Goal: Task Accomplishment & Management: Manage account settings

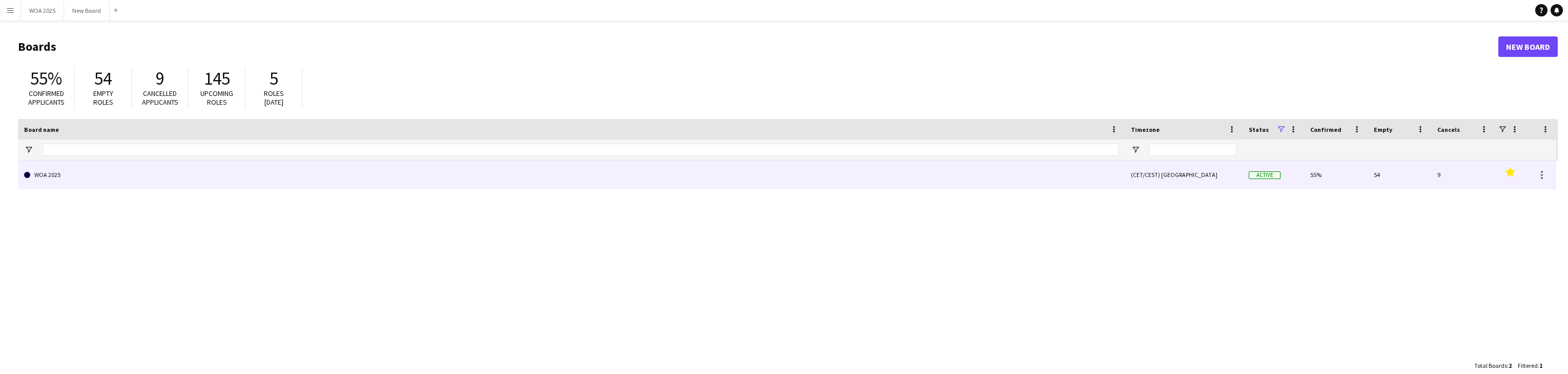
click at [133, 181] on link "WOA 2025" at bounding box center [571, 175] width 1094 height 28
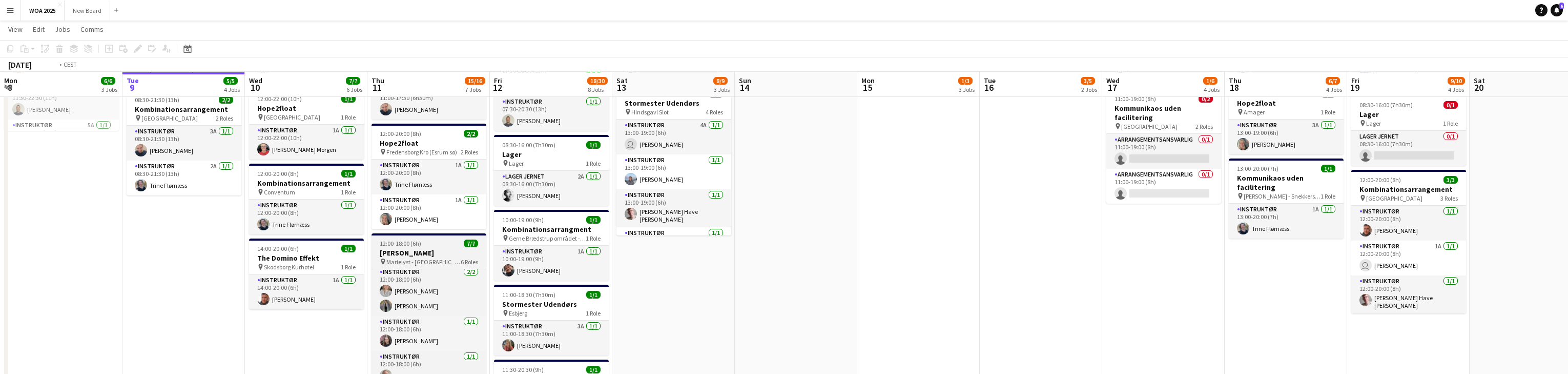
scroll to position [0, 244]
click at [430, 254] on h3 "[PERSON_NAME]" at bounding box center [429, 252] width 115 height 9
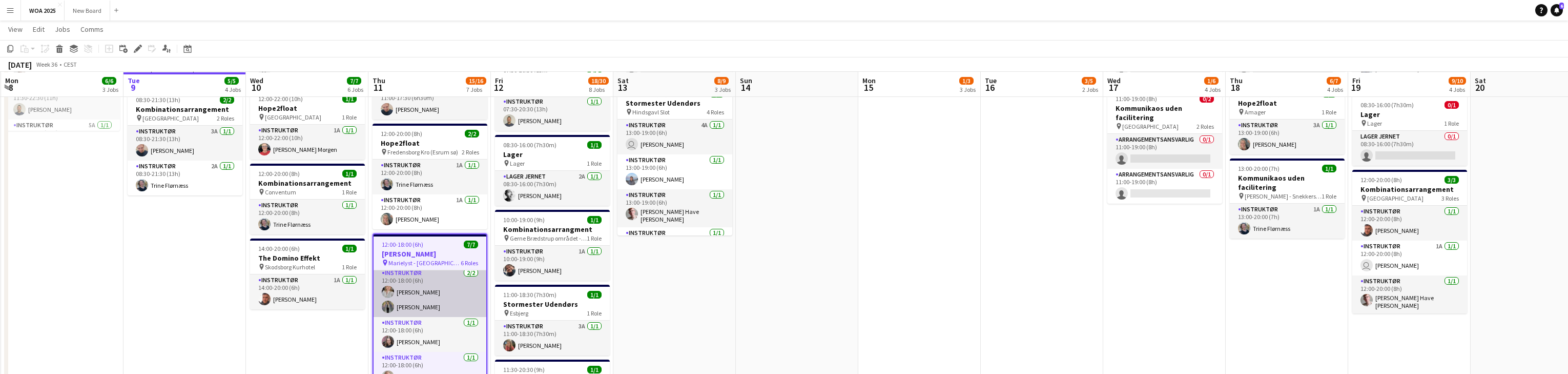
click at [426, 289] on app-card-role "Instruktør 2/2 12:00-18:00 (6h) Camilla Ankerstjerne Klarskov Isabella Gehlen" at bounding box center [430, 291] width 113 height 49
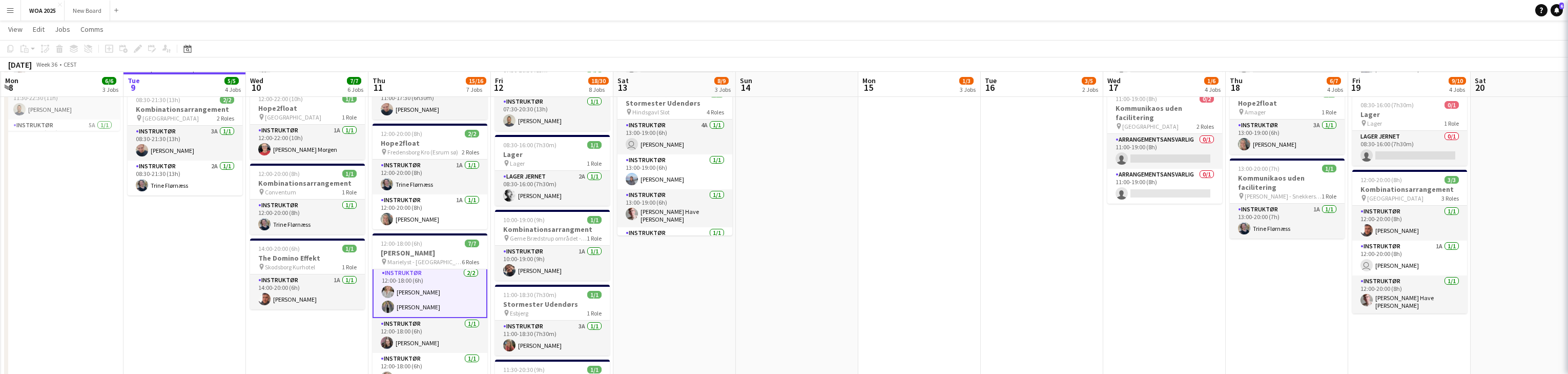
scroll to position [109, 0]
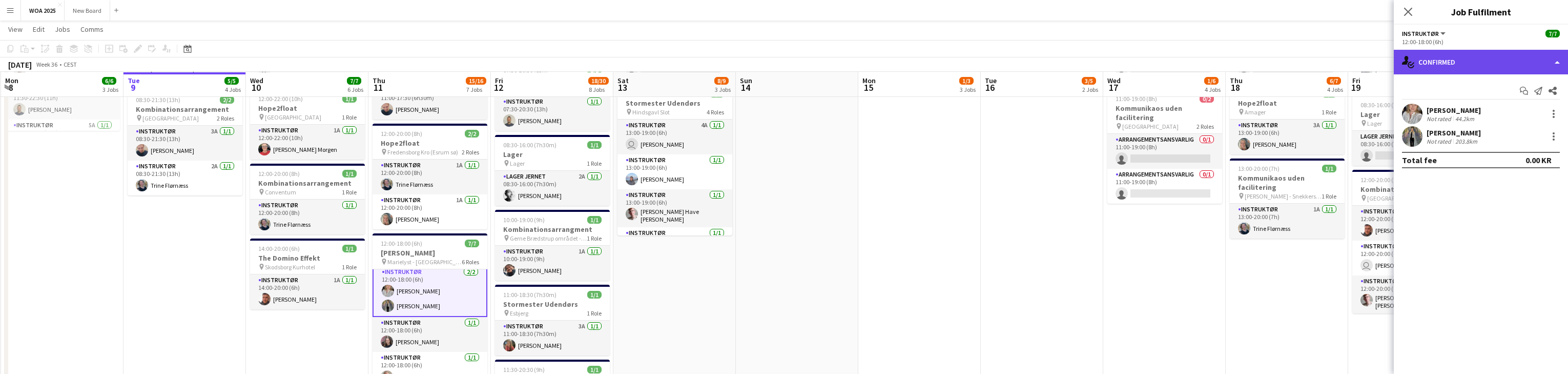
click at [1552, 64] on div "single-neutral-actions-check-2 Confirmed" at bounding box center [1481, 61] width 174 height 24
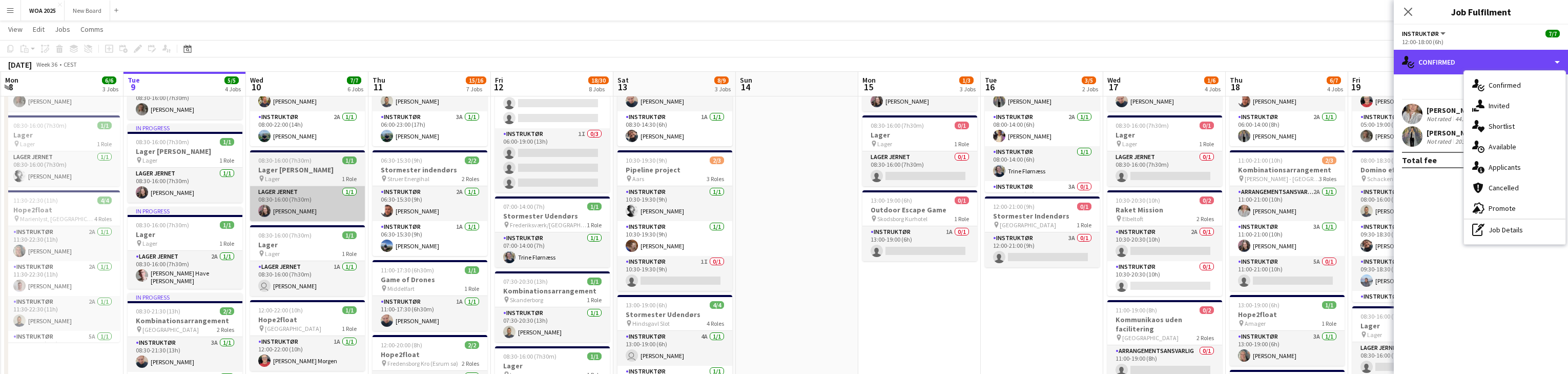
scroll to position [78, 0]
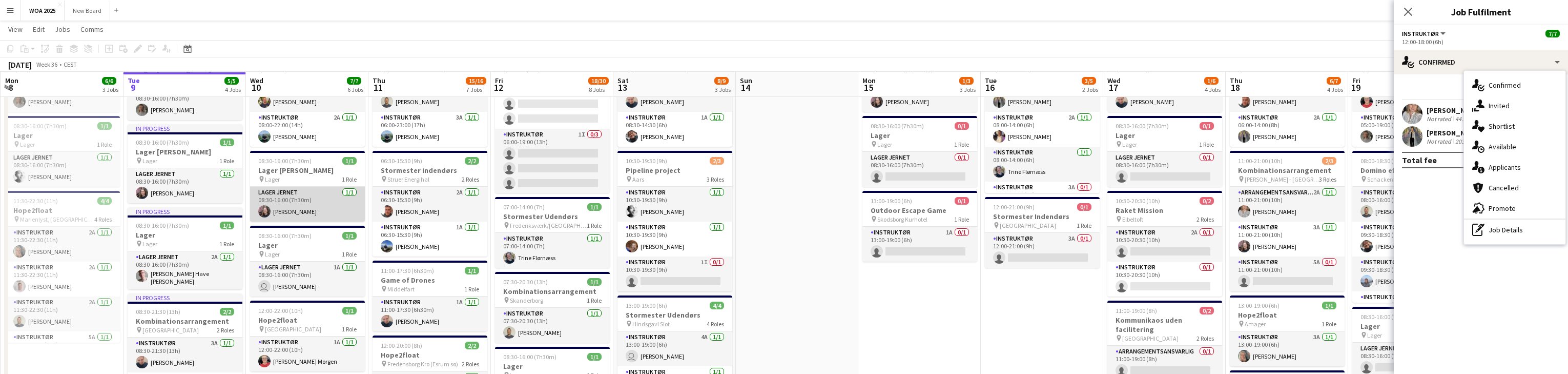
click at [333, 203] on app-card-role "Lager Jernet 1/1 08:30-16:00 (7h30m) Johanne Bjerrisgaard" at bounding box center [307, 204] width 115 height 35
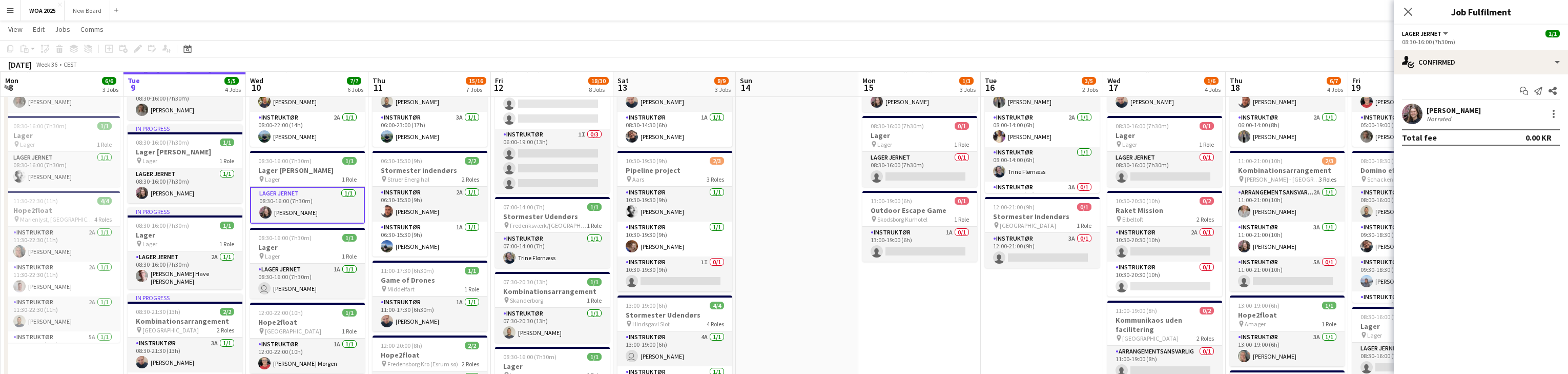
scroll to position [108, 0]
click at [1545, 61] on div "single-neutral-actions-check-2 Confirmed" at bounding box center [1481, 61] width 174 height 24
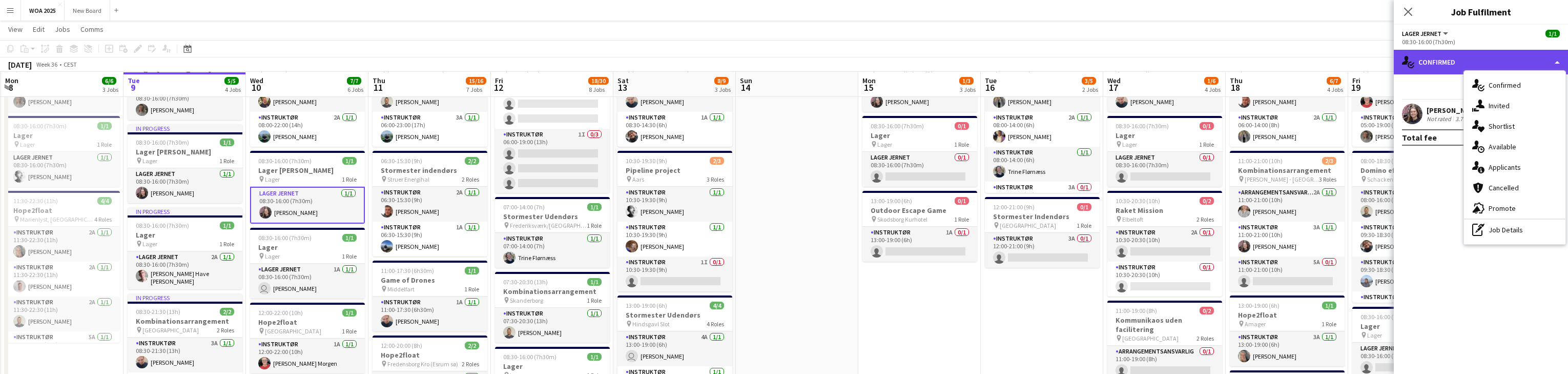
click at [1545, 61] on div "single-neutral-actions-check-2 Confirmed" at bounding box center [1481, 61] width 174 height 24
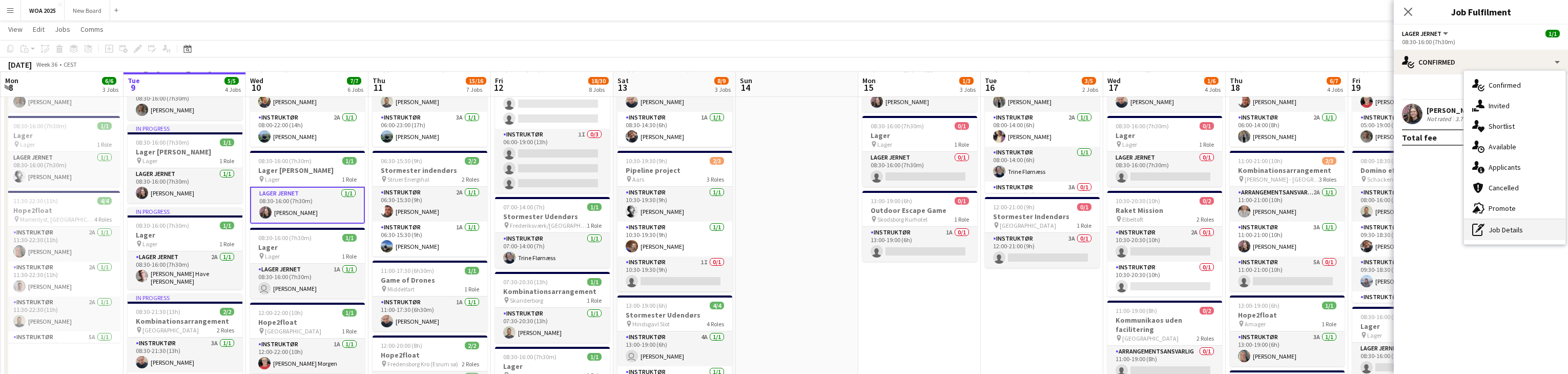
click at [1547, 233] on div "pen-write Job Details" at bounding box center [1514, 229] width 101 height 21
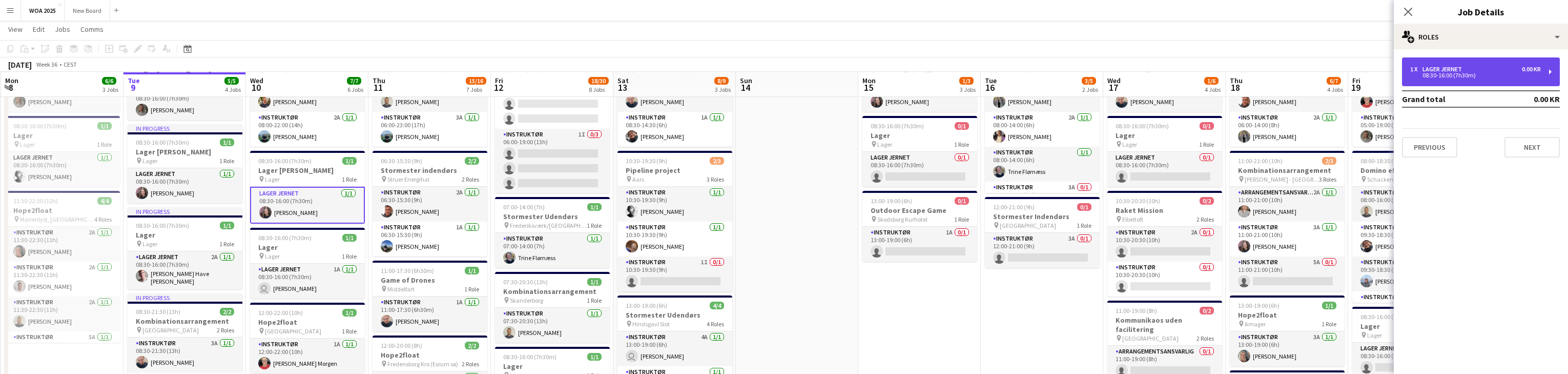
click at [1534, 76] on div "08:30-16:00 (7h30m)" at bounding box center [1476, 75] width 131 height 5
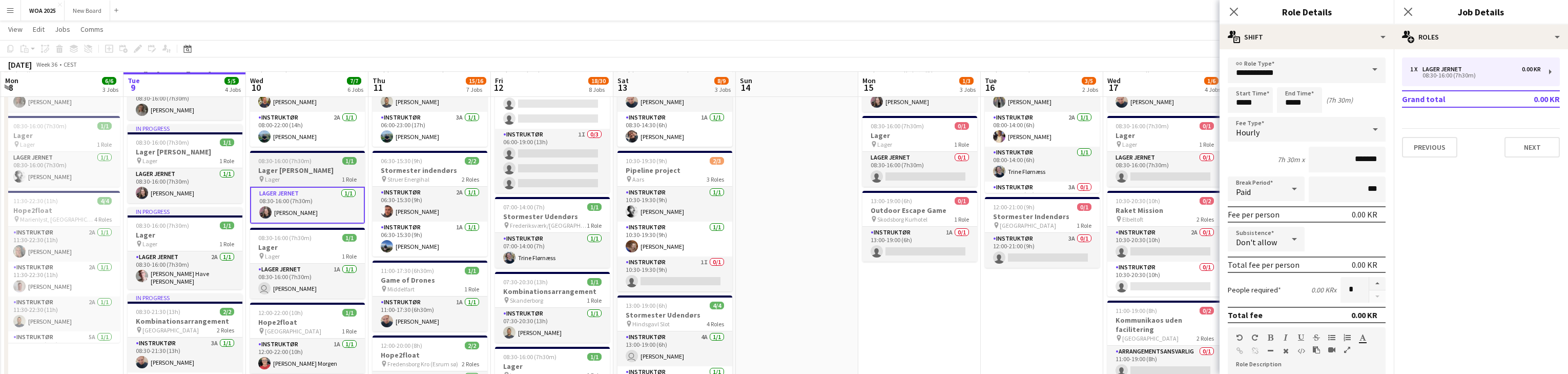
click at [306, 157] on span "08:30-16:00 (7h30m)" at bounding box center [285, 160] width 54 height 8
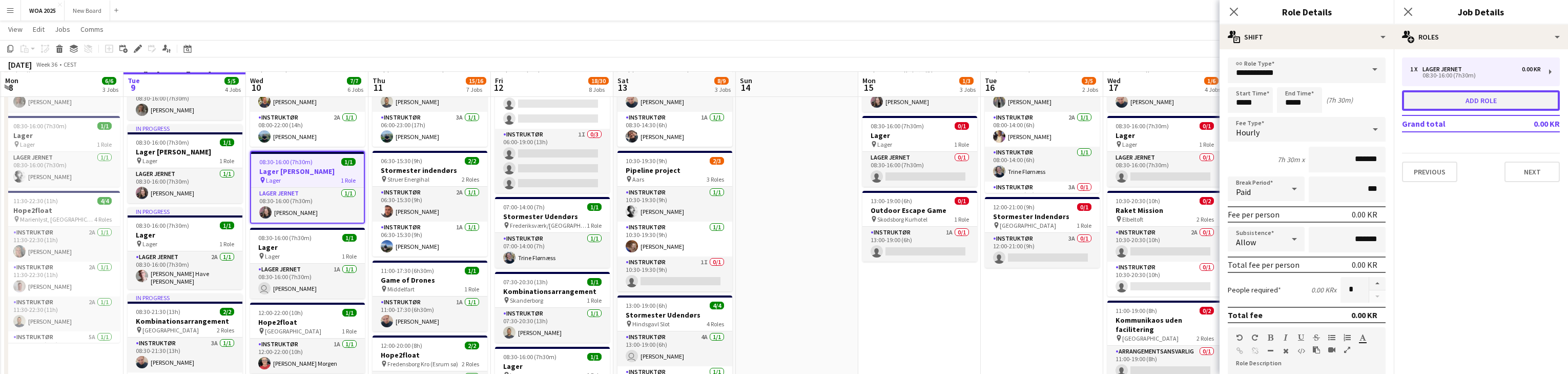
click at [1483, 105] on button "Add role" at bounding box center [1481, 100] width 158 height 21
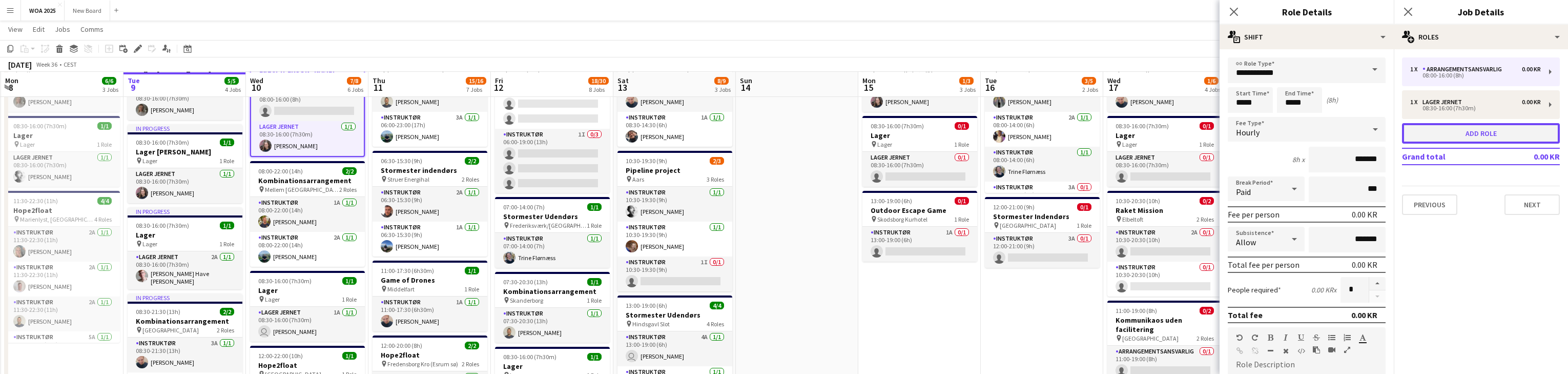
type input "**********"
type input "*****"
click at [1367, 69] on span at bounding box center [1375, 69] width 22 height 24
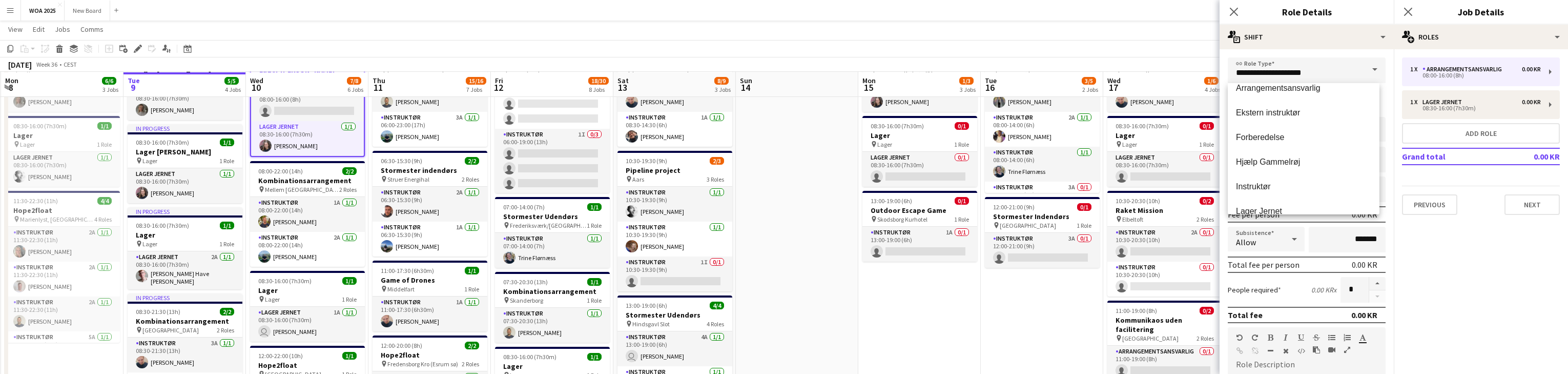
scroll to position [49, 0]
click at [1328, 173] on span "Lager Jernet" at bounding box center [1304, 173] width 136 height 10
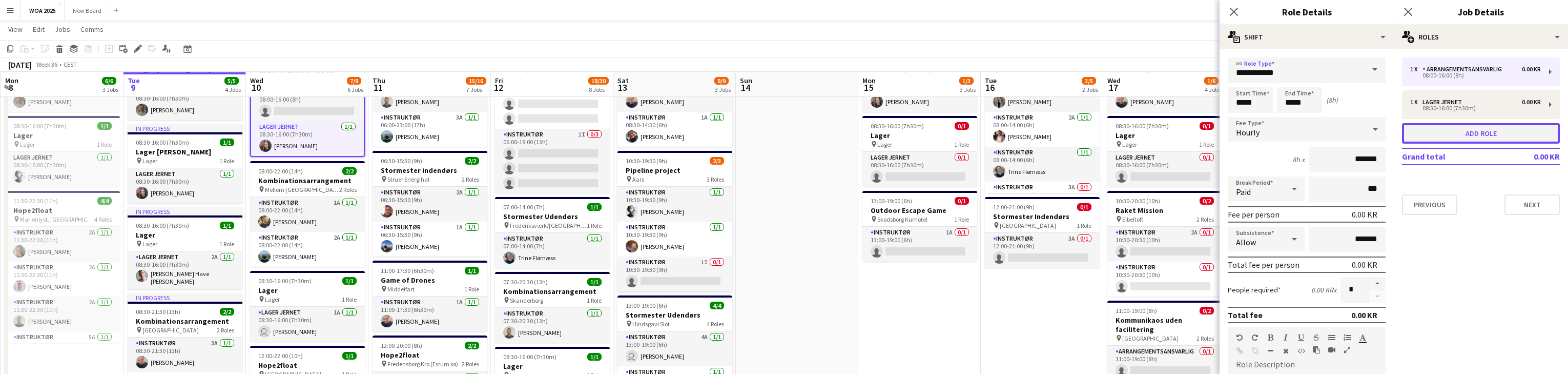
click at [1493, 132] on button "Add role" at bounding box center [1481, 133] width 158 height 21
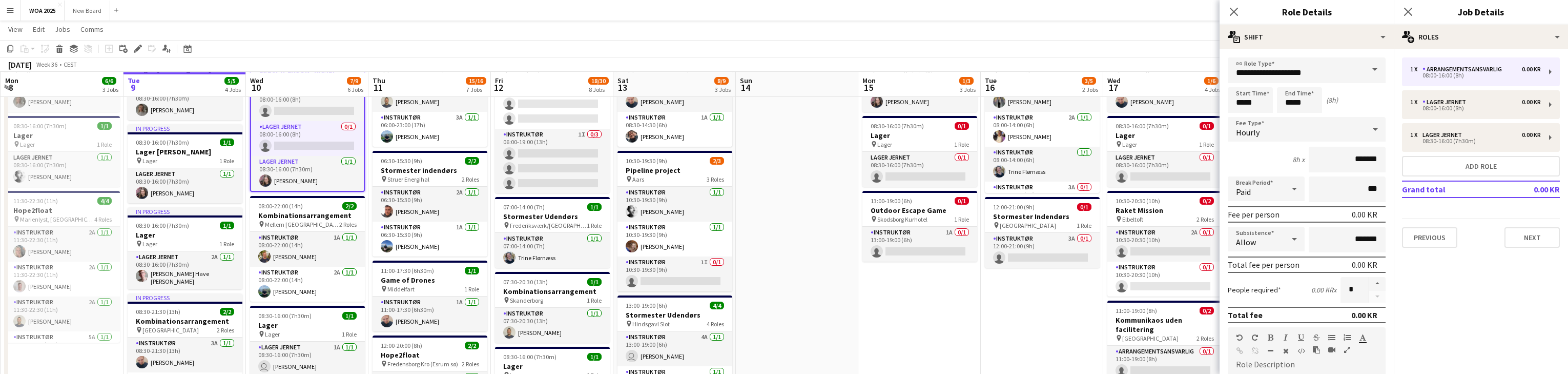
click at [1366, 68] on span at bounding box center [1375, 69] width 22 height 24
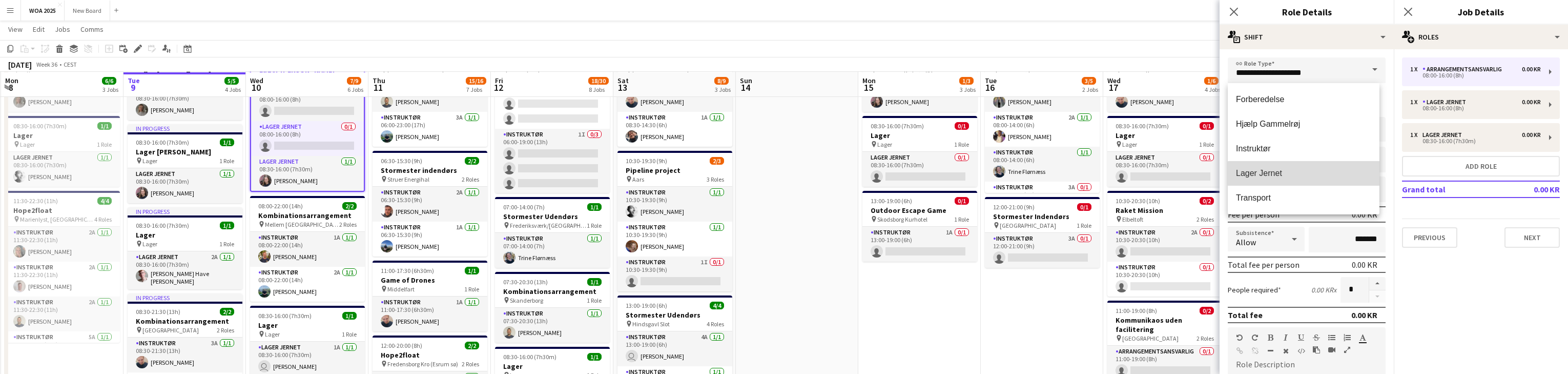
click at [1355, 174] on span "Lager Jernet" at bounding box center [1304, 173] width 136 height 10
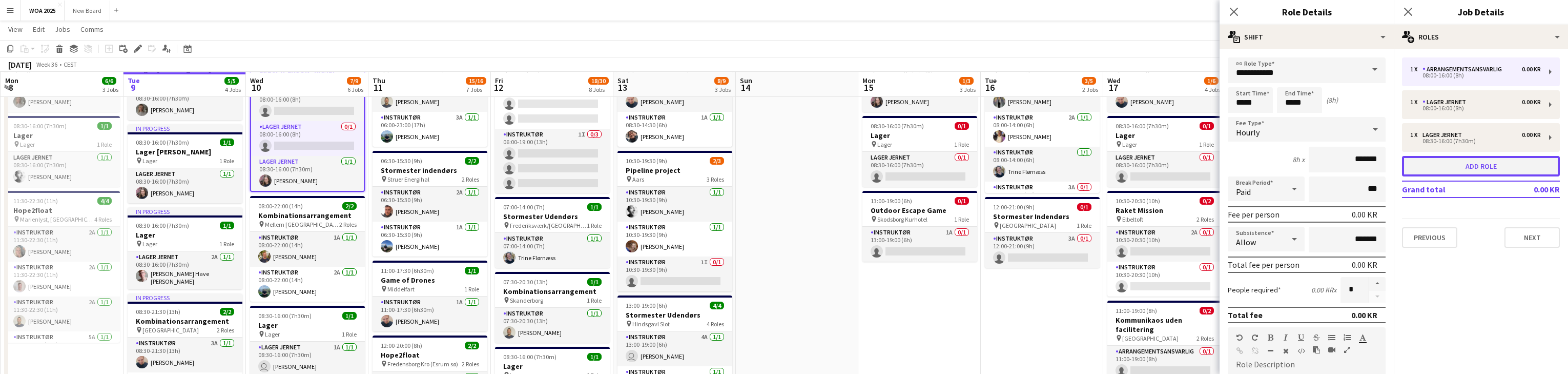
click at [1502, 164] on button "Add role" at bounding box center [1481, 166] width 158 height 21
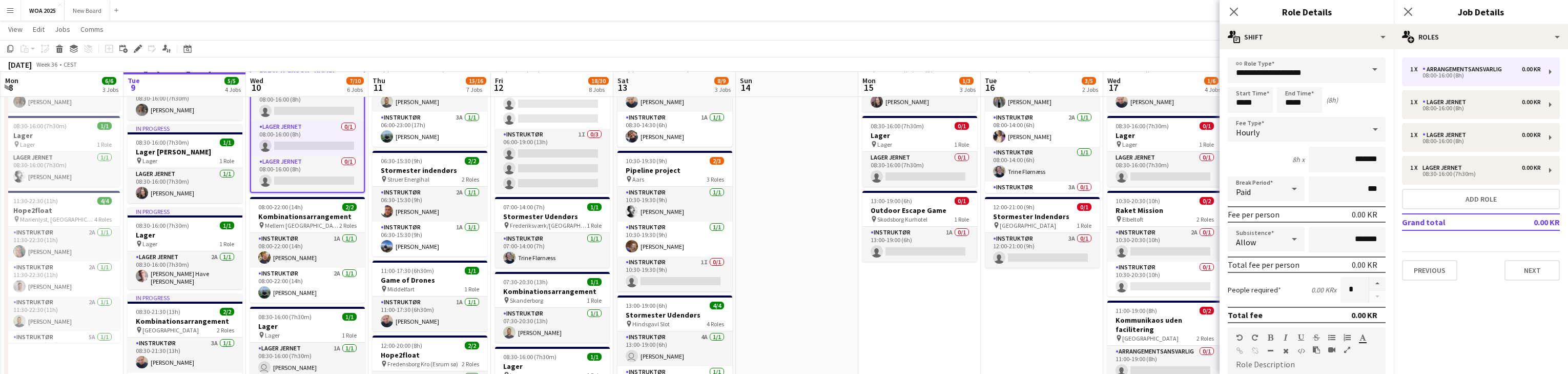
click at [1371, 68] on span at bounding box center [1375, 69] width 22 height 24
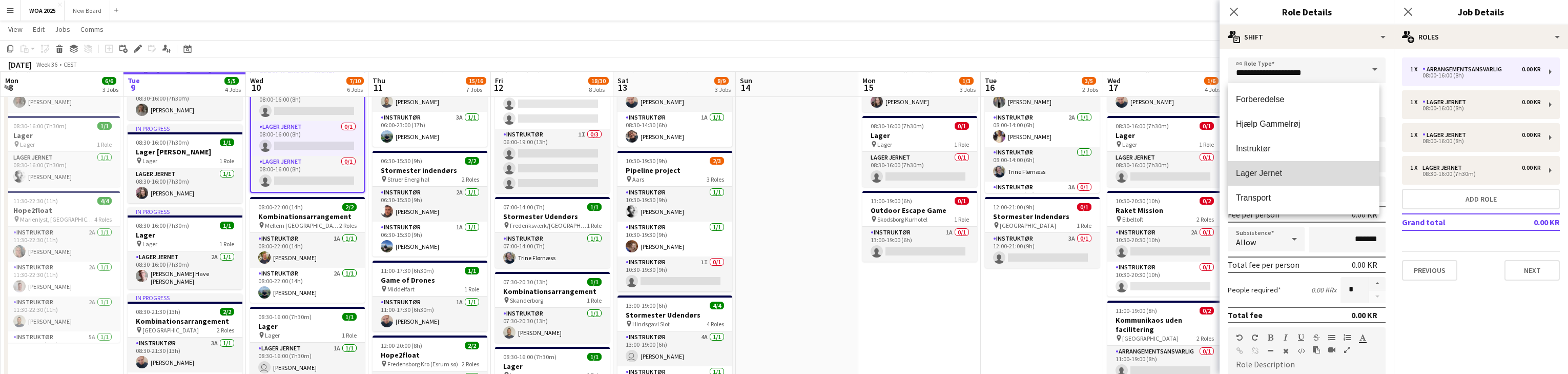
click at [1335, 175] on span "Lager Jernet" at bounding box center [1304, 173] width 136 height 10
type input "**********"
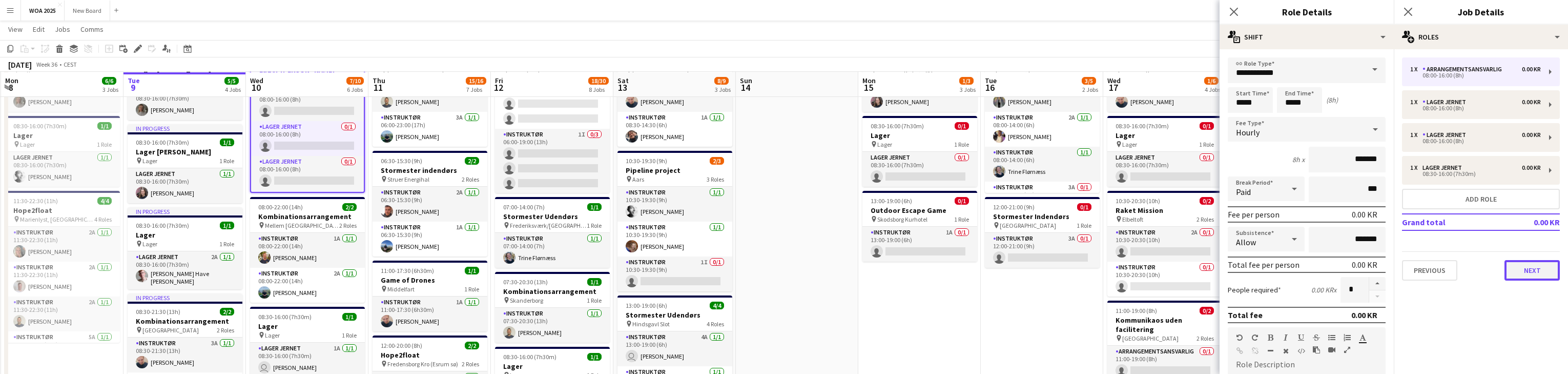
click at [1538, 272] on button "Next" at bounding box center [1532, 270] width 55 height 21
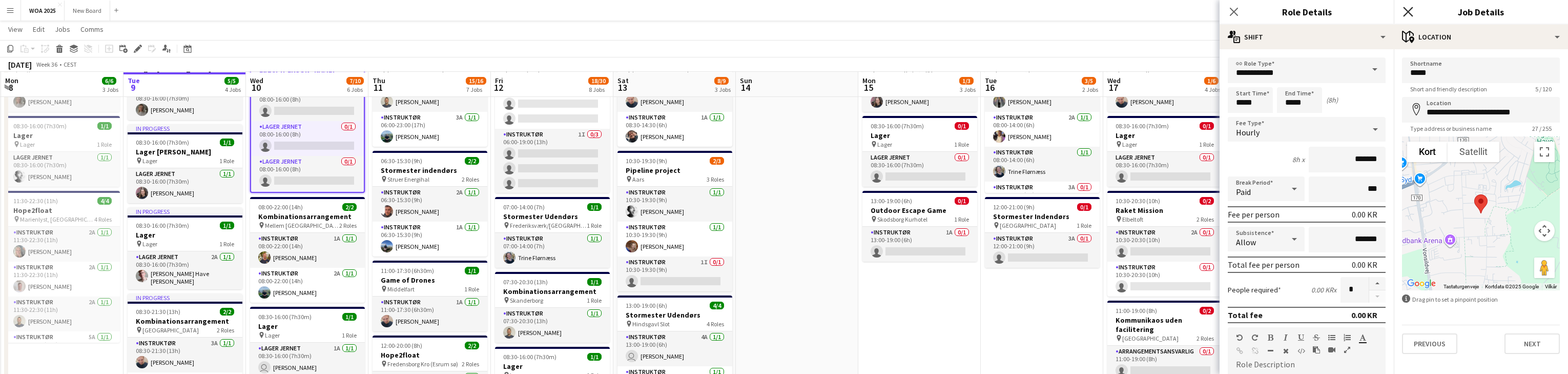
click at [1408, 10] on icon "Close pop-in" at bounding box center [1408, 12] width 10 height 10
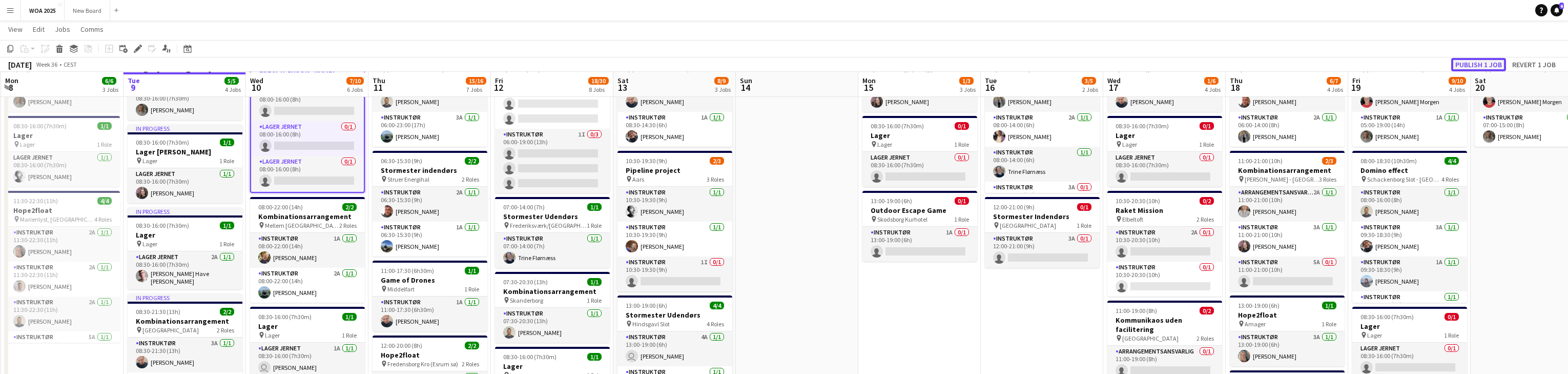
click at [1478, 64] on button "Publish 1 job" at bounding box center [1479, 64] width 55 height 13
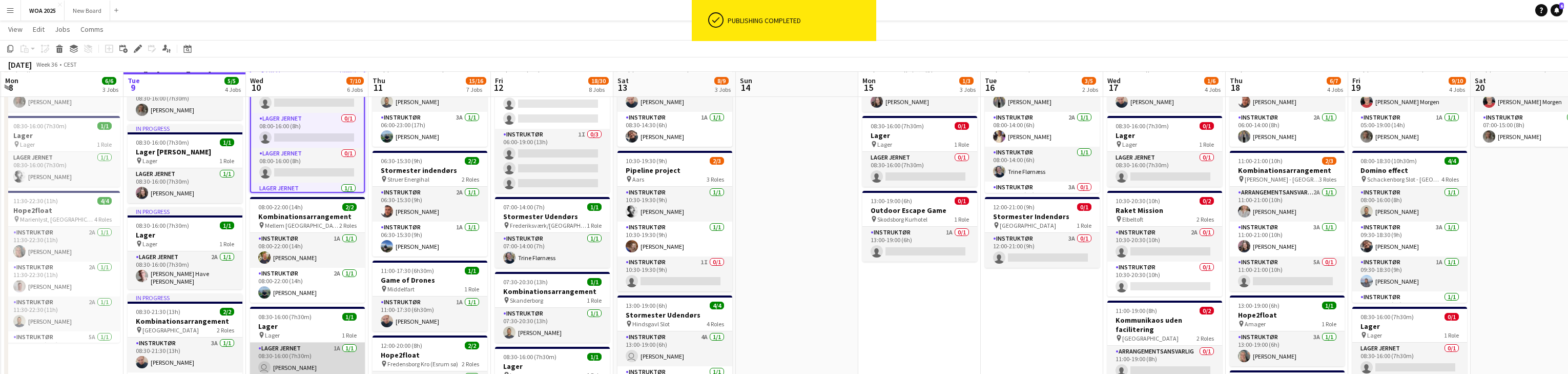
click at [320, 347] on app-card-role "Lager Jernet 1A 1/1 08:30-16:00 (7h30m) user Zakarias Thomsen" at bounding box center [307, 360] width 115 height 35
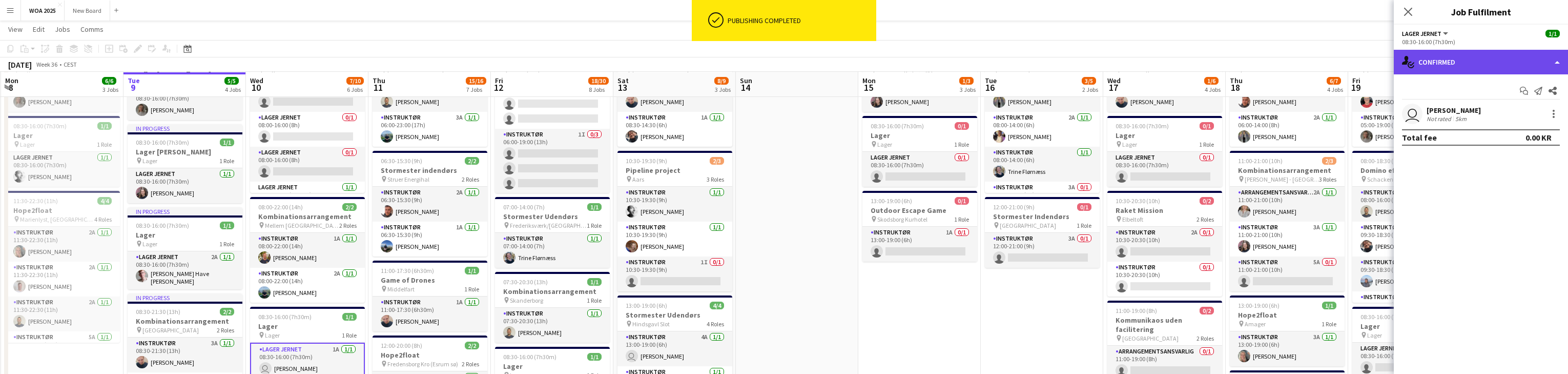
click at [1557, 60] on div "single-neutral-actions-check-2 Confirmed" at bounding box center [1481, 61] width 174 height 24
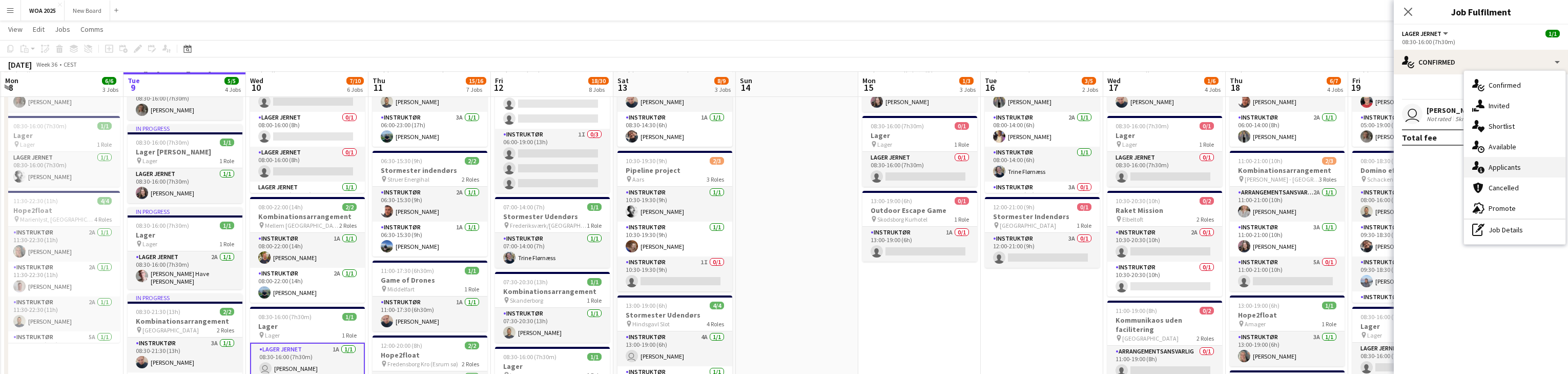
click at [1560, 167] on div "single-neutral-actions-information Applicants" at bounding box center [1514, 167] width 101 height 21
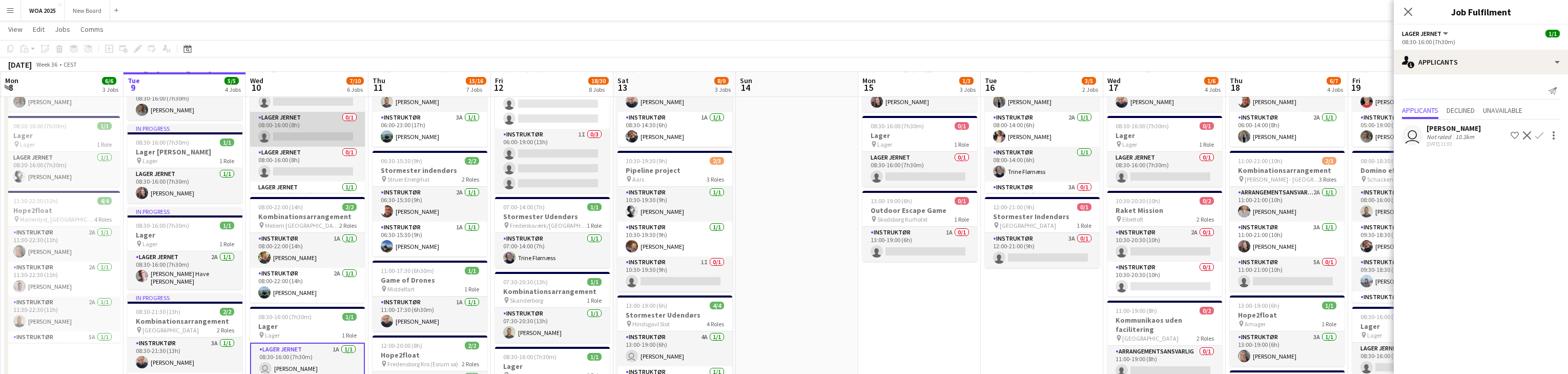
click at [287, 133] on app-card-role "Lager Jernet 0/1 08:00-16:00 (8h) single-neutral-actions" at bounding box center [307, 130] width 115 height 35
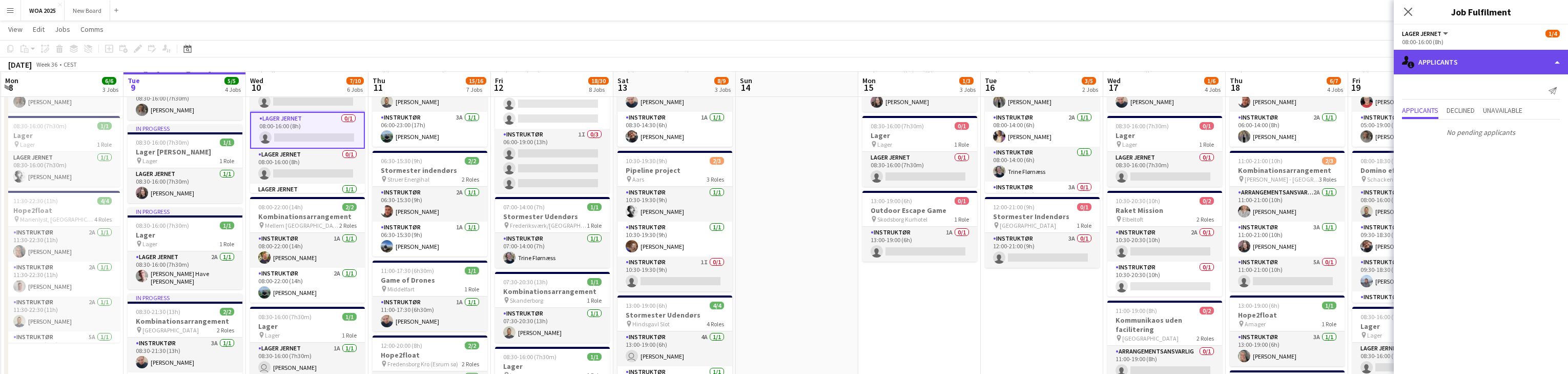
click at [1519, 67] on div "single-neutral-actions-information Applicants" at bounding box center [1481, 61] width 174 height 24
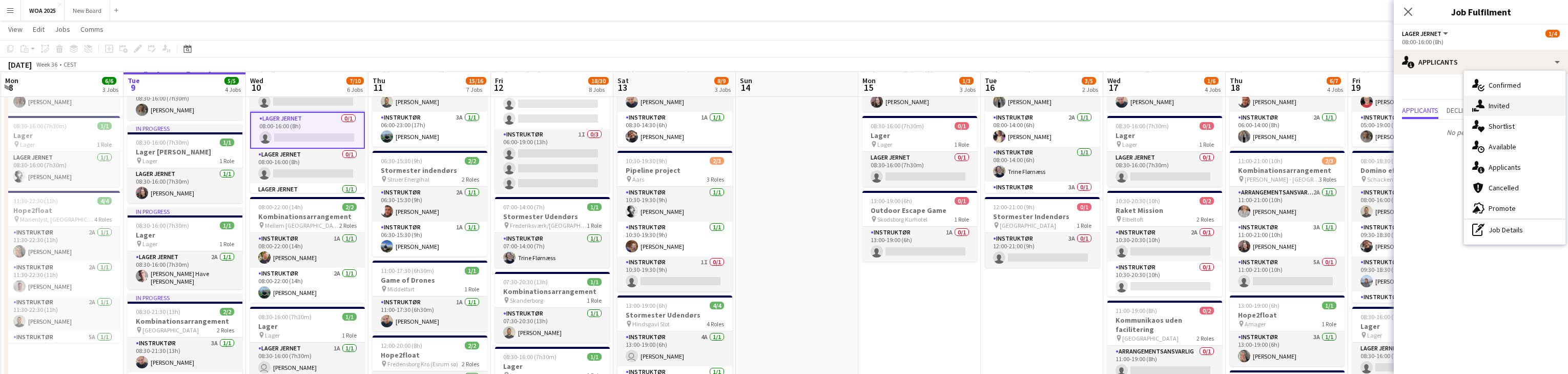
click at [1535, 103] on div "single-neutral-actions-share-1 Invited" at bounding box center [1514, 105] width 101 height 21
click at [1484, 121] on input "text" at bounding box center [1481, 115] width 158 height 26
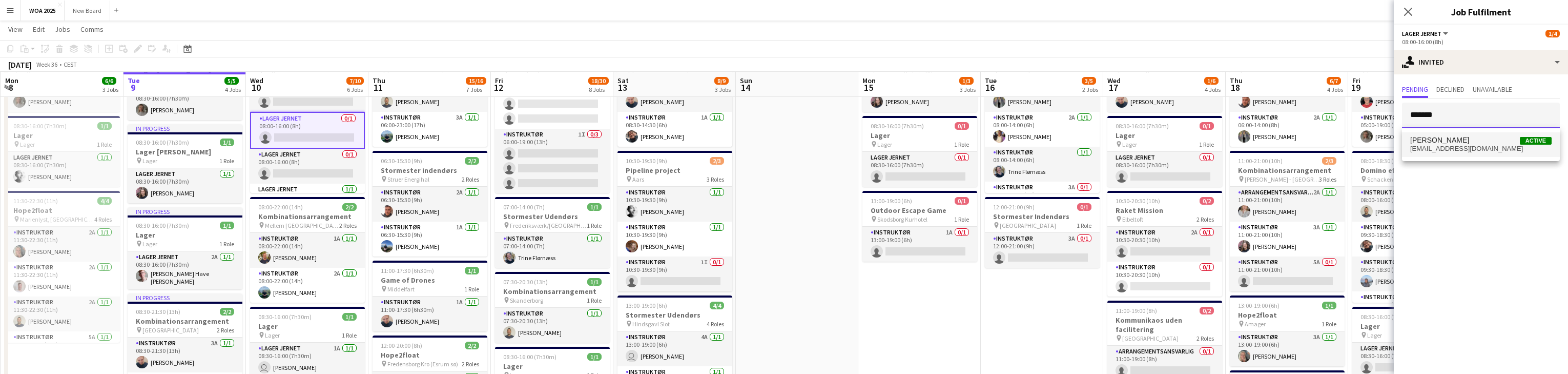
type input "*******"
click at [1464, 146] on span "[EMAIL_ADDRESS][DOMAIN_NAME]" at bounding box center [1481, 149] width 141 height 8
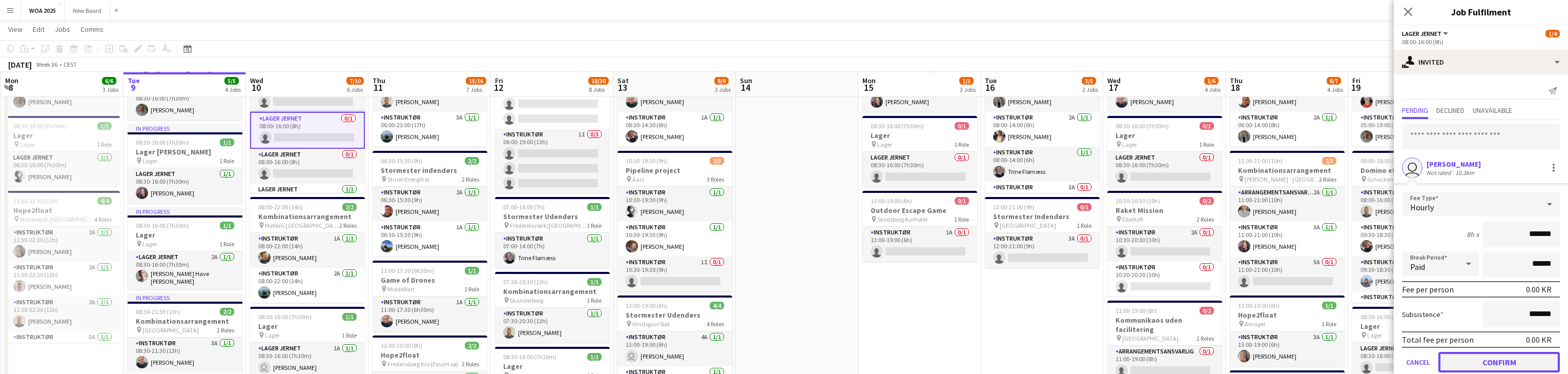
click at [1495, 359] on button "Confirm" at bounding box center [1499, 361] width 121 height 21
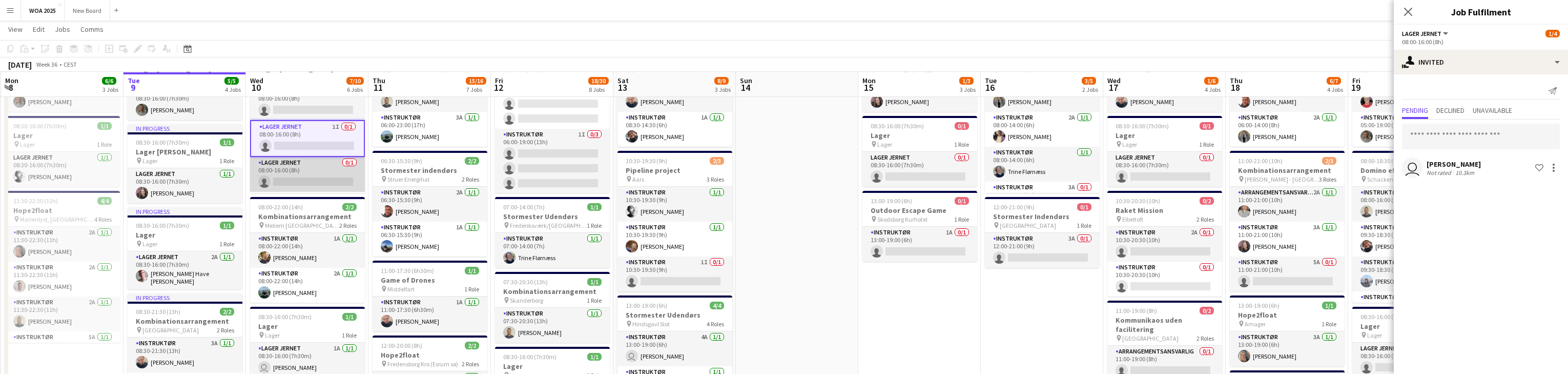
click at [298, 172] on app-card-role "Lager Jernet 0/1 08:00-16:00 (8h) single-neutral-actions" at bounding box center [307, 174] width 115 height 35
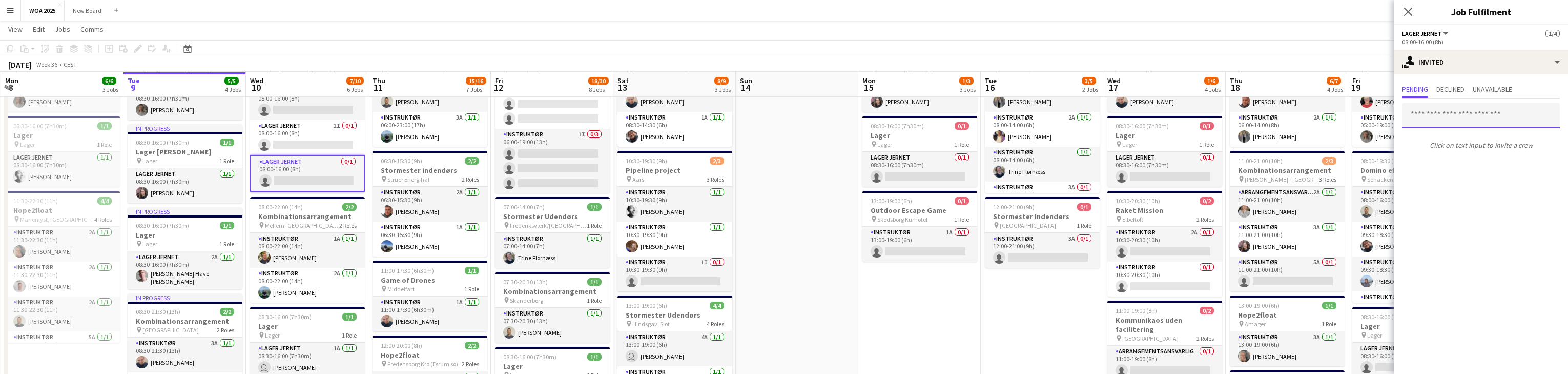
click at [1470, 113] on input "text" at bounding box center [1481, 115] width 158 height 26
type input "*"
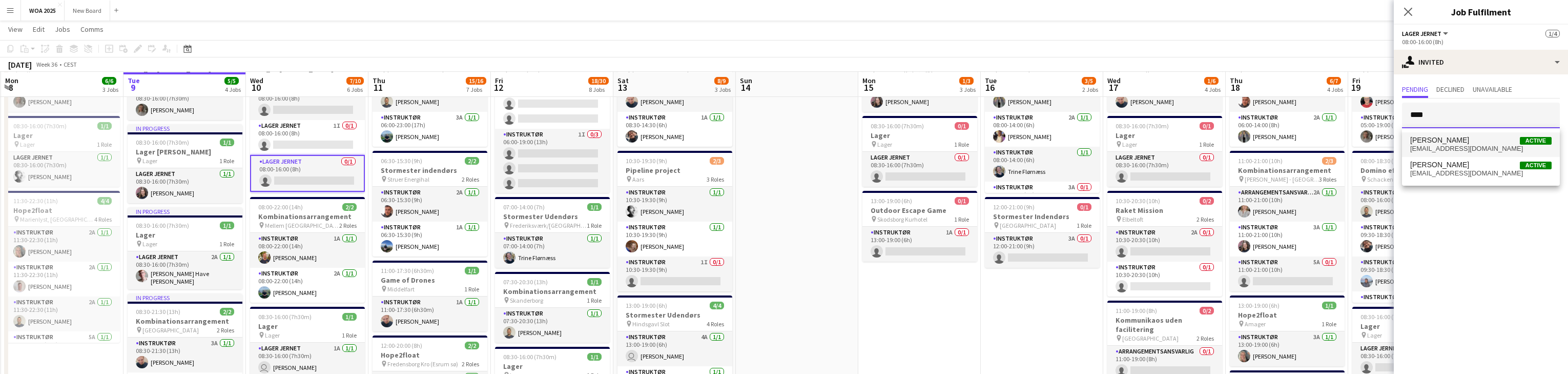
type input "****"
click at [1502, 147] on span "josebonefeld@icloud.com" at bounding box center [1481, 149] width 141 height 8
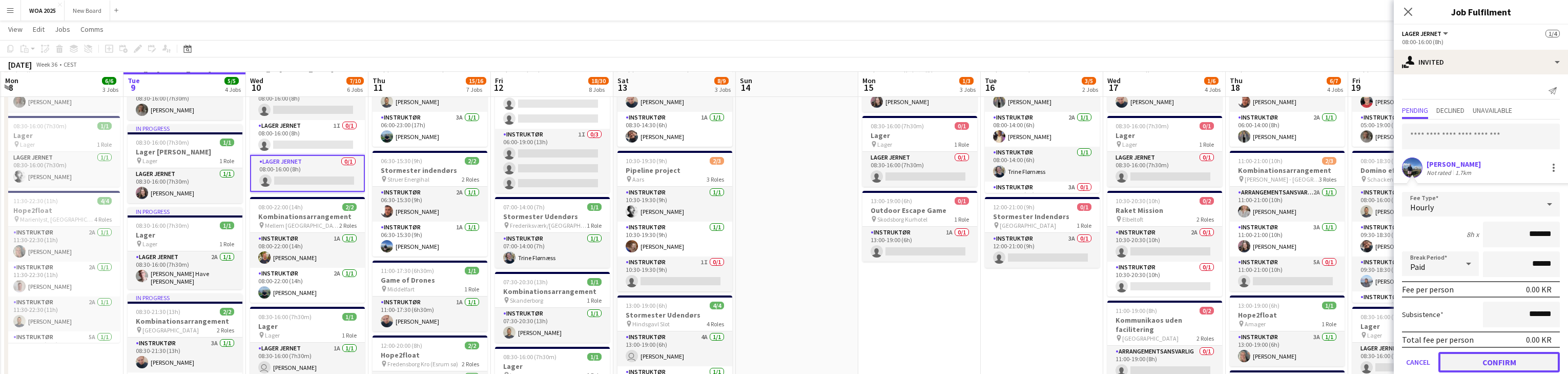
click at [1497, 356] on button "Confirm" at bounding box center [1499, 361] width 121 height 21
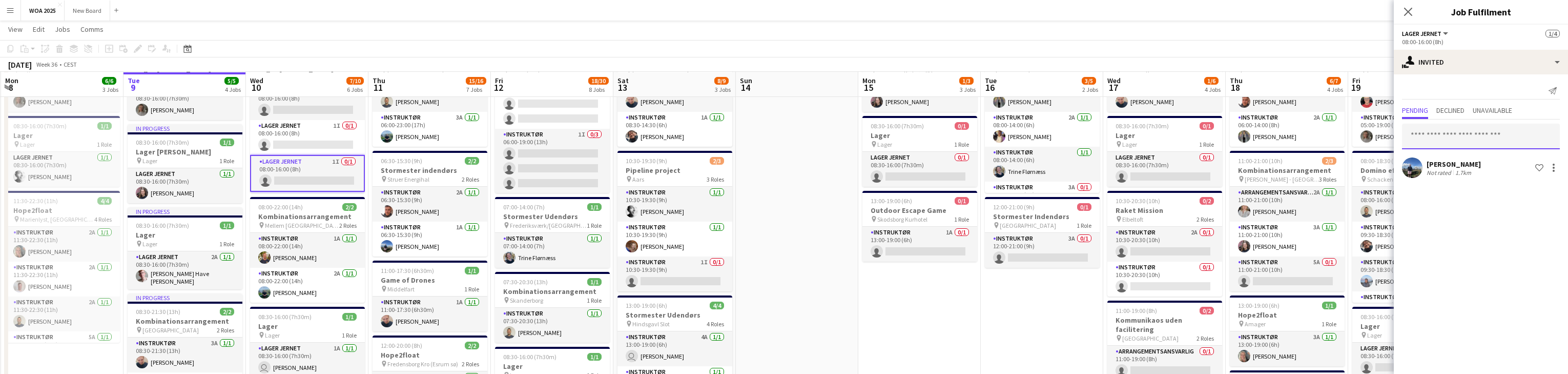
click at [1500, 133] on input "text" at bounding box center [1481, 136] width 158 height 26
type input "*****"
click at [1487, 173] on span "lassehaveclausenpedersen@gmail.com" at bounding box center [1481, 170] width 141 height 8
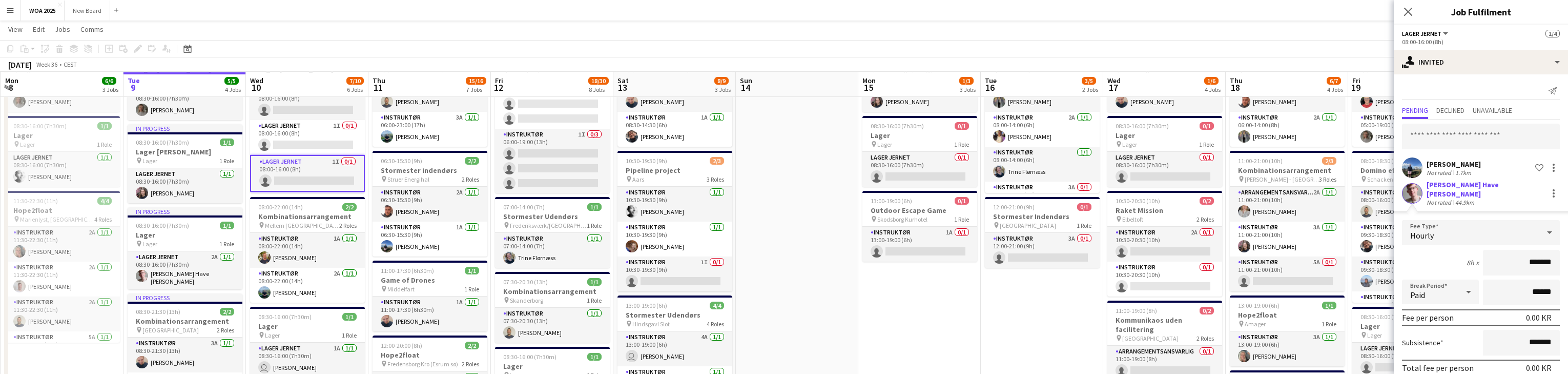
scroll to position [38, 0]
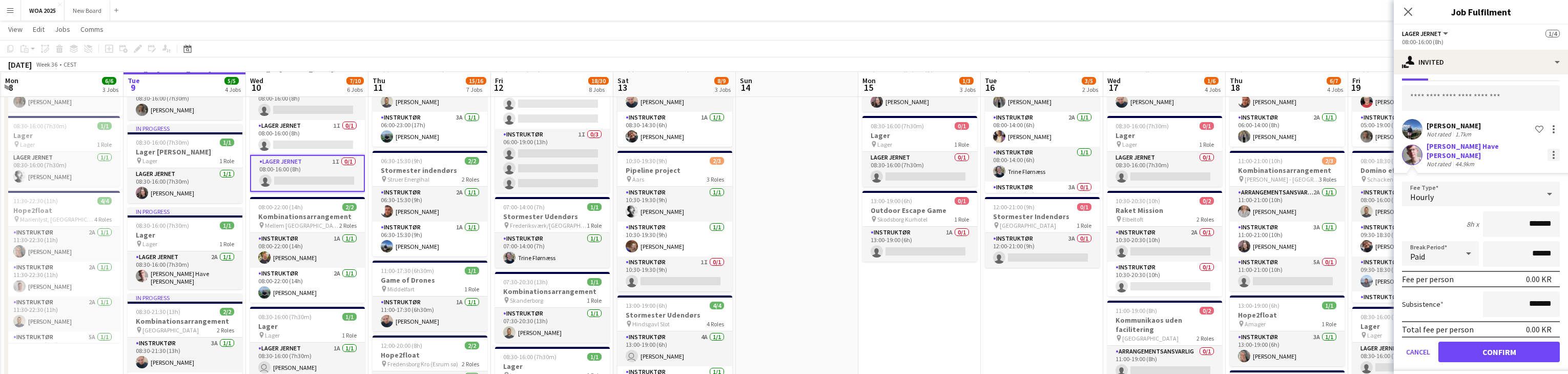
click at [1548, 149] on div at bounding box center [1554, 155] width 13 height 13
click at [1527, 243] on span "Cancel invitation" at bounding box center [1515, 243] width 60 height 8
click at [1509, 341] on button "Confirm" at bounding box center [1499, 351] width 121 height 21
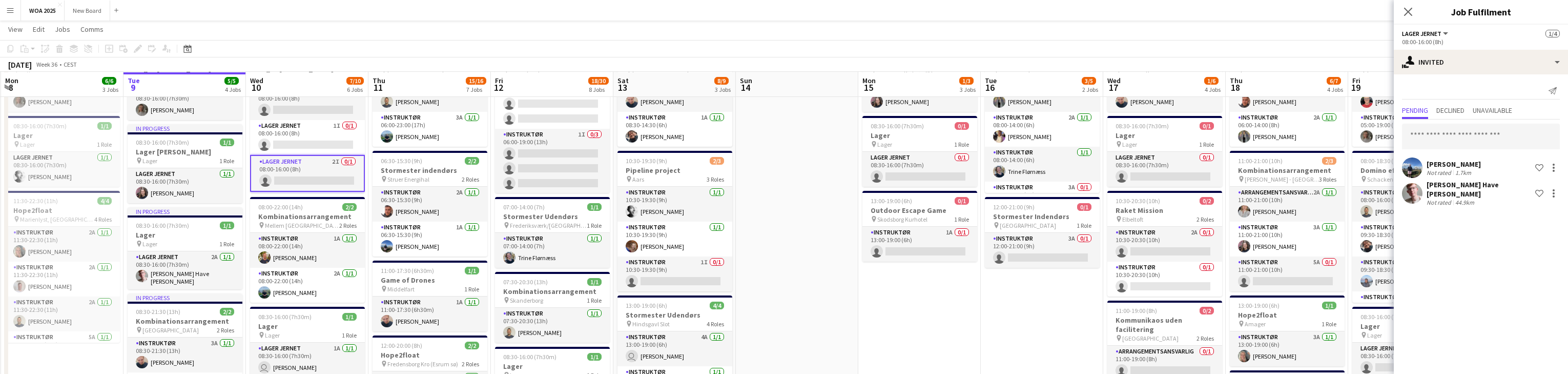
scroll to position [0, 0]
click at [1470, 133] on input "text" at bounding box center [1481, 136] width 158 height 26
type input "****"
click at [1465, 167] on span "lucas@kobeissi.dk" at bounding box center [1481, 170] width 141 height 8
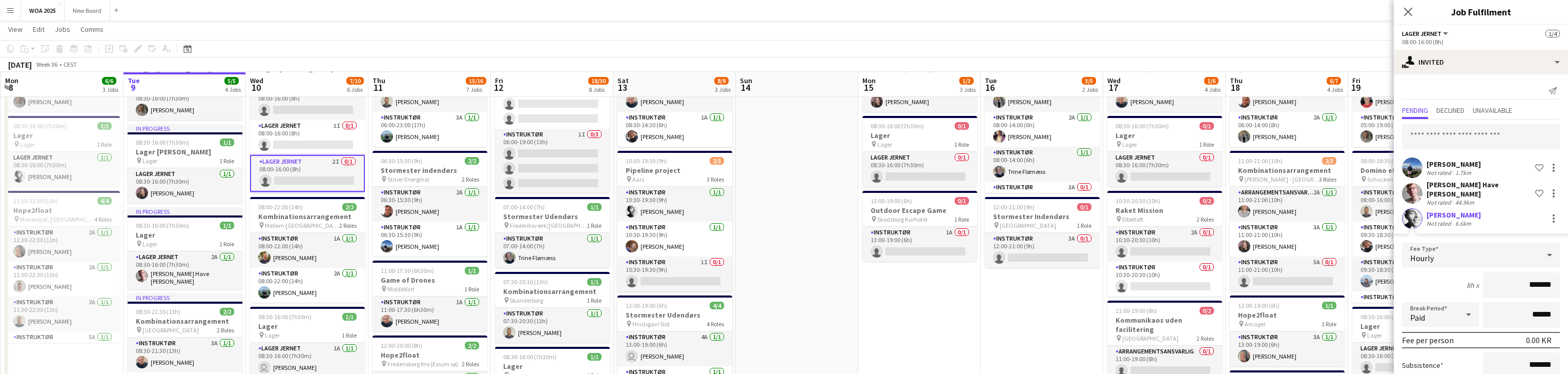
scroll to position [61, 0]
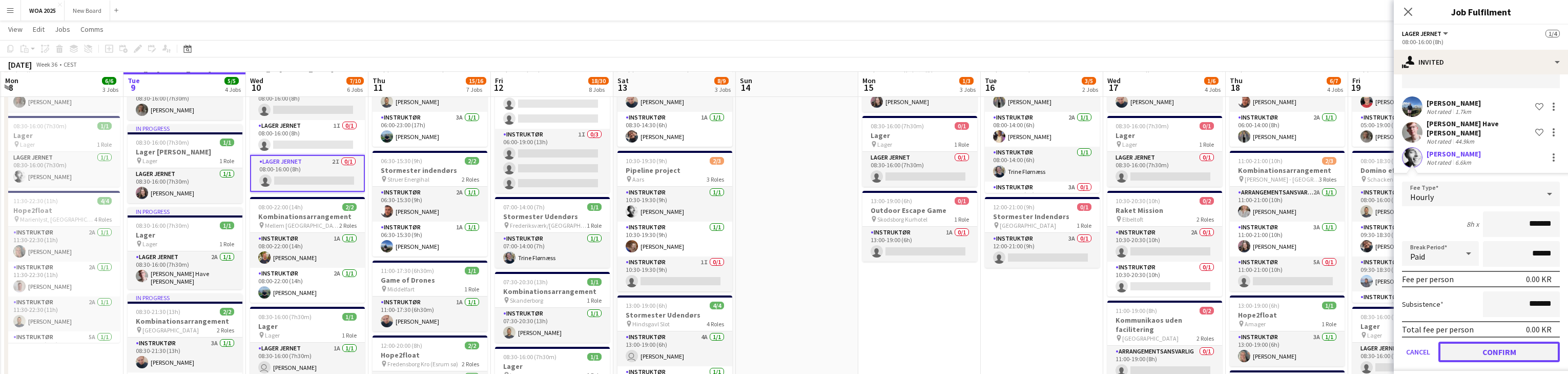
click at [1538, 346] on button "Confirm" at bounding box center [1499, 351] width 121 height 21
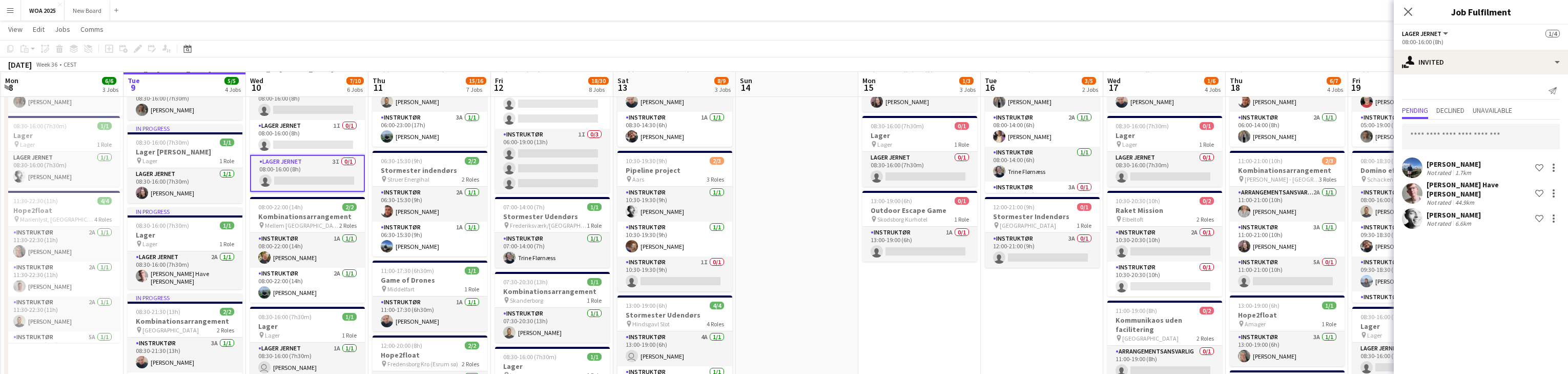
scroll to position [0, 0]
click at [1470, 141] on input "text" at bounding box center [1481, 136] width 158 height 26
type input "*****"
click at [1489, 166] on span "[EMAIL_ADDRESS][DOMAIN_NAME]" at bounding box center [1481, 170] width 141 height 8
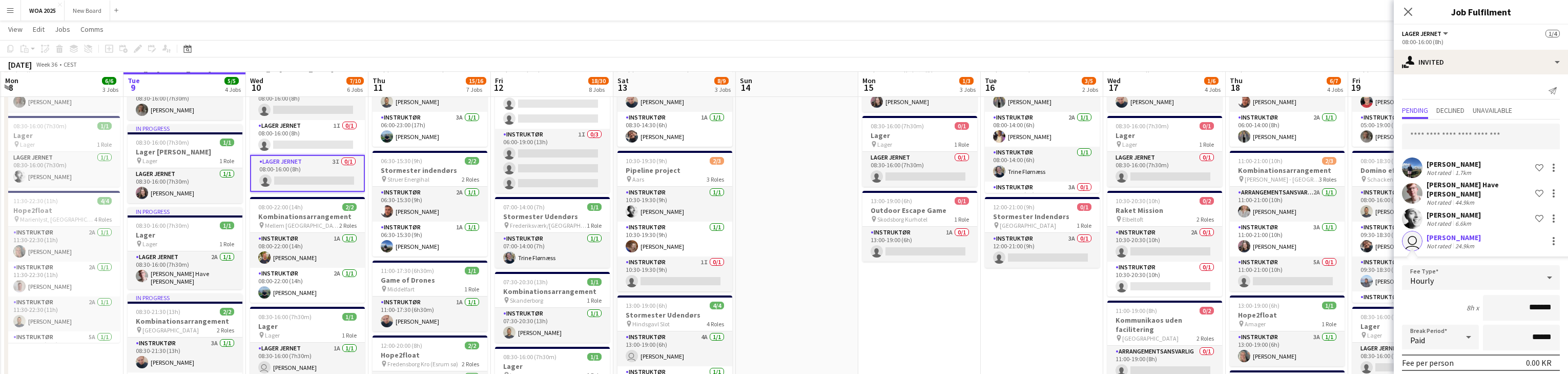
scroll to position [84, 0]
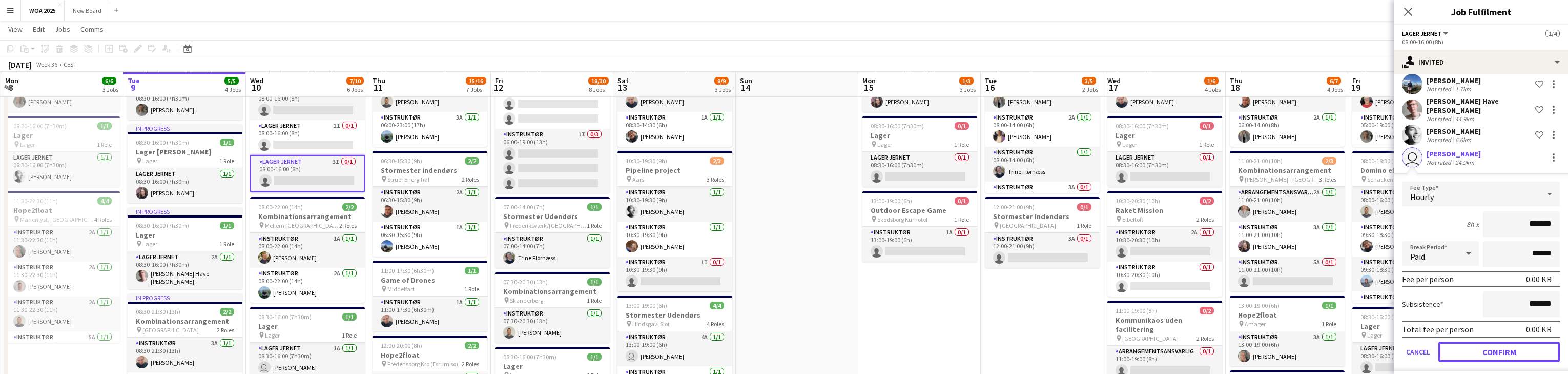
click at [1541, 342] on button "Confirm" at bounding box center [1499, 351] width 121 height 21
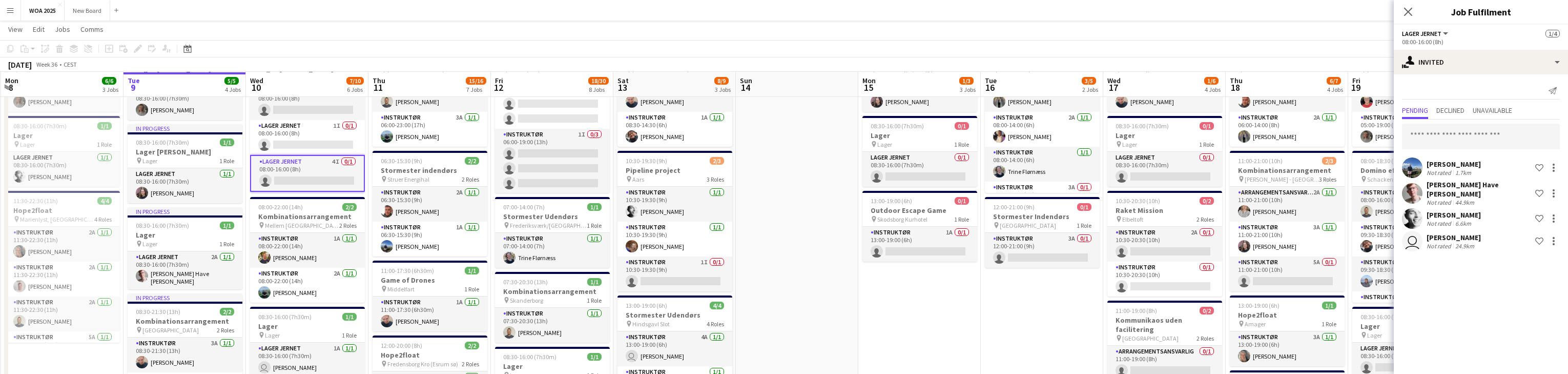
scroll to position [0, 0]
click at [1404, 9] on icon "Close pop-in" at bounding box center [1408, 12] width 10 height 10
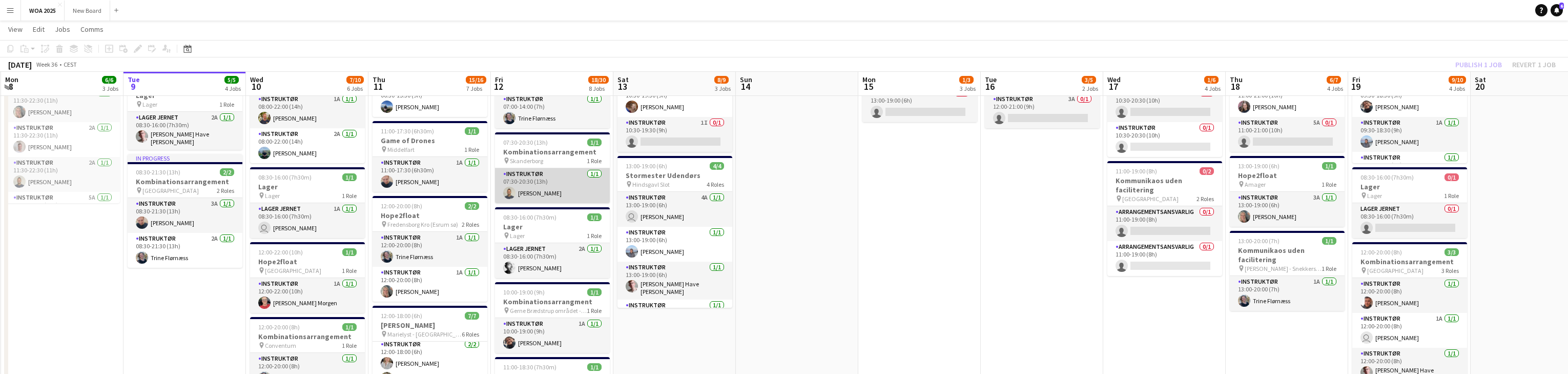
scroll to position [217, 0]
click at [562, 182] on app-card-role "Instruktør 1/1 07:30-20:30 (13h) Christian Støvring" at bounding box center [552, 187] width 115 height 35
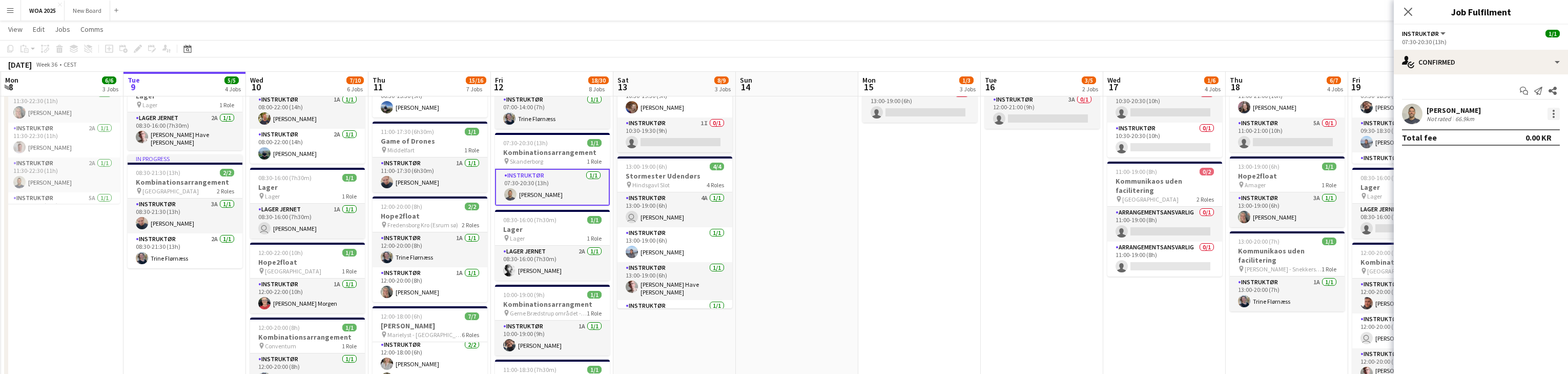
click at [1554, 115] on div at bounding box center [1554, 114] width 2 height 2
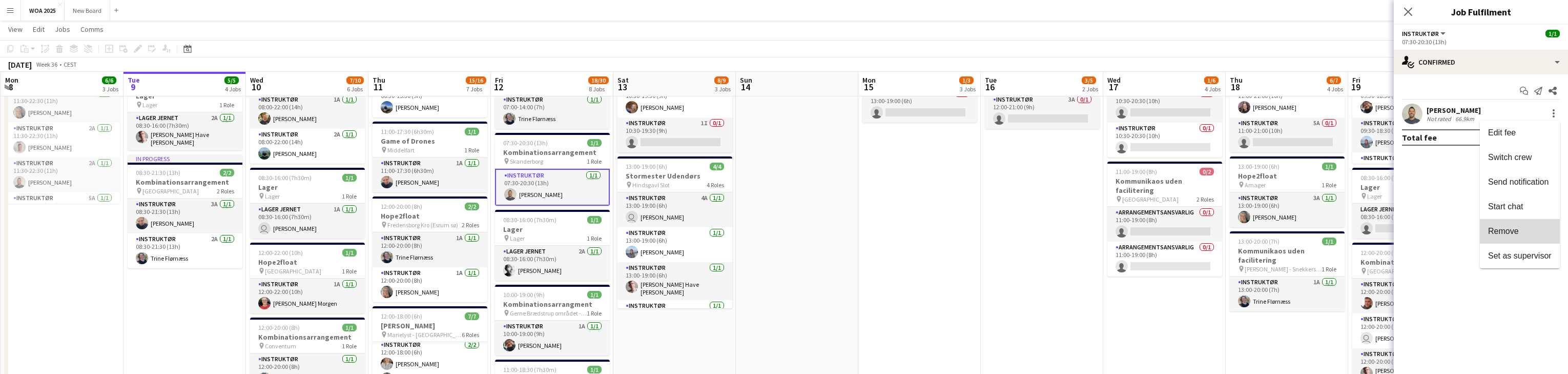
click at [1544, 234] on span "Remove" at bounding box center [1520, 231] width 64 height 9
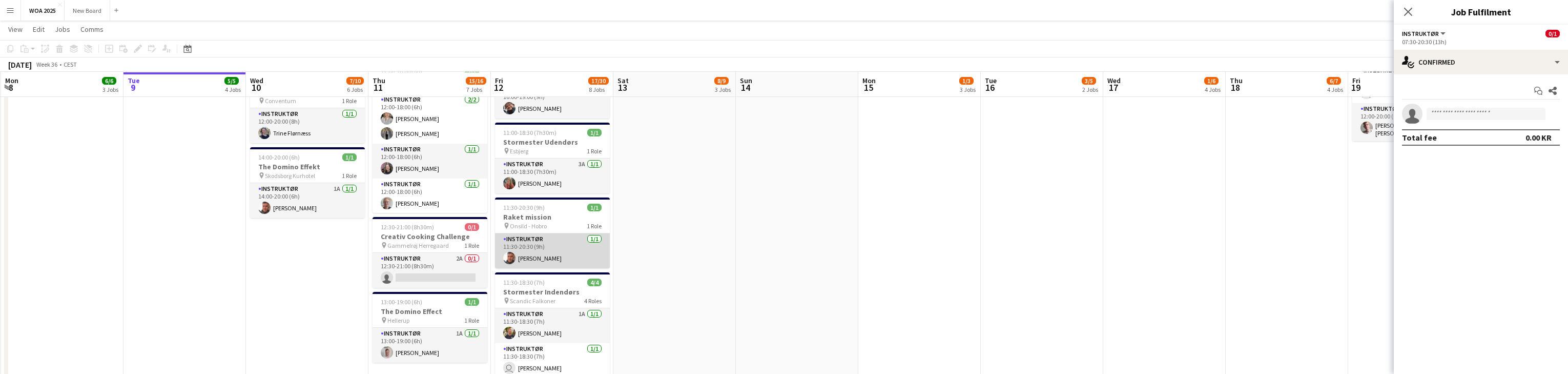
scroll to position [462, 0]
click at [576, 257] on app-card-role "Instruktør 1/1 11:30-20:30 (9h) Adam Garlin Larsen" at bounding box center [552, 250] width 115 height 35
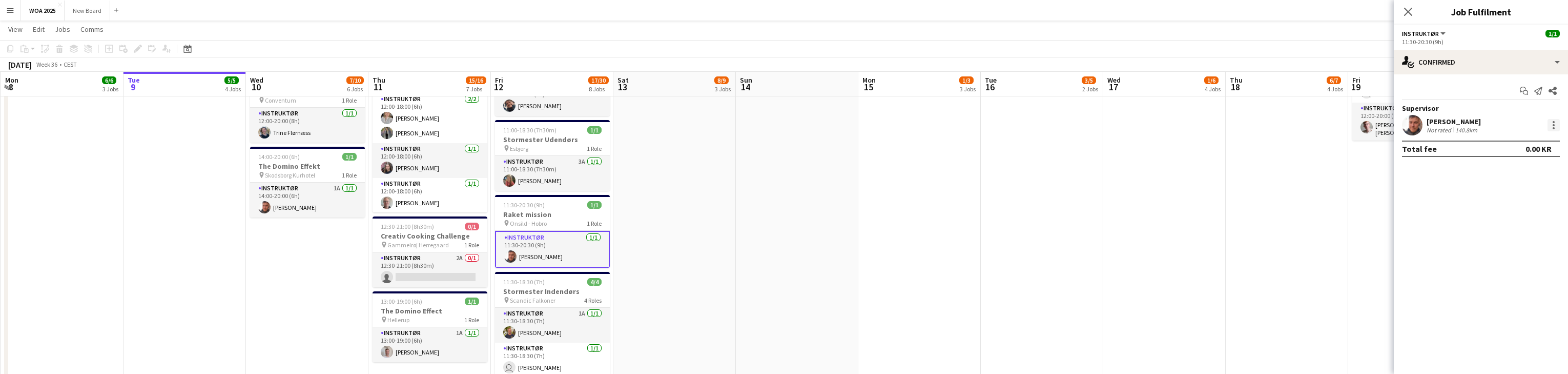
click at [1555, 124] on div at bounding box center [1554, 125] width 13 height 13
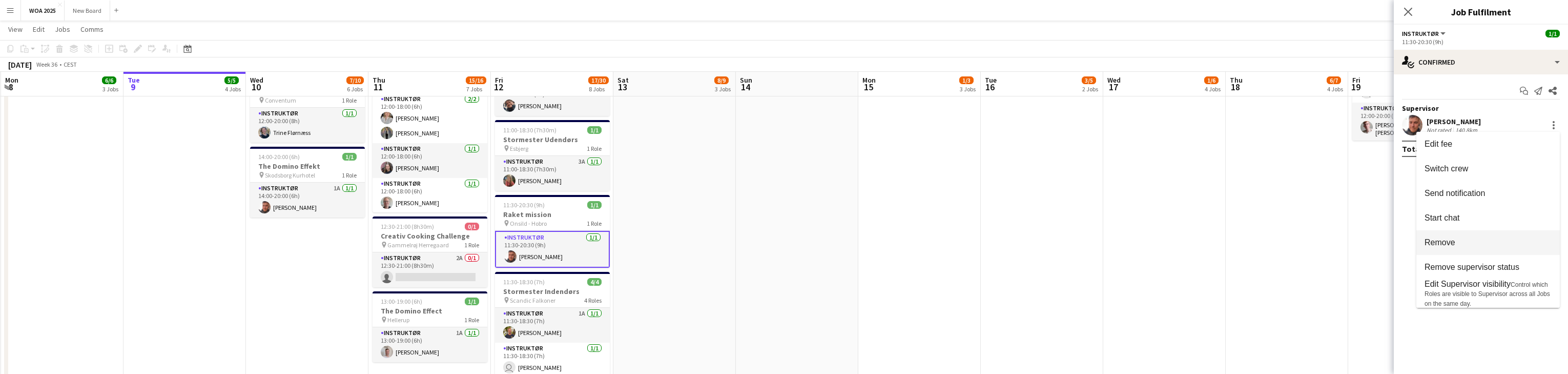
click at [1529, 243] on span "Remove" at bounding box center [1489, 242] width 127 height 9
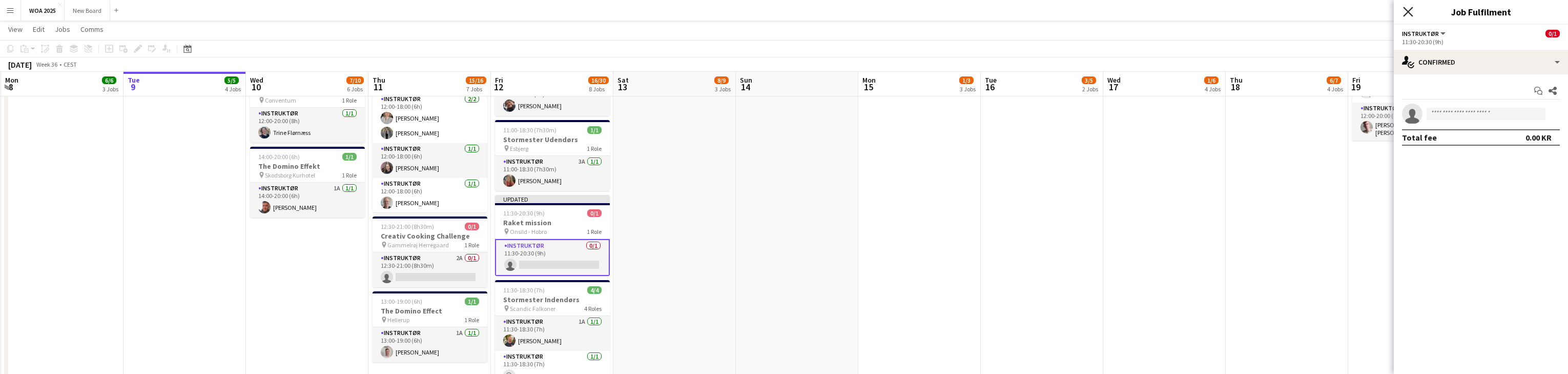
click at [1406, 8] on icon "Close pop-in" at bounding box center [1408, 12] width 10 height 10
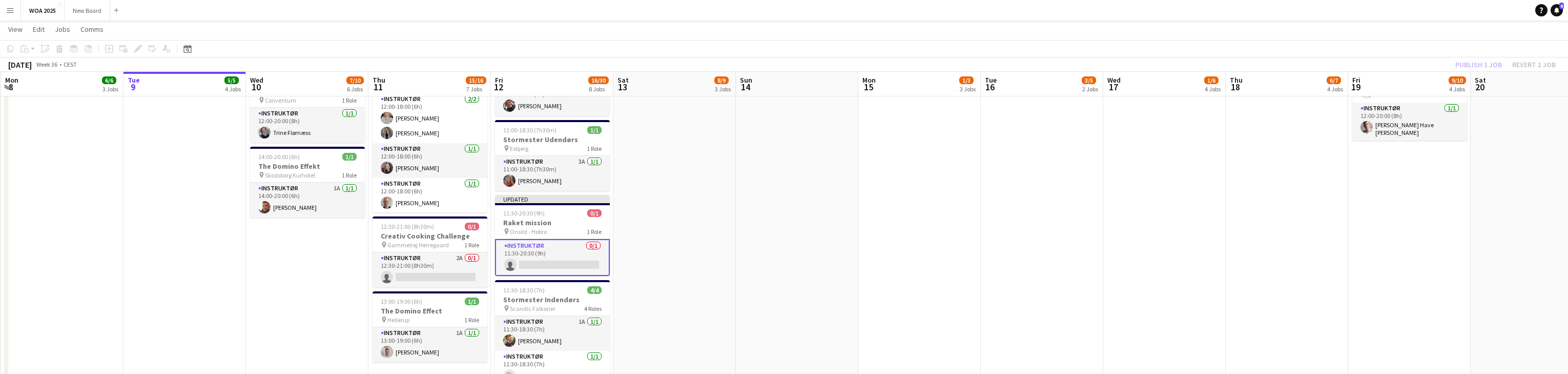
click at [1482, 63] on div "Publish 1 job Revert 1 job" at bounding box center [1505, 64] width 125 height 13
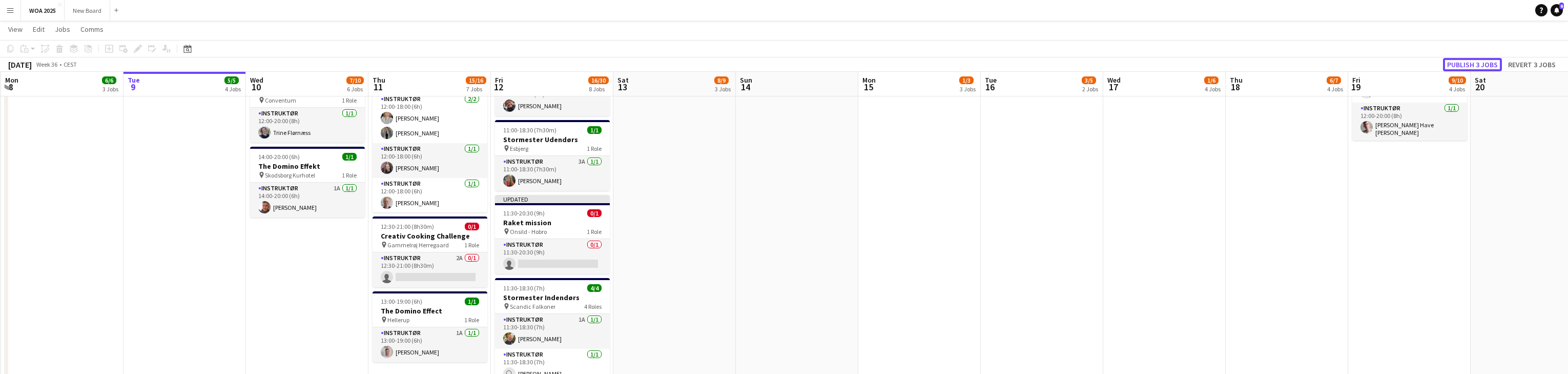
click at [1482, 63] on button "Publish 3 jobs" at bounding box center [1473, 64] width 59 height 13
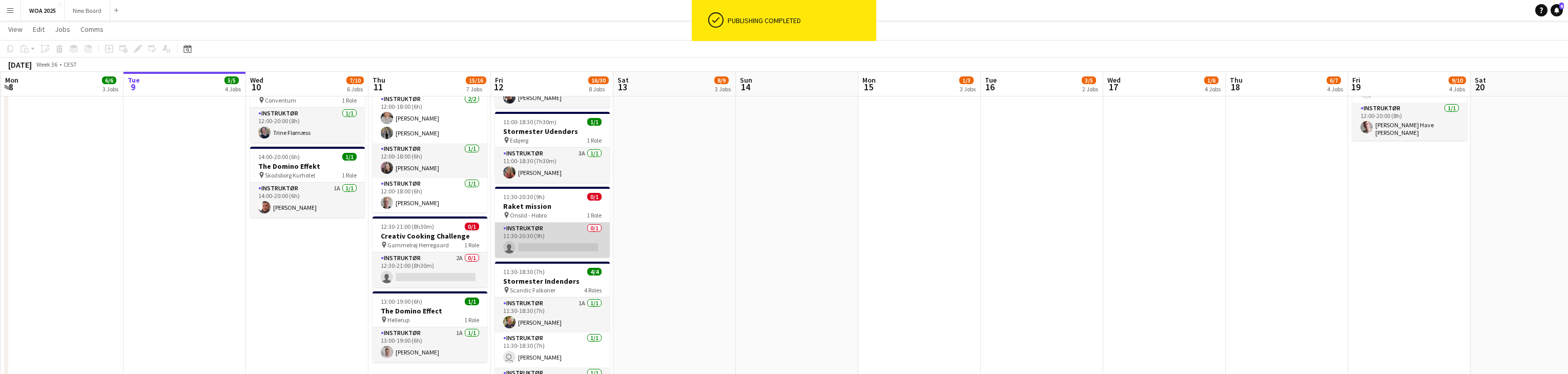
click at [569, 240] on app-card-role "Instruktør 0/1 11:30-20:30 (9h) single-neutral-actions" at bounding box center [552, 240] width 115 height 35
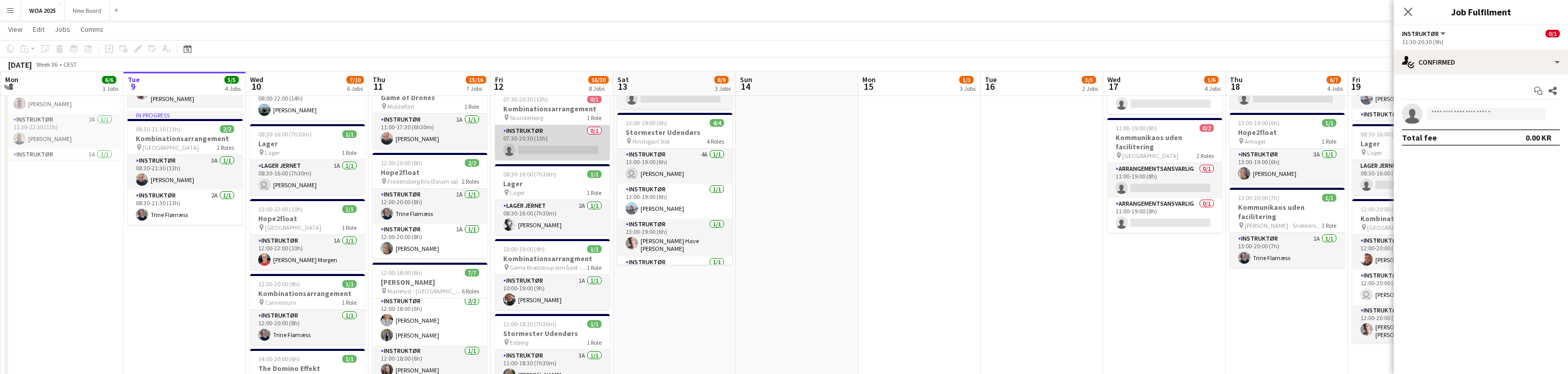
scroll to position [259, 0]
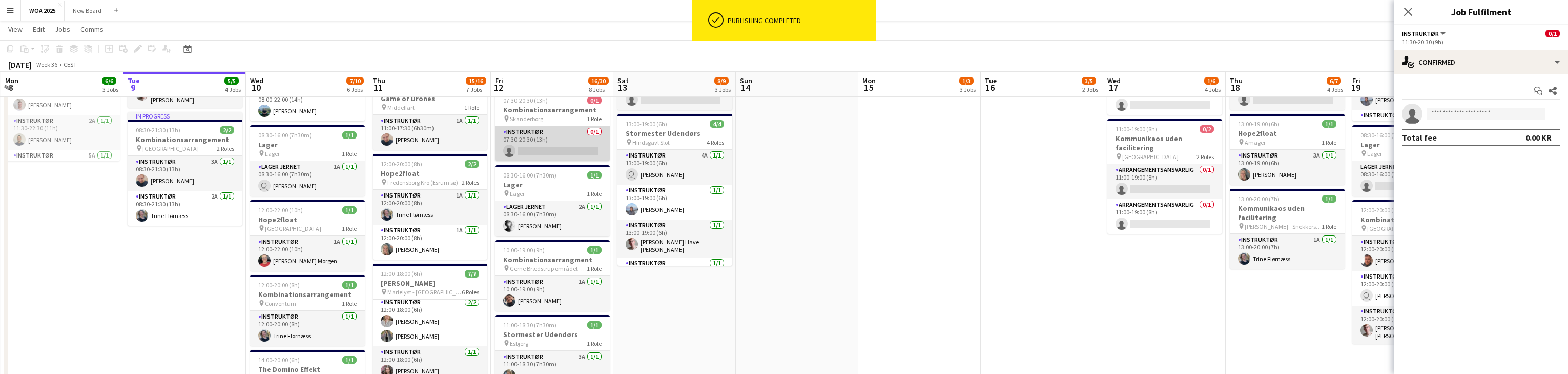
click at [568, 147] on app-card-role "Instruktør 0/1 07:30-20:30 (13h) single-neutral-actions" at bounding box center [552, 144] width 115 height 35
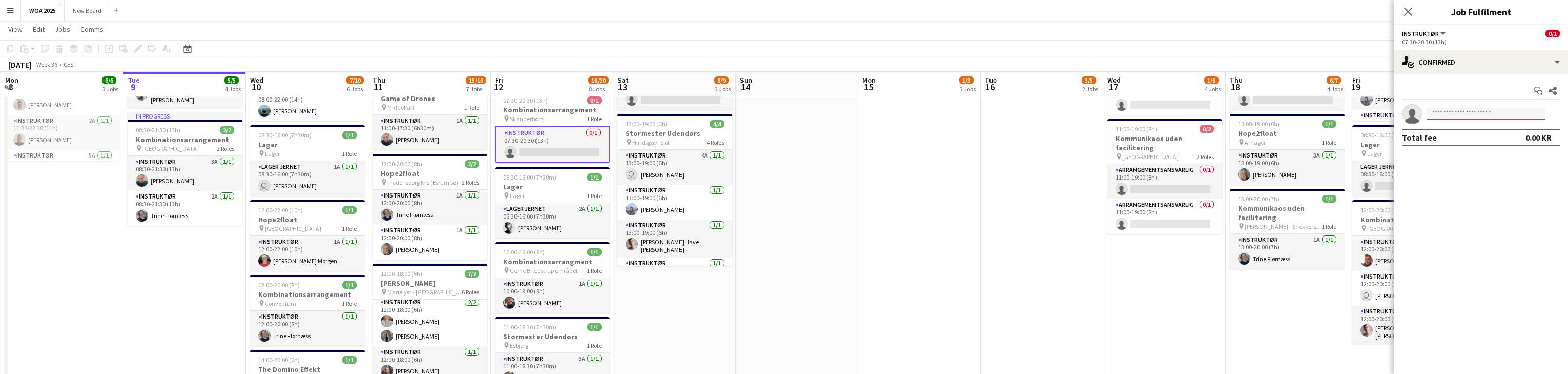
click at [1478, 113] on input at bounding box center [1486, 114] width 119 height 13
type input "****"
click at [1470, 131] on span "[PERSON_NAME]" at bounding box center [1464, 128] width 59 height 8
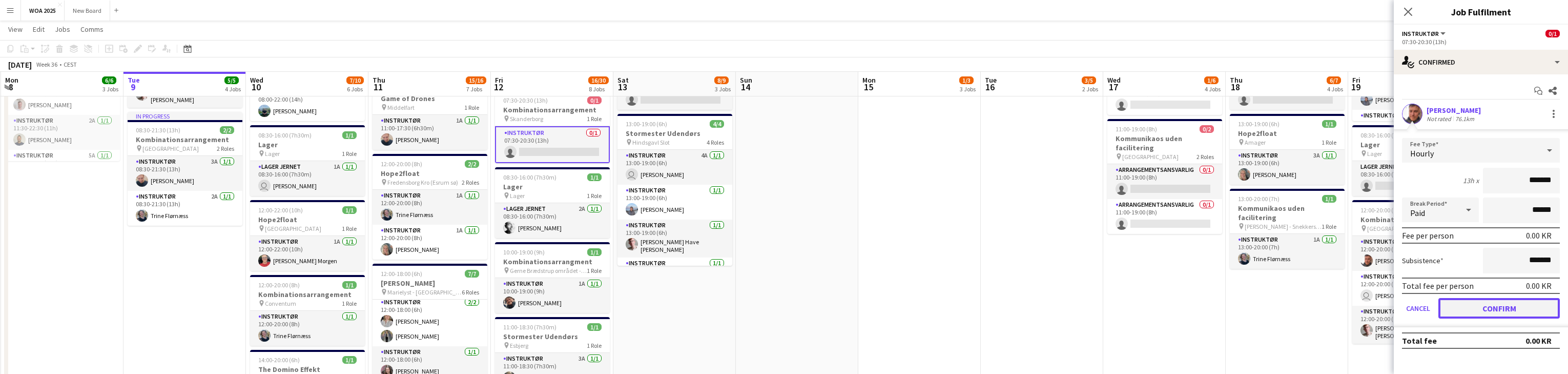
click at [1489, 310] on button "Confirm" at bounding box center [1499, 308] width 121 height 21
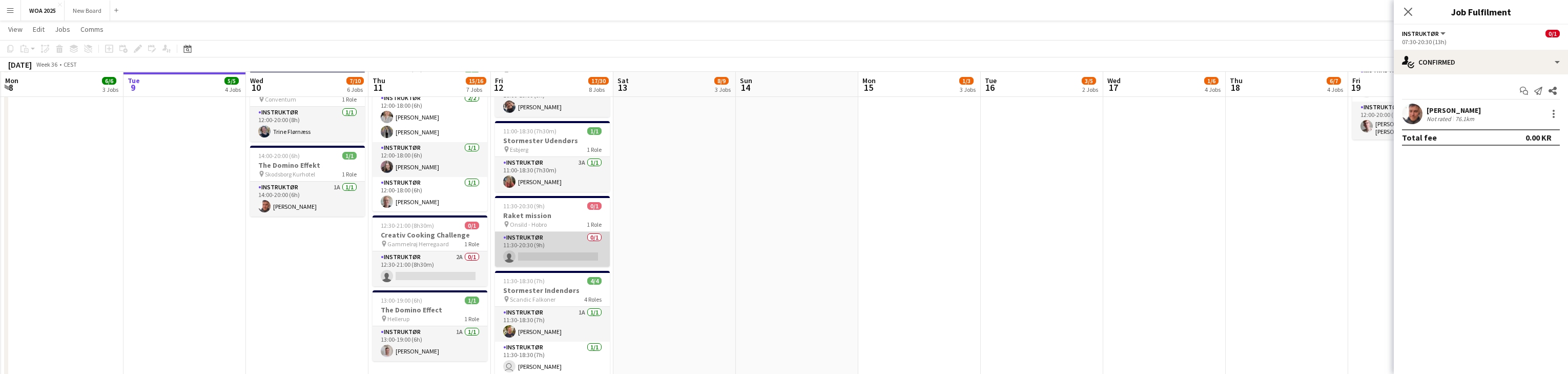
scroll to position [464, 0]
click at [557, 253] on app-card-role "Instruktør 0/1 11:30-20:30 (9h) single-neutral-actions" at bounding box center [552, 249] width 115 height 35
click at [1463, 110] on input at bounding box center [1486, 114] width 119 height 13
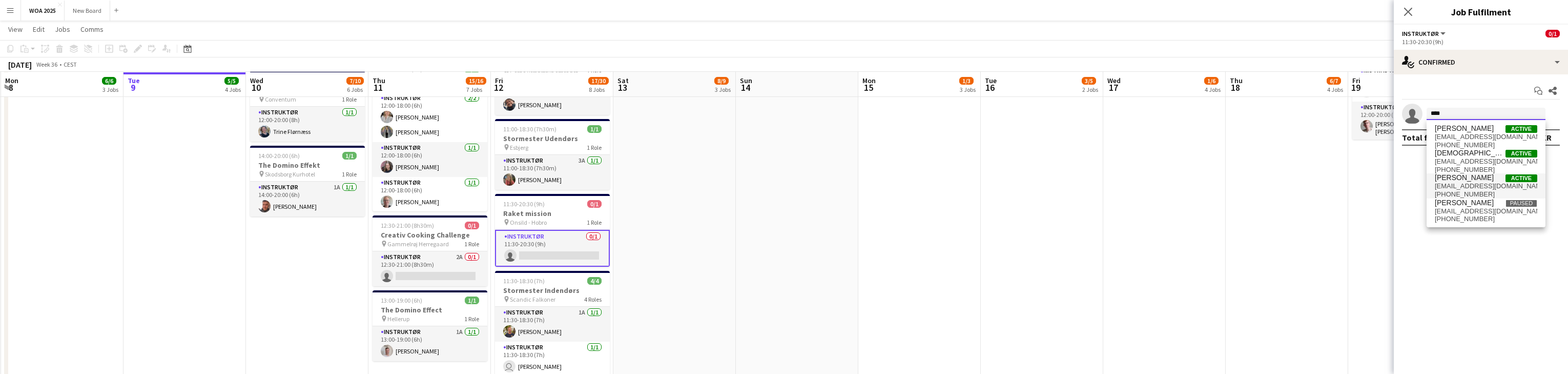
type input "****"
click at [1479, 182] on span "[EMAIL_ADDRESS][DOMAIN_NAME]" at bounding box center [1486, 186] width 103 height 8
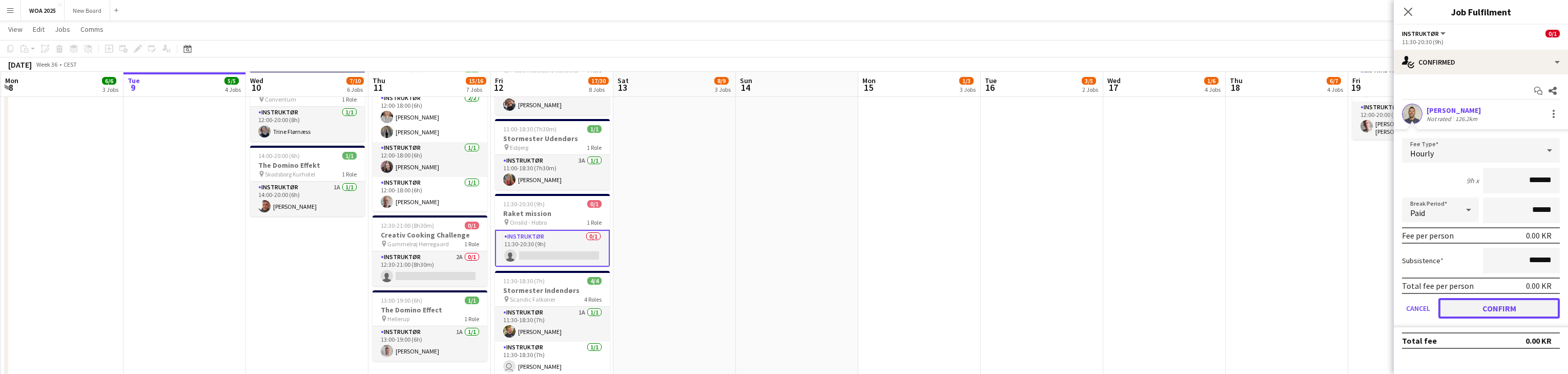
click at [1534, 310] on button "Confirm" at bounding box center [1499, 308] width 121 height 21
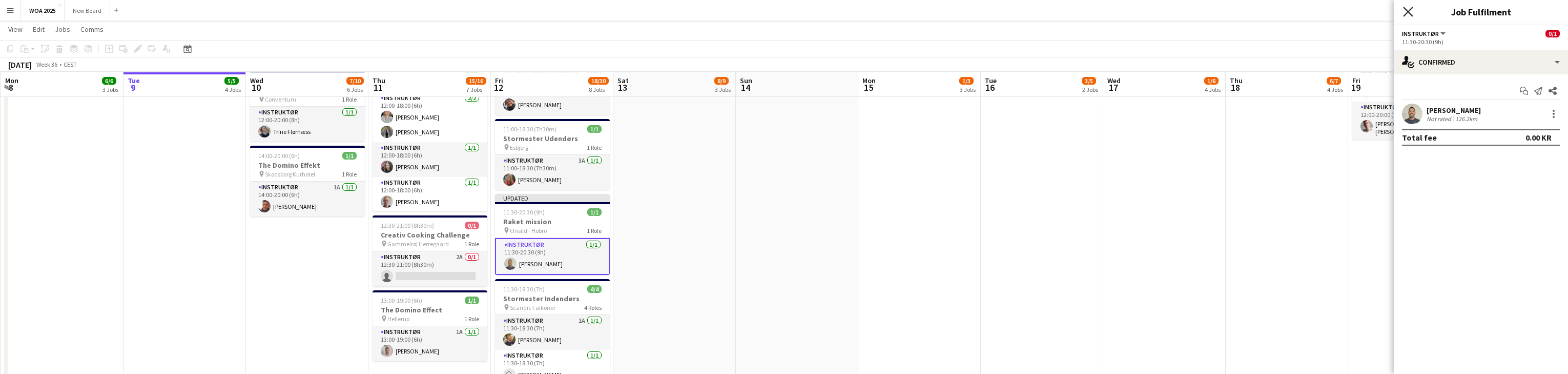
click at [1411, 13] on icon "Close pop-in" at bounding box center [1408, 12] width 10 height 10
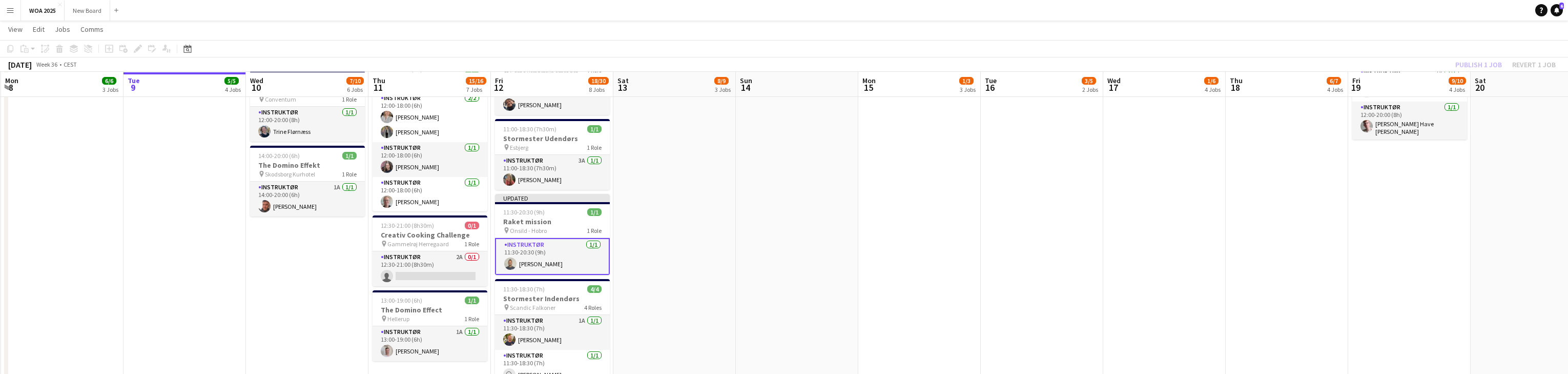
click at [1478, 63] on div "Publish 1 job Revert 1 job" at bounding box center [1505, 64] width 125 height 13
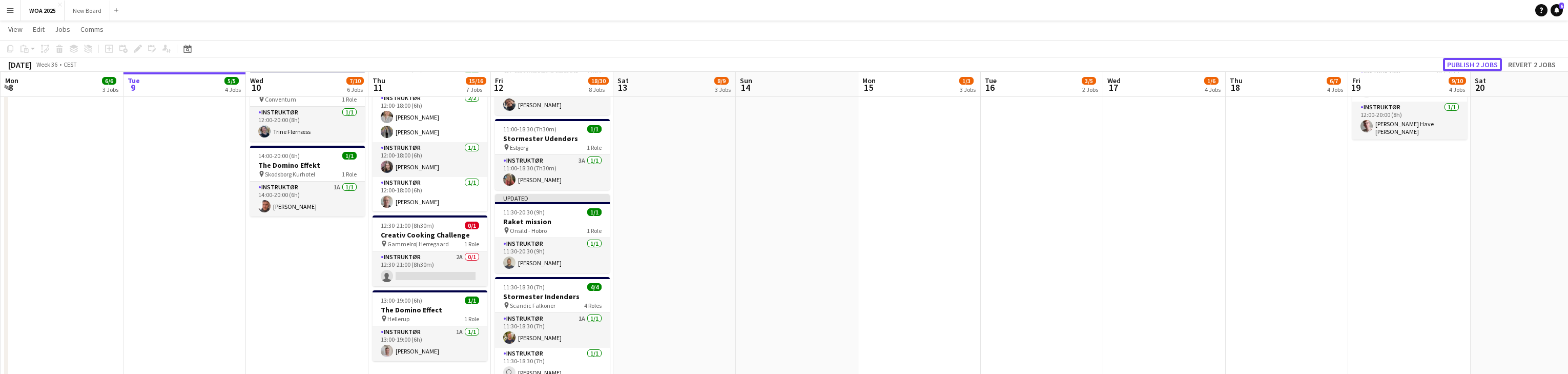
click at [1478, 63] on button "Publish 2 jobs" at bounding box center [1473, 64] width 59 height 13
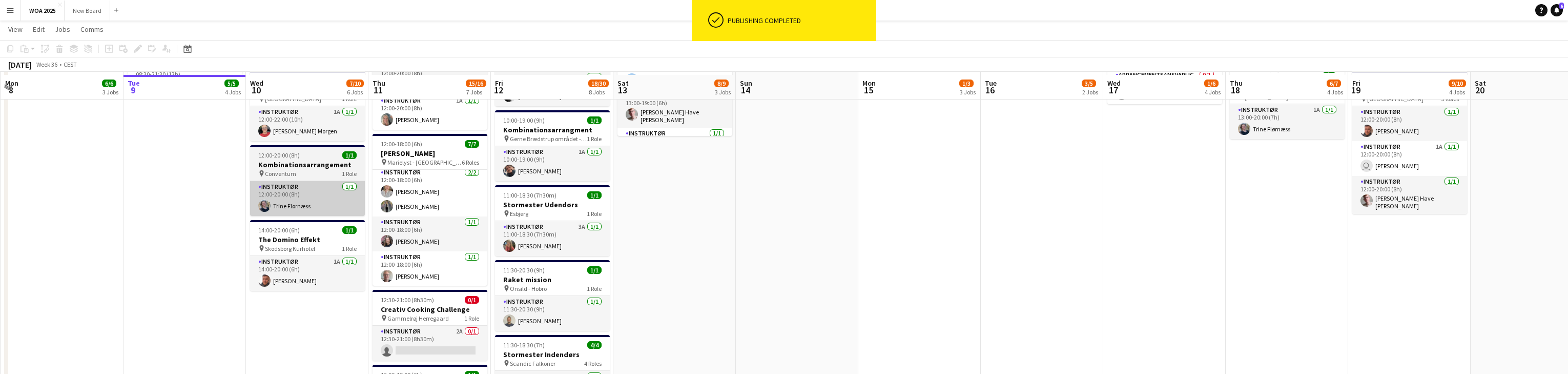
scroll to position [106, 0]
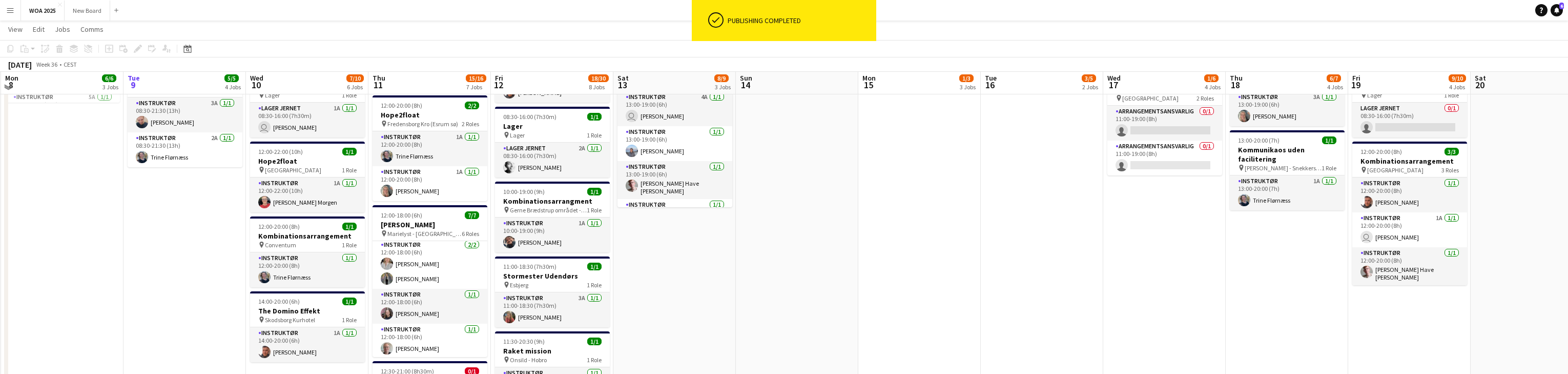
click at [443, 207] on div at bounding box center [429, 206] width 115 height 2
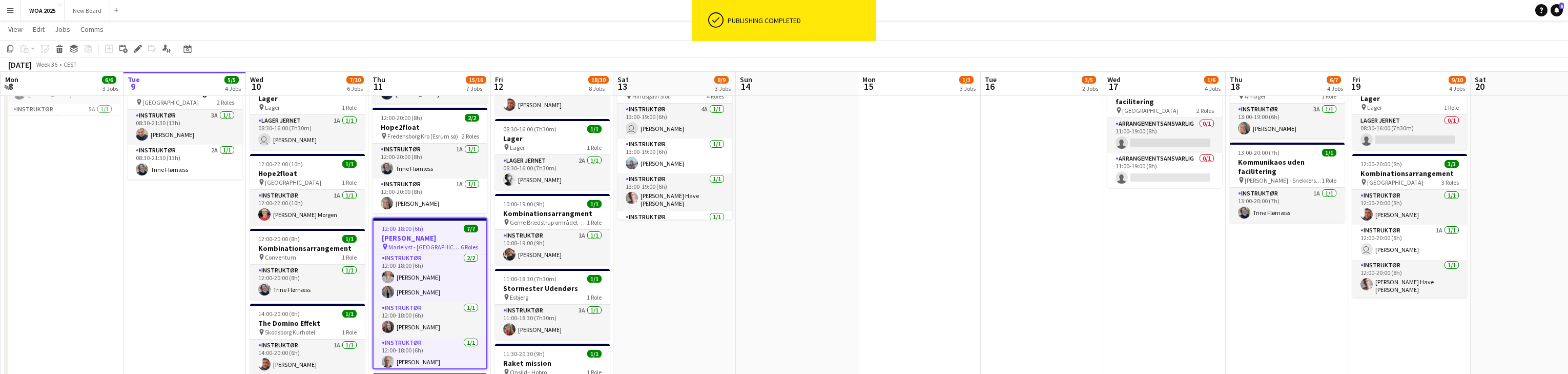
scroll to position [305, 0]
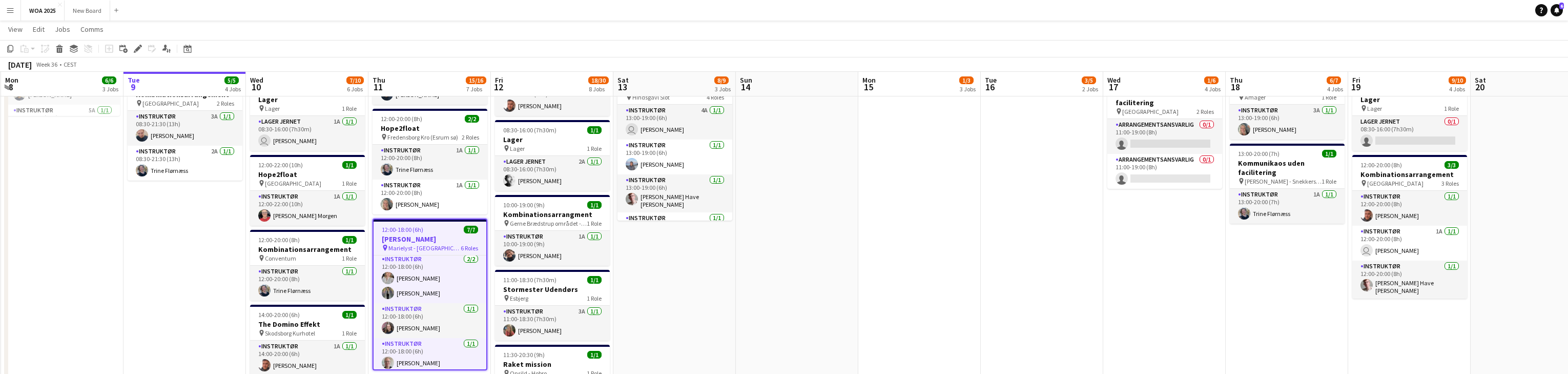
click at [444, 244] on div "pin Marielyst - Helsingør 6 Roles" at bounding box center [430, 248] width 113 height 8
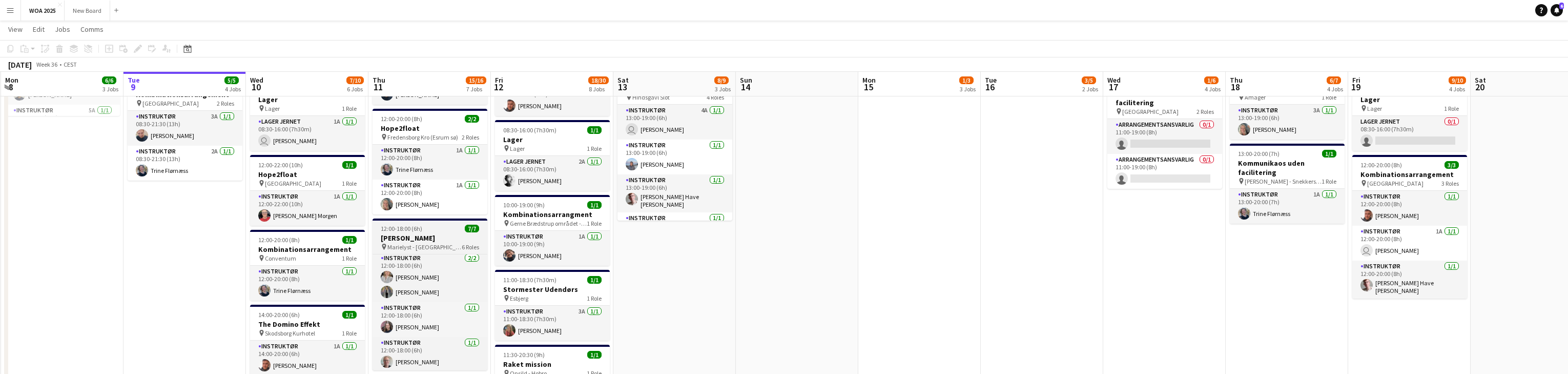
click at [444, 244] on div "pin Marielyst - Helsingør 6 Roles" at bounding box center [429, 247] width 115 height 8
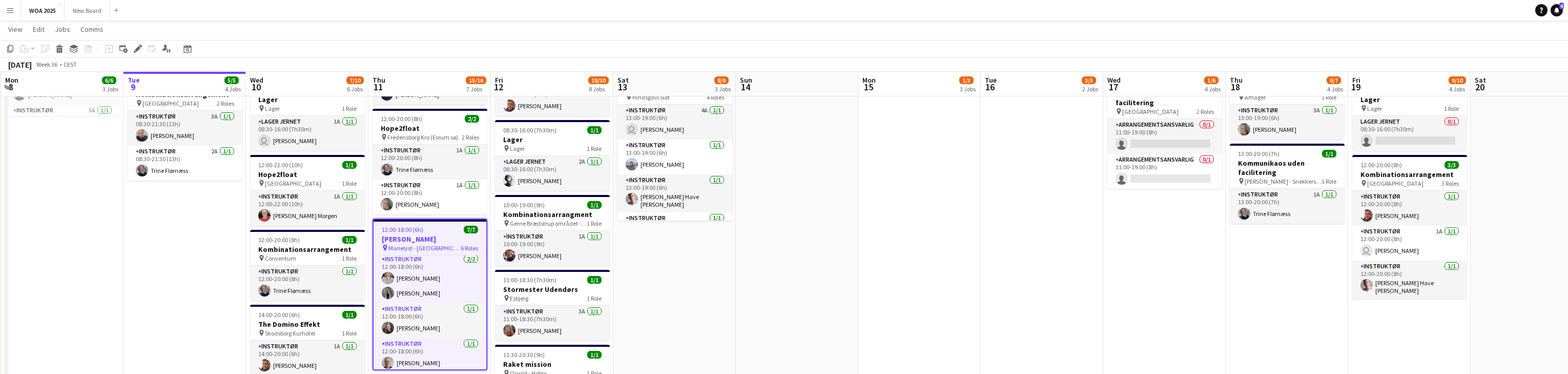
click at [444, 244] on div "pin Marielyst - Helsingør 6 Roles" at bounding box center [430, 248] width 113 height 8
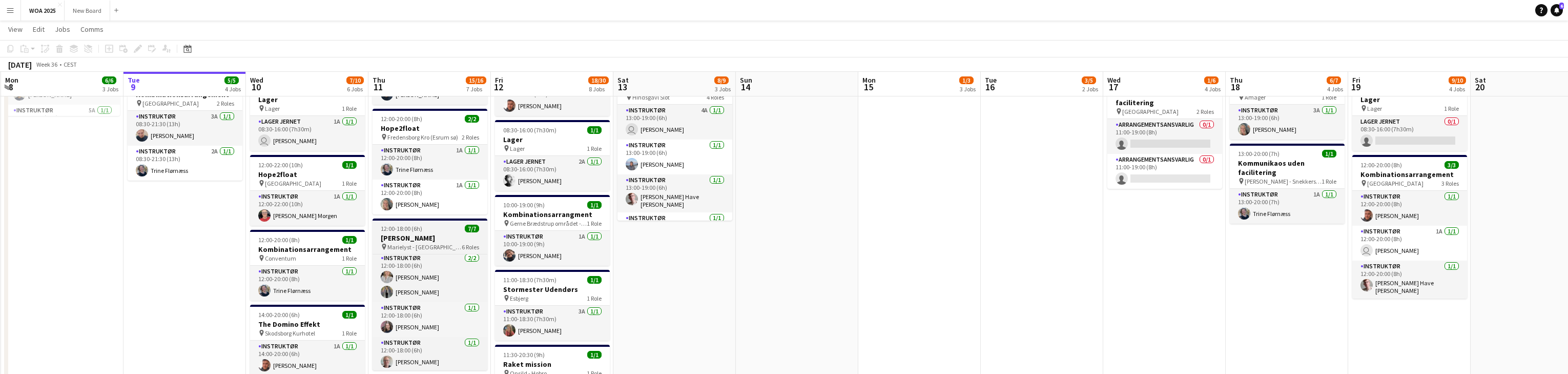
click at [444, 244] on div "pin Marielyst - Helsingør 6 Roles" at bounding box center [429, 247] width 115 height 8
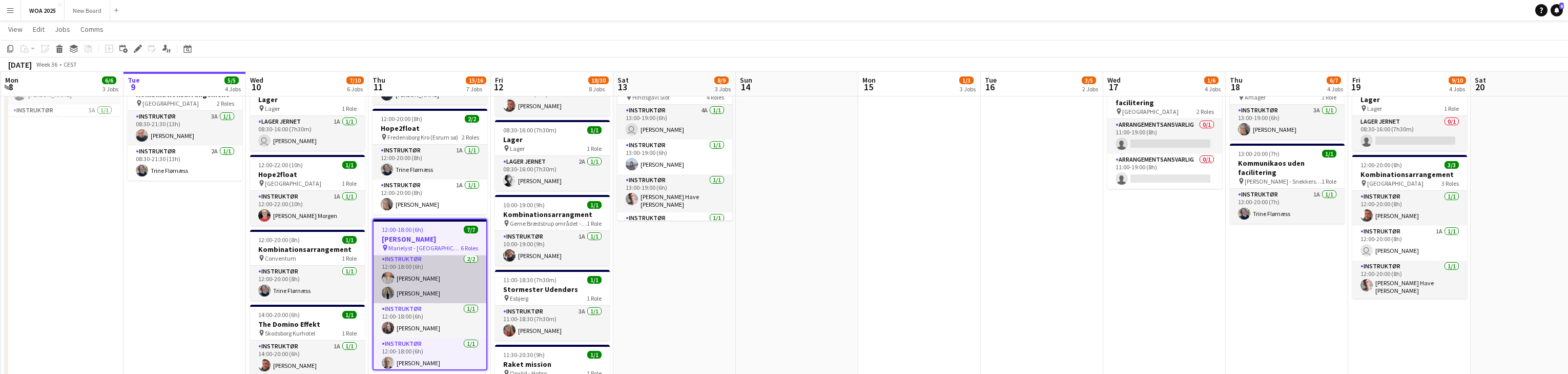
click at [434, 256] on app-card-role "Instruktør 2/2 12:00-18:00 (6h) Camilla Ankerstjerne Klarskov Isabella Gehlen" at bounding box center [430, 278] width 113 height 49
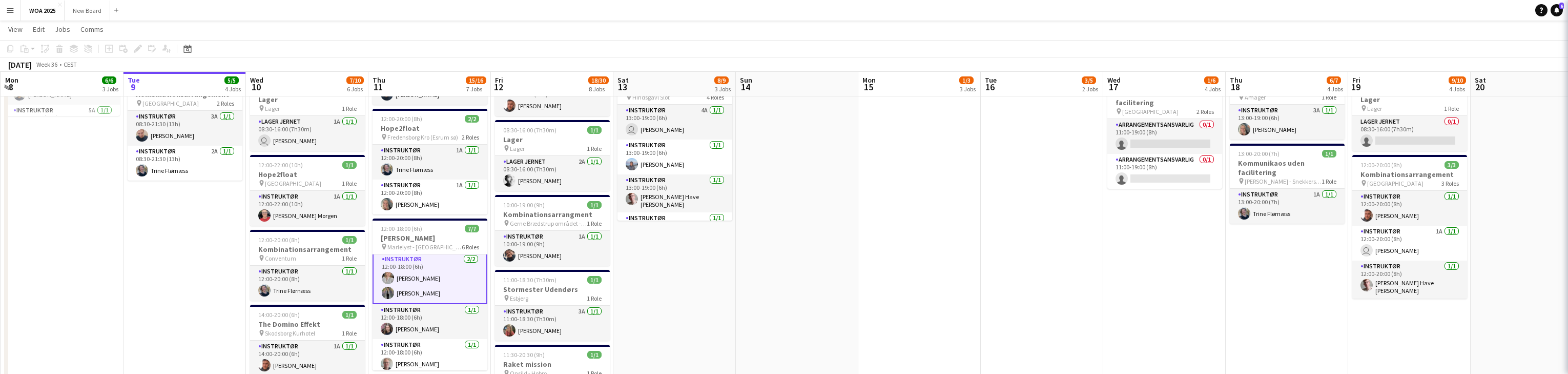
scroll to position [108, 0]
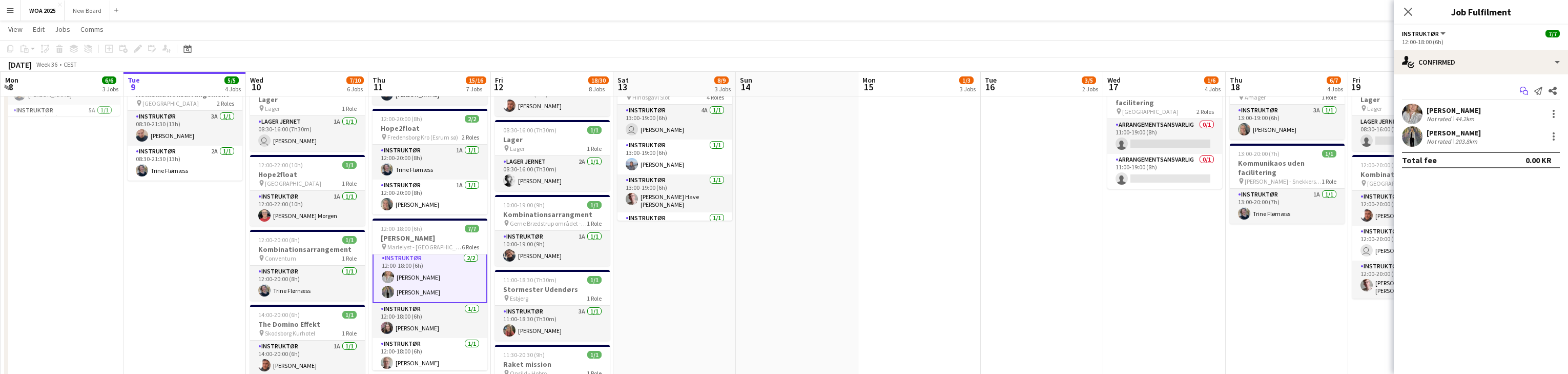
click at [1525, 92] on icon "Start chat" at bounding box center [1524, 91] width 8 height 8
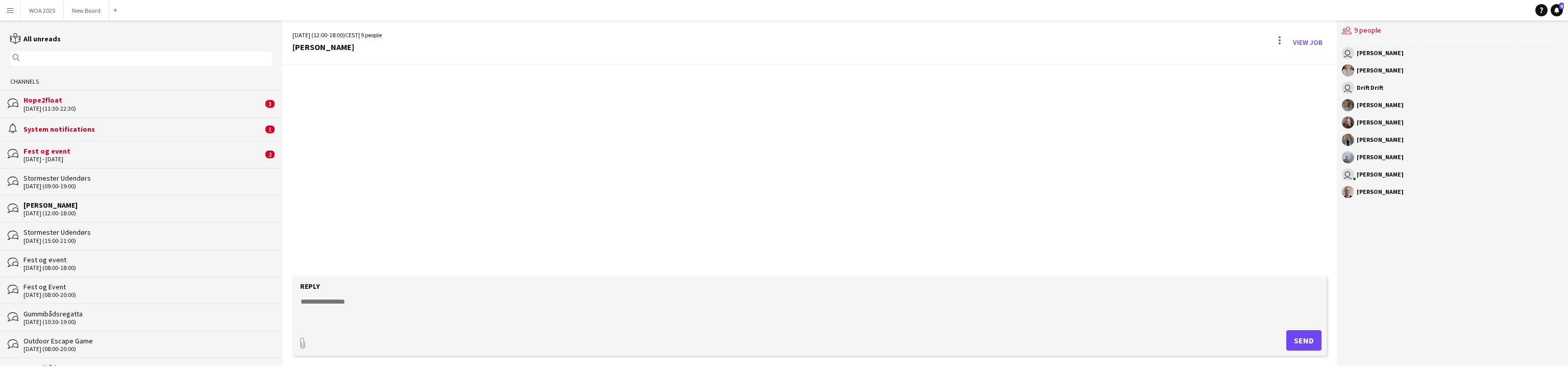
click at [366, 302] on textarea at bounding box center [811, 310] width 1024 height 27
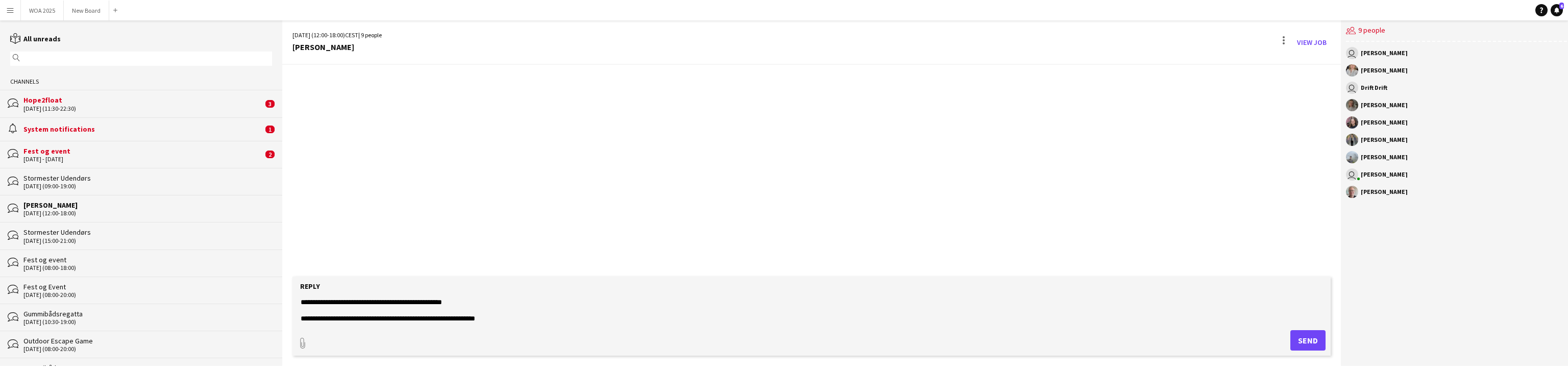
click at [411, 316] on textarea "**********" at bounding box center [811, 310] width 1024 height 27
click at [414, 309] on textarea "**********" at bounding box center [811, 310] width 1024 height 27
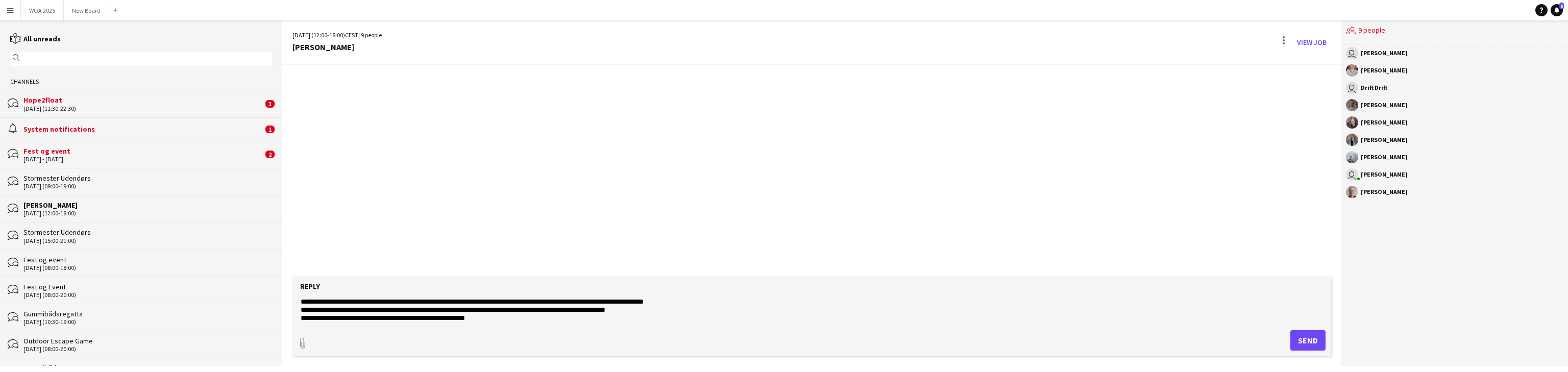
scroll to position [41, 0]
type textarea "**********"
click at [1291, 342] on button "Send" at bounding box center [1307, 340] width 35 height 21
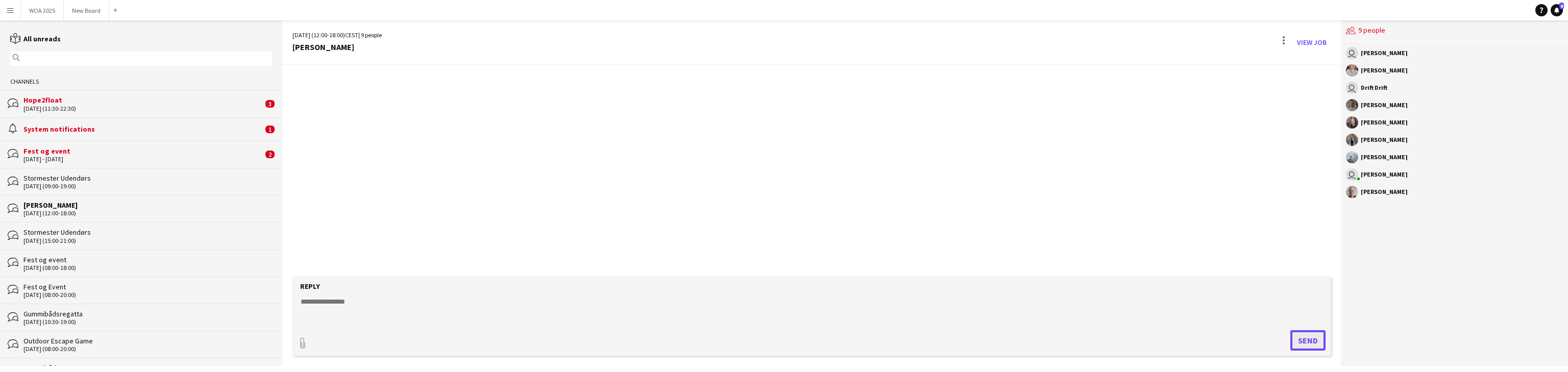
scroll to position [0, 0]
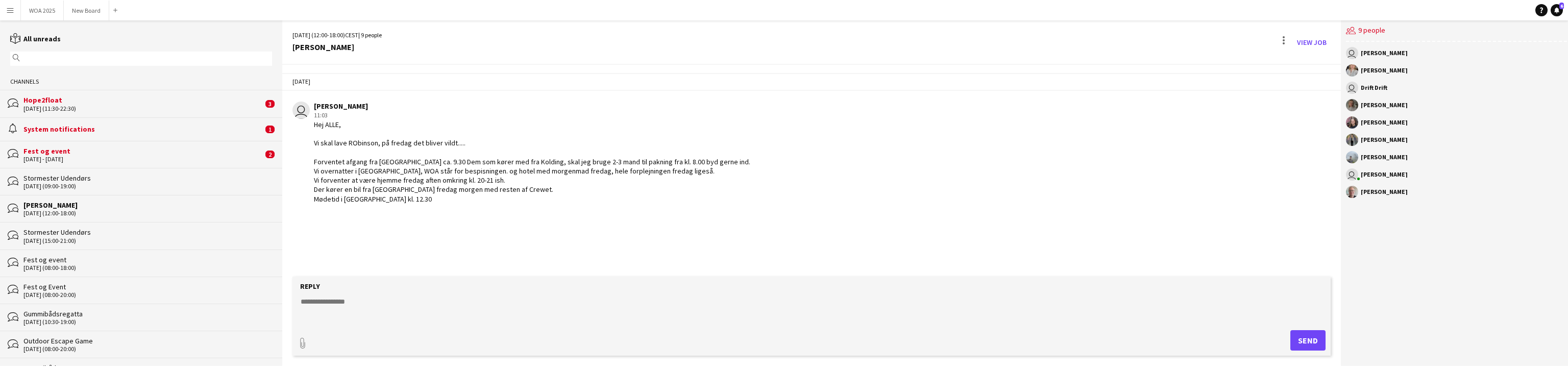
click at [132, 211] on div "11-09-2025 (12:00-18:00)" at bounding box center [147, 213] width 248 height 7
click at [117, 161] on div "5 - 6 Sep 2025" at bounding box center [142, 159] width 239 height 7
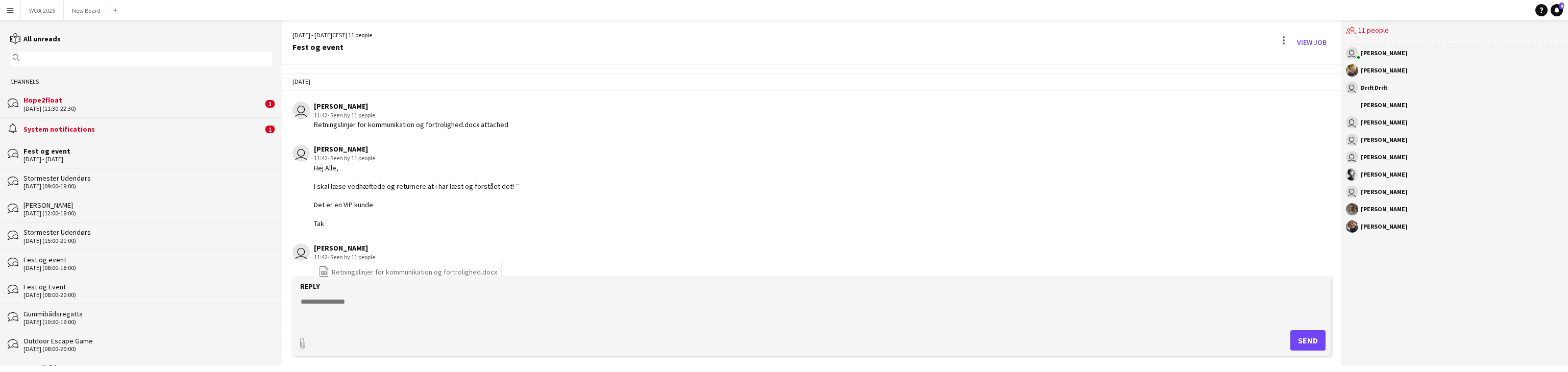
scroll to position [434, 0]
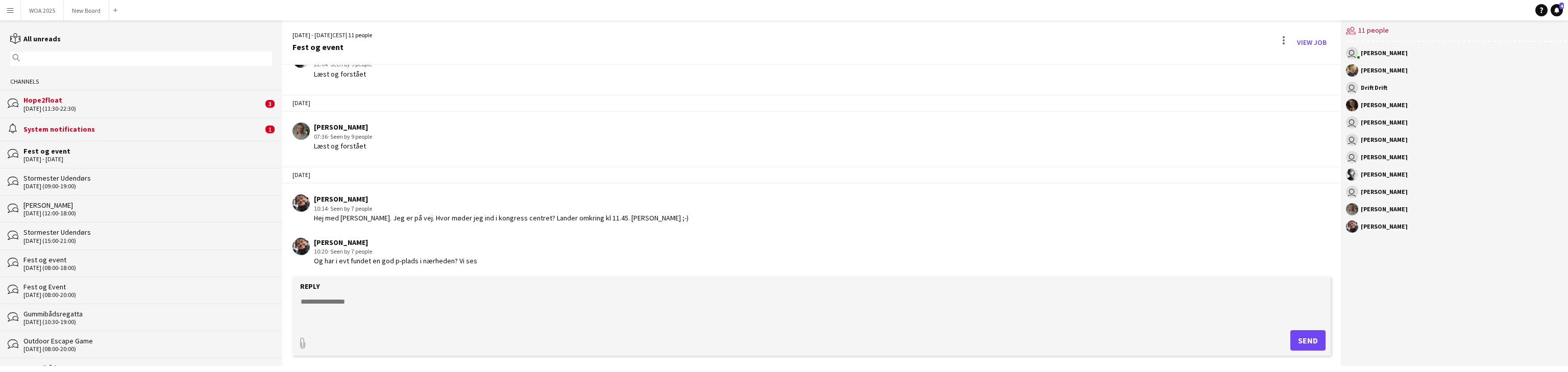
click at [149, 108] on div "08-09-2025 (11:30-22:30)" at bounding box center [142, 108] width 239 height 7
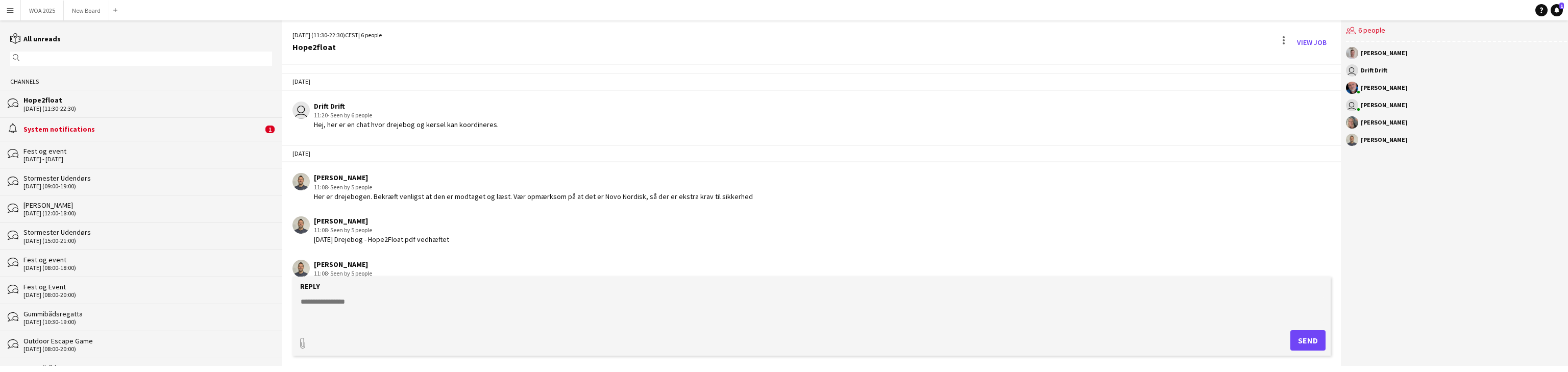
scroll to position [980, 0]
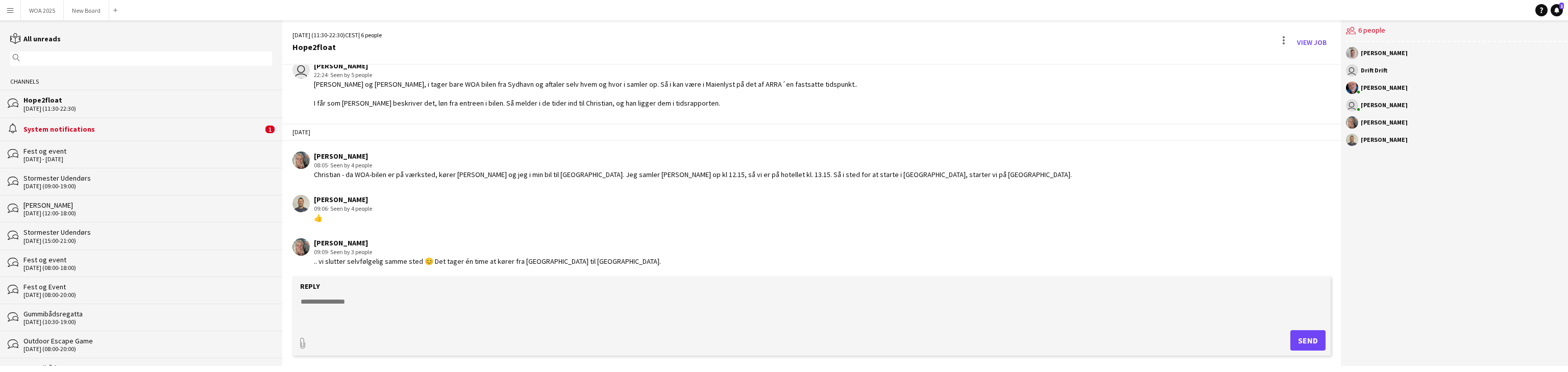
click at [149, 127] on div "System notifications" at bounding box center [142, 128] width 239 height 9
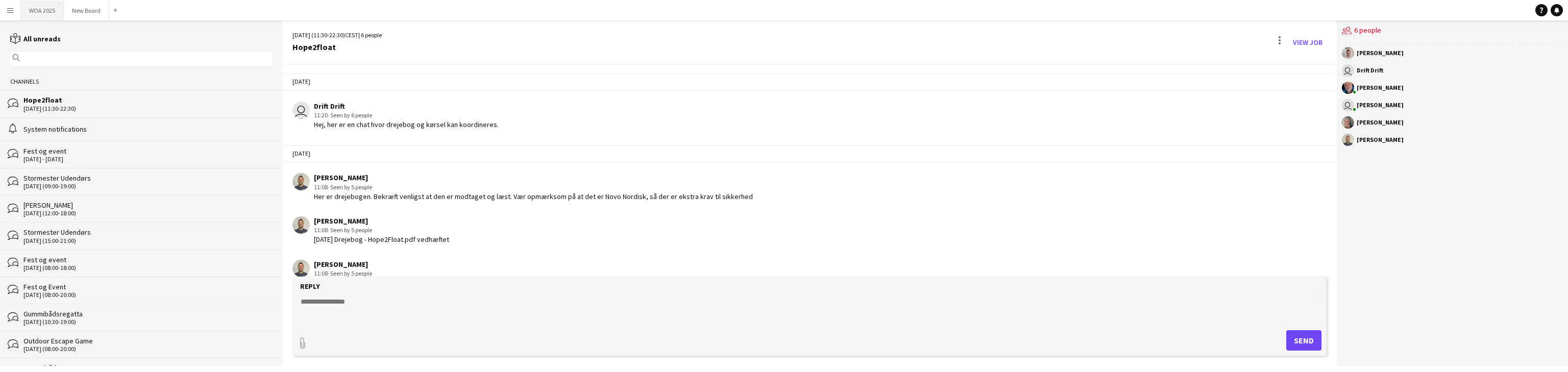
scroll to position [980, 0]
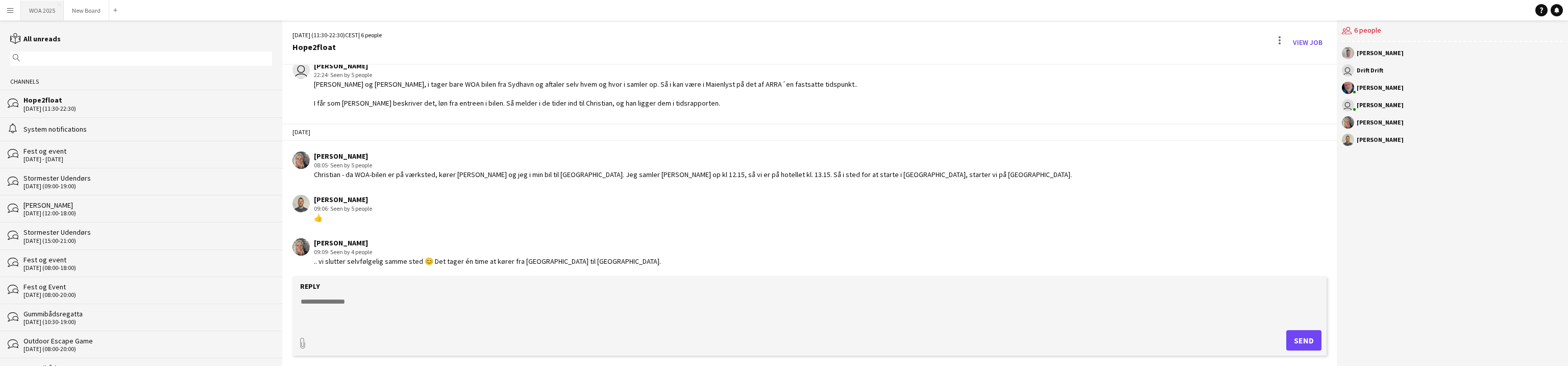
click at [45, 15] on button "WOA 2025 Close" at bounding box center [42, 11] width 42 height 20
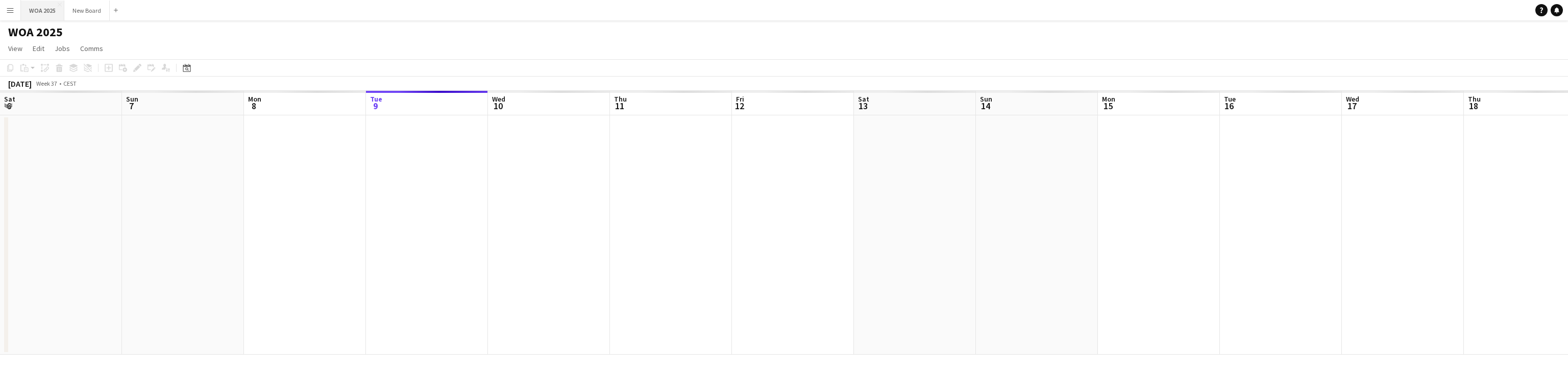
scroll to position [0, 244]
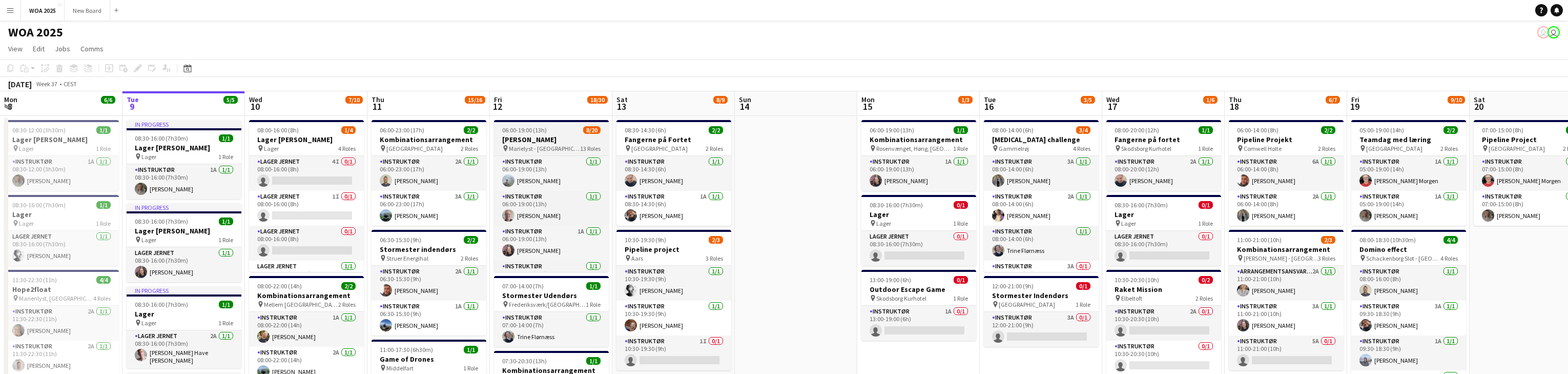
click at [563, 142] on h3 "Robinson" at bounding box center [551, 139] width 115 height 9
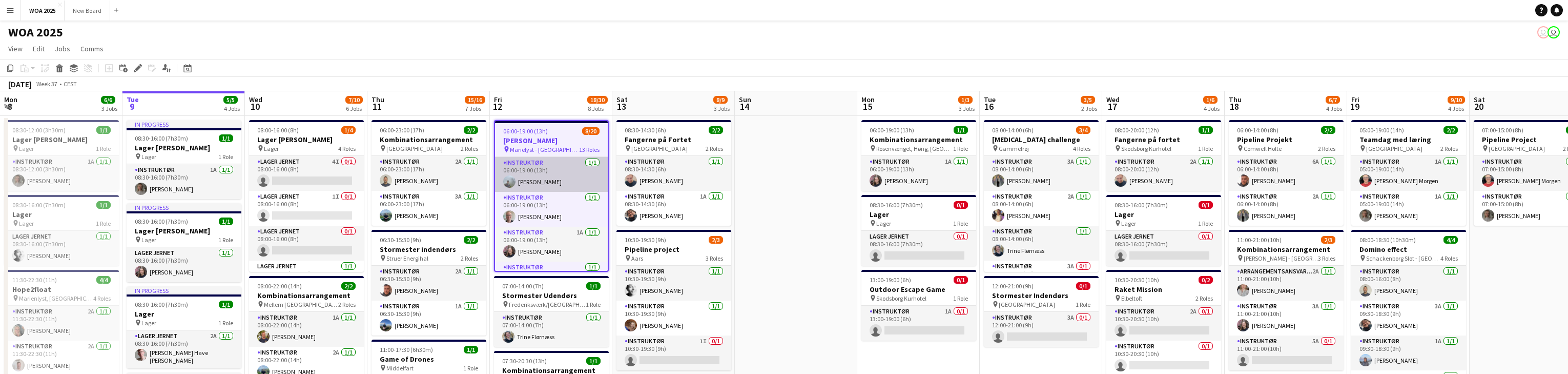
click at [571, 171] on app-card-role "Instruktør 1/1 06:00-19:00 (13h) Morten Ruby" at bounding box center [551, 174] width 113 height 35
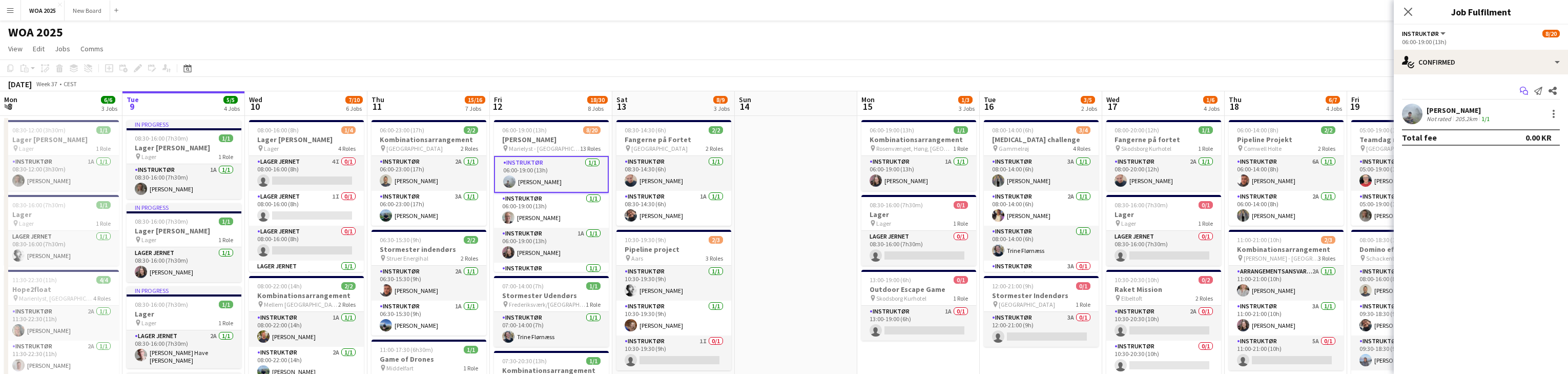
click at [1524, 91] on icon "Start chat" at bounding box center [1524, 91] width 8 height 8
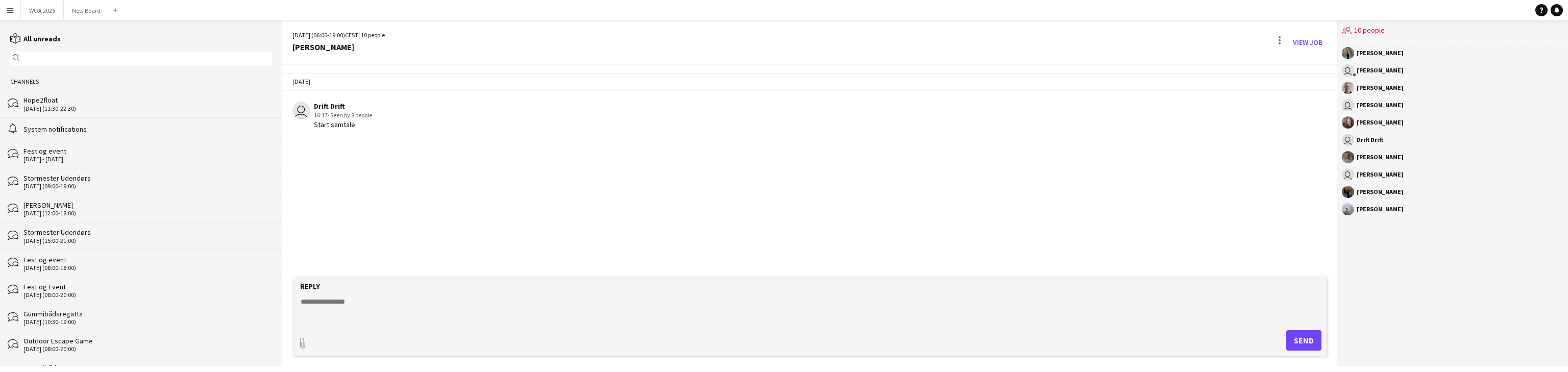
click at [329, 294] on form "Reply paperclip Send" at bounding box center [809, 315] width 1034 height 79
drag, startPoint x: 377, startPoint y: 285, endPoint x: 373, endPoint y: 305, distance: 20.4
click at [373, 305] on form "Reply paperclip Send" at bounding box center [809, 315] width 1034 height 79
click at [357, 302] on textarea at bounding box center [811, 310] width 1024 height 27
click at [352, 285] on div "Reply" at bounding box center [809, 285] width 1024 height 9
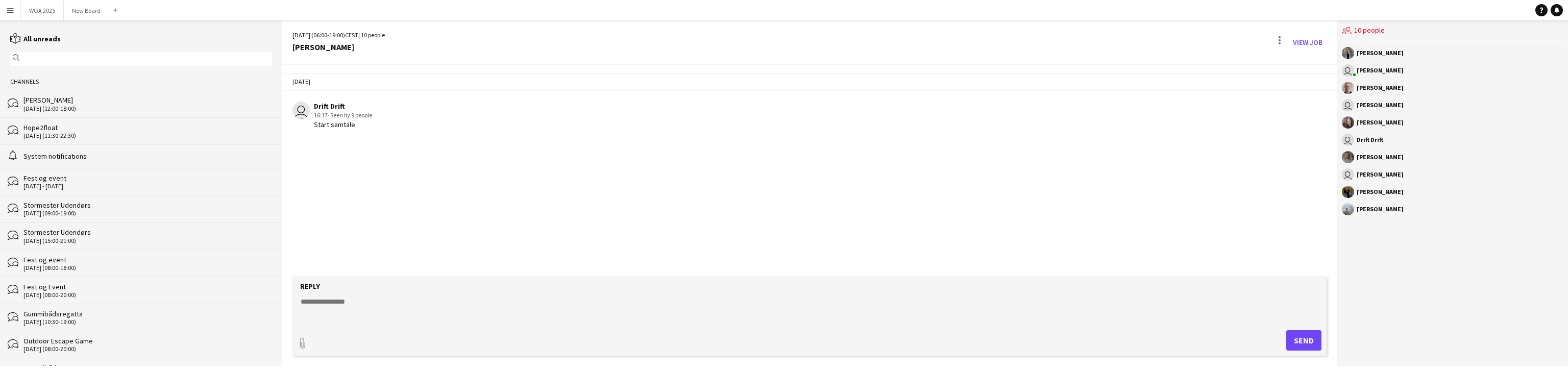
click at [343, 300] on textarea at bounding box center [811, 310] width 1024 height 27
type textarea "*"
click at [435, 314] on textarea "**********" at bounding box center [811, 310] width 1024 height 27
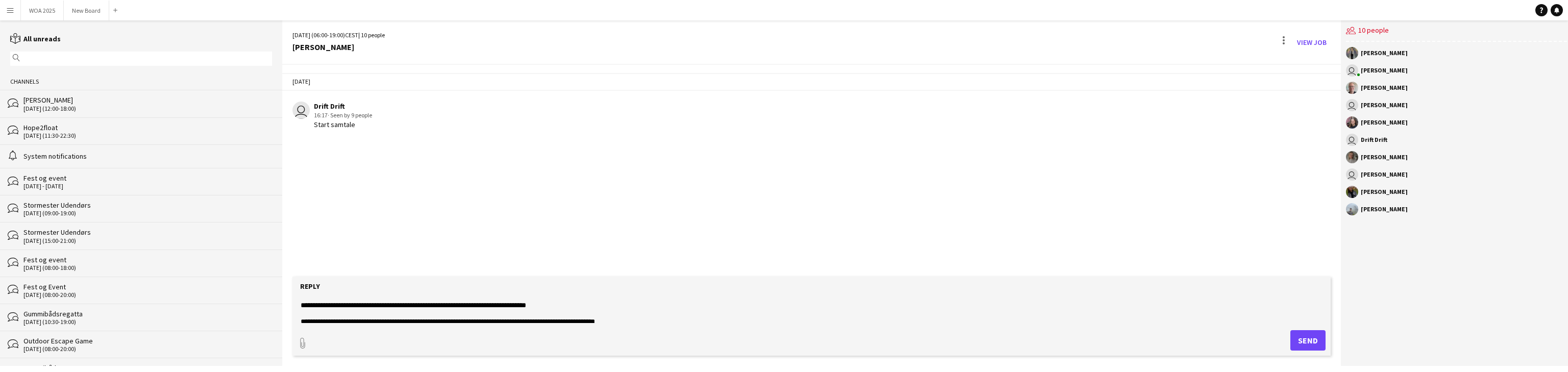
scroll to position [49, 0]
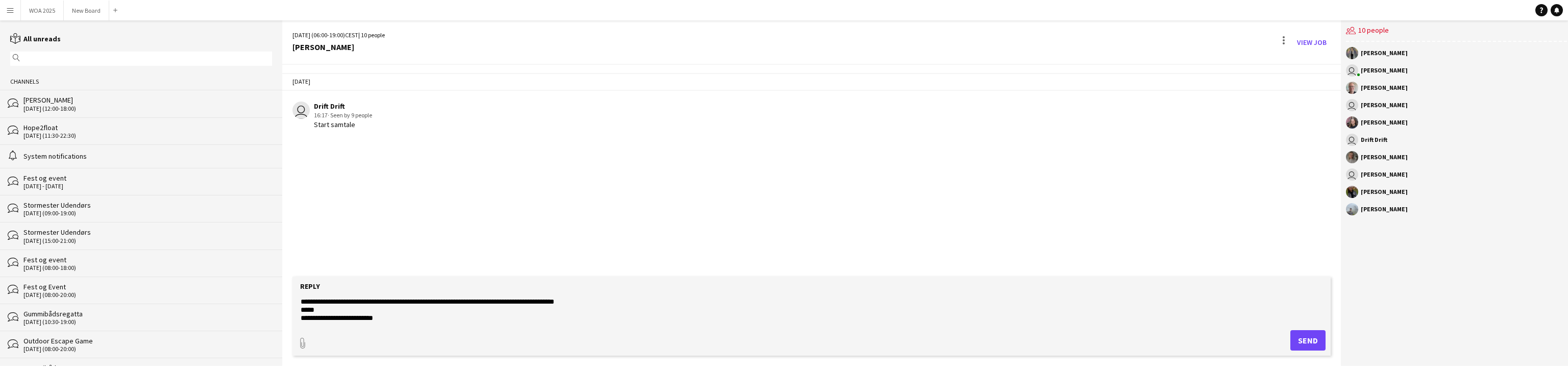
click at [630, 293] on form "**********" at bounding box center [811, 315] width 1038 height 79
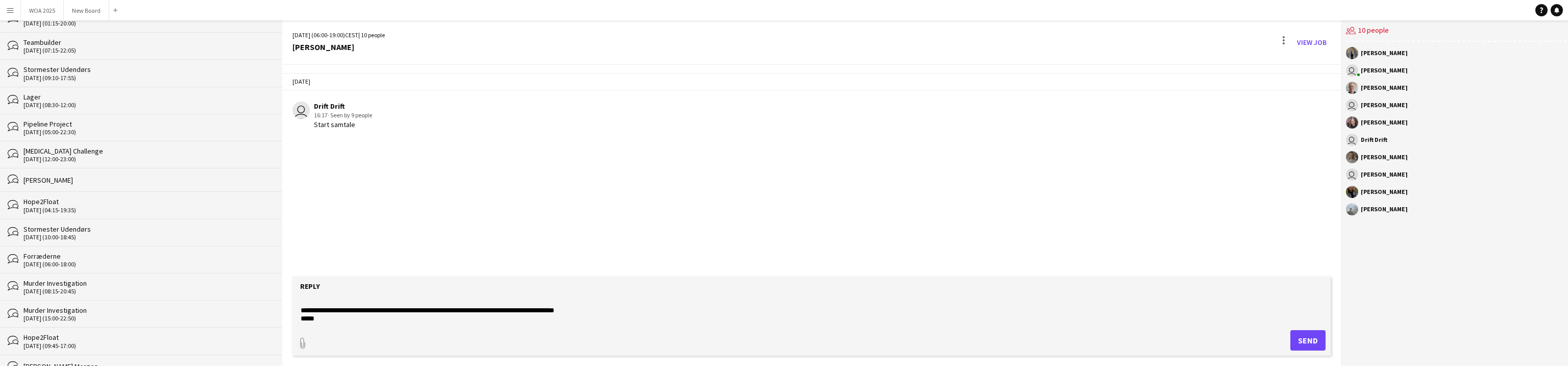
click at [601, 310] on textarea "**********" at bounding box center [811, 310] width 1024 height 27
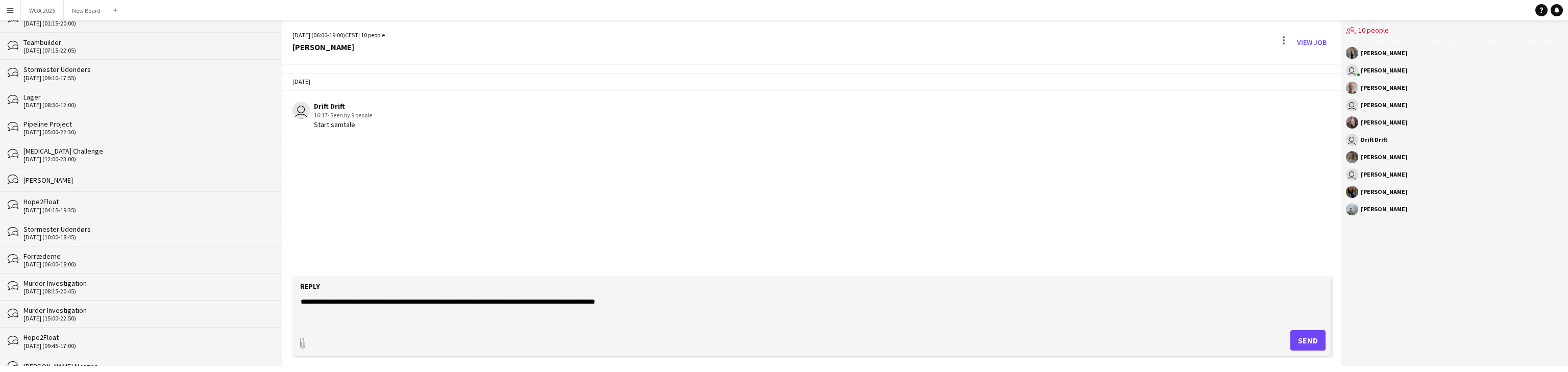
scroll to position [41, 0]
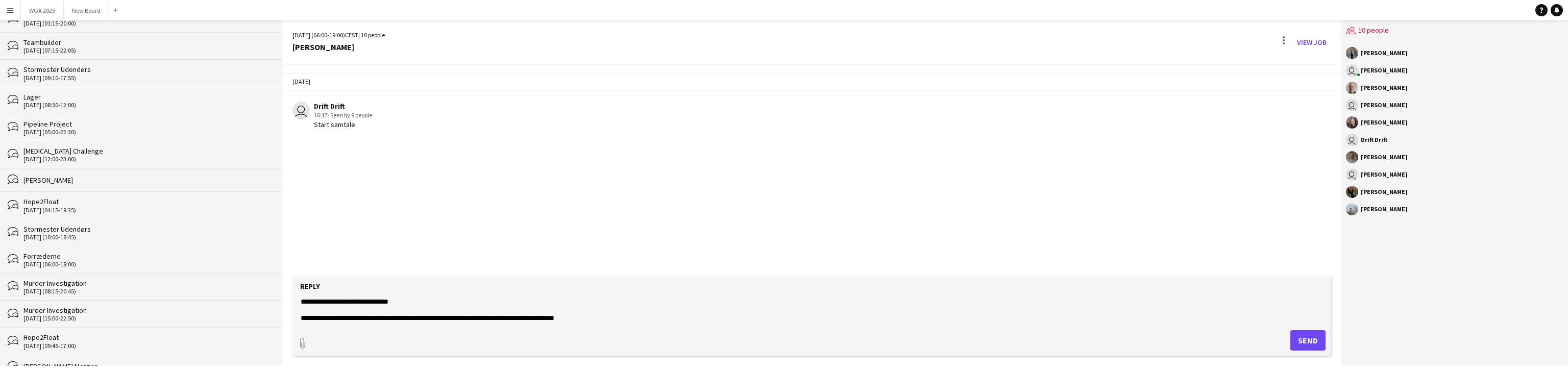
click at [618, 309] on textarea "**********" at bounding box center [811, 310] width 1024 height 27
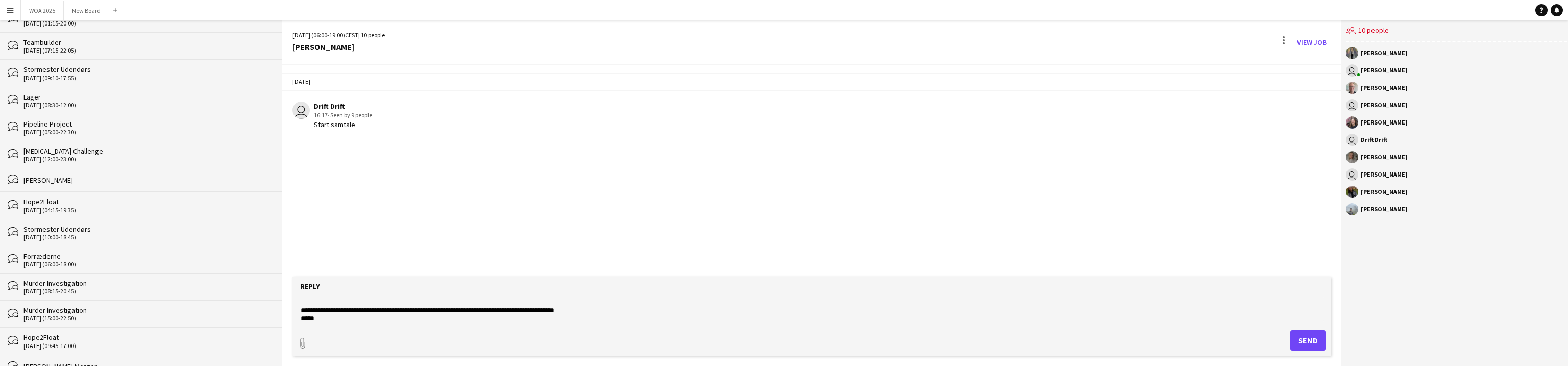
scroll to position [49, 0]
type textarea "**********"
click at [1310, 338] on button "Send" at bounding box center [1307, 340] width 35 height 21
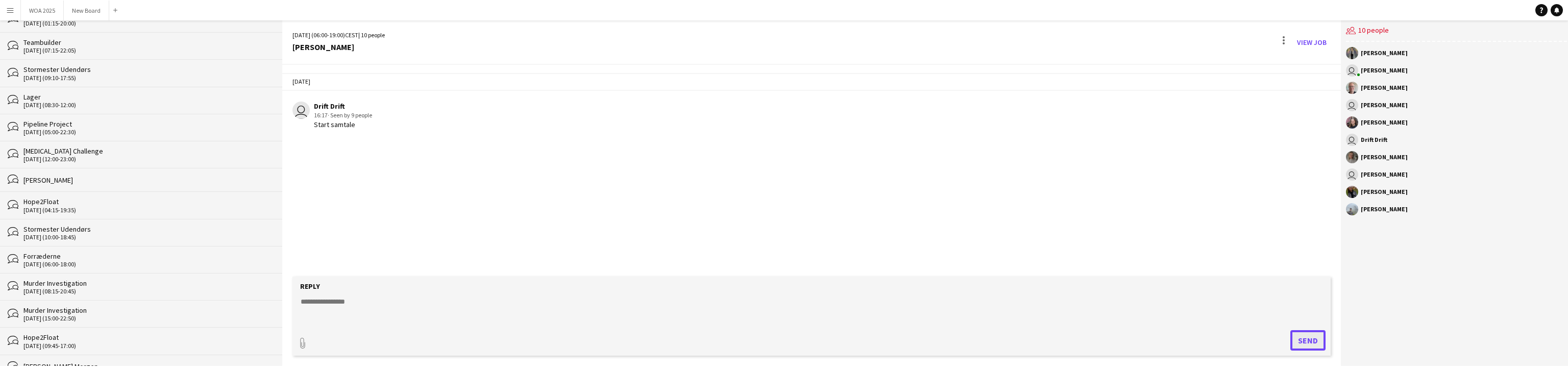
scroll to position [0, 0]
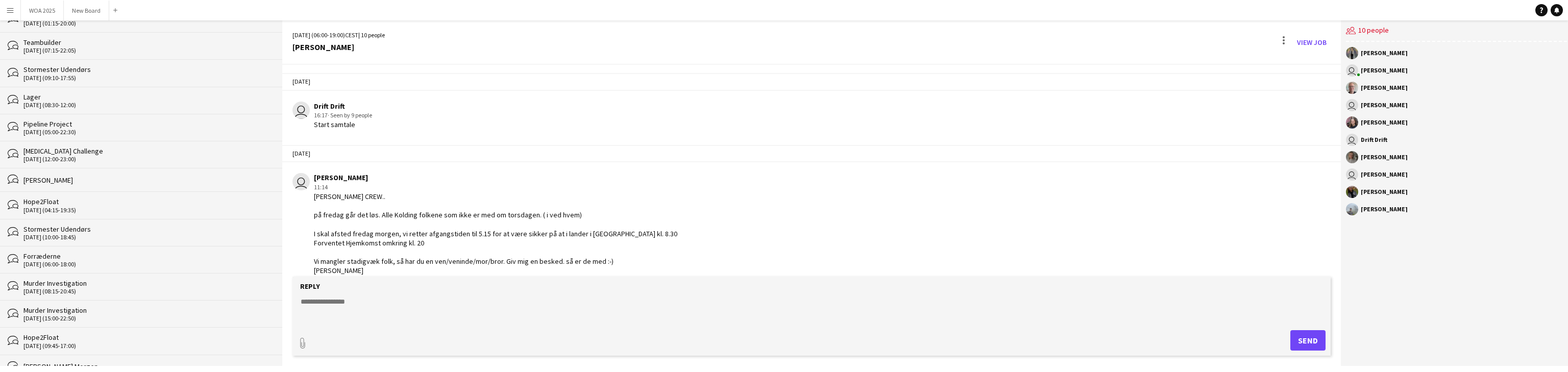
click at [402, 146] on div "[DATE]" at bounding box center [811, 153] width 1058 height 17
click at [47, 14] on button "WOA 2025 Close" at bounding box center [42, 11] width 42 height 20
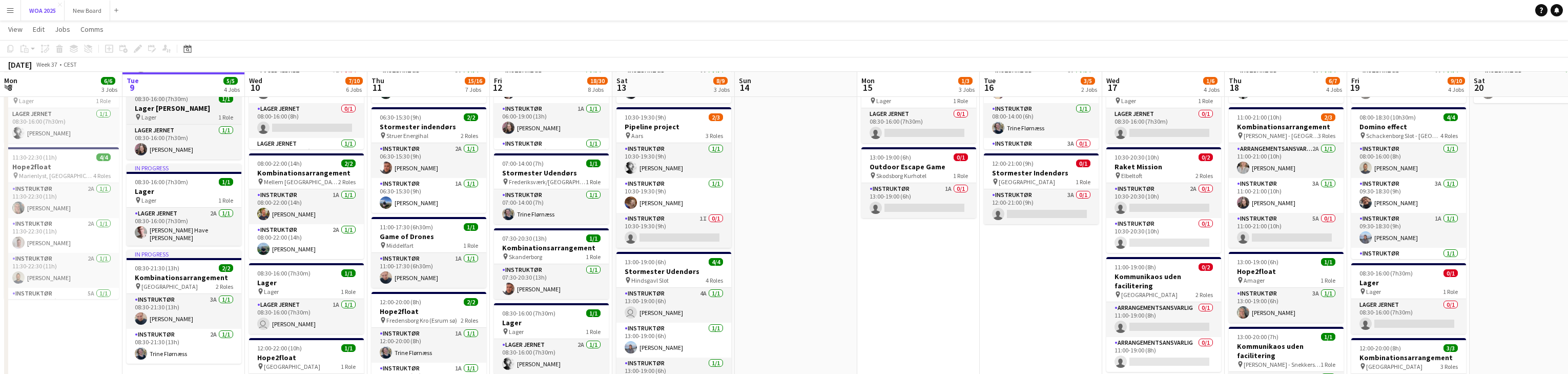
scroll to position [122, 0]
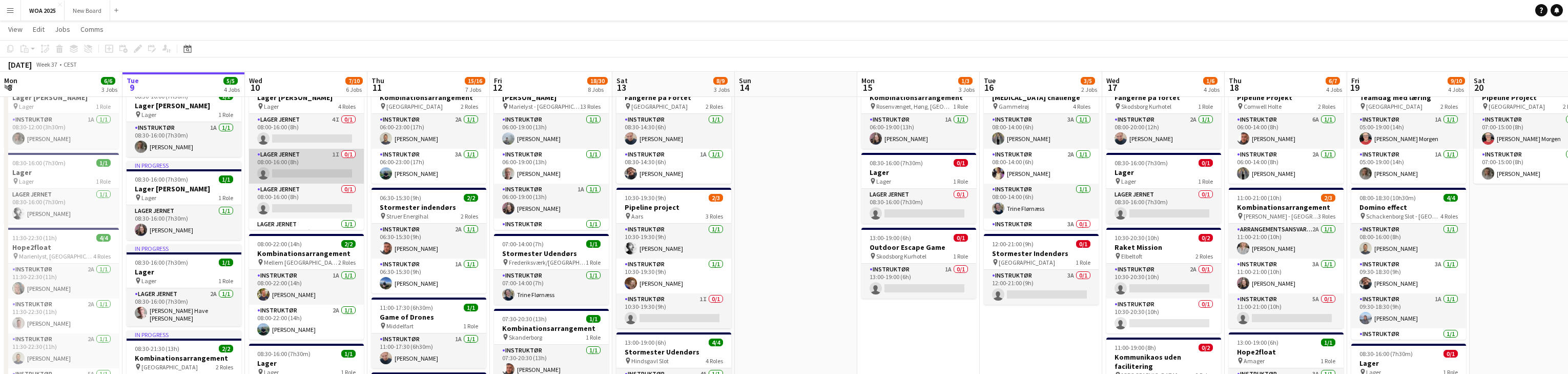
click at [322, 167] on app-card-role "Lager Jernet 1I 0/1 08:00-16:00 (8h) single-neutral-actions" at bounding box center [306, 167] width 115 height 35
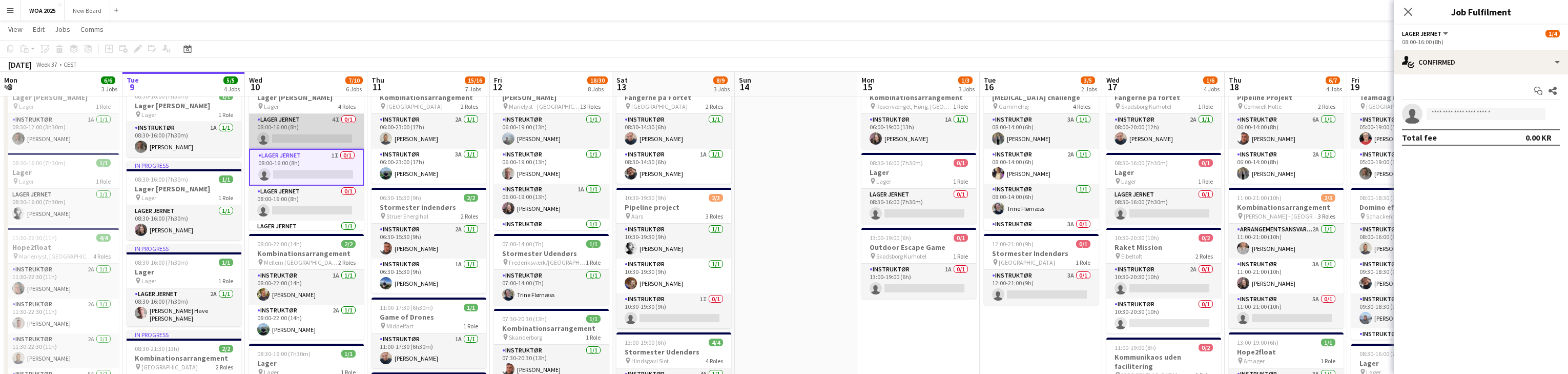
scroll to position [41, 0]
click at [314, 137] on app-card-role "Lager Jernet 4I 0/1 08:00-16:00 (8h) single-neutral-actions" at bounding box center [306, 131] width 115 height 35
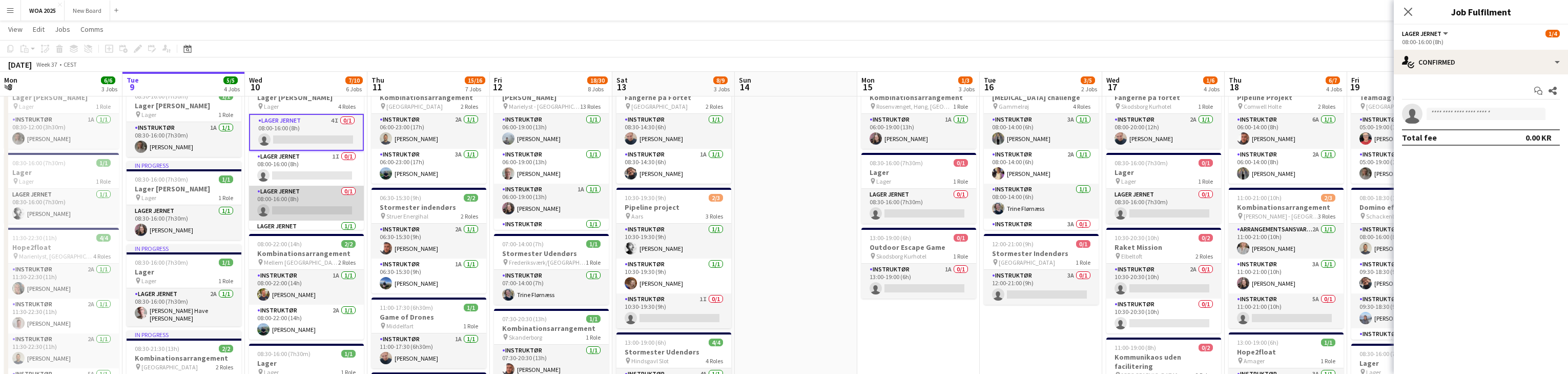
click at [322, 206] on app-card-role "Lager Jernet 0/1 08:00-16:00 (8h) single-neutral-actions" at bounding box center [306, 203] width 115 height 35
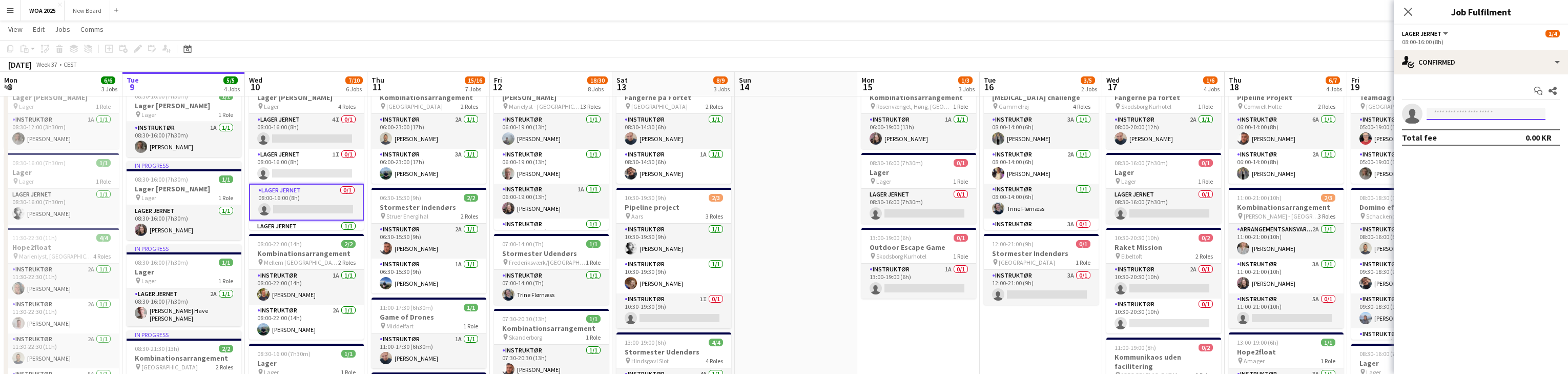
click at [1479, 112] on input at bounding box center [1486, 114] width 119 height 13
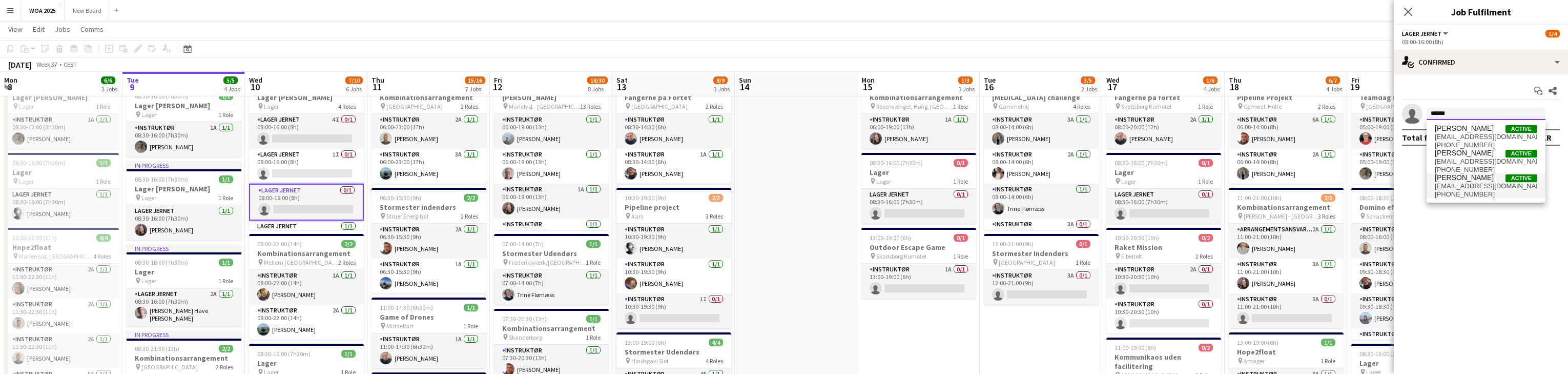
type input "******"
click at [1479, 187] on span "mortenhruby@gmail.com" at bounding box center [1486, 186] width 103 height 8
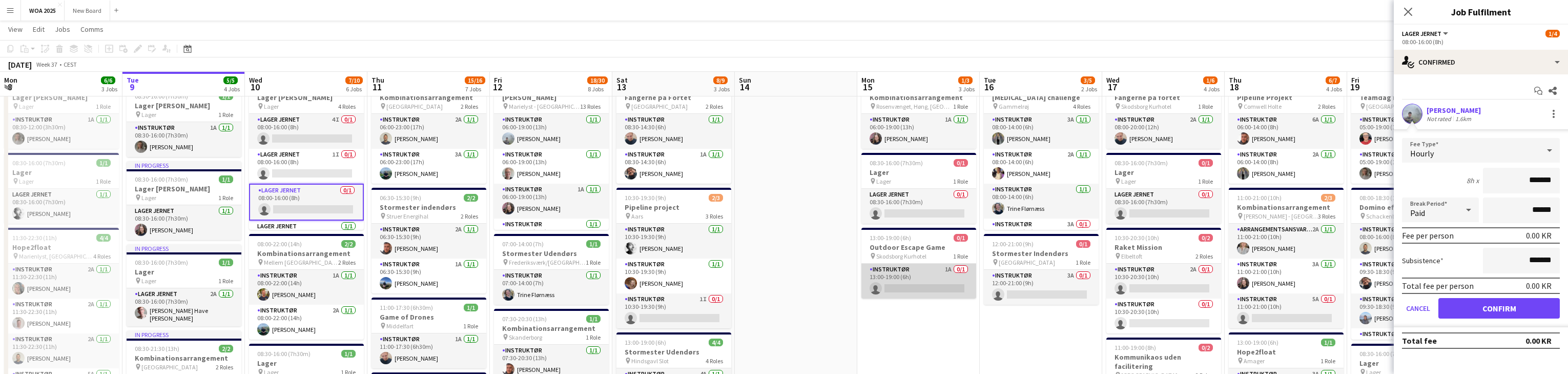
click at [937, 273] on app-card-role "Instruktør 1A 0/1 13:00-19:00 (6h) single-neutral-actions" at bounding box center [919, 281] width 115 height 35
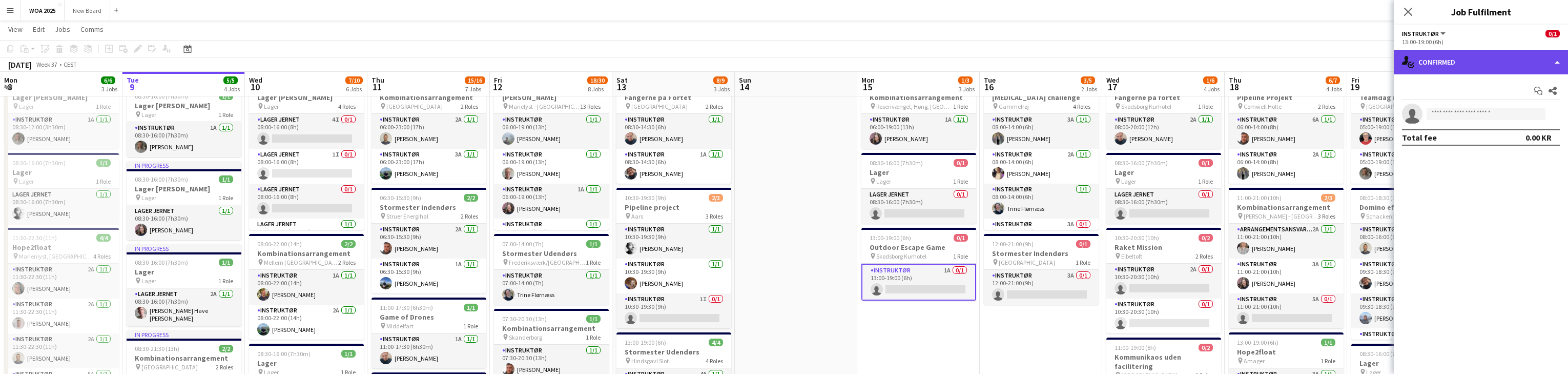
click at [1500, 65] on div "single-neutral-actions-check-2 Confirmed" at bounding box center [1481, 61] width 174 height 24
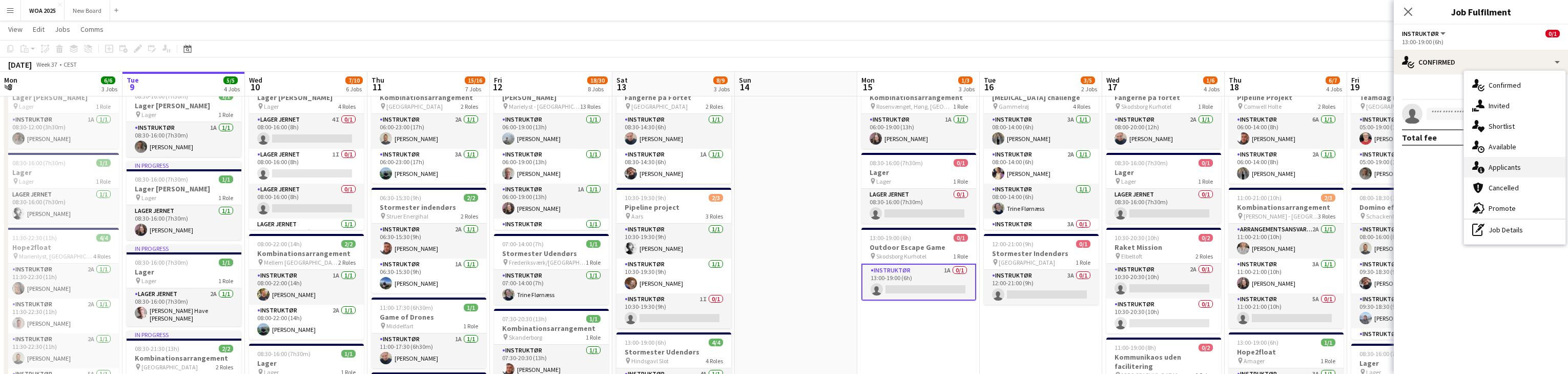
click at [1511, 168] on span "Applicants" at bounding box center [1504, 167] width 33 height 9
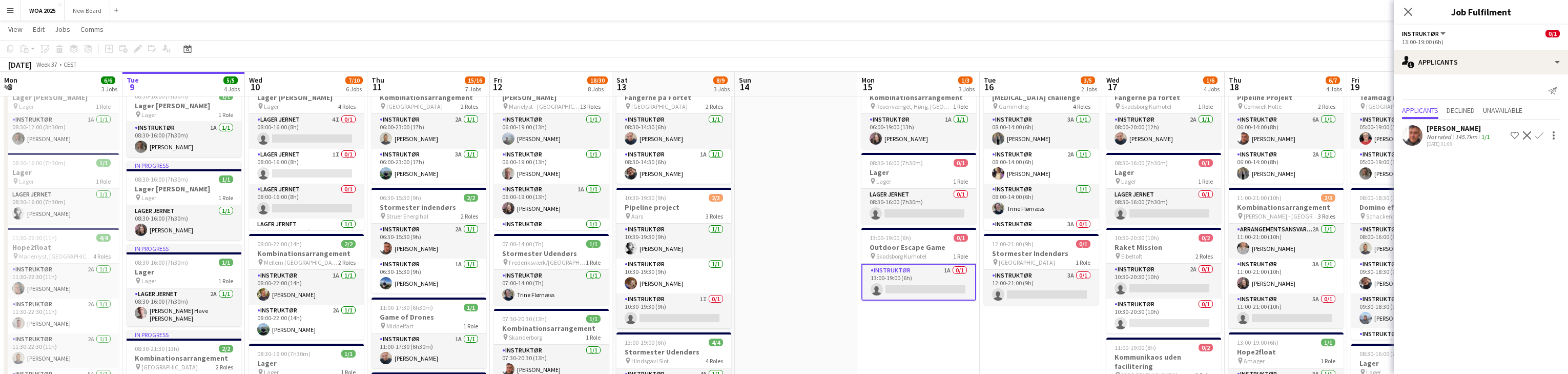
click at [1538, 133] on app-icon "Confirm" at bounding box center [1540, 136] width 8 height 8
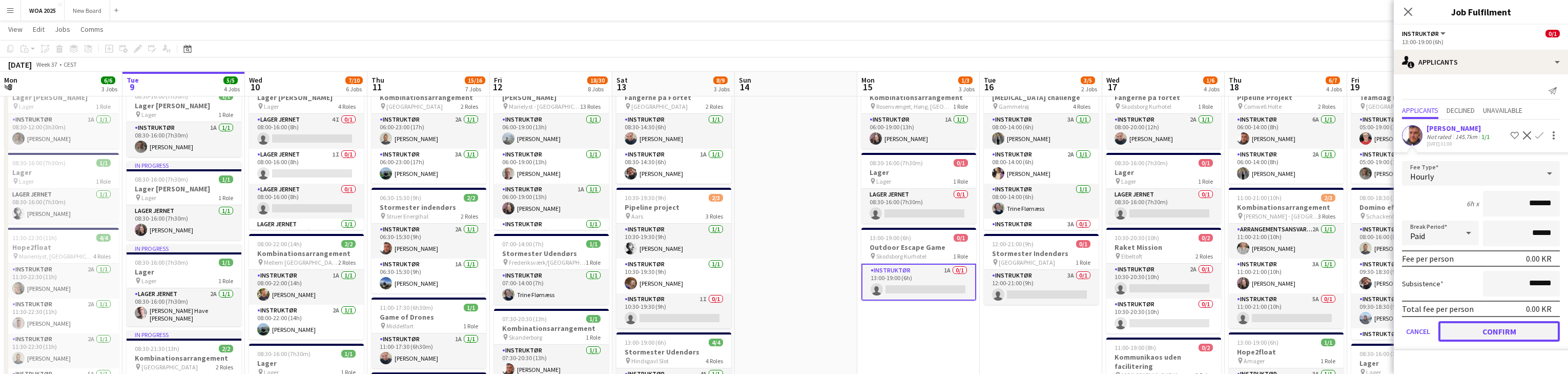
click at [1527, 331] on button "Confirm" at bounding box center [1499, 330] width 121 height 21
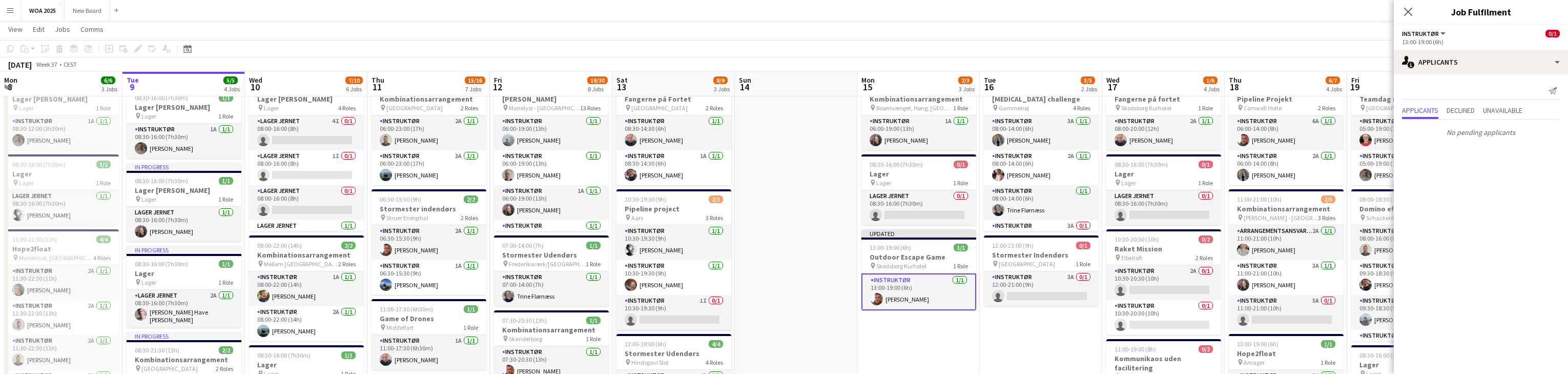
scroll to position [40, 0]
click at [1308, 309] on app-card-role "Instruktør 5A 0/1 11:00-21:00 (10h) single-neutral-actions" at bounding box center [1286, 312] width 115 height 35
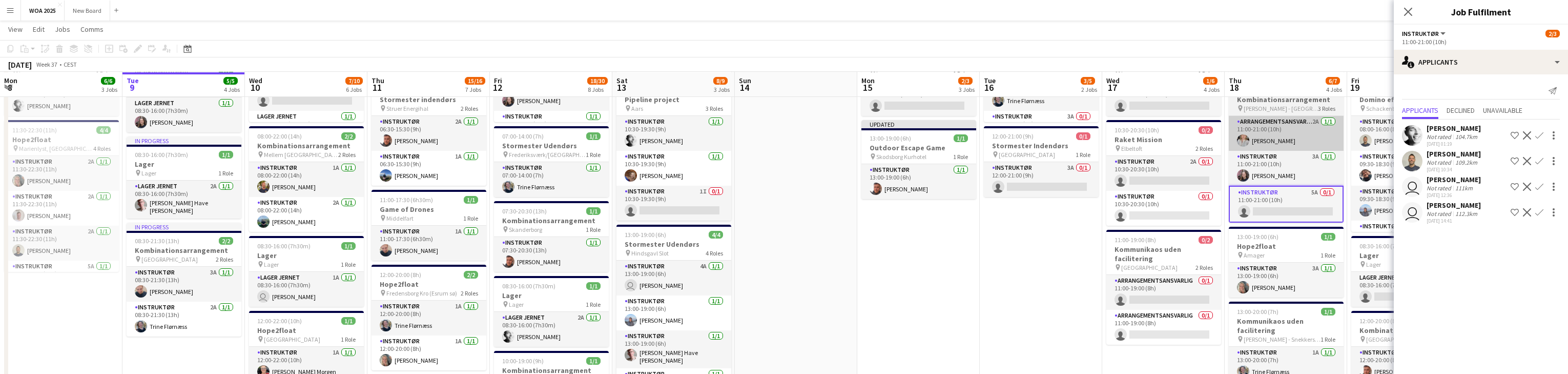
scroll to position [148, 0]
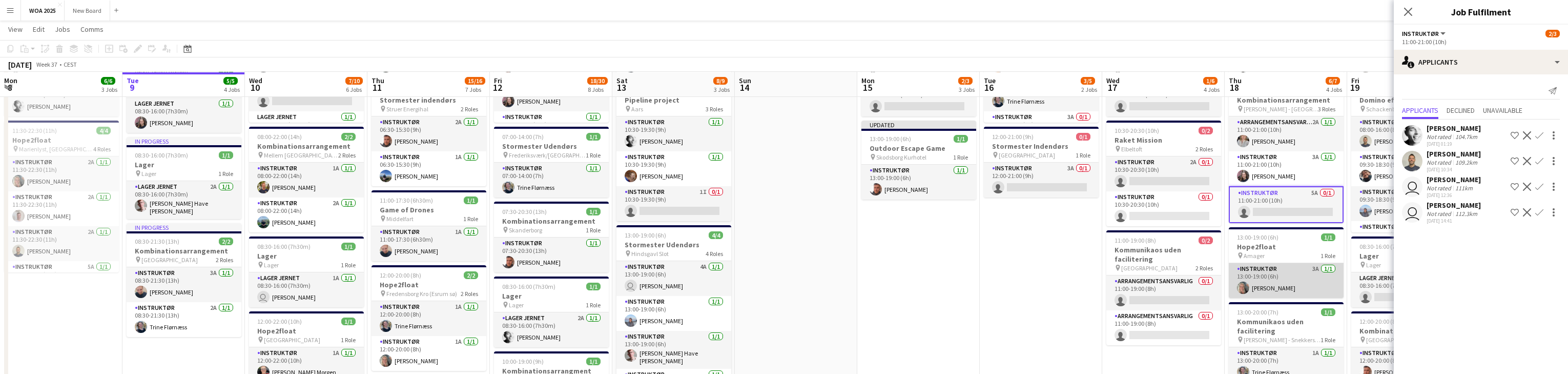
click at [1310, 285] on app-card-role "Instruktør 3A 1/1 13:00-19:00 (6h) Maja Hochheim Olesen" at bounding box center [1286, 280] width 115 height 35
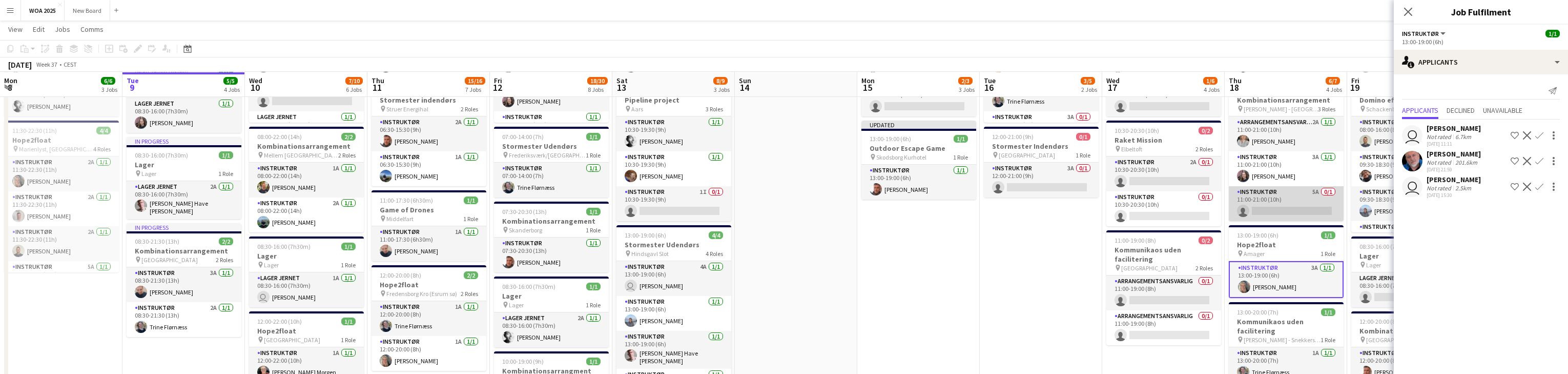
click at [1291, 203] on app-card-role "Instruktør 5A 0/1 11:00-21:00 (10h) single-neutral-actions" at bounding box center [1286, 203] width 115 height 35
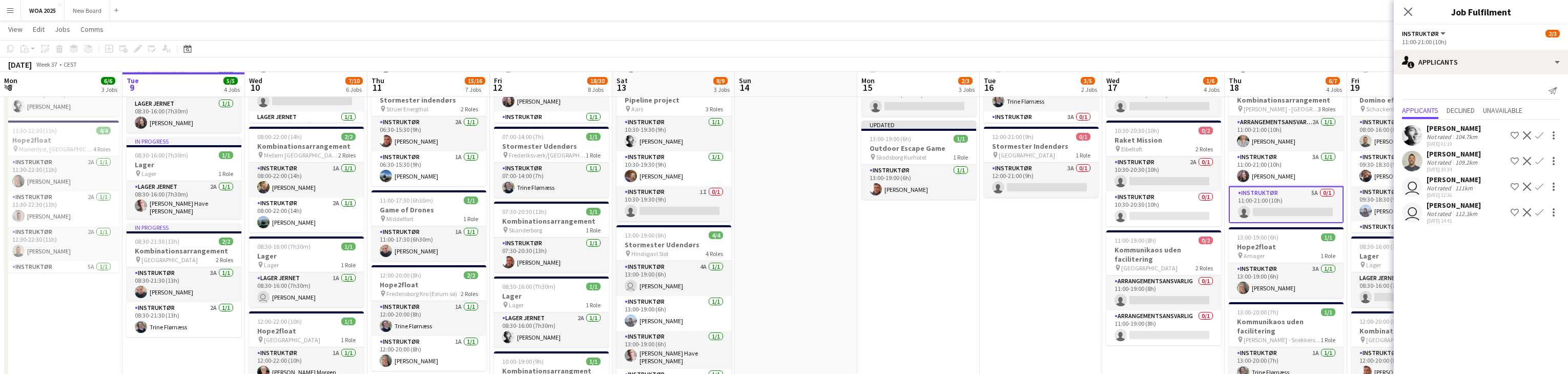
click at [1304, 209] on app-card-role "Instruktør 5A 0/1 11:00-21:00 (10h) single-neutral-actions" at bounding box center [1286, 204] width 115 height 37
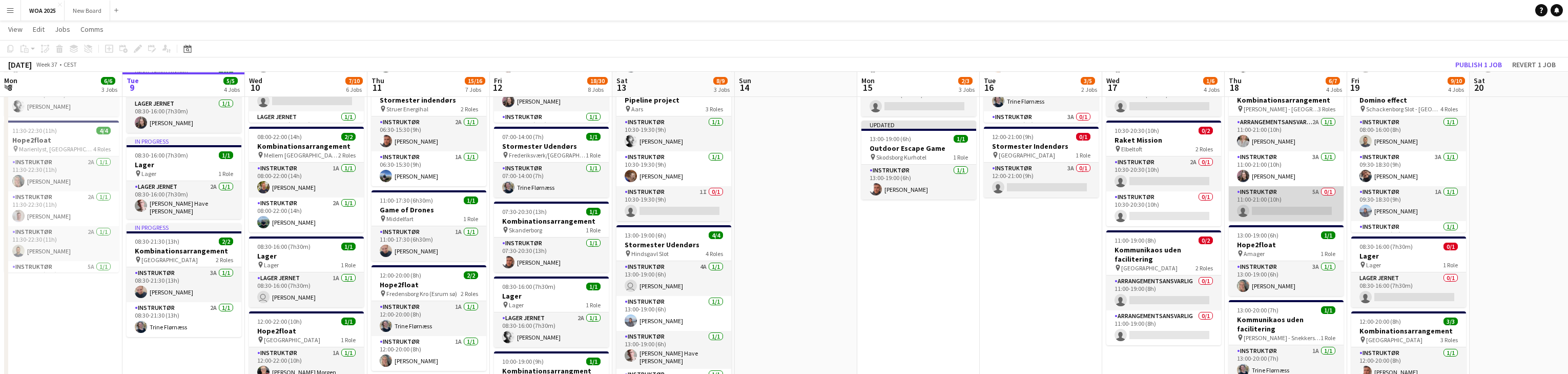
click at [1304, 209] on app-card-role "Instruktør 5A 0/1 11:00-21:00 (10h) single-neutral-actions" at bounding box center [1286, 203] width 115 height 35
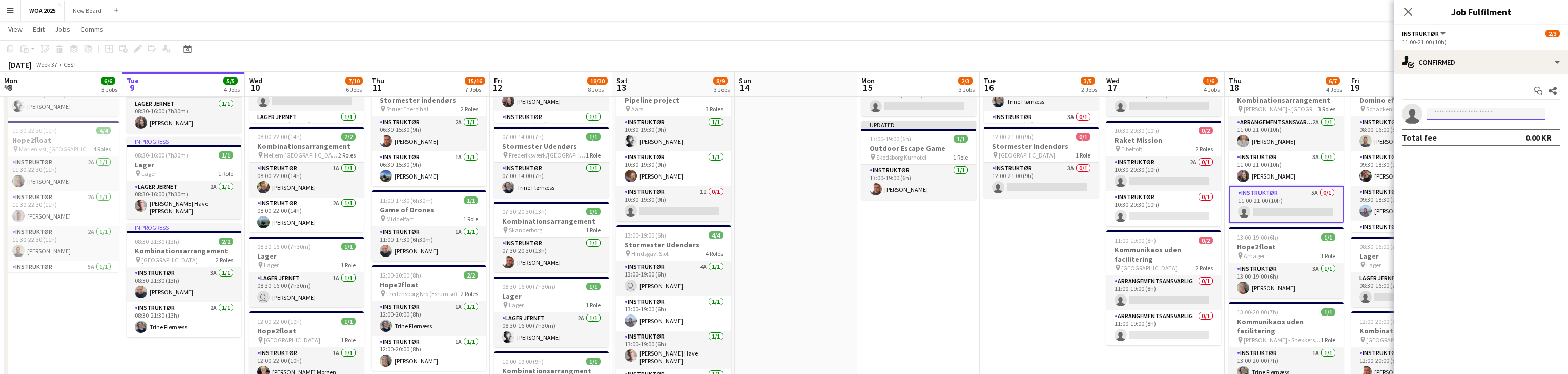
click at [1463, 115] on input at bounding box center [1486, 114] width 119 height 13
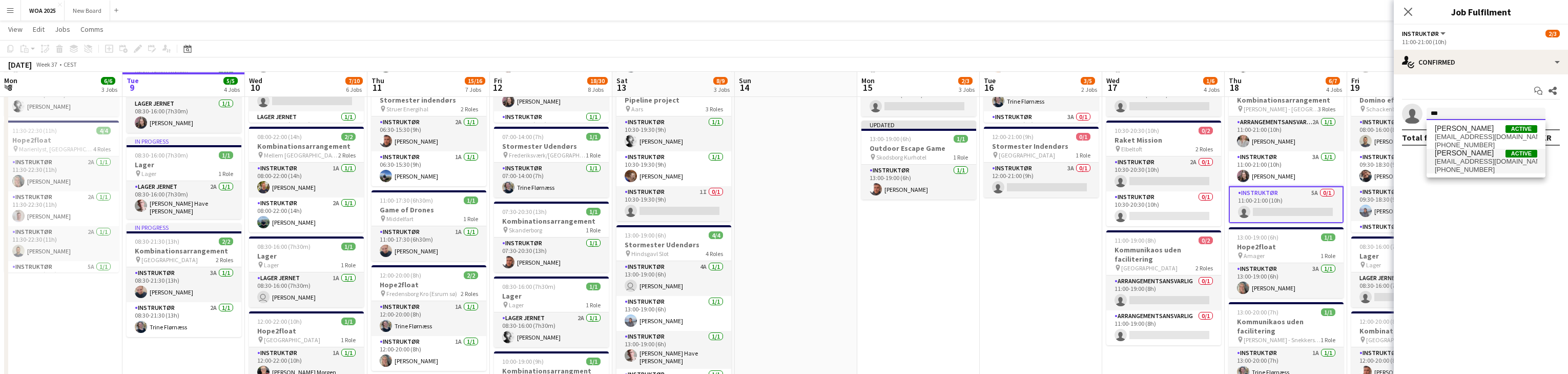
type input "***"
click at [1480, 159] on span "[EMAIL_ADDRESS][DOMAIN_NAME]" at bounding box center [1486, 161] width 103 height 8
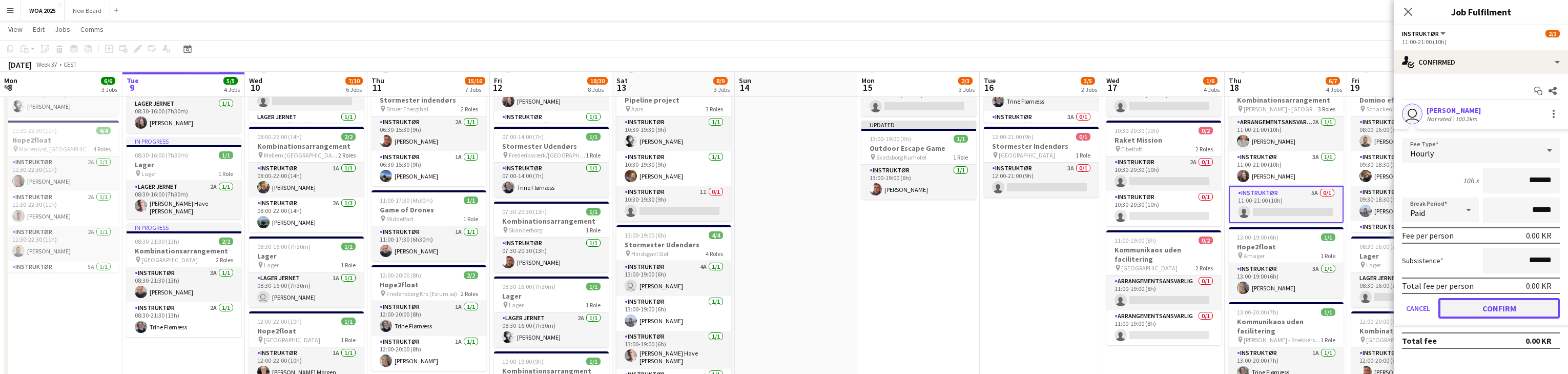
click at [1506, 310] on button "Confirm" at bounding box center [1499, 308] width 121 height 21
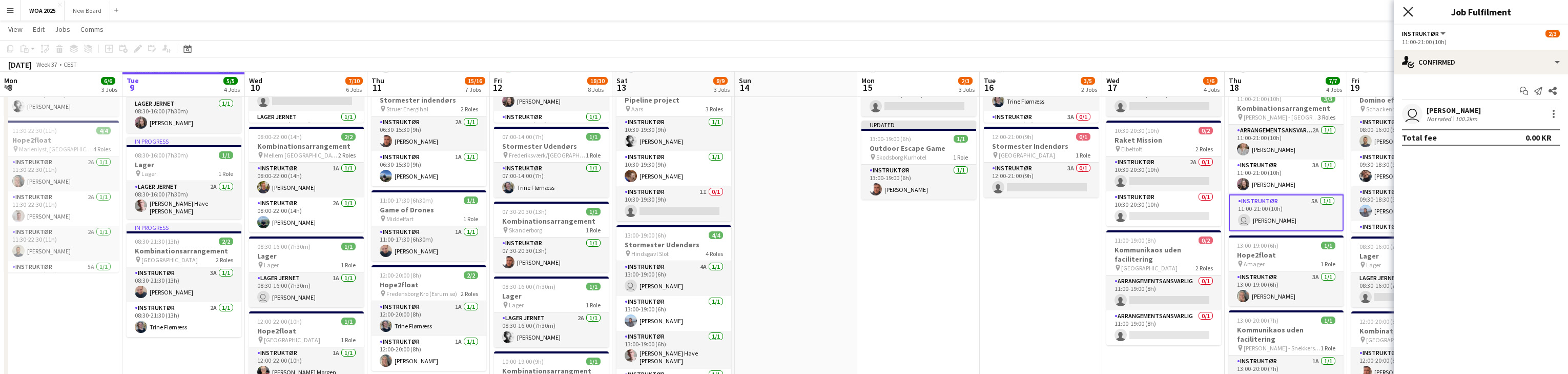
click at [1407, 10] on icon at bounding box center [1408, 12] width 10 height 10
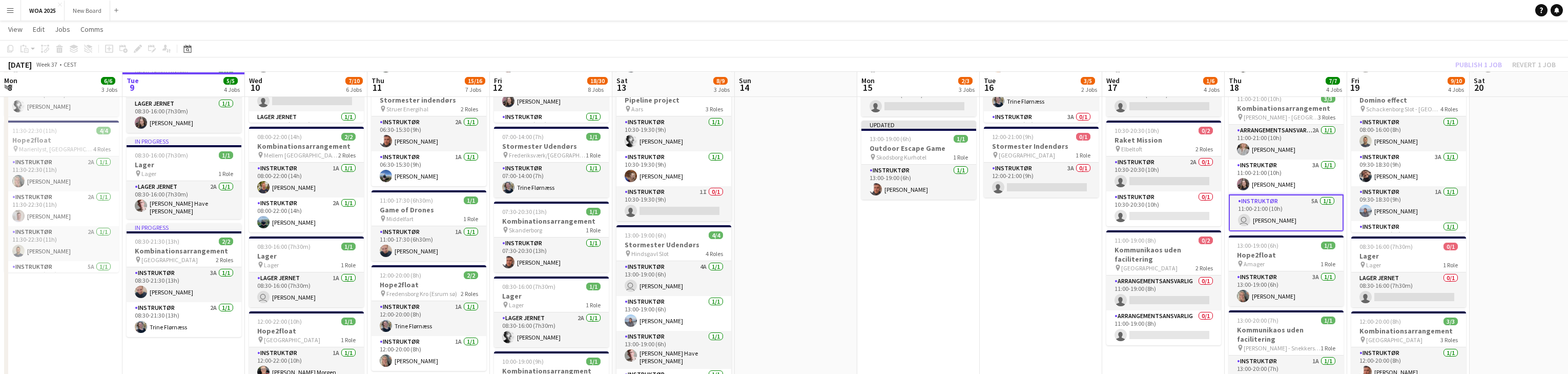
click at [1483, 62] on div "Publish 1 job Revert 1 job" at bounding box center [1505, 64] width 125 height 13
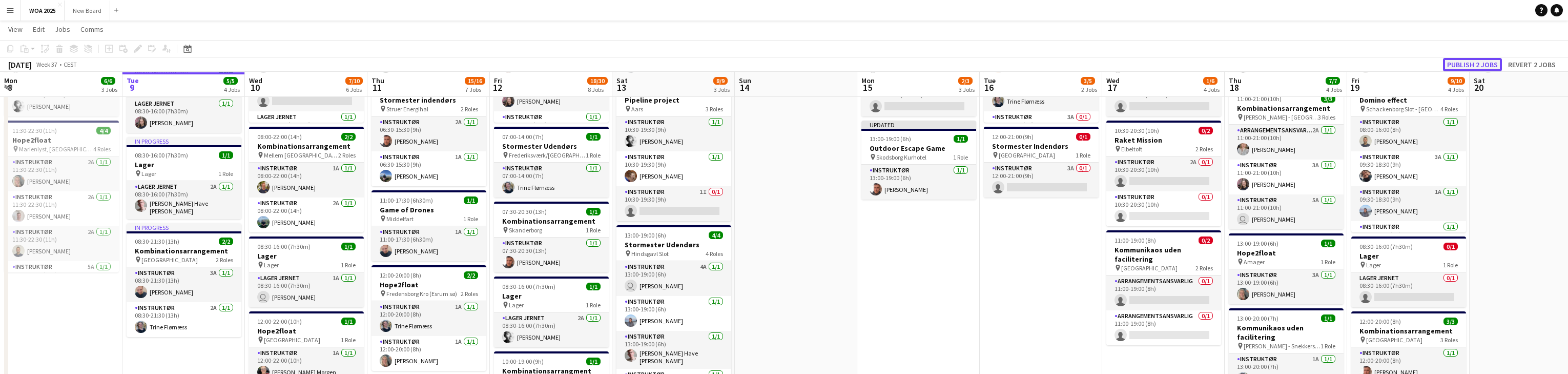
click at [1483, 64] on button "Publish 2 jobs" at bounding box center [1473, 64] width 59 height 13
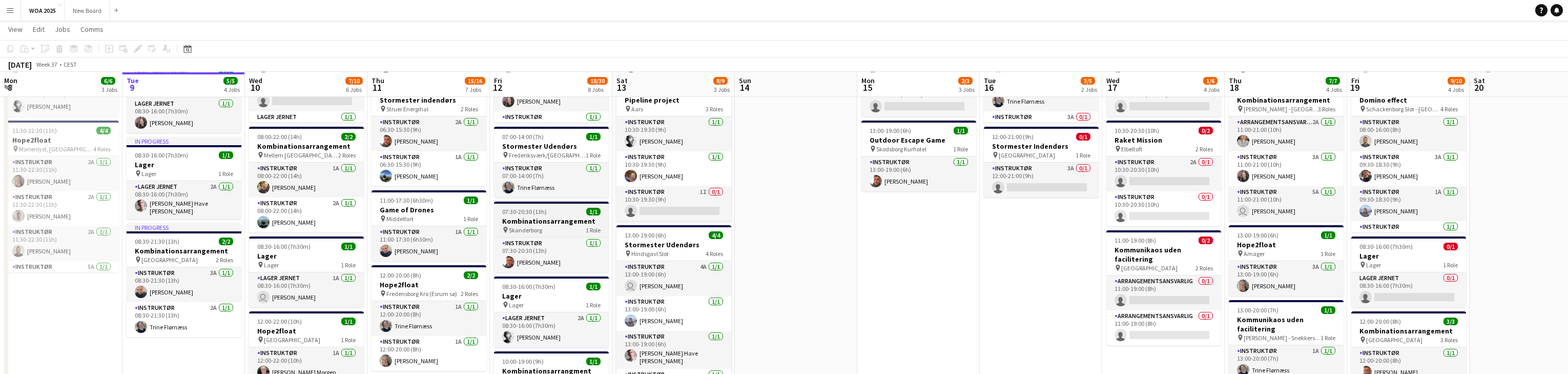
click at [571, 232] on div "pin Skanderborg 1 Role" at bounding box center [551, 230] width 115 height 8
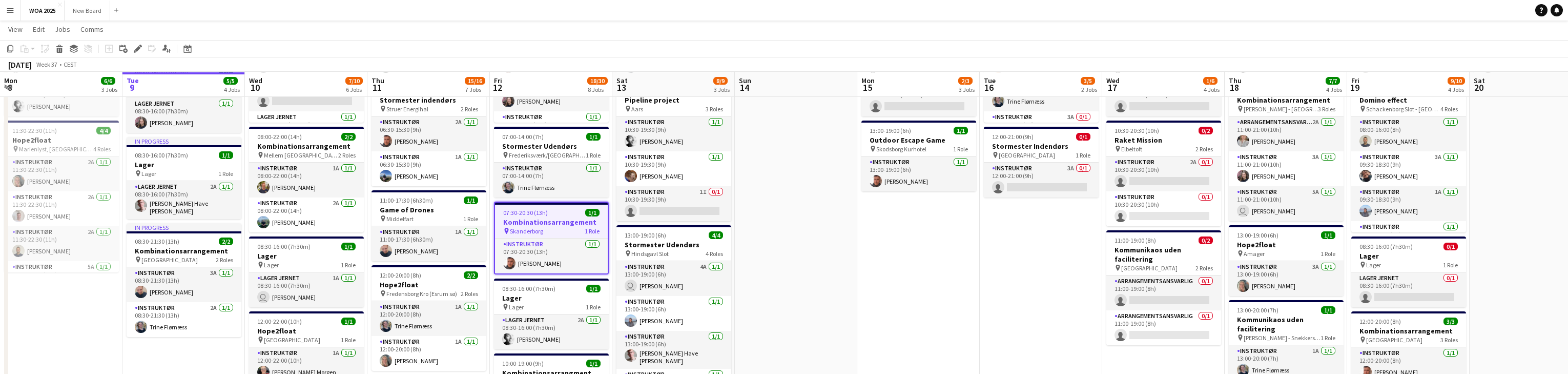
click at [1070, 308] on app-date-cell "08:00-14:00 (6h) 3/4 Outdoor cooking challenge pin Gammelrøj 4 Roles Instruktør…" at bounding box center [1041, 368] width 122 height 804
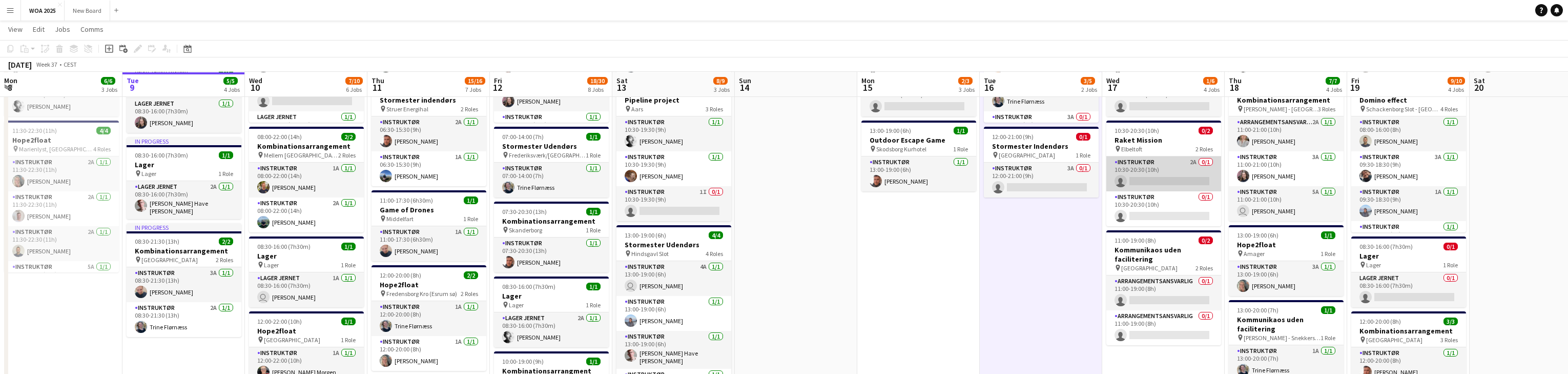
click at [1166, 174] on app-card-role "Instruktør 2A 0/1 10:30-20:30 (10h) single-neutral-actions" at bounding box center [1163, 174] width 115 height 35
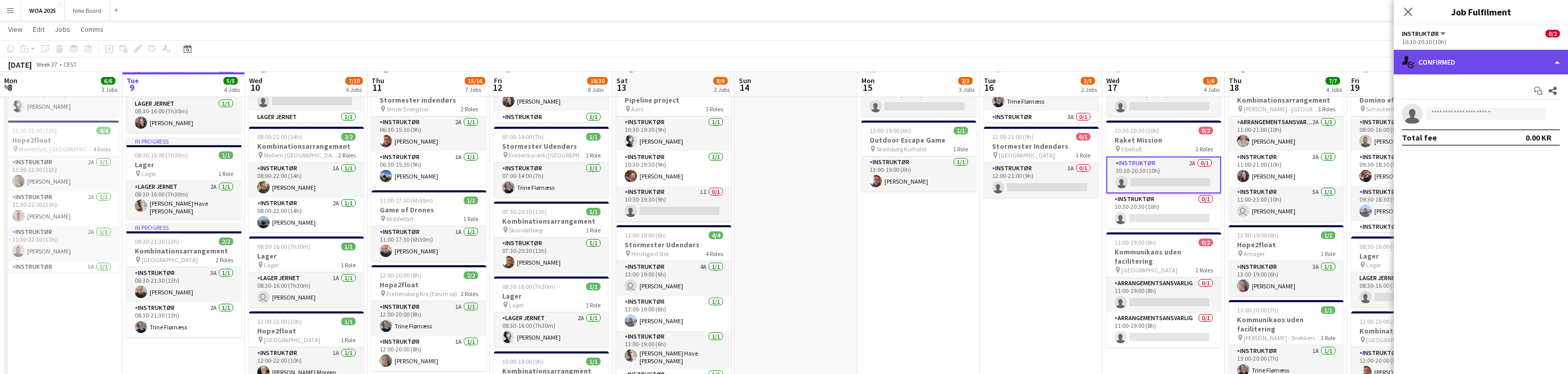
click at [1509, 58] on div "single-neutral-actions-check-2 Confirmed" at bounding box center [1481, 61] width 174 height 24
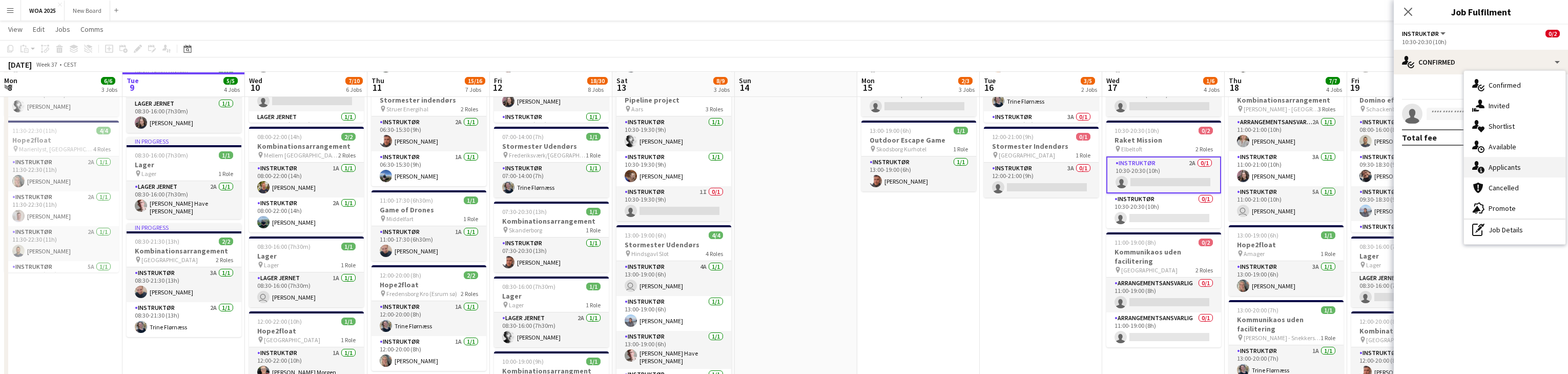
click at [1519, 168] on span "Applicants" at bounding box center [1504, 167] width 33 height 9
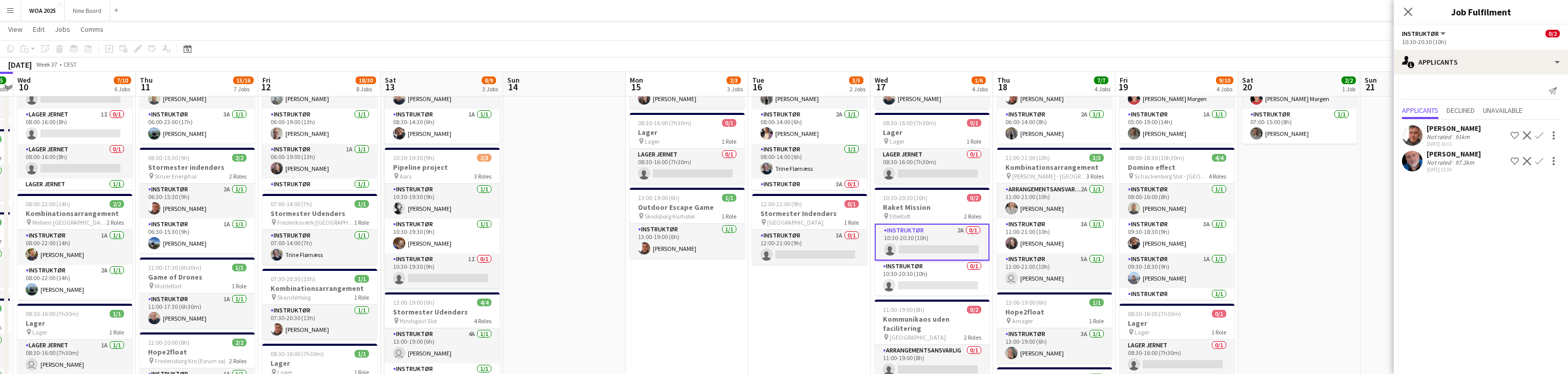
scroll to position [0, 349]
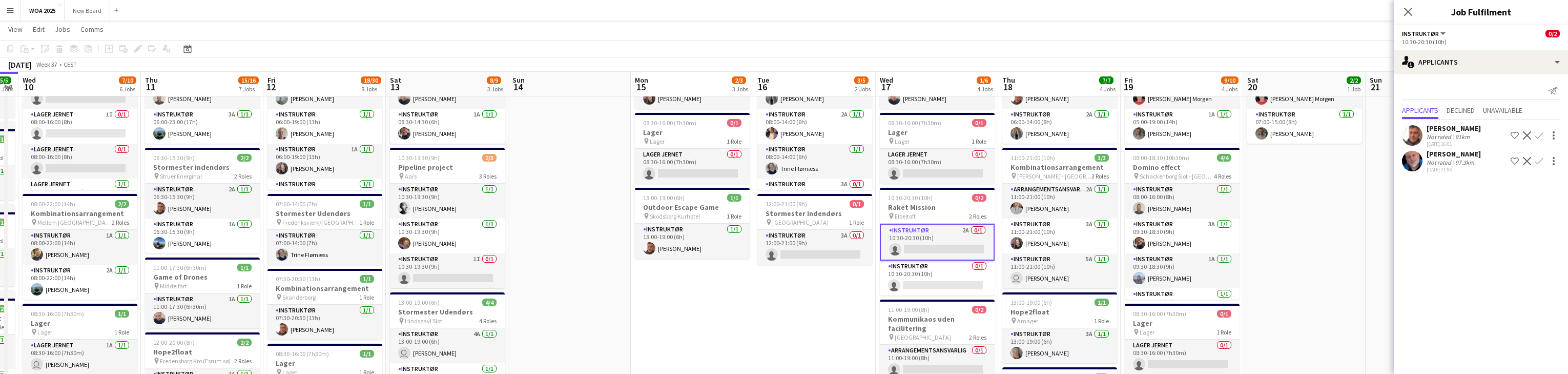
drag, startPoint x: 1044, startPoint y: 326, endPoint x: 818, endPoint y: 315, distance: 226.3
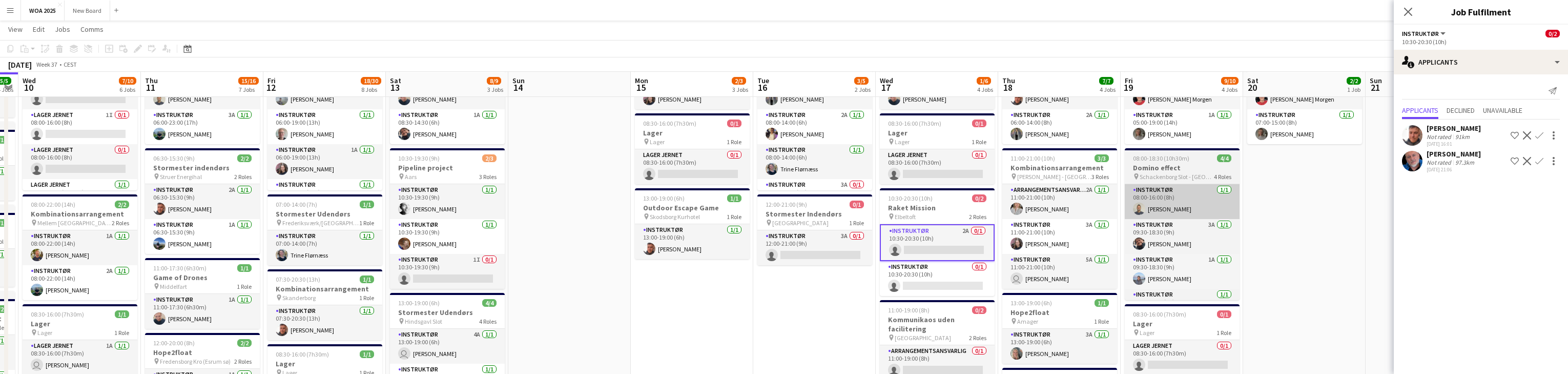
scroll to position [81, 0]
click at [1197, 195] on app-card-role "Instruktør 1/1 08:00-16:00 (8h) Christian Støvring" at bounding box center [1181, 201] width 115 height 35
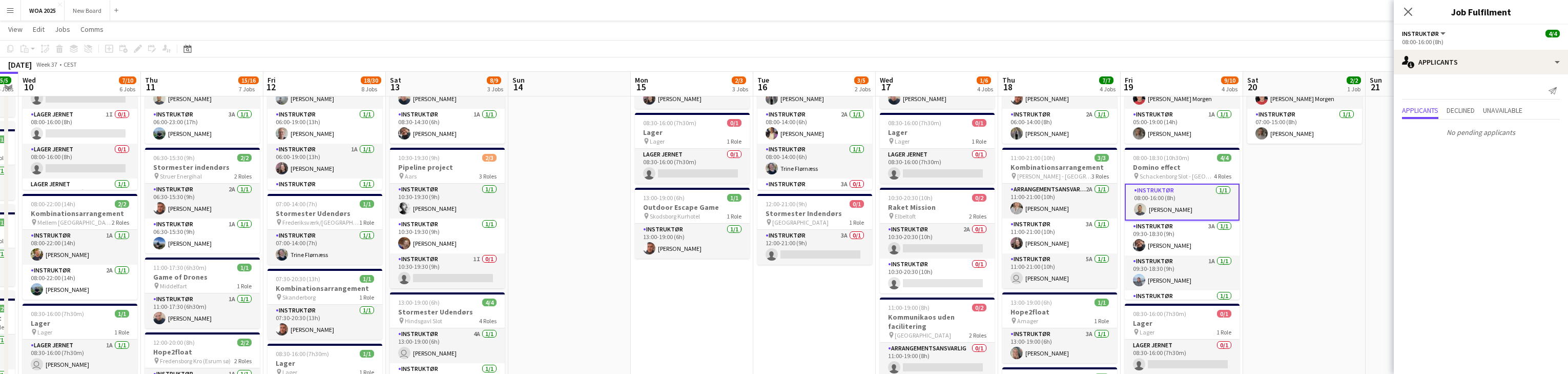
click at [1190, 204] on app-card-role "Instruktør 1/1 08:00-16:00 (8h) Christian Støvring" at bounding box center [1181, 202] width 115 height 37
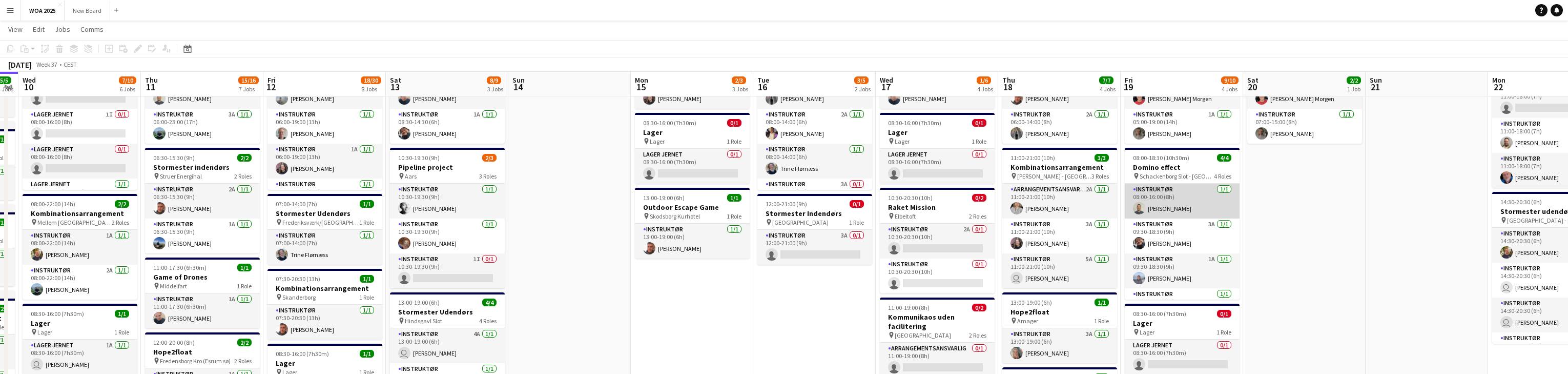
click at [1190, 204] on app-card-role "Instruktør 1/1 08:00-16:00 (8h) Christian Støvring" at bounding box center [1181, 201] width 115 height 35
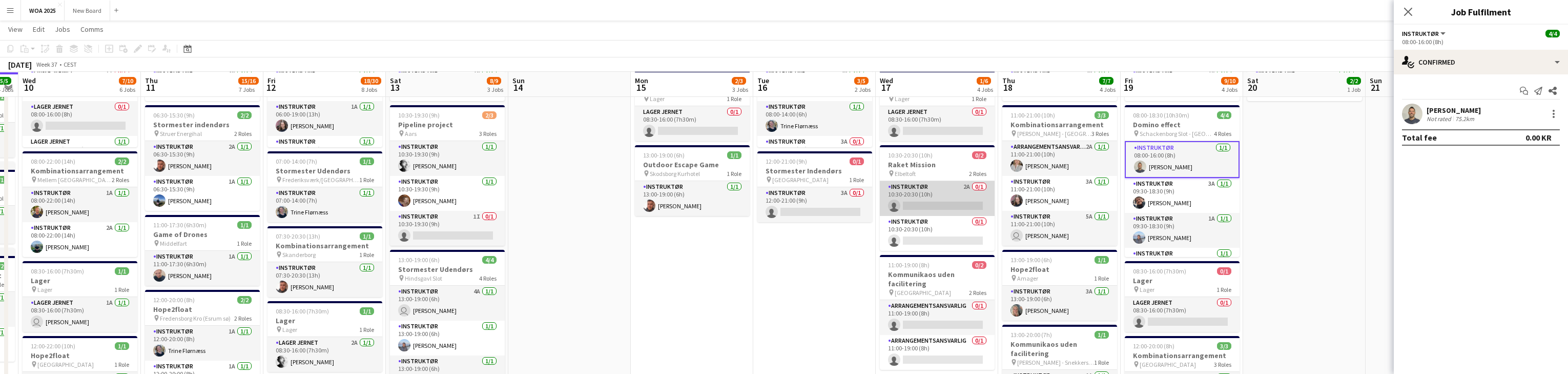
scroll to position [123, 0]
click at [961, 198] on app-card-role "Instruktør 2A 0/1 10:30-20:30 (10h) single-neutral-actions" at bounding box center [937, 199] width 115 height 35
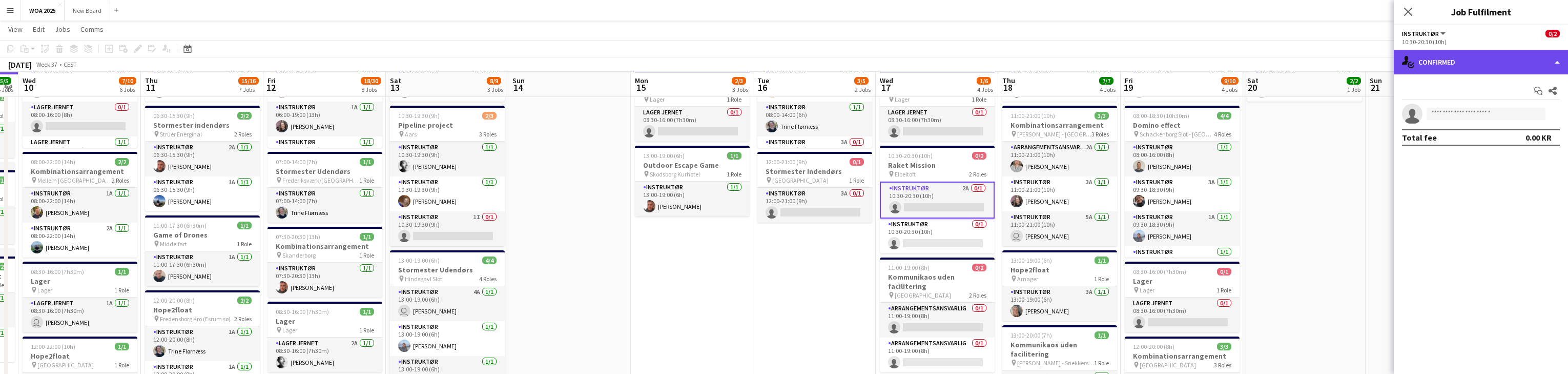
click at [1540, 68] on div "single-neutral-actions-check-2 Confirmed" at bounding box center [1481, 61] width 174 height 24
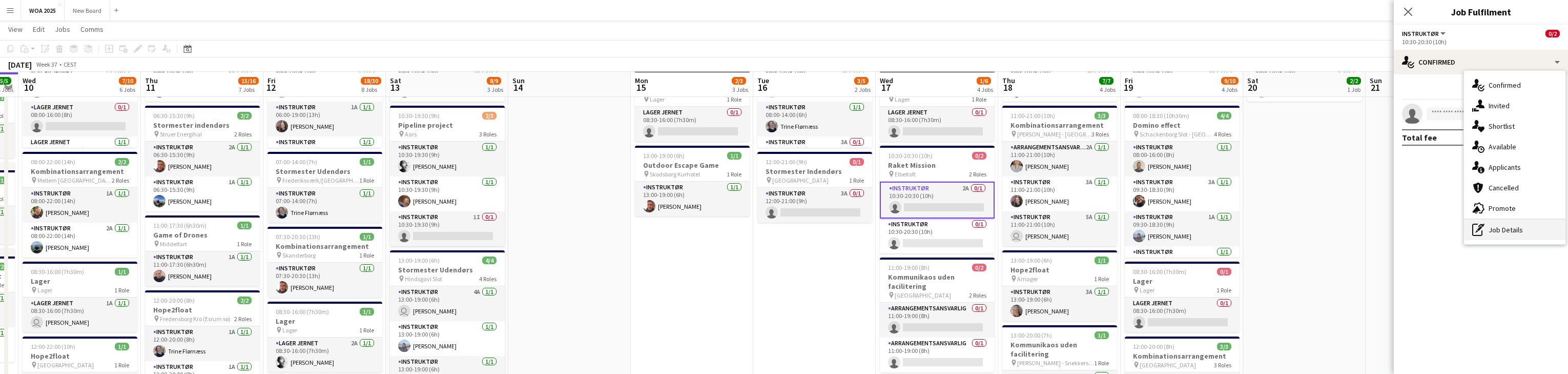
click at [1538, 230] on div "pen-write Job Details" at bounding box center [1514, 229] width 101 height 21
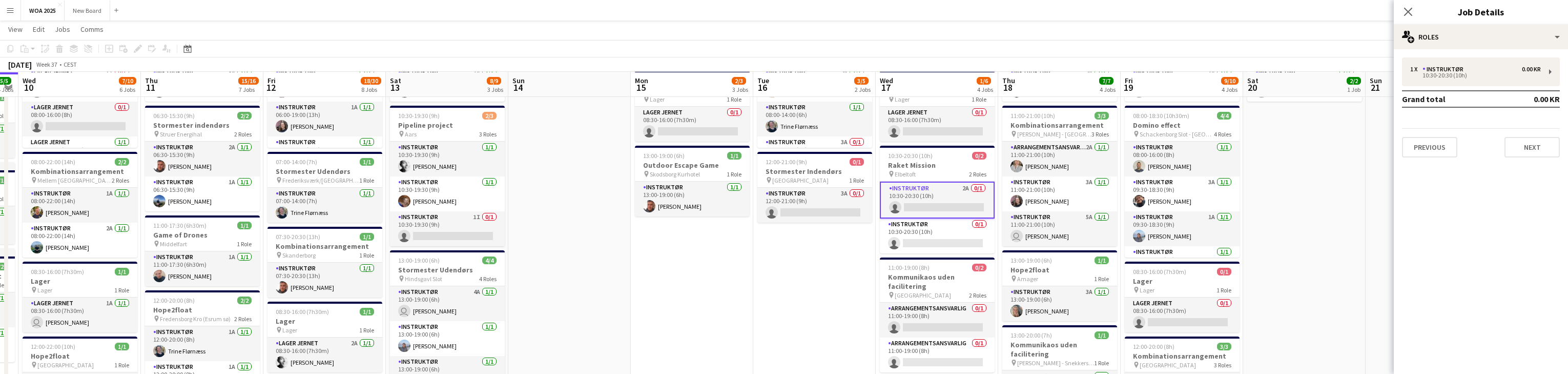
click at [947, 204] on app-card-role "Instruktør 2A 0/1 10:30-20:30 (10h) single-neutral-actions" at bounding box center [937, 200] width 115 height 37
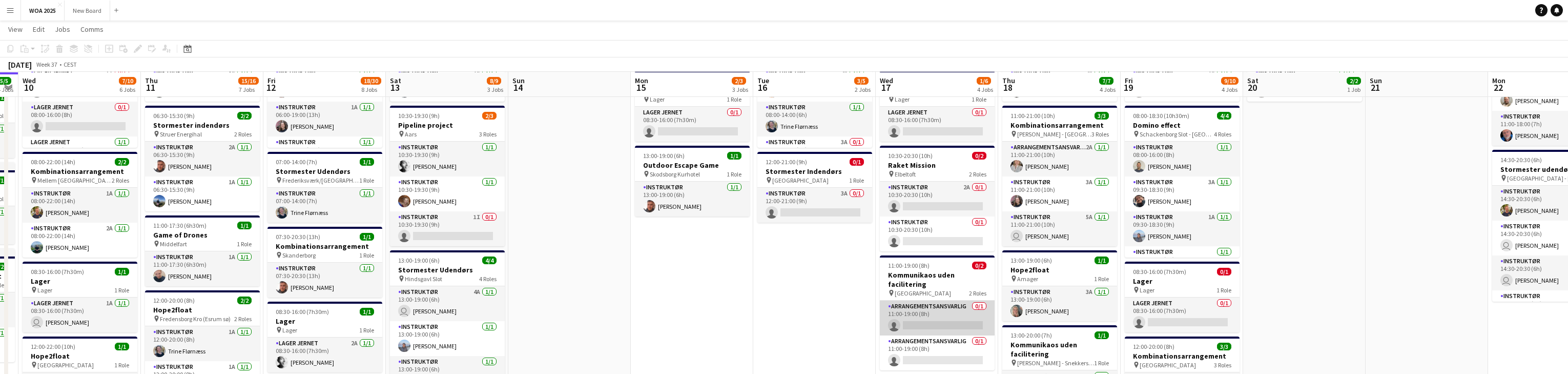
click at [927, 318] on app-card-role "Arrangementsansvarlig 0/1 11:00-19:00 (8h) single-neutral-actions" at bounding box center [937, 318] width 115 height 35
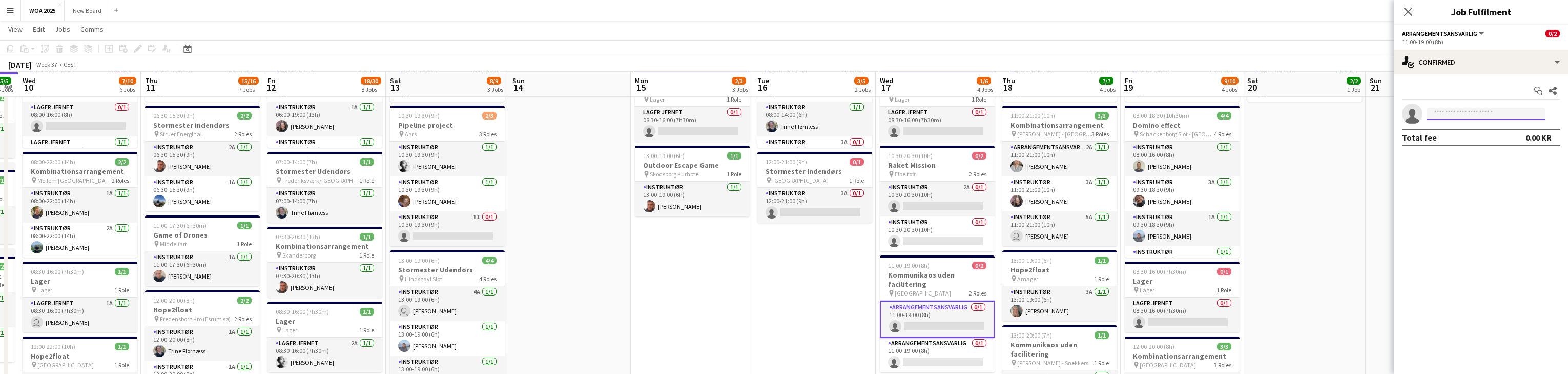
click at [1500, 113] on input at bounding box center [1486, 114] width 119 height 13
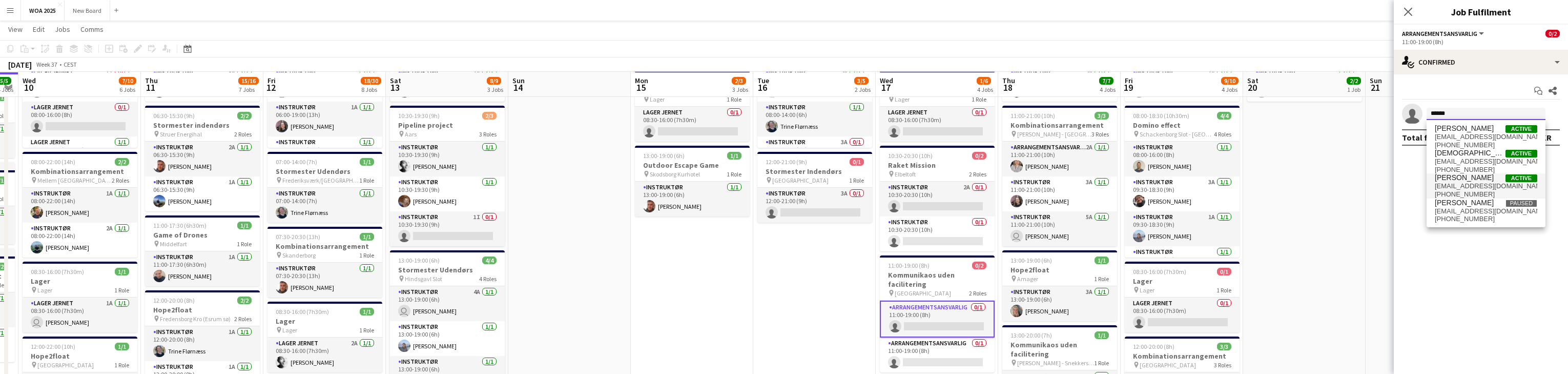
type input "******"
click at [1489, 181] on span "[PERSON_NAME]" at bounding box center [1464, 177] width 59 height 8
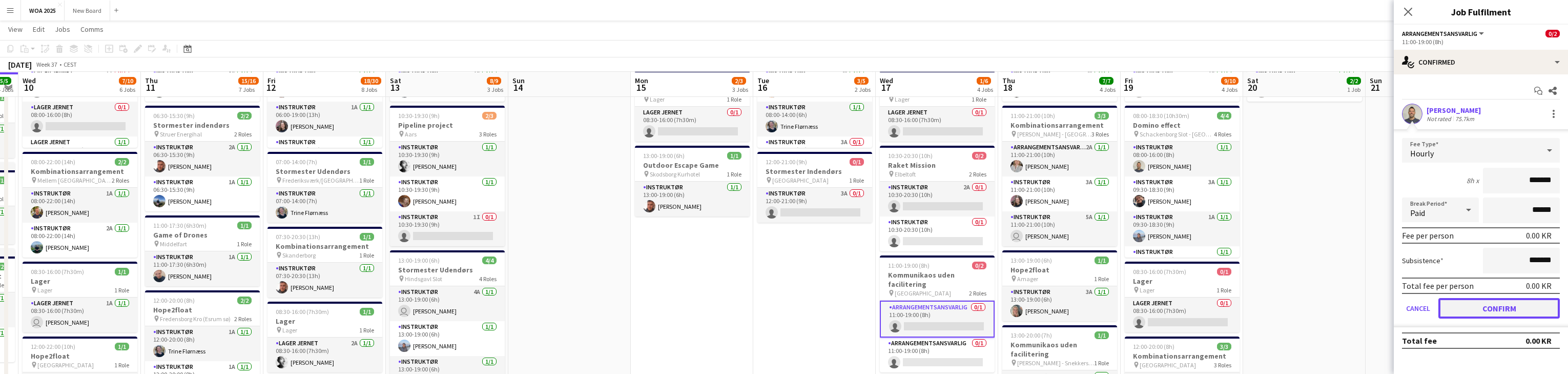
click at [1506, 311] on button "Confirm" at bounding box center [1499, 308] width 121 height 21
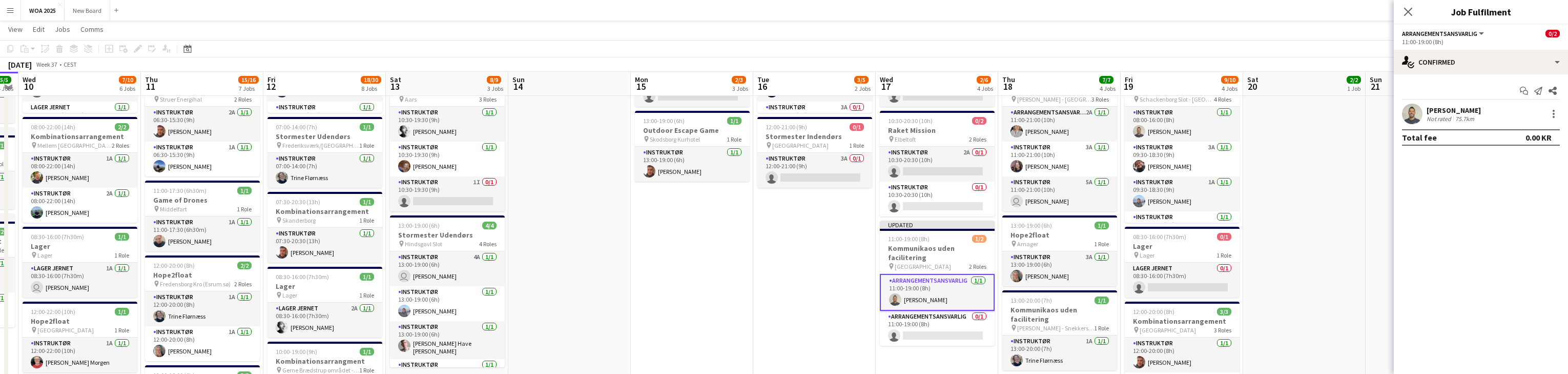
scroll to position [158, 0]
click at [1407, 15] on icon "Close pop-in" at bounding box center [1408, 12] width 10 height 10
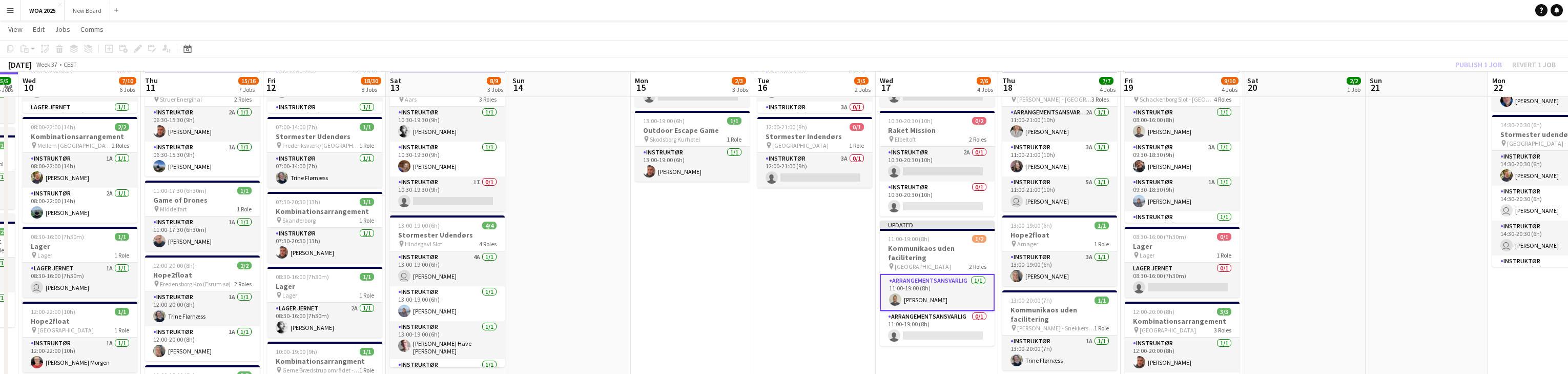
click at [1487, 65] on div "Publish 1 job Revert 1 job" at bounding box center [1505, 64] width 125 height 13
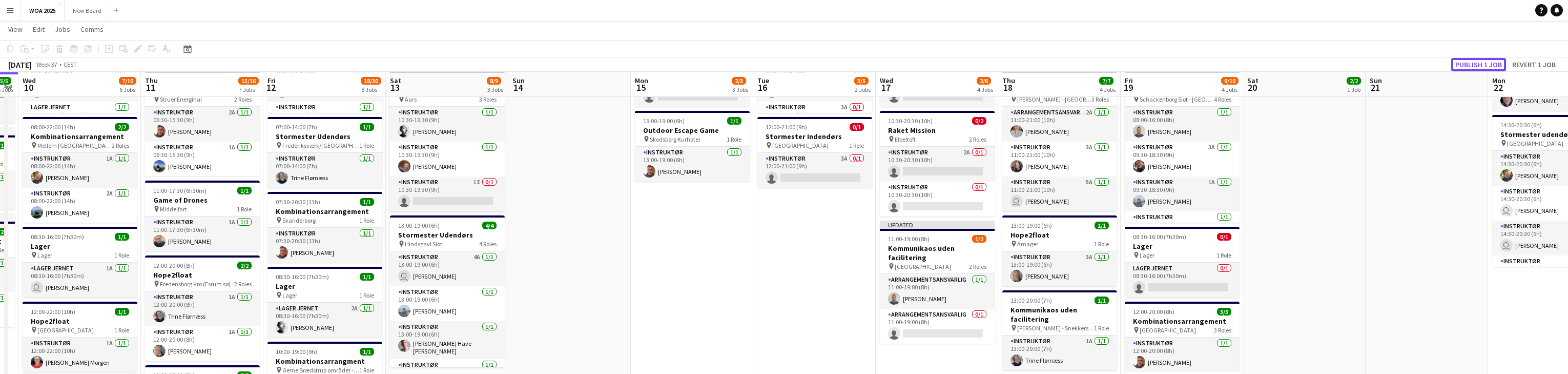
click at [1487, 65] on button "Publish 1 job" at bounding box center [1479, 64] width 55 height 13
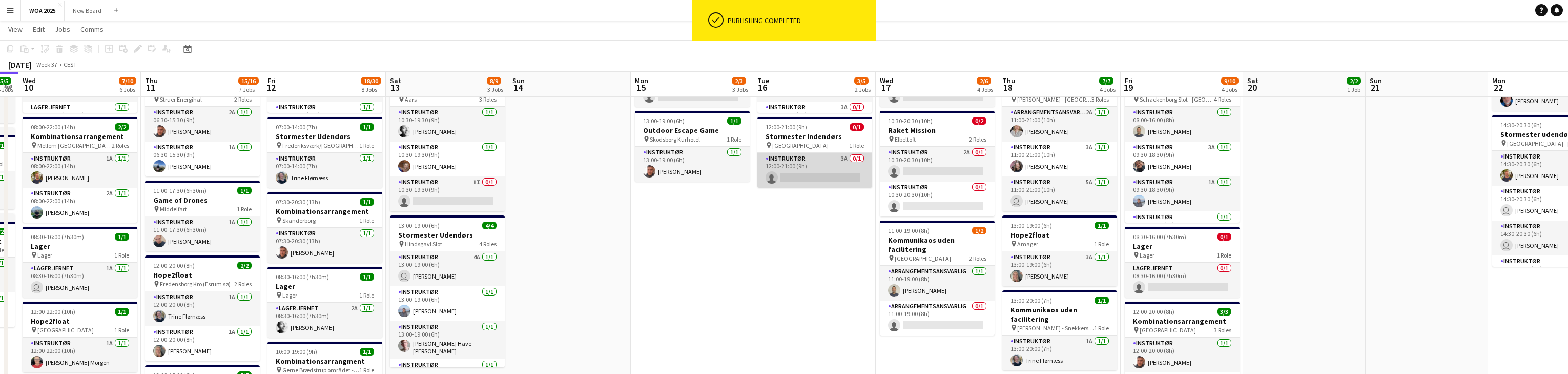
click at [812, 172] on app-card-role "Instruktør 3A 0/1 12:00-21:00 (9h) single-neutral-actions" at bounding box center [814, 171] width 115 height 35
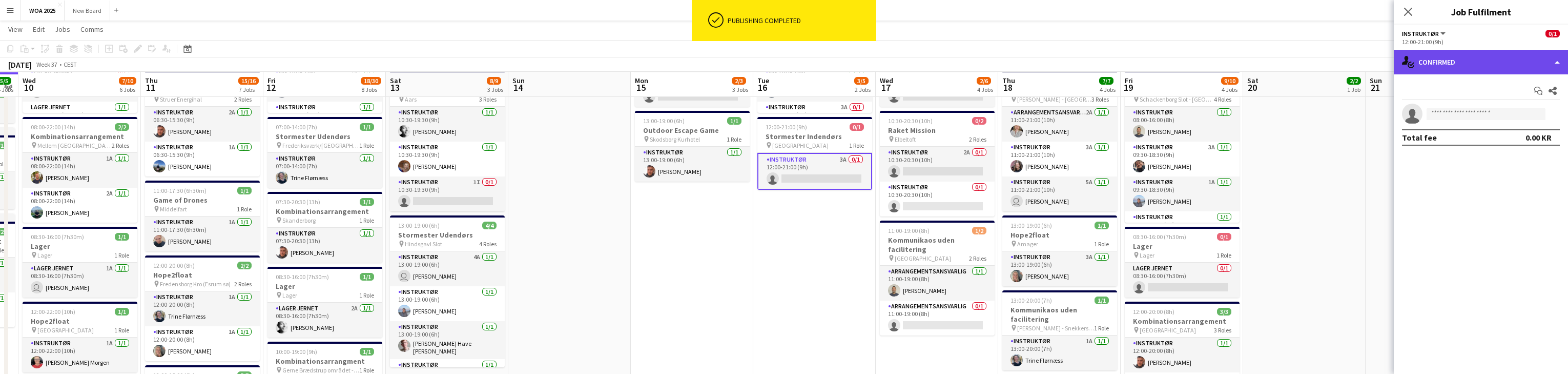
click at [1527, 63] on div "single-neutral-actions-check-2 Confirmed" at bounding box center [1481, 61] width 174 height 24
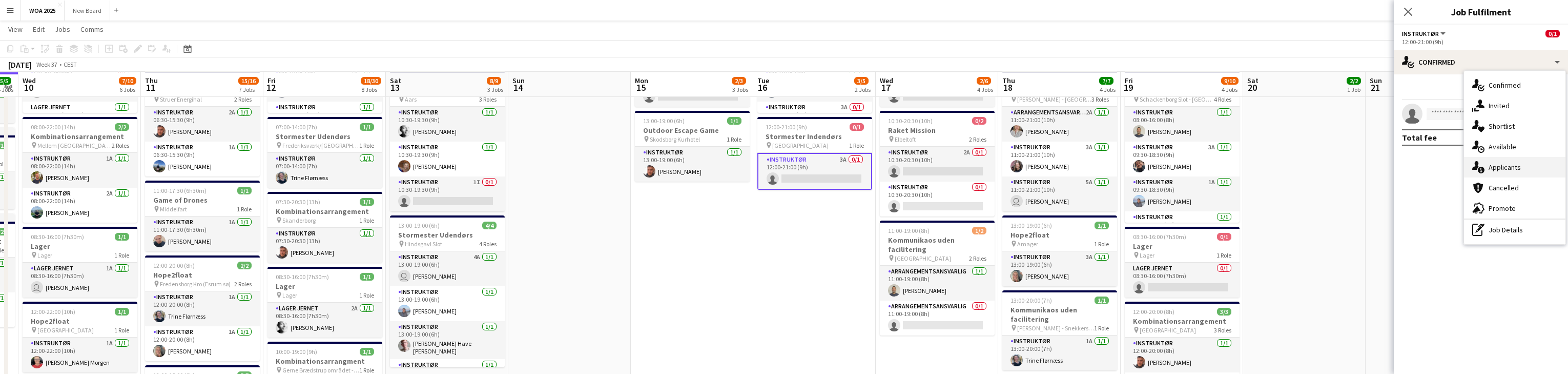
click at [1524, 167] on div "single-neutral-actions-information Applicants" at bounding box center [1514, 167] width 101 height 21
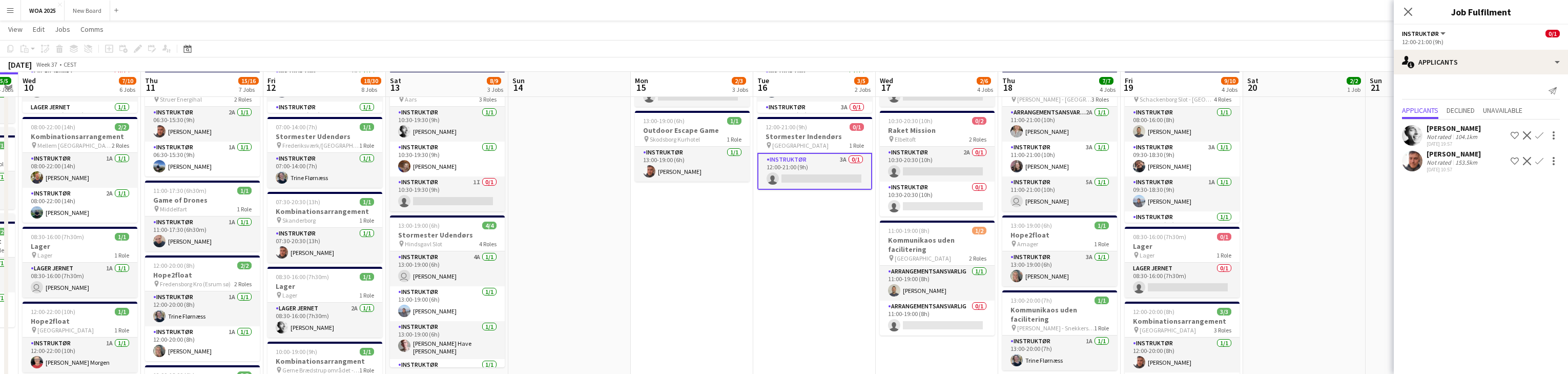
click at [1540, 161] on app-icon "Confirm" at bounding box center [1540, 161] width 8 height 8
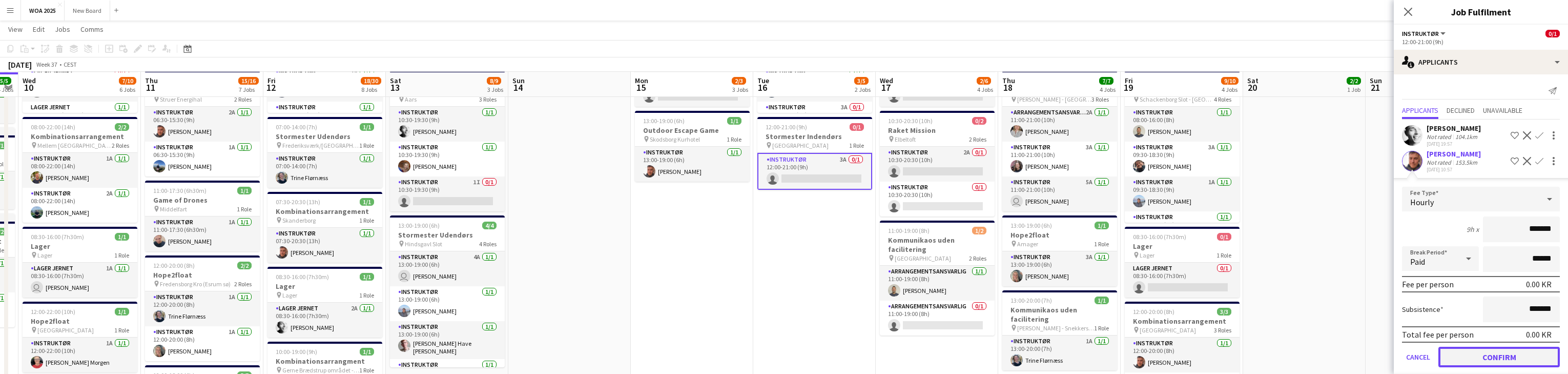
click at [1517, 356] on button "Confirm" at bounding box center [1499, 356] width 121 height 21
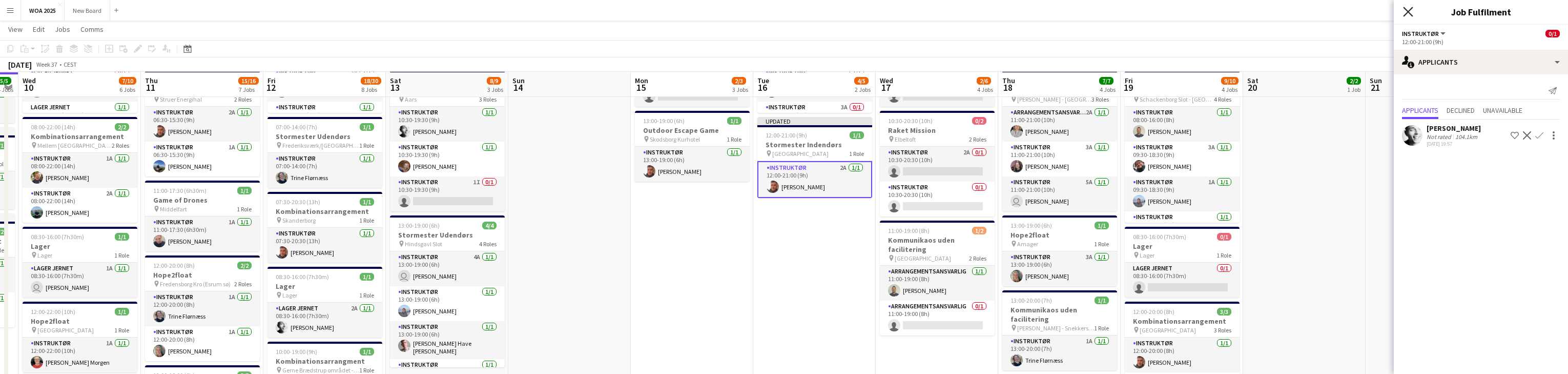
click at [1409, 12] on icon at bounding box center [1408, 12] width 10 height 10
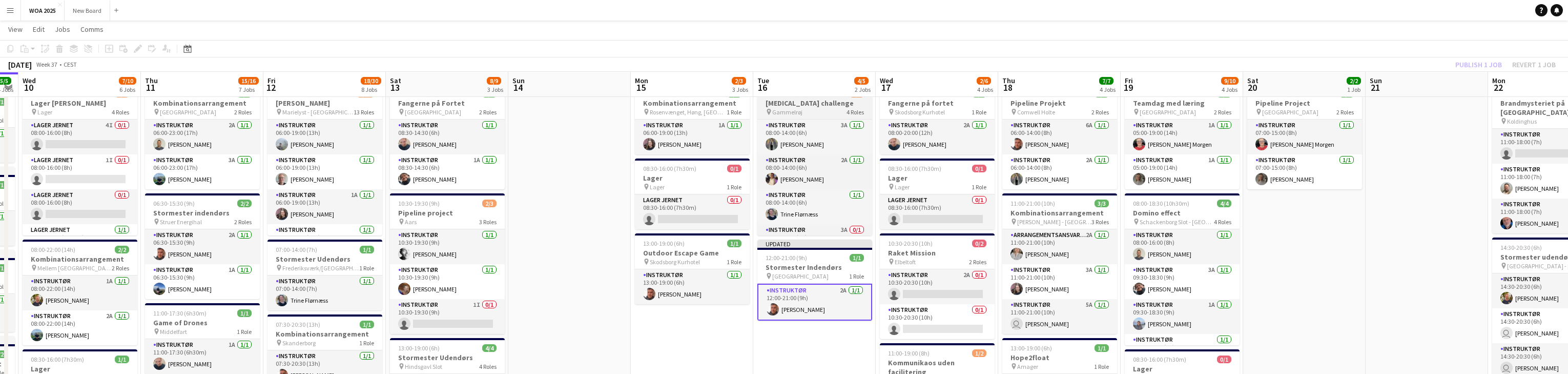
scroll to position [23, 0]
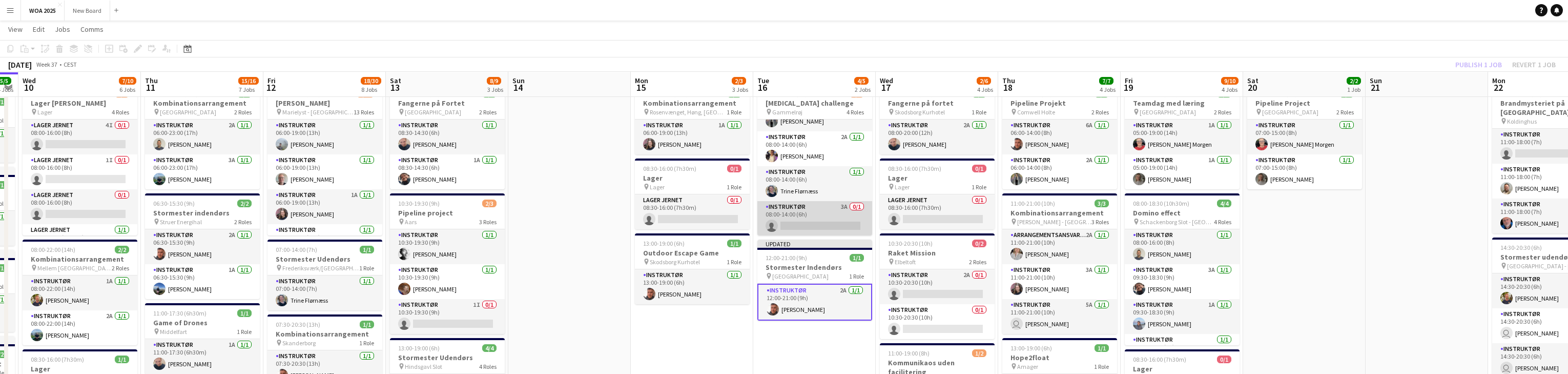
click at [812, 219] on app-card-role "Instruktør 3A 0/1 08:00-14:00 (6h) single-neutral-actions" at bounding box center [814, 218] width 115 height 35
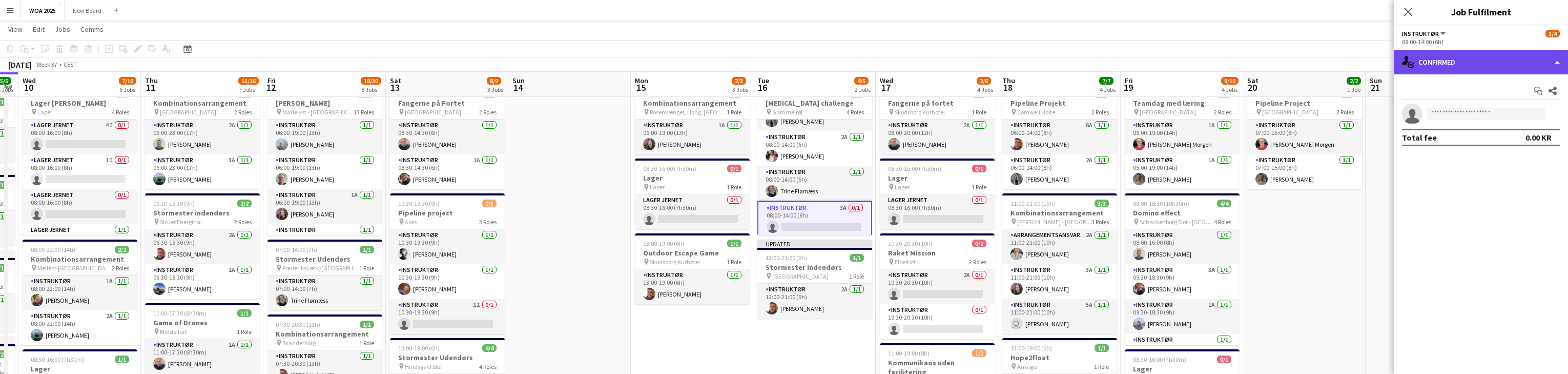
click at [1547, 60] on div "single-neutral-actions-check-2 Confirmed" at bounding box center [1481, 61] width 174 height 24
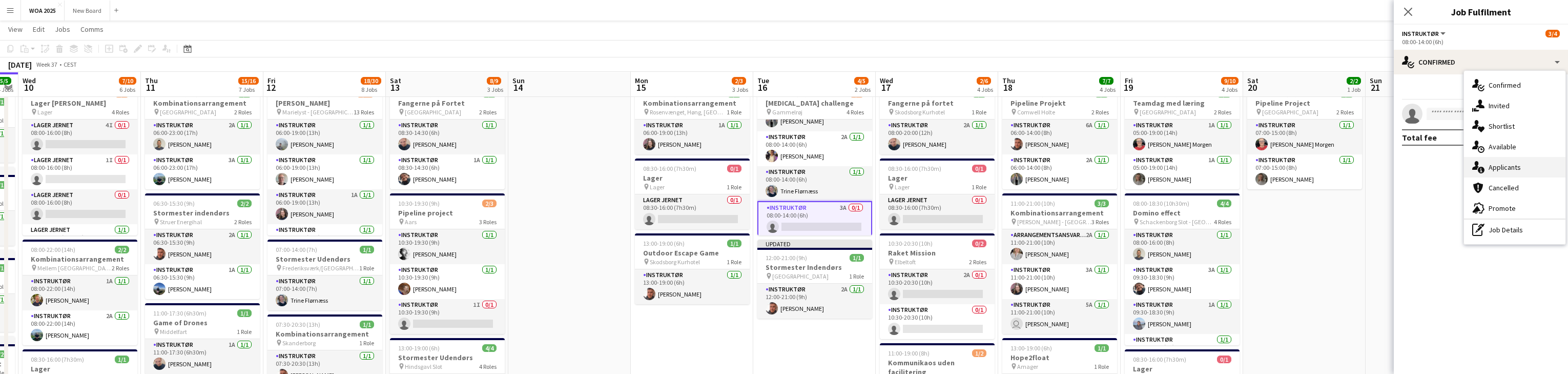
click at [1548, 170] on div "single-neutral-actions-information Applicants" at bounding box center [1514, 167] width 101 height 21
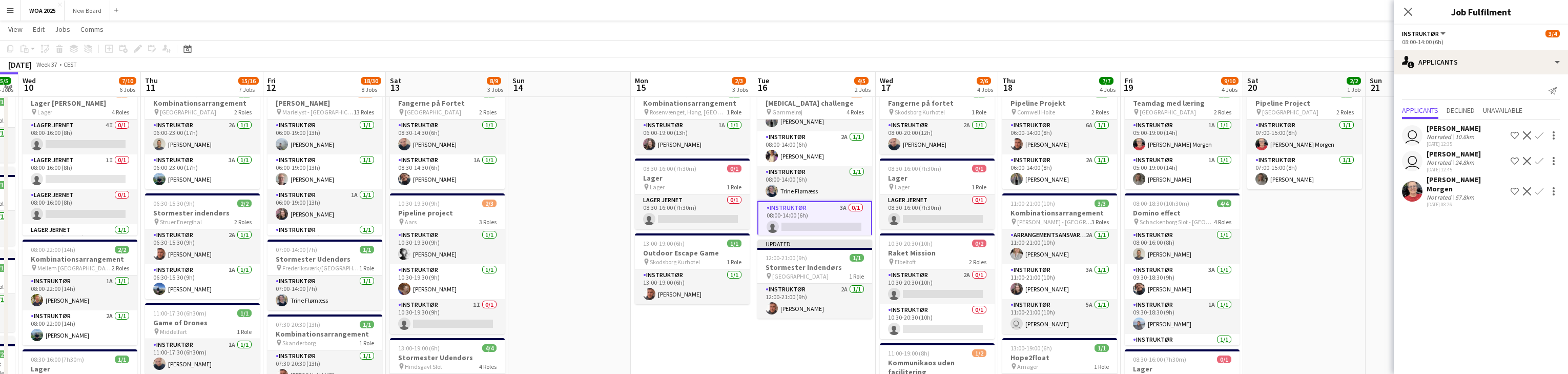
click at [1538, 165] on app-icon "Confirm" at bounding box center [1540, 161] width 8 height 8
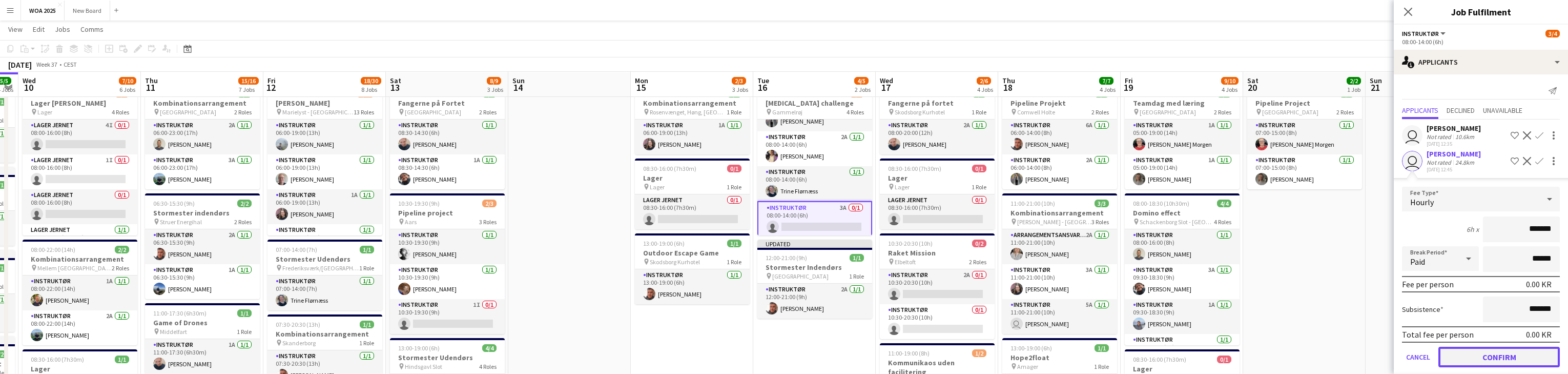
click at [1496, 363] on button "Confirm" at bounding box center [1499, 356] width 121 height 21
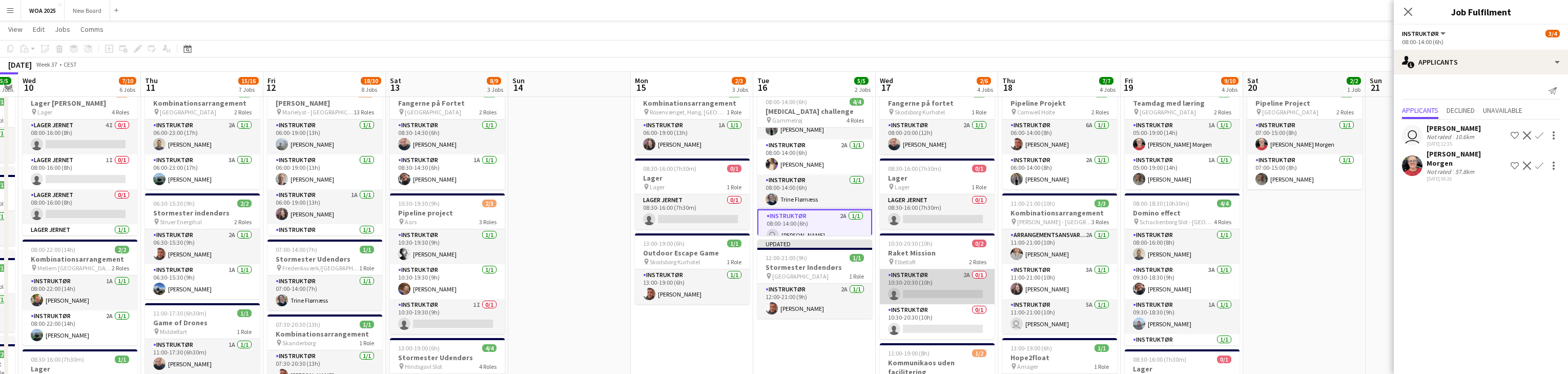
click at [951, 275] on app-card-role "Instruktør 2A 0/1 10:30-20:30 (10h) single-neutral-actions" at bounding box center [937, 287] width 115 height 35
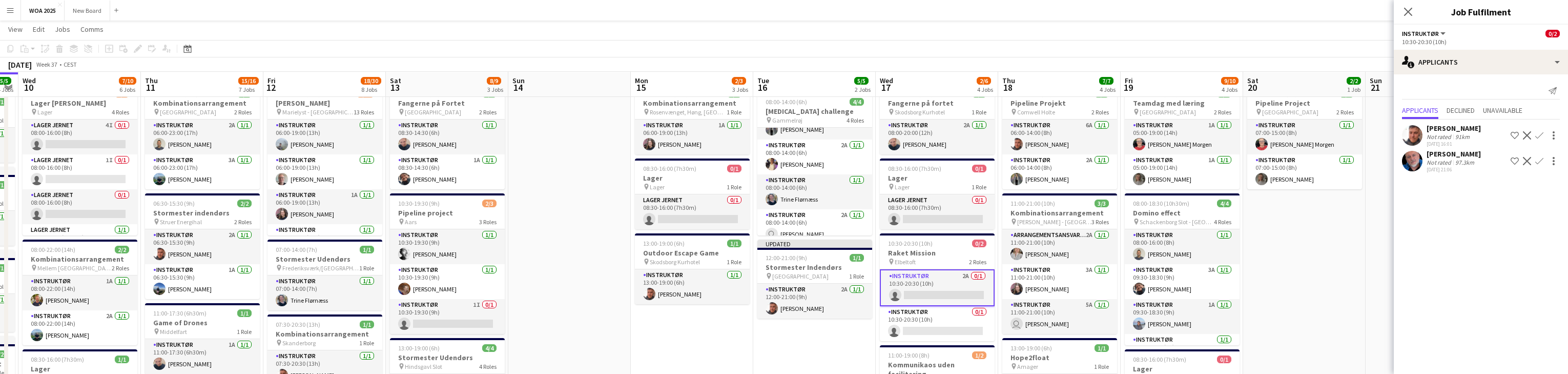
click at [1540, 160] on app-icon "Confirm" at bounding box center [1540, 161] width 8 height 8
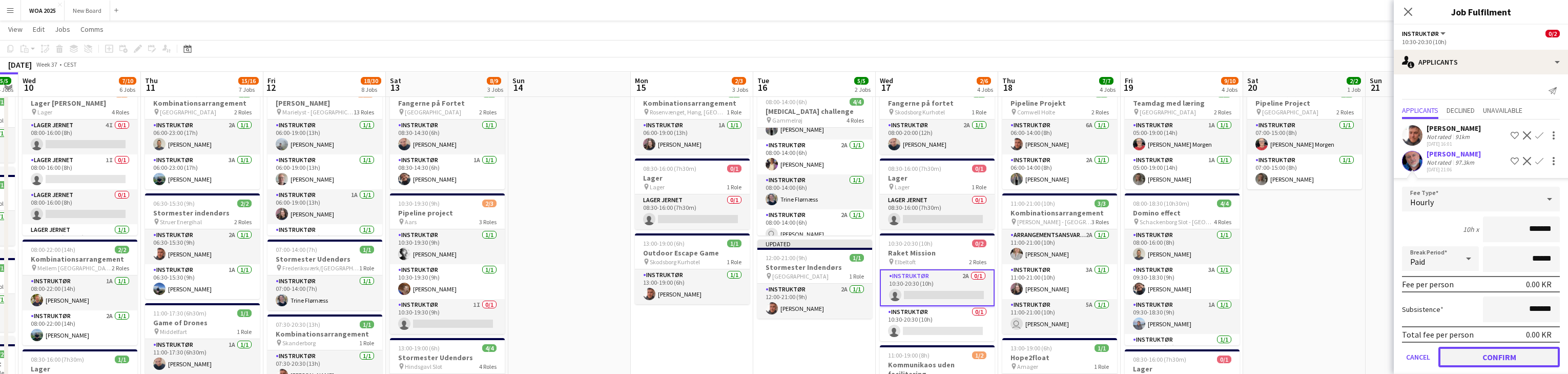
click at [1525, 352] on button "Confirm" at bounding box center [1499, 356] width 121 height 21
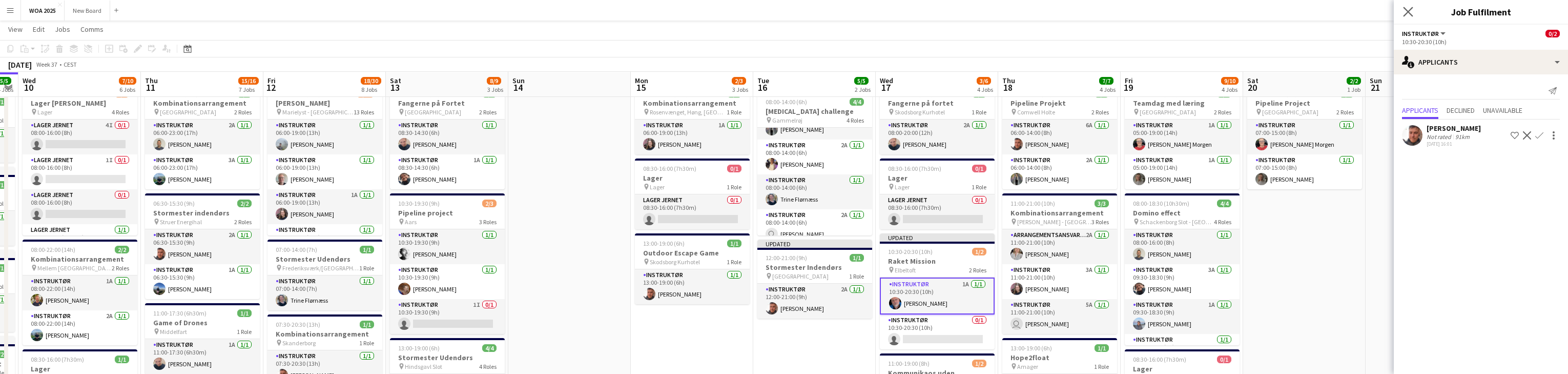
click at [1412, 13] on icon "Close pop-in" at bounding box center [1408, 12] width 10 height 10
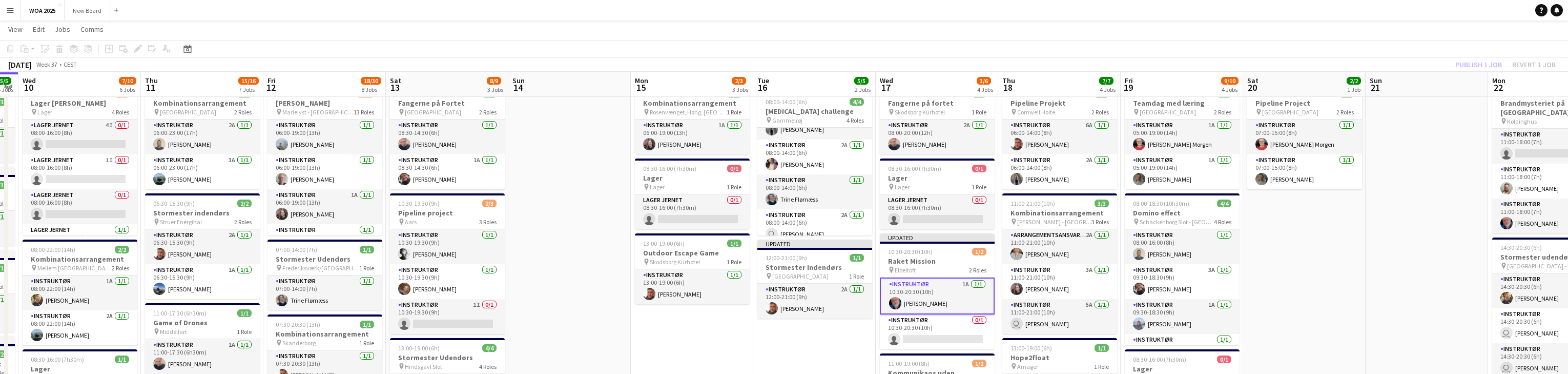
click at [1475, 65] on div "Publish 1 job Revert 1 job" at bounding box center [1505, 64] width 125 height 13
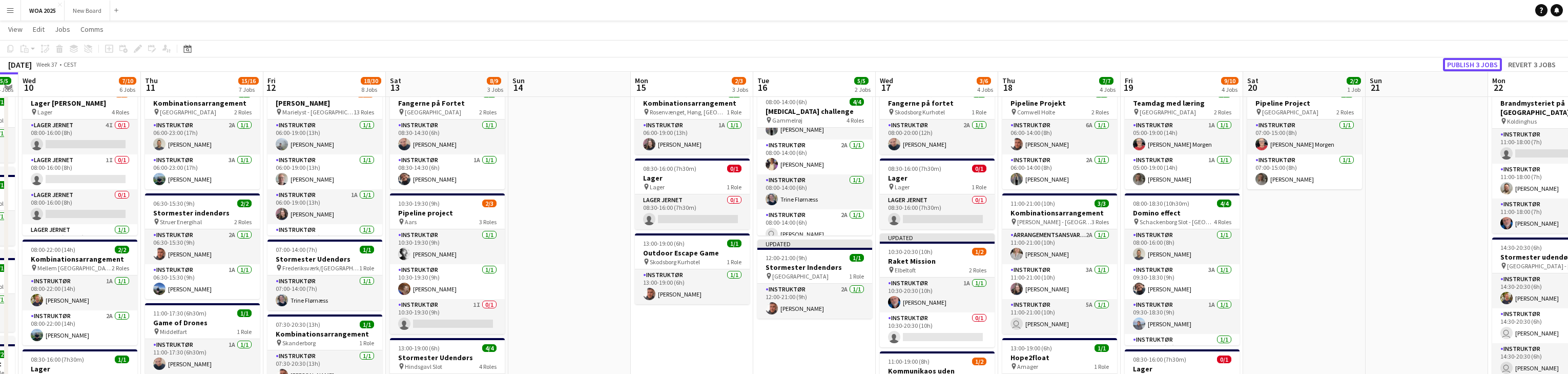
click at [1475, 65] on button "Publish 3 jobs" at bounding box center [1473, 64] width 59 height 13
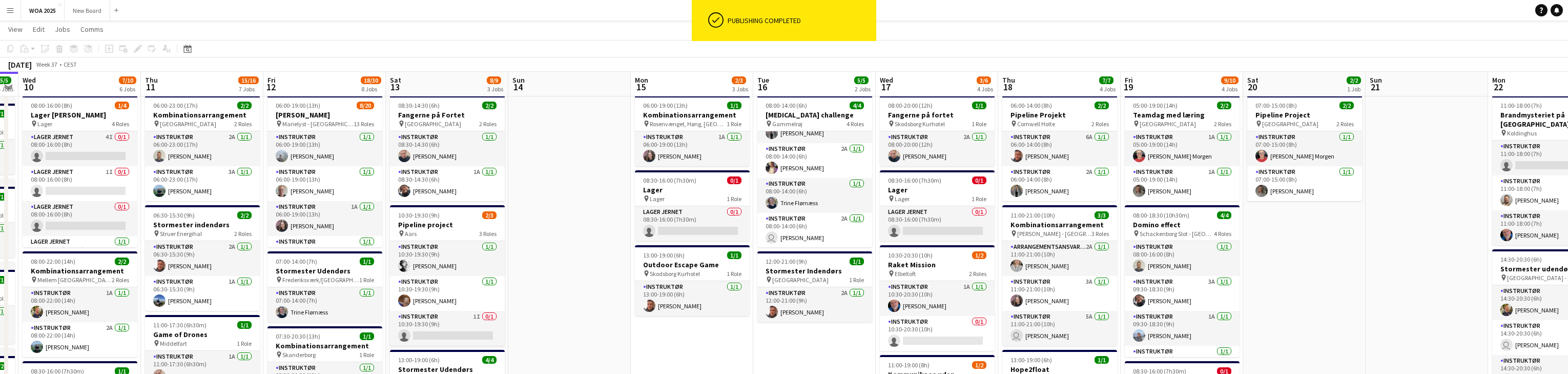
scroll to position [0, 0]
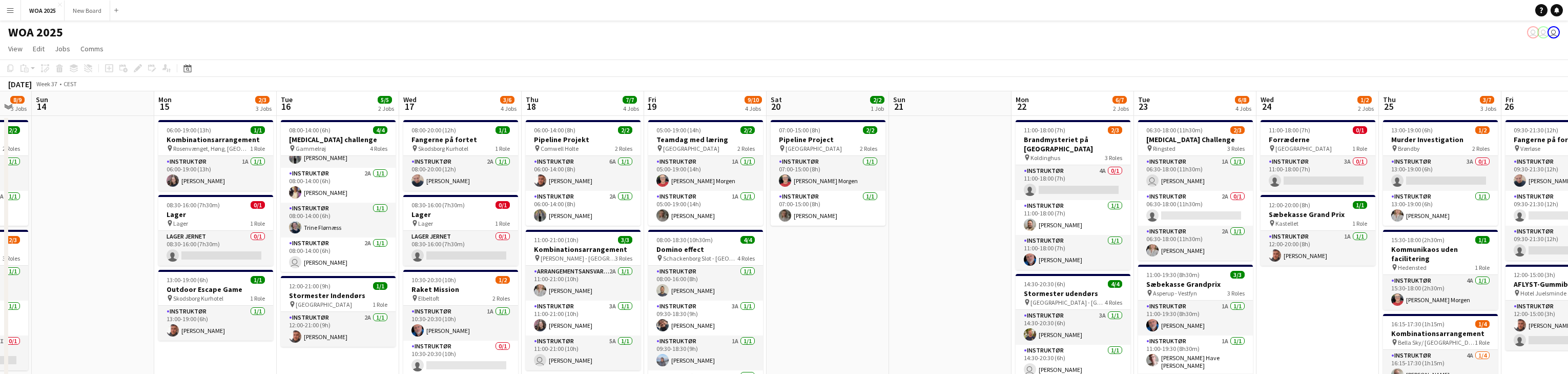
drag, startPoint x: 1435, startPoint y: 260, endPoint x: 949, endPoint y: 246, distance: 486.2
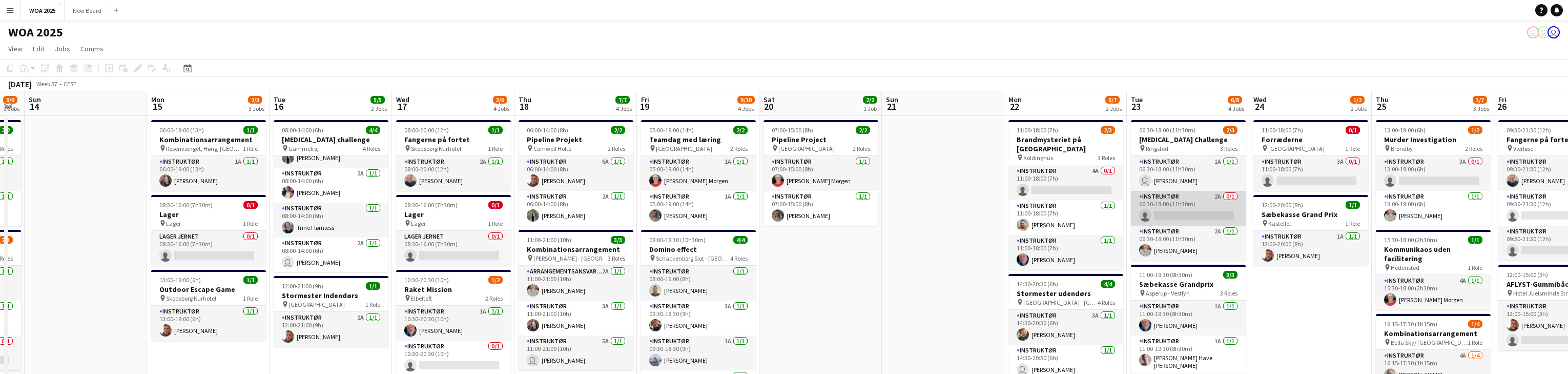
click at [1203, 213] on app-card-role "Instruktør 2A 0/1 06:30-18:00 (11h30m) single-neutral-actions" at bounding box center [1188, 208] width 115 height 35
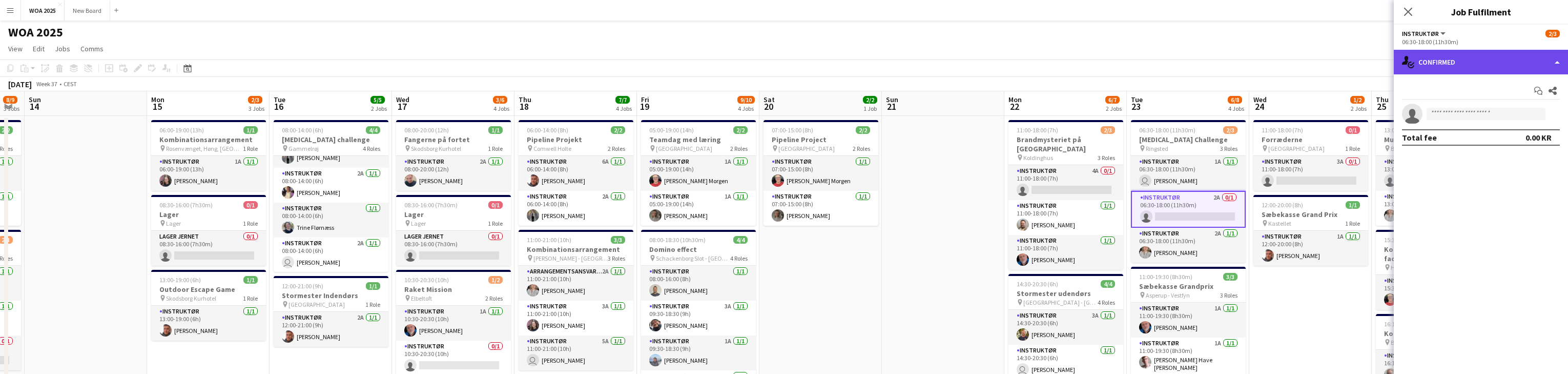
click at [1519, 56] on div "single-neutral-actions-check-2 Confirmed" at bounding box center [1481, 61] width 174 height 24
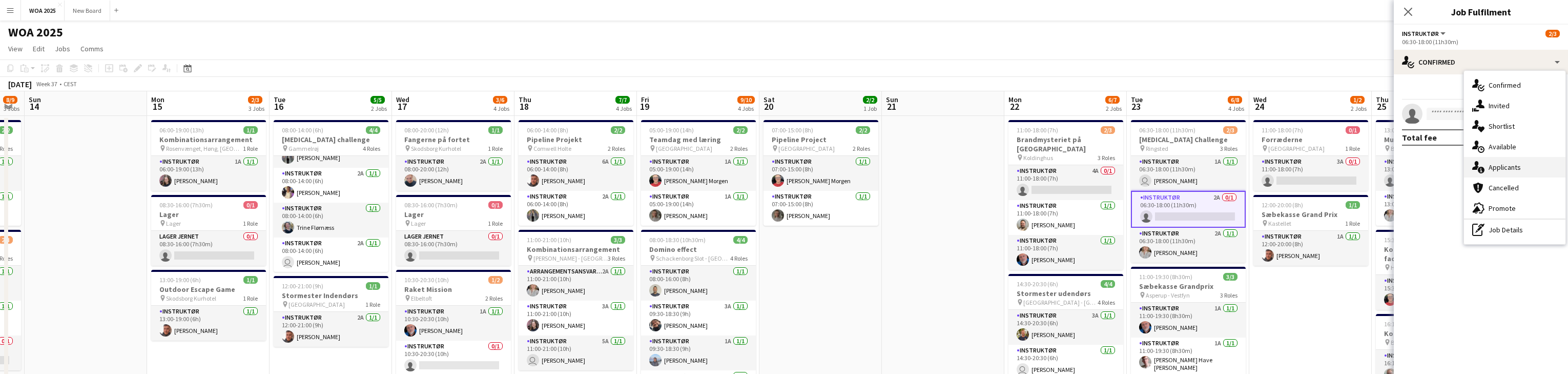
click at [1540, 168] on div "single-neutral-actions-information Applicants" at bounding box center [1514, 167] width 101 height 21
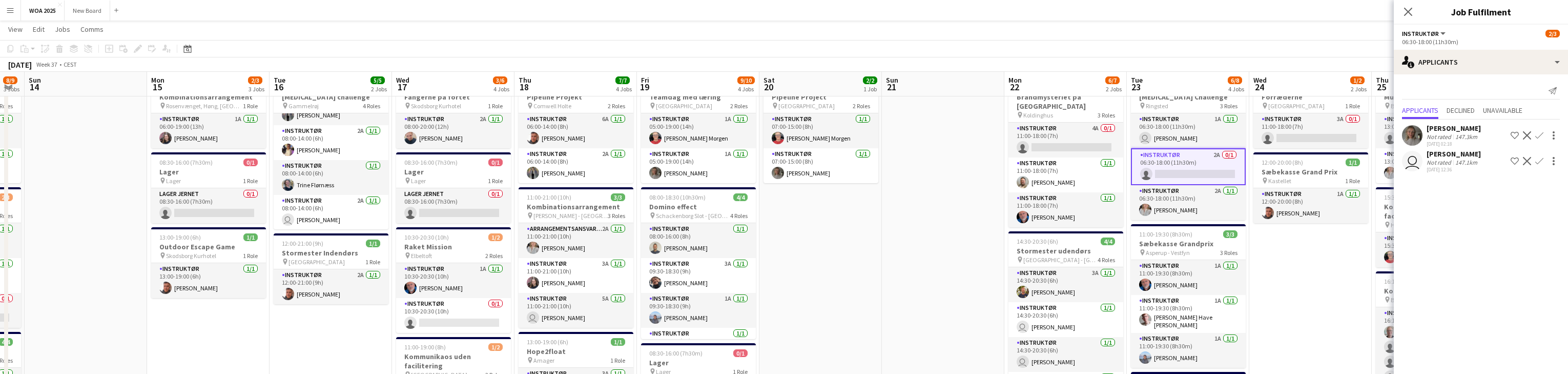
scroll to position [41, 0]
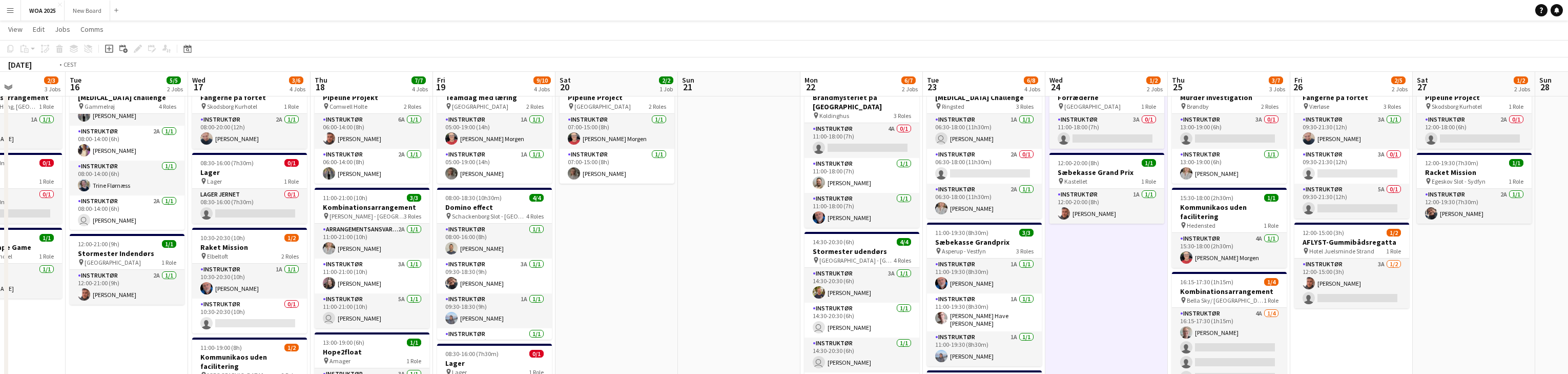
scroll to position [0, 394]
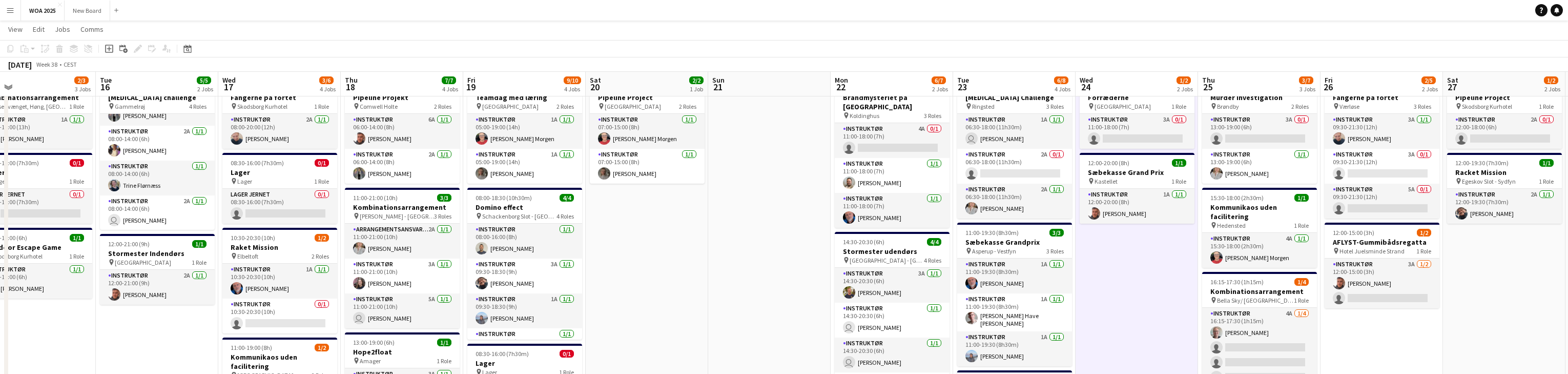
drag, startPoint x: 1346, startPoint y: 287, endPoint x: 1172, endPoint y: 274, distance: 174.5
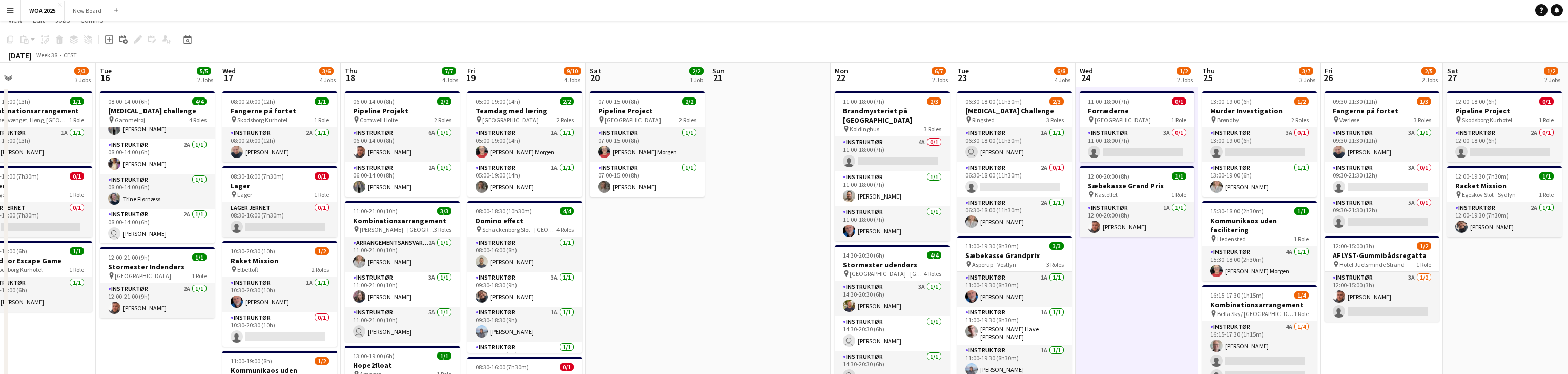
scroll to position [0, 0]
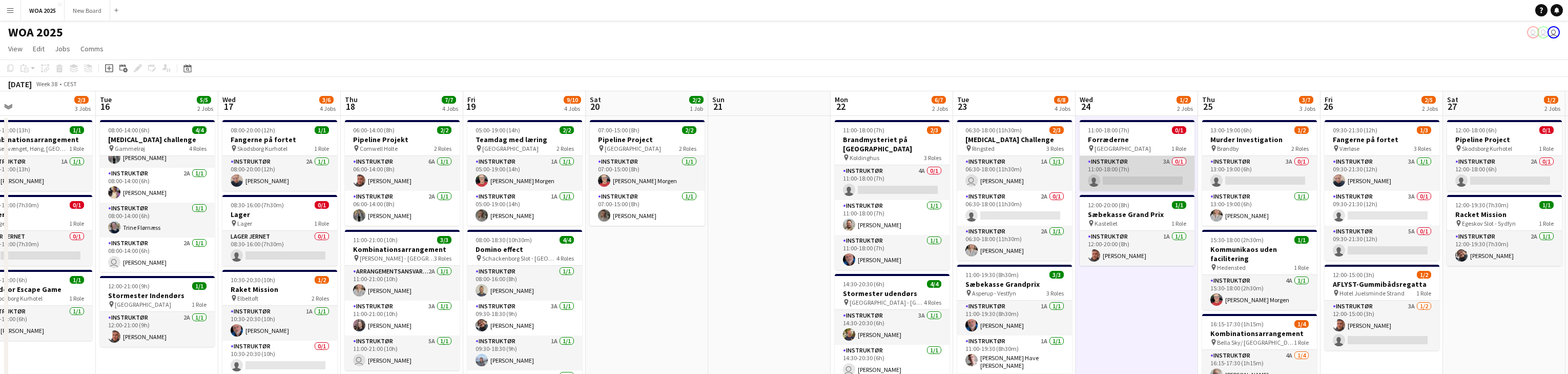
click at [1163, 166] on app-card-role "Instruktør 3A 0/1 11:00-18:00 (7h) single-neutral-actions" at bounding box center [1137, 173] width 115 height 35
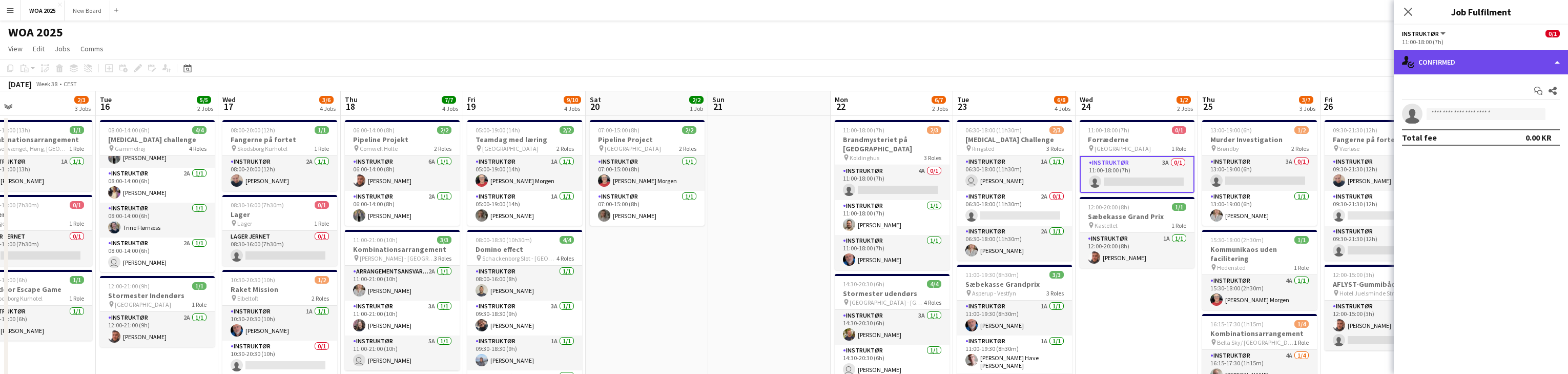
click at [1548, 59] on div "single-neutral-actions-check-2 Confirmed" at bounding box center [1481, 61] width 174 height 24
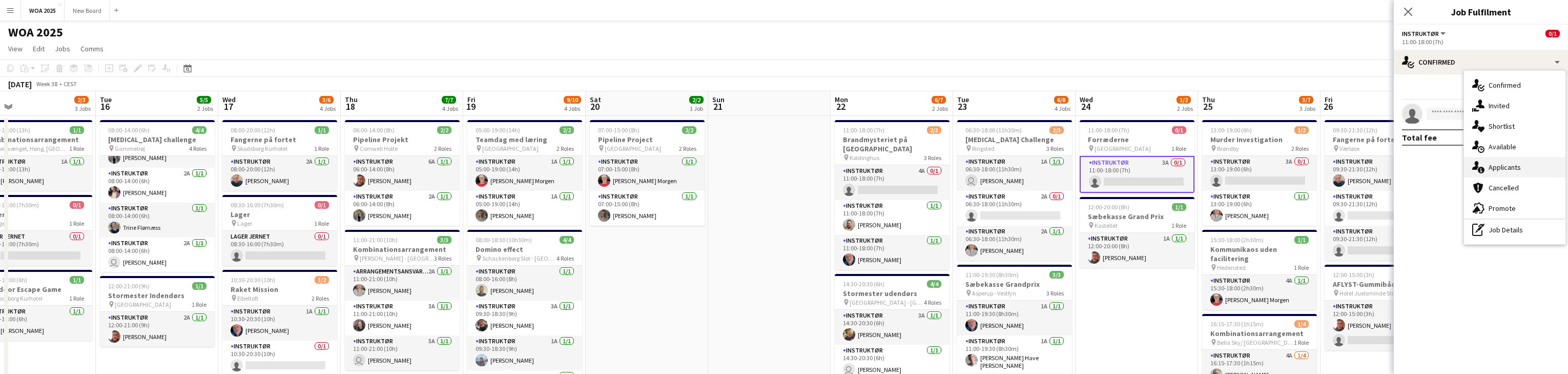
click at [1543, 168] on div "single-neutral-actions-information Applicants" at bounding box center [1514, 167] width 101 height 21
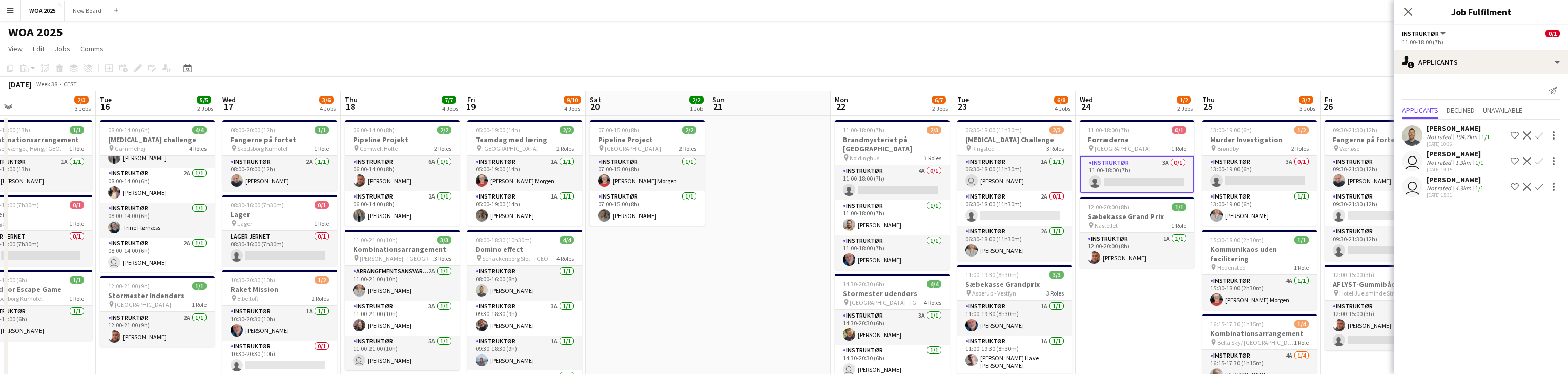
click at [1140, 179] on app-card-role "Instruktør 3A 0/1 11:00-18:00 (7h) single-neutral-actions" at bounding box center [1137, 174] width 115 height 37
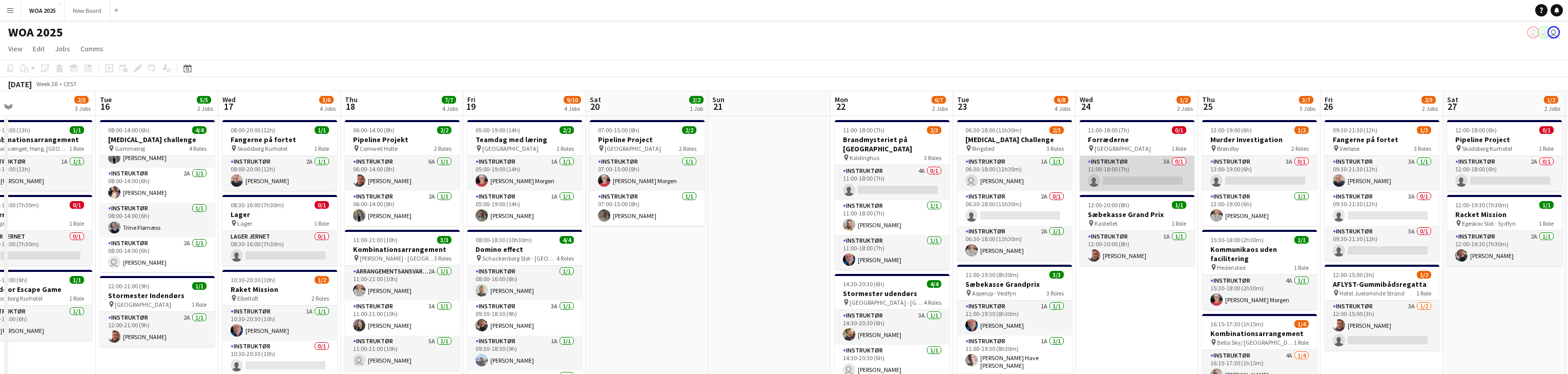
click at [1169, 175] on app-card-role "Instruktør 3A 0/1 11:00-18:00 (7h) single-neutral-actions" at bounding box center [1137, 173] width 115 height 35
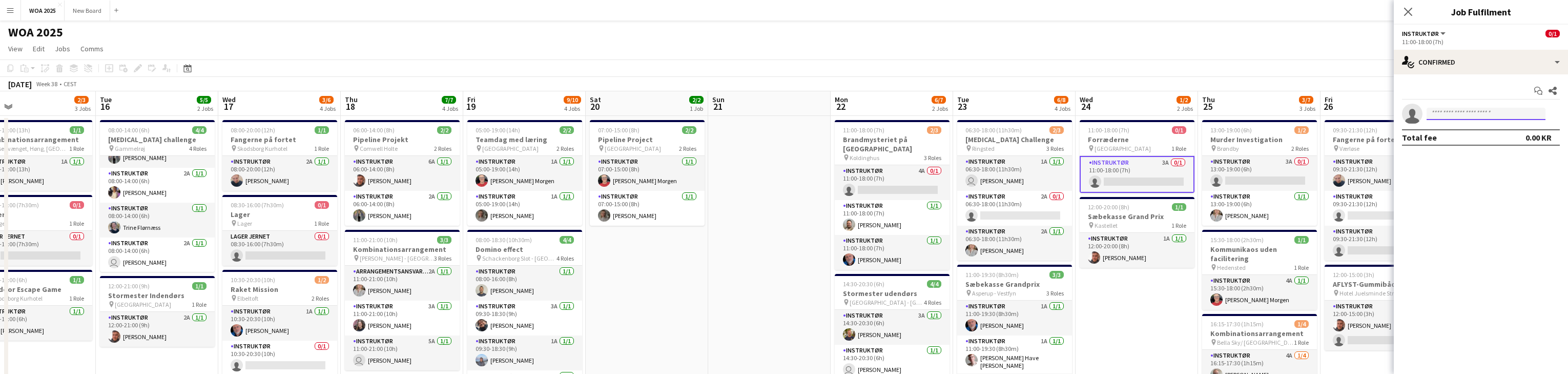
click at [1484, 108] on input at bounding box center [1486, 114] width 119 height 13
type input "*****"
click at [1142, 166] on app-card-role "Instruktør 3A 0/1 11:00-18:00 (7h) single-neutral-actions" at bounding box center [1137, 174] width 115 height 37
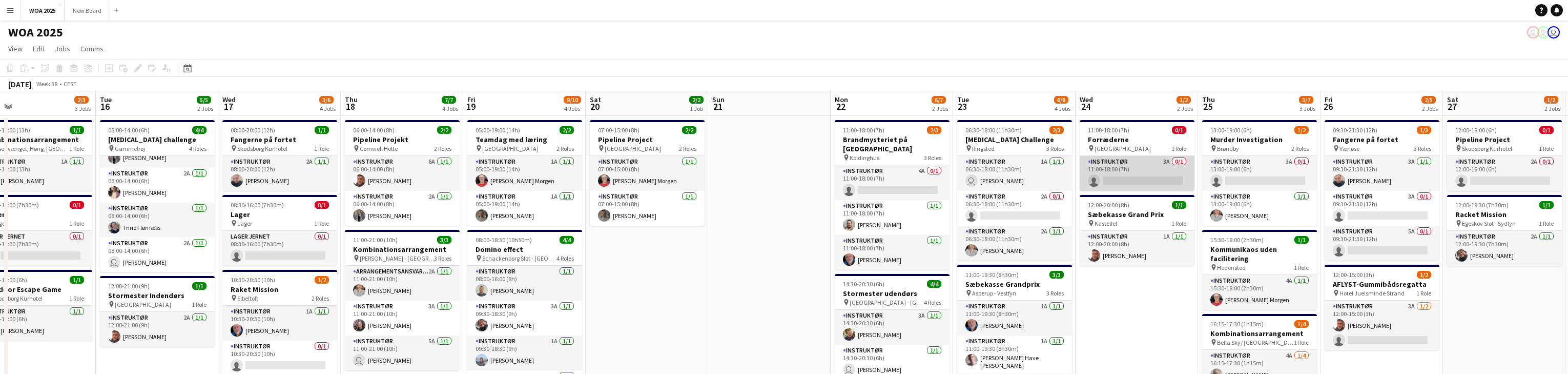
click at [1156, 168] on app-card-role "Instruktør 3A 0/1 11:00-18:00 (7h) single-neutral-actions" at bounding box center [1137, 173] width 115 height 35
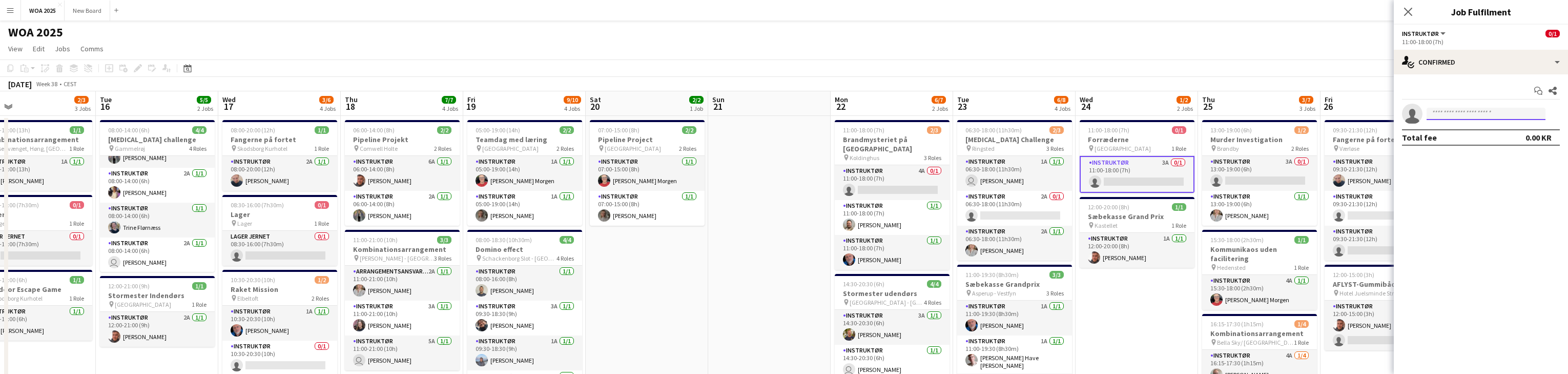
click at [1456, 109] on input at bounding box center [1486, 114] width 119 height 13
type input "****"
click at [1473, 128] on span "[PERSON_NAME]" at bounding box center [1464, 128] width 59 height 8
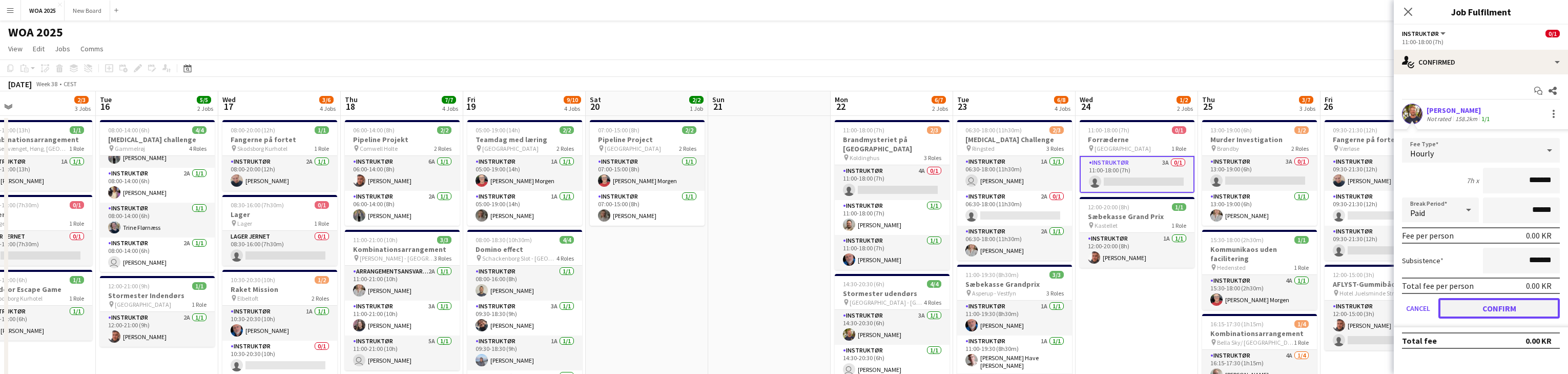
click at [1474, 310] on button "Confirm" at bounding box center [1499, 308] width 121 height 21
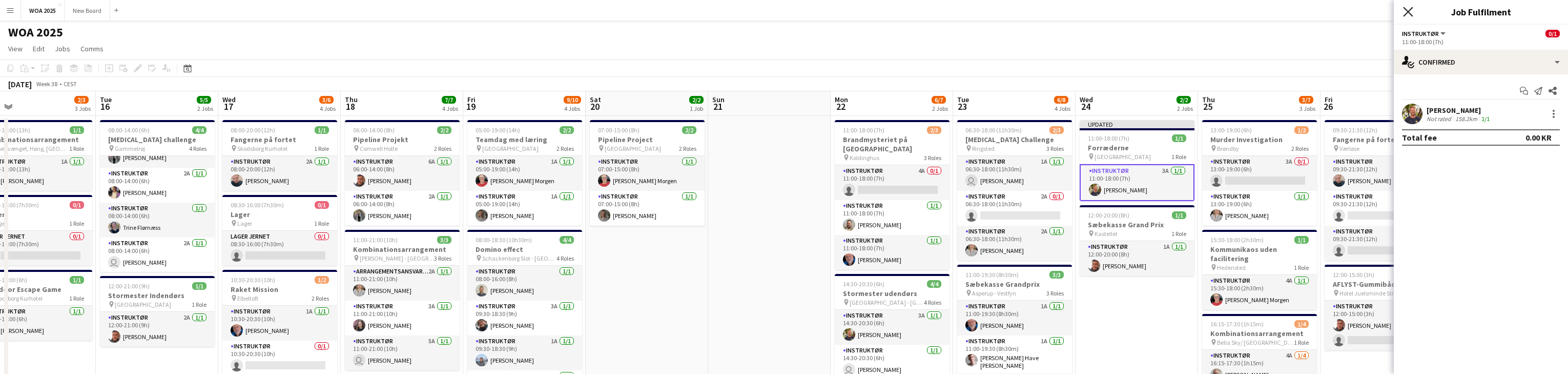
click at [1410, 10] on icon at bounding box center [1408, 12] width 10 height 10
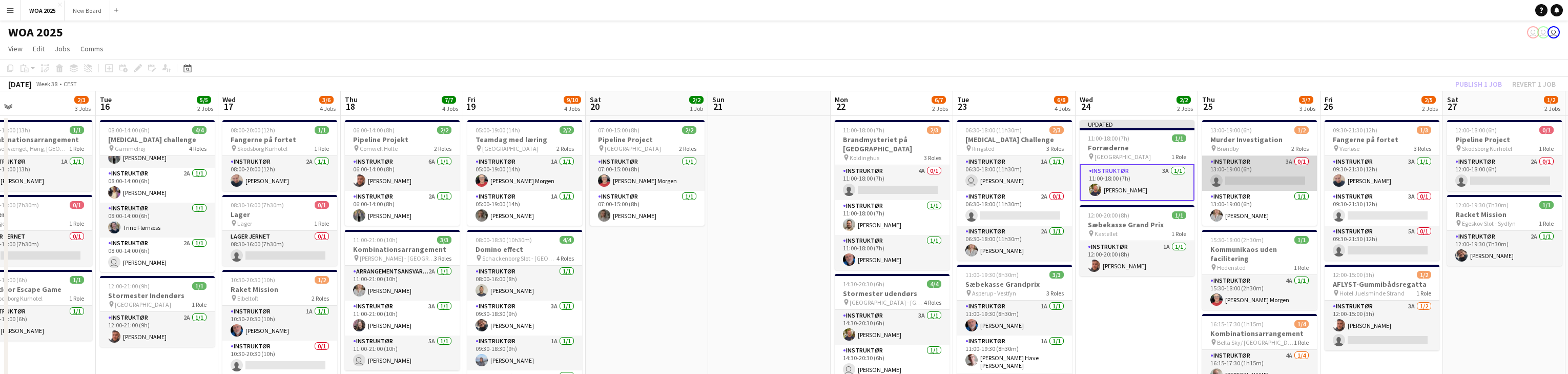
click at [1271, 172] on app-card-role "Instruktør 3A 0/1 13:00-19:00 (6h) single-neutral-actions" at bounding box center [1259, 173] width 115 height 35
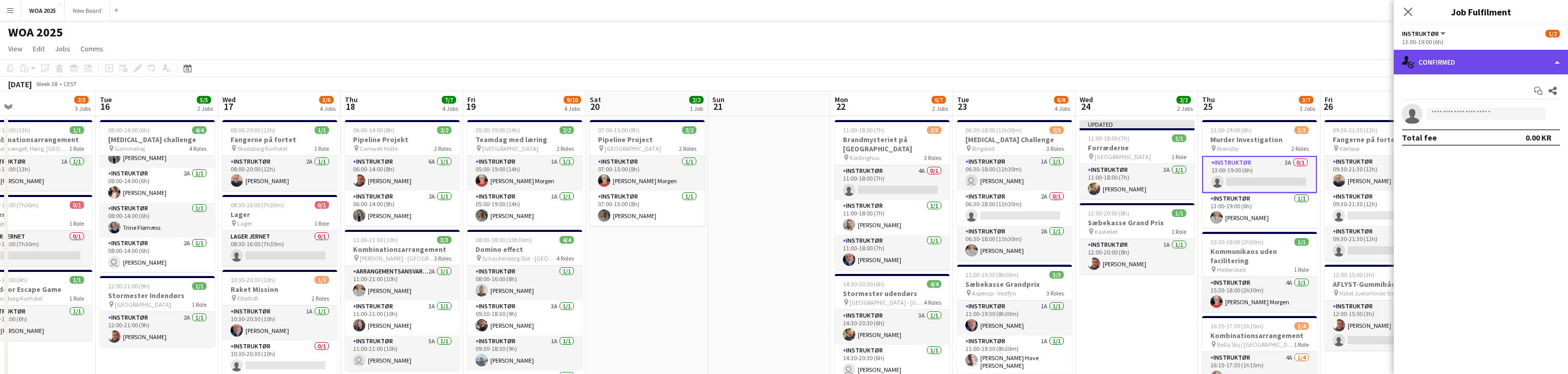
click at [1513, 59] on div "single-neutral-actions-check-2 Confirmed" at bounding box center [1481, 61] width 174 height 24
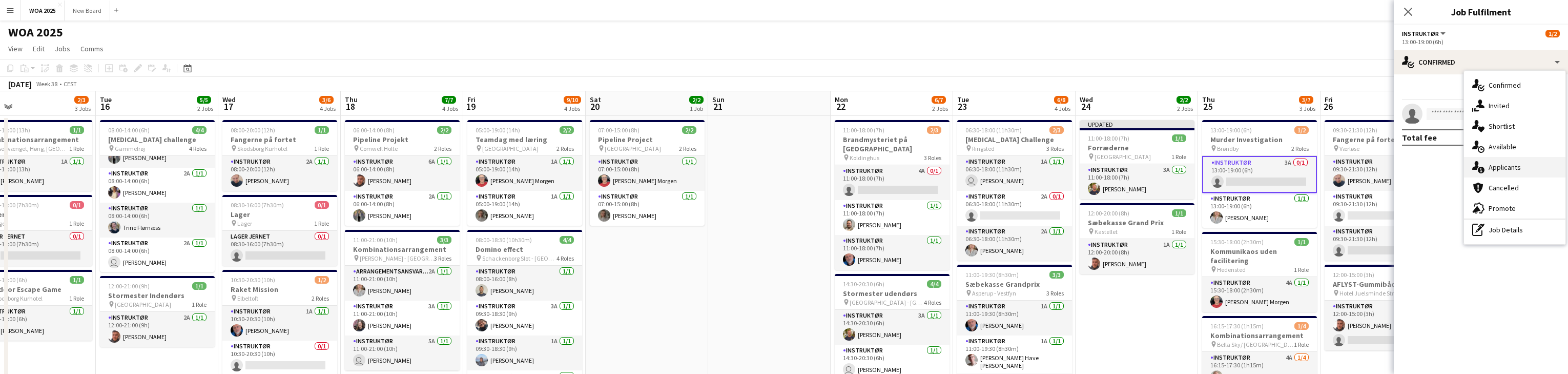
click at [1519, 167] on span "Applicants" at bounding box center [1504, 167] width 33 height 9
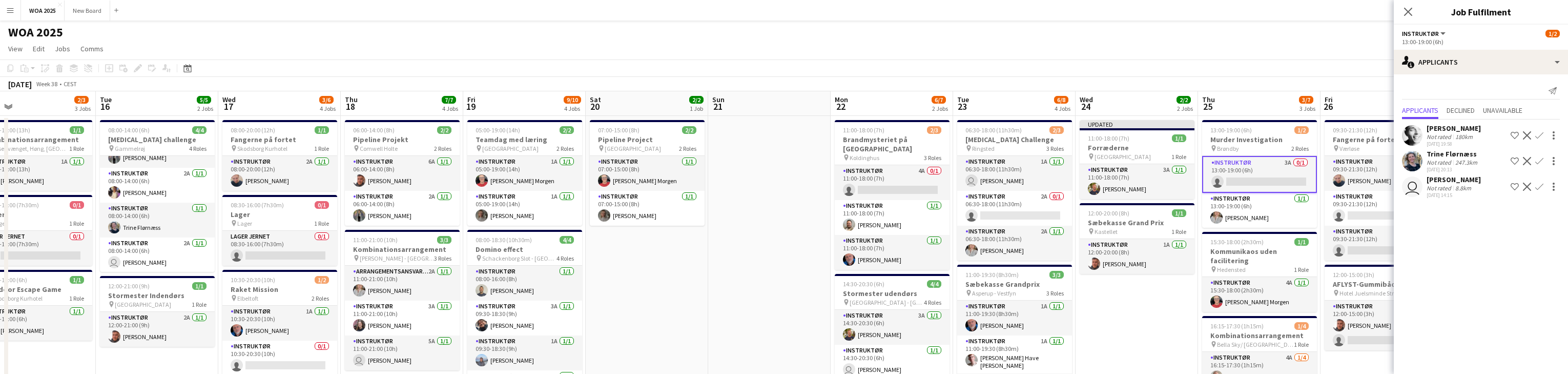
click at [1538, 162] on app-icon "Confirm" at bounding box center [1540, 161] width 8 height 8
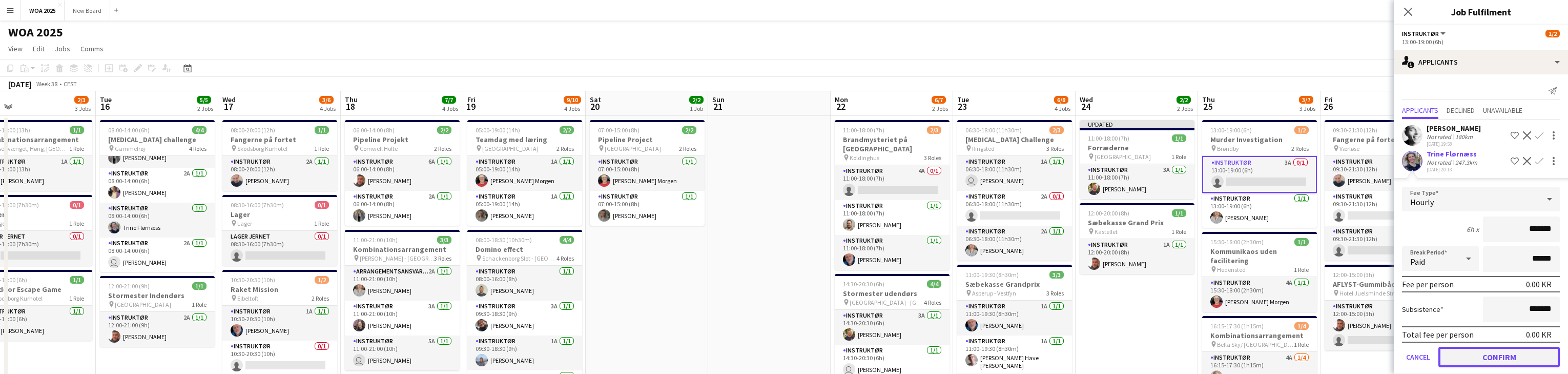
click at [1486, 352] on button "Confirm" at bounding box center [1499, 356] width 121 height 21
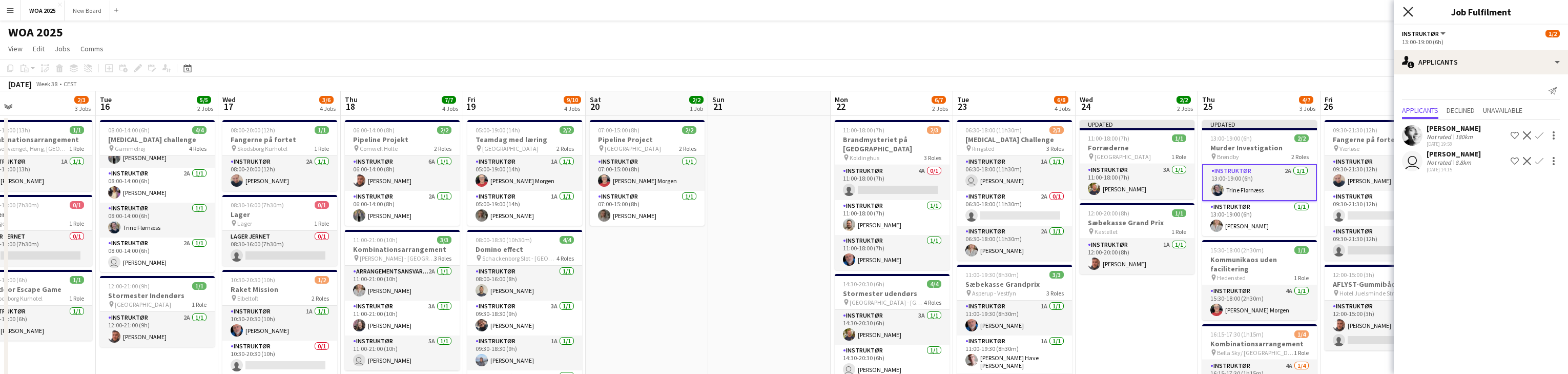
click at [1411, 11] on icon "Close pop-in" at bounding box center [1408, 12] width 10 height 10
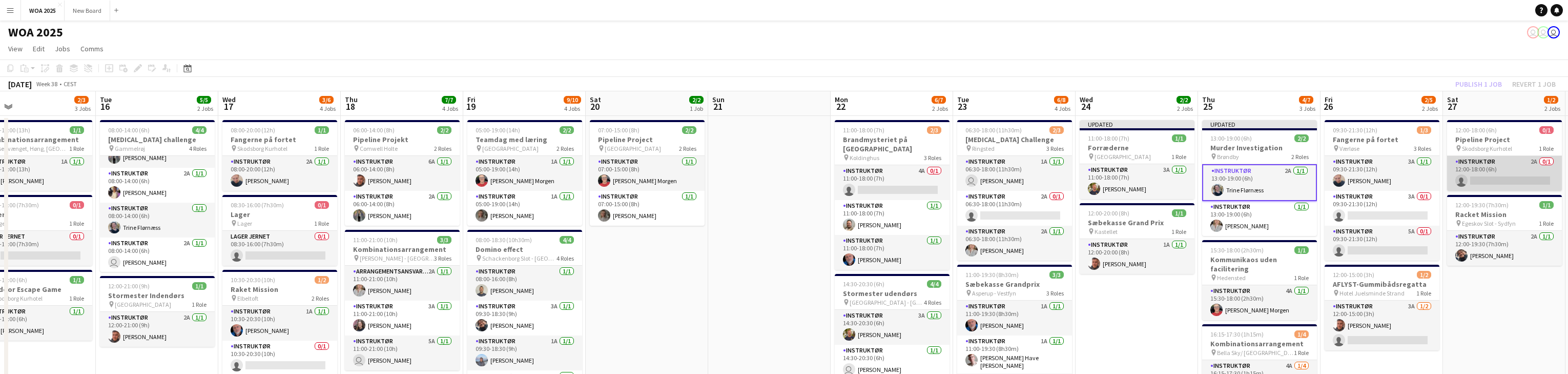
click at [1528, 170] on app-card-role "Instruktør 2A 0/1 12:00-18:00 (6h) single-neutral-actions" at bounding box center [1504, 173] width 115 height 35
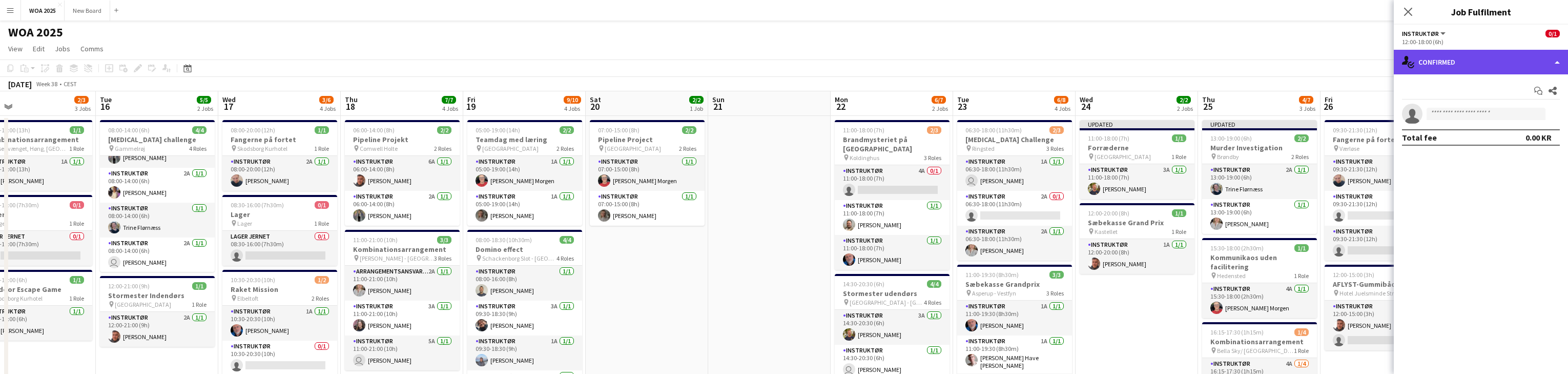
click at [1535, 64] on div "single-neutral-actions-check-2 Confirmed" at bounding box center [1481, 61] width 174 height 24
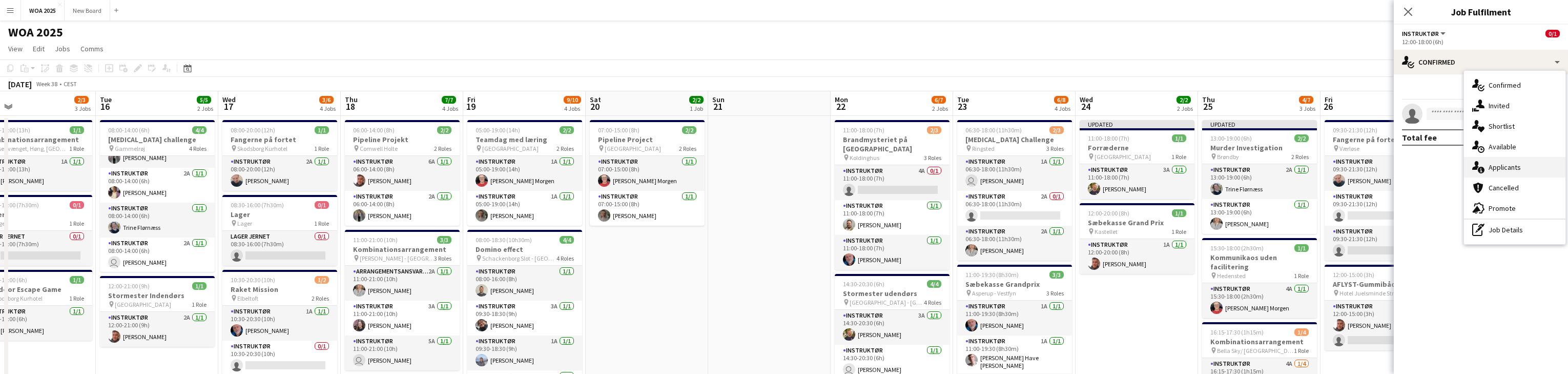
click at [1532, 166] on div "single-neutral-actions-information Applicants" at bounding box center [1514, 167] width 101 height 21
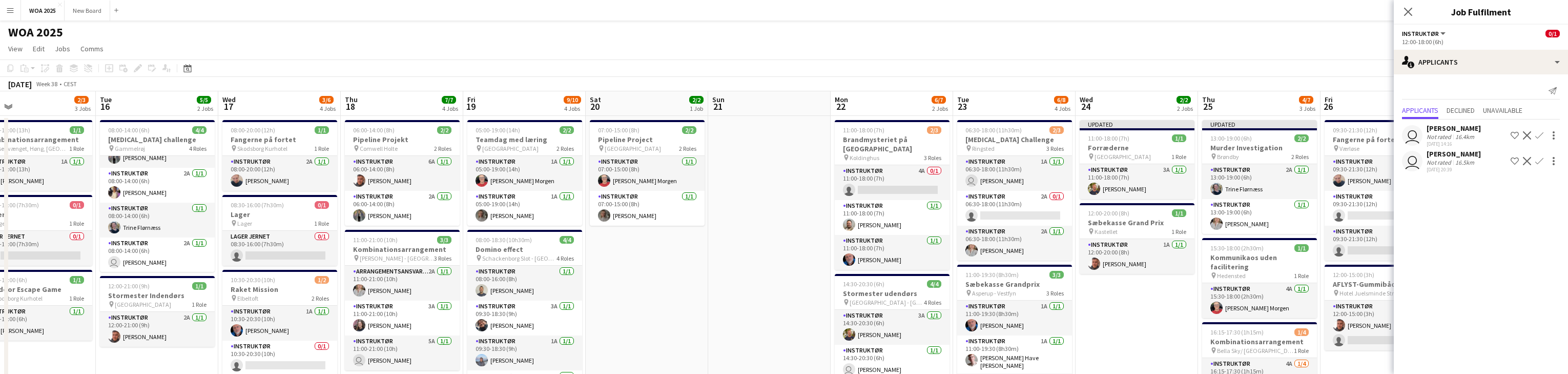
click at [1539, 136] on app-icon "Confirm" at bounding box center [1540, 136] width 8 height 8
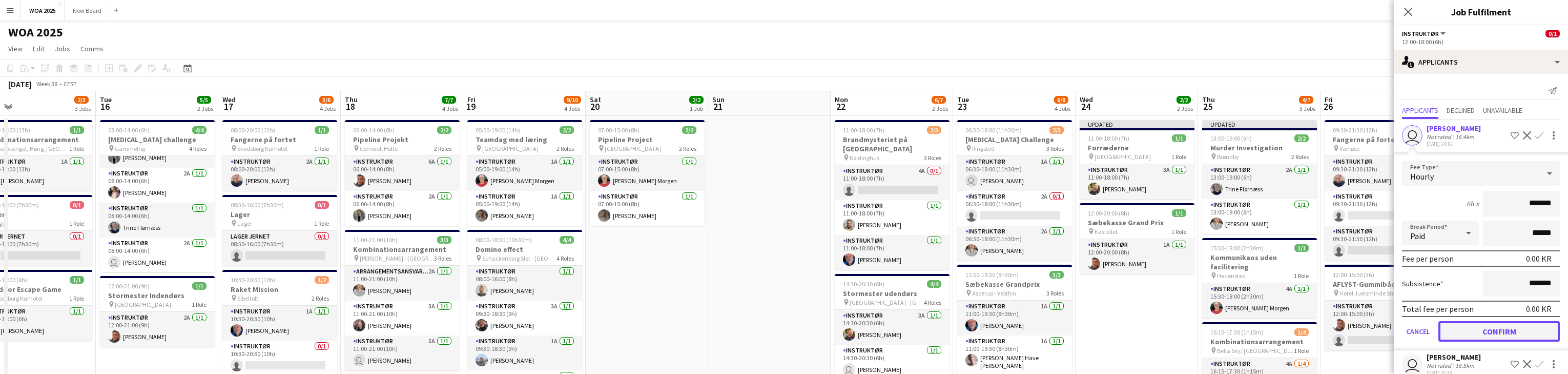
click at [1504, 326] on button "Confirm" at bounding box center [1499, 330] width 121 height 21
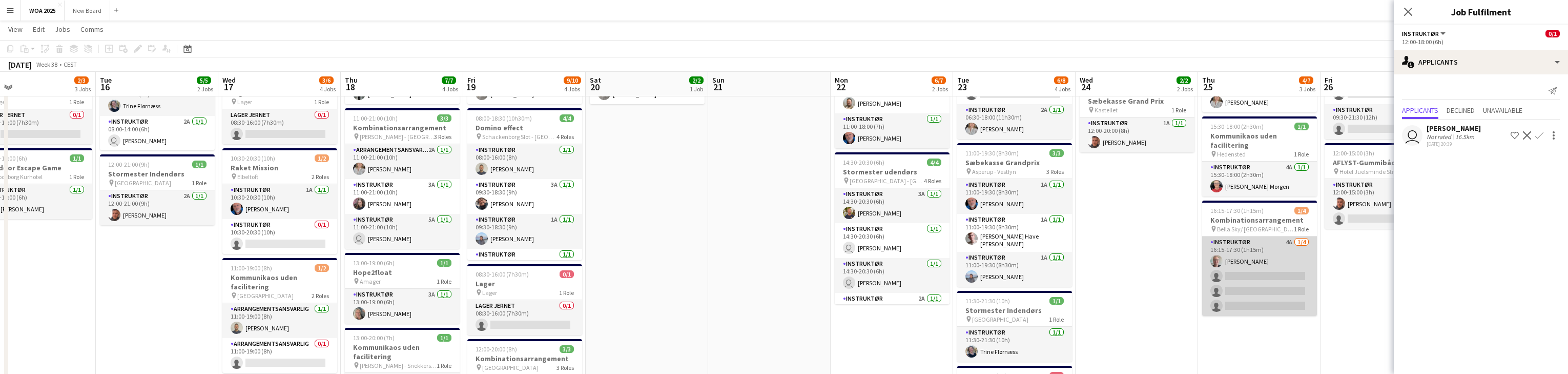
scroll to position [122, 0]
click at [1284, 259] on app-card-role "Instruktør 4A 1/4 16:15-17:30 (1h15m) Rene Sandager single-neutral-actions sing…" at bounding box center [1259, 274] width 115 height 79
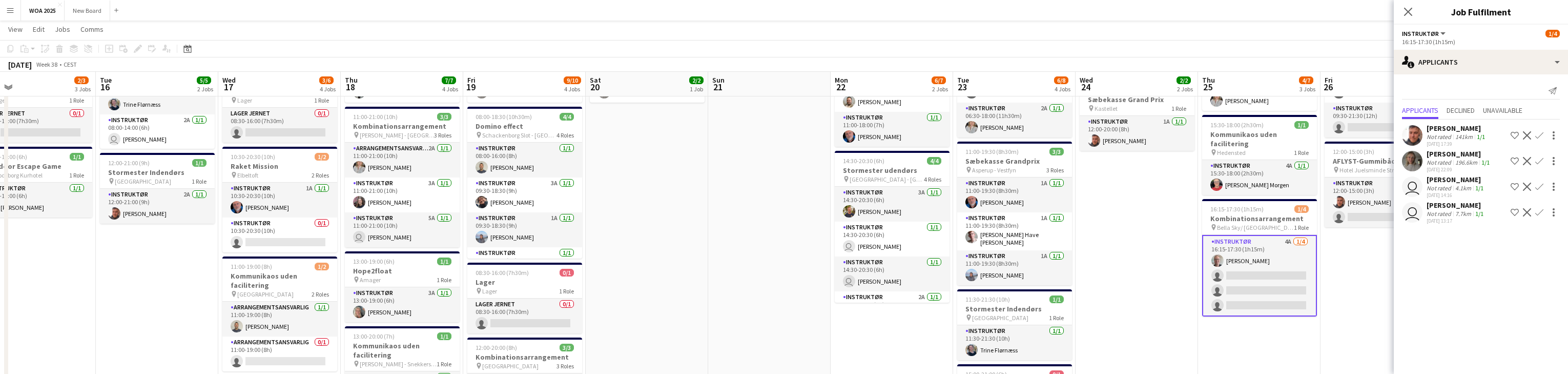
click at [1540, 216] on app-icon "Confirm" at bounding box center [1540, 213] width 8 height 8
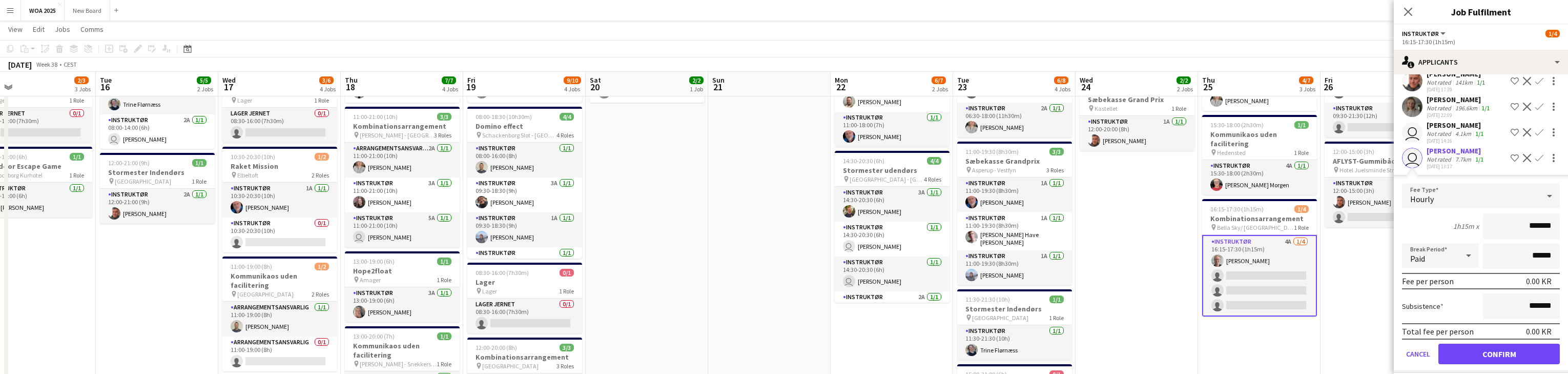
scroll to position [72, 0]
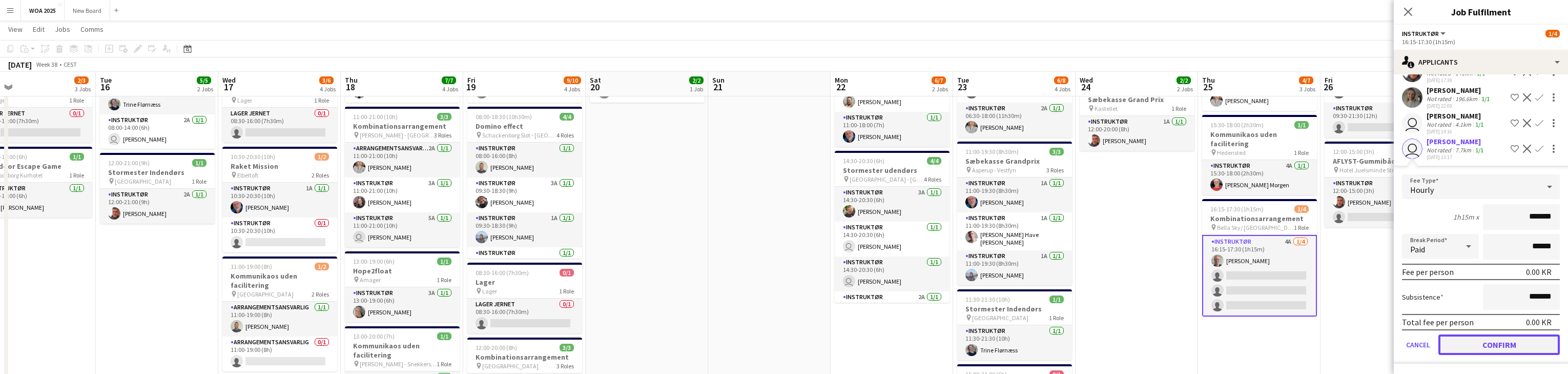
click at [1543, 342] on button "Confirm" at bounding box center [1499, 344] width 121 height 21
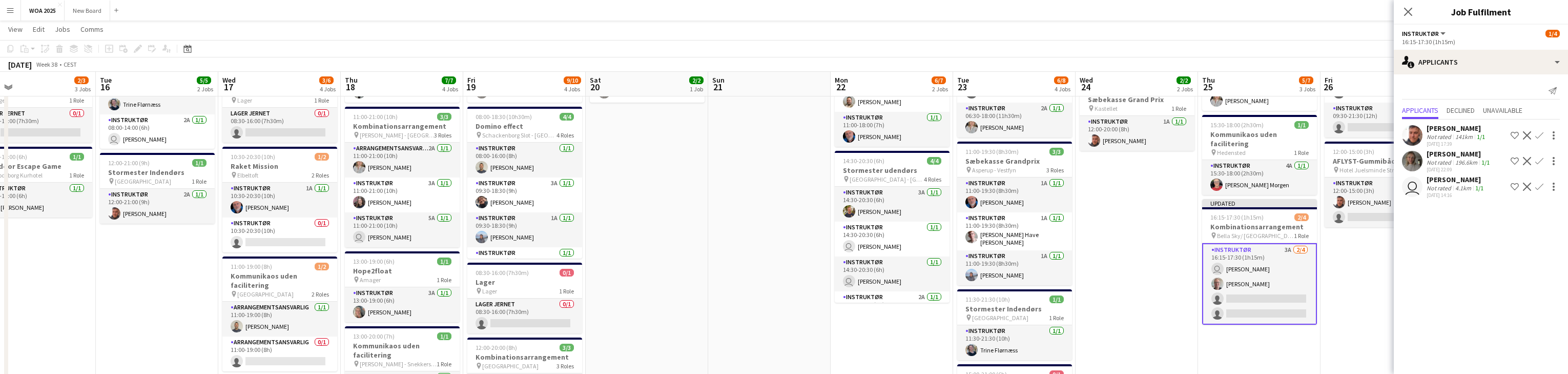
click at [1540, 165] on app-icon "Confirm" at bounding box center [1540, 161] width 8 height 8
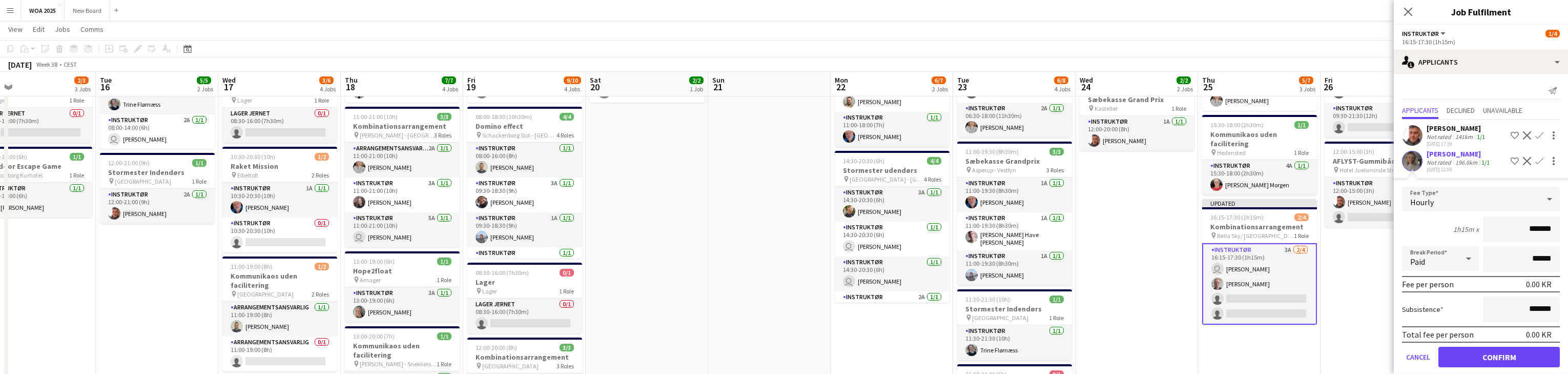
click at [1523, 164] on app-icon "Decline" at bounding box center [1527, 161] width 8 height 8
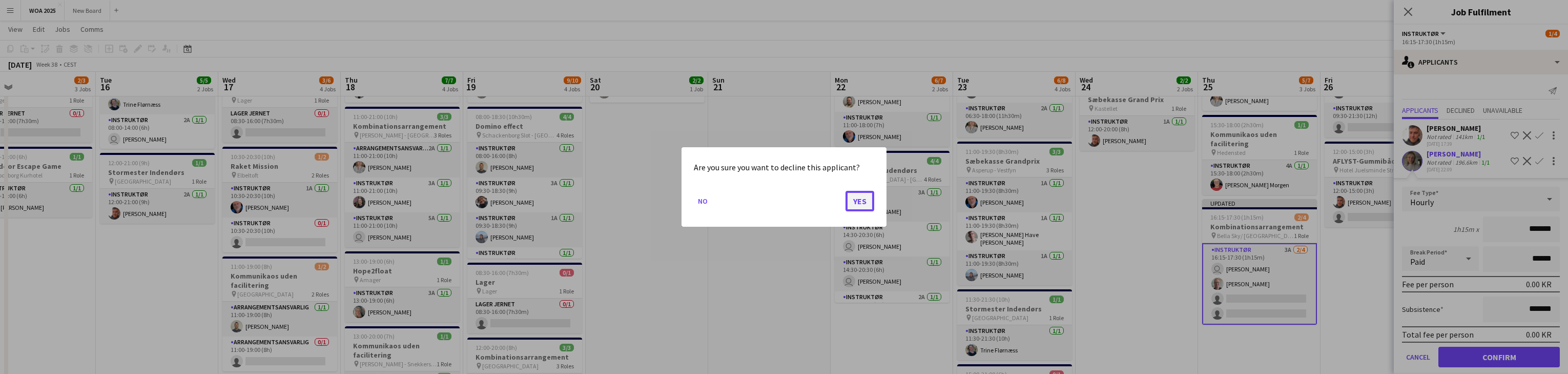
click at [861, 198] on button "Yes" at bounding box center [860, 201] width 28 height 21
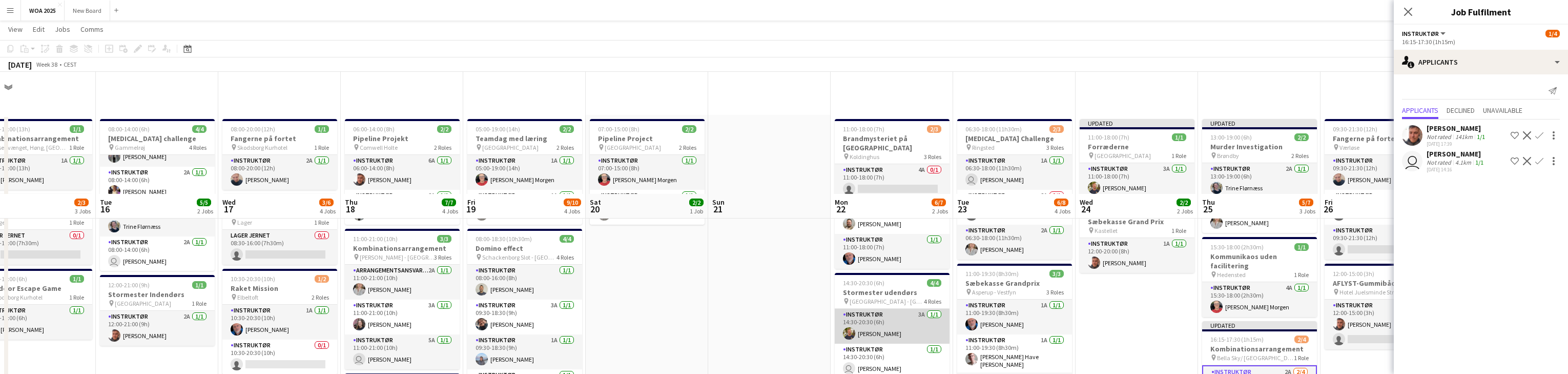
scroll to position [122, 0]
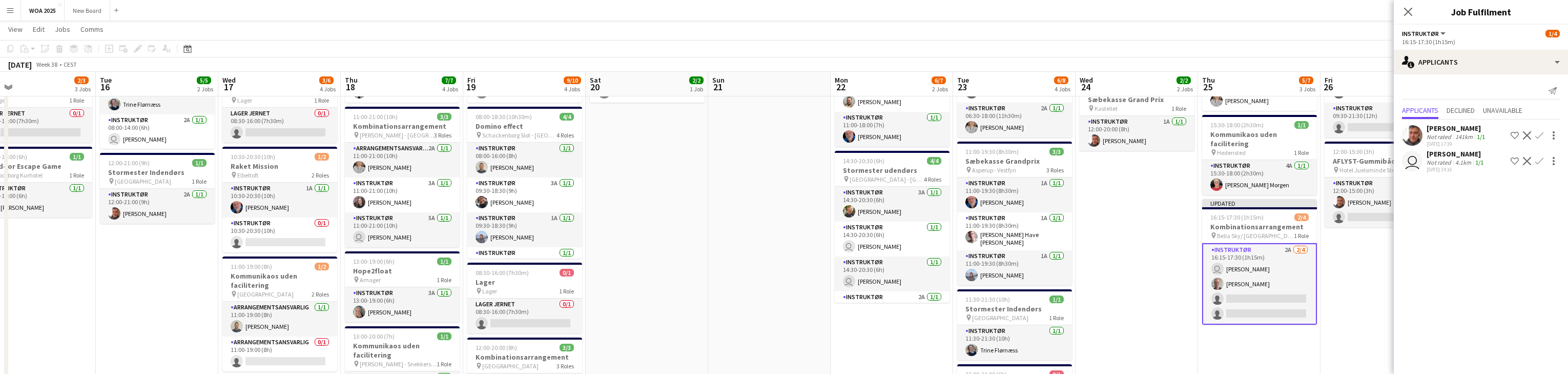
click at [1540, 159] on app-icon "Confirm" at bounding box center [1540, 161] width 8 height 8
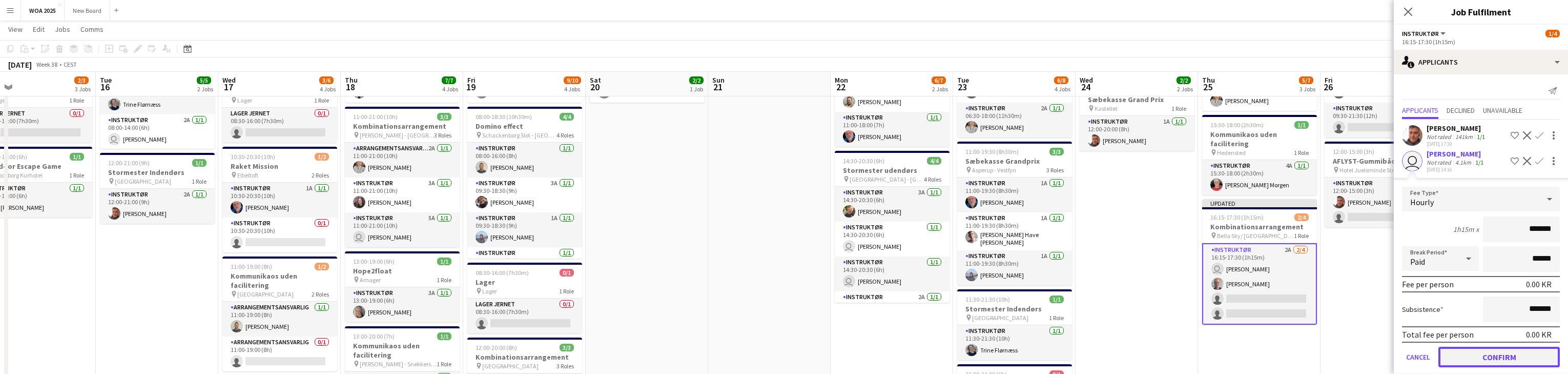
click at [1523, 356] on button "Confirm" at bounding box center [1499, 356] width 121 height 21
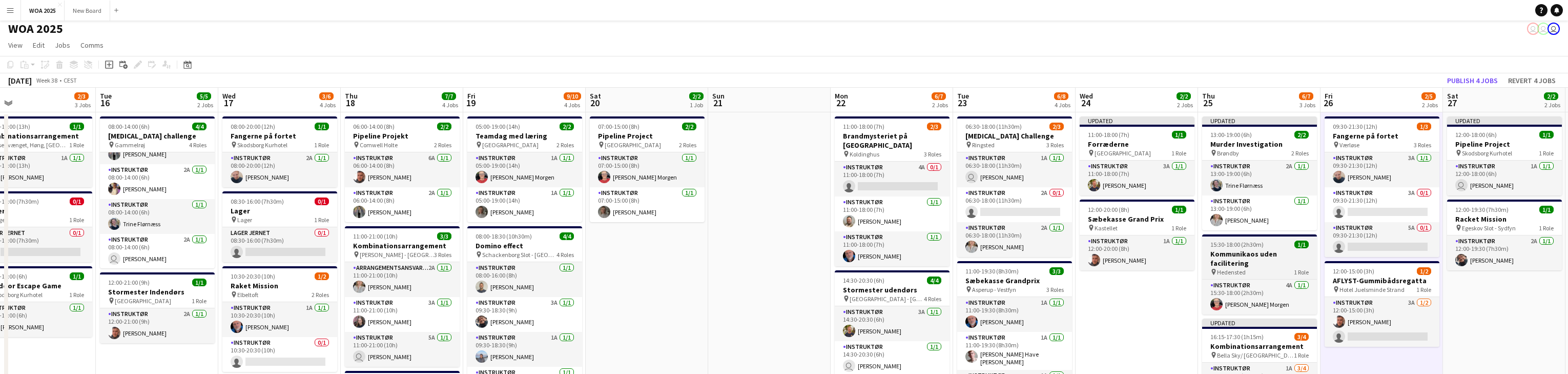
scroll to position [0, 0]
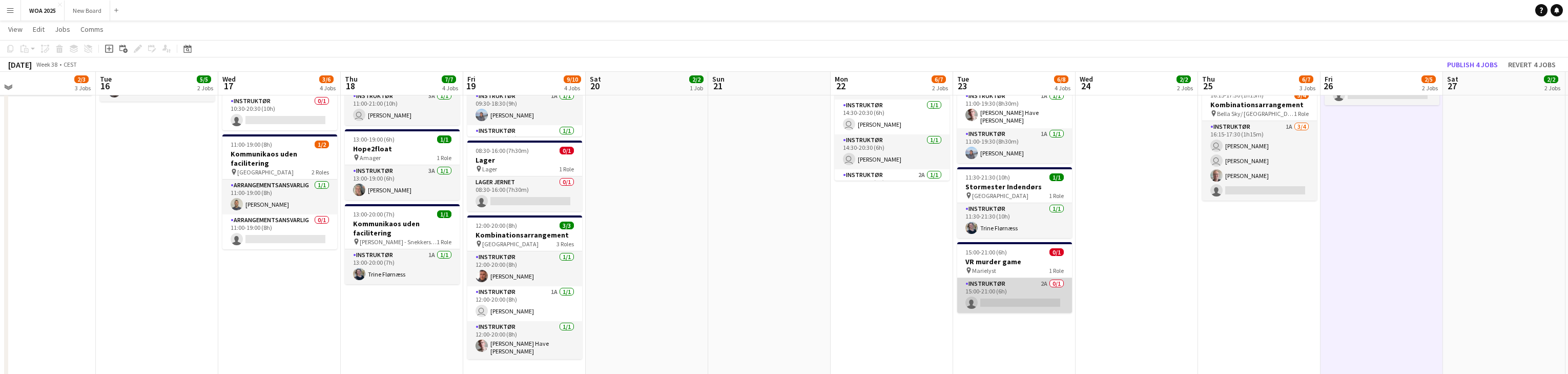
click at [1015, 288] on app-card-role "Instruktør 2A 0/1 15:00-21:00 (6h) single-neutral-actions" at bounding box center [1014, 295] width 115 height 35
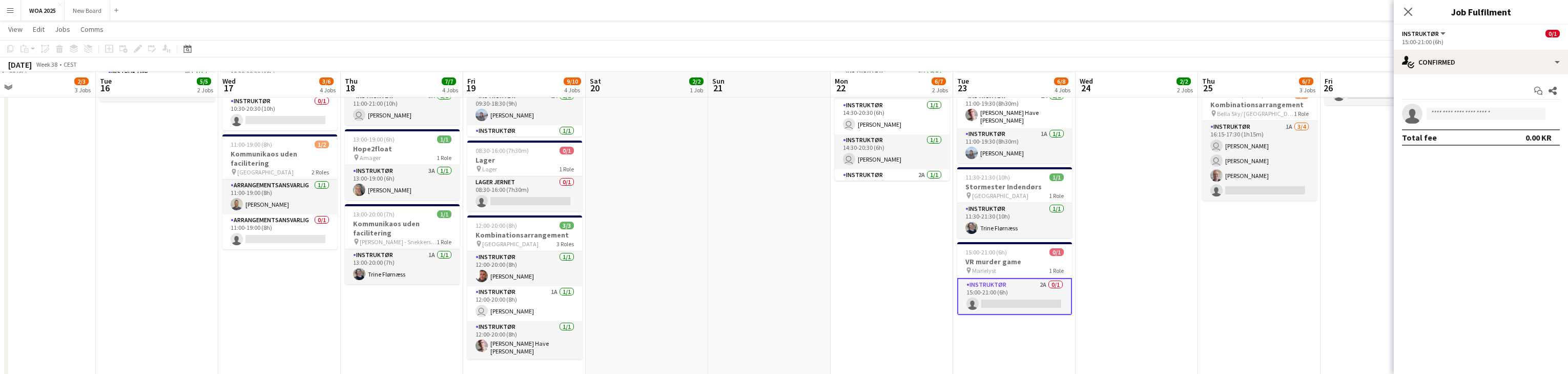
scroll to position [245, 0]
click at [1545, 61] on div "single-neutral-actions-check-2 Confirmed" at bounding box center [1481, 61] width 174 height 24
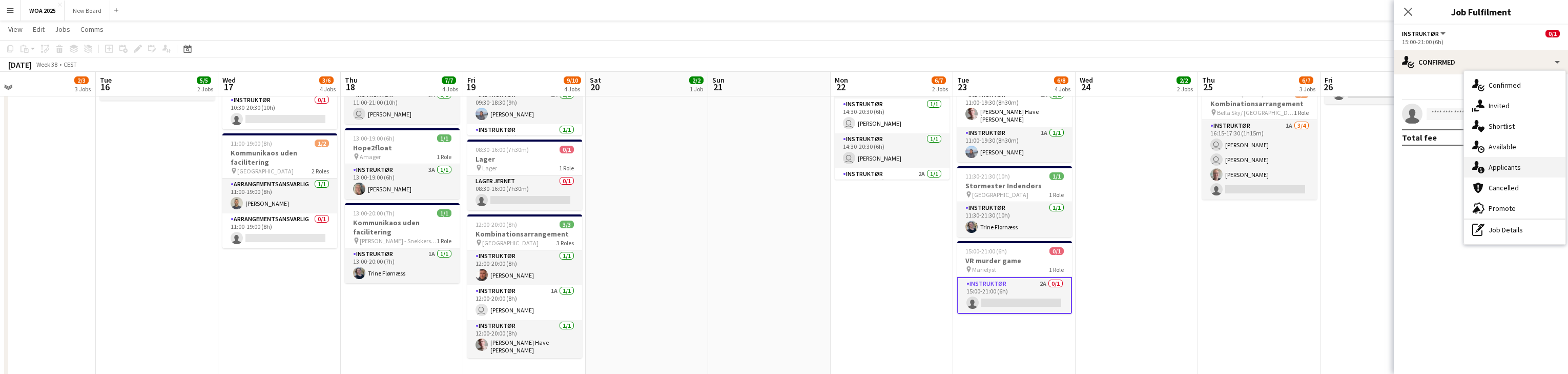
click at [1541, 168] on div "single-neutral-actions-information Applicants" at bounding box center [1514, 167] width 101 height 21
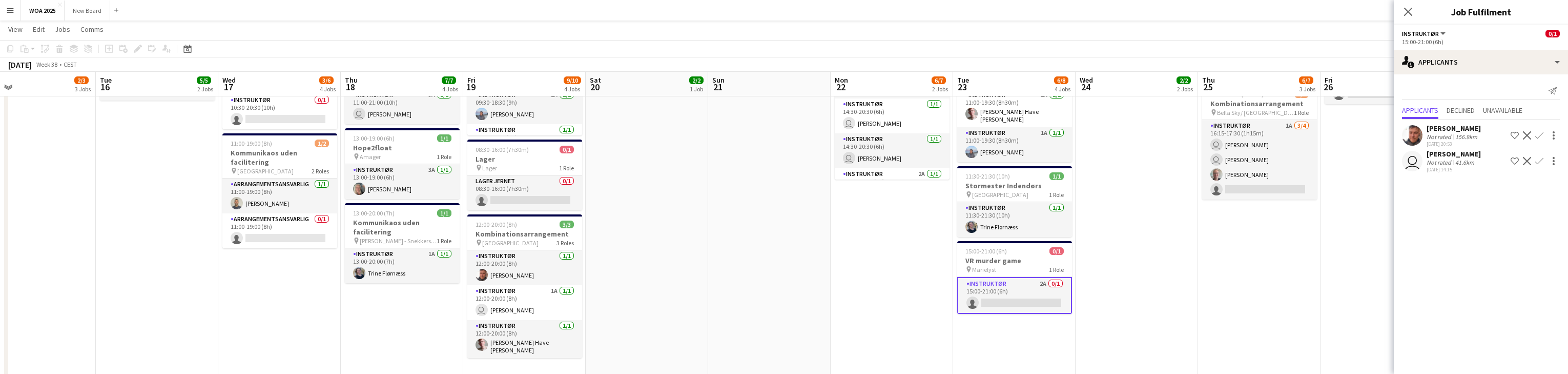
click at [1017, 296] on app-card-role "Instruktør 2A 0/1 15:00-21:00 (6h) single-neutral-actions" at bounding box center [1014, 295] width 115 height 37
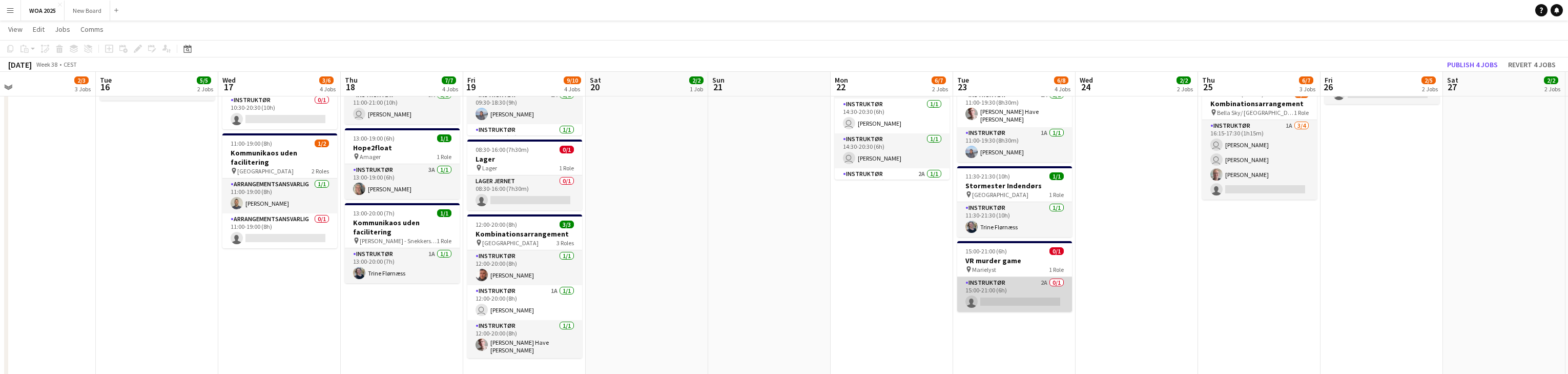
click at [1017, 296] on app-card-role "Instruktør 2A 0/1 15:00-21:00 (6h) single-neutral-actions" at bounding box center [1014, 295] width 115 height 35
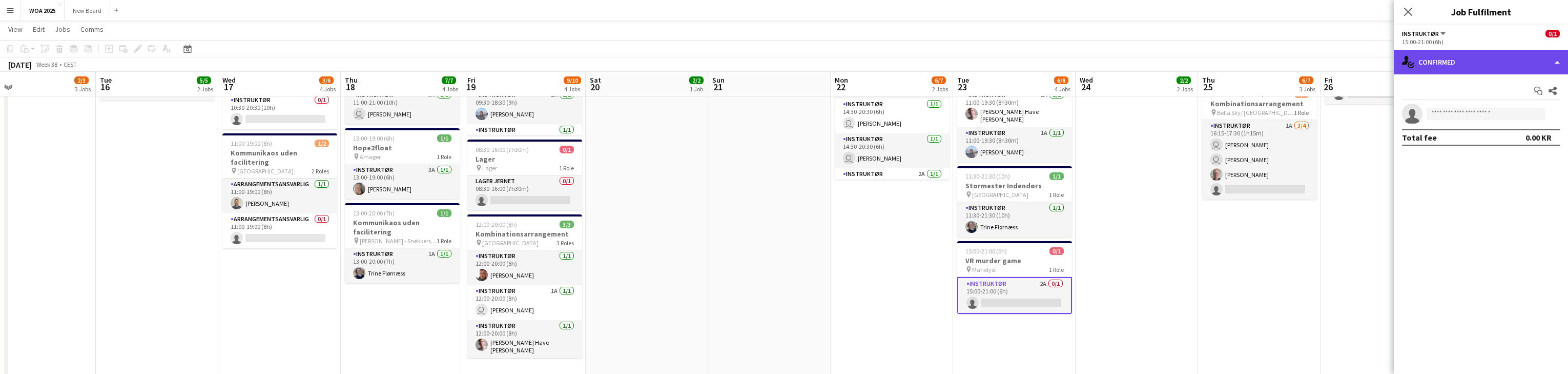
click at [1515, 68] on div "single-neutral-actions-check-2 Confirmed" at bounding box center [1481, 61] width 174 height 24
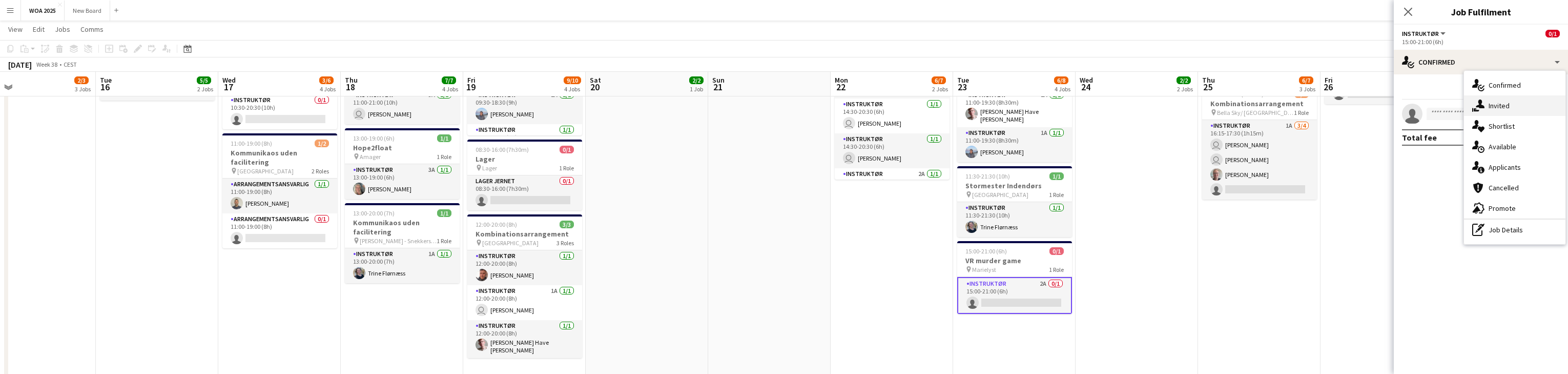
click at [1520, 106] on div "single-neutral-actions-share-1 Invited" at bounding box center [1514, 105] width 101 height 21
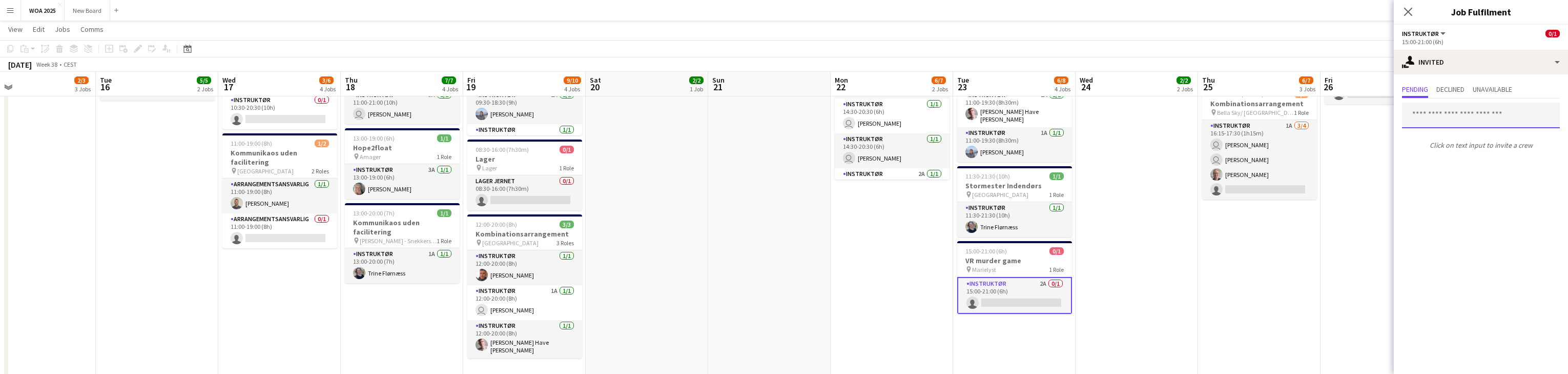
click at [1472, 113] on input "text" at bounding box center [1481, 115] width 158 height 26
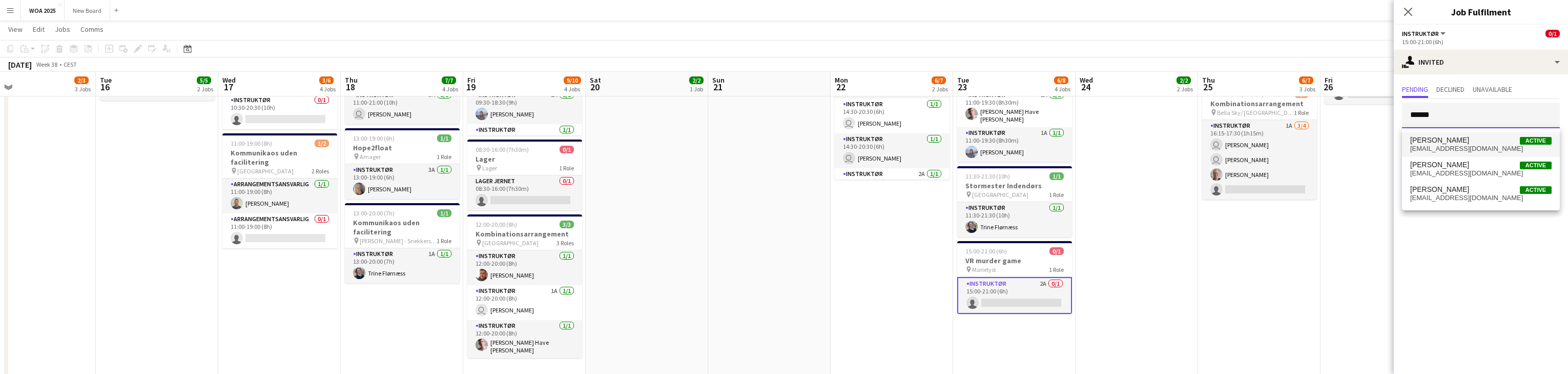
type input "******"
click at [1462, 146] on span "morten3214@gmail.com" at bounding box center [1481, 149] width 141 height 8
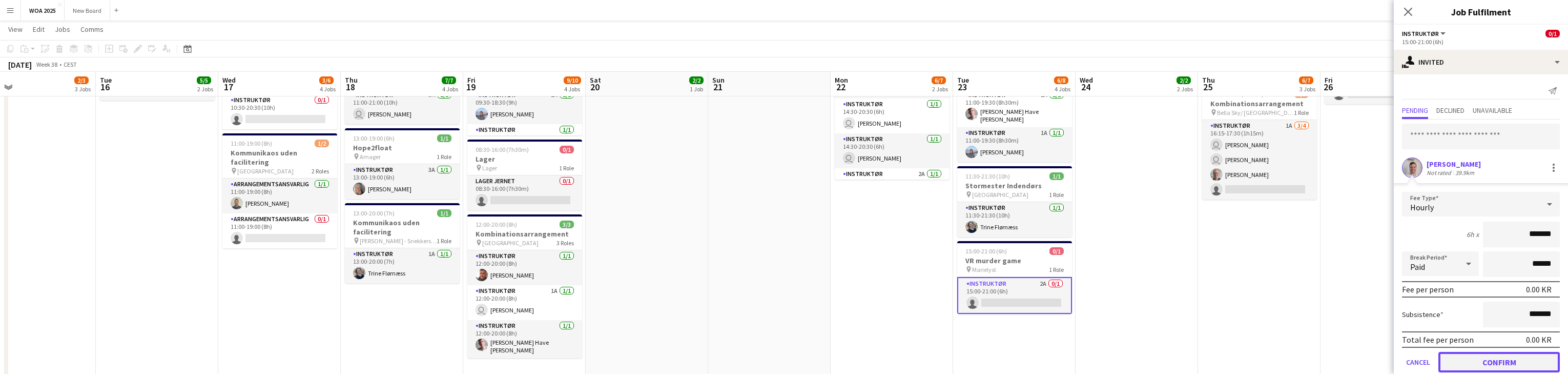
click at [1506, 361] on button "Confirm" at bounding box center [1499, 361] width 121 height 21
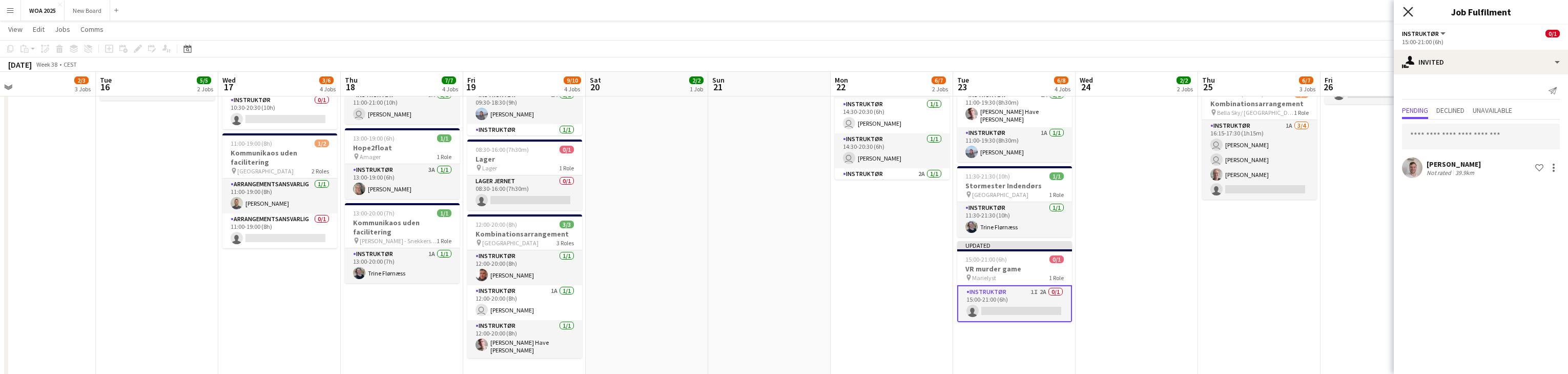
click at [1411, 8] on icon at bounding box center [1408, 12] width 10 height 10
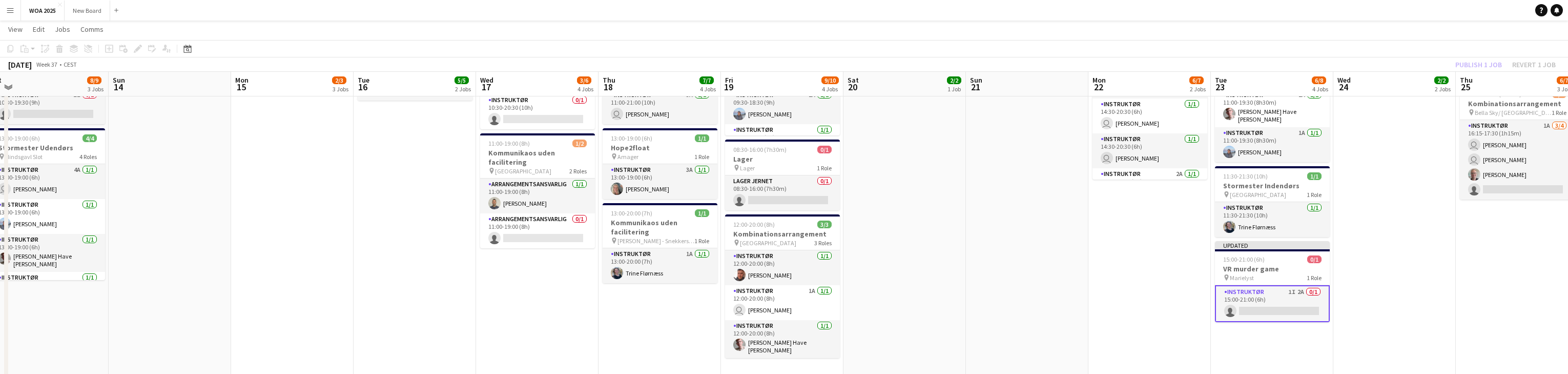
drag, startPoint x: 607, startPoint y: 199, endPoint x: 950, endPoint y: 208, distance: 343.1
click at [966, 213] on app-calendar-viewport "Thu 11 15/16 7 Jobs Fri 12 18/30 8 Jobs Sat 13 8/9 3 Jobs Sun 14 Mon 15 2/3 3 J…" at bounding box center [784, 234] width 1568 height 879
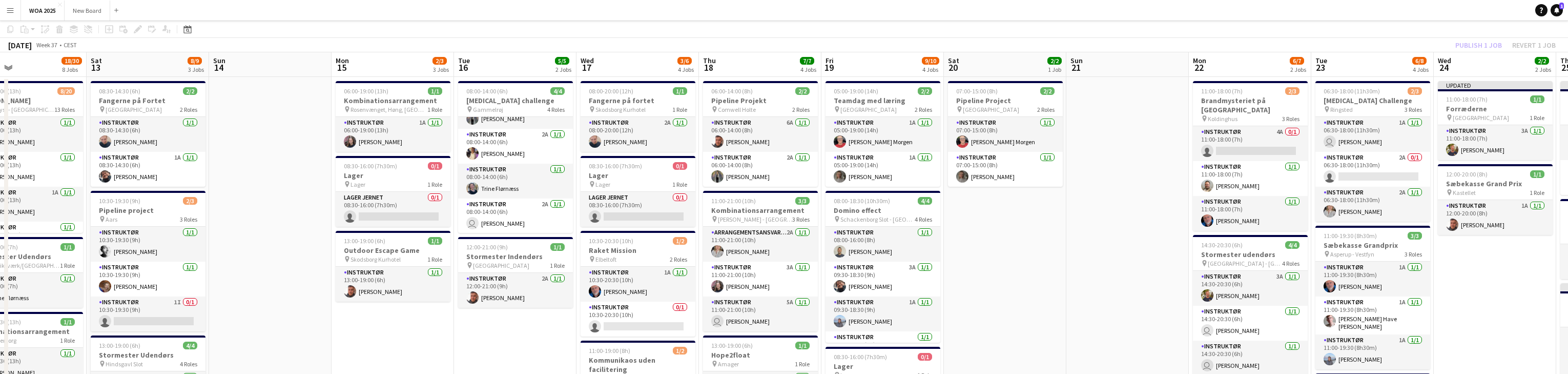
scroll to position [0, 0]
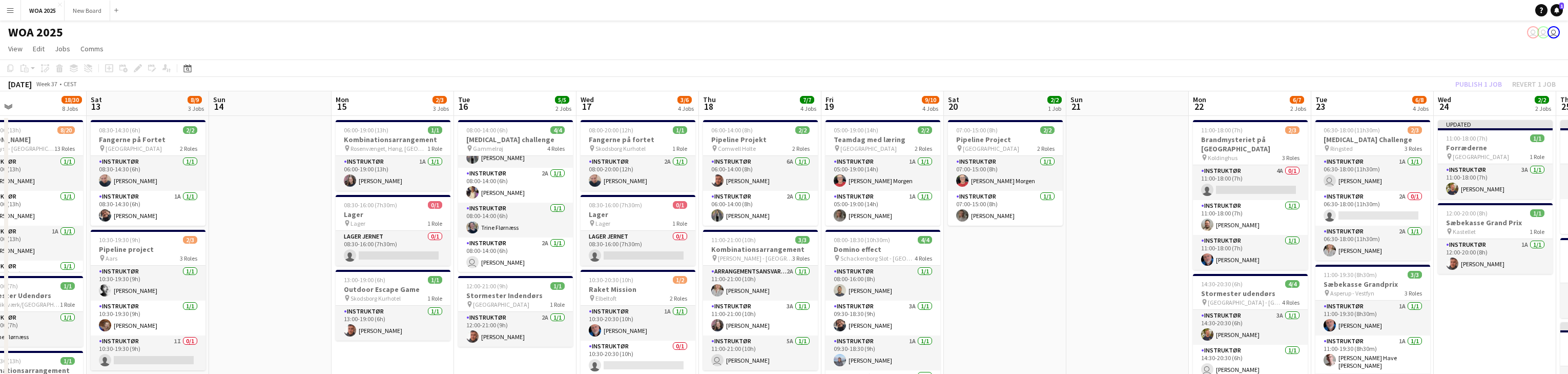
click at [1489, 84] on div "Publish 1 job Revert 1 job" at bounding box center [1505, 84] width 125 height 13
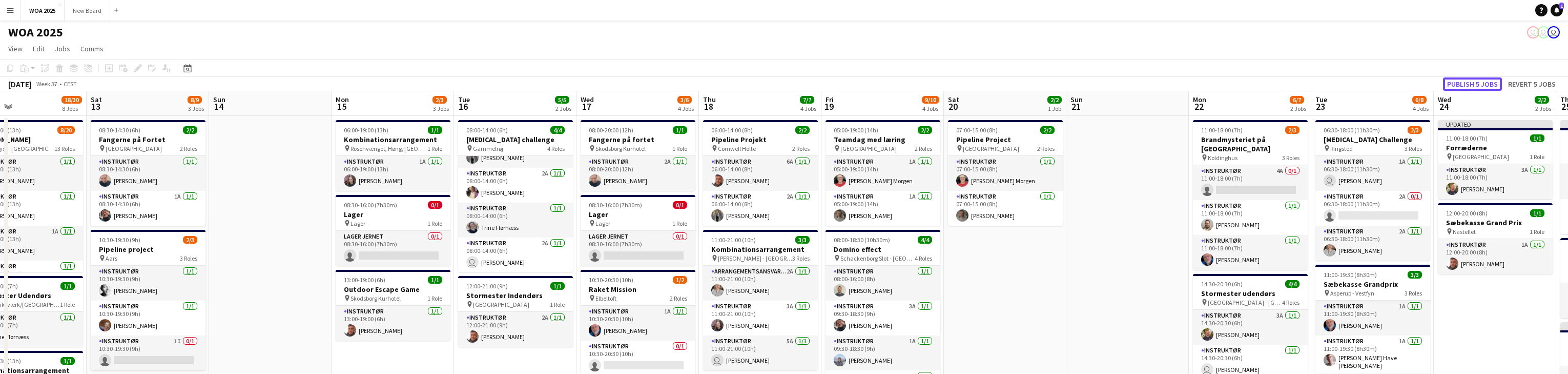
click at [1489, 84] on button "Publish 5 jobs" at bounding box center [1473, 84] width 59 height 13
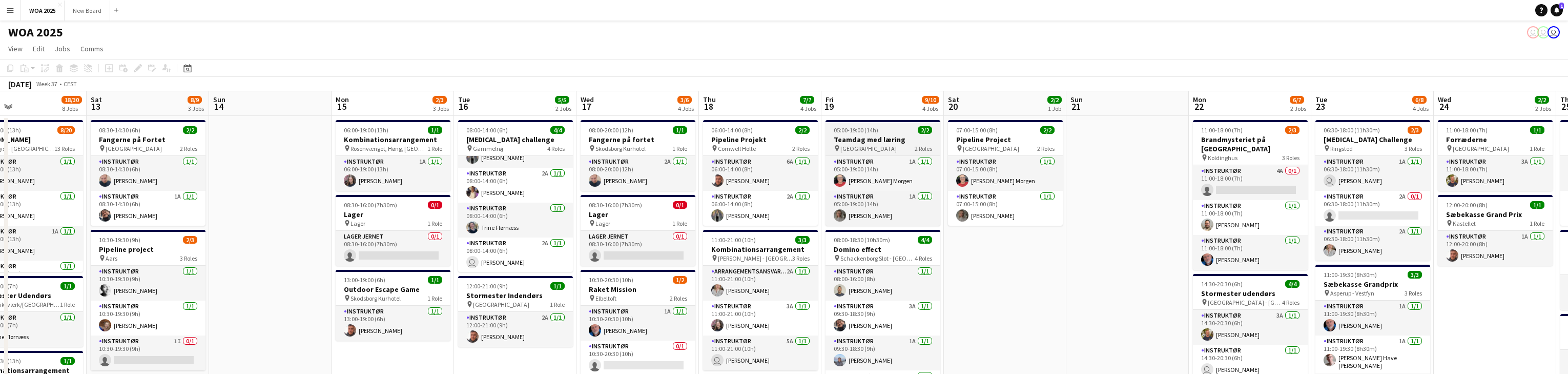
click at [887, 136] on h3 "Teamdag med læring" at bounding box center [883, 139] width 115 height 9
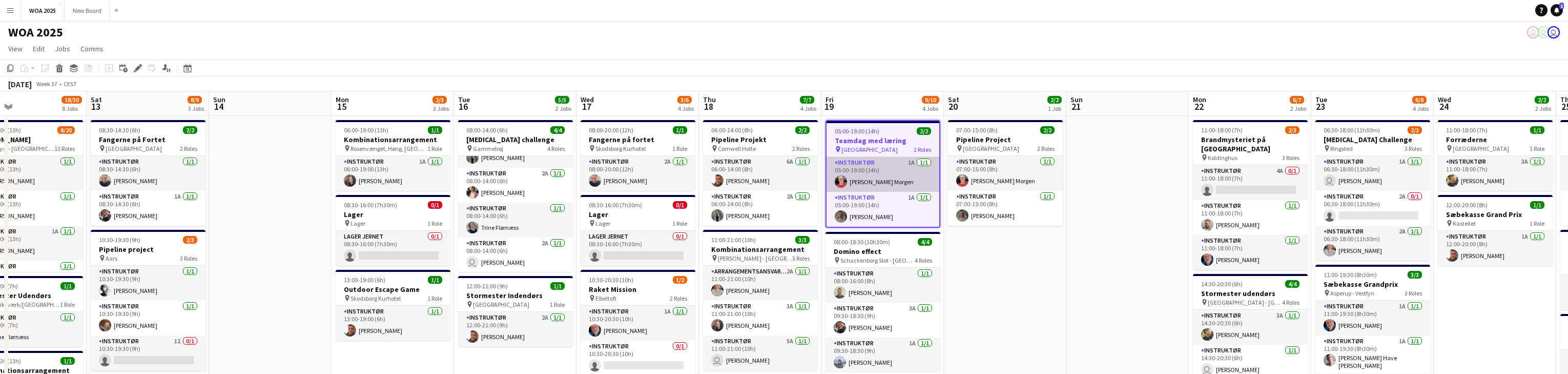
click at [894, 169] on app-card-role "Instruktør 1A 1/1 05:00-19:00 (14h) Kitt Schou Morgen" at bounding box center [883, 174] width 113 height 35
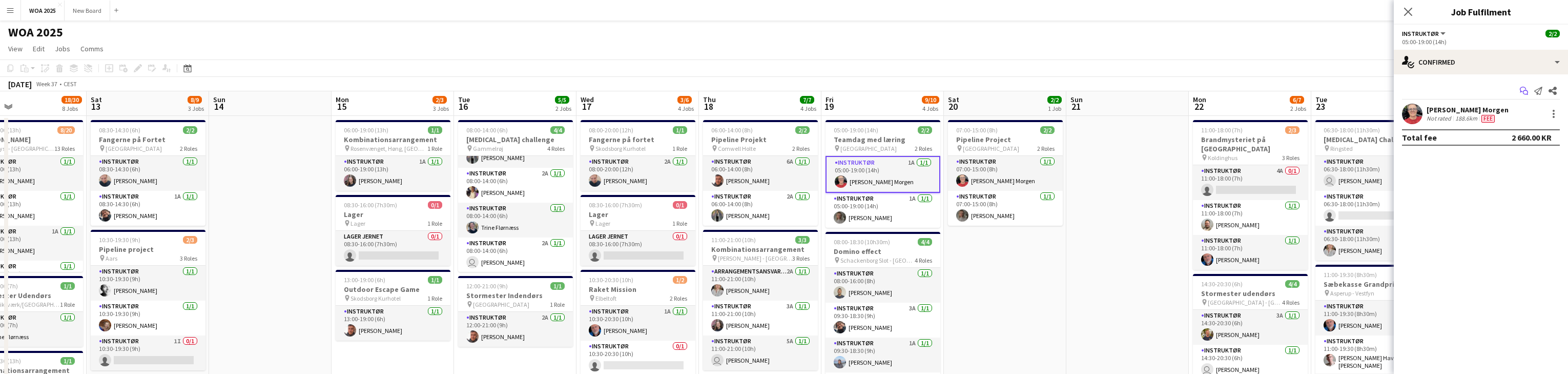
click at [1526, 92] on icon "Start chat" at bounding box center [1524, 91] width 8 height 8
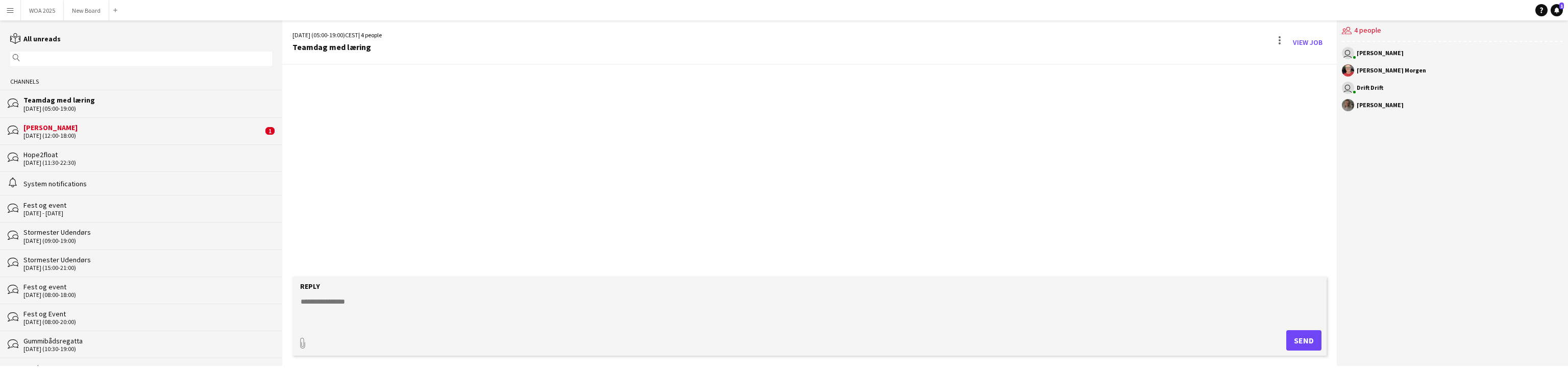
click at [343, 300] on textarea at bounding box center [811, 310] width 1024 height 27
type textarea "**********"
click at [1297, 342] on button "Send" at bounding box center [1307, 340] width 35 height 21
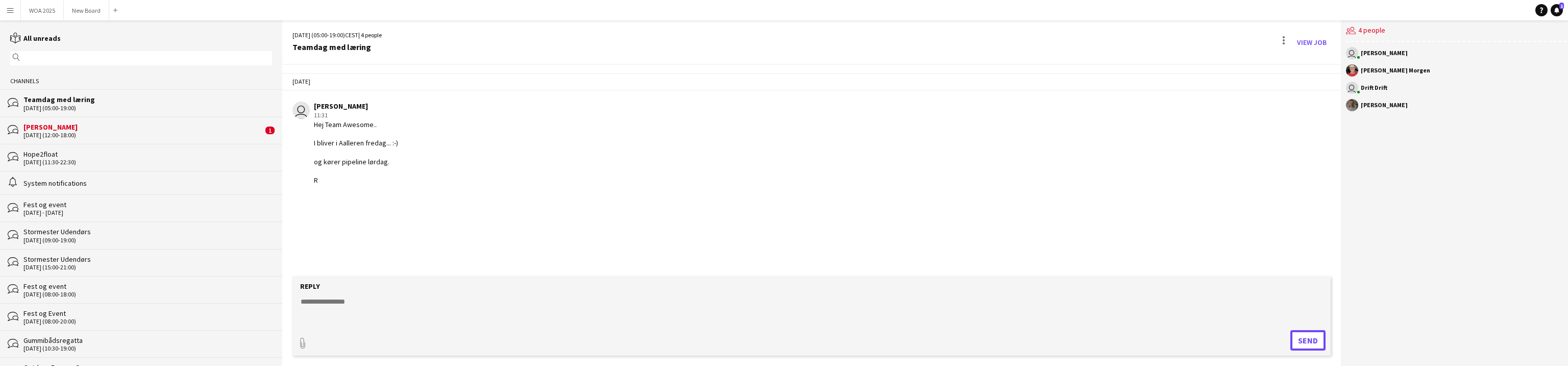
scroll to position [0, 0]
click at [38, 11] on button "WOA 2025 Close" at bounding box center [42, 11] width 42 height 20
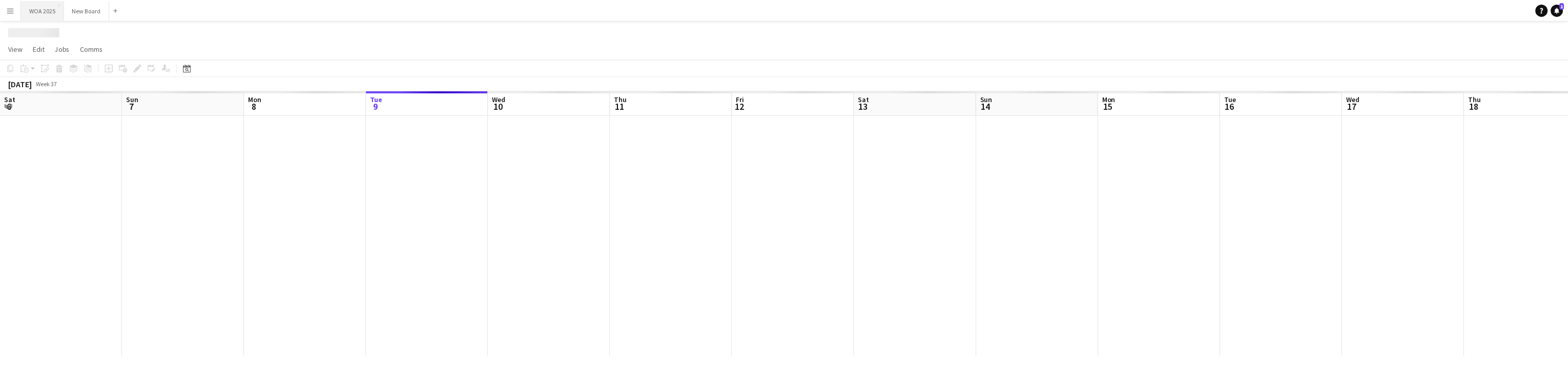
scroll to position [0, 245]
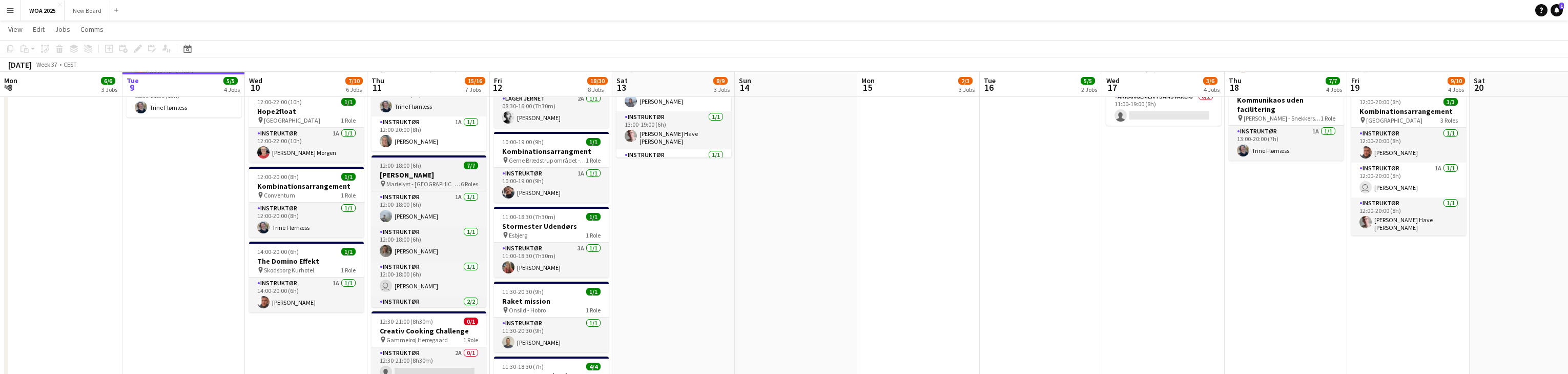
click at [433, 177] on h3 "[PERSON_NAME]" at bounding box center [428, 174] width 115 height 9
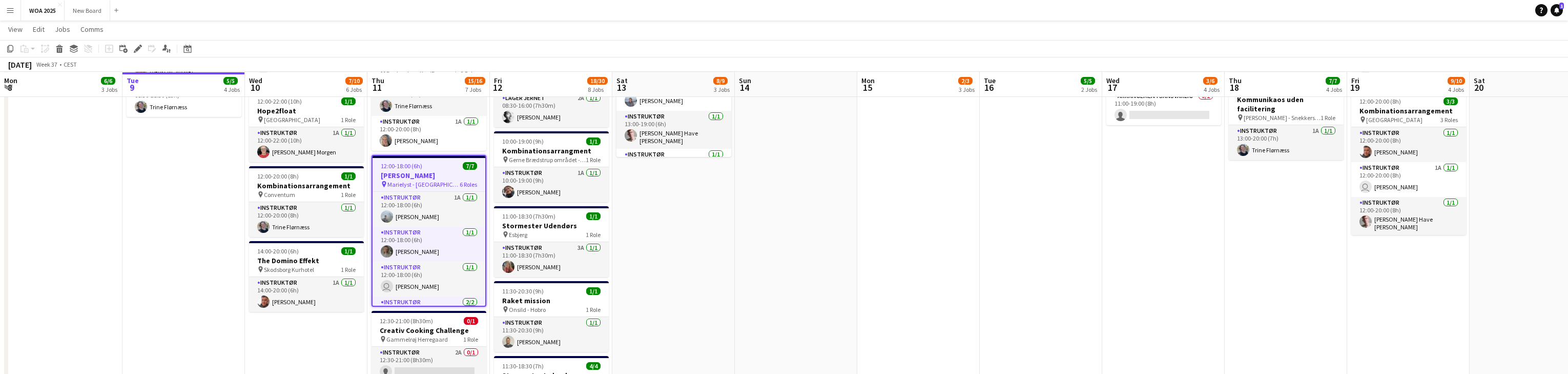
scroll to position [368, 0]
click at [417, 199] on app-card-role "Instruktør 1A 1/1 12:00-18:00 (6h) Morten Ruby" at bounding box center [428, 208] width 113 height 35
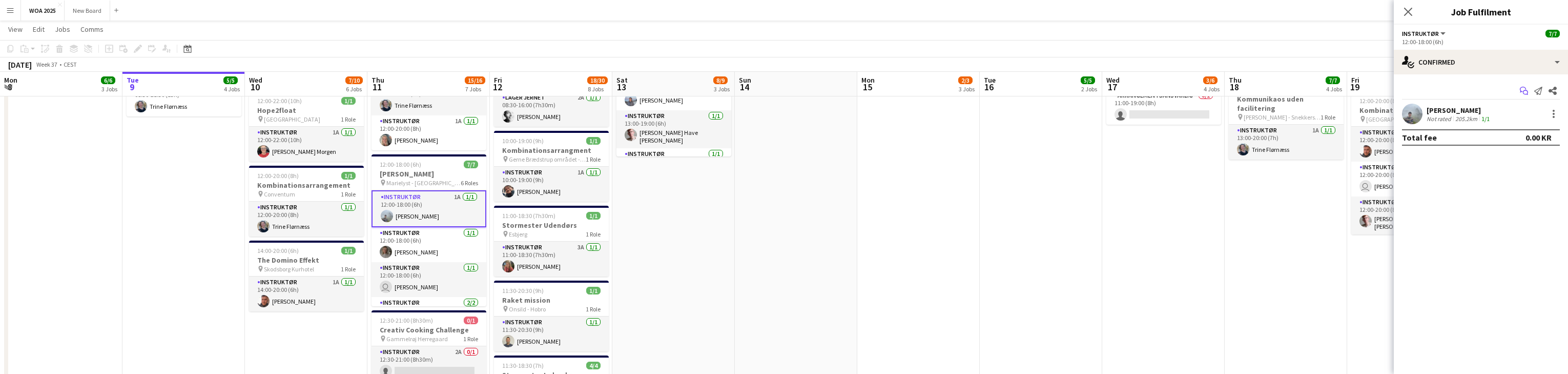
click at [1526, 91] on icon "Start chat" at bounding box center [1524, 91] width 8 height 8
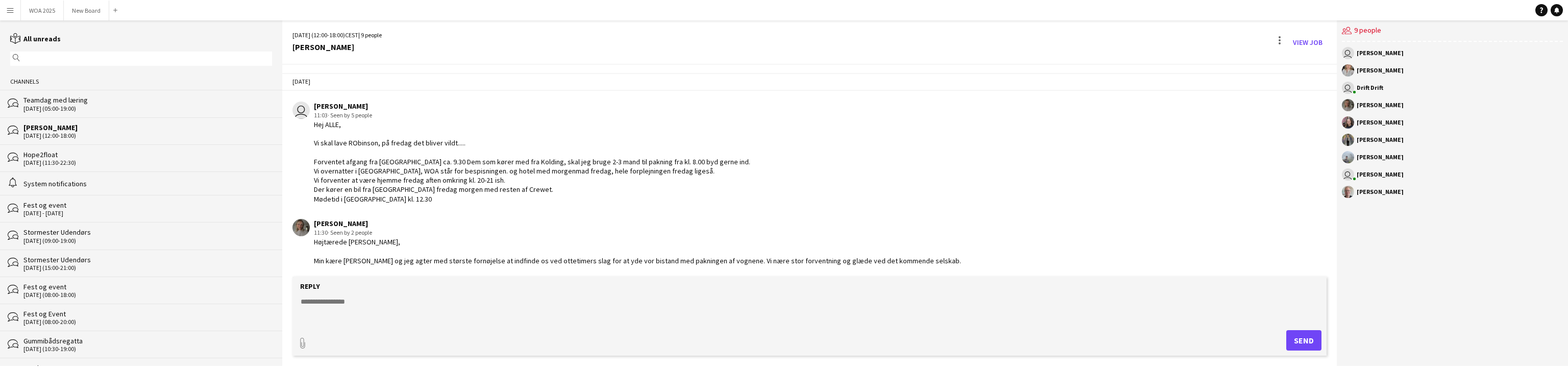
scroll to position [38, 0]
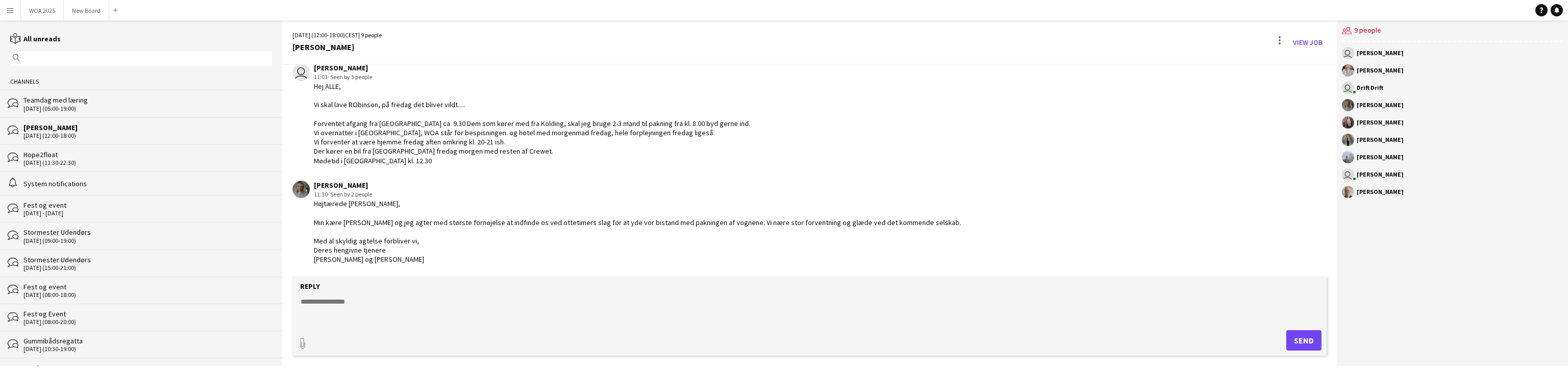
click at [325, 295] on form "Reply paperclip Send" at bounding box center [809, 315] width 1034 height 79
drag, startPoint x: 304, startPoint y: 290, endPoint x: 312, endPoint y: 294, distance: 8.9
click at [310, 295] on form "Reply paperclip Send" at bounding box center [809, 315] width 1034 height 79
click at [321, 300] on textarea at bounding box center [811, 310] width 1024 height 27
type textarea "*"
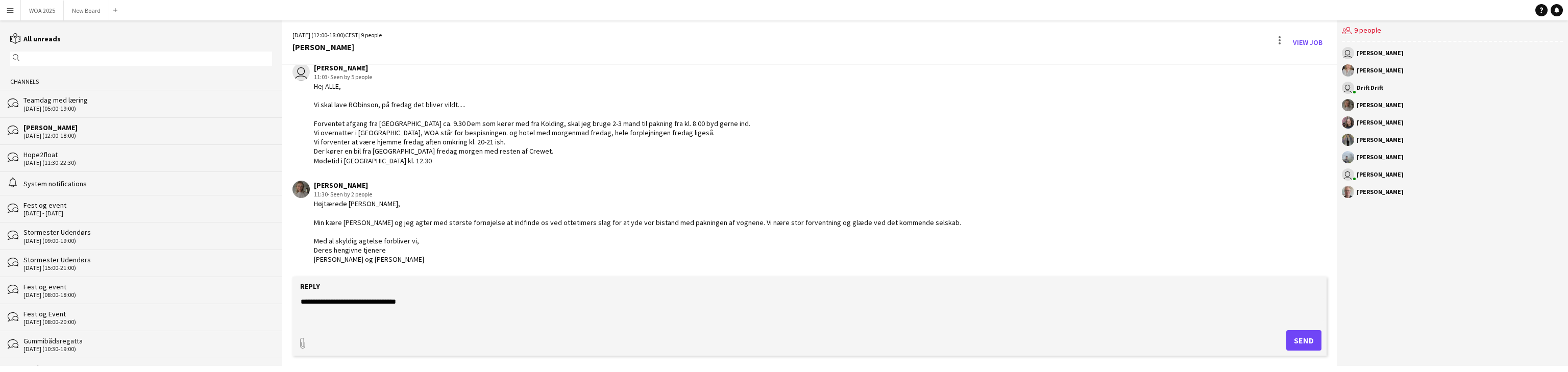
type textarea "**********"
click at [1294, 340] on button "Send" at bounding box center [1304, 340] width 35 height 21
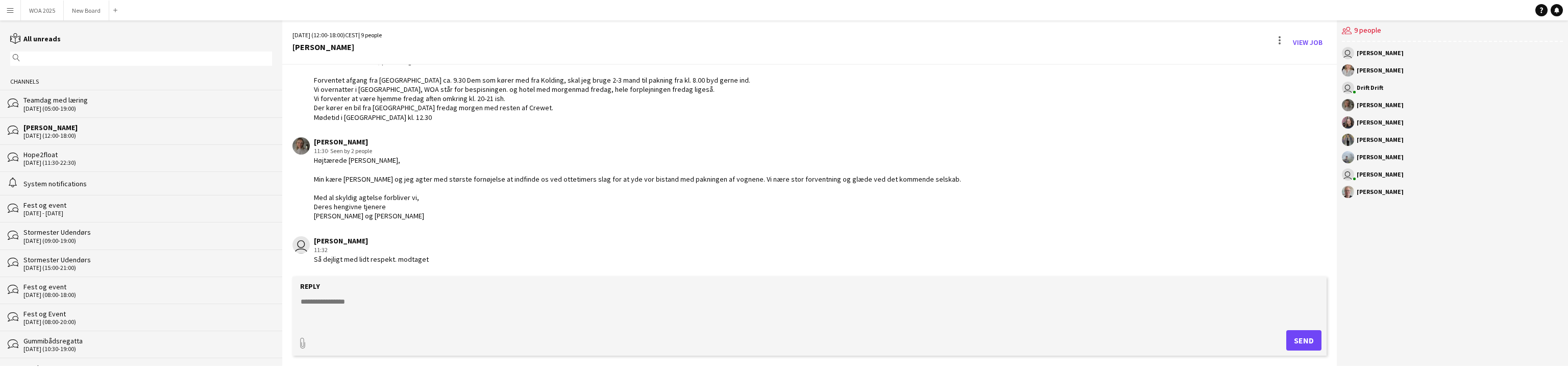
click at [65, 129] on div "[PERSON_NAME]" at bounding box center [147, 127] width 248 height 9
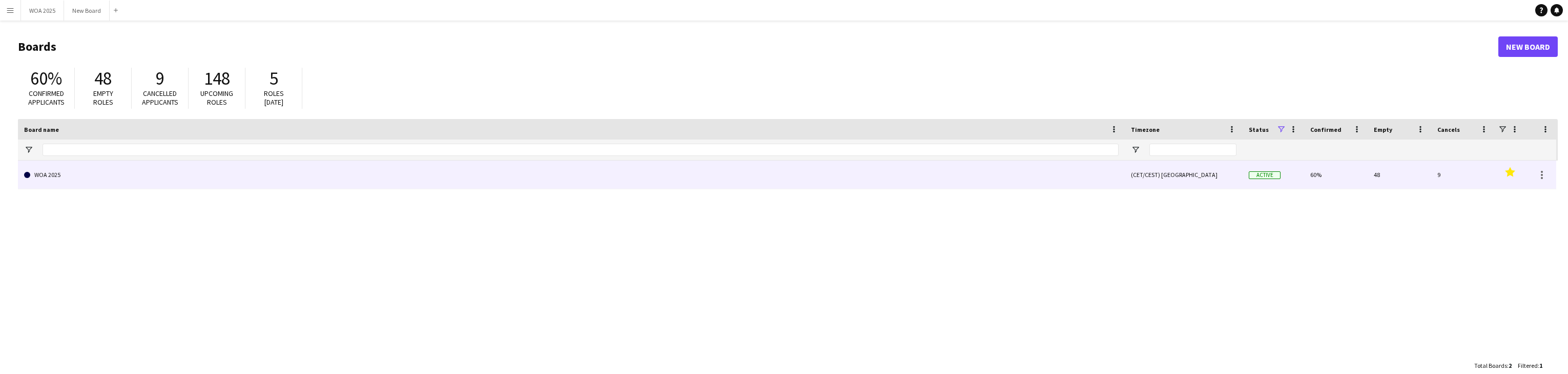
click at [109, 168] on link "WOA 2025" at bounding box center [571, 175] width 1094 height 28
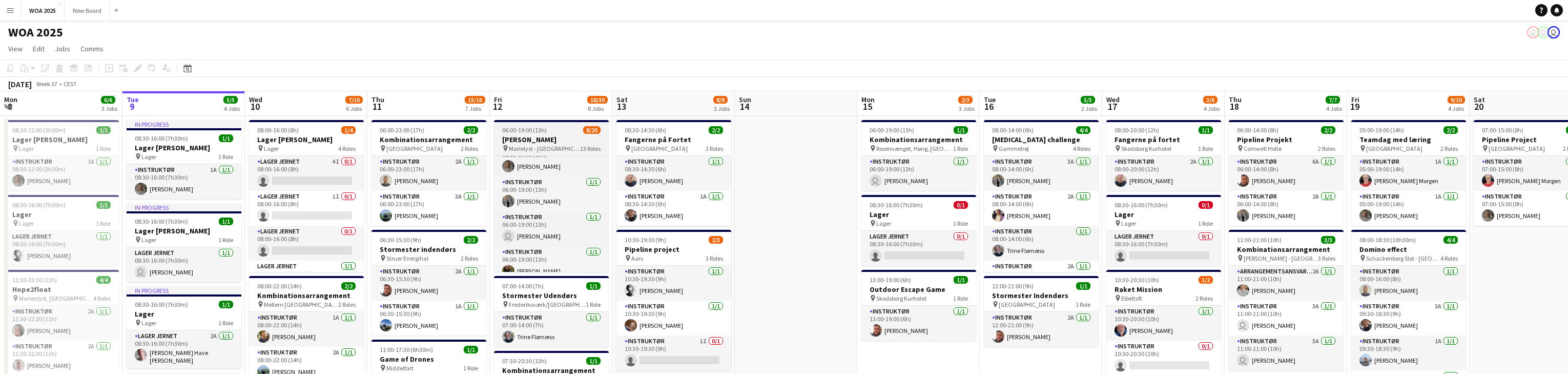
scroll to position [176, 0]
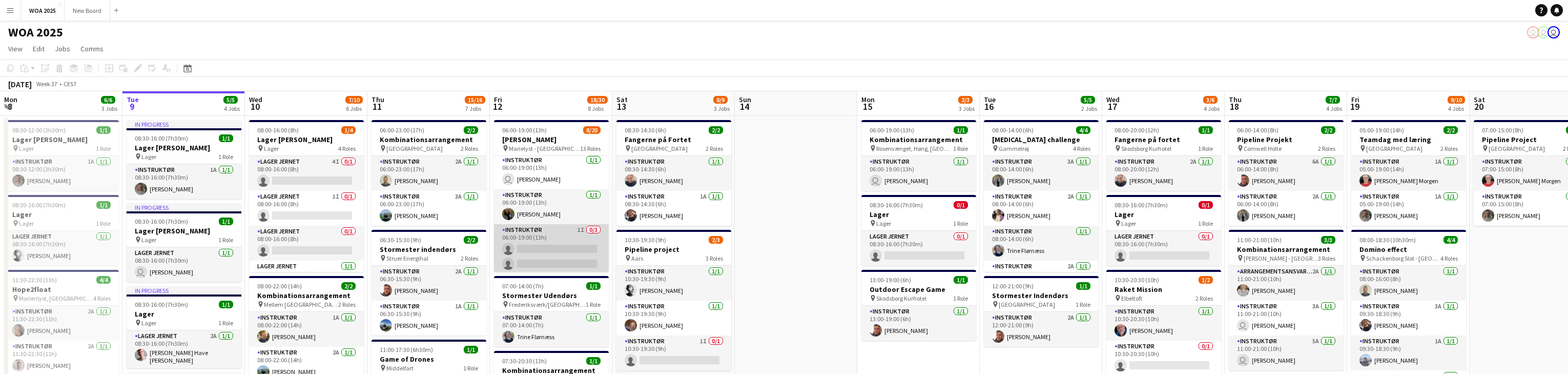
click at [574, 248] on app-card-role "Instruktør 1I 0/3 06:00-19:00 (13h) single-neutral-actions single-neutral-actio…" at bounding box center [551, 256] width 115 height 64
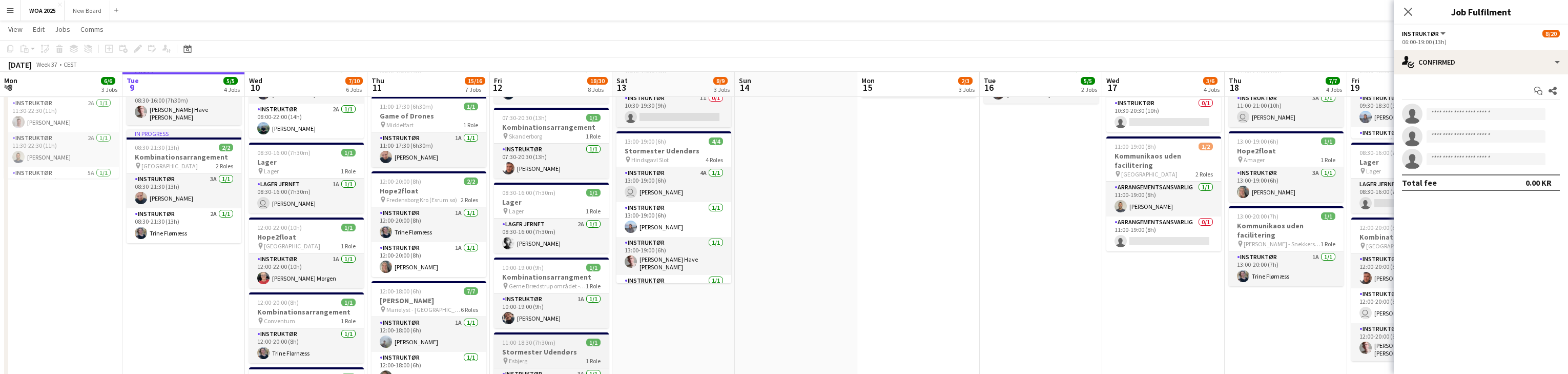
scroll to position [241, 0]
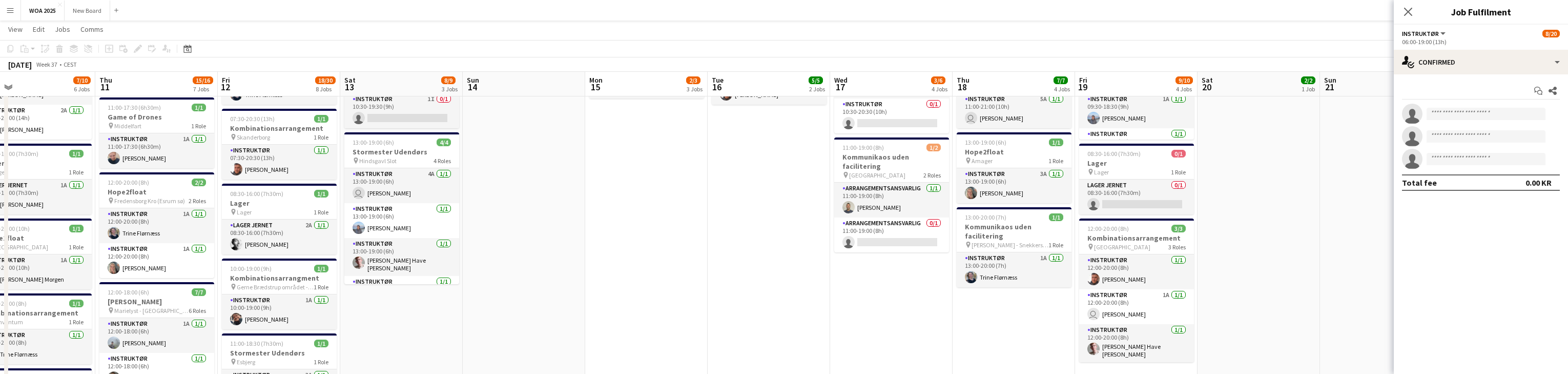
drag, startPoint x: 1183, startPoint y: 318, endPoint x: 910, endPoint y: 256, distance: 280.0
click at [910, 255] on app-calendar-viewport "Sun 7 Mon 8 6/6 3 Jobs Tue 9 5/5 4 Jobs Wed 10 7/10 6 Jobs Thu 11 15/16 7 Jobs …" at bounding box center [784, 238] width 1568 height 879
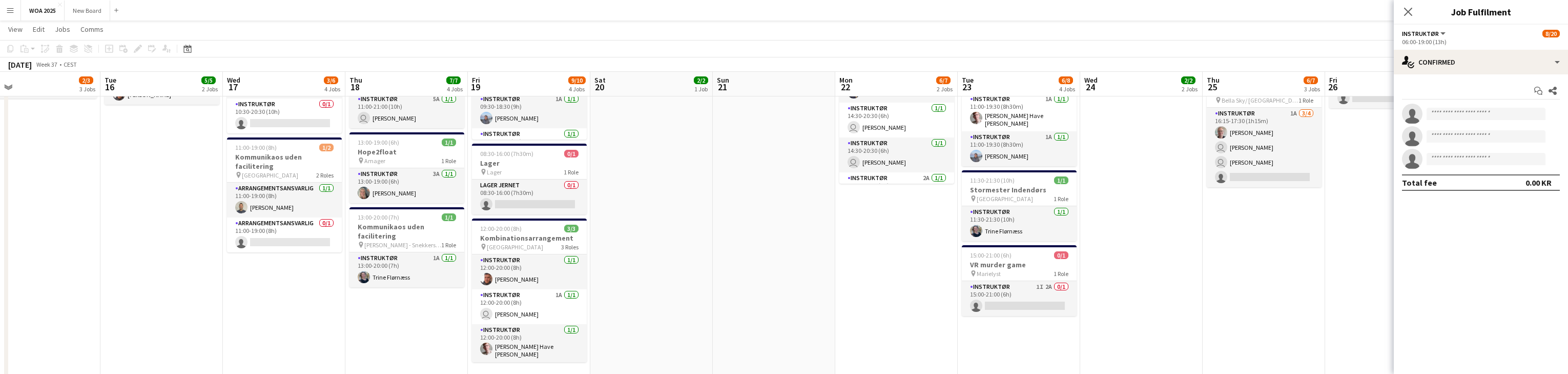
scroll to position [0, 365]
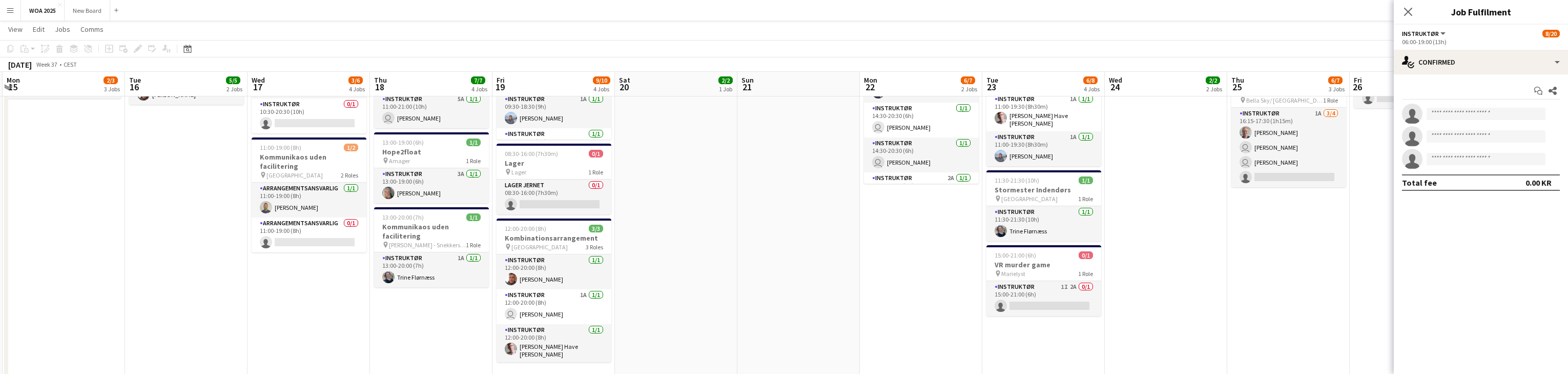
drag, startPoint x: 1164, startPoint y: 270, endPoint x: 689, endPoint y: 250, distance: 475.4
click at [689, 250] on app-calendar-viewport "Fri 12 18/30 8 Jobs Sat 13 8/9 3 Jobs Sun 14 Mon 15 2/3 3 Jobs Tue 16 5/5 2 Job…" at bounding box center [784, 238] width 1568 height 879
click at [1070, 295] on app-card-role "Instruktør 1I 2A 0/1 15:00-21:00 (6h) single-neutral-actions" at bounding box center [1043, 299] width 115 height 35
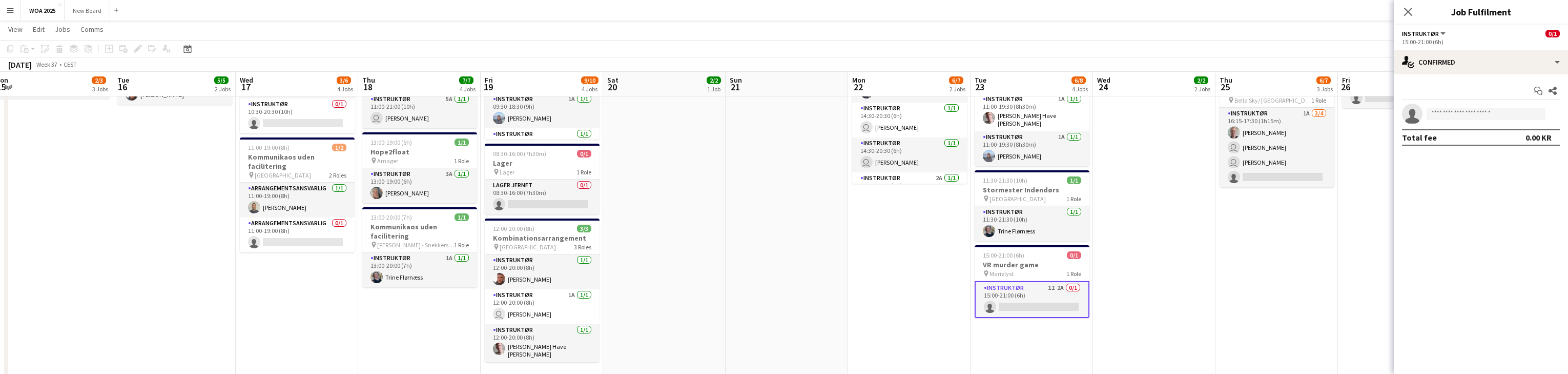
scroll to position [0, 387]
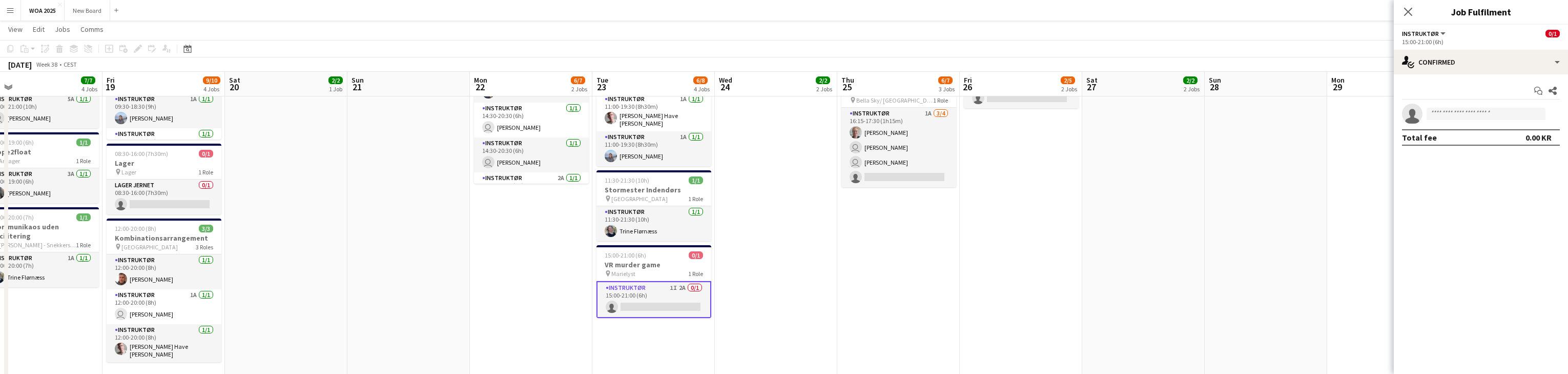
drag, startPoint x: 1307, startPoint y: 252, endPoint x: 917, endPoint y: 279, distance: 390.9
click at [917, 279] on app-calendar-viewport "Mon 15 2/3 3 Jobs Tue 16 5/5 2 Jobs Wed 17 3/6 4 Jobs Thu 18 7/7 4 Jobs Fri 19 …" at bounding box center [784, 238] width 1568 height 879
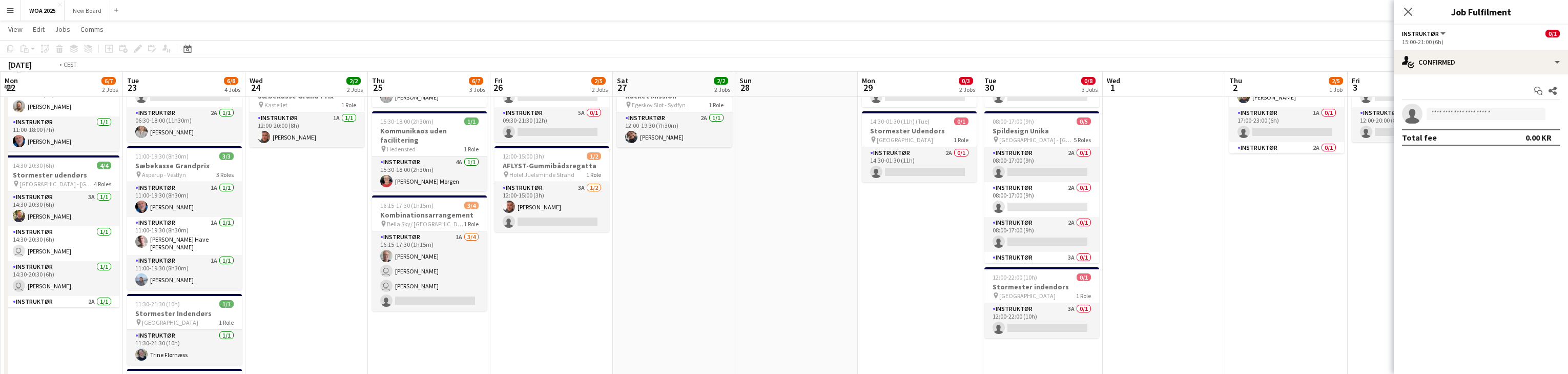
scroll to position [0, 369]
drag, startPoint x: 1307, startPoint y: 257, endPoint x: 835, endPoint y: 259, distance: 472.0
click at [835, 259] on app-calendar-viewport "Fri 19 9/10 4 Jobs Sat 20 2/2 1 Job Sun 21 Mon 22 6/7 2 Jobs Tue 23 6/8 4 Jobs …" at bounding box center [784, 362] width 1568 height 879
click at [1034, 238] on app-card-role "Instruktør 2A 0/1 08:00-17:00 (9h) single-neutral-actions" at bounding box center [1039, 246] width 115 height 35
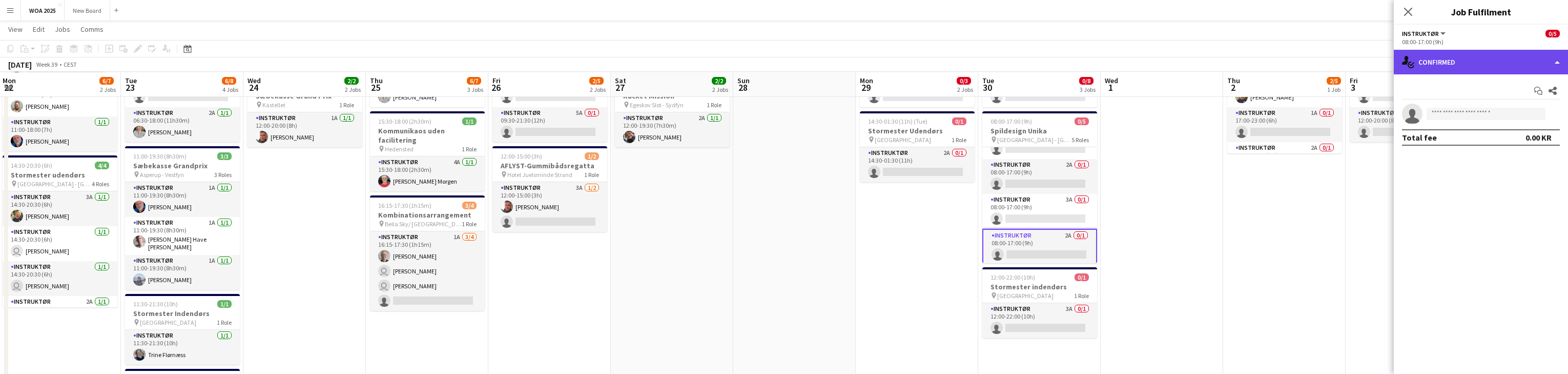
click at [1540, 63] on div "single-neutral-actions-check-2 Confirmed" at bounding box center [1481, 61] width 174 height 24
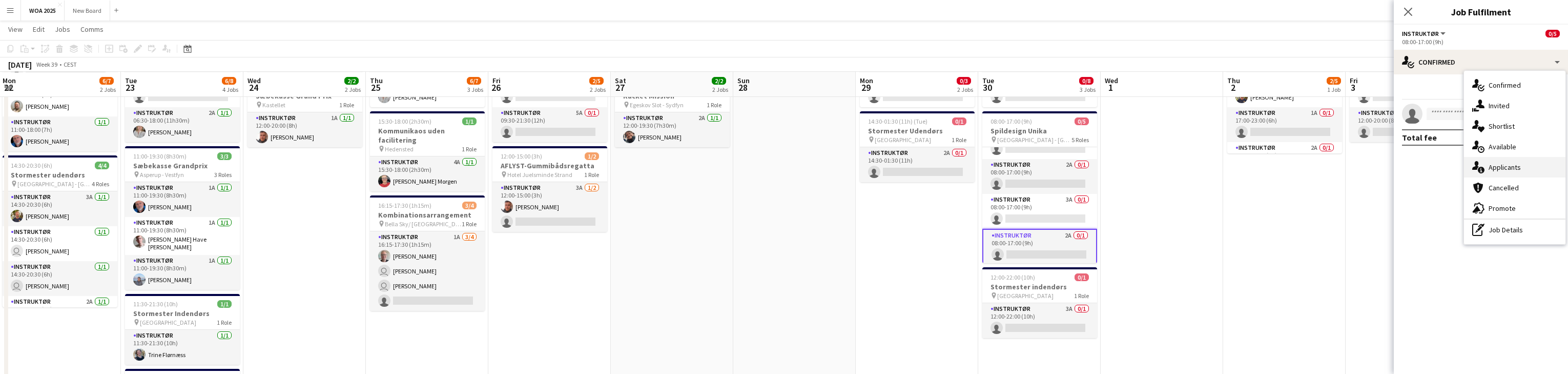
click at [1541, 165] on div "single-neutral-actions-information Applicants" at bounding box center [1514, 167] width 101 height 21
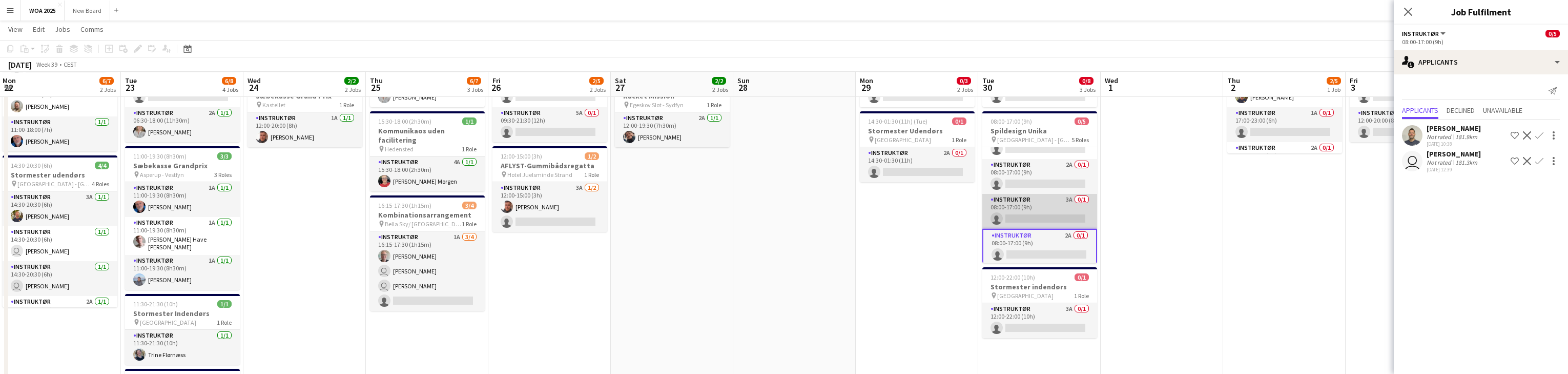
click at [1069, 211] on app-card-role "Instruktør 3A 0/1 08:00-17:00 (9h) single-neutral-actions" at bounding box center [1039, 212] width 115 height 35
click at [1540, 137] on app-icon "Confirm" at bounding box center [1540, 136] width 8 height 8
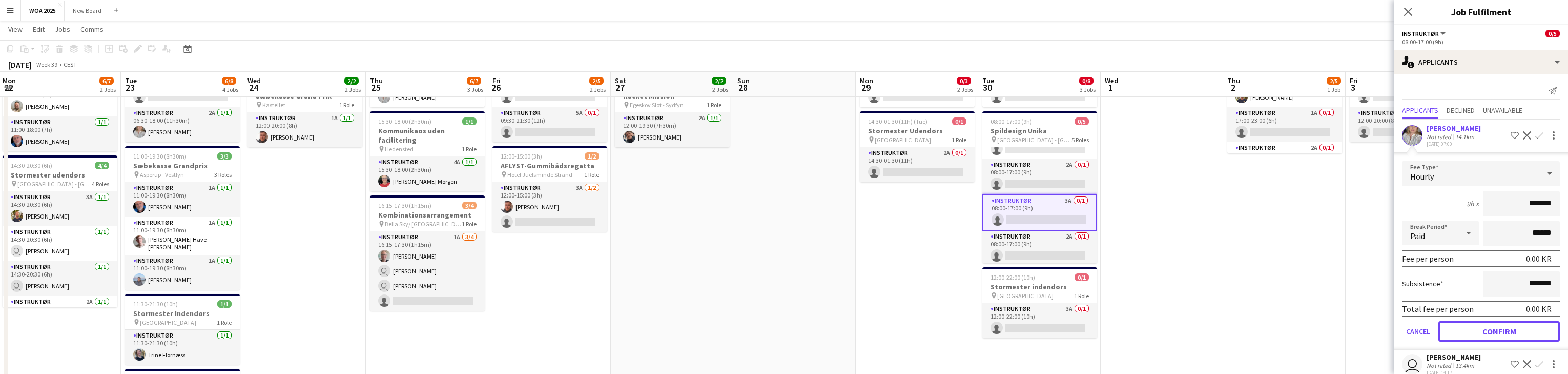
click at [1509, 335] on button "Confirm" at bounding box center [1499, 330] width 121 height 21
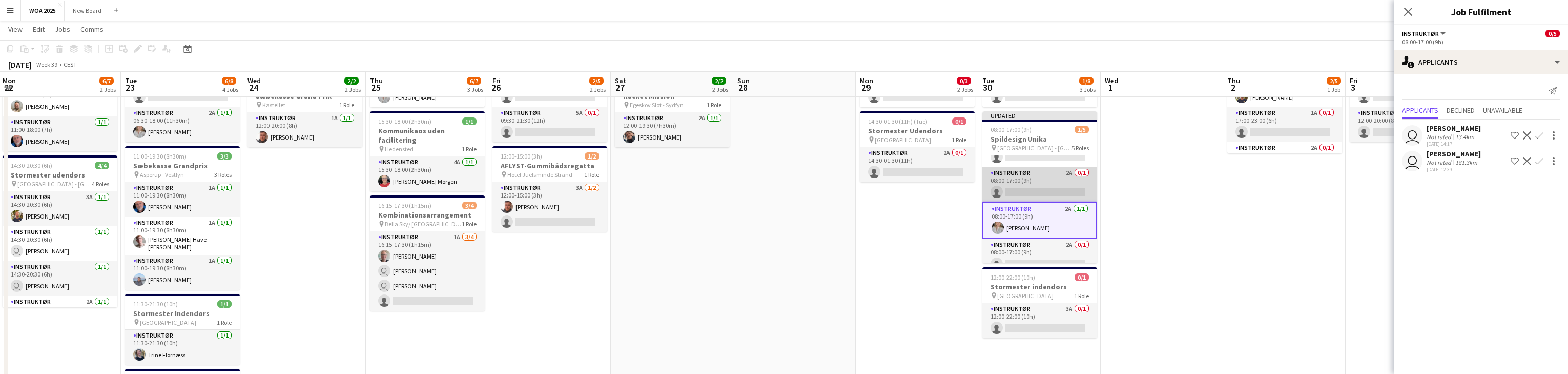
click at [1062, 187] on app-card-role "Instruktør 2A 0/1 08:00-17:00 (9h) single-neutral-actions" at bounding box center [1039, 185] width 115 height 35
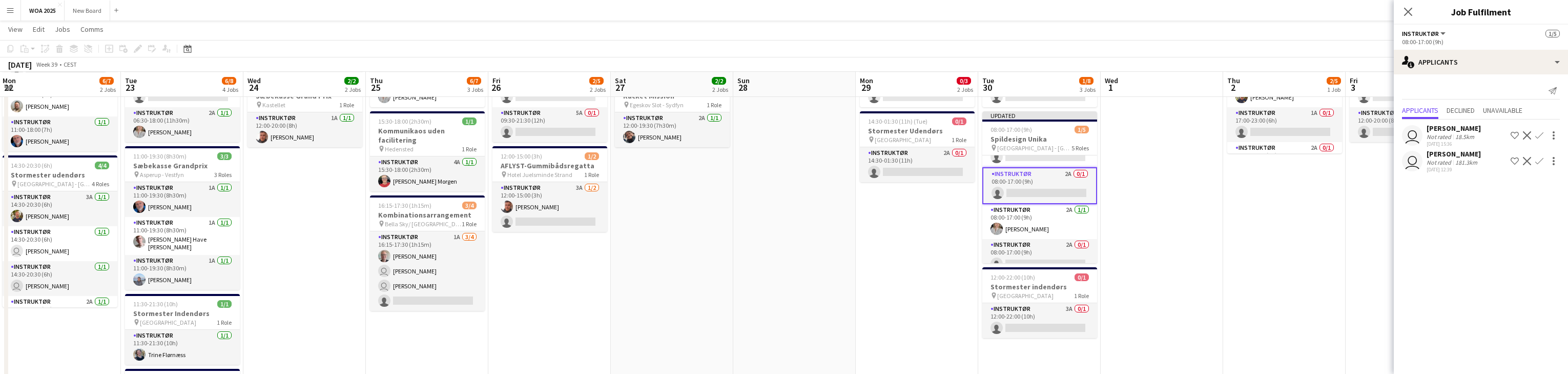
click at [1539, 138] on app-icon "Confirm" at bounding box center [1540, 136] width 8 height 8
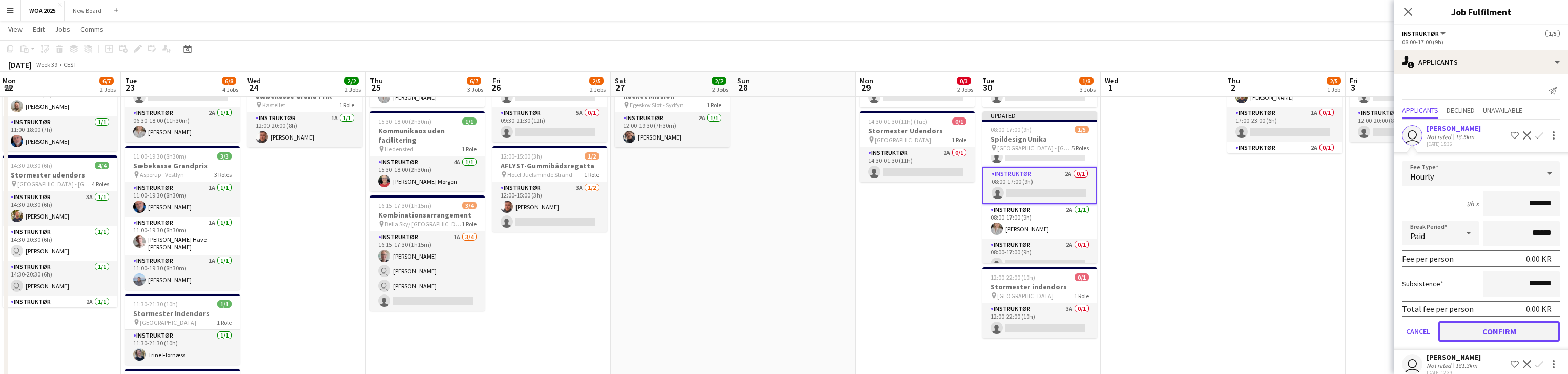
click at [1527, 328] on button "Confirm" at bounding box center [1499, 330] width 121 height 21
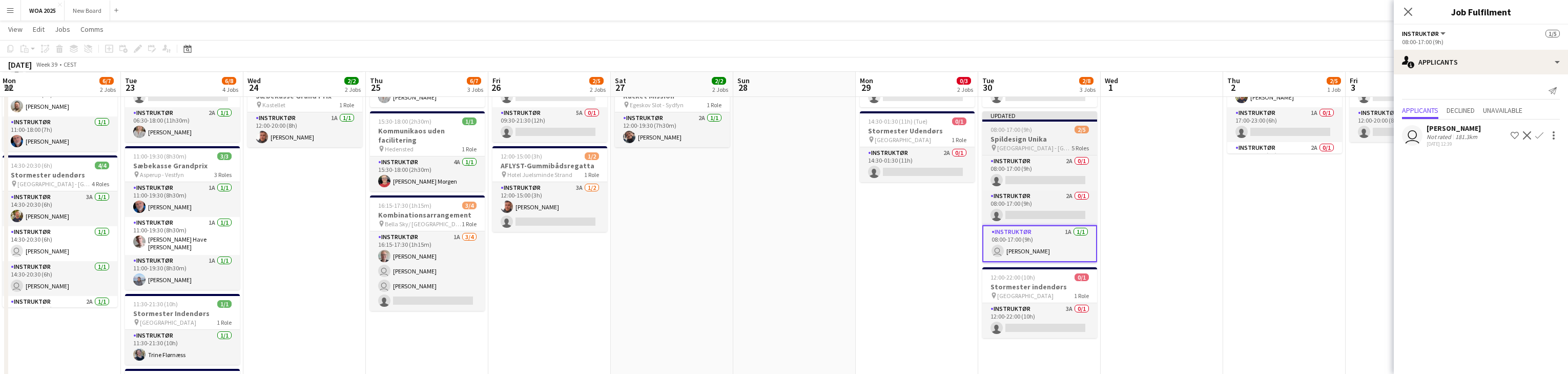
scroll to position [0, 0]
click at [1050, 202] on app-card-role "Instruktør 2A 0/1 08:00-17:00 (9h) single-neutral-actions" at bounding box center [1039, 207] width 115 height 35
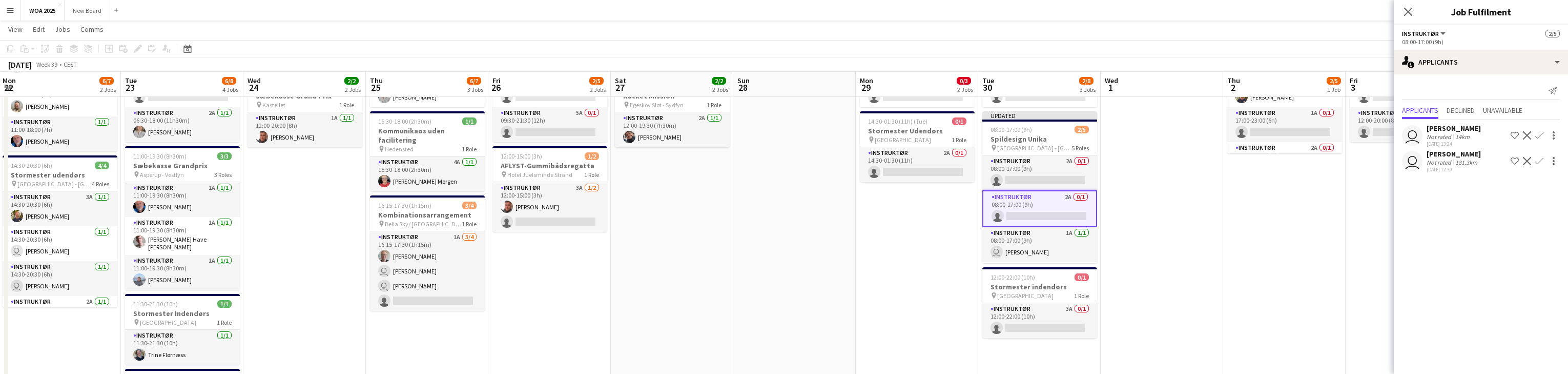
click at [1538, 134] on app-icon "Confirm" at bounding box center [1540, 136] width 8 height 8
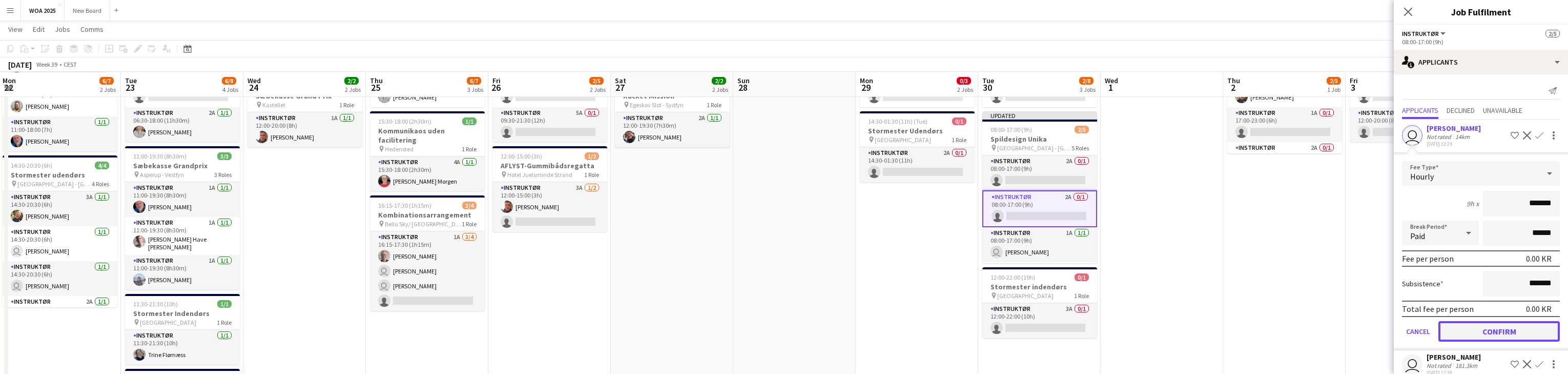
click at [1531, 331] on button "Confirm" at bounding box center [1499, 330] width 121 height 21
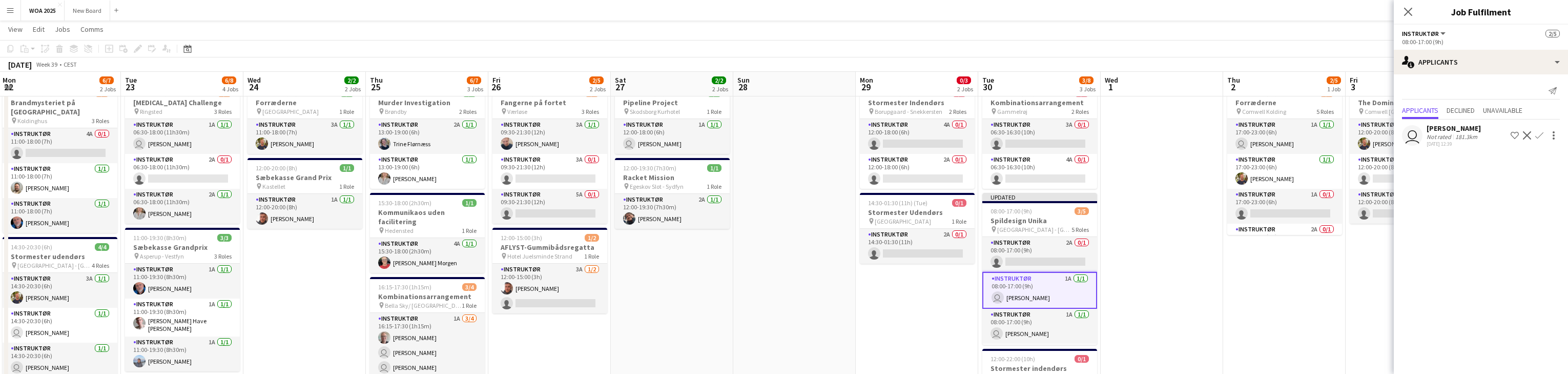
scroll to position [35, 0]
click at [1405, 13] on icon "Close pop-in" at bounding box center [1408, 12] width 10 height 10
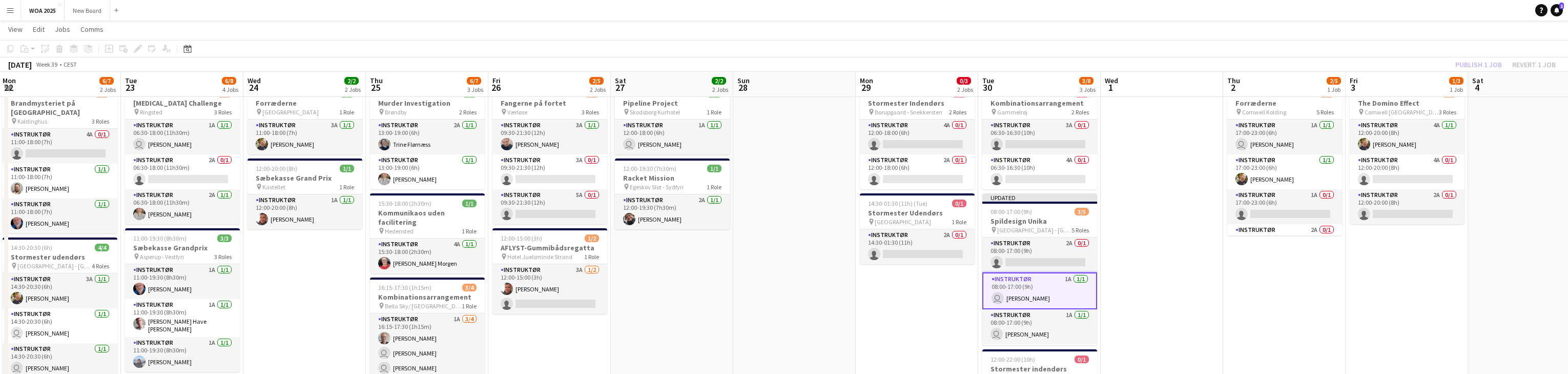
click at [1468, 62] on div "Publish 1 job Revert 1 job" at bounding box center [1505, 64] width 125 height 13
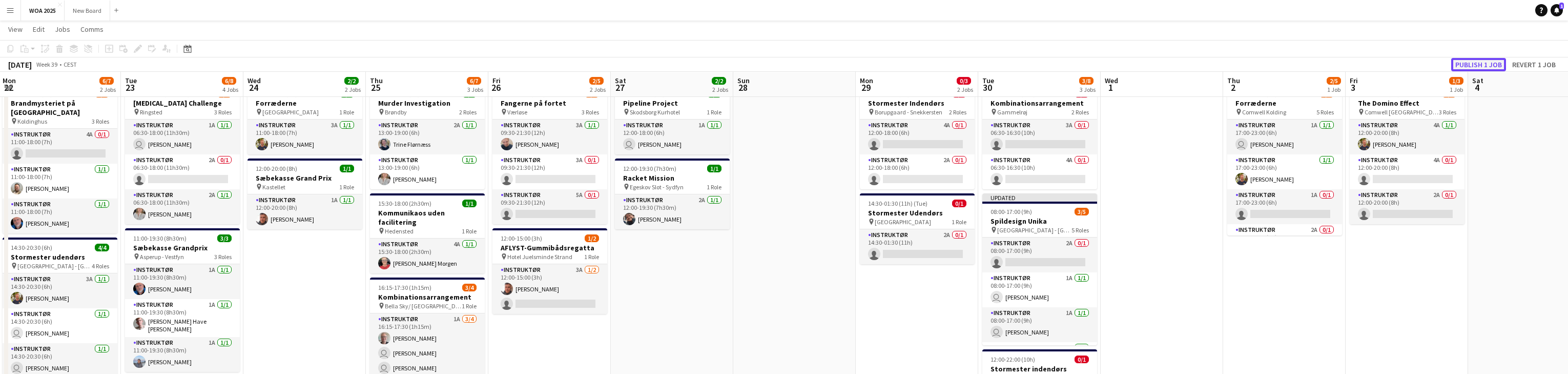
click at [1468, 62] on button "Publish 1 job" at bounding box center [1479, 64] width 55 height 13
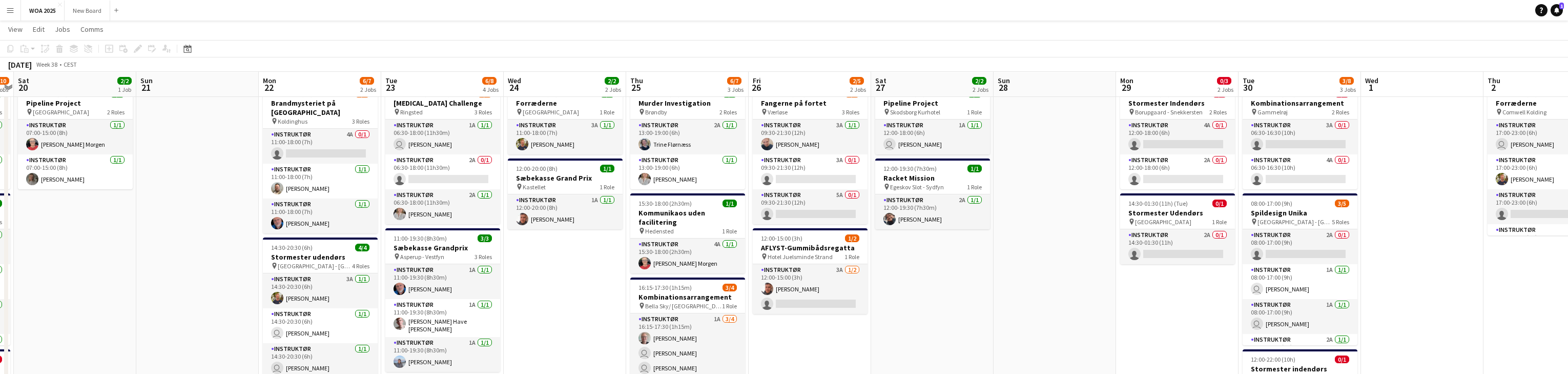
drag, startPoint x: 300, startPoint y: 288, endPoint x: 560, endPoint y: 269, distance: 260.7
drag, startPoint x: 615, startPoint y: 241, endPoint x: 652, endPoint y: 241, distance: 37.0
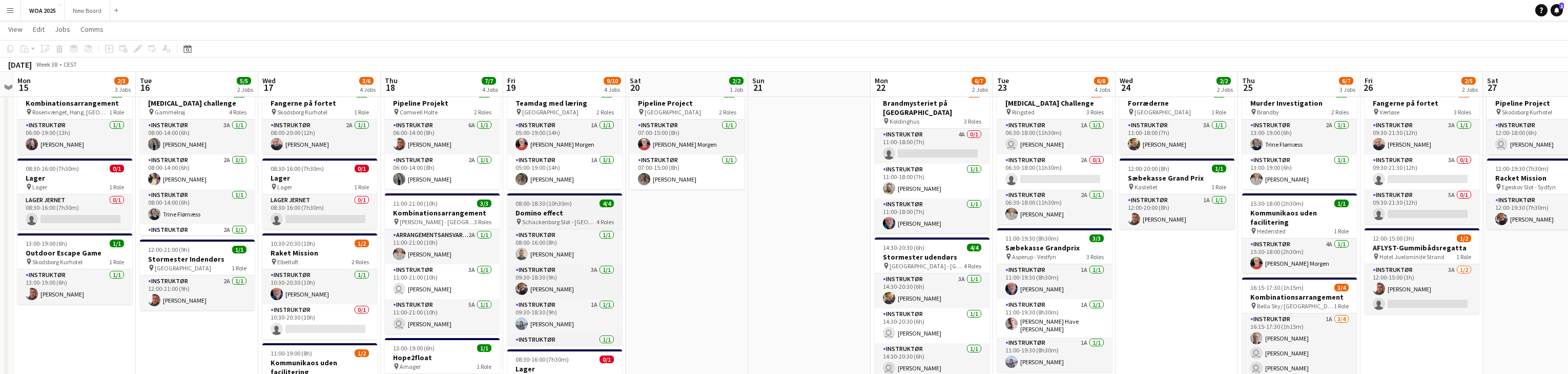
scroll to position [0, 313]
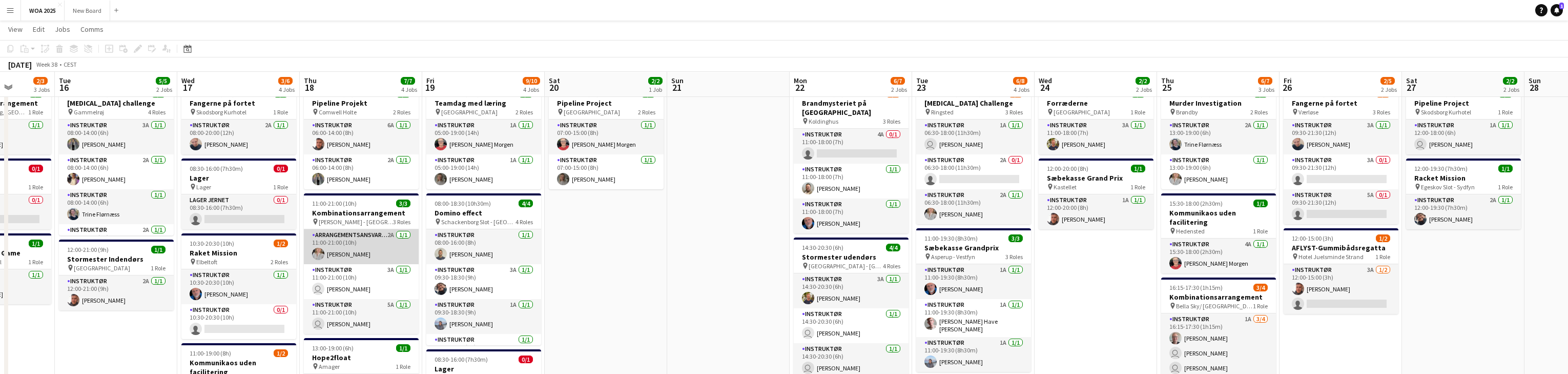
click at [377, 244] on app-card-role "Arrangementsansvarlig 2A 1/1 11:00-21:00 (10h) Camilla Ankerstjerne Klarskov" at bounding box center [361, 247] width 115 height 35
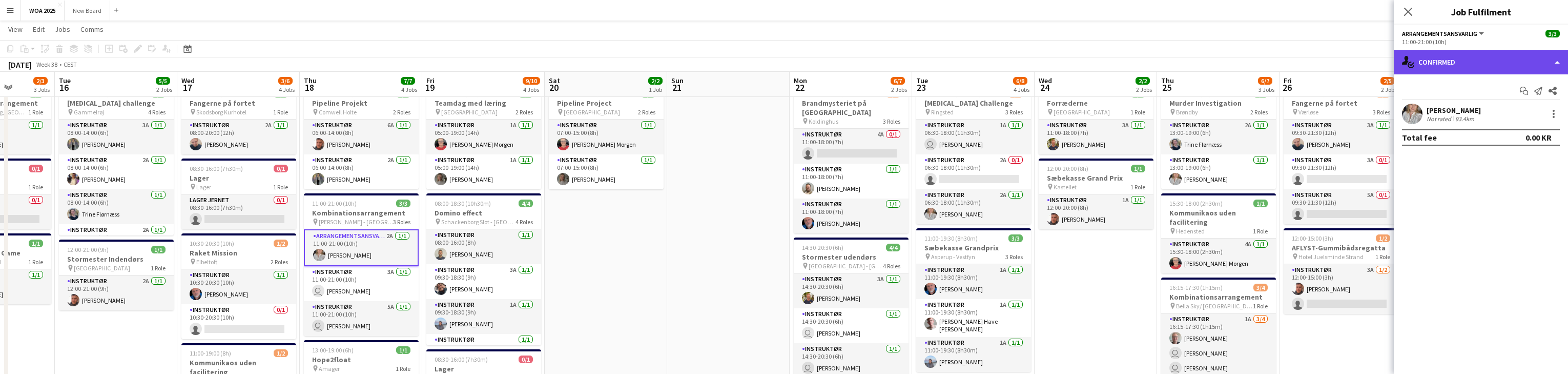
click at [1550, 62] on div "single-neutral-actions-check-2 Confirmed" at bounding box center [1481, 61] width 174 height 24
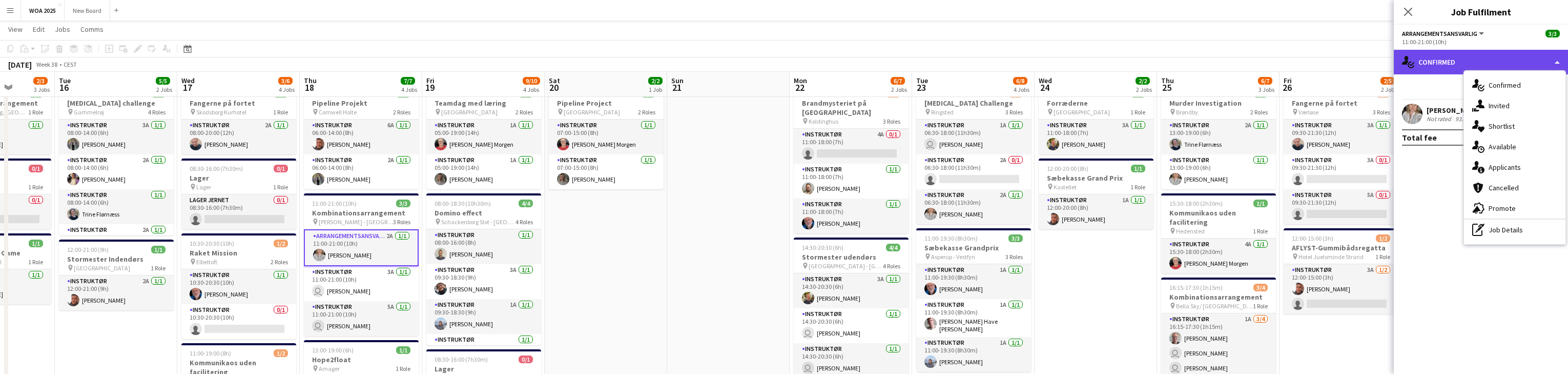
click at [1520, 59] on div "single-neutral-actions-check-2 Confirmed" at bounding box center [1481, 61] width 174 height 24
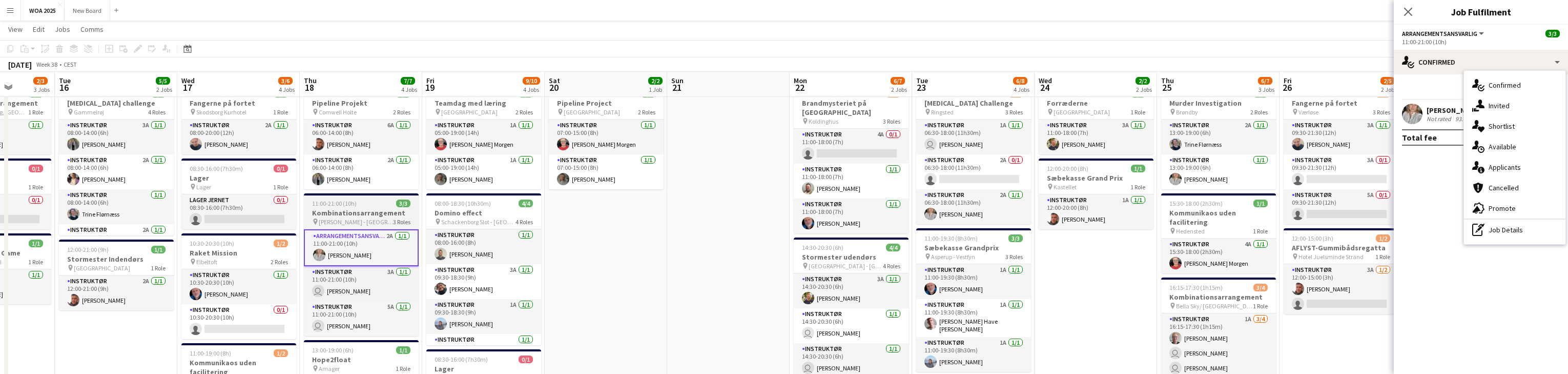
click at [359, 211] on h3 "Kombinationsarrangement" at bounding box center [361, 213] width 115 height 9
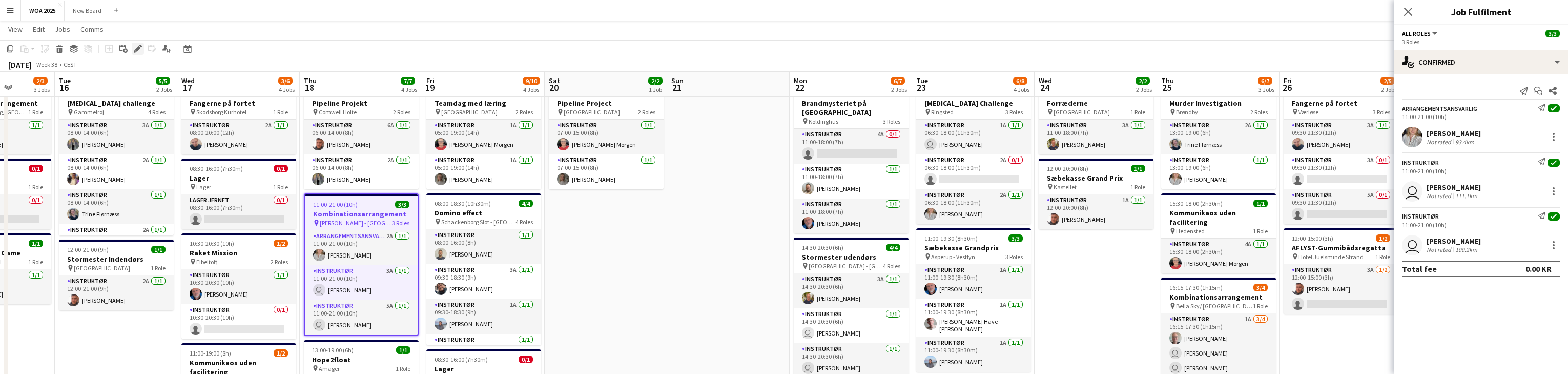
click at [142, 47] on div "Edit" at bounding box center [137, 49] width 13 height 13
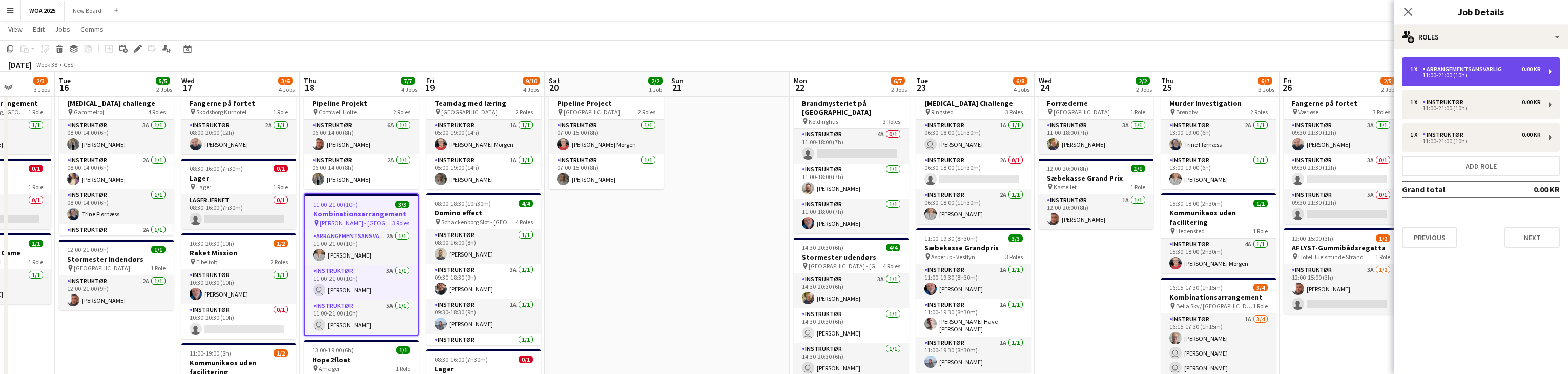
click at [1541, 70] on div "1 x Arrangementsansvarlig 0.00 KR 11:00-21:00 (10h)" at bounding box center [1481, 72] width 158 height 28
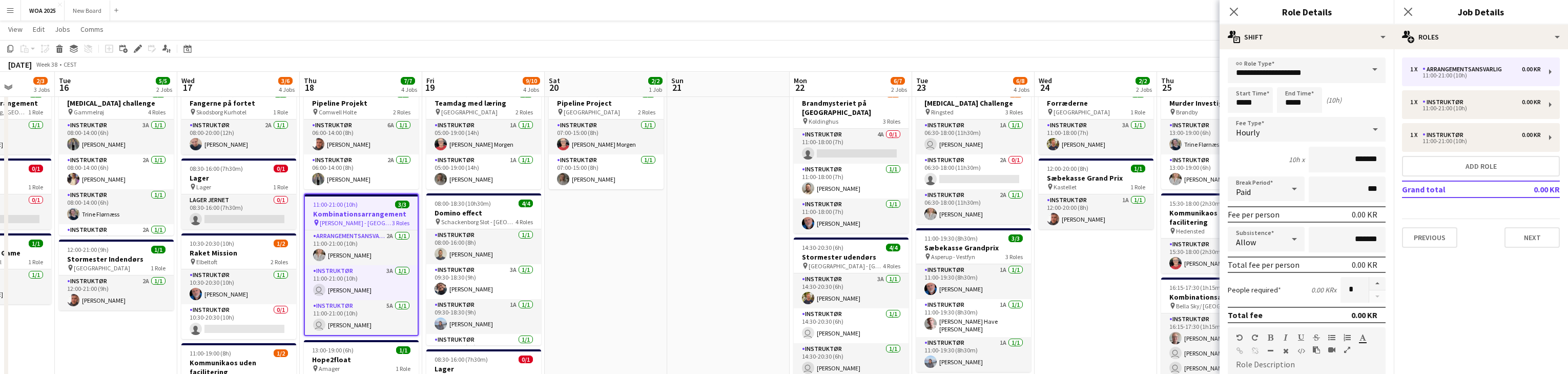
click at [1370, 69] on span at bounding box center [1375, 69] width 22 height 24
click at [1277, 197] on span "Instruktør" at bounding box center [1304, 197] width 136 height 10
type input "**********"
click at [1412, 10] on icon "Close pop-in" at bounding box center [1408, 12] width 10 height 10
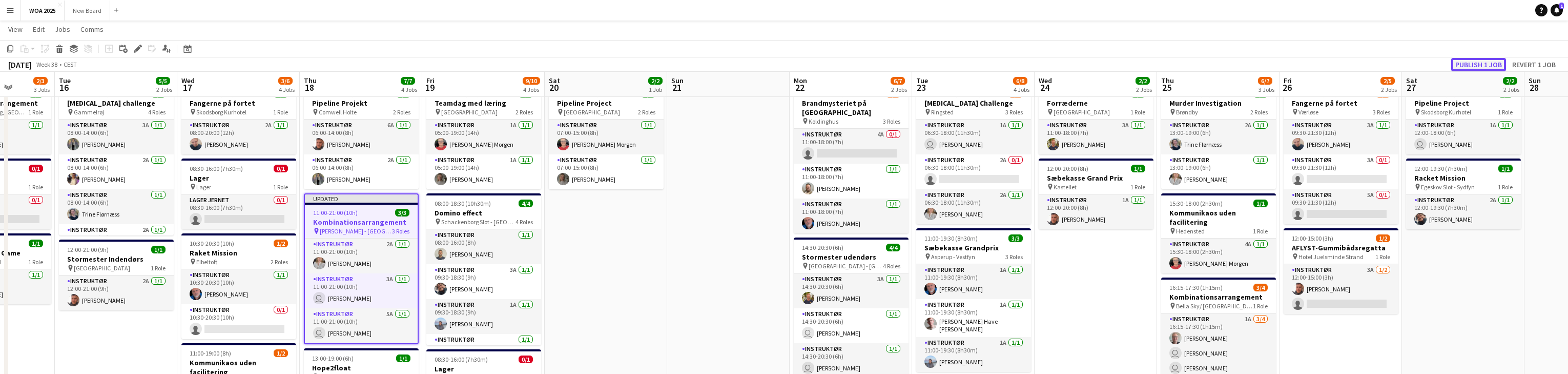
click at [1474, 67] on button "Publish 1 job" at bounding box center [1479, 64] width 55 height 13
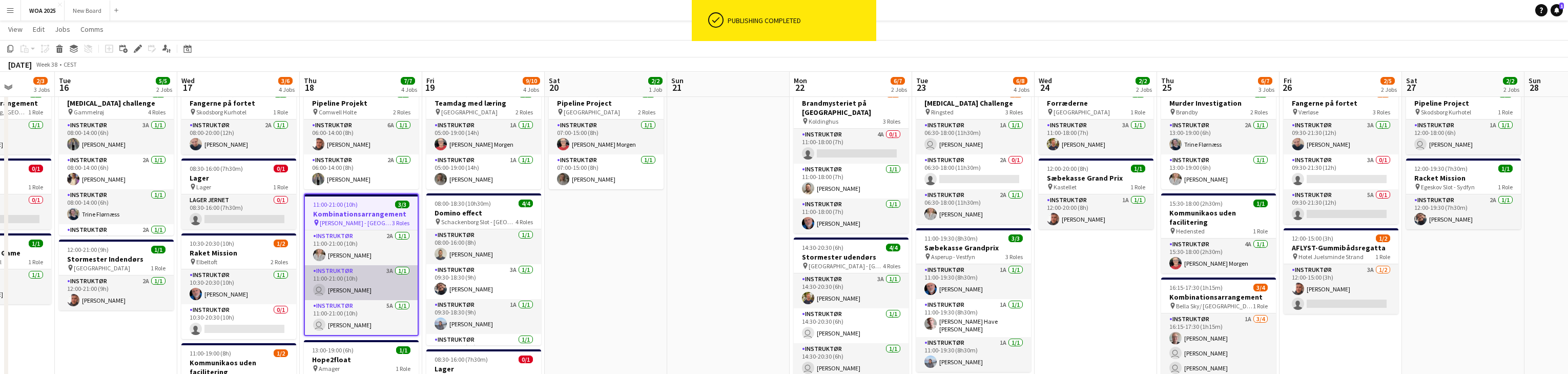
click at [371, 285] on app-card-role "Instruktør 3A 1/1 11:00-21:00 (10h) user Johanne Bjerrisgaard" at bounding box center [361, 283] width 113 height 35
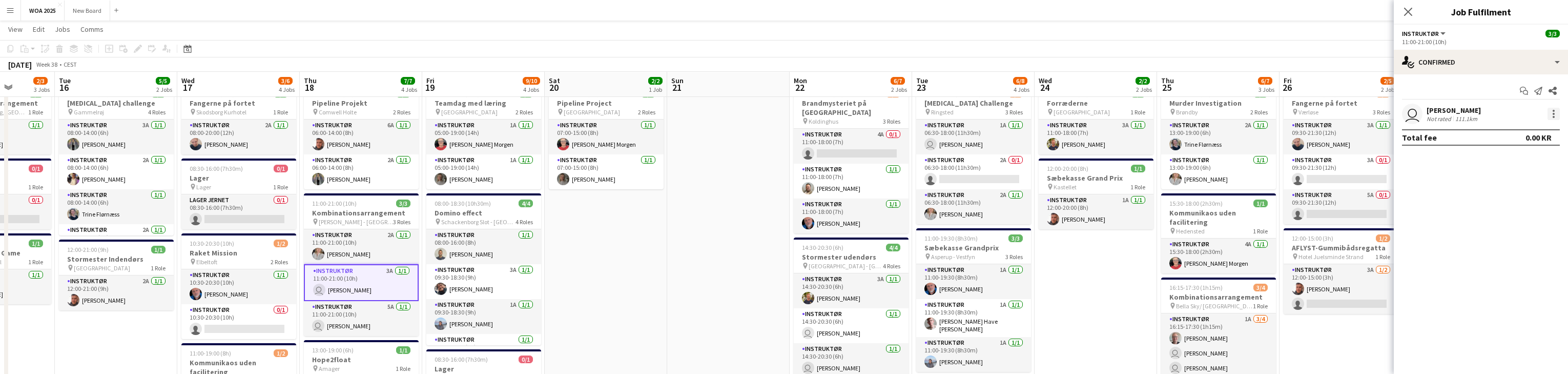
click at [1552, 114] on div at bounding box center [1554, 114] width 13 height 13
click at [1542, 256] on span "Set as supervisor" at bounding box center [1520, 255] width 64 height 8
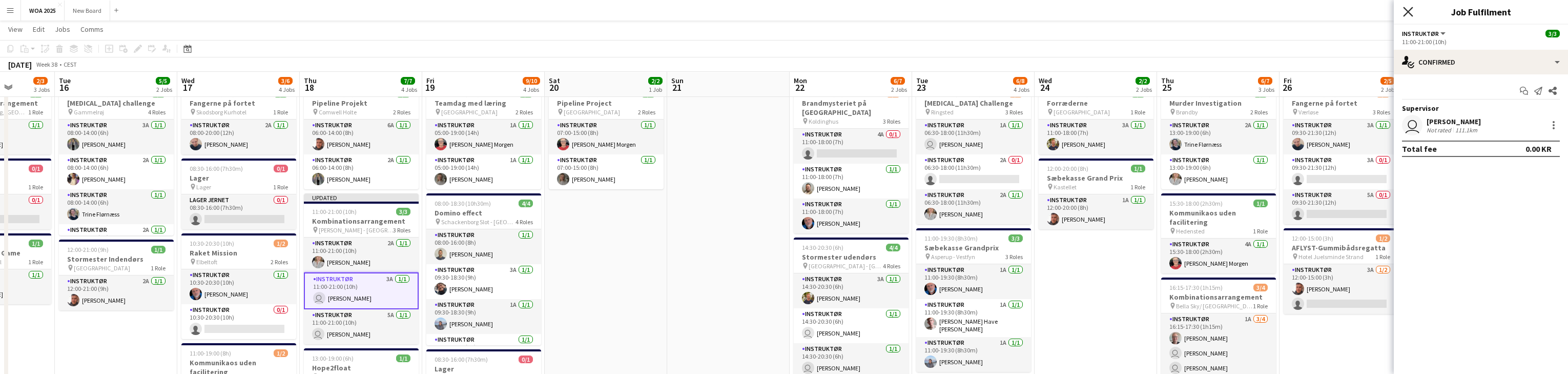
click at [1408, 11] on icon at bounding box center [1408, 12] width 10 height 10
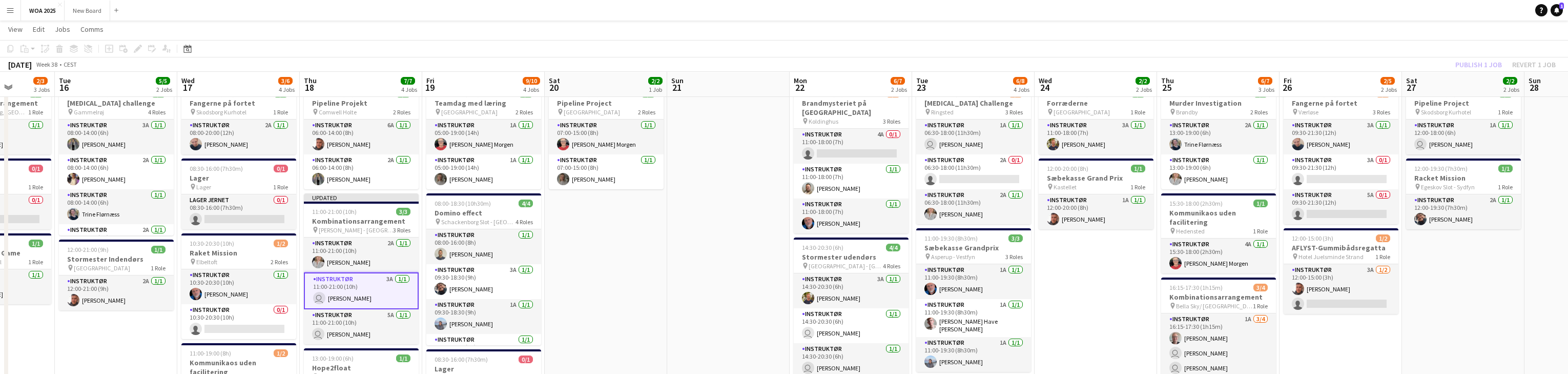
click at [1482, 63] on div "Publish 1 job Revert 1 job" at bounding box center [1505, 64] width 125 height 13
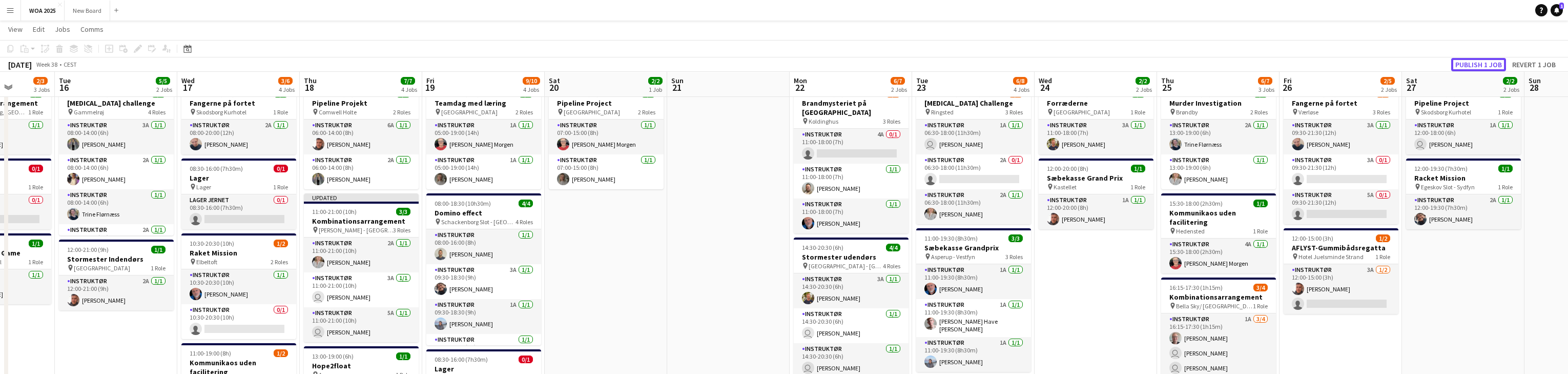
click at [1482, 63] on button "Publish 1 job" at bounding box center [1479, 64] width 55 height 13
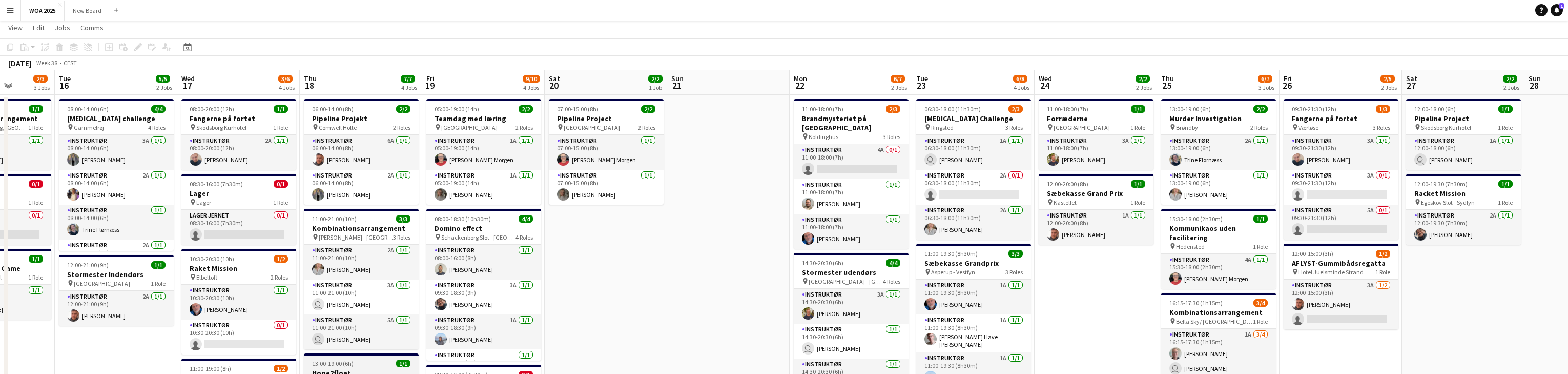
scroll to position [0, 0]
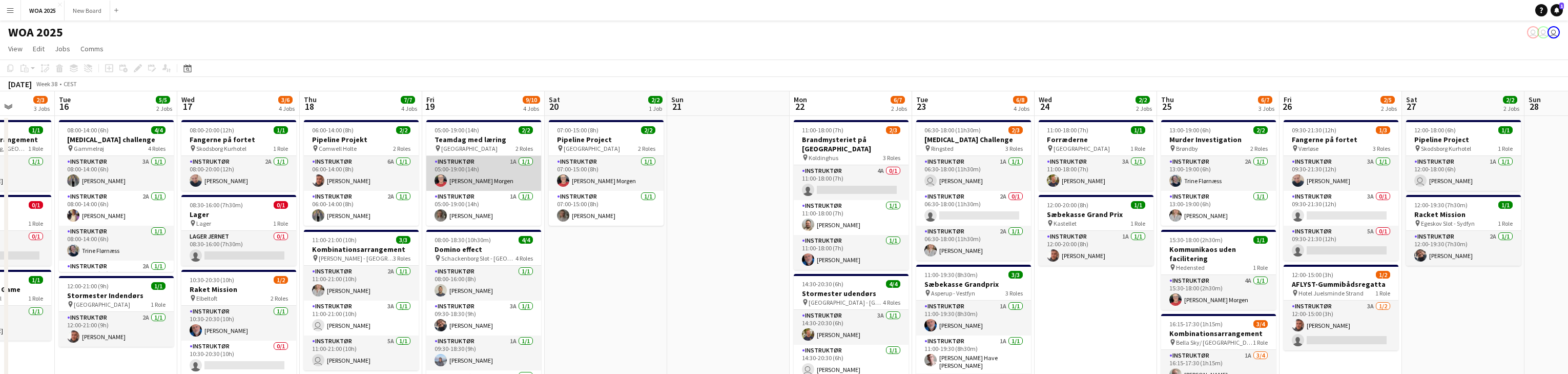
click at [513, 165] on app-card-role "Instruktør 1A 1/1 05:00-19:00 (14h) Kitt Schou Morgen" at bounding box center [484, 173] width 115 height 35
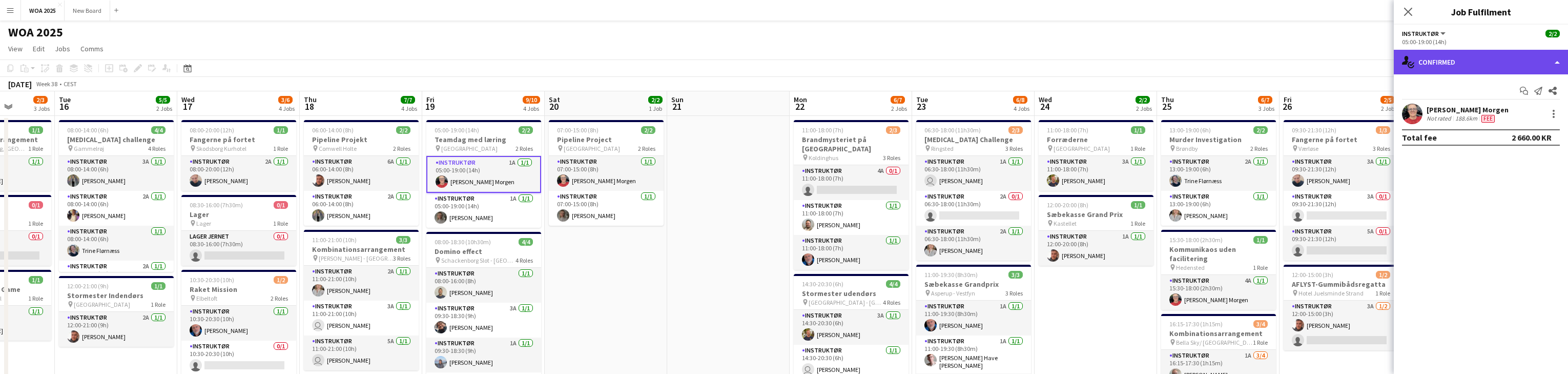
click at [1543, 64] on div "single-neutral-actions-check-2 Confirmed" at bounding box center [1481, 61] width 174 height 24
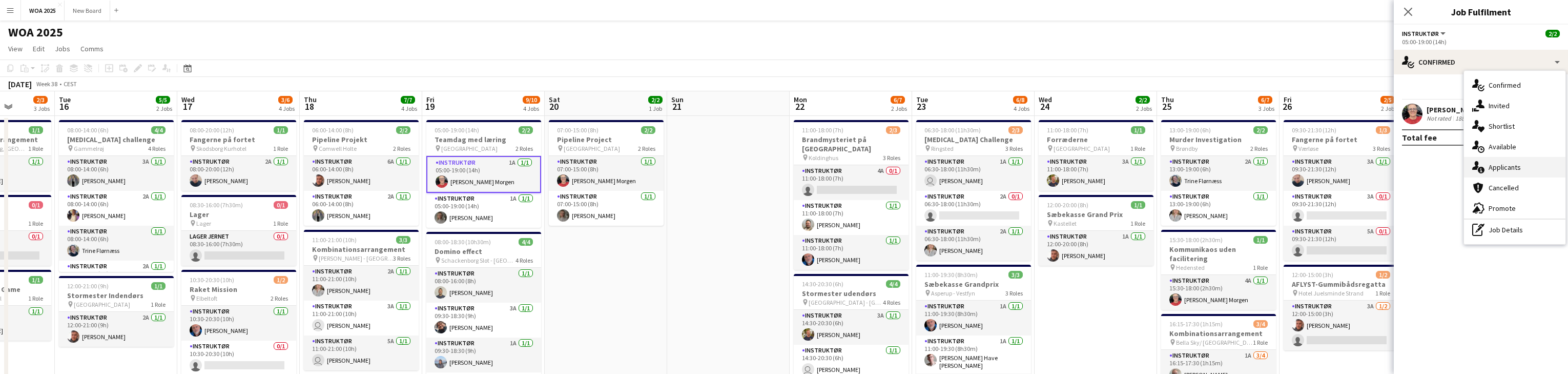
click at [1551, 162] on div "single-neutral-actions-information Applicants" at bounding box center [1514, 167] width 101 height 21
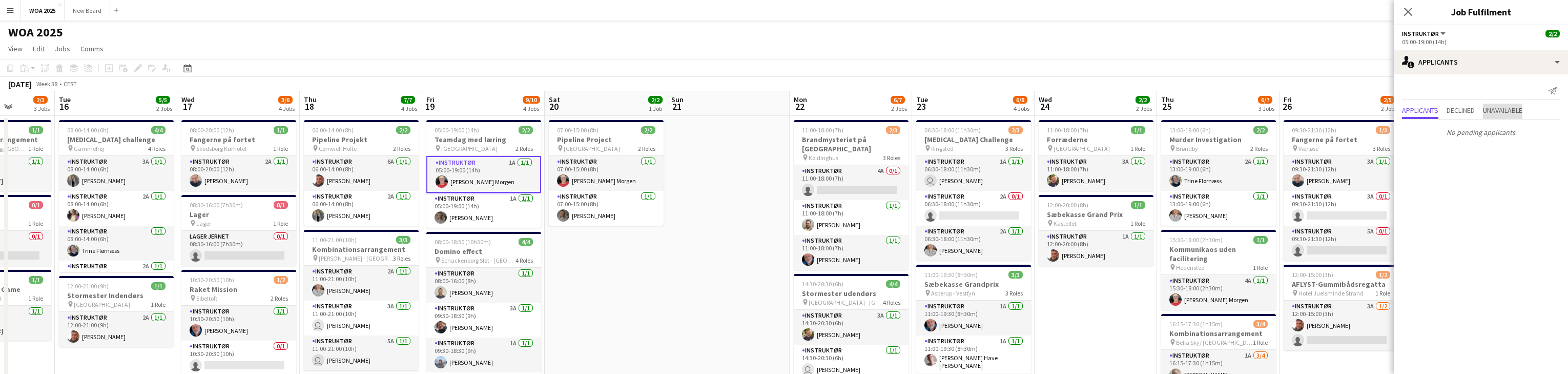
click at [1516, 109] on span "Unavailable" at bounding box center [1503, 110] width 39 height 8
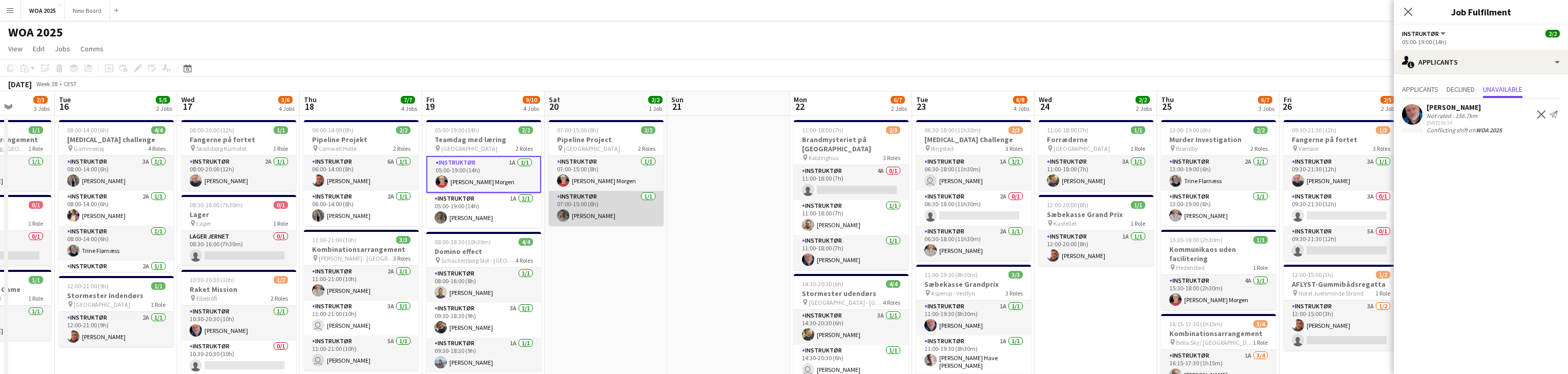
click at [614, 201] on app-card-role "Instruktør 1/1 07:00-15:00 (8h) Caroline Steenholdt Jensen" at bounding box center [606, 208] width 115 height 35
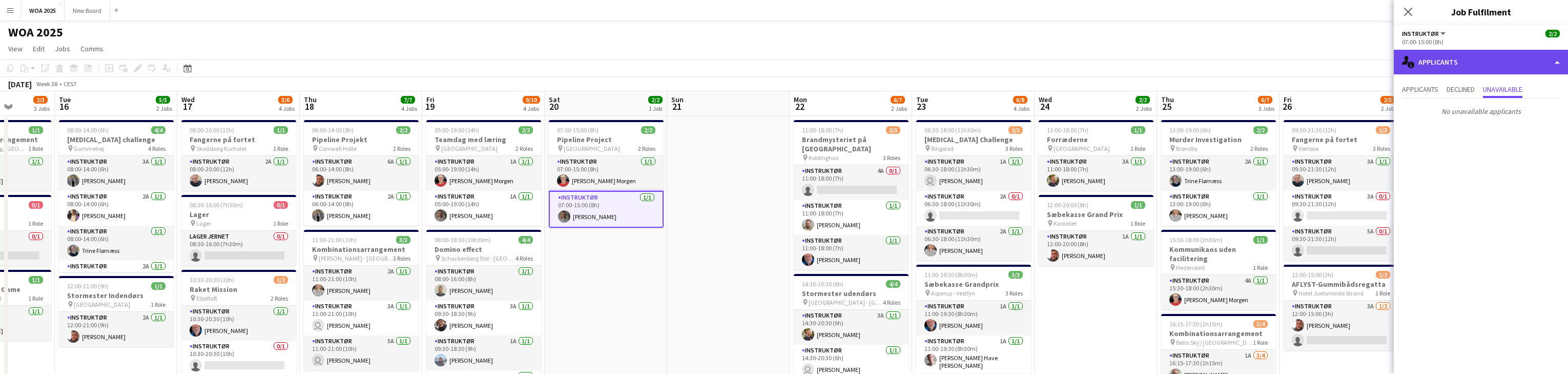
click at [1559, 62] on div "single-neutral-actions-information Applicants" at bounding box center [1481, 61] width 174 height 24
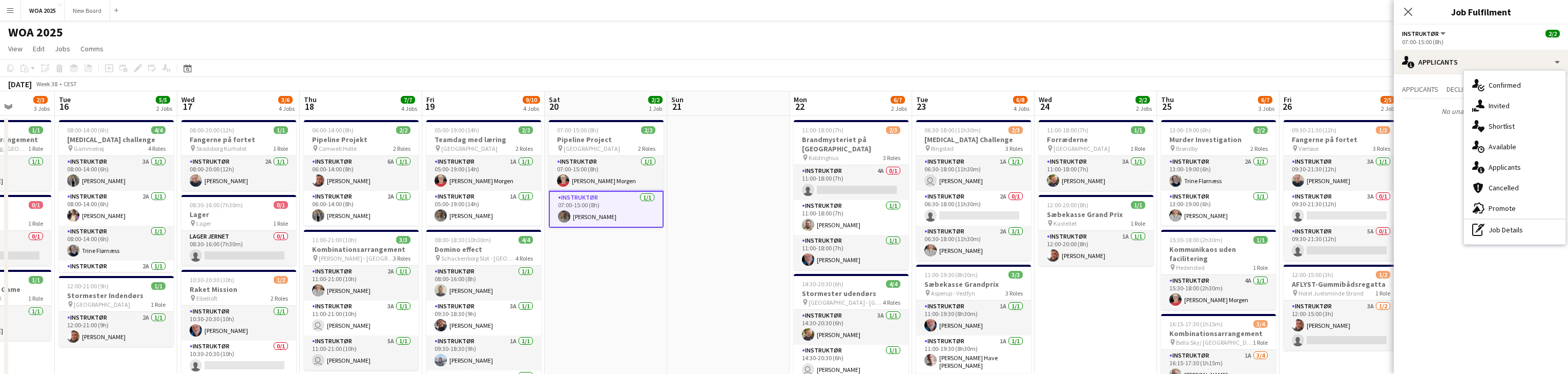
click at [629, 211] on app-card-role "Instruktør 1/1 07:00-15:00 (8h) Caroline Steenholdt Jensen" at bounding box center [606, 209] width 115 height 37
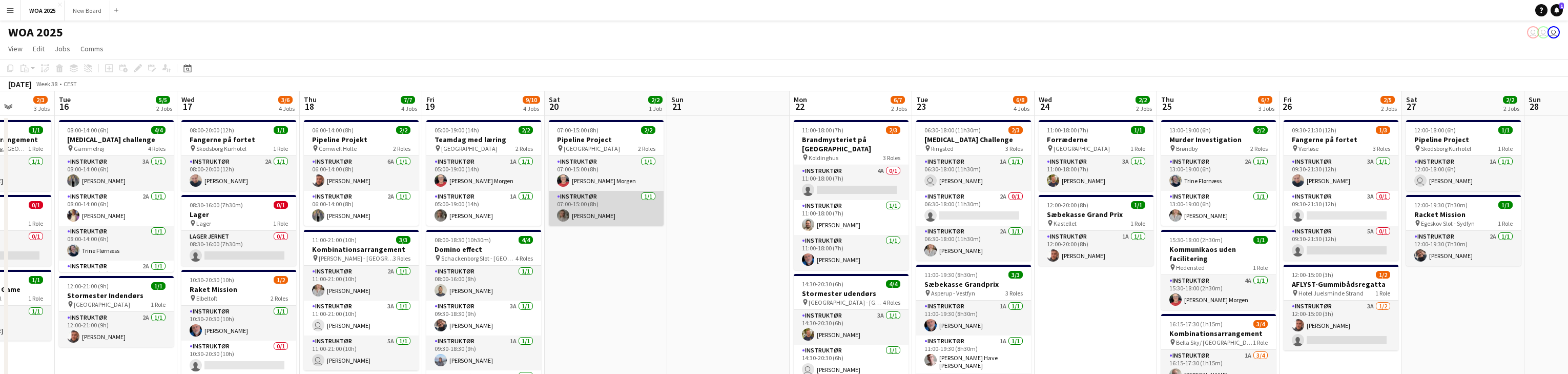
click at [629, 211] on app-card-role "Instruktør 1/1 07:00-15:00 (8h) Caroline Steenholdt Jensen" at bounding box center [606, 208] width 115 height 35
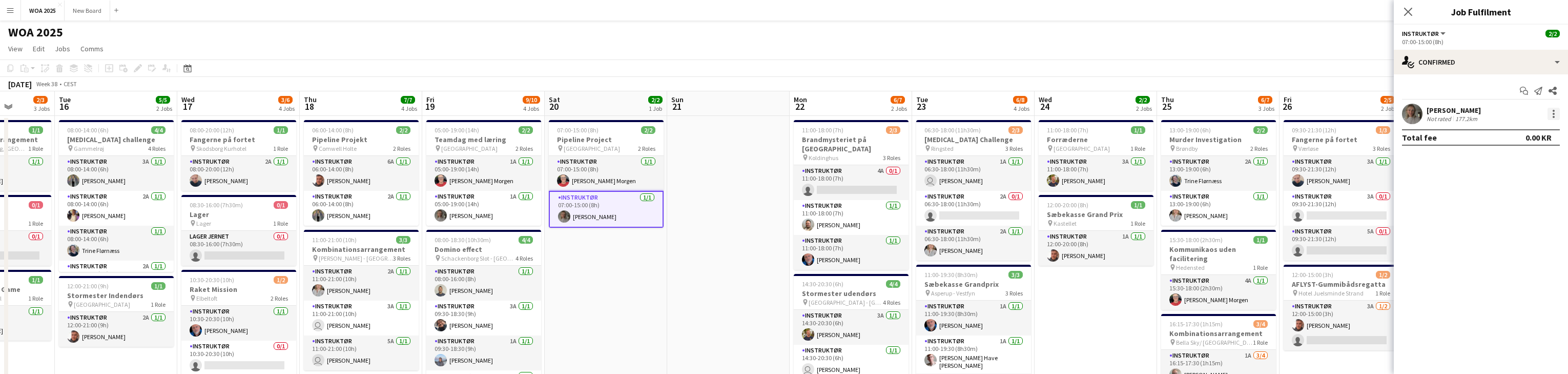
click at [1555, 114] on div at bounding box center [1554, 114] width 13 height 13
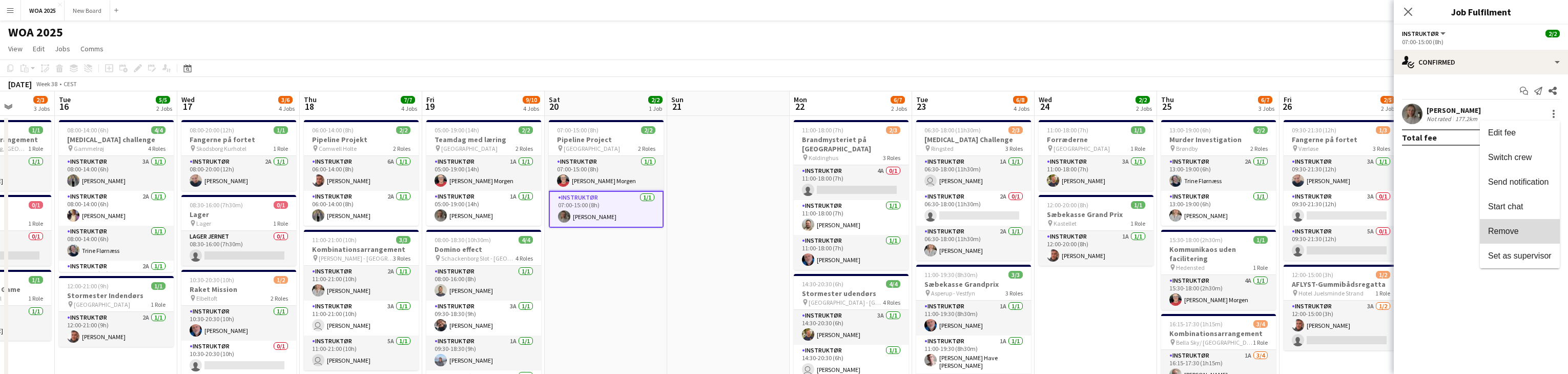
click at [1518, 228] on span "Remove" at bounding box center [1504, 231] width 31 height 8
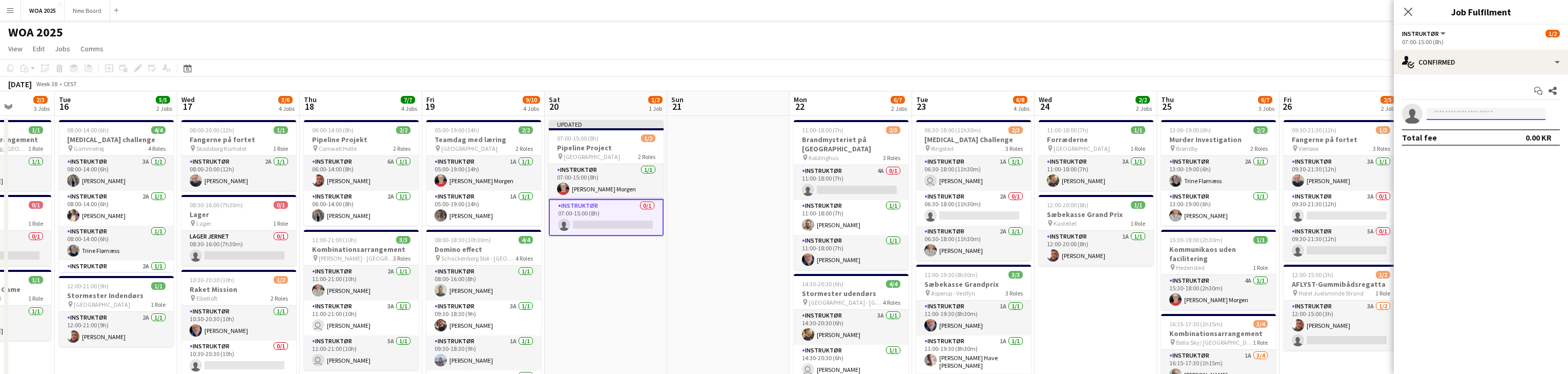
click at [1499, 115] on input at bounding box center [1486, 114] width 119 height 13
type input "*"
type input "******"
click at [1483, 133] on span "[EMAIL_ADDRESS][DOMAIN_NAME]" at bounding box center [1486, 137] width 103 height 8
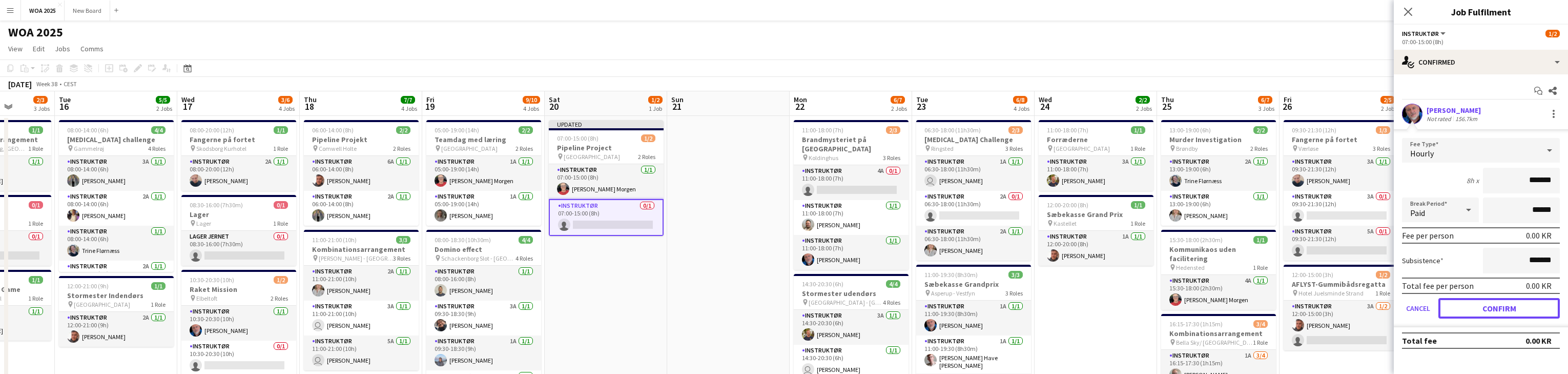
click at [1500, 305] on button "Confirm" at bounding box center [1499, 308] width 121 height 21
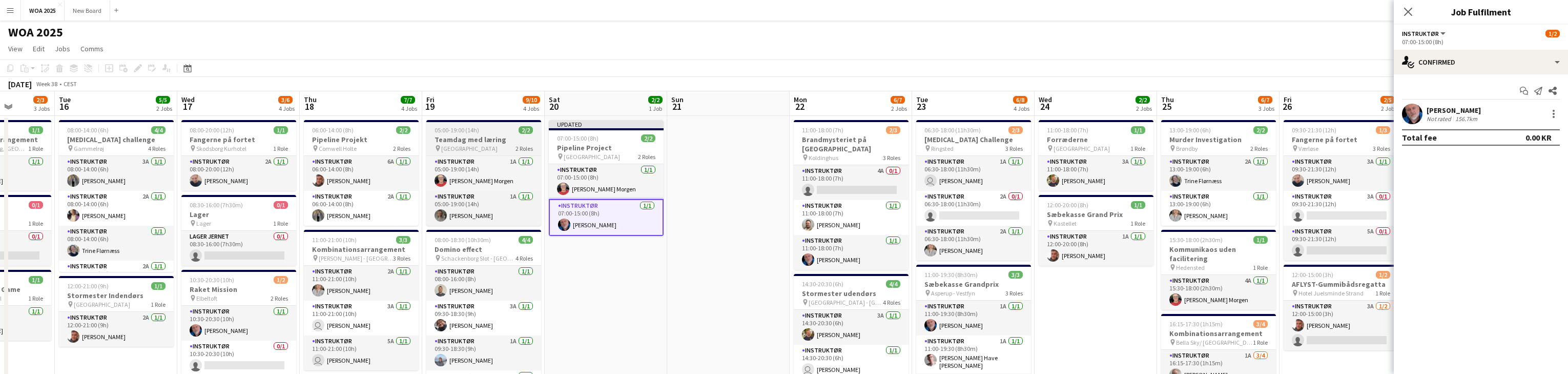
click at [492, 147] on div "pin Aalborg 2 Roles" at bounding box center [484, 148] width 115 height 8
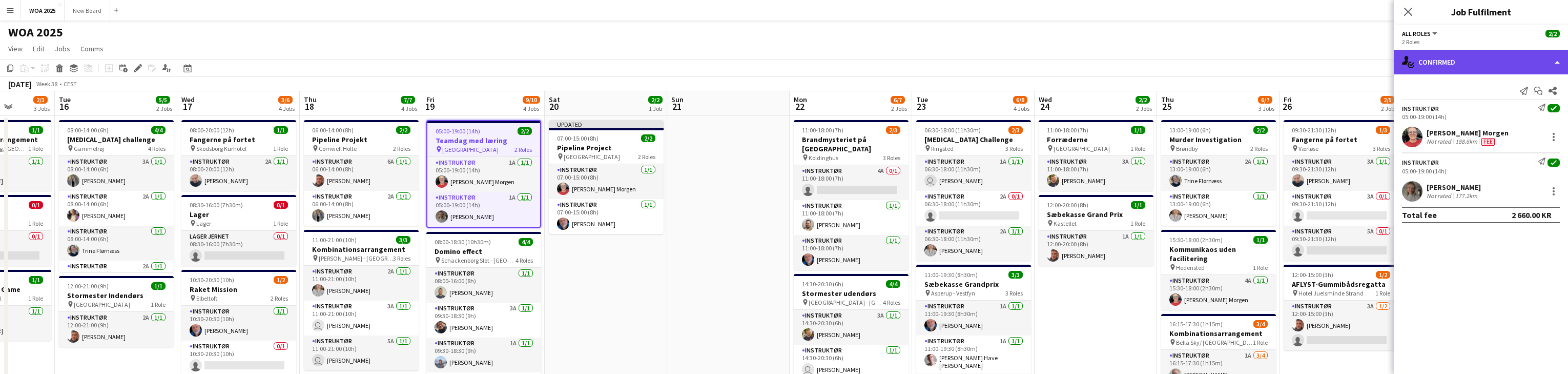
click at [1526, 62] on div "single-neutral-actions-check-2 Confirmed" at bounding box center [1481, 61] width 174 height 24
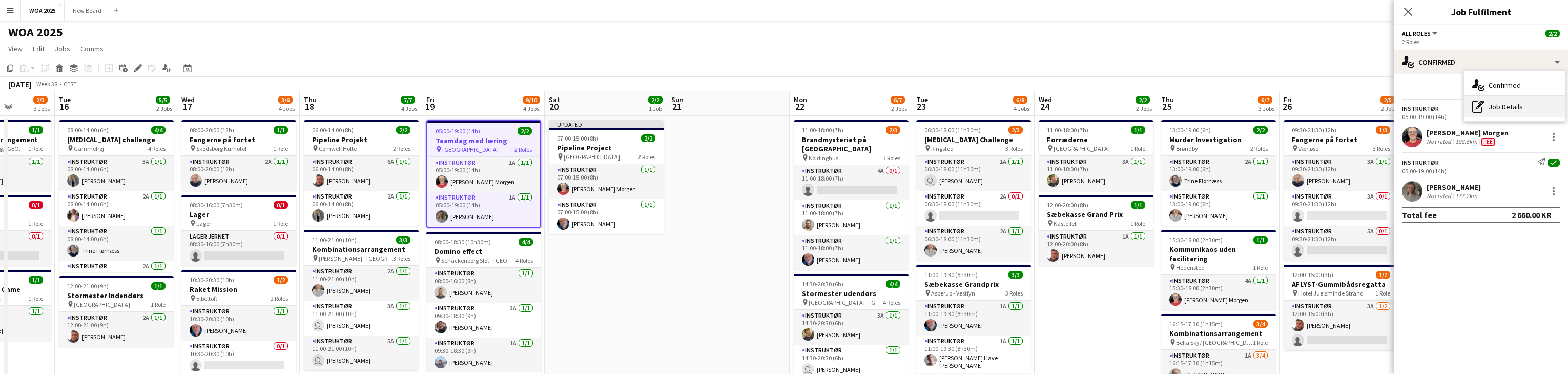
click at [1526, 105] on div "pen-write Job Details" at bounding box center [1514, 106] width 101 height 21
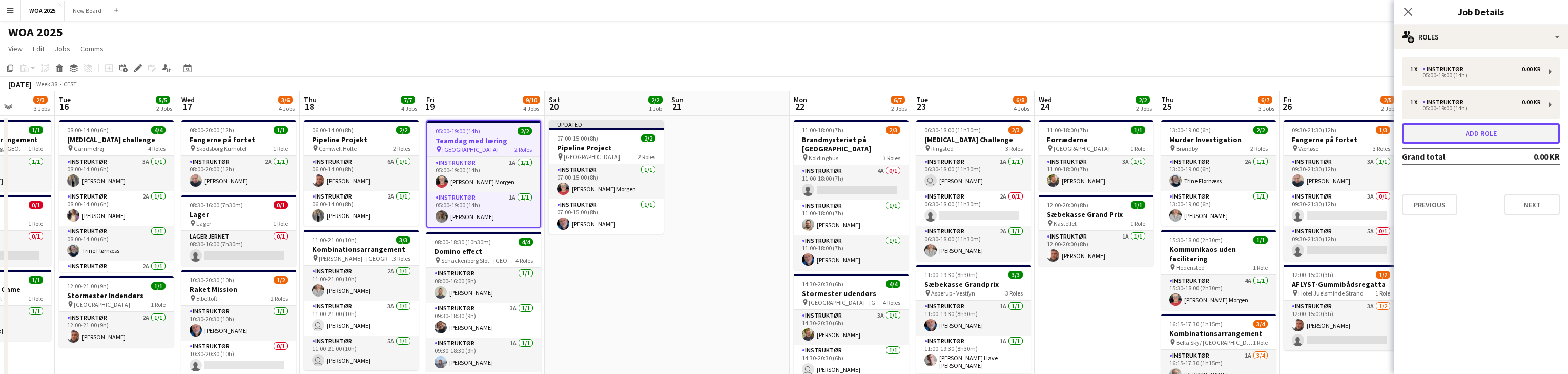
click at [1490, 131] on button "Add role" at bounding box center [1481, 133] width 158 height 21
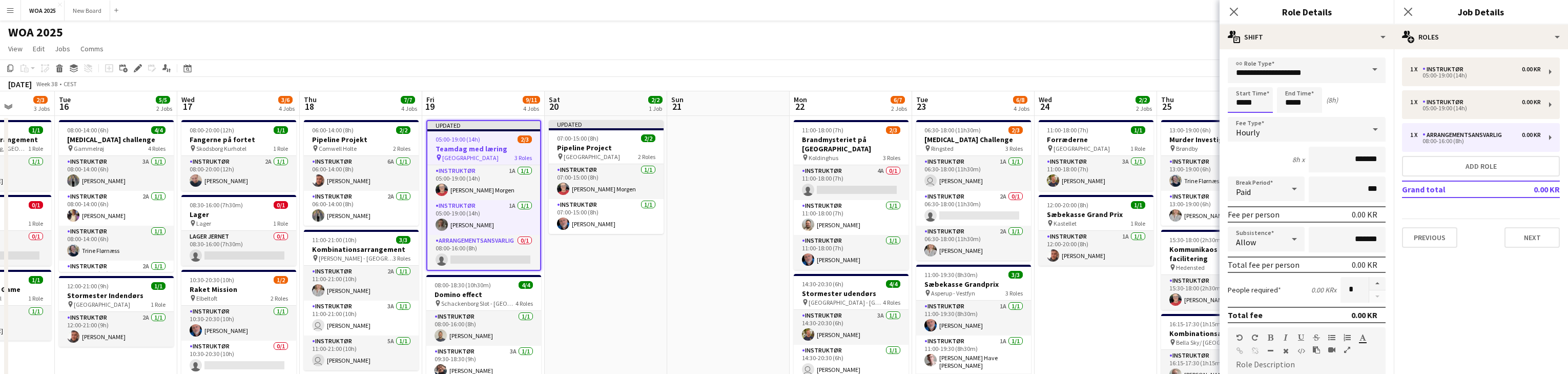
click at [1257, 102] on input "*****" at bounding box center [1251, 100] width 45 height 26
click at [1240, 116] on div at bounding box center [1240, 118] width 21 height 10
type input "*****"
click at [1240, 116] on div at bounding box center [1240, 118] width 21 height 10
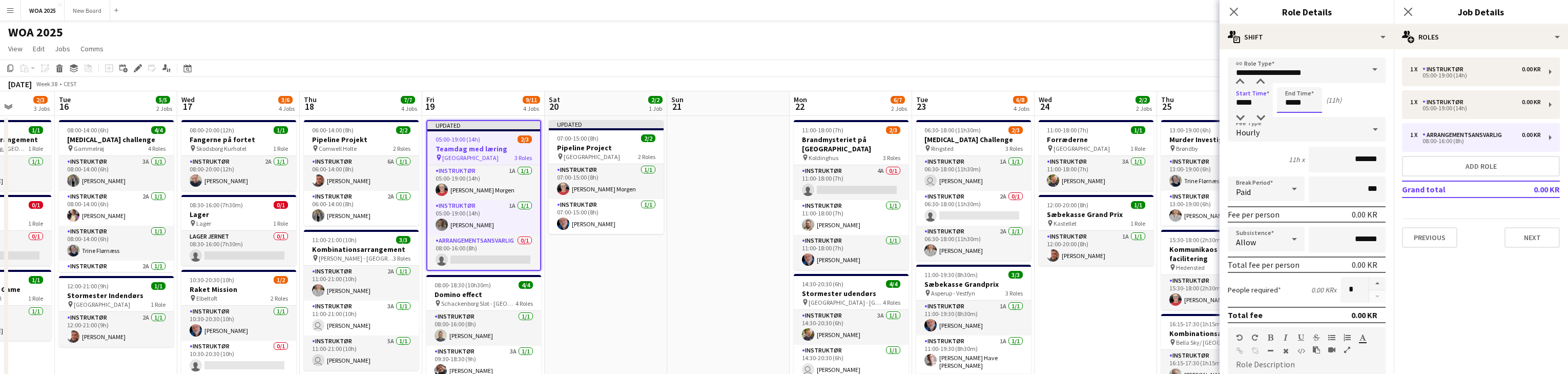
click at [1311, 105] on input "*****" at bounding box center [1299, 100] width 45 height 26
click at [1289, 80] on div at bounding box center [1289, 82] width 21 height 10
type input "*****"
click at [1289, 80] on div at bounding box center [1289, 82] width 21 height 10
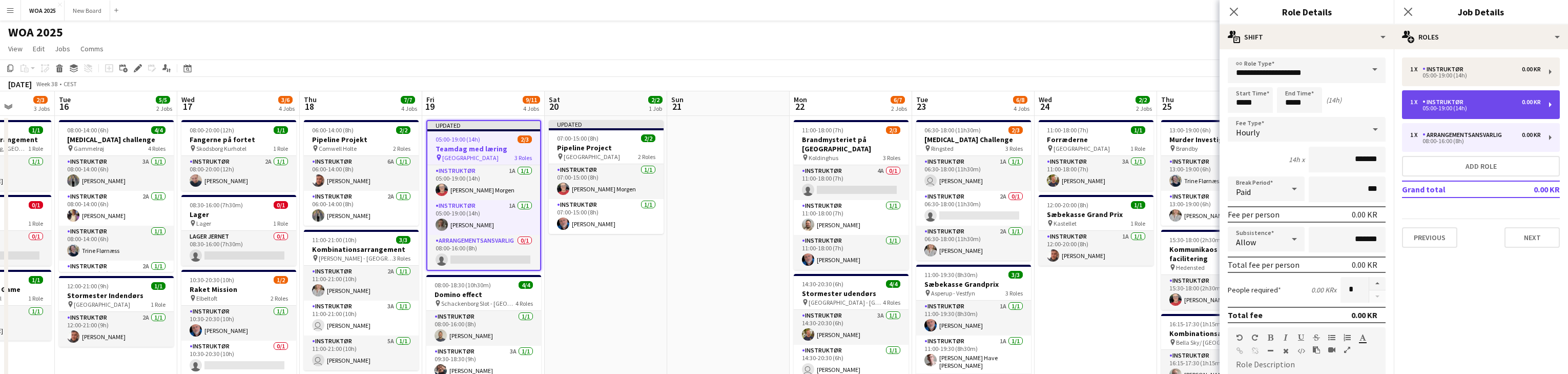
click at [1440, 106] on div "05:00-19:00 (14h)" at bounding box center [1476, 108] width 131 height 5
type input "**********"
click at [1474, 108] on div "05:00-19:00 (14h)" at bounding box center [1476, 108] width 131 height 5
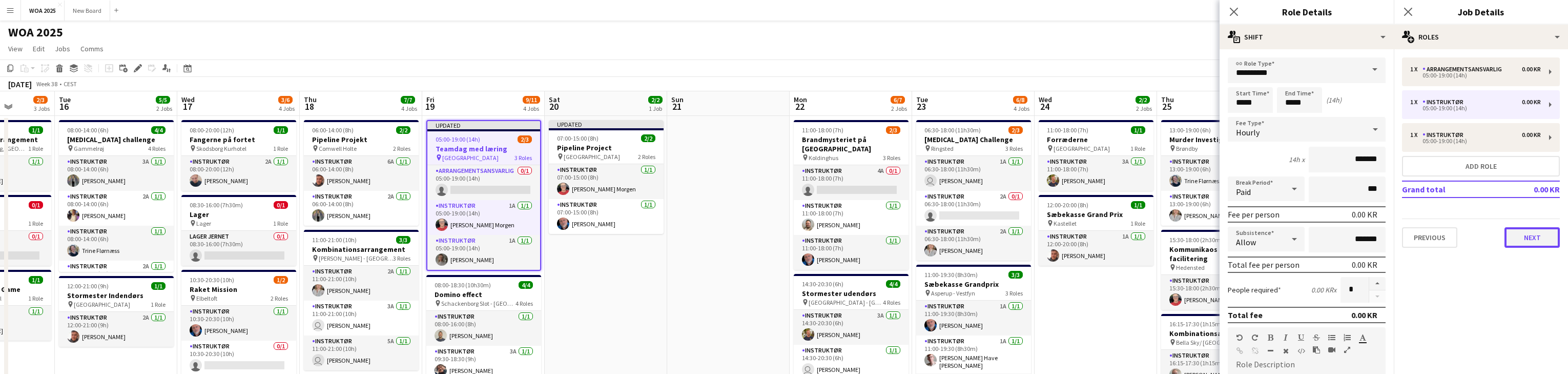
click at [1537, 235] on button "Next" at bounding box center [1532, 237] width 55 height 21
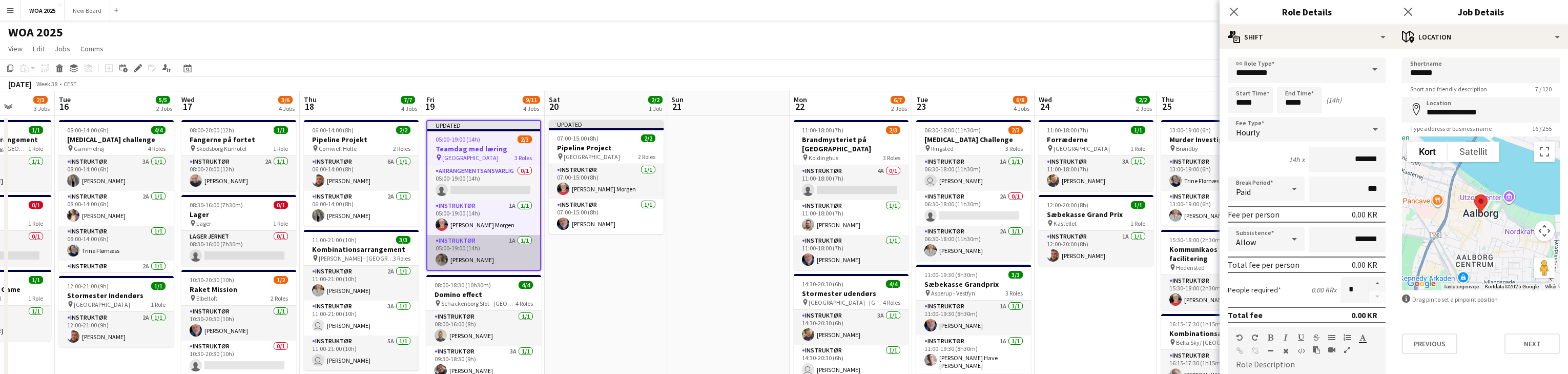
click at [508, 248] on app-card-role "Instruktør 1A 1/1 05:00-19:00 (14h) Caroline Steenholdt Jensen" at bounding box center [484, 253] width 113 height 35
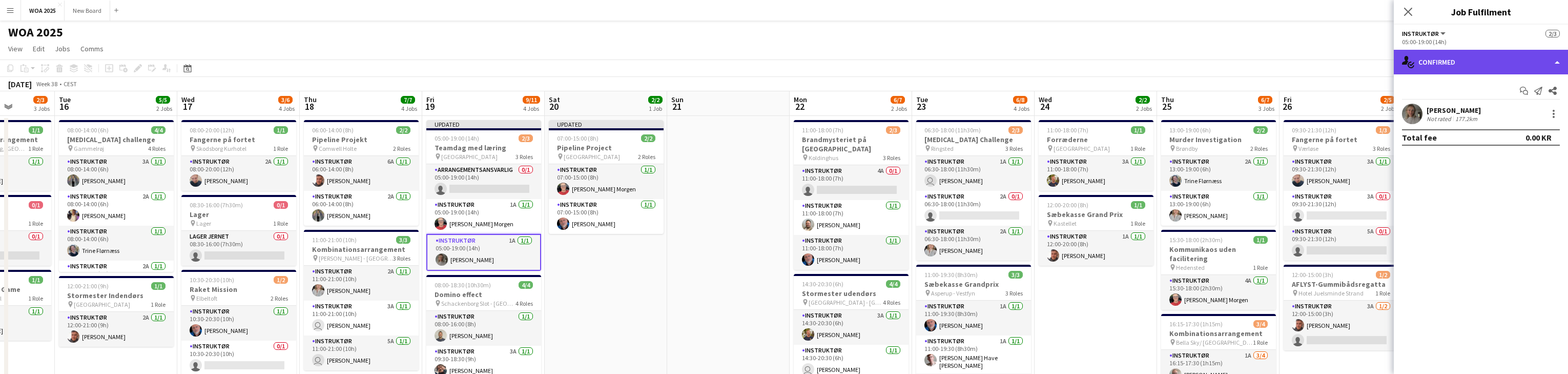
click at [1526, 60] on div "single-neutral-actions-check-2 Confirmed" at bounding box center [1481, 61] width 174 height 24
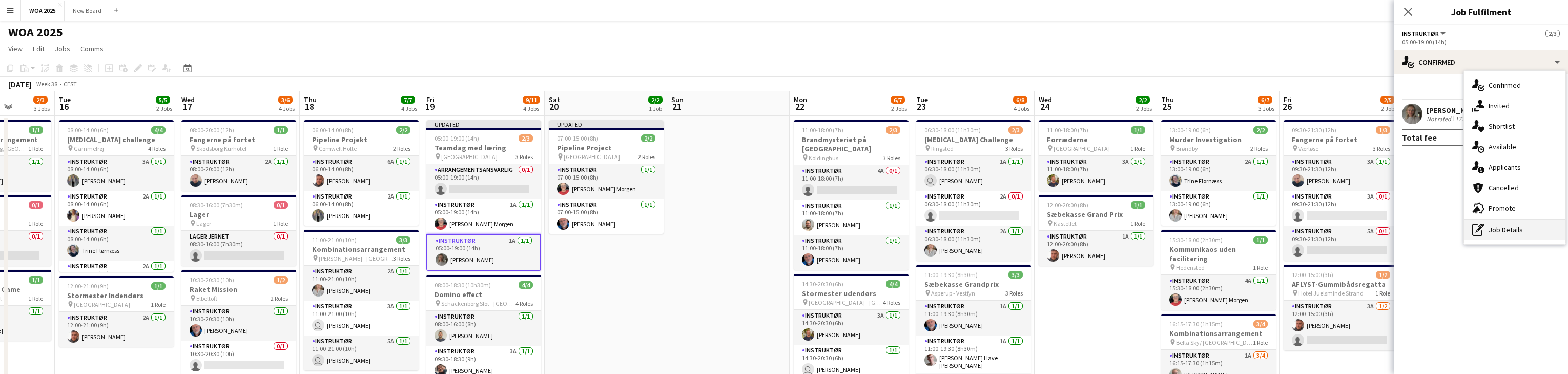
click at [1534, 233] on div "pen-write Job Details" at bounding box center [1514, 229] width 101 height 21
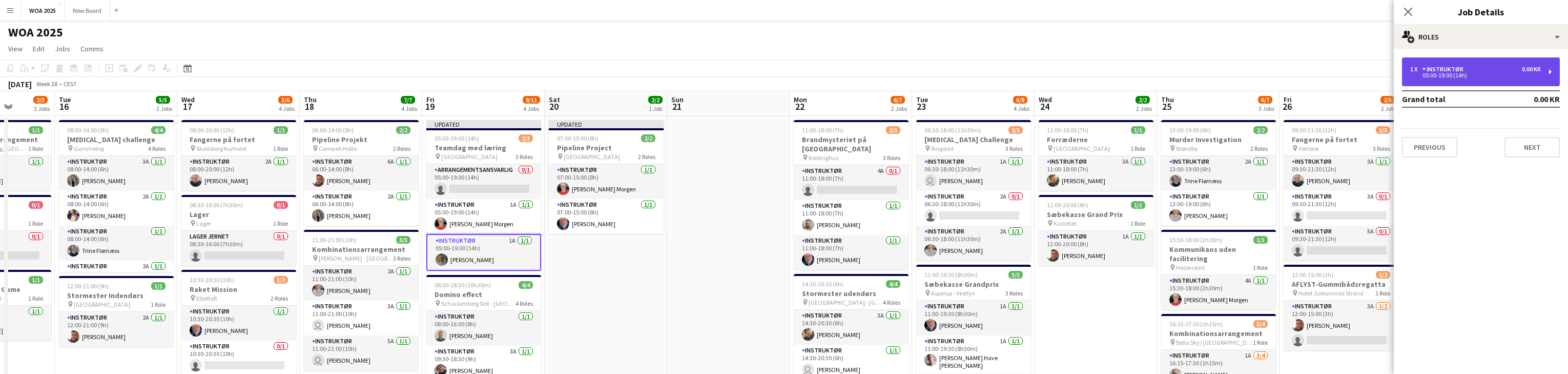
click at [1533, 68] on div "0.00 KR" at bounding box center [1531, 69] width 19 height 8
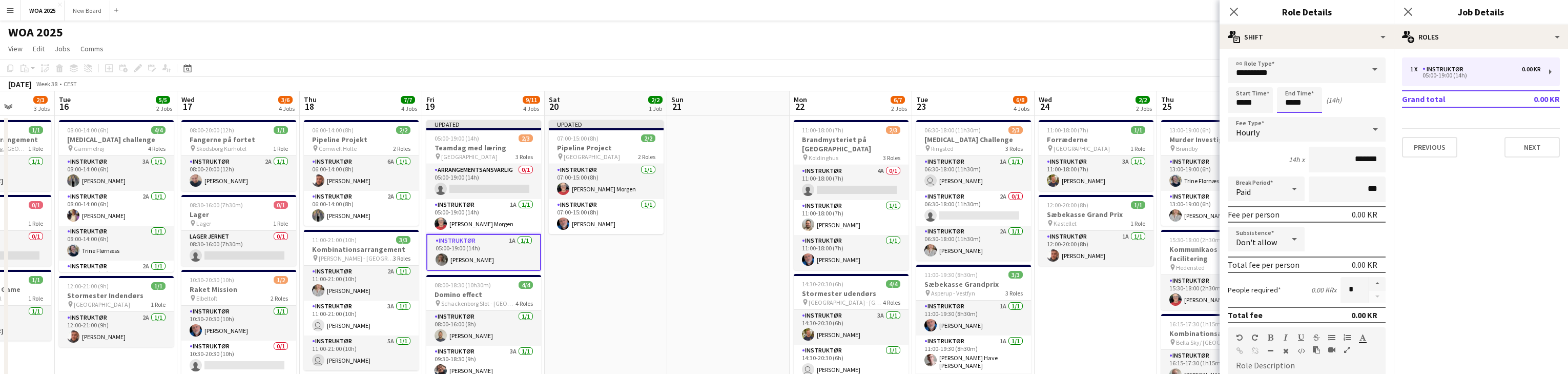
click at [1310, 100] on input "*****" at bounding box center [1299, 100] width 45 height 26
click at [1290, 117] on div at bounding box center [1289, 118] width 21 height 10
click at [1308, 79] on div at bounding box center [1309, 82] width 21 height 10
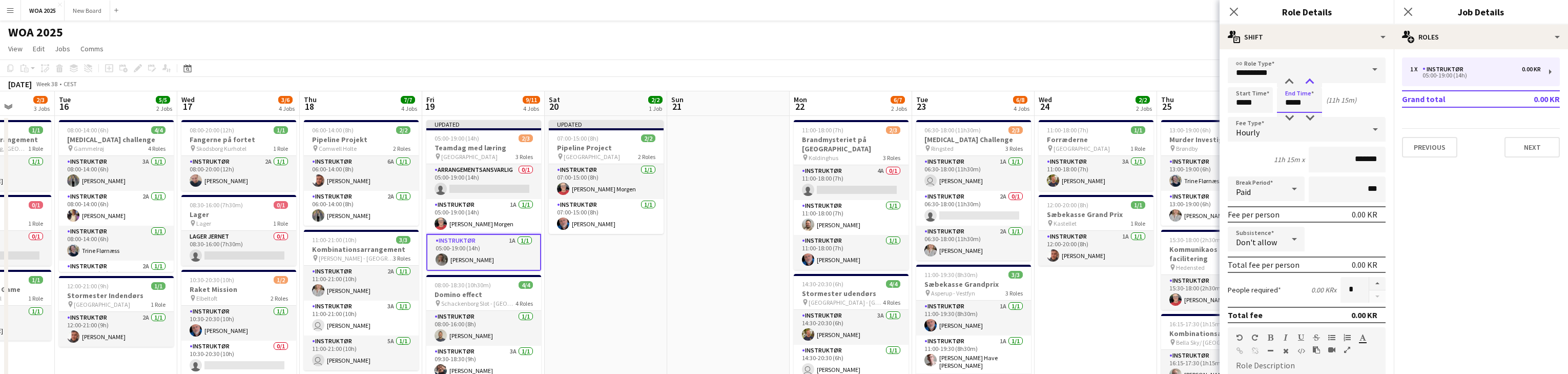
click at [1308, 79] on div at bounding box center [1309, 82] width 21 height 10
type input "*****"
click at [1308, 79] on div at bounding box center [1309, 82] width 21 height 10
click at [1412, 8] on icon at bounding box center [1408, 12] width 10 height 10
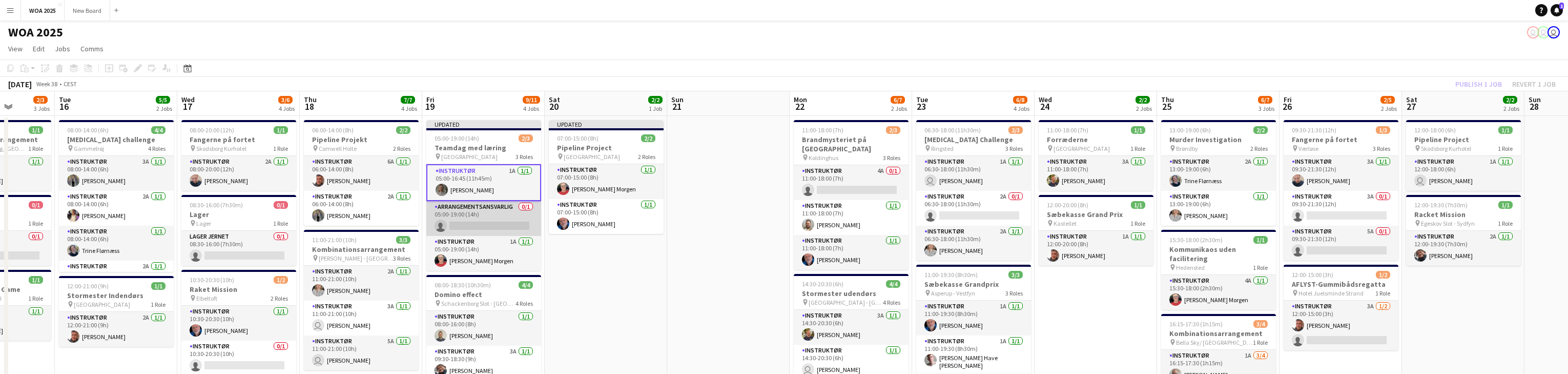
click at [489, 218] on app-card-role "Arrangementsansvarlig 0/1 05:00-19:00 (14h) single-neutral-actions" at bounding box center [484, 218] width 115 height 35
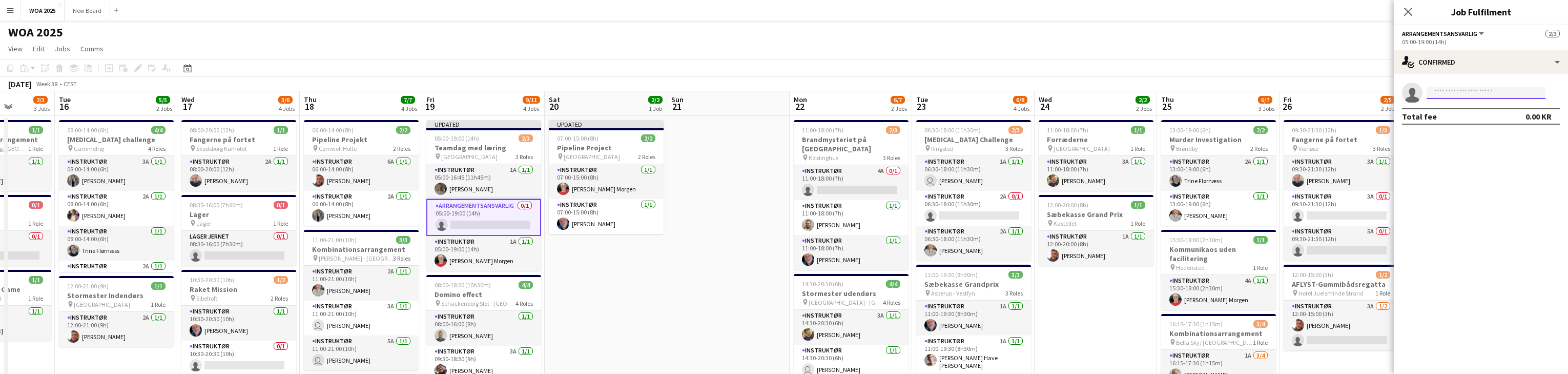
click at [1484, 92] on input at bounding box center [1486, 93] width 119 height 13
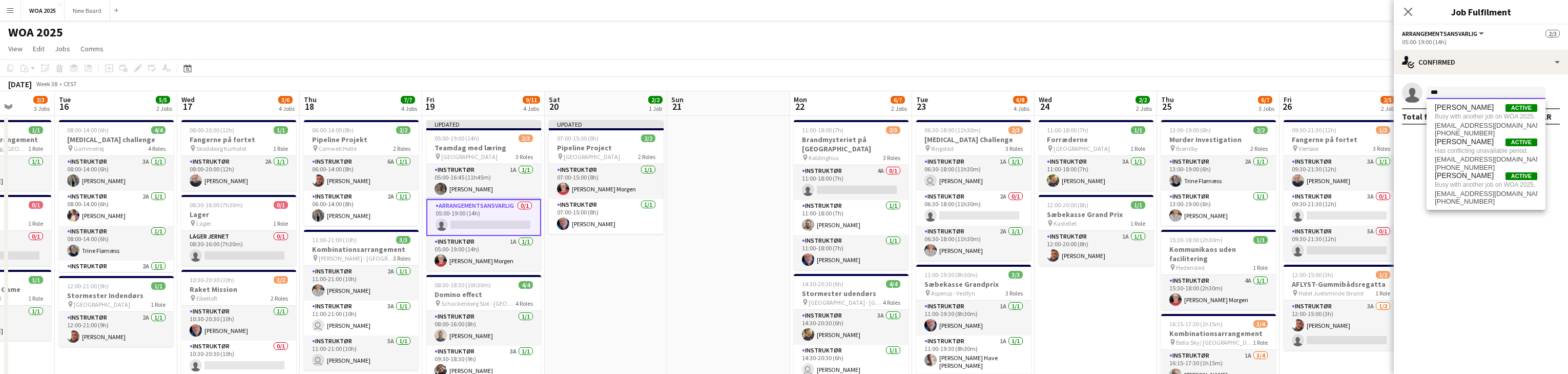
type input "***"
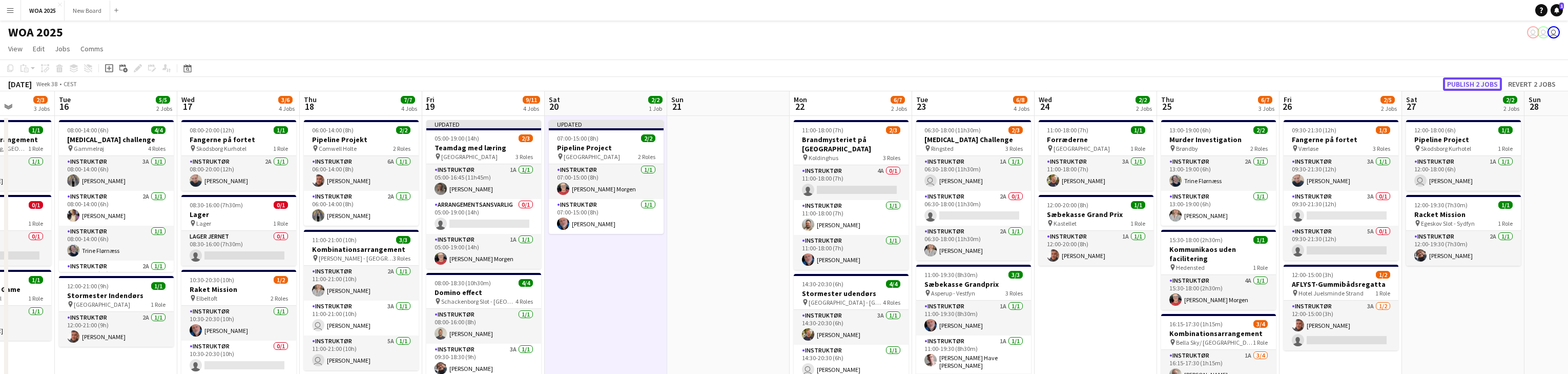
click at [1465, 81] on button "Publish 2 jobs" at bounding box center [1473, 84] width 59 height 13
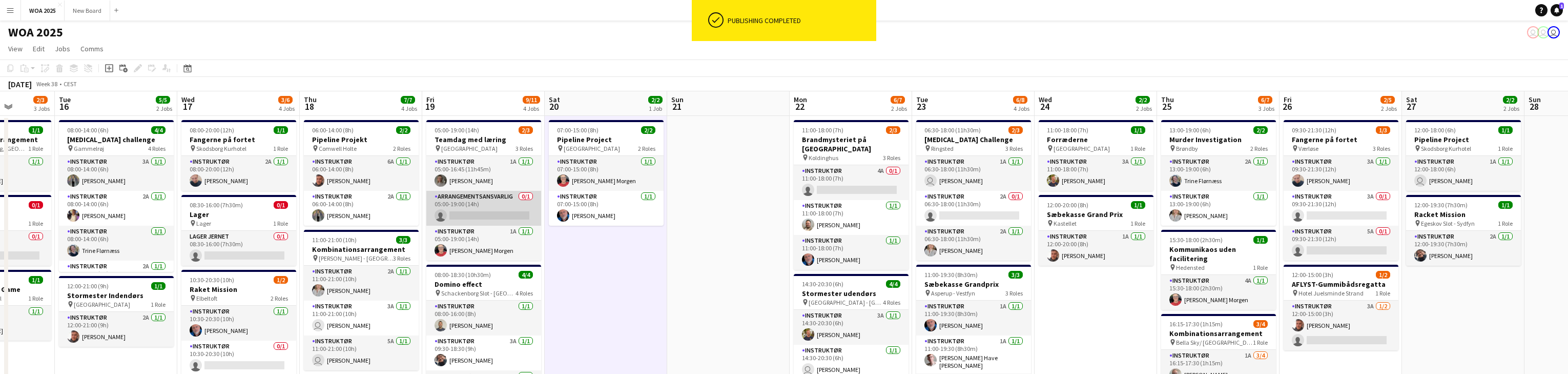
click at [494, 216] on app-card-role "Arrangementsansvarlig 0/1 05:00-19:00 (14h) single-neutral-actions" at bounding box center [484, 208] width 115 height 35
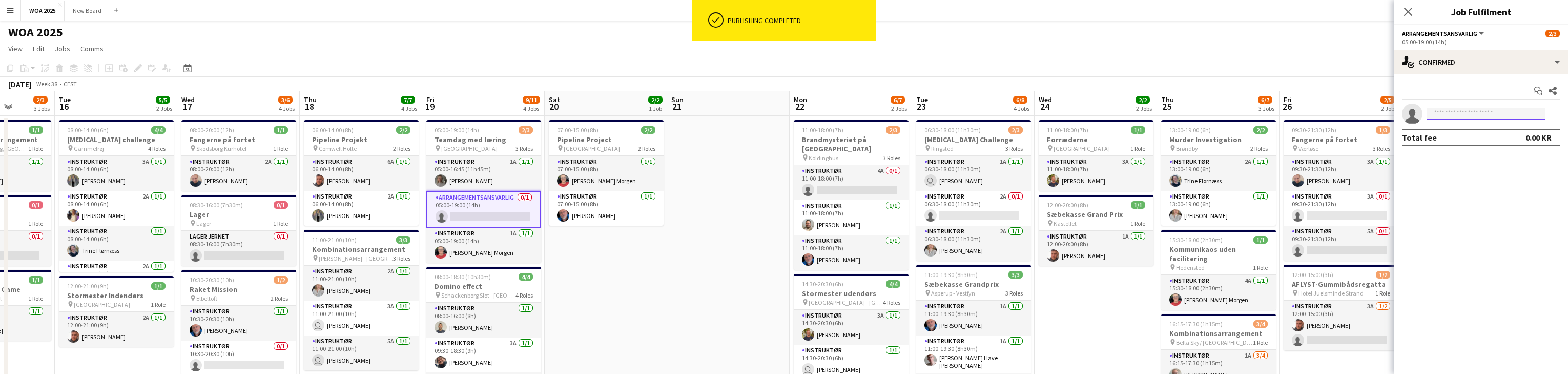
click at [1499, 115] on input at bounding box center [1486, 114] width 119 height 13
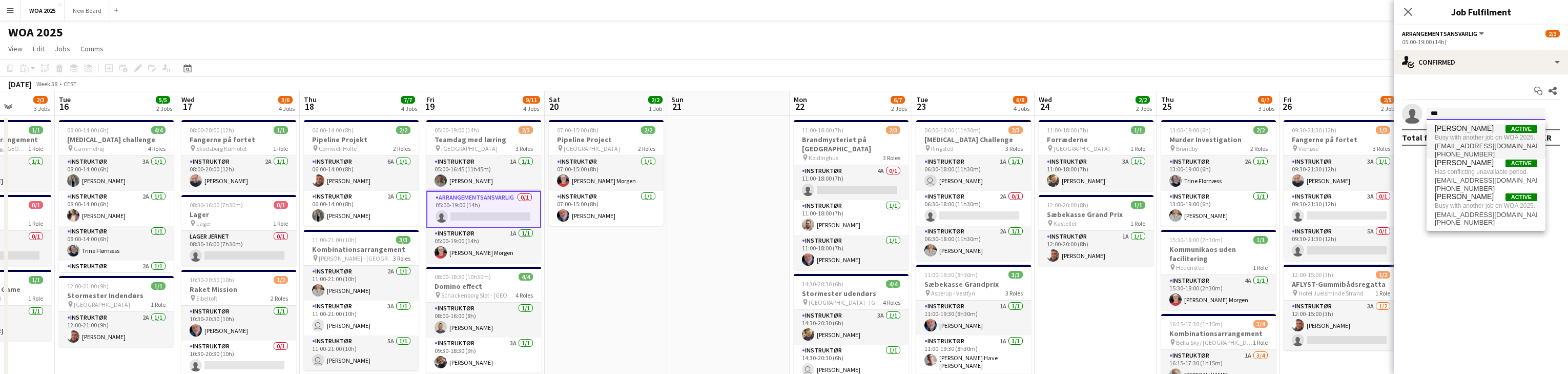
type input "***"
click at [1463, 132] on span "[PERSON_NAME]" at bounding box center [1464, 128] width 59 height 8
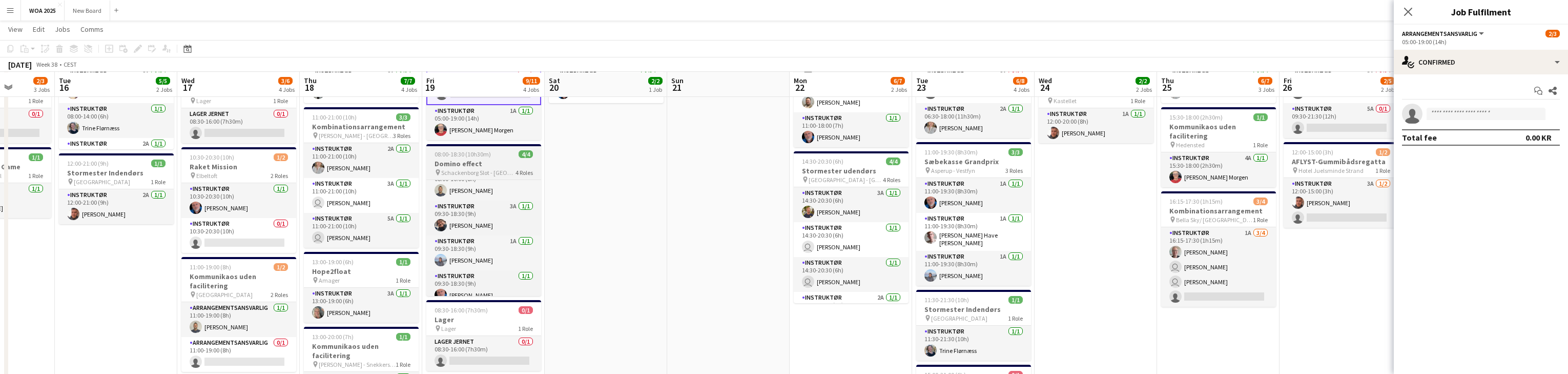
scroll to position [19, 0]
click at [505, 287] on app-card-role "Instruktør 1/1 09:30-18:30 (9h) Carsten Rolsgaard" at bounding box center [484, 283] width 115 height 35
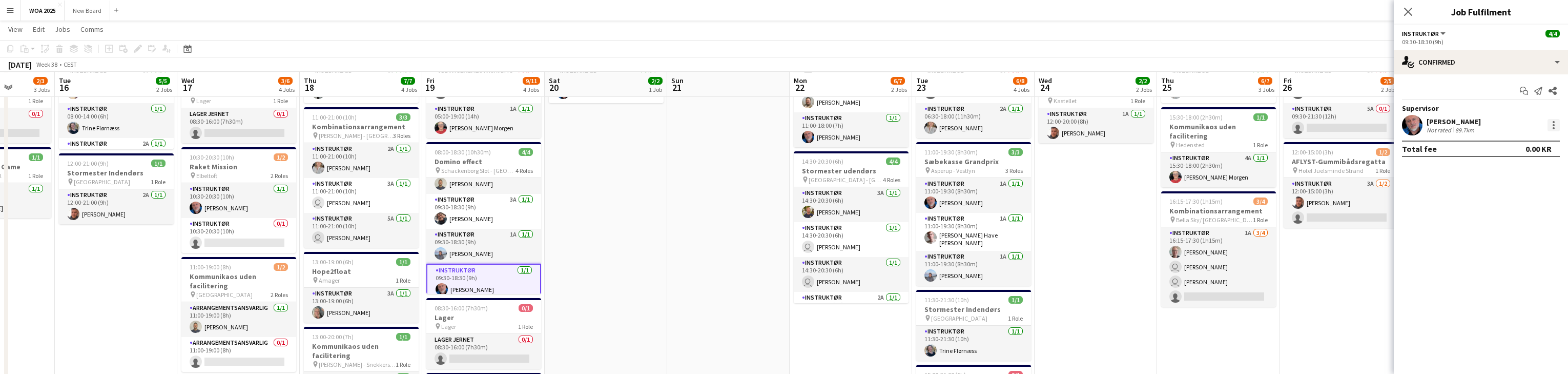
click at [1554, 126] on div at bounding box center [1554, 125] width 13 height 13
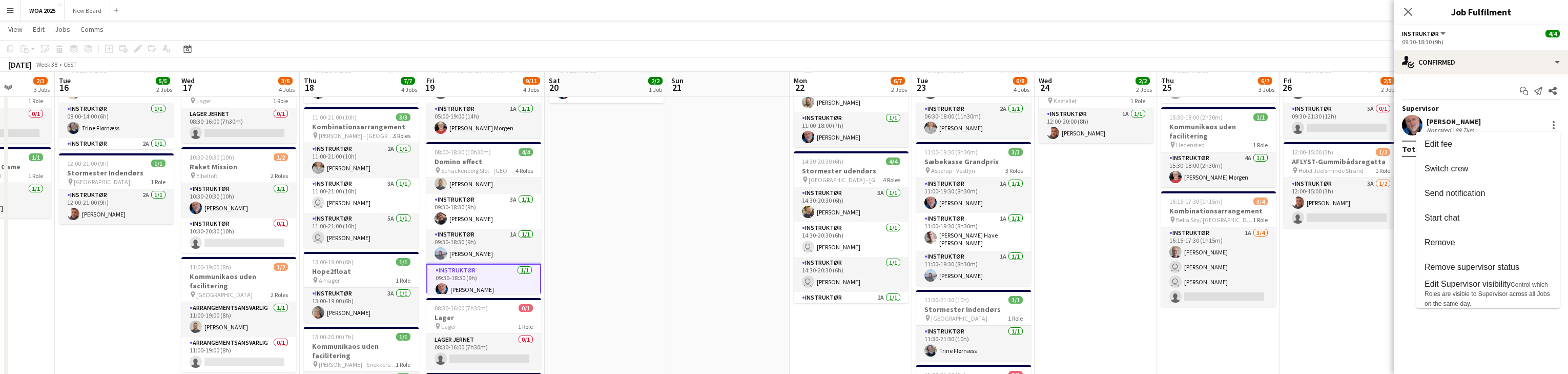
click at [1349, 300] on div at bounding box center [784, 187] width 1568 height 374
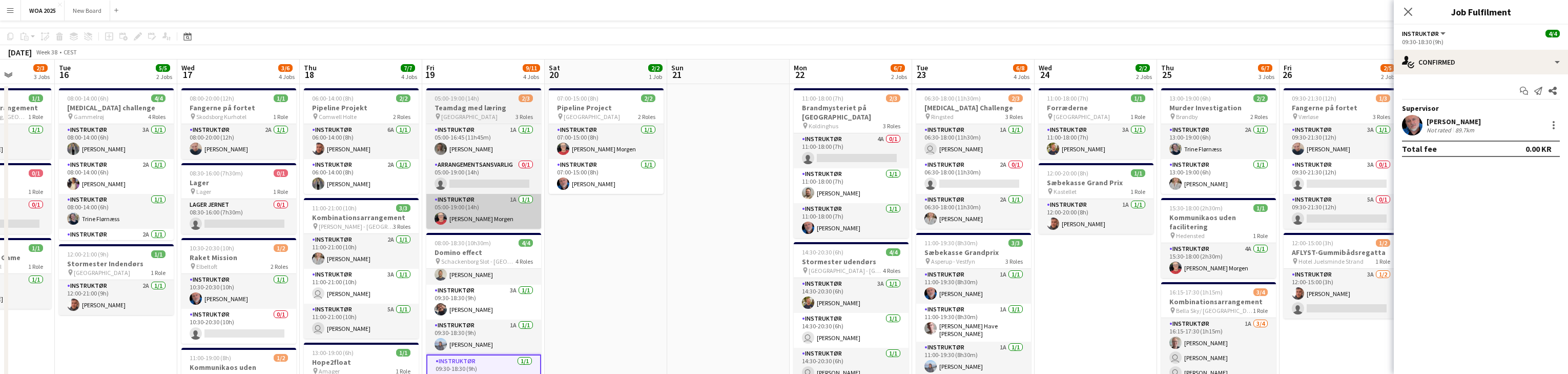
scroll to position [0, 0]
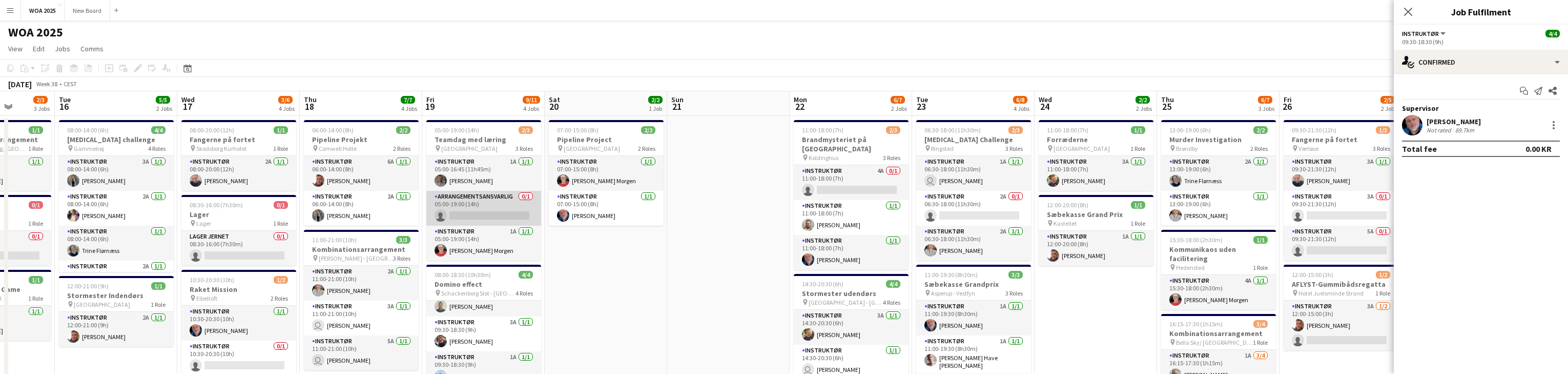
click at [489, 213] on app-card-role "Arrangementsansvarlig 0/1 05:00-19:00 (14h) single-neutral-actions" at bounding box center [484, 208] width 115 height 35
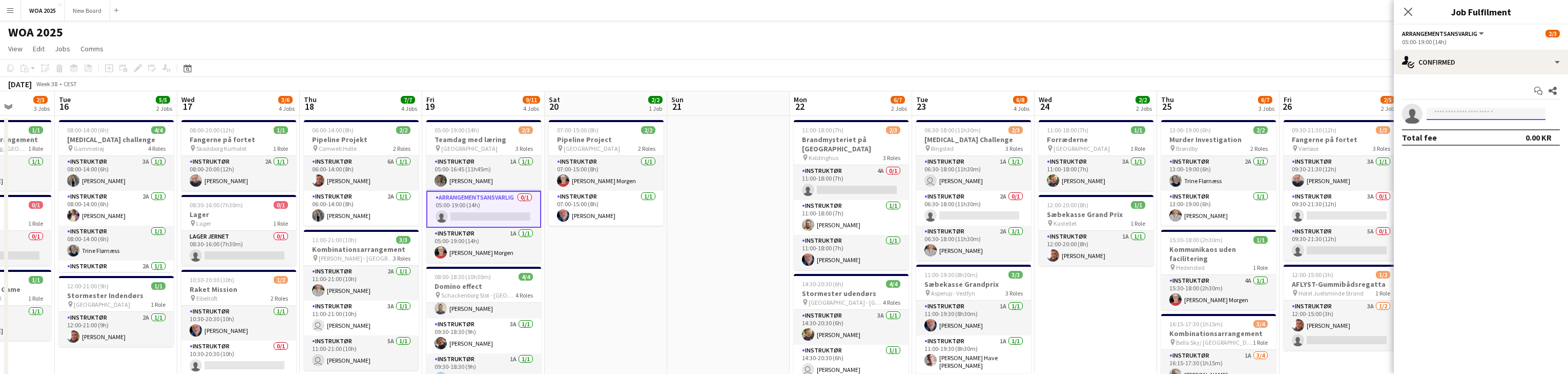
click at [1464, 112] on input at bounding box center [1486, 114] width 119 height 13
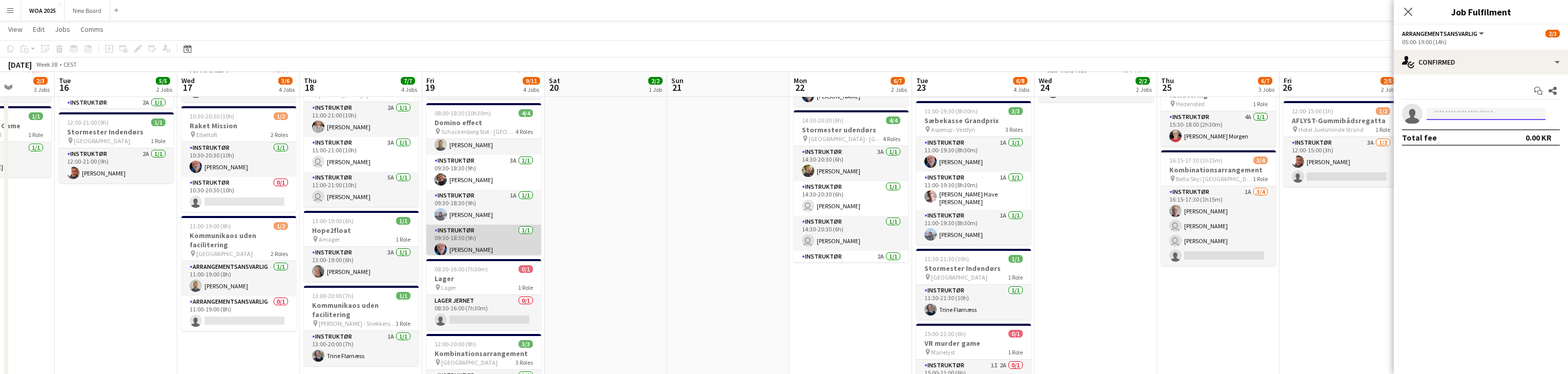
scroll to position [163, 0]
click at [469, 240] on app-card-role "Instruktør 1/1 09:30-18:30 (9h) Carsten Rolsgaard" at bounding box center [484, 242] width 115 height 35
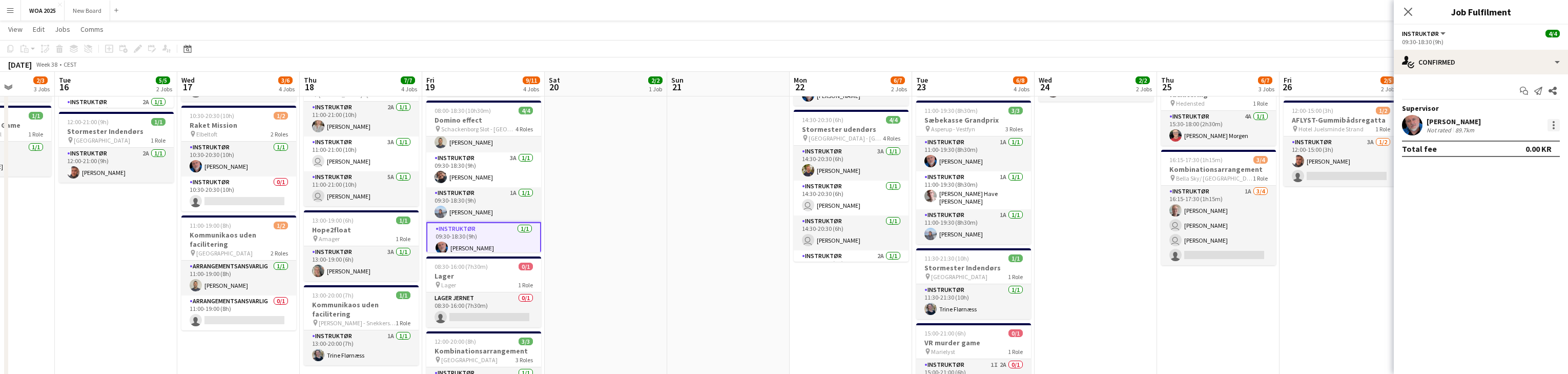
click at [1550, 126] on div at bounding box center [1554, 125] width 13 height 13
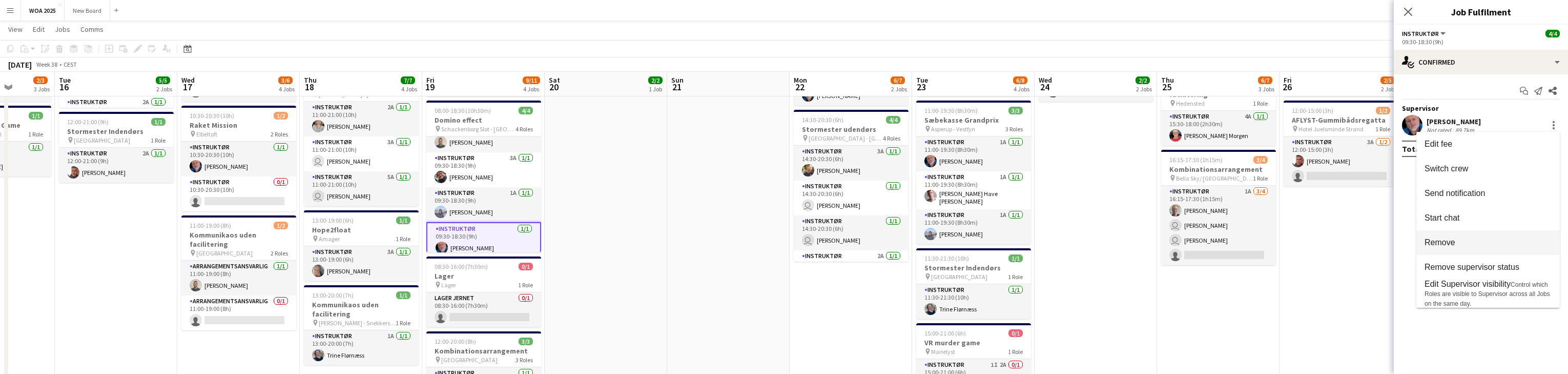
click at [1516, 253] on button "Remove" at bounding box center [1489, 242] width 144 height 24
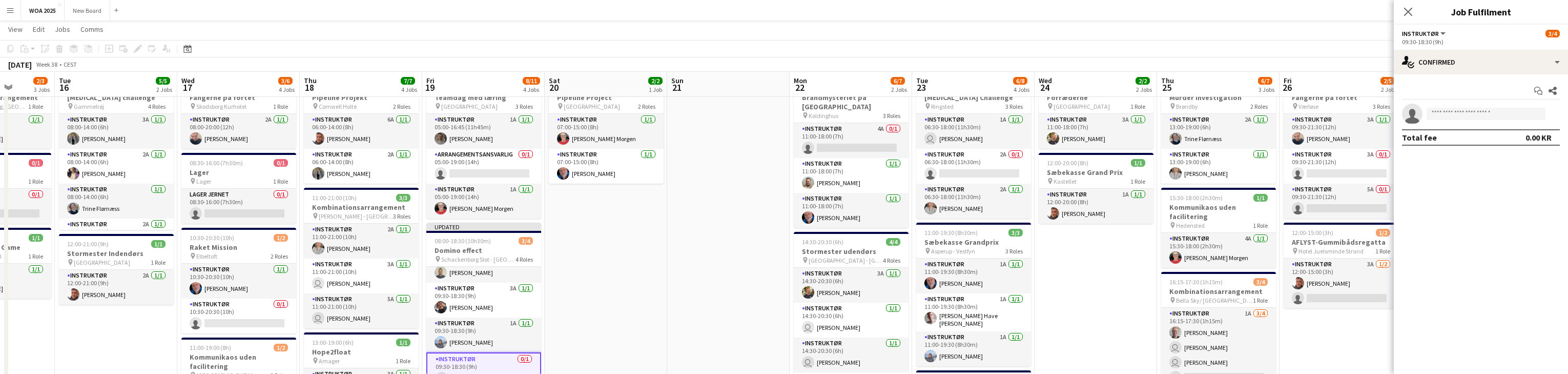
scroll to position [41, 0]
click at [1404, 13] on icon "Close pop-in" at bounding box center [1408, 12] width 10 height 10
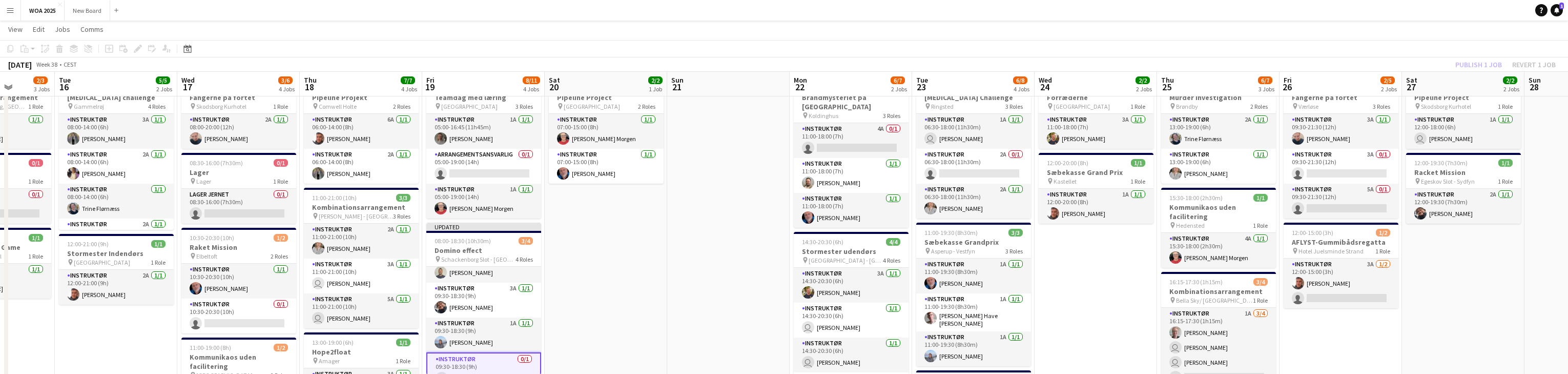
click at [1475, 64] on div "Publish 1 job Revert 1 job" at bounding box center [1505, 64] width 125 height 13
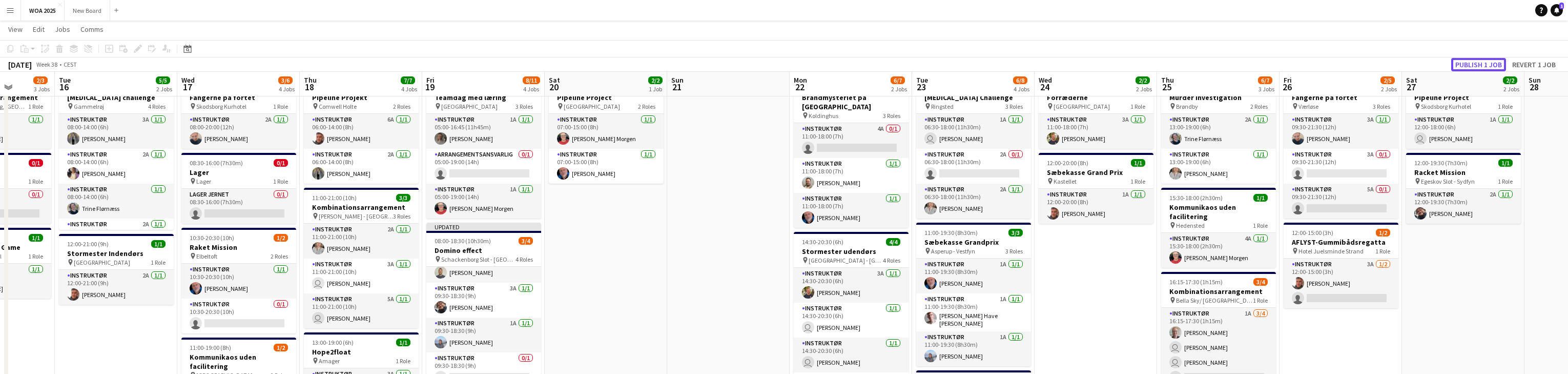
click at [1475, 64] on button "Publish 1 job" at bounding box center [1479, 64] width 55 height 13
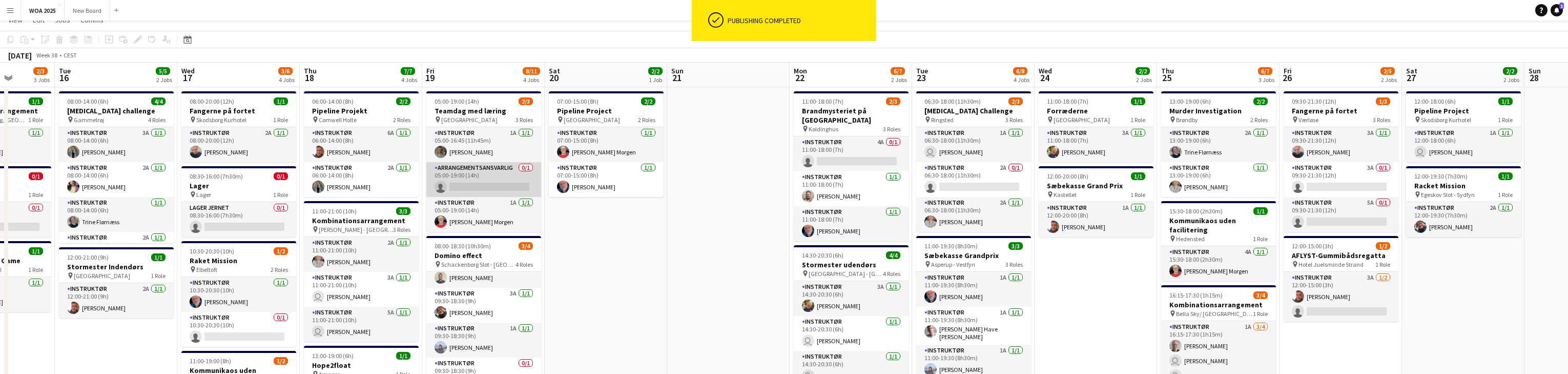
scroll to position [0, 0]
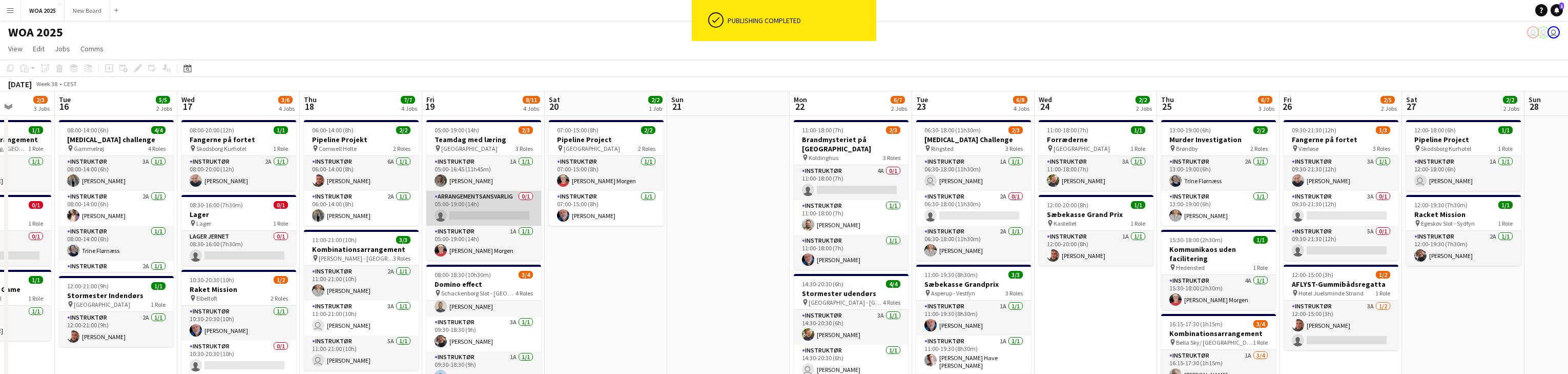
click at [474, 213] on app-card-role "Arrangementsansvarlig 0/1 05:00-19:00 (14h) single-neutral-actions" at bounding box center [484, 208] width 115 height 35
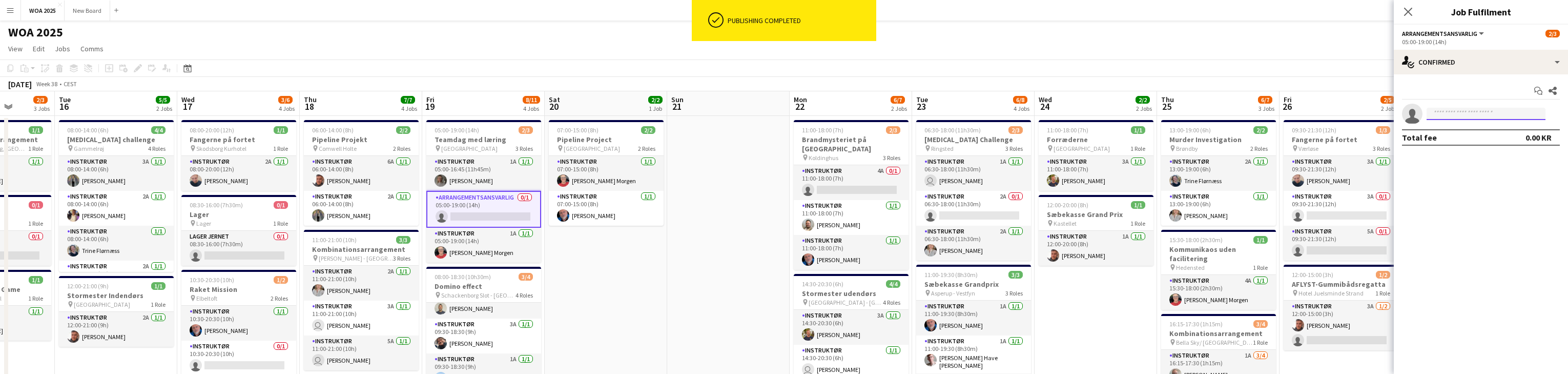
click at [1515, 109] on input at bounding box center [1486, 114] width 119 height 13
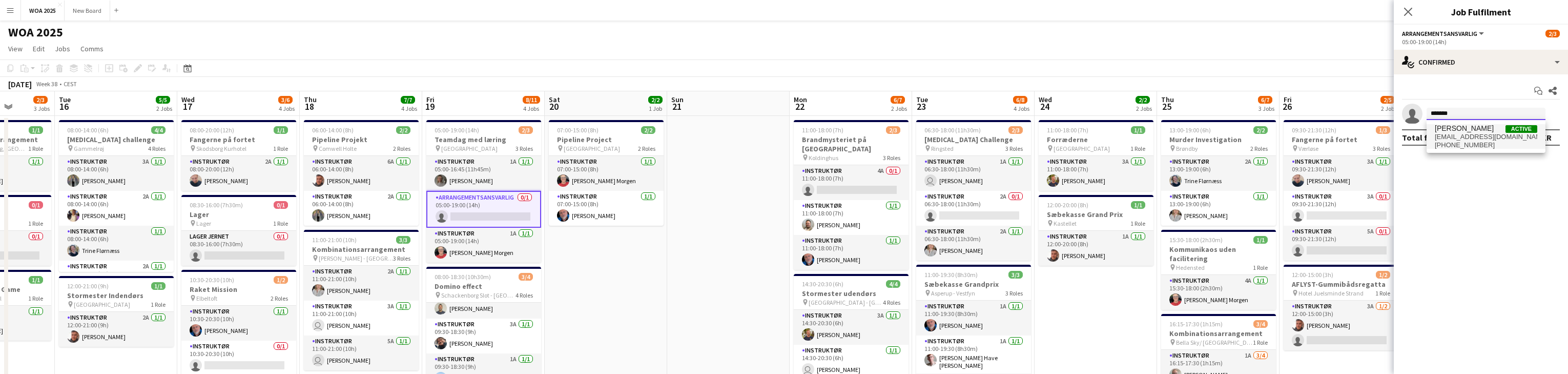
type input "*******"
click at [1487, 131] on span "[PERSON_NAME]" at bounding box center [1464, 128] width 59 height 8
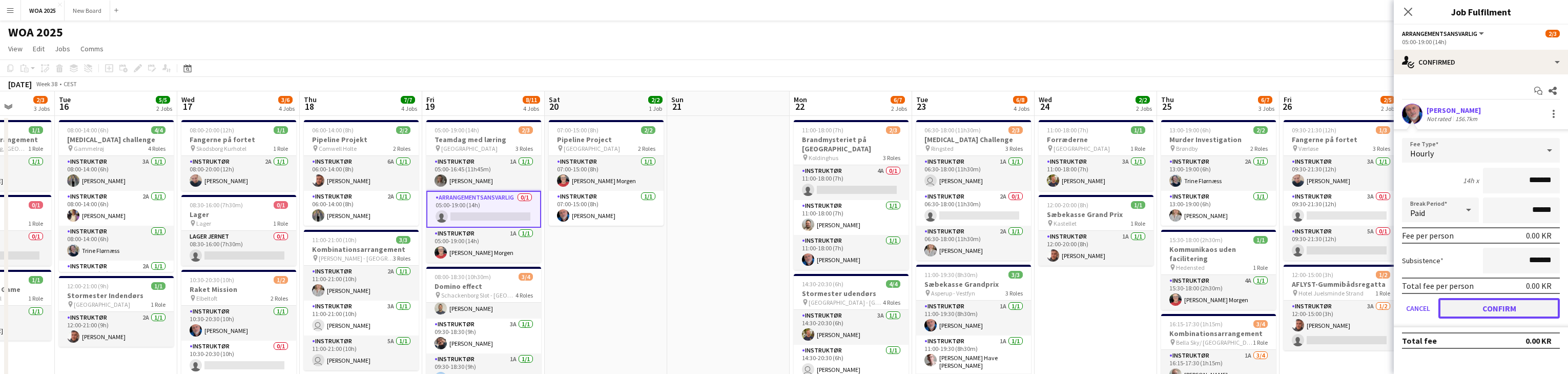
click at [1490, 315] on button "Confirm" at bounding box center [1499, 308] width 121 height 21
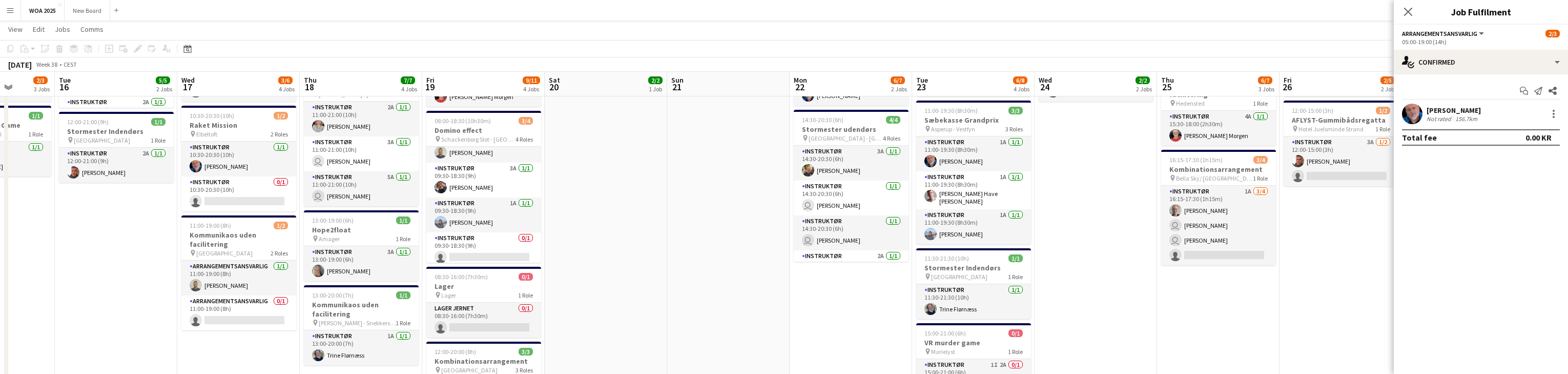
scroll to position [163, 0]
click at [503, 181] on app-card-role "Instruktør 3A 1/1 09:30-18:30 (9h) Kim Aagaard Holm" at bounding box center [484, 180] width 115 height 35
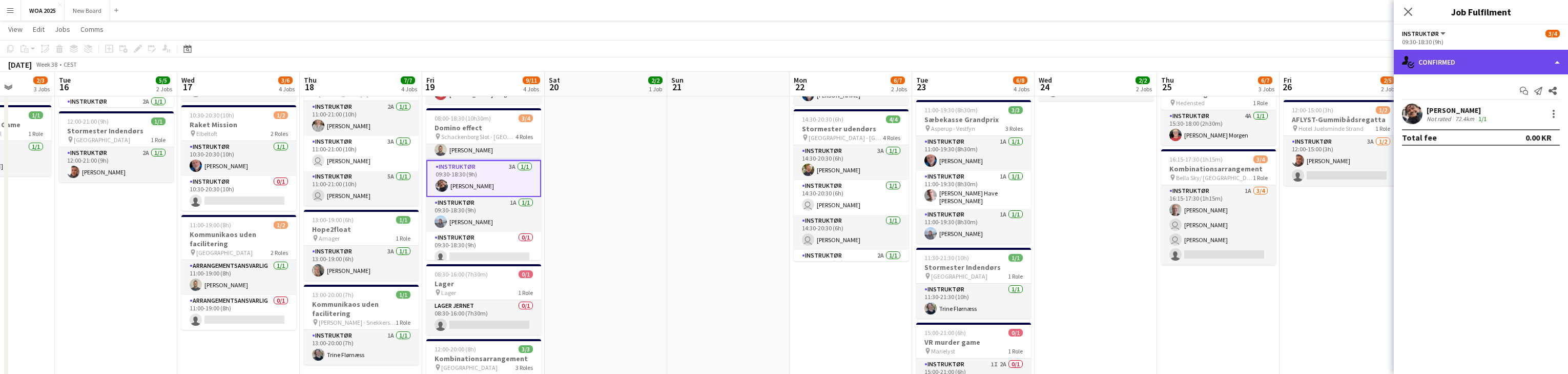
click at [1559, 60] on div "single-neutral-actions-check-2 Confirmed" at bounding box center [1481, 61] width 174 height 24
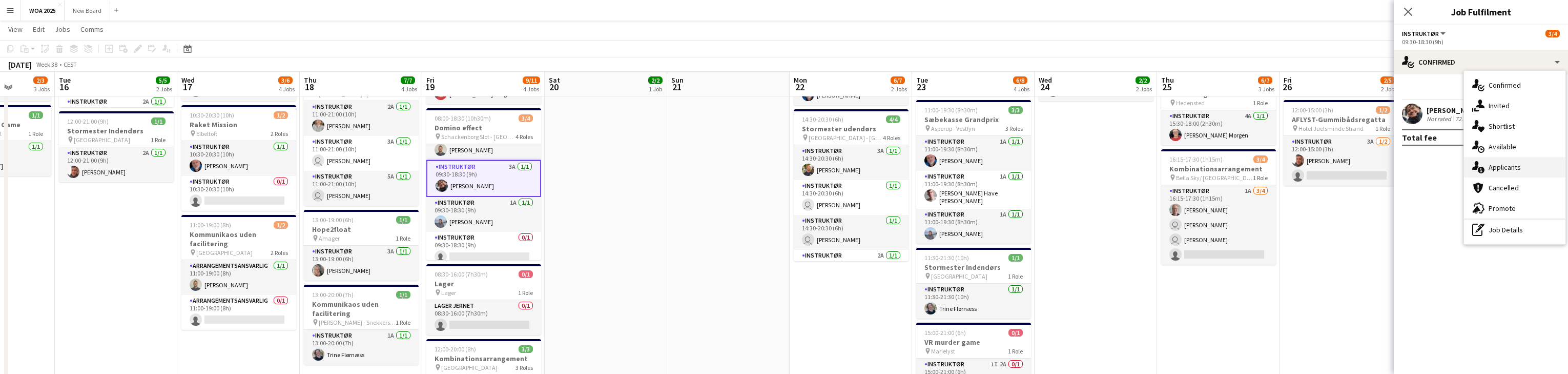
click at [1530, 166] on div "single-neutral-actions-information Applicants" at bounding box center [1514, 167] width 101 height 21
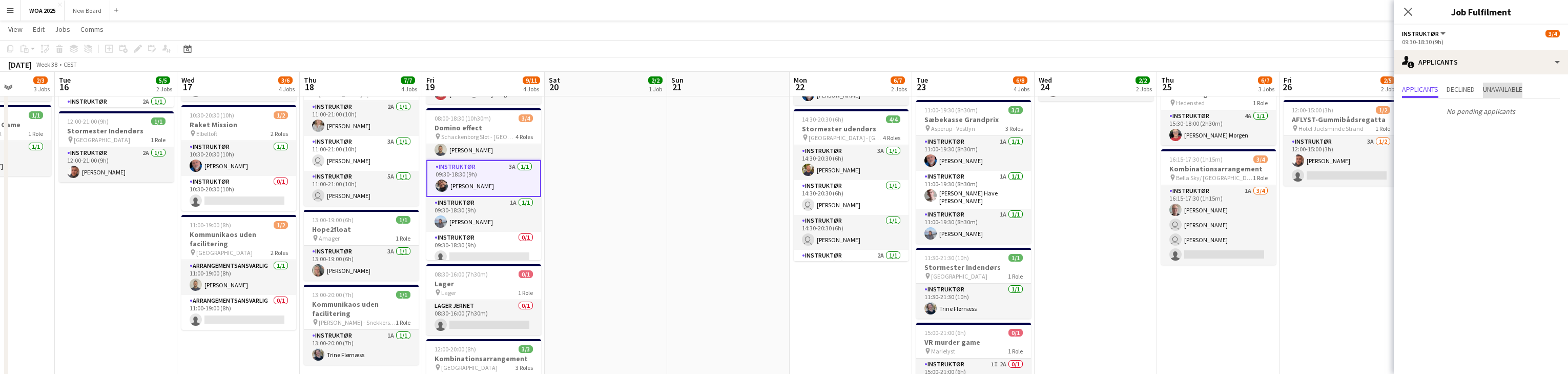
click at [1509, 91] on span "Unavailable" at bounding box center [1503, 89] width 39 height 8
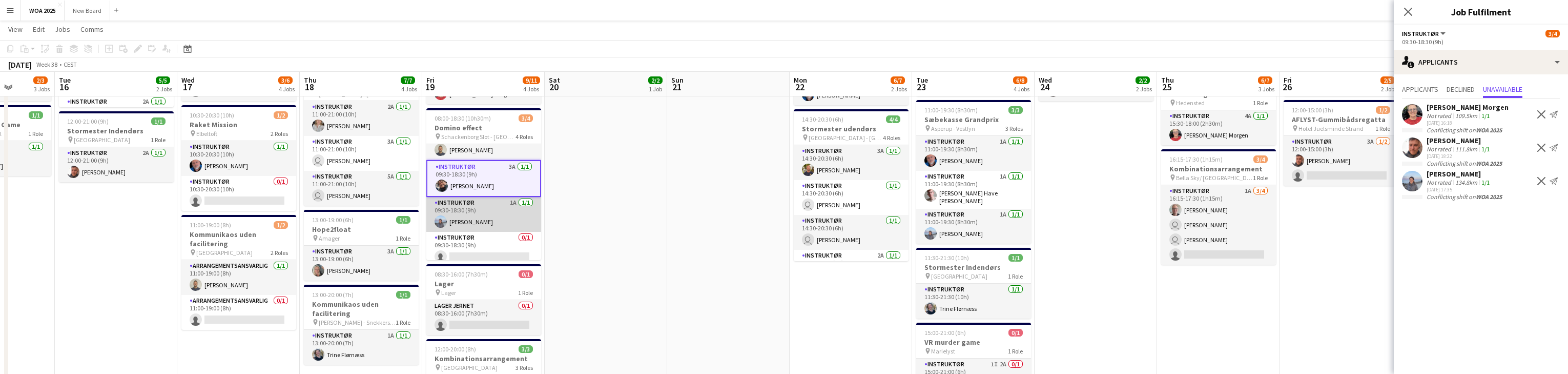
click at [513, 219] on app-card-role "Instruktør 1A 1/1 09:30-18:30 (9h) Jette Grønvald" at bounding box center [484, 214] width 115 height 35
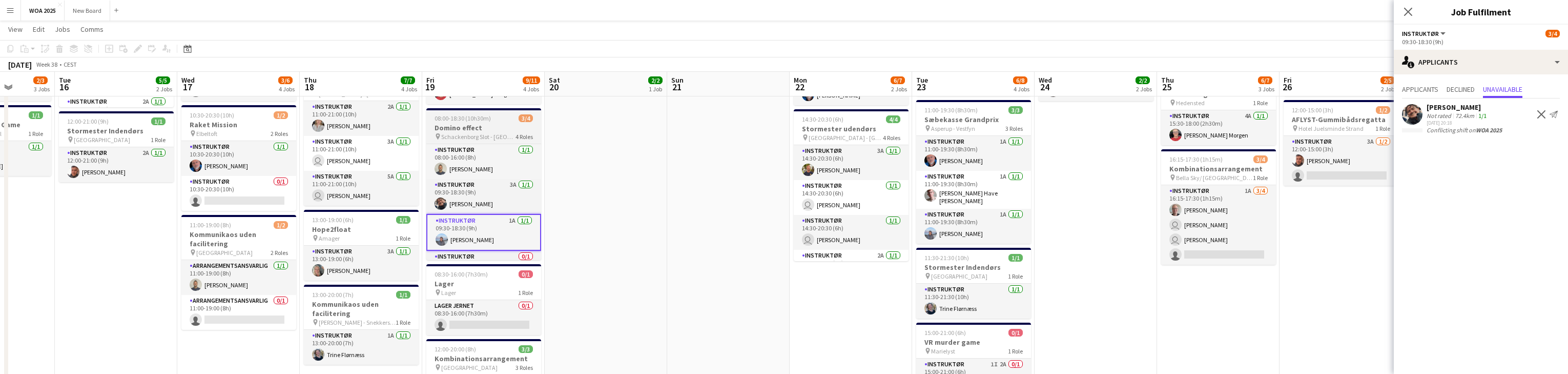
scroll to position [24, 0]
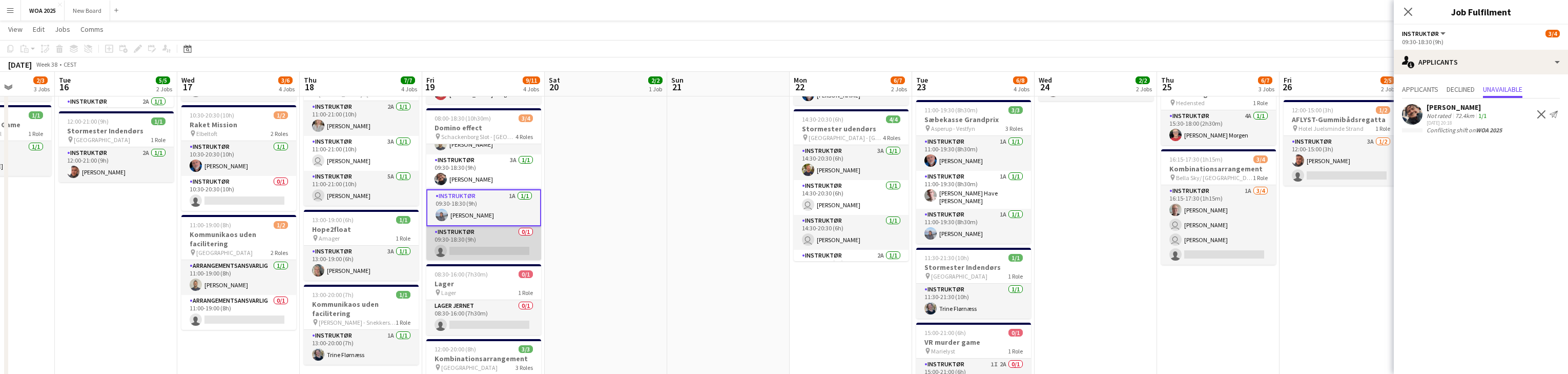
click at [496, 244] on app-card-role "Instruktør 0/1 09:30-18:30 (9h) single-neutral-actions" at bounding box center [484, 243] width 115 height 35
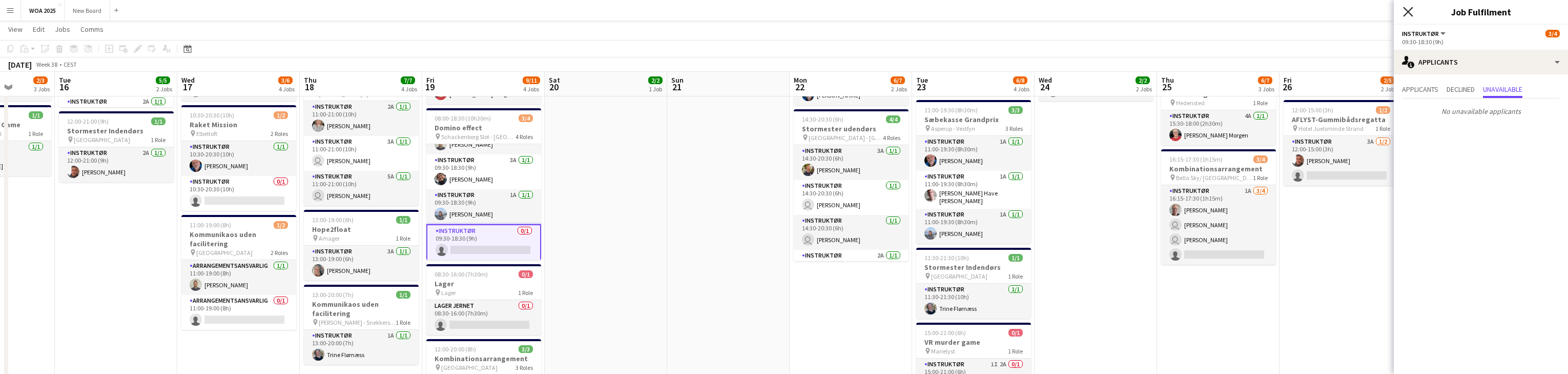
click at [1408, 14] on icon "Close pop-in" at bounding box center [1408, 12] width 10 height 10
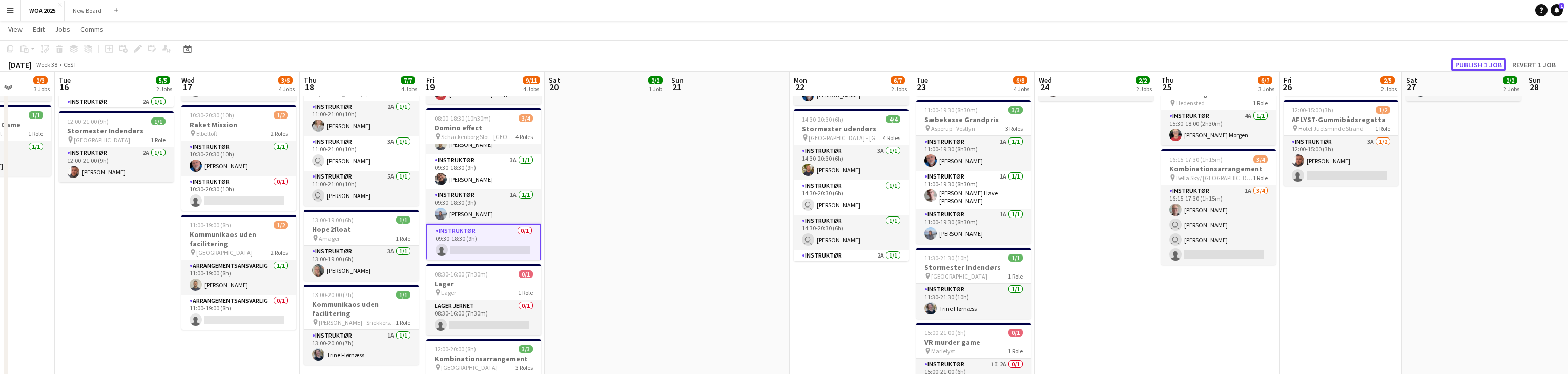
click at [1471, 65] on button "Publish 1 job" at bounding box center [1479, 64] width 55 height 13
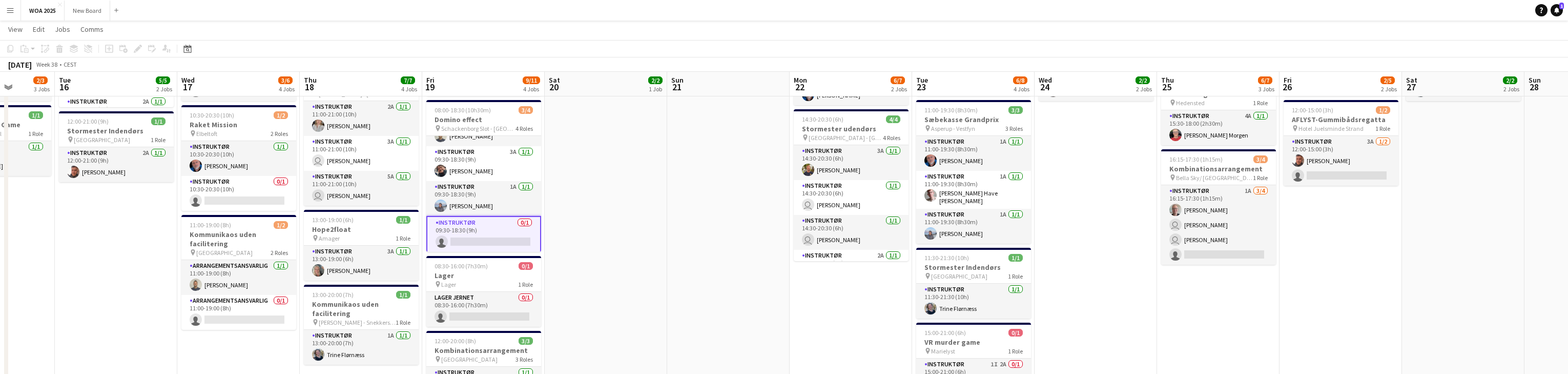
click at [493, 236] on app-card-role "Instruktør 0/1 09:30-18:30 (9h) single-neutral-actions" at bounding box center [484, 234] width 115 height 37
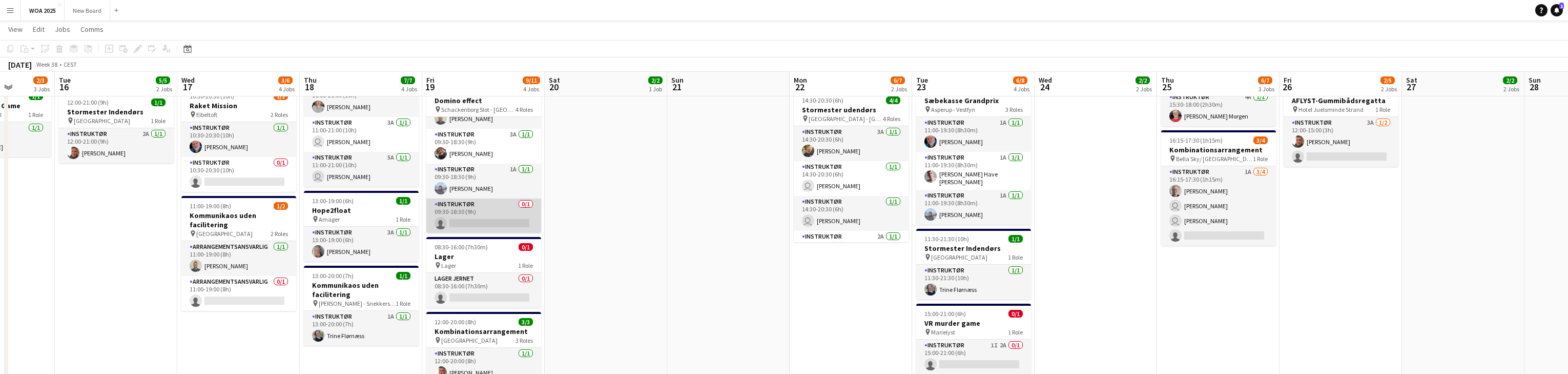
scroll to position [182, 0]
click at [473, 223] on app-card-role "Instruktør 0/1 09:30-18:30 (9h) single-neutral-actions" at bounding box center [484, 216] width 115 height 35
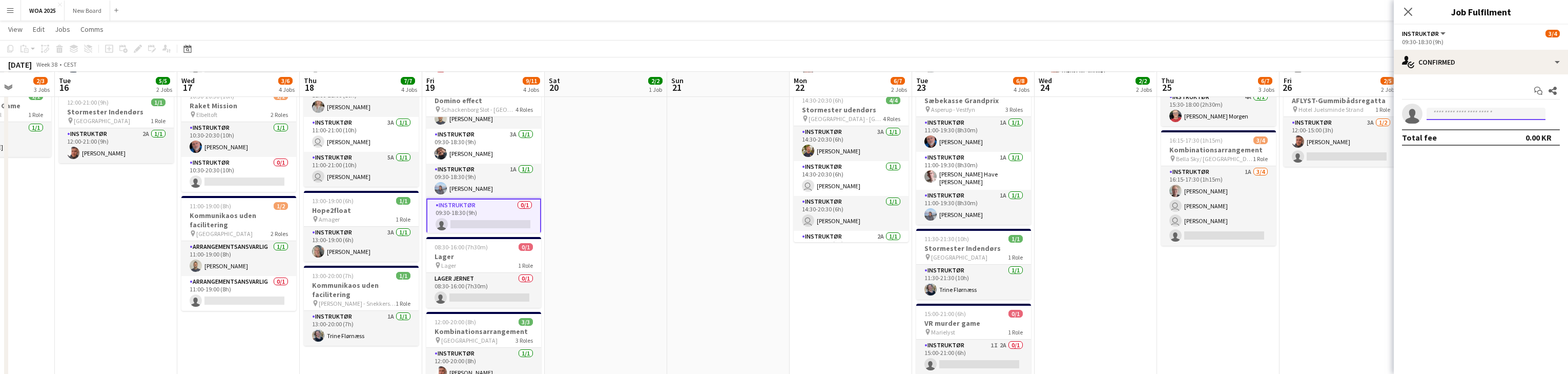
click at [1462, 115] on input at bounding box center [1486, 114] width 119 height 13
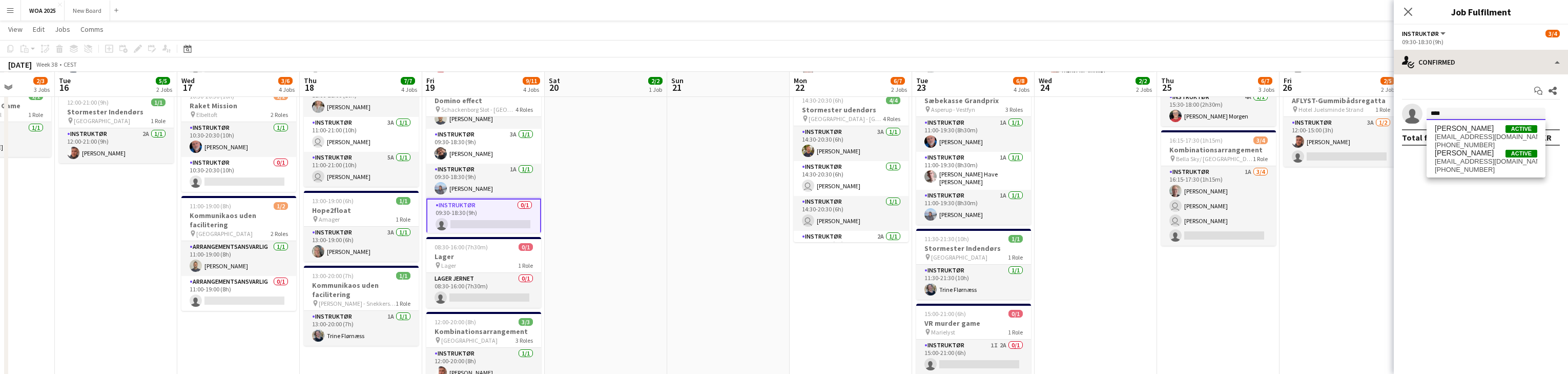
type input "****"
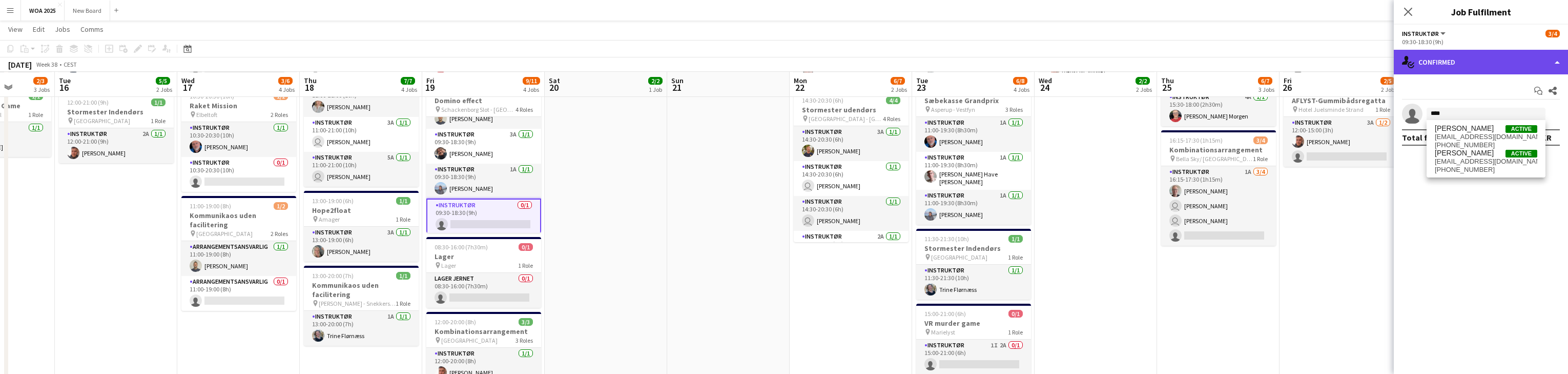
click at [1523, 65] on div "single-neutral-actions-check-2 Confirmed" at bounding box center [1481, 61] width 174 height 24
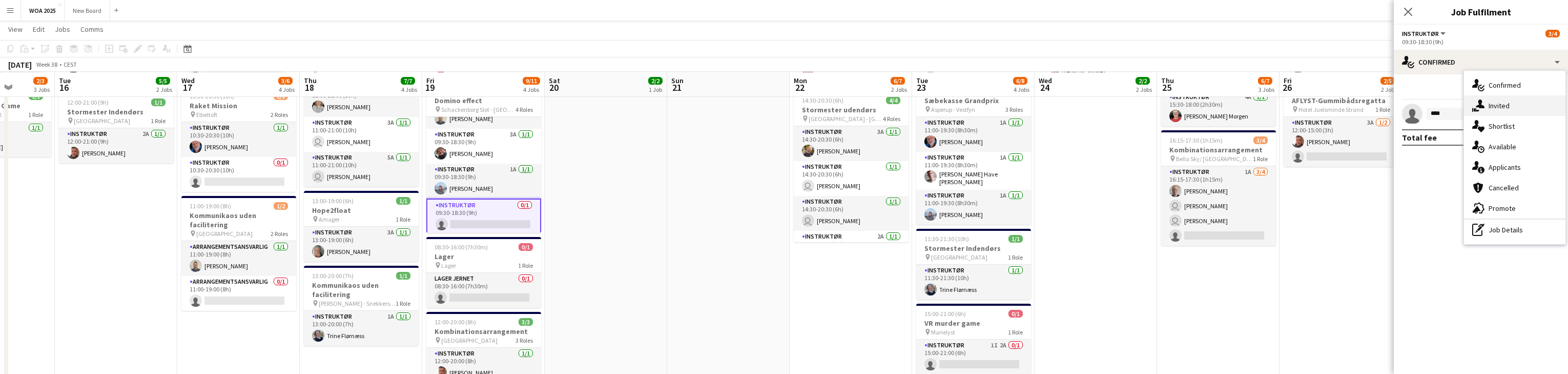
click at [1516, 105] on div "single-neutral-actions-share-1 Invited" at bounding box center [1514, 105] width 101 height 21
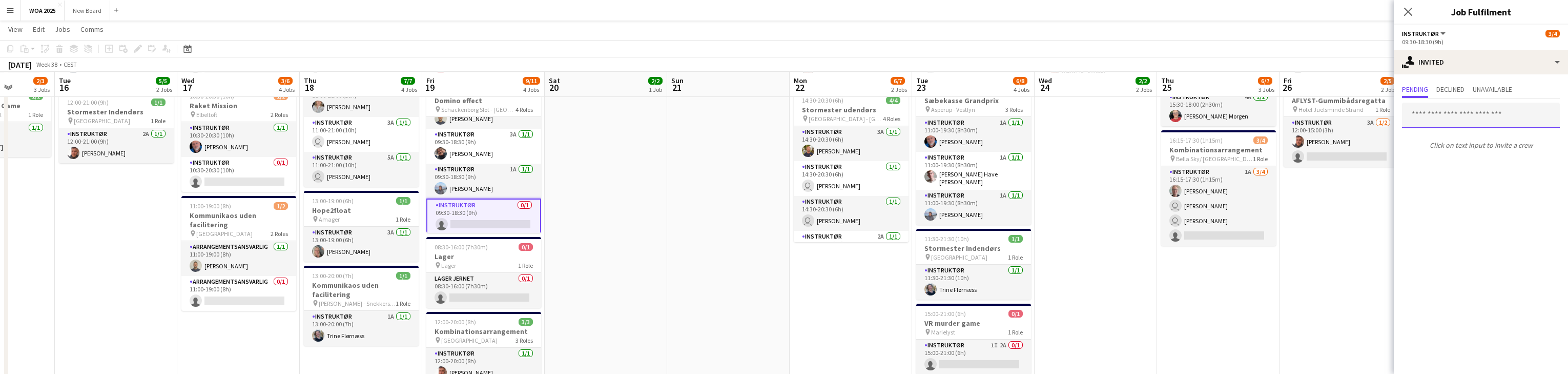
click at [1507, 110] on input "text" at bounding box center [1481, 115] width 158 height 26
type input "*****"
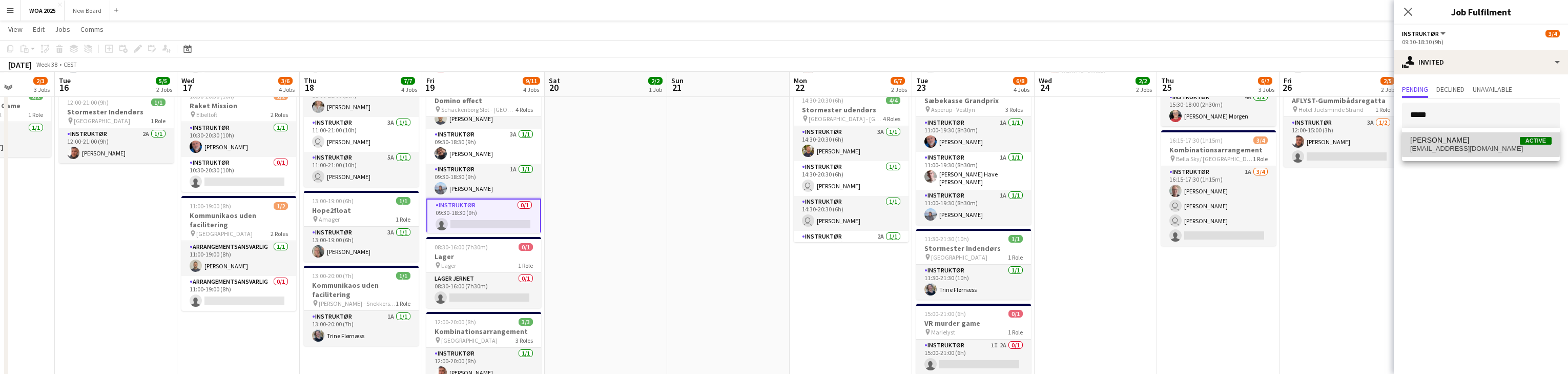
click at [1481, 142] on span "Julie Sørensen Active" at bounding box center [1481, 140] width 141 height 8
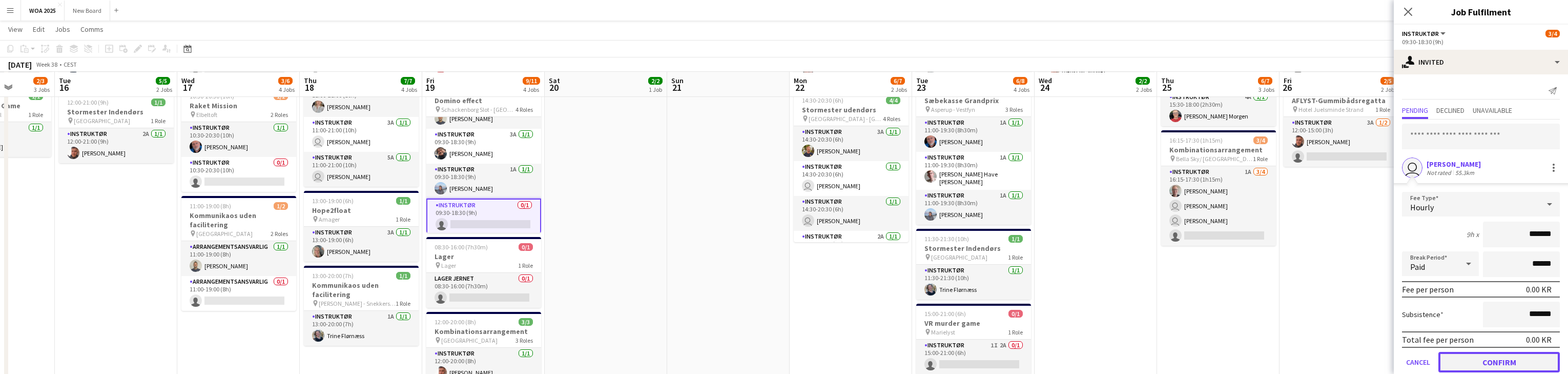
click at [1491, 363] on button "Confirm" at bounding box center [1499, 361] width 121 height 21
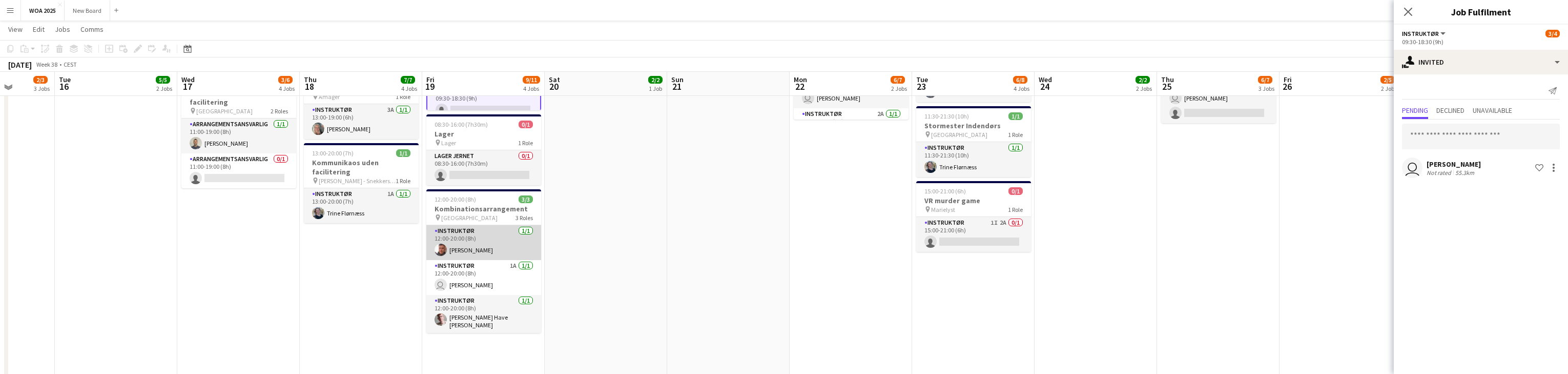
click at [488, 272] on app-card-role "Instruktør 1A 1/1 12:00-20:00 (8h) user Sille Jensen" at bounding box center [484, 278] width 115 height 35
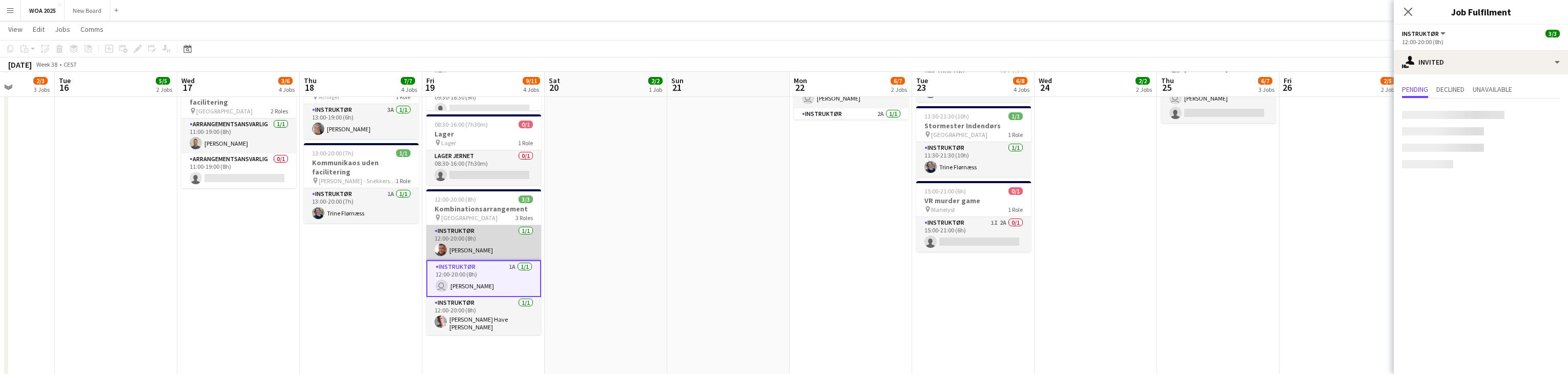
scroll to position [305, 0]
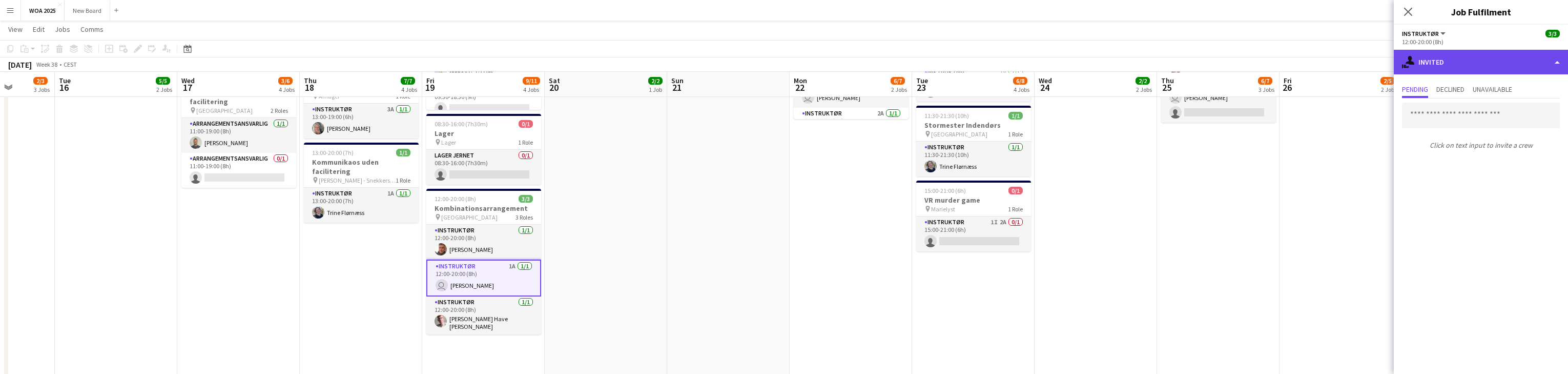
click at [1485, 64] on div "single-neutral-actions-share-1 Invited" at bounding box center [1481, 61] width 174 height 24
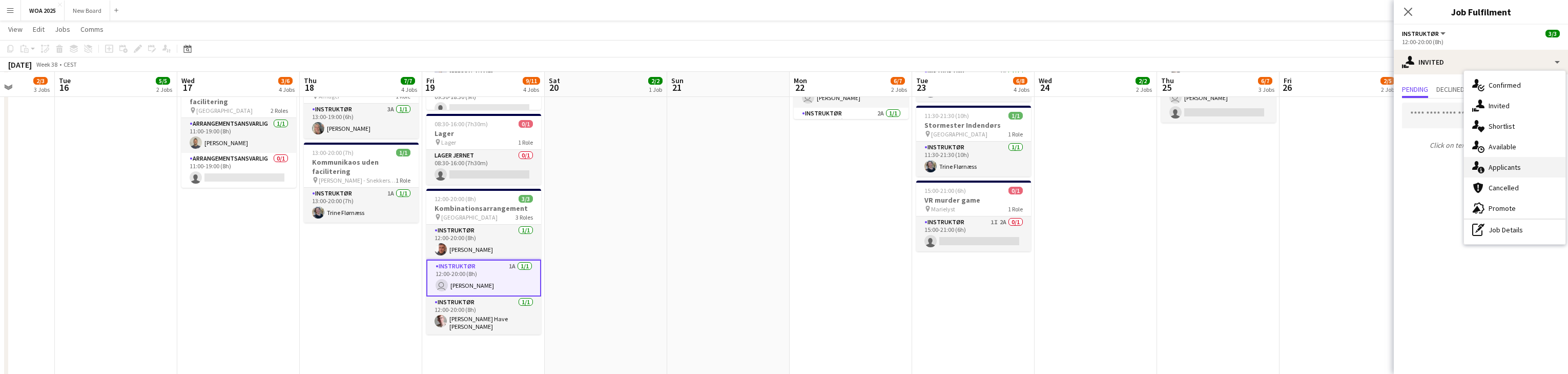
click at [1525, 166] on div "single-neutral-actions-information Applicants" at bounding box center [1514, 167] width 101 height 21
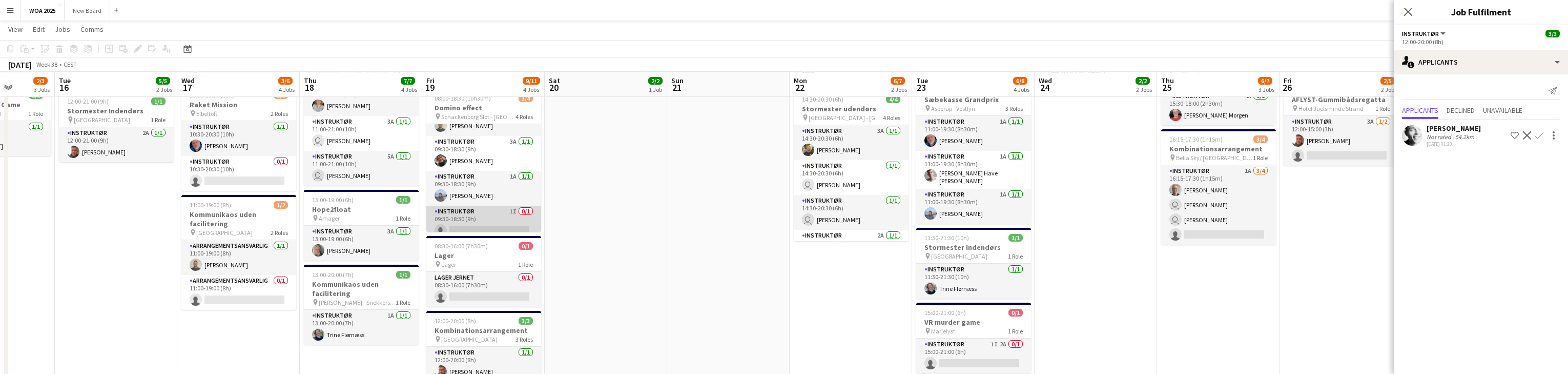
scroll to position [183, 0]
click at [490, 213] on app-card-role "Instruktør 1I 0/1 09:30-18:30 (9h) single-neutral-actions" at bounding box center [484, 223] width 115 height 35
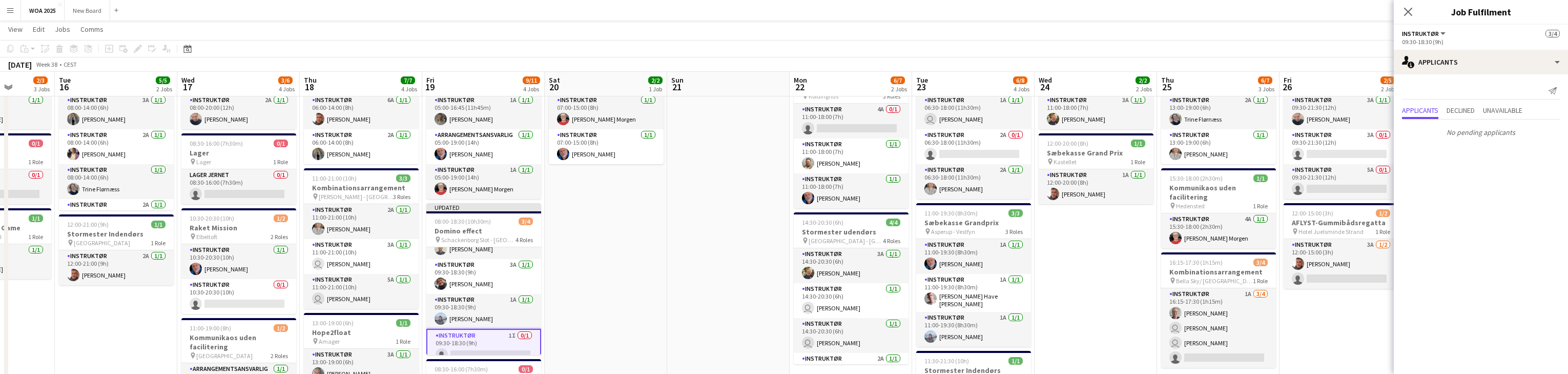
scroll to position [60, 0]
click at [1409, 13] on icon at bounding box center [1408, 12] width 10 height 10
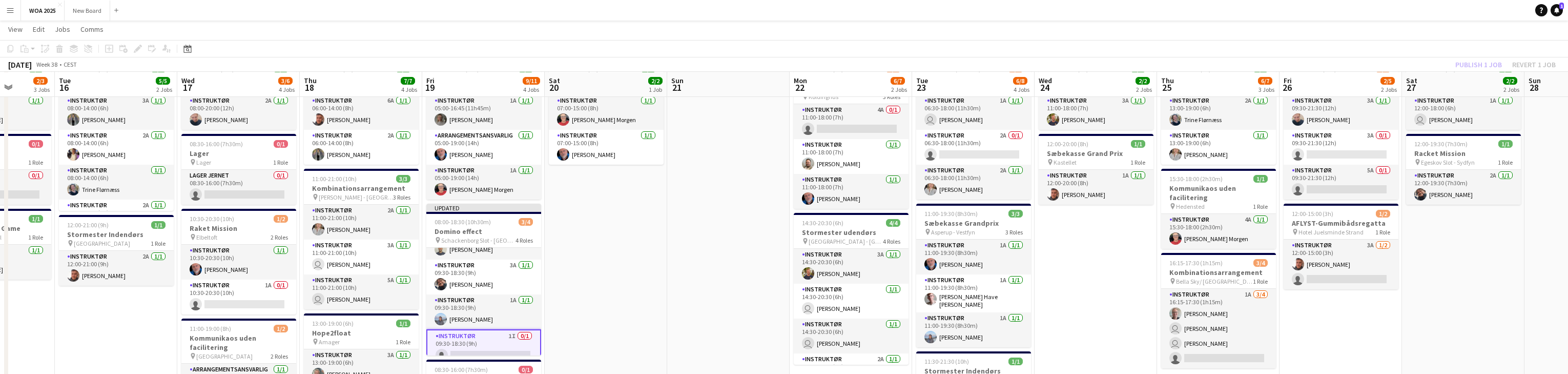
click at [1483, 67] on div "Publish 1 job Revert 1 job" at bounding box center [1505, 64] width 125 height 13
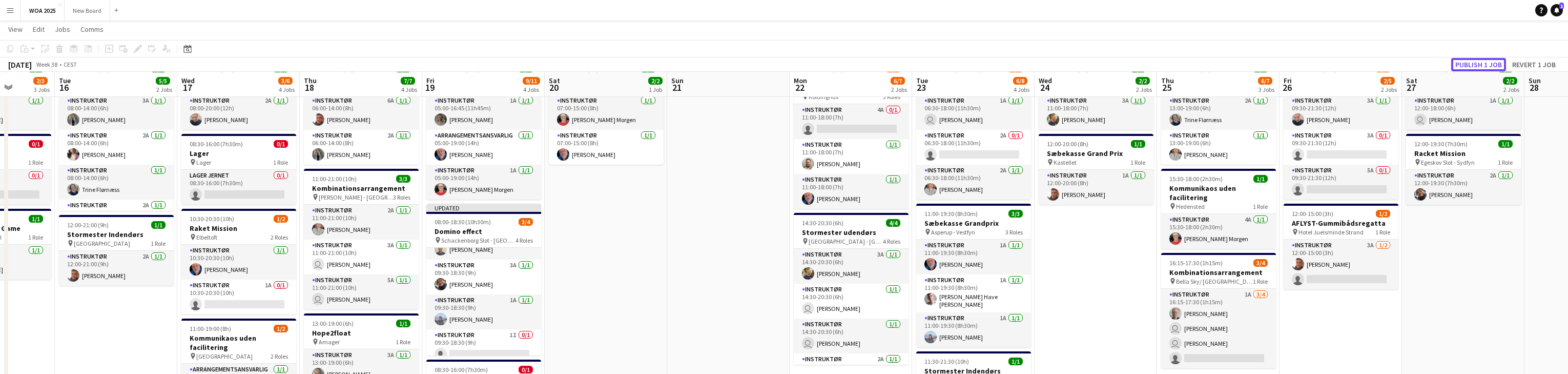
click at [1483, 67] on button "Publish 1 job" at bounding box center [1479, 64] width 55 height 13
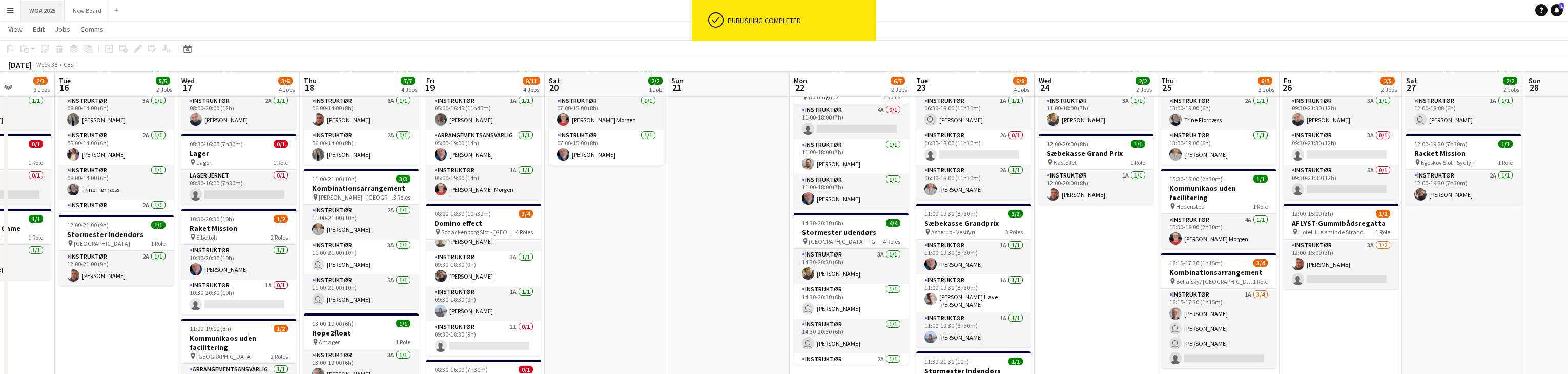
click at [41, 13] on button "WOA 2025 Close" at bounding box center [43, 11] width 44 height 20
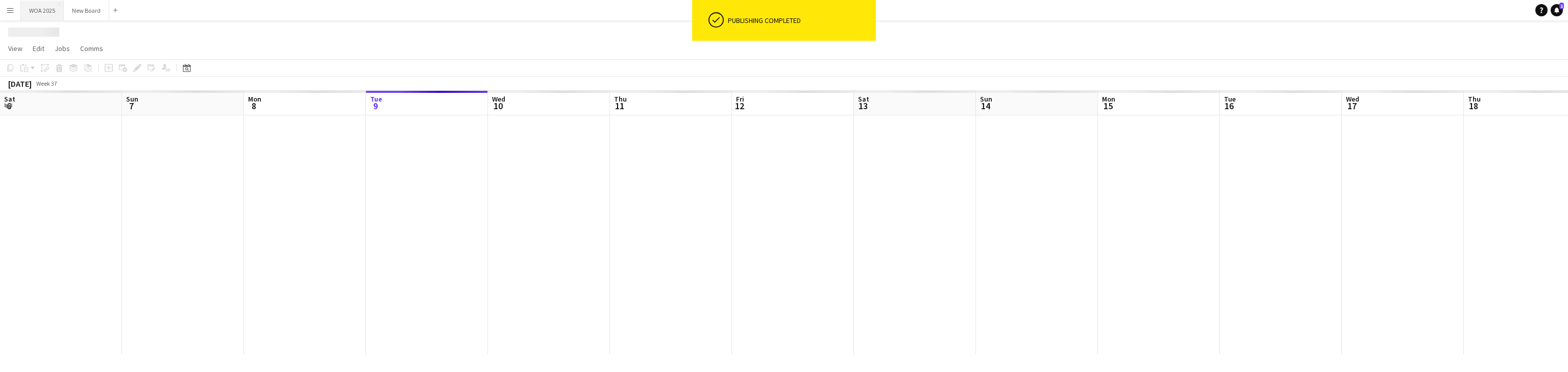
scroll to position [0, 244]
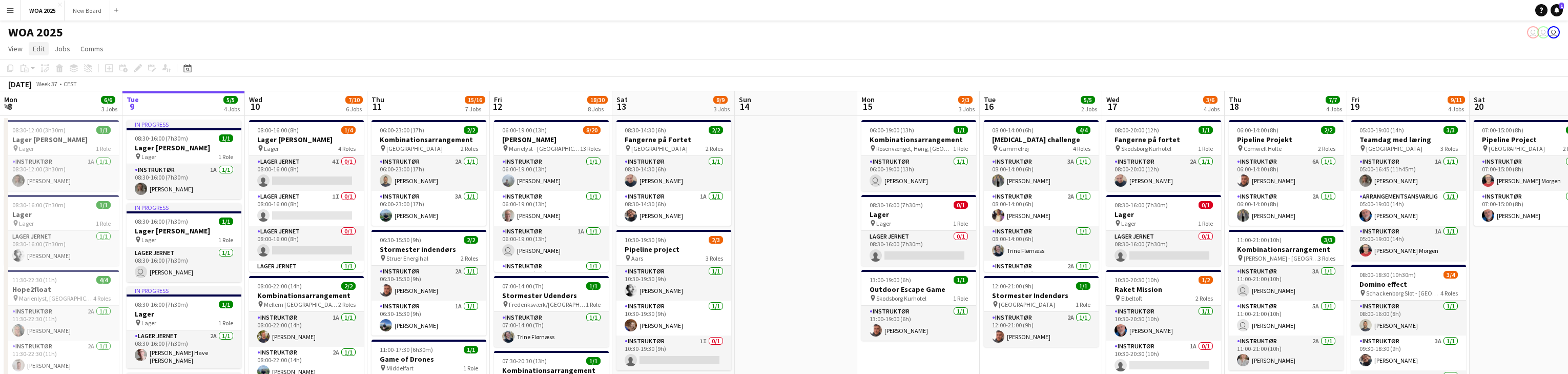
click at [46, 49] on link "Edit" at bounding box center [38, 49] width 20 height 13
click at [64, 49] on span "Jobs" at bounding box center [63, 49] width 15 height 9
click at [23, 51] on link "View" at bounding box center [15, 49] width 23 height 13
click at [13, 11] on app-icon "Menu" at bounding box center [10, 10] width 8 height 8
click at [128, 78] on link "Status" at bounding box center [155, 76] width 103 height 21
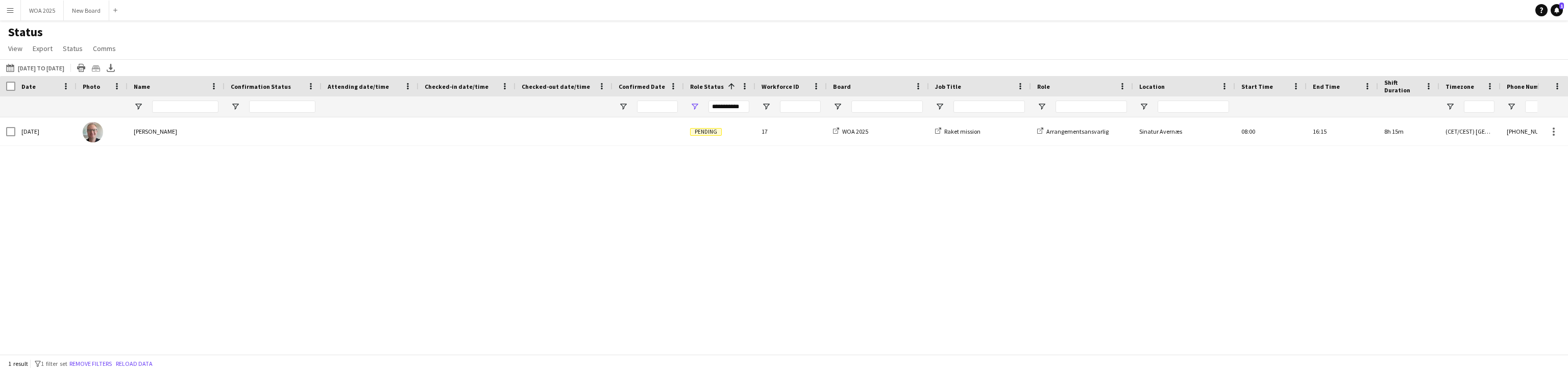
click at [12, 12] on app-icon "Menu" at bounding box center [10, 10] width 8 height 8
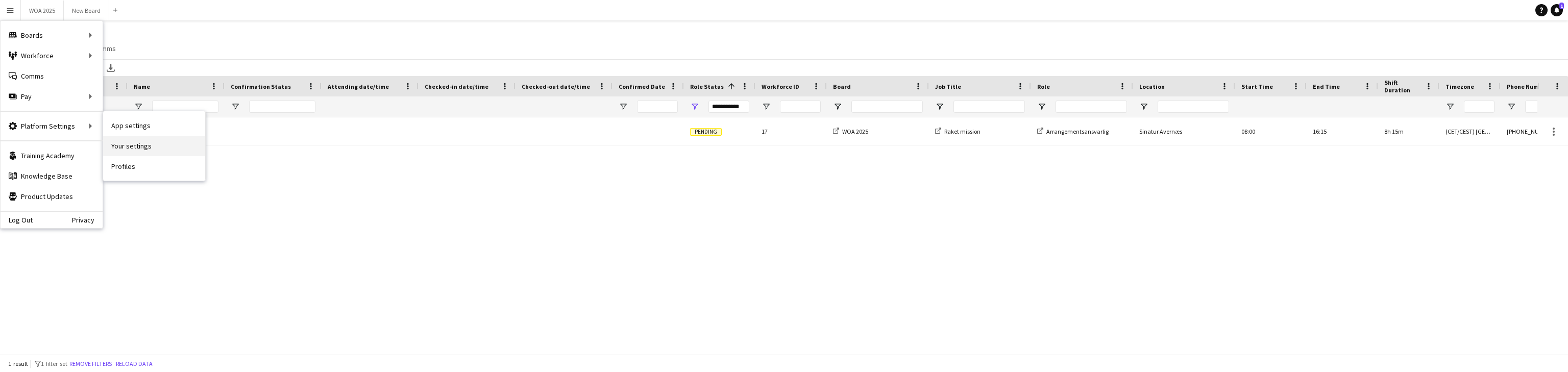
click at [137, 147] on link "Your settings" at bounding box center [154, 146] width 102 height 21
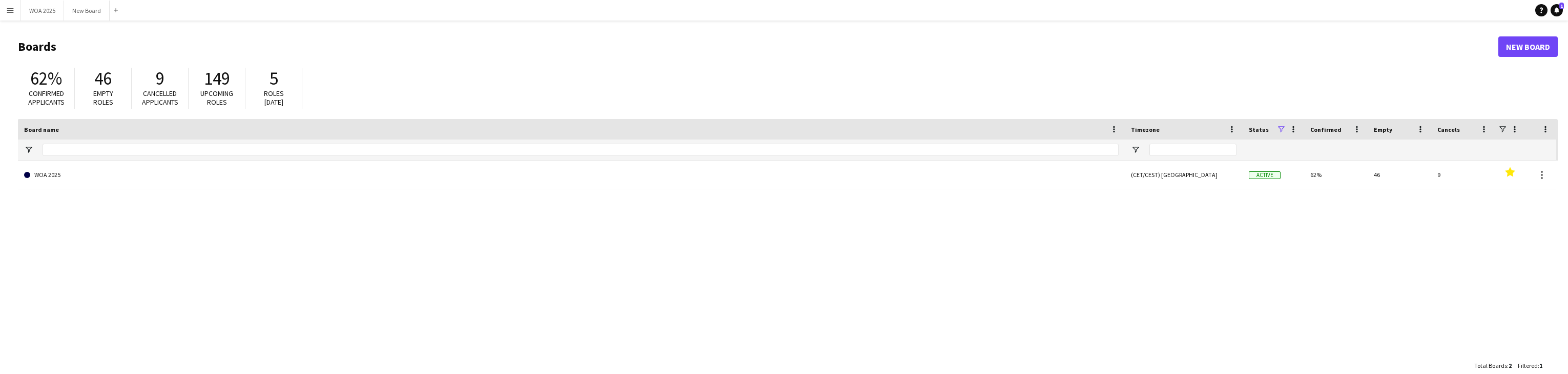
click at [8, 8] on app-icon "Menu" at bounding box center [10, 10] width 8 height 8
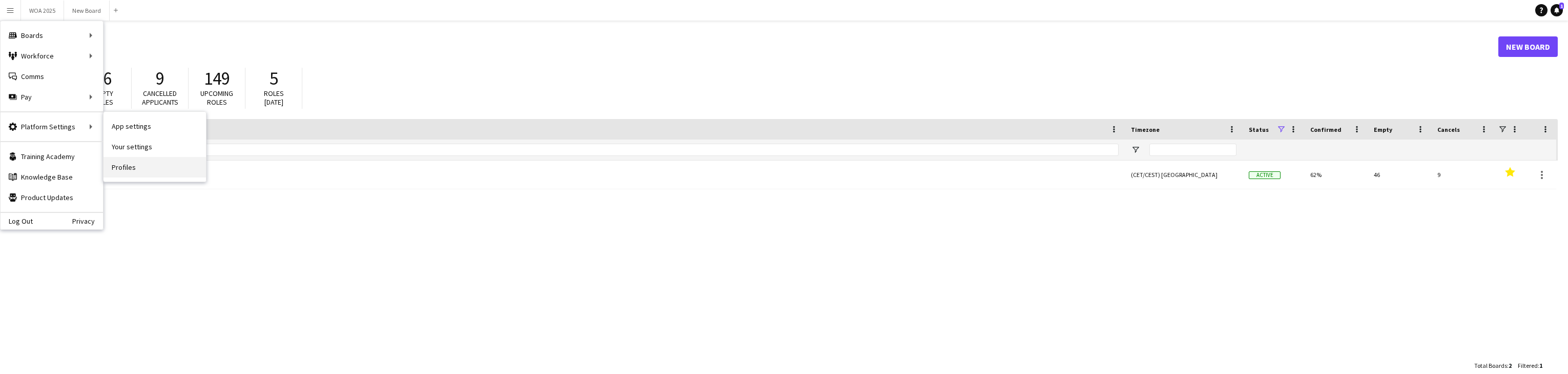
click at [127, 170] on link "Profiles" at bounding box center [155, 167] width 103 height 21
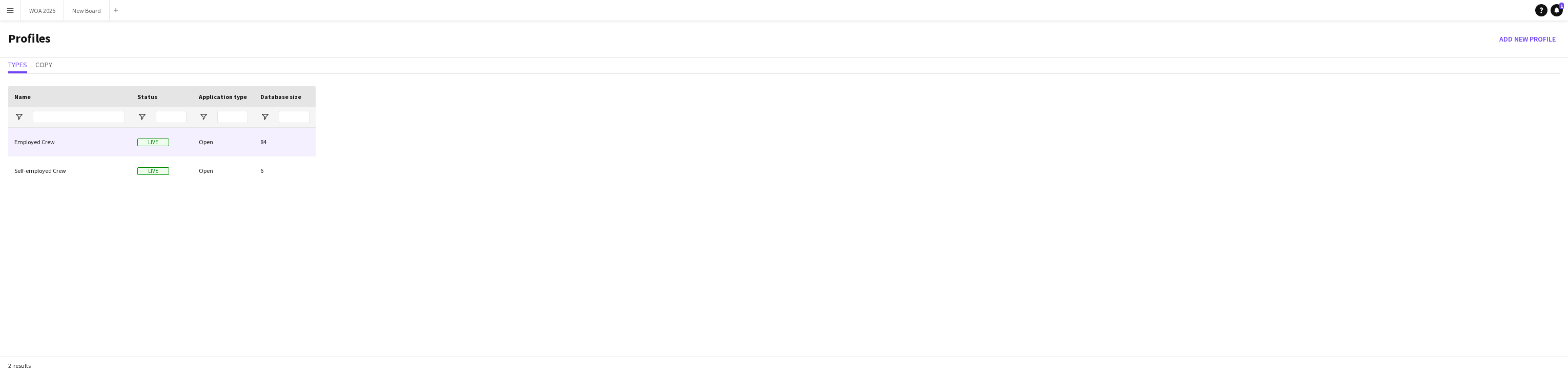
click at [92, 146] on div "Employed Crew" at bounding box center [69, 142] width 123 height 28
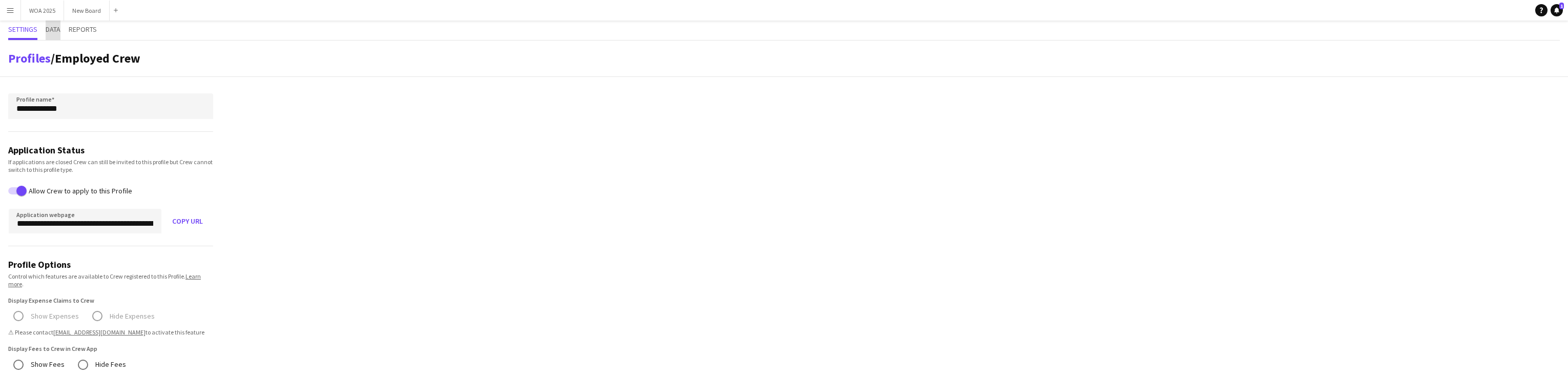
click at [54, 33] on span "Data" at bounding box center [54, 29] width 15 height 8
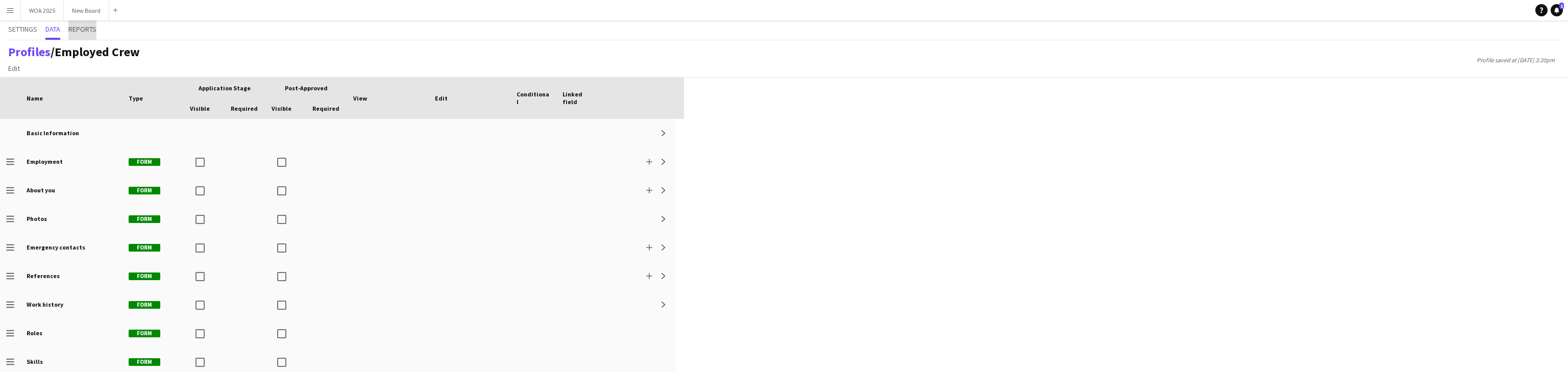
click at [82, 32] on span "Reports" at bounding box center [82, 29] width 28 height 7
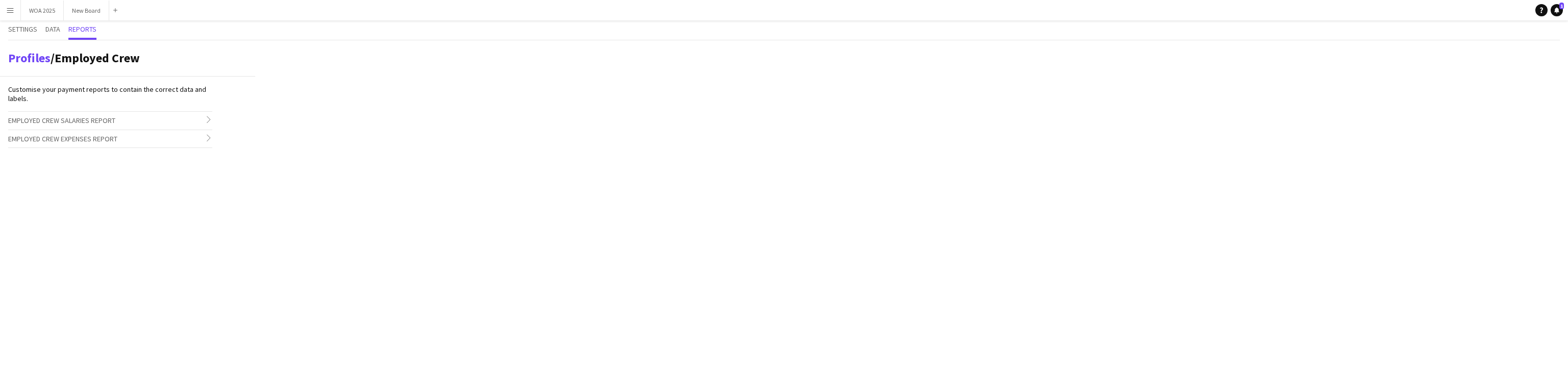
click at [7, 14] on button "Menu" at bounding box center [10, 10] width 21 height 21
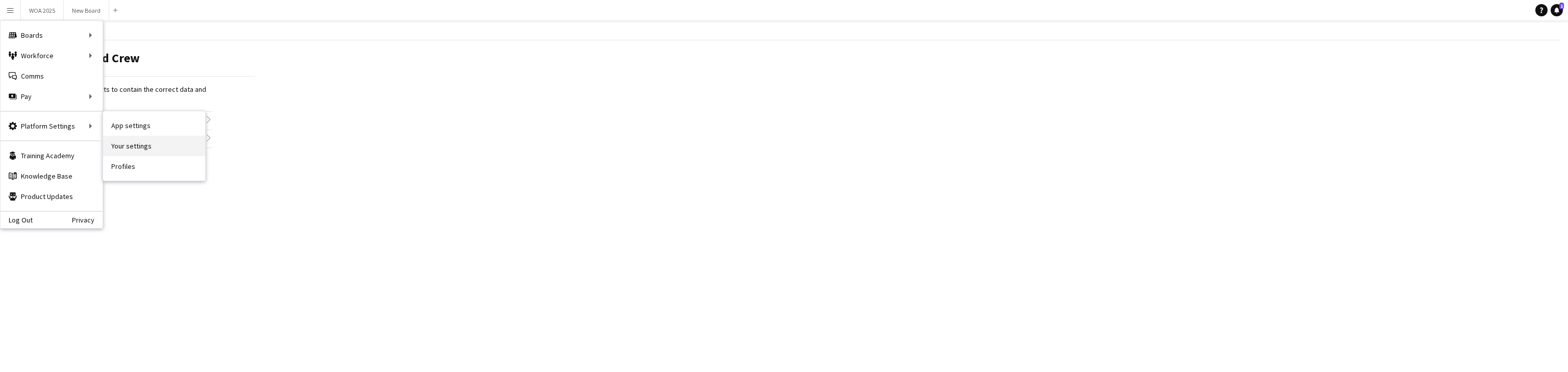
click at [132, 142] on link "Your settings" at bounding box center [154, 146] width 102 height 21
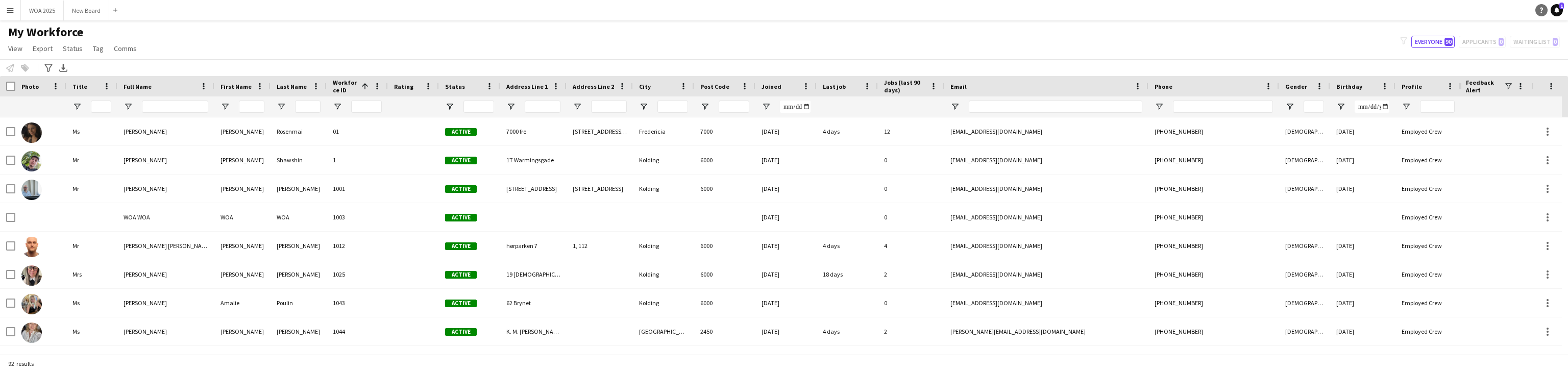
click at [1538, 10] on icon "Help" at bounding box center [1541, 10] width 6 height 6
click at [10, 11] on app-icon "Menu" at bounding box center [10, 10] width 8 height 8
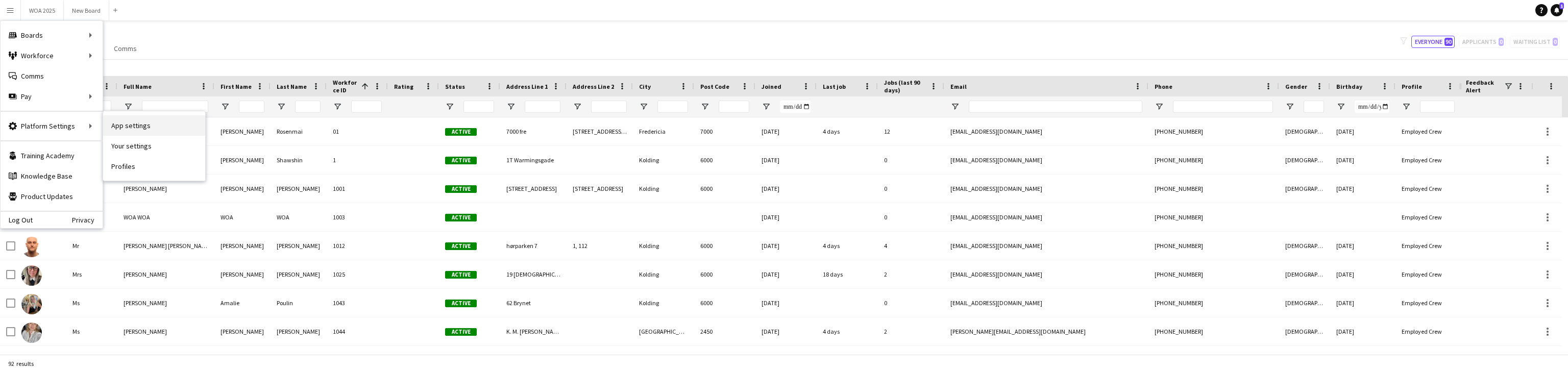
click at [144, 128] on link "App settings" at bounding box center [154, 125] width 102 height 21
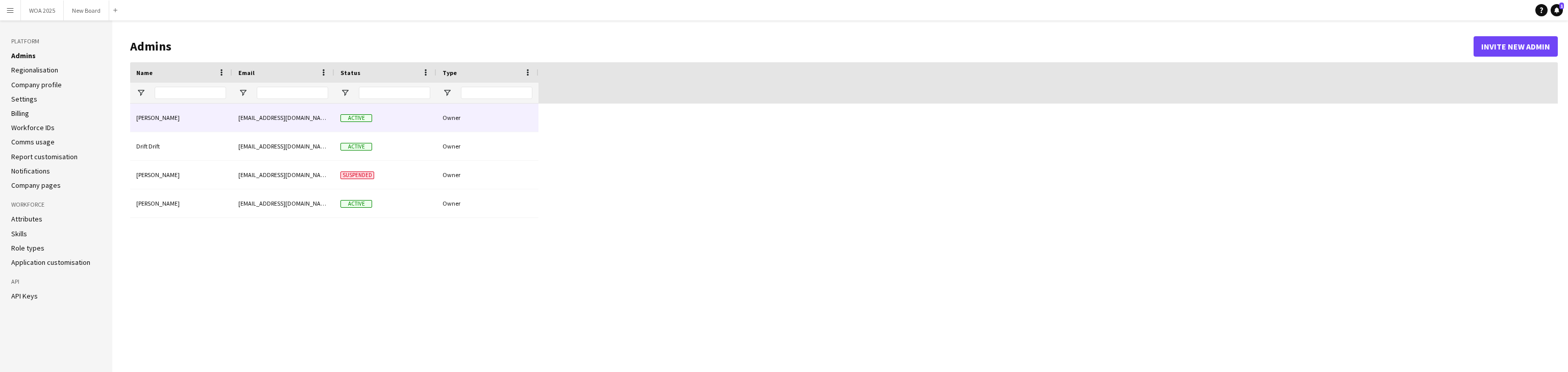
type input "**********"
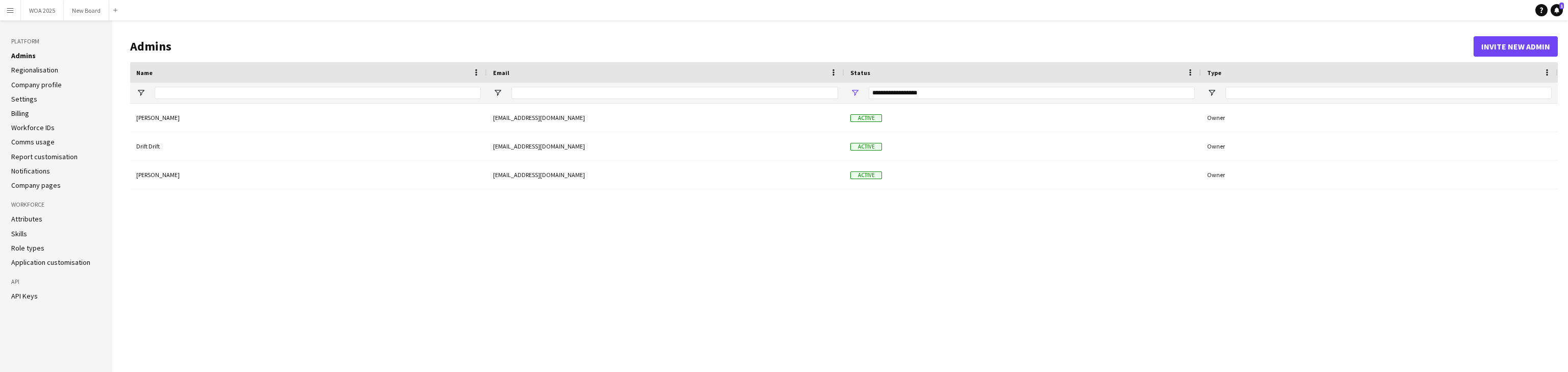
click at [24, 86] on link "Company profile" at bounding box center [36, 84] width 51 height 9
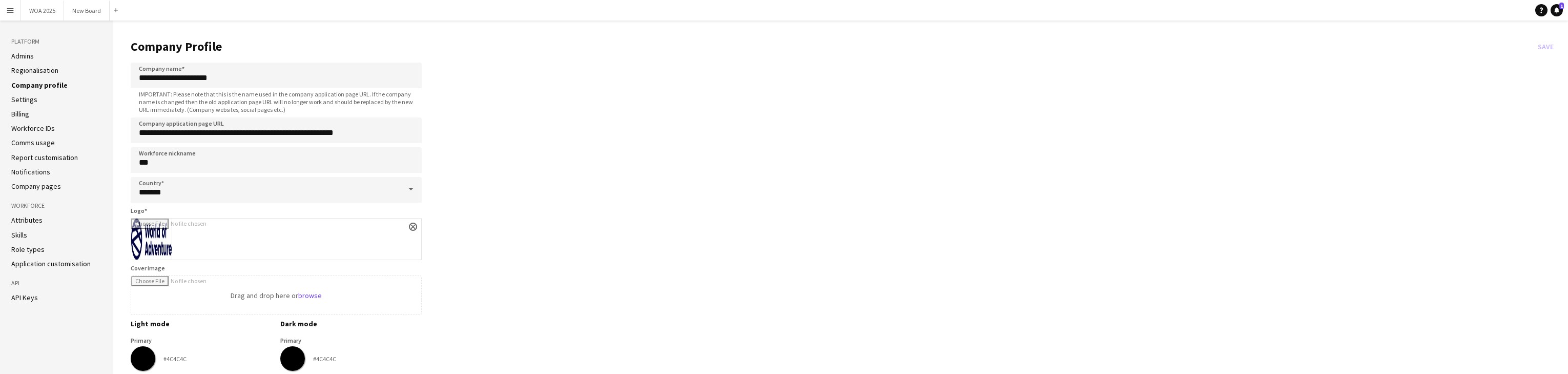
click at [26, 252] on link "Role types" at bounding box center [28, 248] width 33 height 9
click at [27, 251] on link "Role types" at bounding box center [28, 248] width 33 height 9
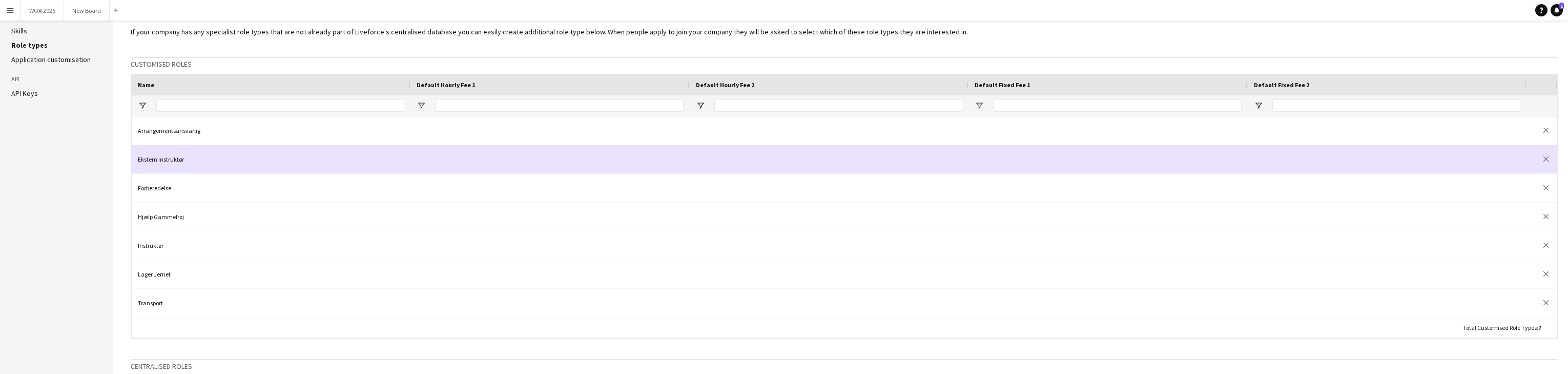
scroll to position [204, 0]
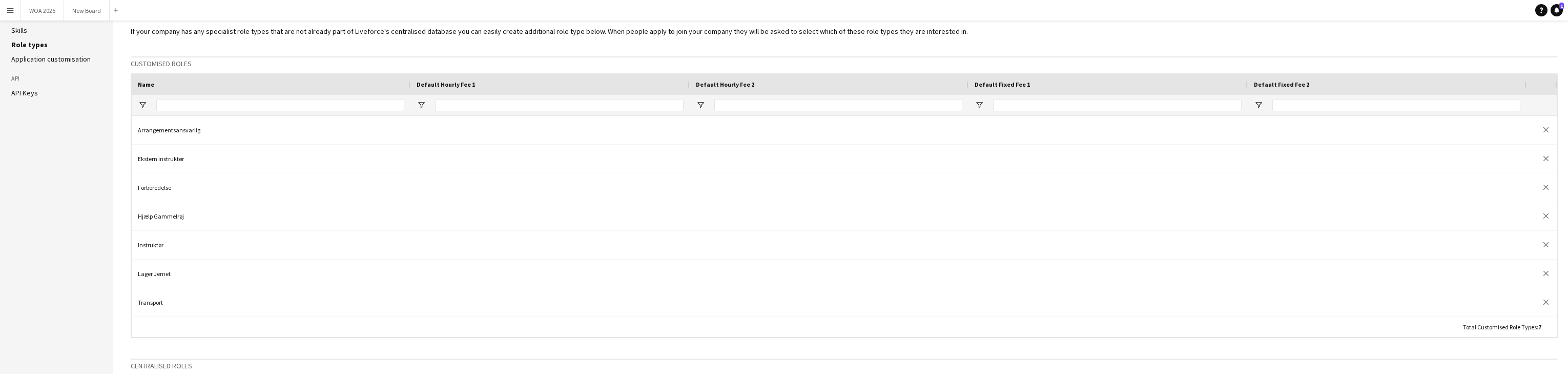
click at [1323, 38] on div "If your company has any specialist role types that are not already part of Live…" at bounding box center [844, 340] width 1427 height 626
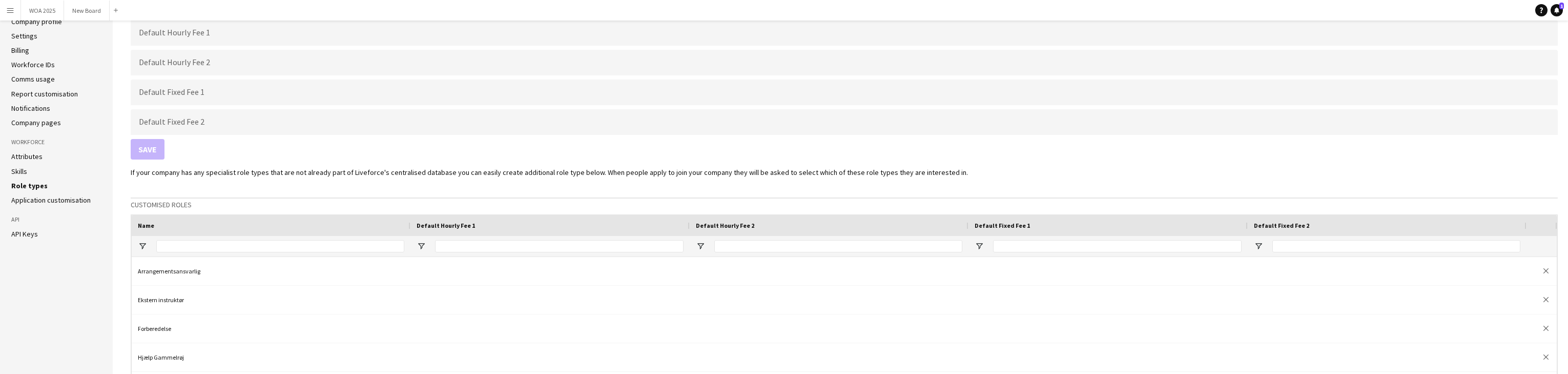
scroll to position [63, 0]
click at [27, 35] on link "Settings" at bounding box center [23, 36] width 26 height 9
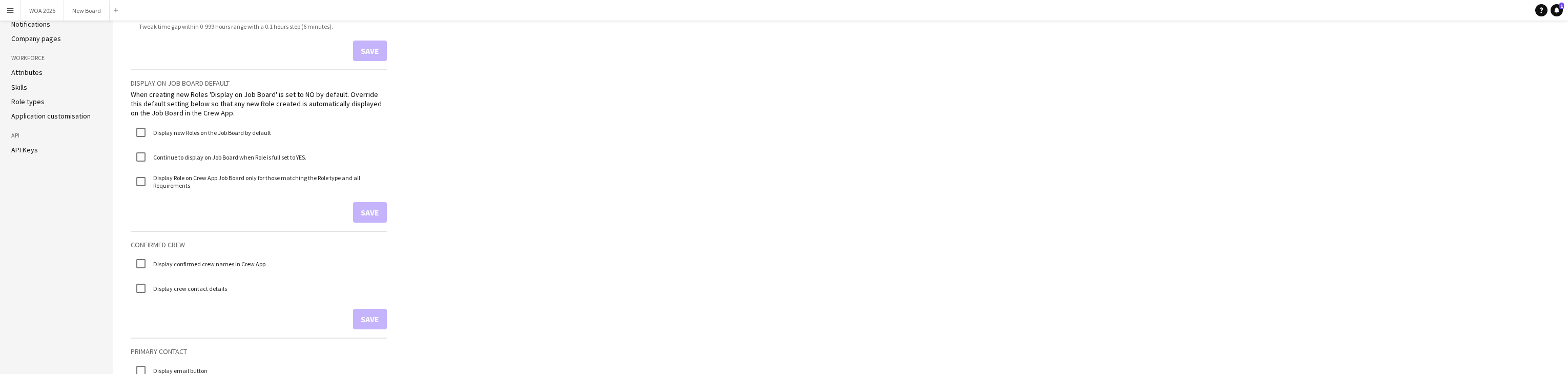
scroll to position [147, 0]
click at [54, 115] on link "Application customisation" at bounding box center [50, 116] width 79 height 9
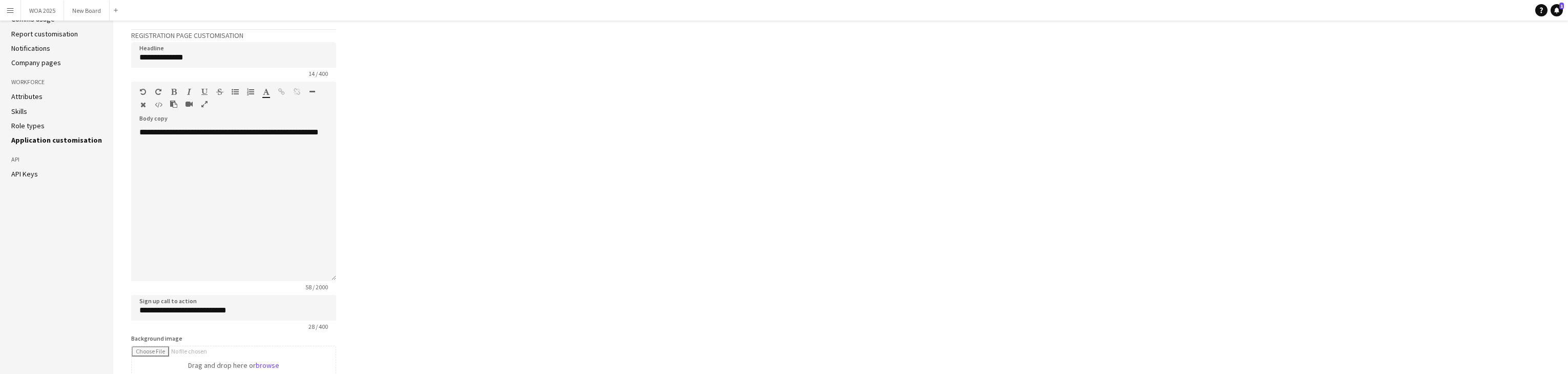
scroll to position [123, 0]
click at [194, 146] on div "**********" at bounding box center [233, 205] width 205 height 154
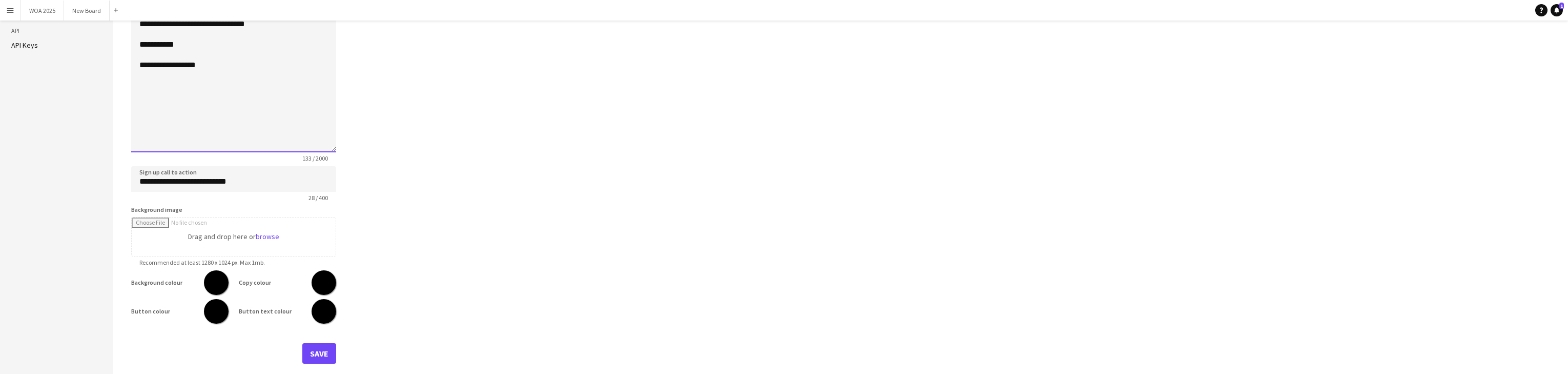
scroll to position [256, 0]
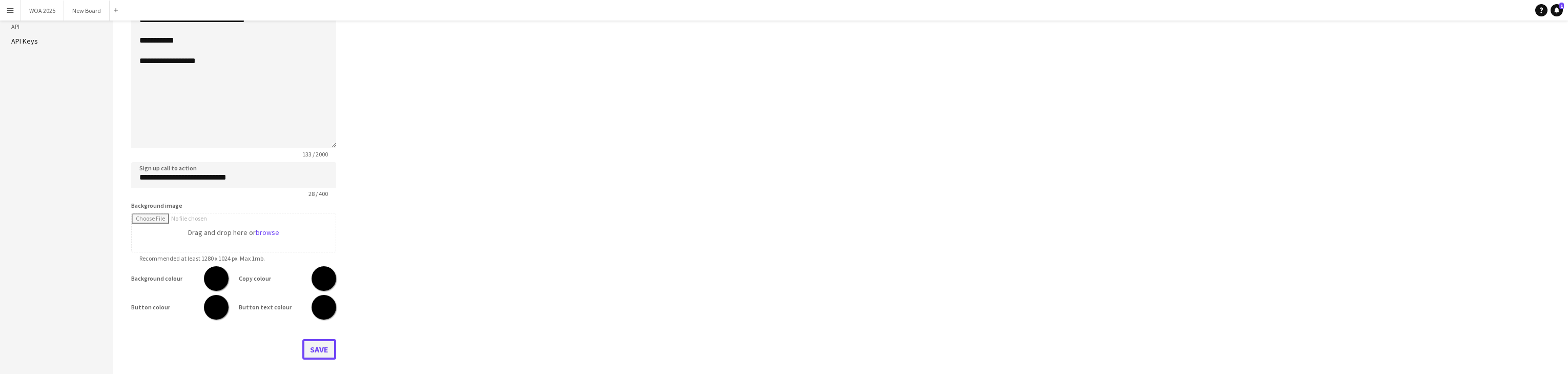
click at [325, 349] on button "Save" at bounding box center [319, 349] width 33 height 21
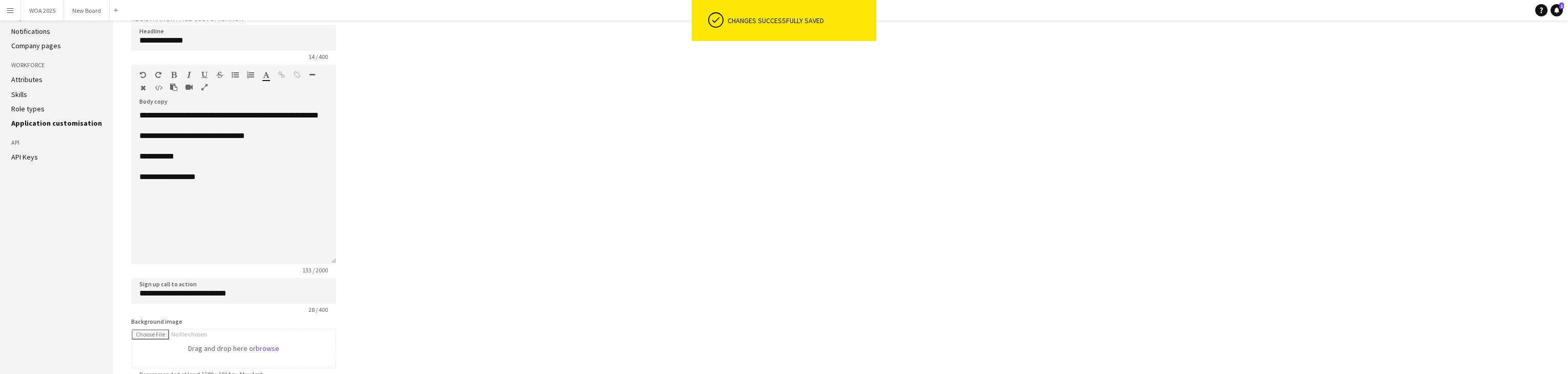
scroll to position [140, 0]
click at [28, 110] on link "Role types" at bounding box center [28, 109] width 33 height 9
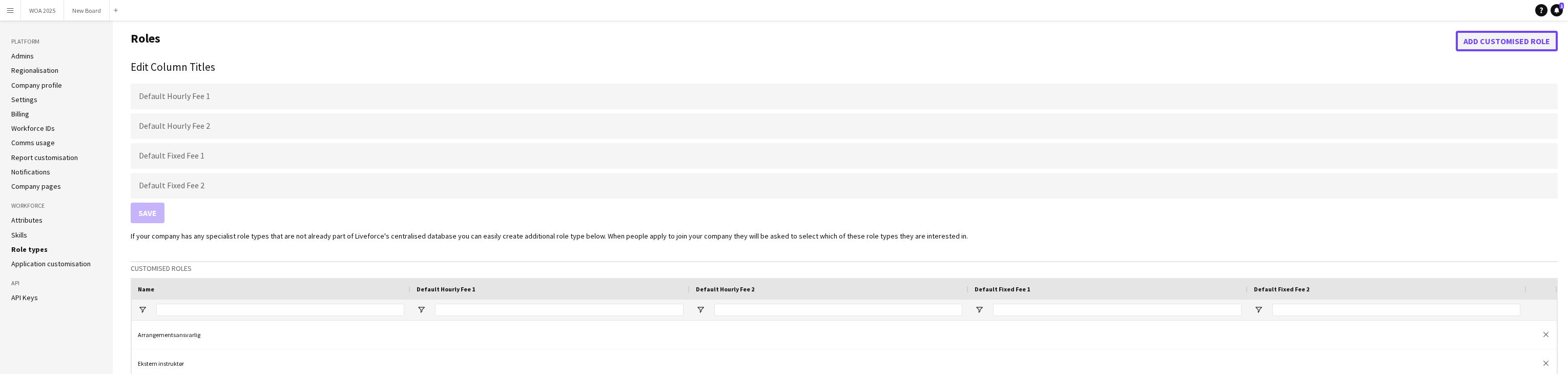
click at [1501, 39] on button "Add customised role" at bounding box center [1507, 41] width 102 height 21
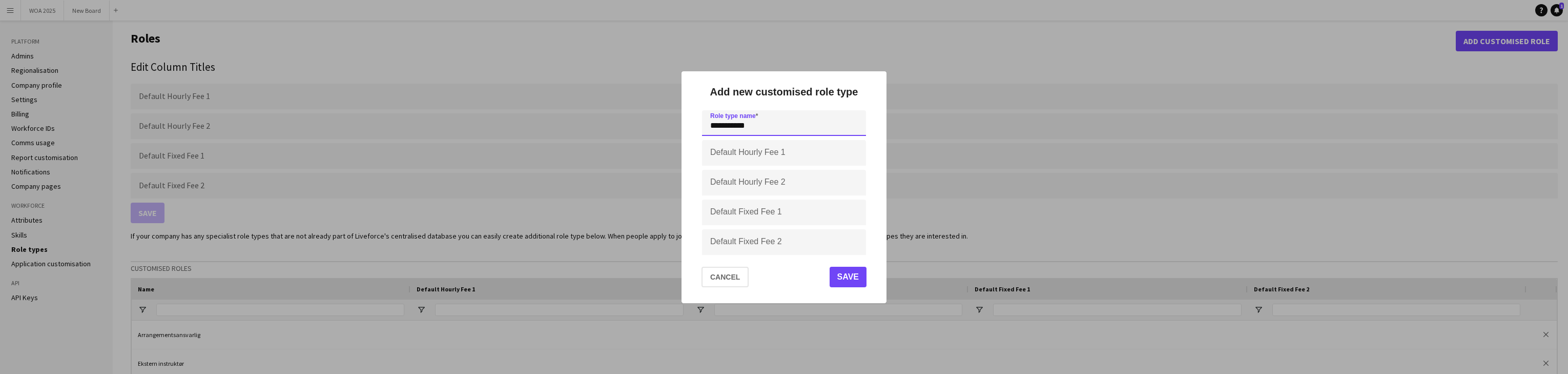
type input "**********"
click at [848, 274] on button "Save" at bounding box center [848, 277] width 37 height 21
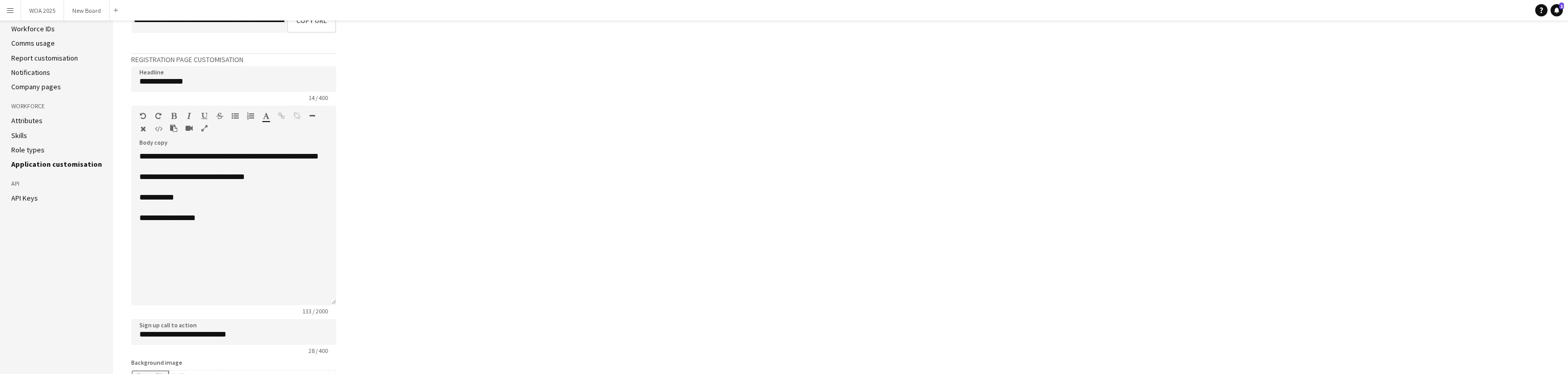
scroll to position [99, 0]
click at [32, 150] on link "Role types" at bounding box center [28, 150] width 33 height 9
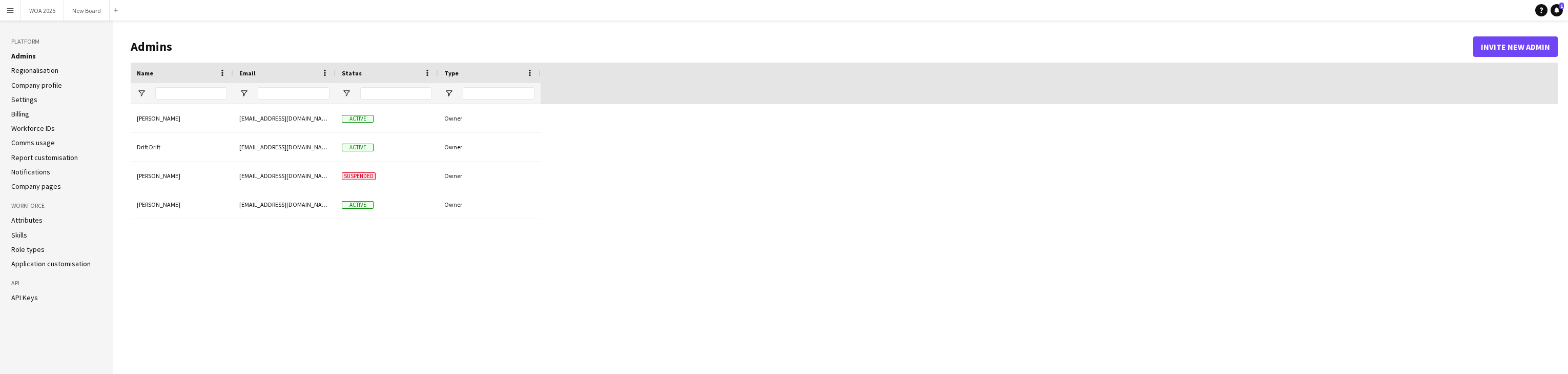
type input "**********"
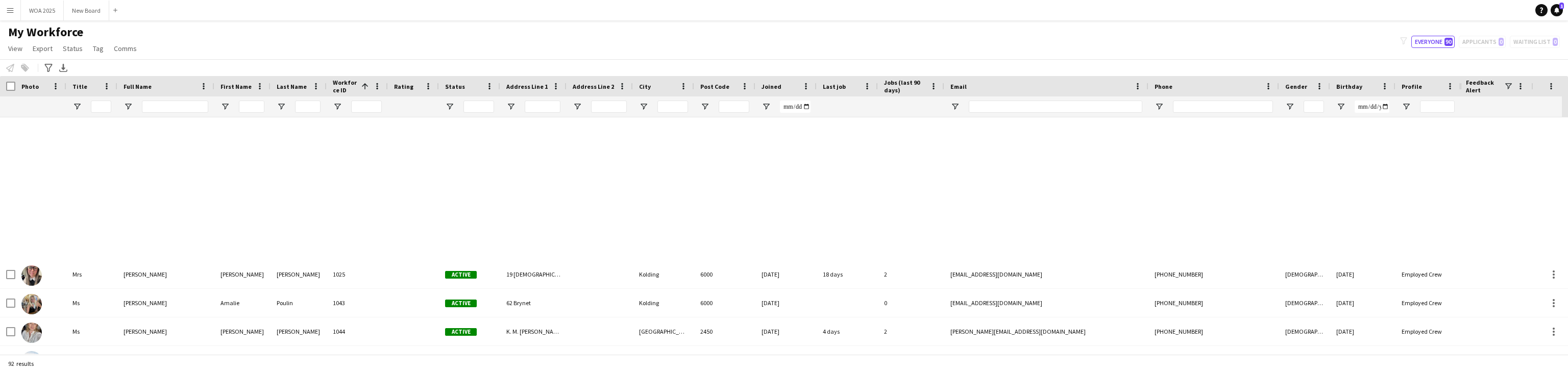
click at [6, 8] on app-icon "Menu" at bounding box center [10, 10] width 8 height 8
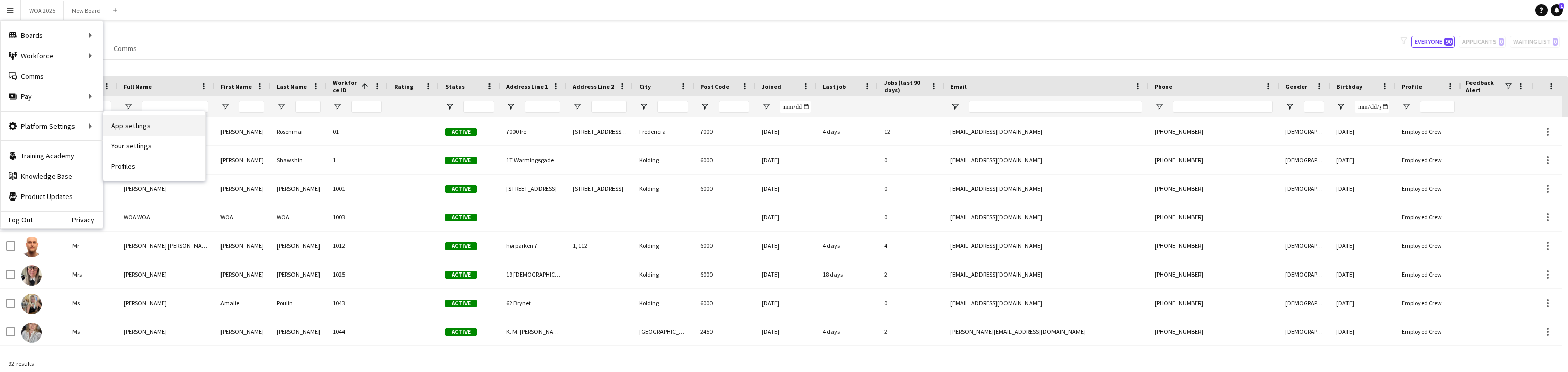
click at [122, 126] on link "App settings" at bounding box center [154, 125] width 102 height 21
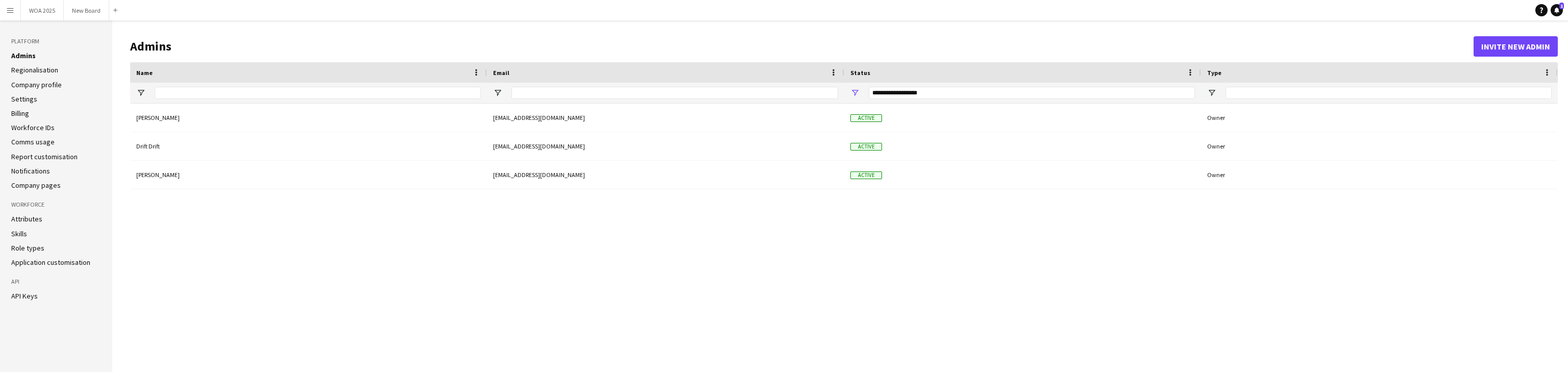
click at [32, 246] on link "Role types" at bounding box center [27, 247] width 33 height 9
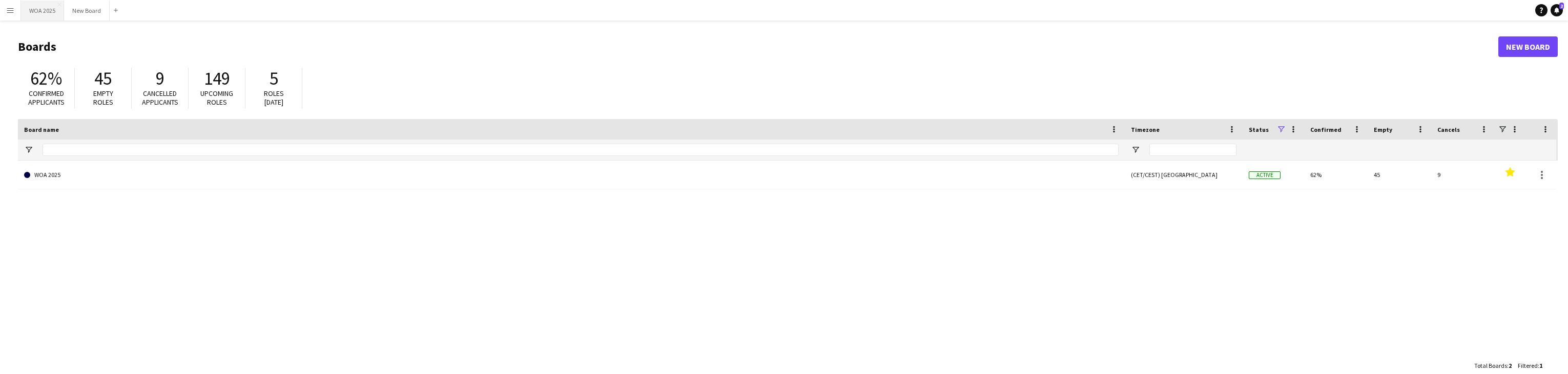
click at [47, 10] on button "WOA 2025 Close" at bounding box center [42, 11] width 43 height 20
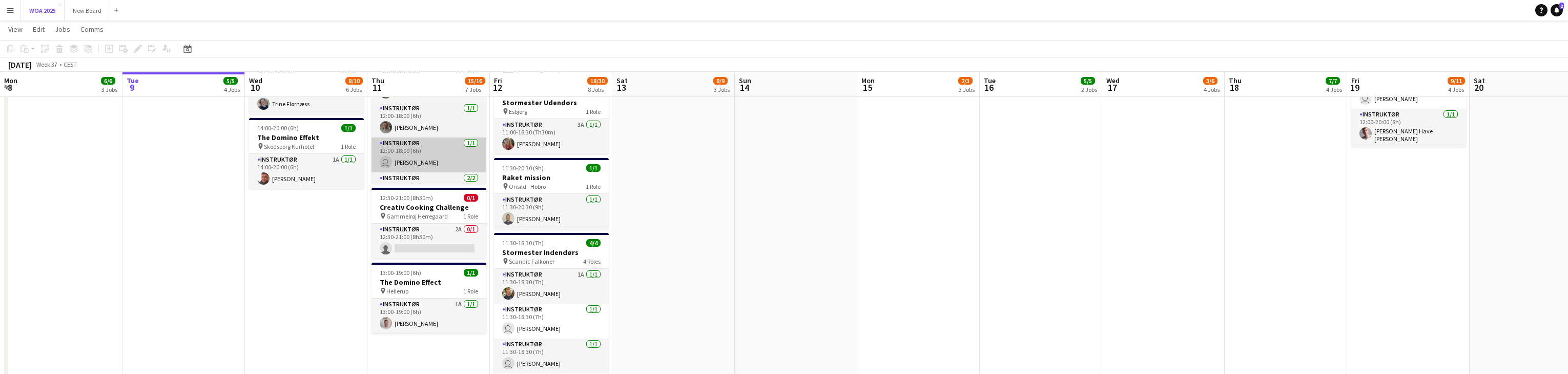
scroll to position [491, 0]
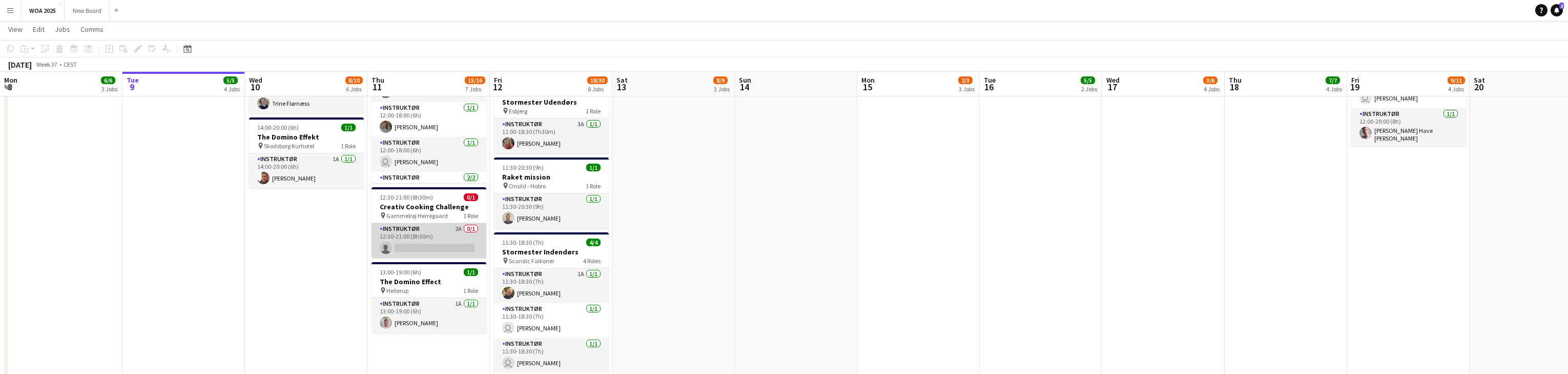
click at [414, 248] on app-card-role "Instruktør 2A 0/1 12:30-21:00 (8h30m) single-neutral-actions" at bounding box center [428, 240] width 115 height 35
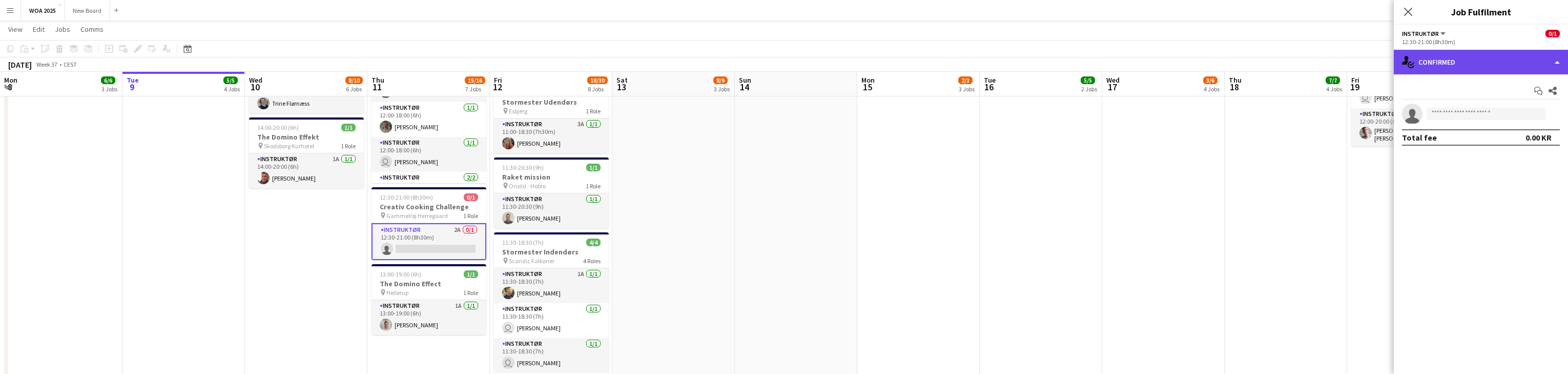
click at [1535, 65] on div "single-neutral-actions-check-2 Confirmed" at bounding box center [1481, 61] width 174 height 24
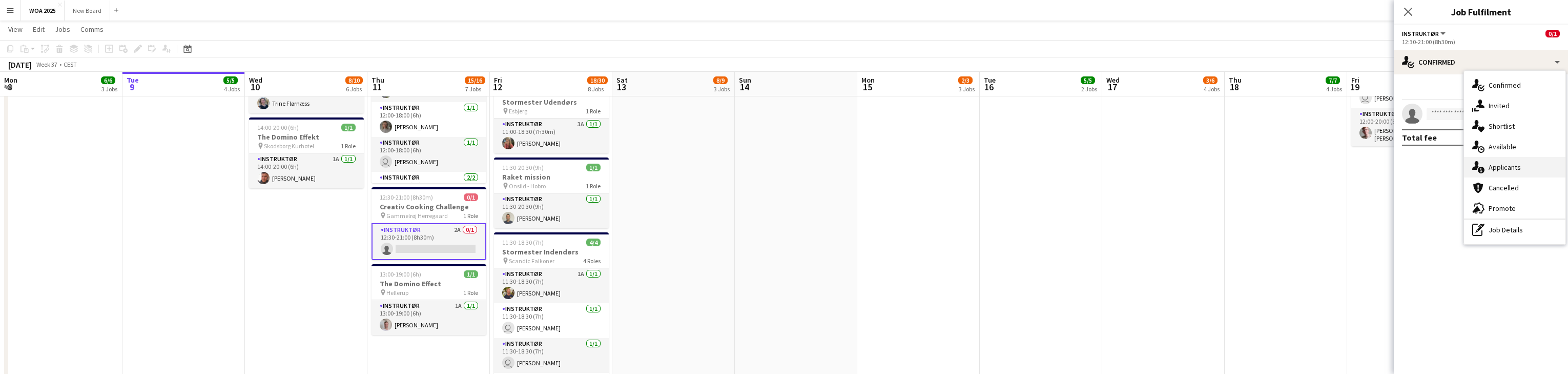
click at [1531, 166] on div "single-neutral-actions-information Applicants" at bounding box center [1514, 167] width 101 height 21
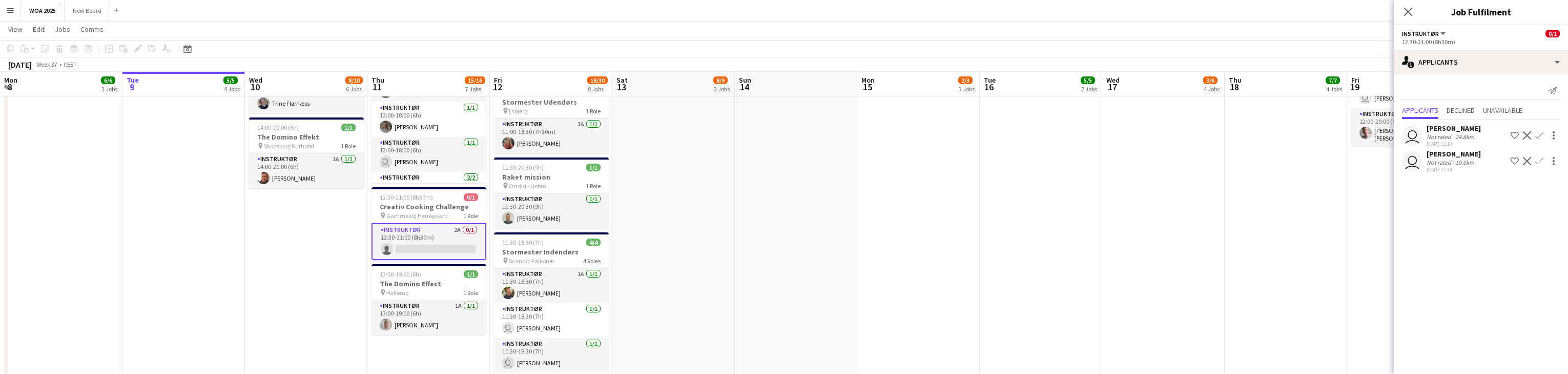
click at [1538, 139] on app-icon "Confirm" at bounding box center [1540, 136] width 8 height 8
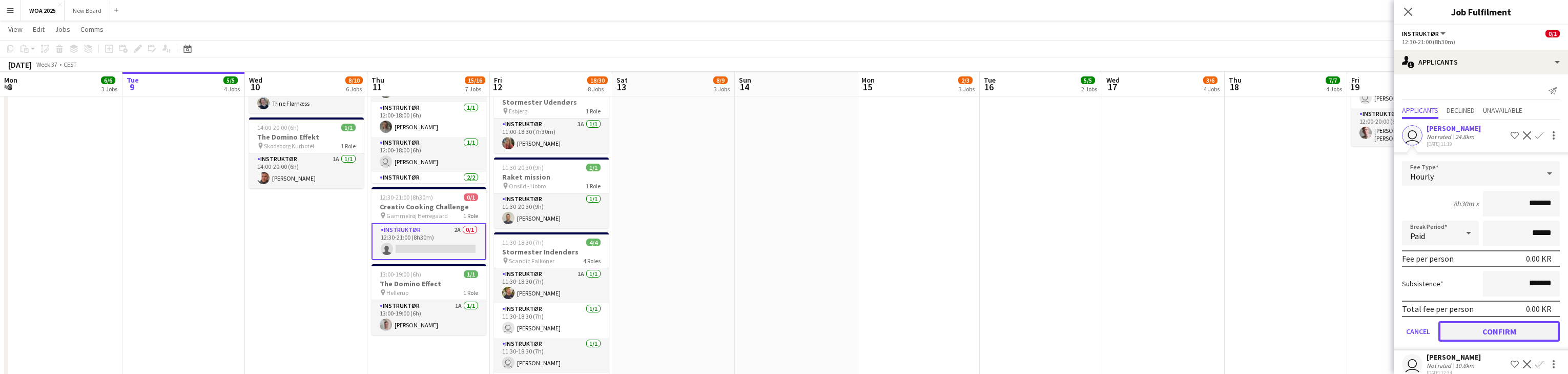
click at [1510, 331] on button "Confirm" at bounding box center [1499, 330] width 121 height 21
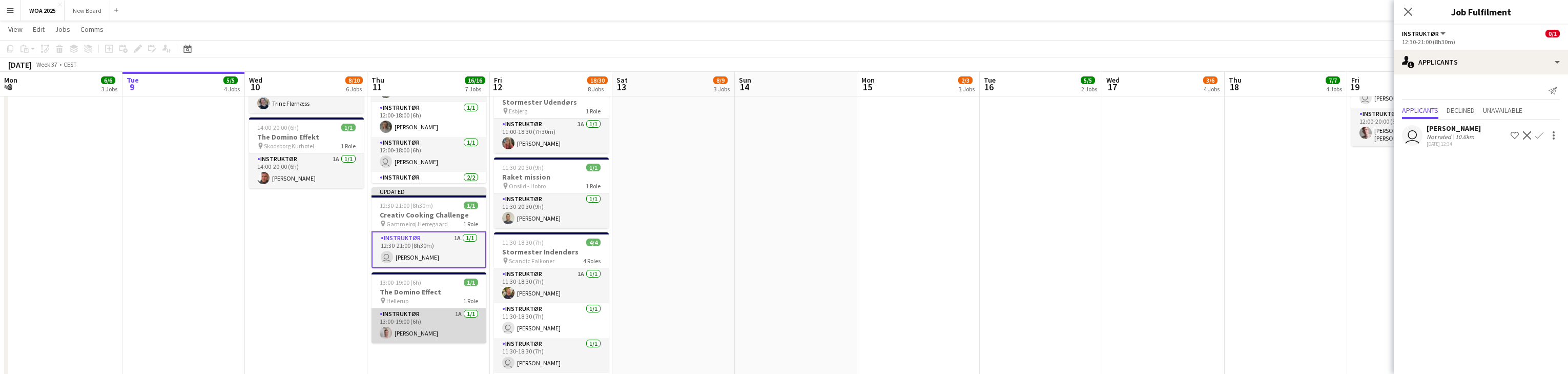
click at [434, 322] on app-card-role "Instruktør 1A [DATE] 13:00-19:00 (6h) [PERSON_NAME]" at bounding box center [428, 325] width 115 height 35
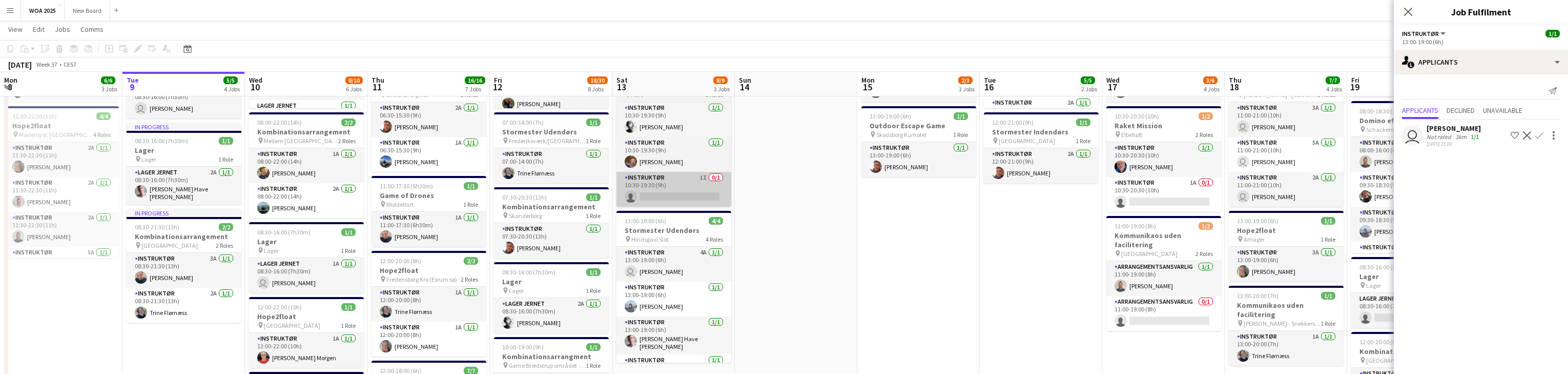
scroll to position [163, 0]
click at [691, 184] on app-card-role "Instruktør 1I 0/1 10:30-19:30 (9h) single-neutral-actions" at bounding box center [674, 188] width 115 height 35
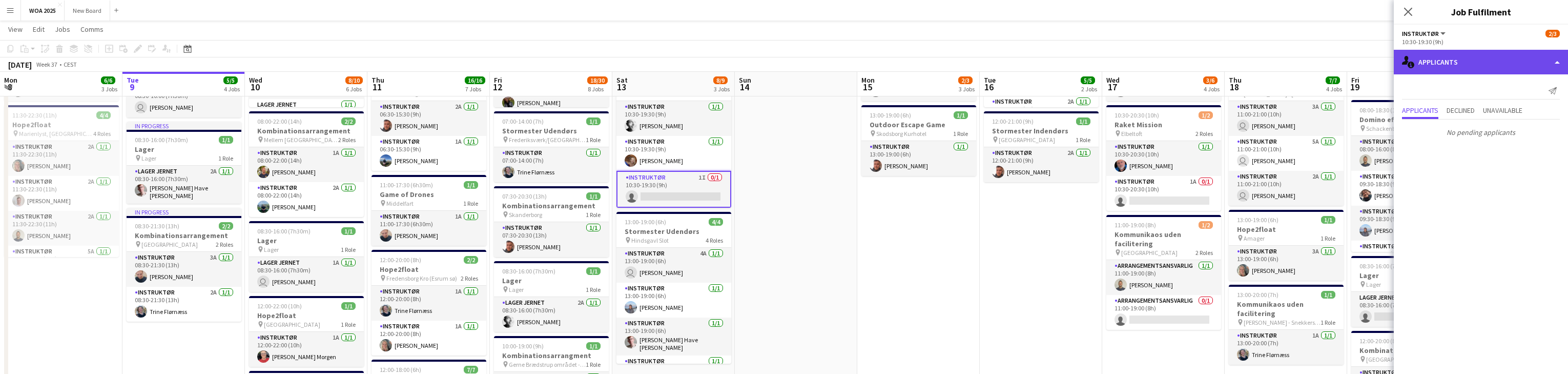
click at [1535, 59] on div "single-neutral-actions-information Applicants" at bounding box center [1481, 61] width 174 height 24
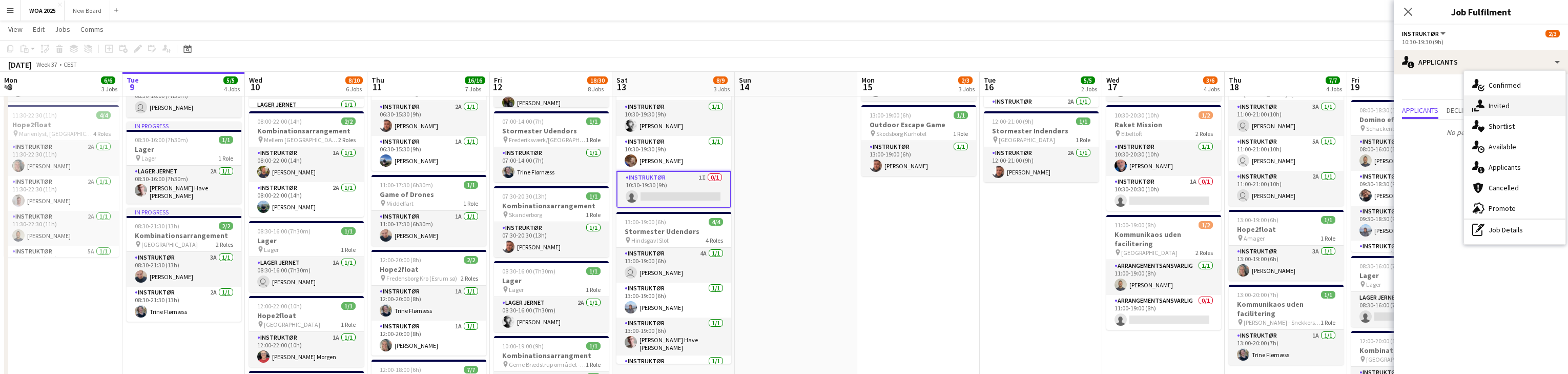
click at [1541, 105] on div "single-neutral-actions-share-1 Invited" at bounding box center [1514, 105] width 101 height 21
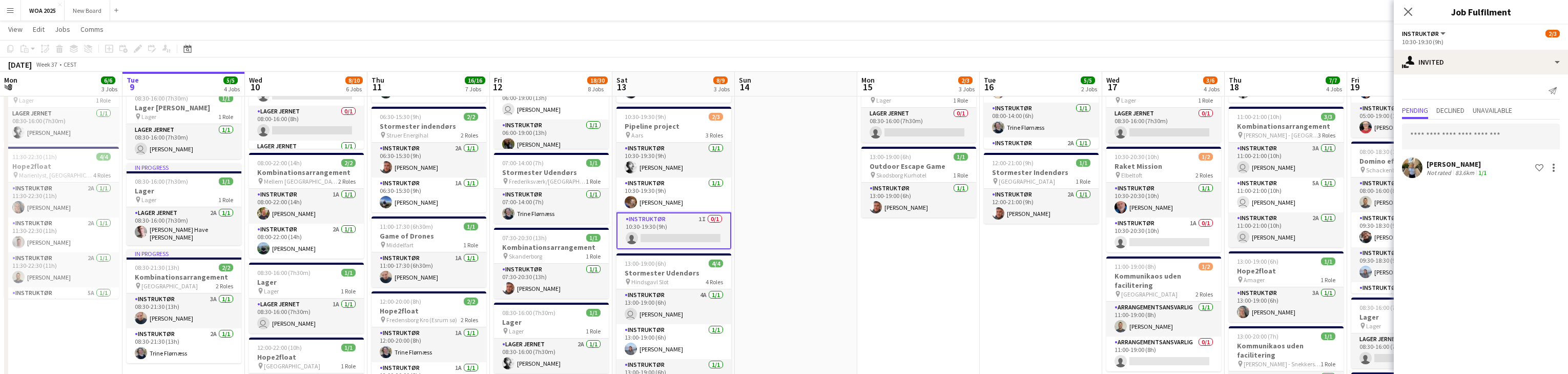
scroll to position [122, 0]
click at [1479, 137] on input "text" at bounding box center [1481, 136] width 158 height 26
type input "*"
type input "***"
click at [1480, 164] on span "[PERSON_NAME] Active" at bounding box center [1481, 161] width 141 height 8
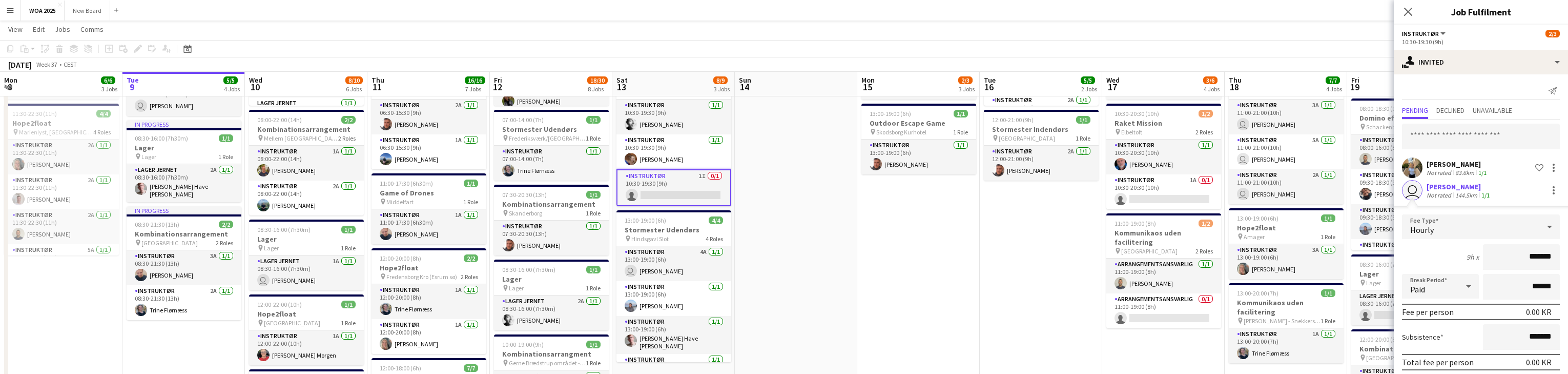
scroll to position [38, 0]
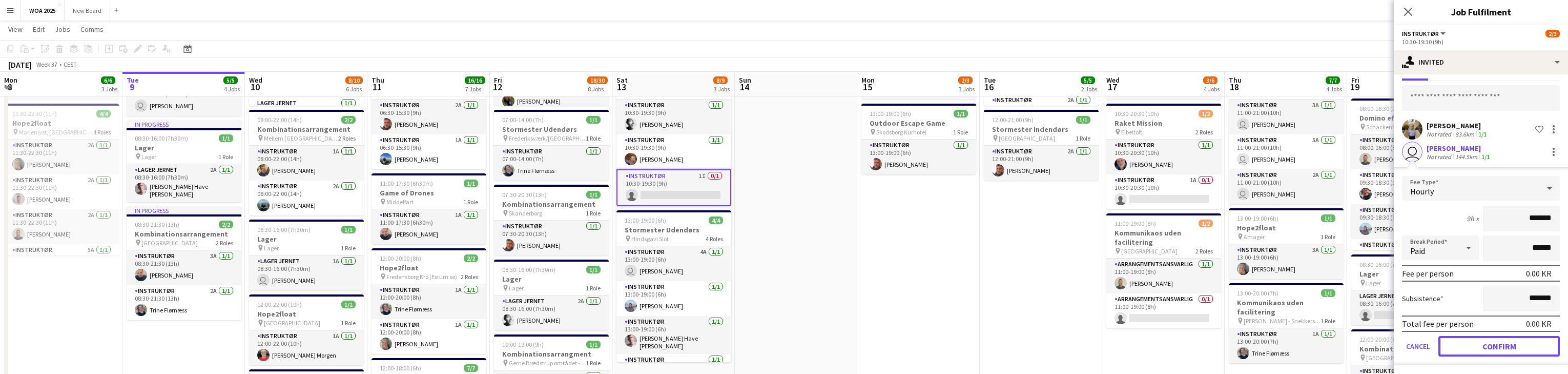
click at [1530, 348] on button "Confirm" at bounding box center [1499, 346] width 121 height 21
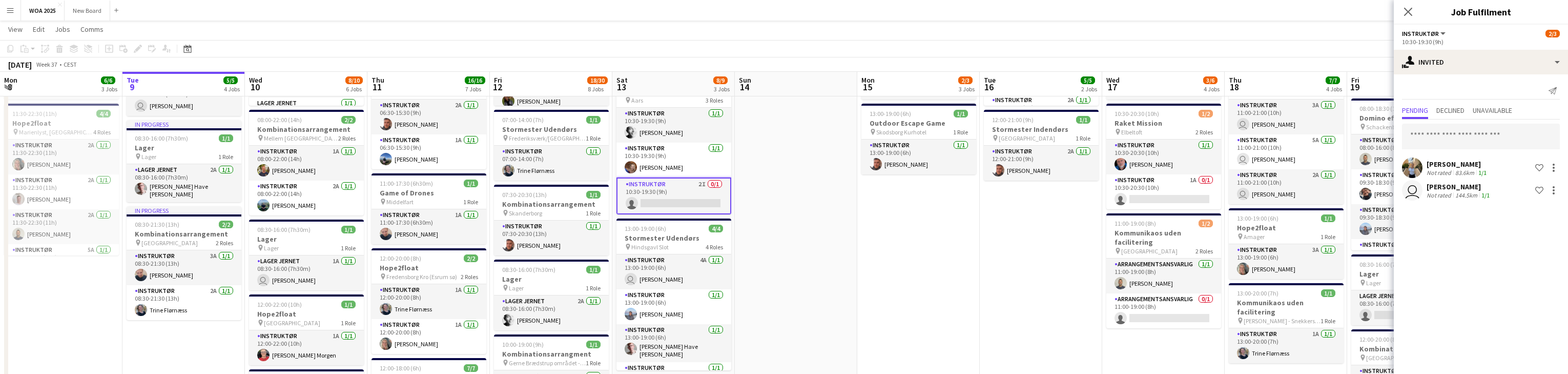
scroll to position [0, 0]
click at [1499, 133] on input "text" at bounding box center [1481, 136] width 158 height 26
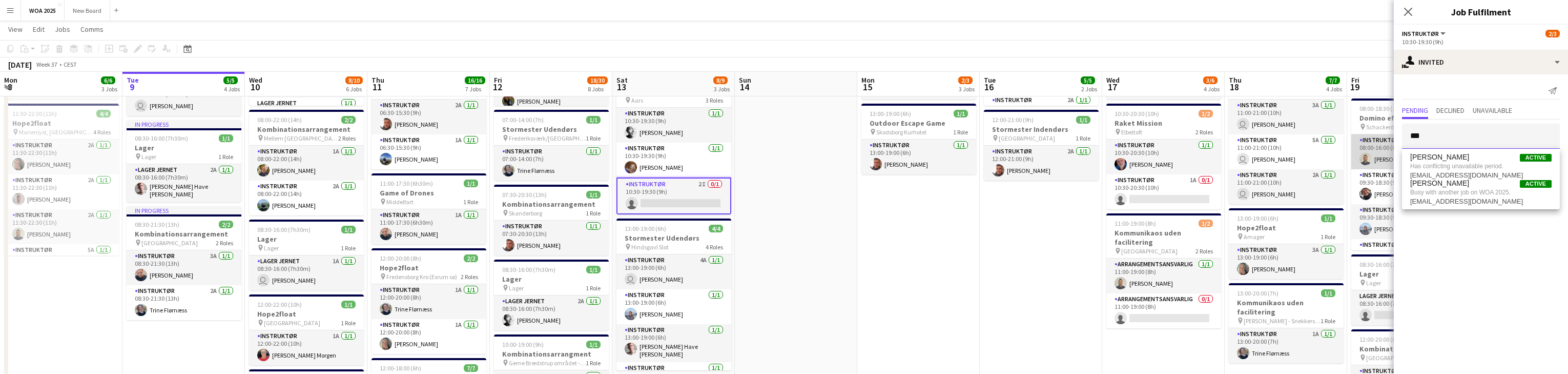
drag, startPoint x: 1489, startPoint y: 131, endPoint x: 1393, endPoint y: 136, distance: 96.1
click at [1393, 136] on body "Menu Boards Boards Boards All jobs Status Workforce Workforce My Workforce Recr…" at bounding box center [784, 295] width 1568 height 919
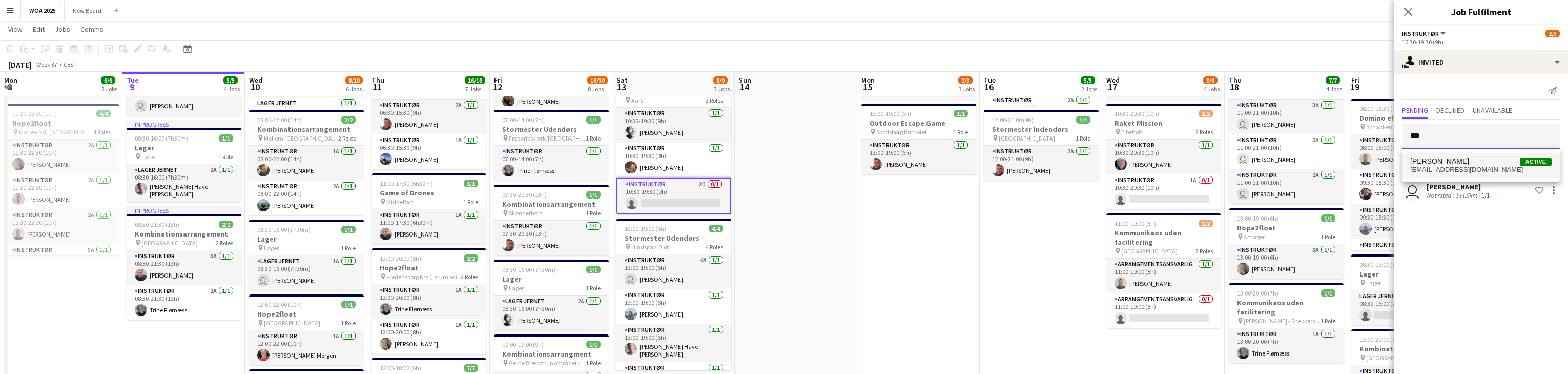
type input "***"
click at [1487, 161] on span "[PERSON_NAME] Active" at bounding box center [1481, 161] width 141 height 8
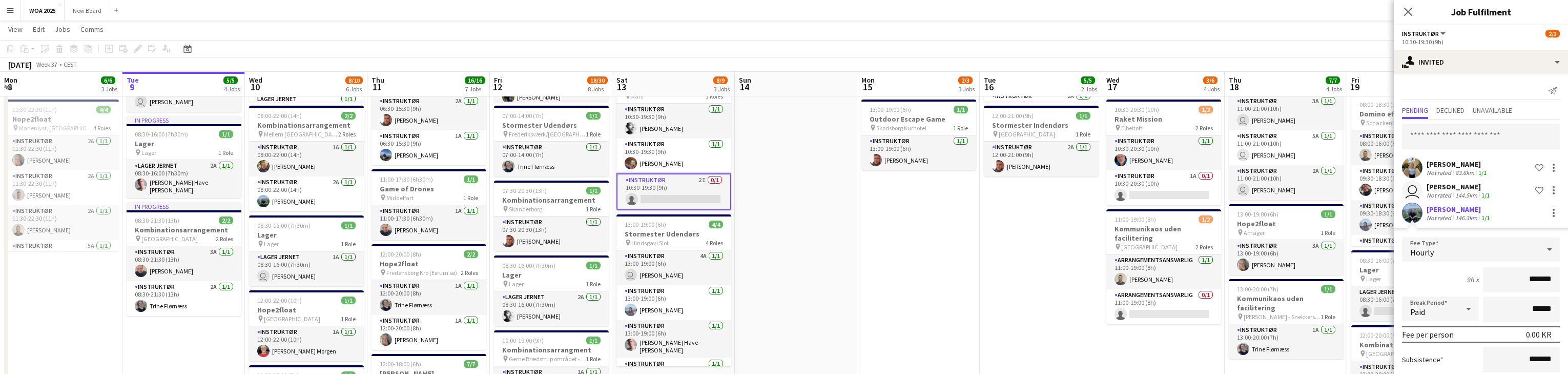
scroll to position [61, 0]
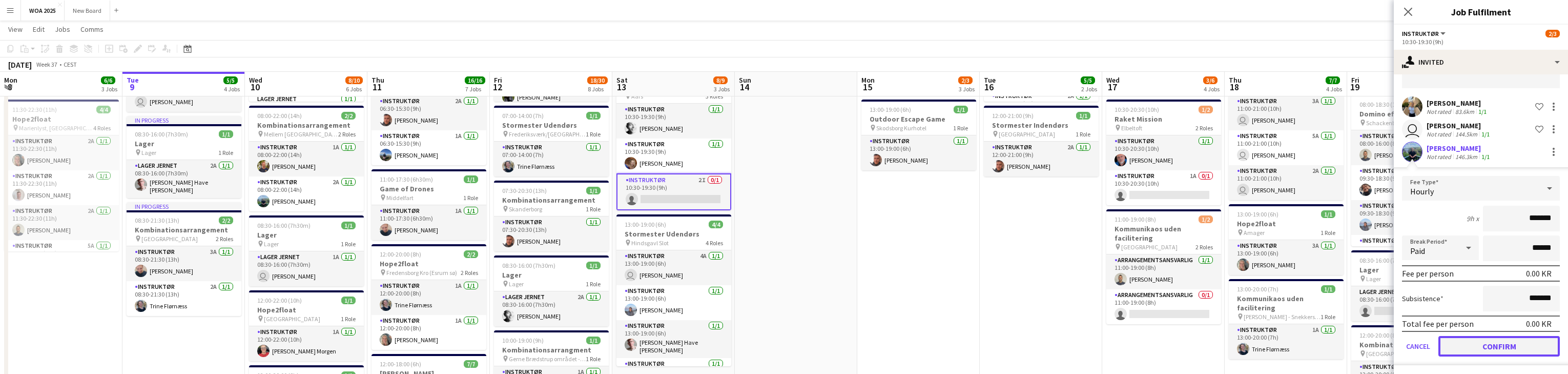
click at [1544, 346] on button "Confirm" at bounding box center [1499, 346] width 121 height 21
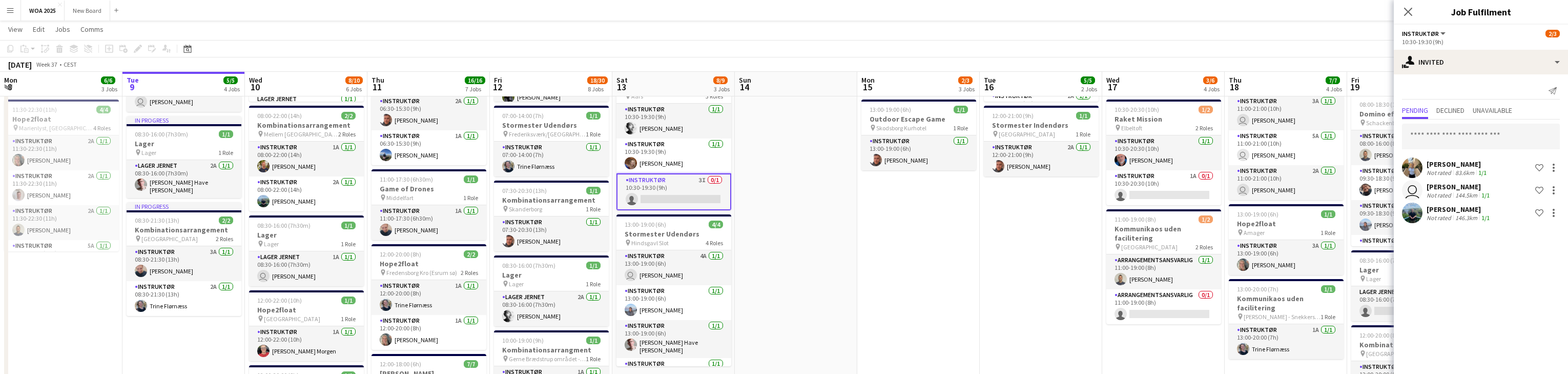
scroll to position [0, 0]
click at [1483, 136] on input "text" at bounding box center [1481, 136] width 158 height 26
type input "*****"
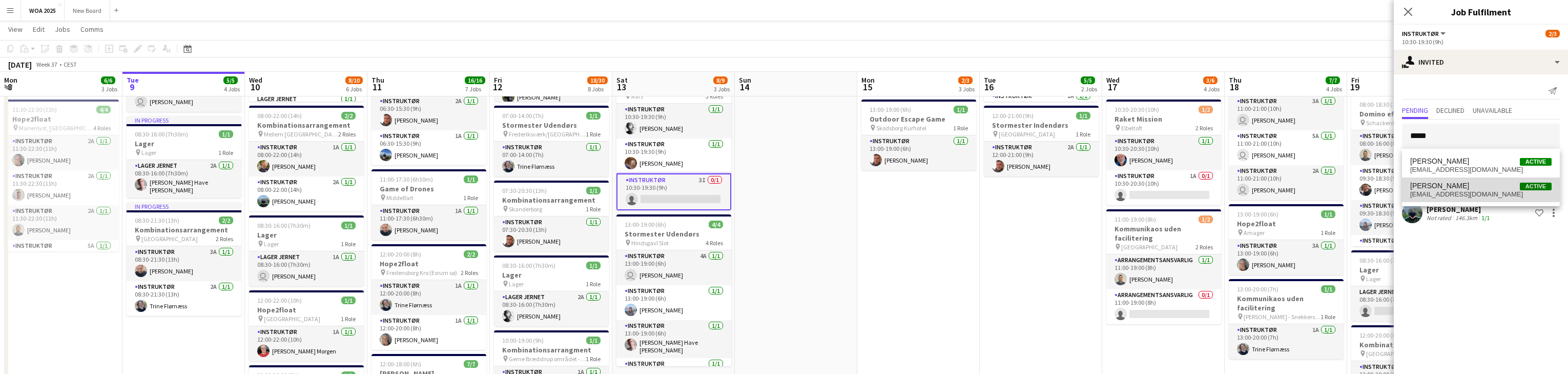
click at [1469, 186] on span "[PERSON_NAME]" at bounding box center [1440, 186] width 59 height 8
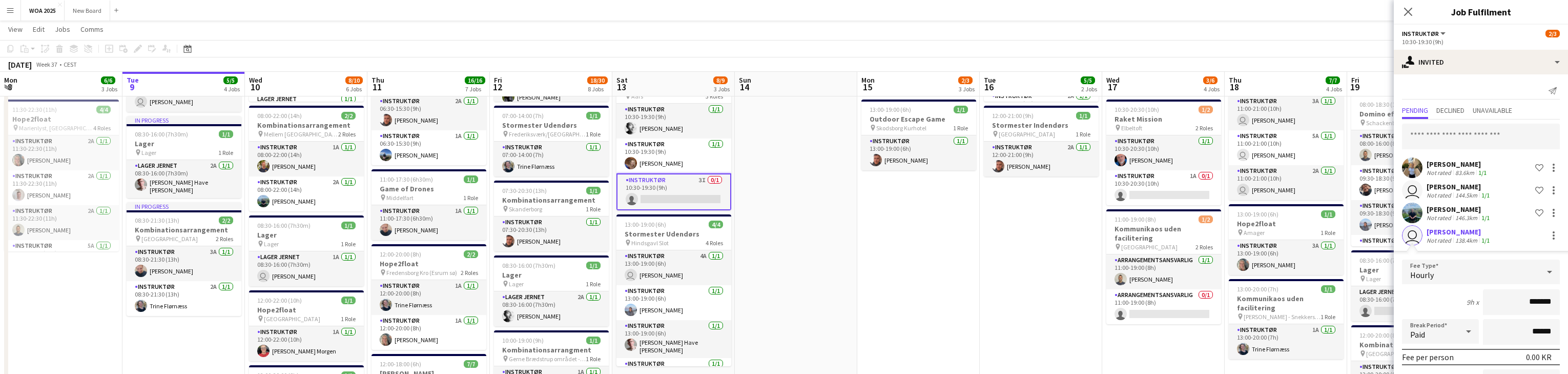
scroll to position [84, 0]
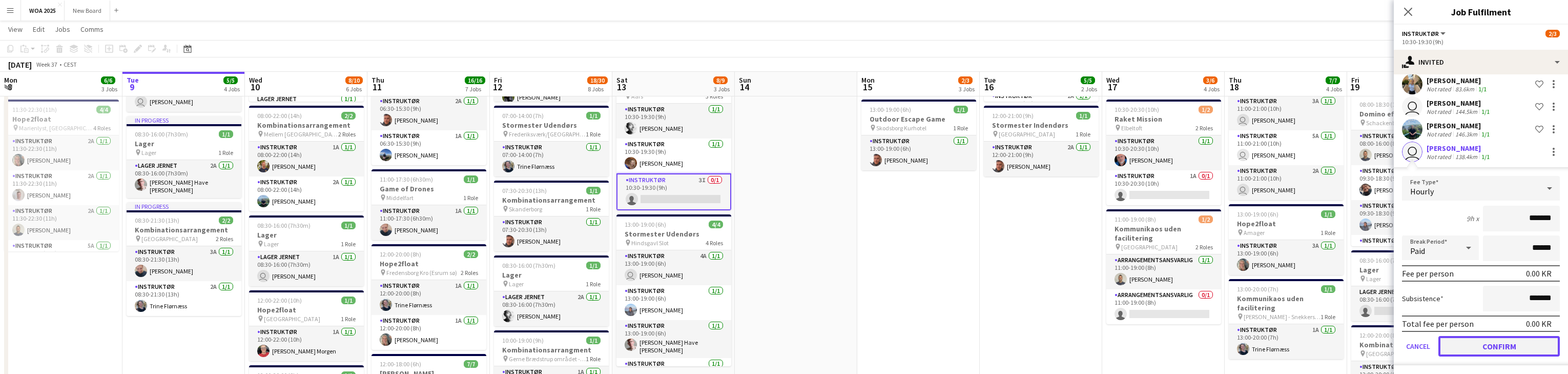
click at [1538, 349] on button "Confirm" at bounding box center [1499, 346] width 121 height 21
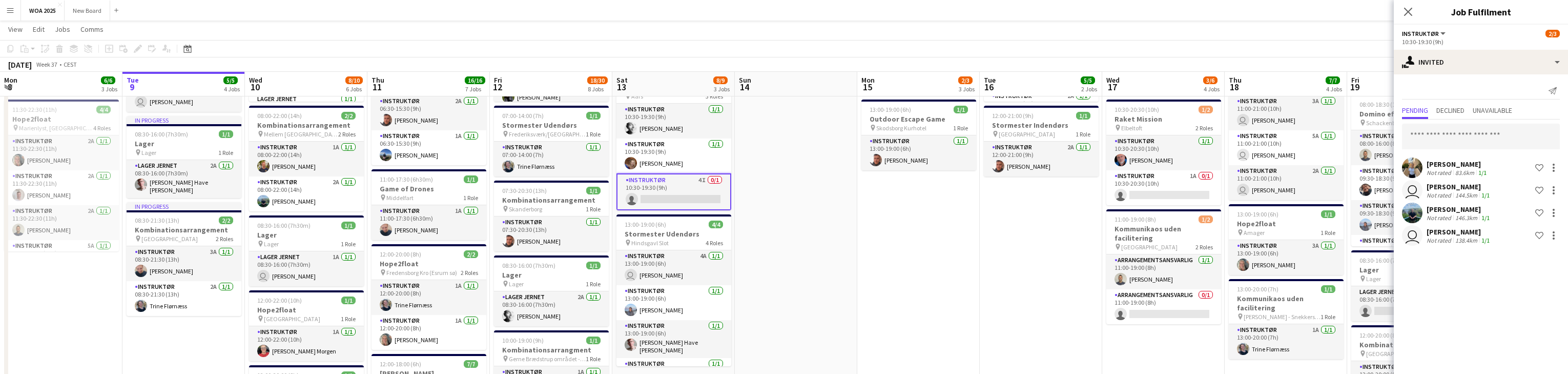
scroll to position [0, 0]
click at [1475, 136] on input "text" at bounding box center [1481, 136] width 158 height 26
type input "*"
click at [1409, 9] on icon "Close pop-in" at bounding box center [1408, 12] width 10 height 10
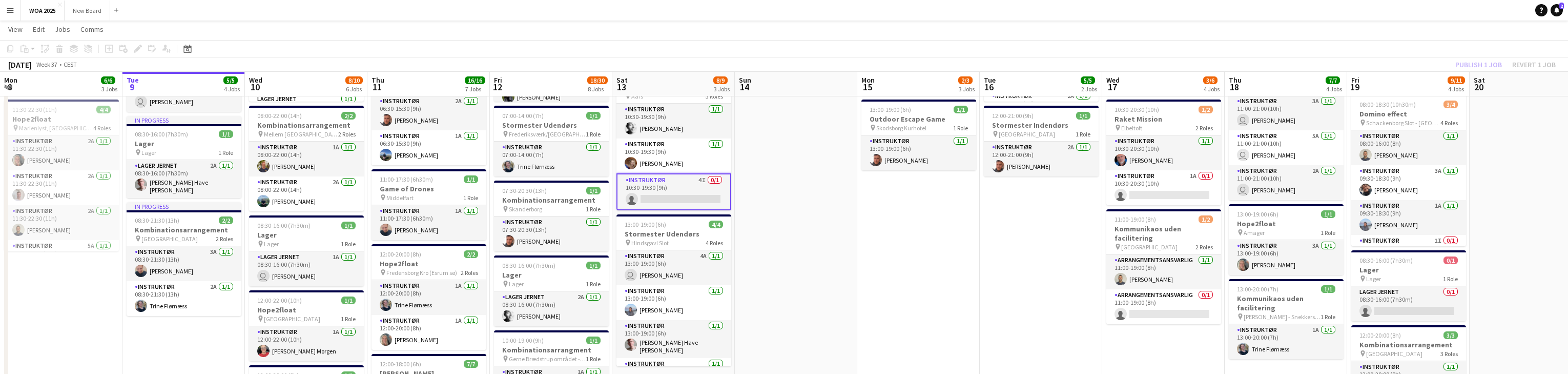
click at [1480, 64] on div "Publish 1 job Revert 1 job" at bounding box center [1505, 64] width 125 height 13
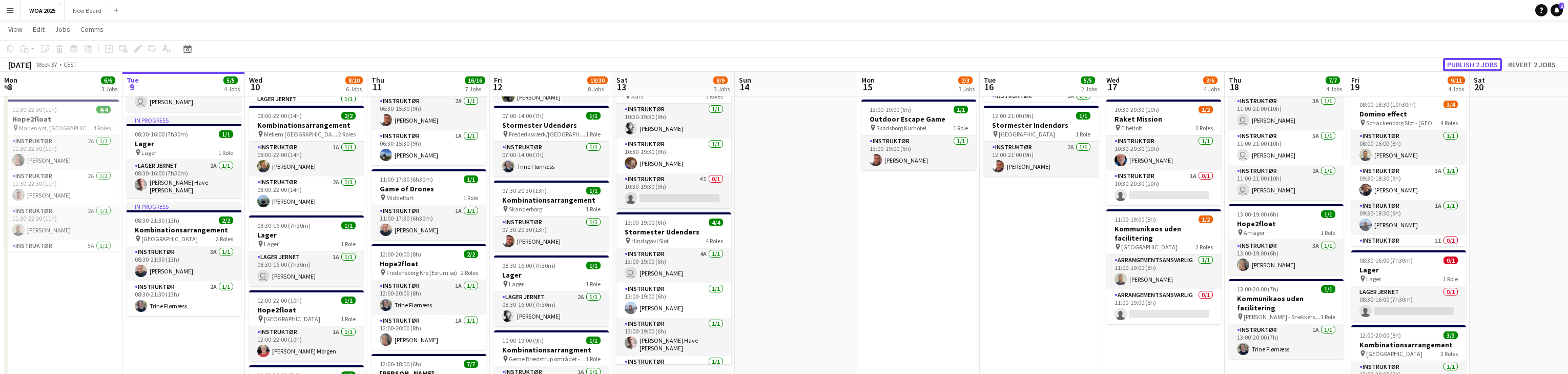
click at [1480, 64] on button "Publish 2 jobs" at bounding box center [1473, 64] width 59 height 13
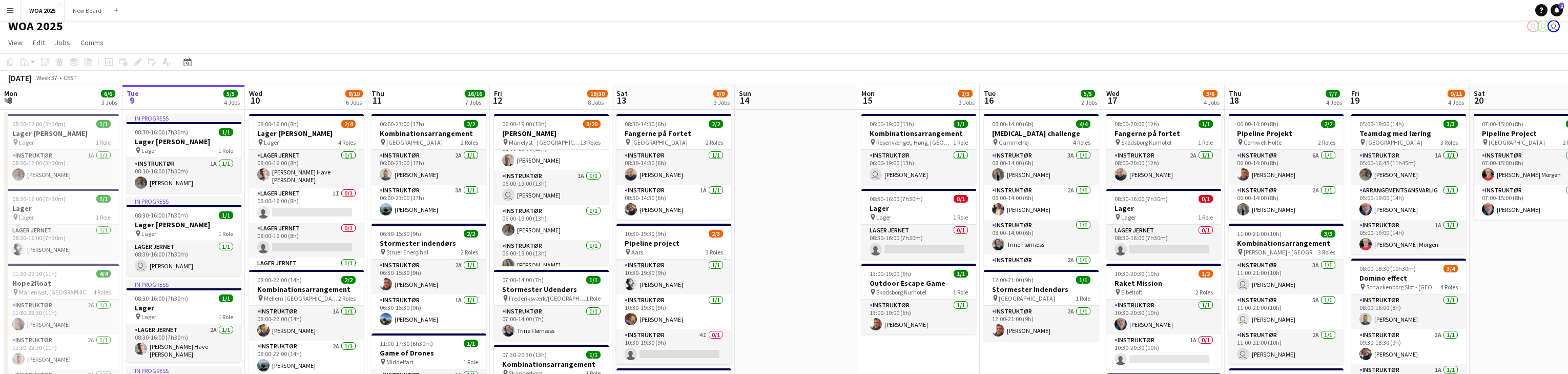
scroll to position [49, 0]
click at [556, 181] on app-card-role "Instruktør 1A [DATE] 06:00-19:00 (13h) user [PERSON_NAME]" at bounding box center [551, 187] width 115 height 35
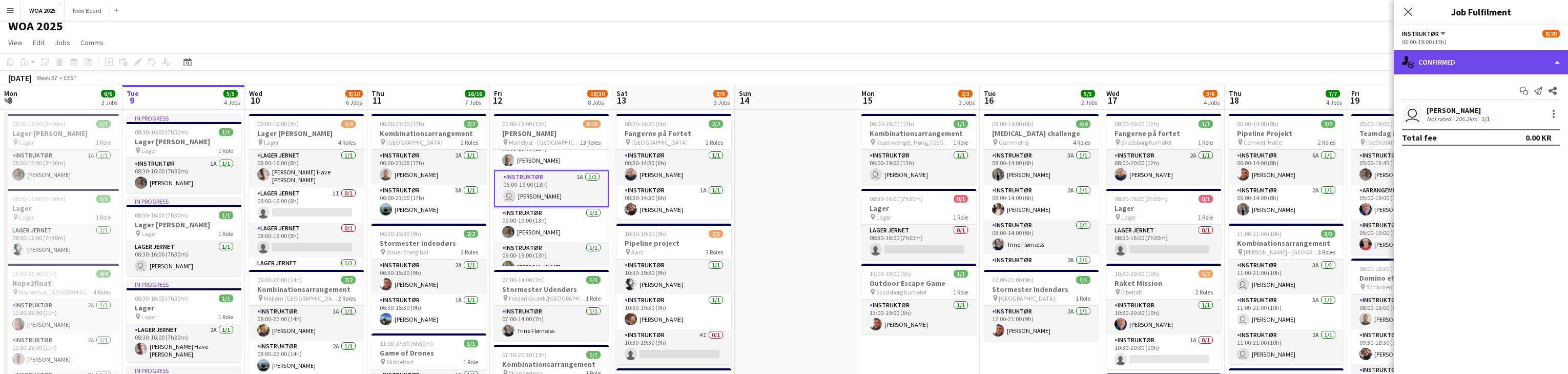
click at [1543, 58] on div "single-neutral-actions-check-2 Confirmed" at bounding box center [1481, 61] width 174 height 24
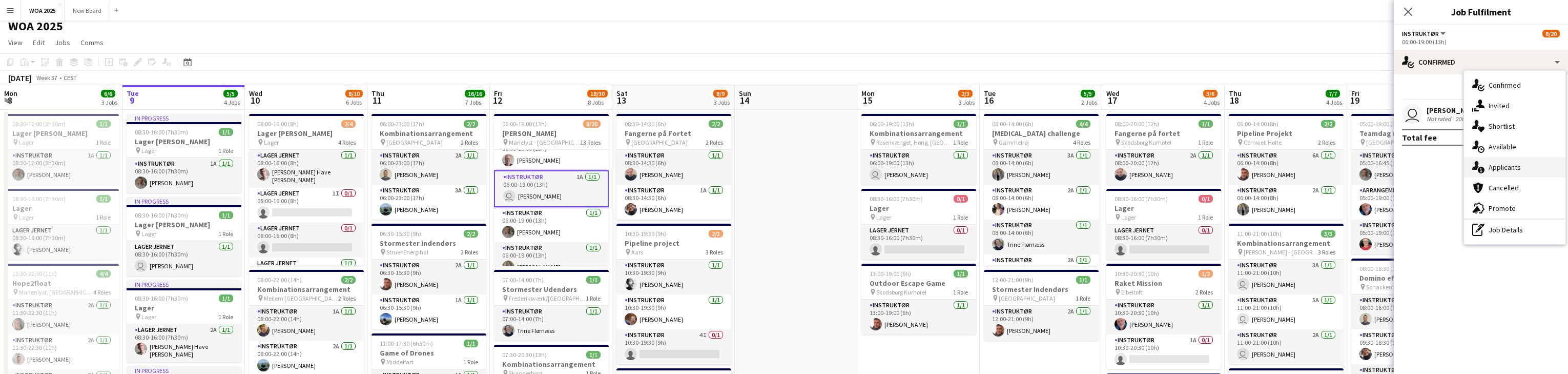
click at [1539, 163] on div "single-neutral-actions-information Applicants" at bounding box center [1514, 167] width 101 height 21
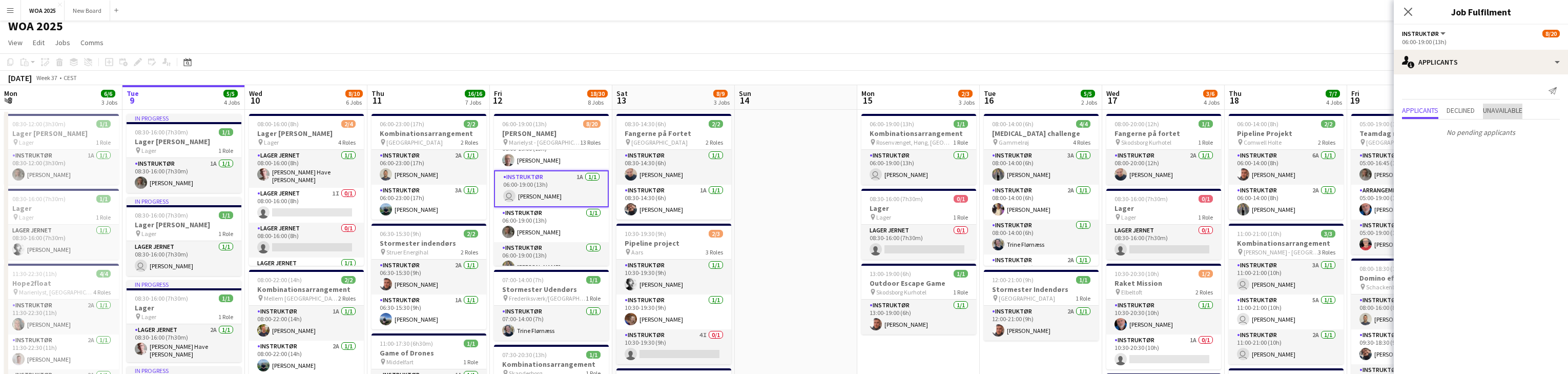
click at [1516, 106] on span "Unavailable" at bounding box center [1503, 110] width 39 height 8
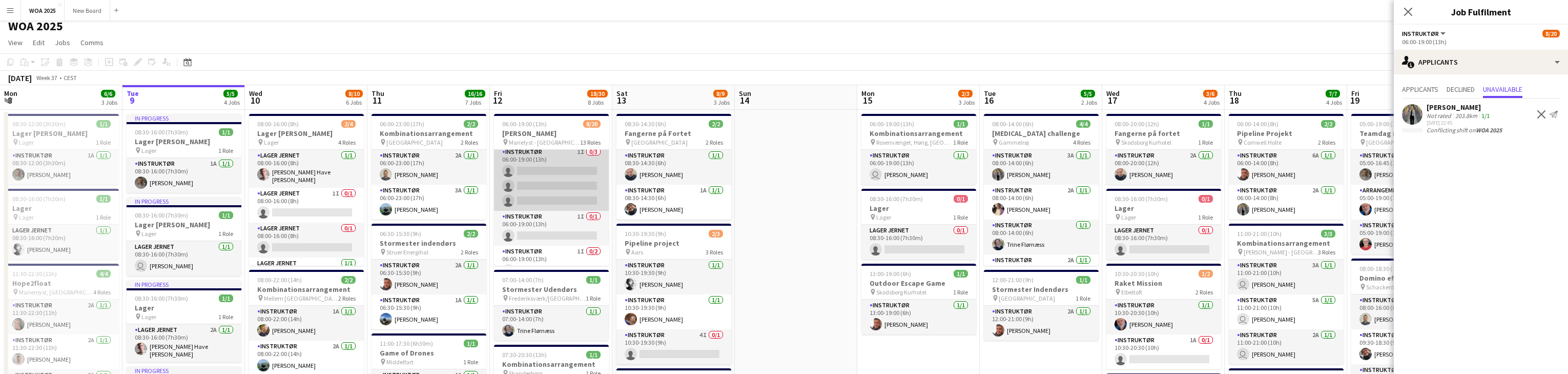
click at [565, 186] on app-card-role "Instruktør 1I 0/3 06:00-19:00 (13h) single-neutral-actions single-neutral-actio…" at bounding box center [551, 178] width 115 height 64
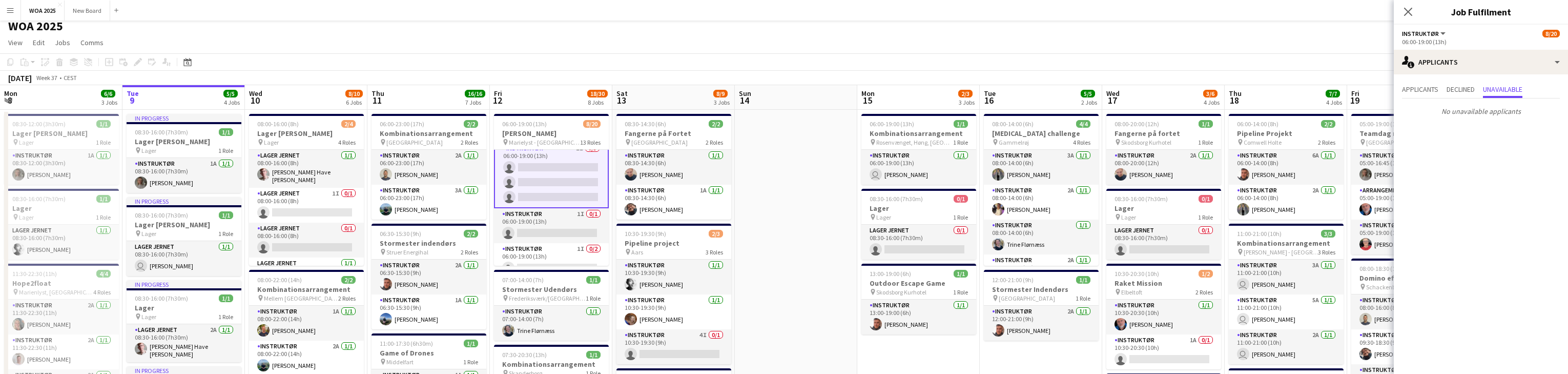
scroll to position [254, 0]
click at [1529, 68] on div "single-neutral-actions-information Applicants" at bounding box center [1481, 61] width 174 height 24
click at [1509, 105] on div "single-neutral-actions-share-1 Invited" at bounding box center [1514, 105] width 101 height 21
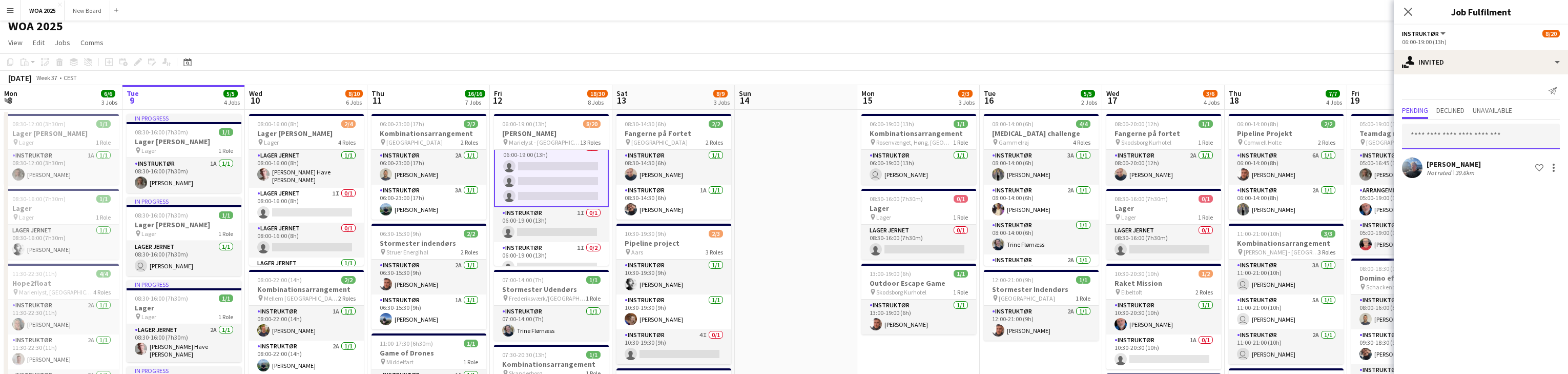
click at [1479, 133] on input "text" at bounding box center [1481, 136] width 158 height 26
type input "***"
click at [1464, 166] on span "[EMAIL_ADDRESS][DOMAIN_NAME]" at bounding box center [1481, 170] width 141 height 8
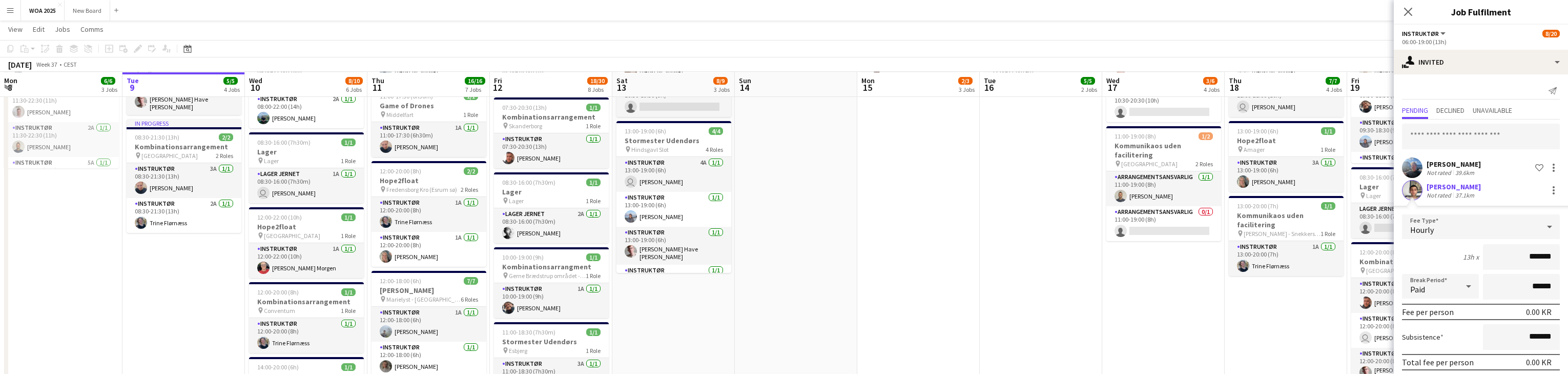
scroll to position [38, 0]
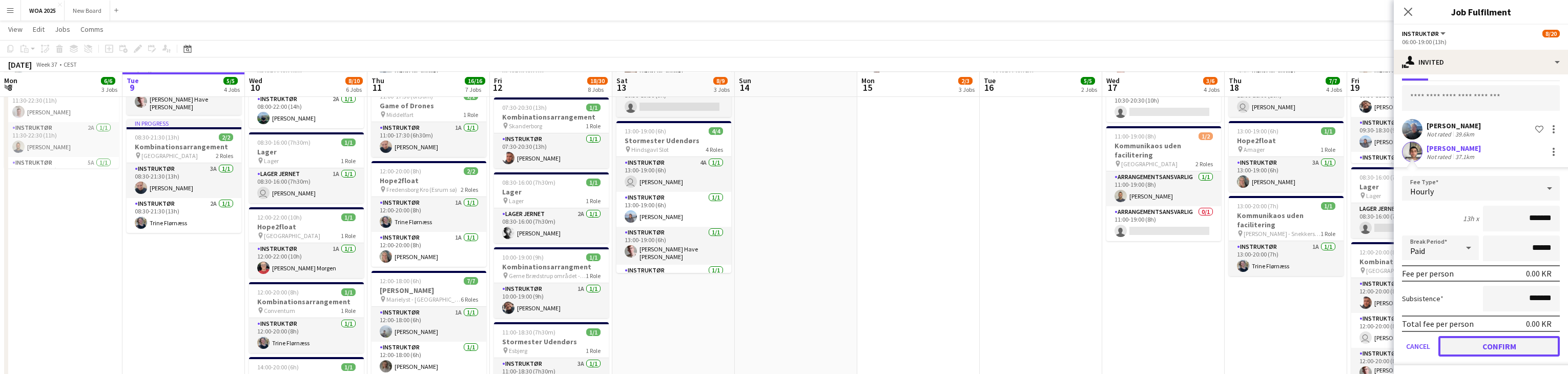
click at [1540, 344] on button "Confirm" at bounding box center [1499, 346] width 121 height 21
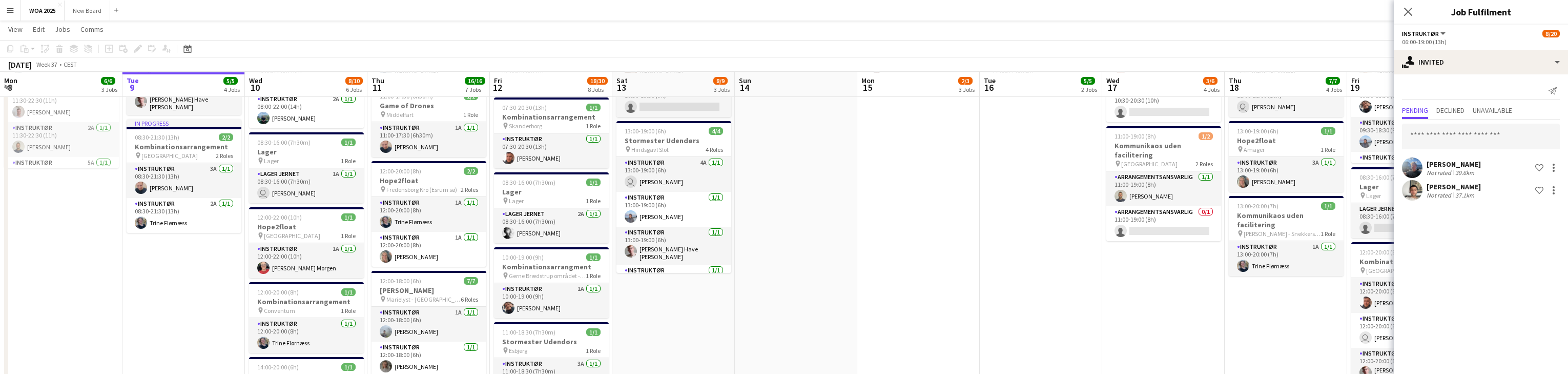
scroll to position [0, 0]
click at [1500, 133] on input "text" at bounding box center [1481, 136] width 158 height 26
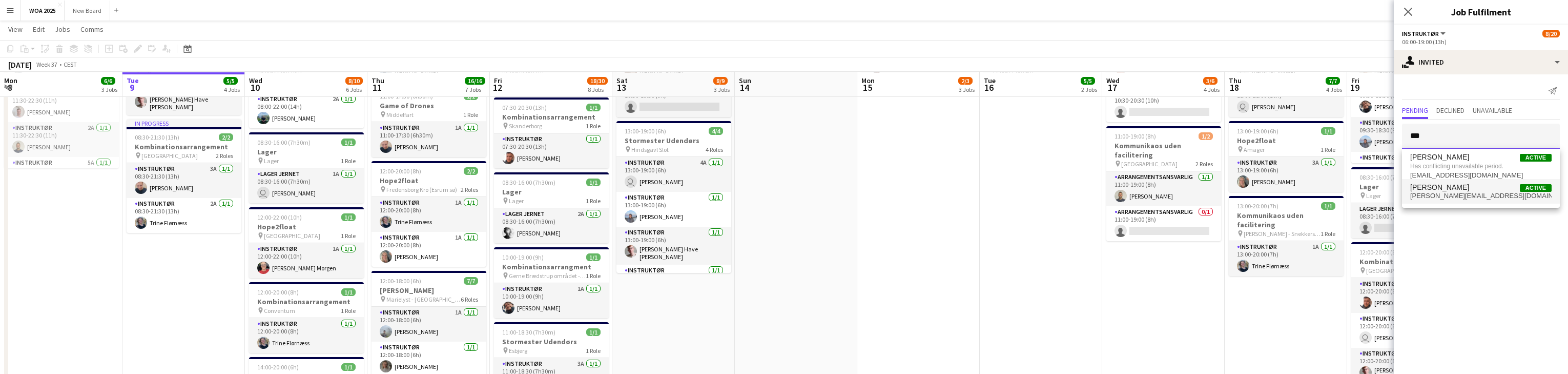
type input "***"
click at [1480, 191] on span "[PERSON_NAME] Active" at bounding box center [1481, 187] width 141 height 8
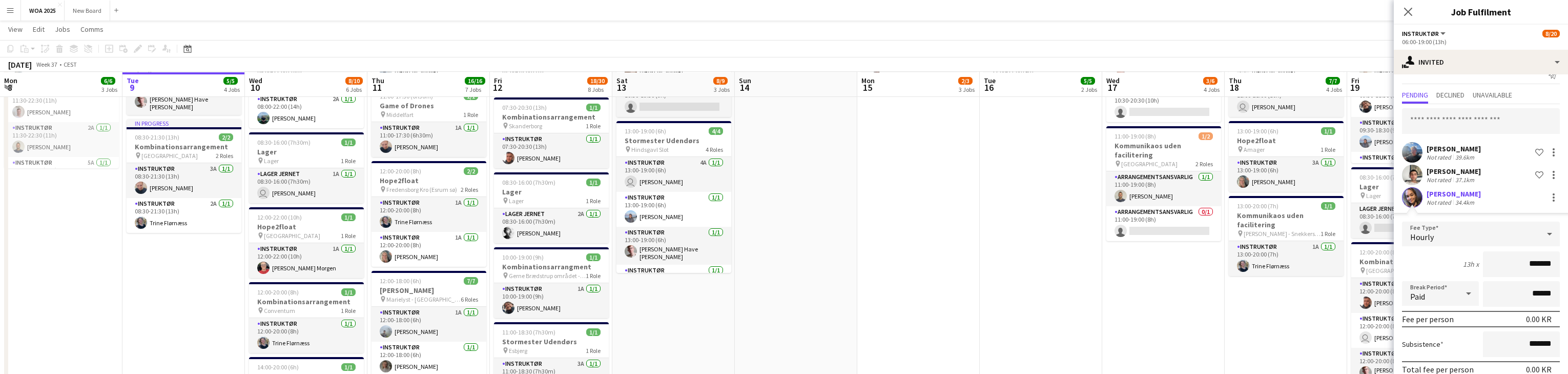
scroll to position [61, 0]
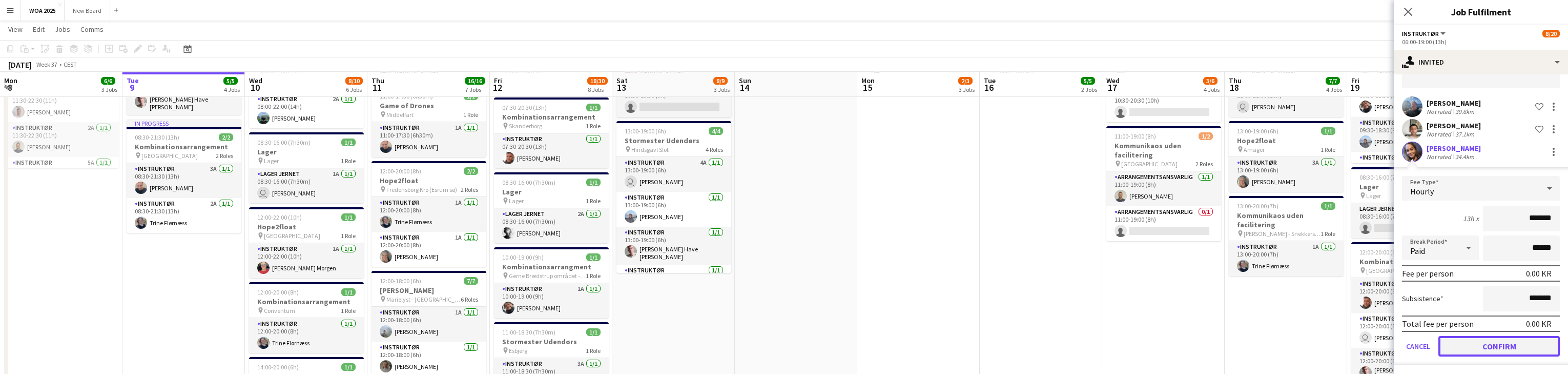
click at [1530, 341] on button "Confirm" at bounding box center [1499, 346] width 121 height 21
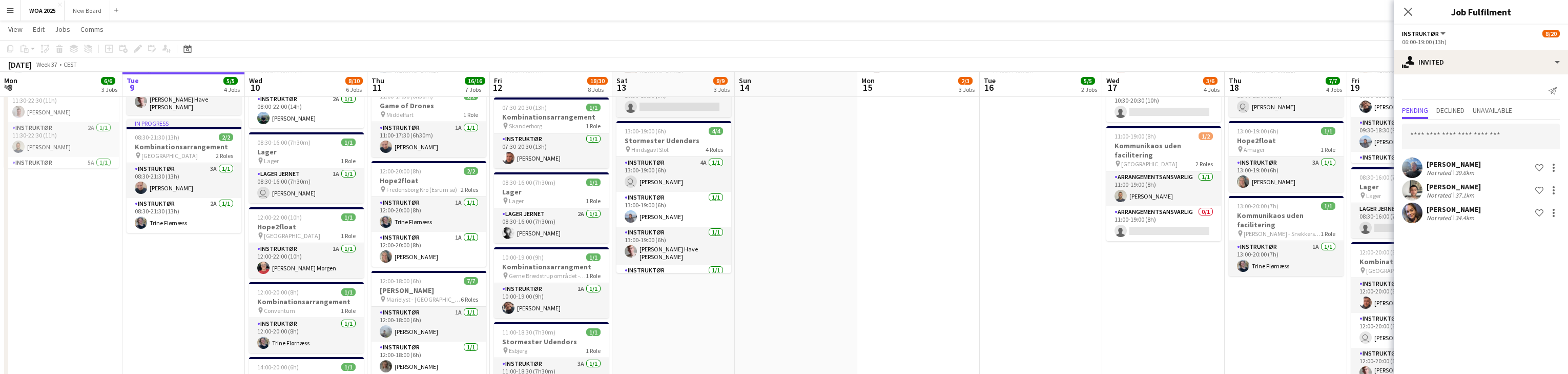
scroll to position [0, 0]
click at [1468, 130] on input "text" at bounding box center [1481, 136] width 158 height 26
type input "*"
click at [1546, 62] on div "single-neutral-actions-share-1 Invited" at bounding box center [1481, 61] width 174 height 24
click at [1535, 150] on div "single-neutral-actions-upload Available" at bounding box center [1514, 146] width 101 height 21
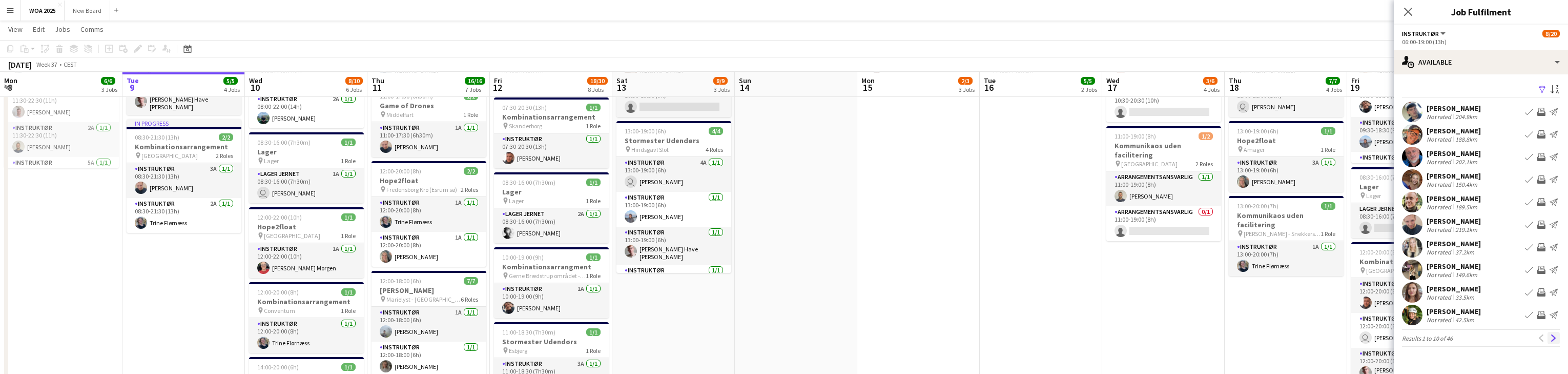
click at [1557, 339] on app-icon "Next" at bounding box center [1554, 337] width 8 height 8
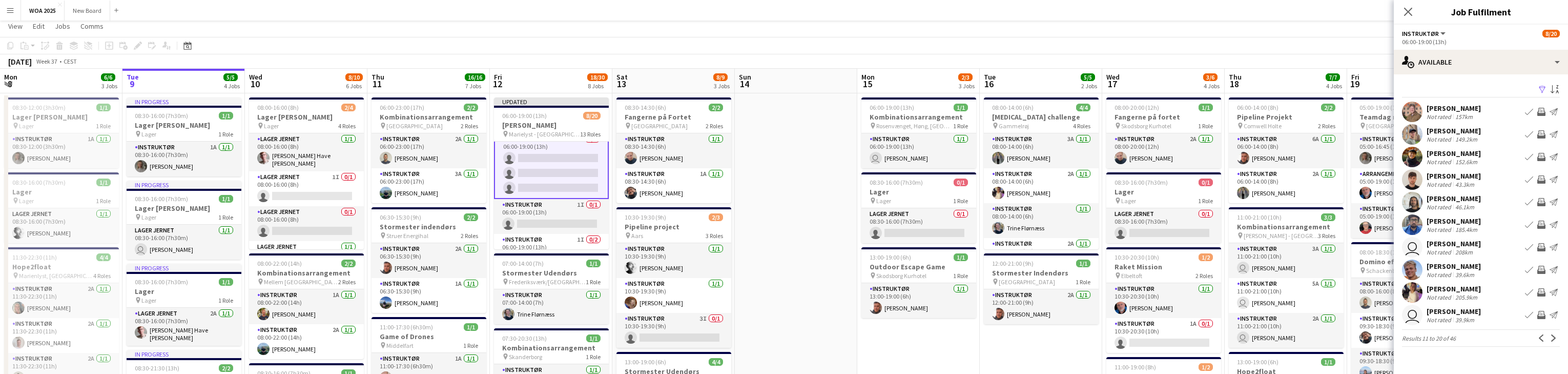
scroll to position [10, 0]
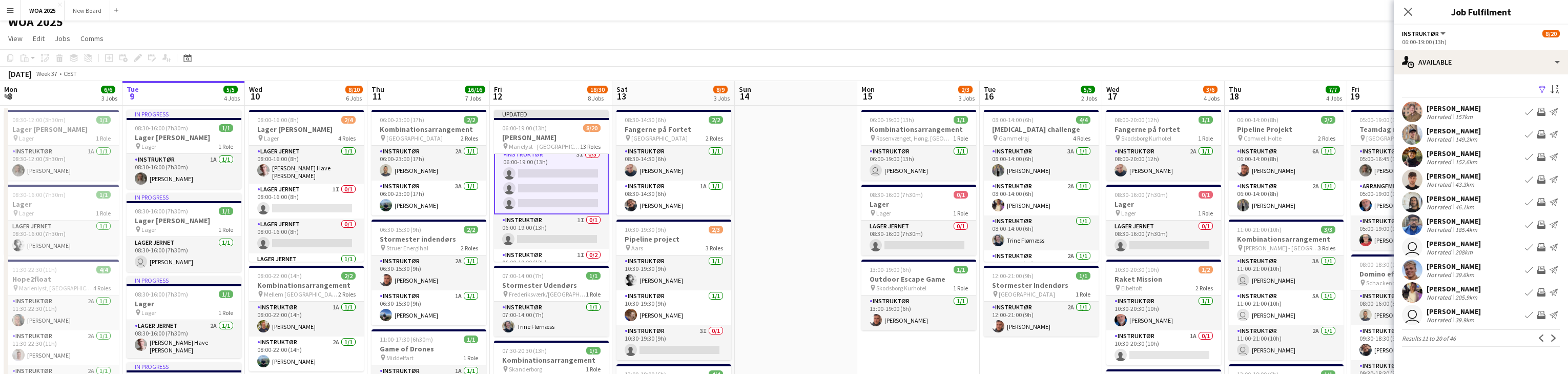
click at [552, 182] on app-card-role "Instruktør 3I 0/3 06:00-19:00 (13h) single-neutral-actions single-neutral-actio…" at bounding box center [551, 181] width 115 height 67
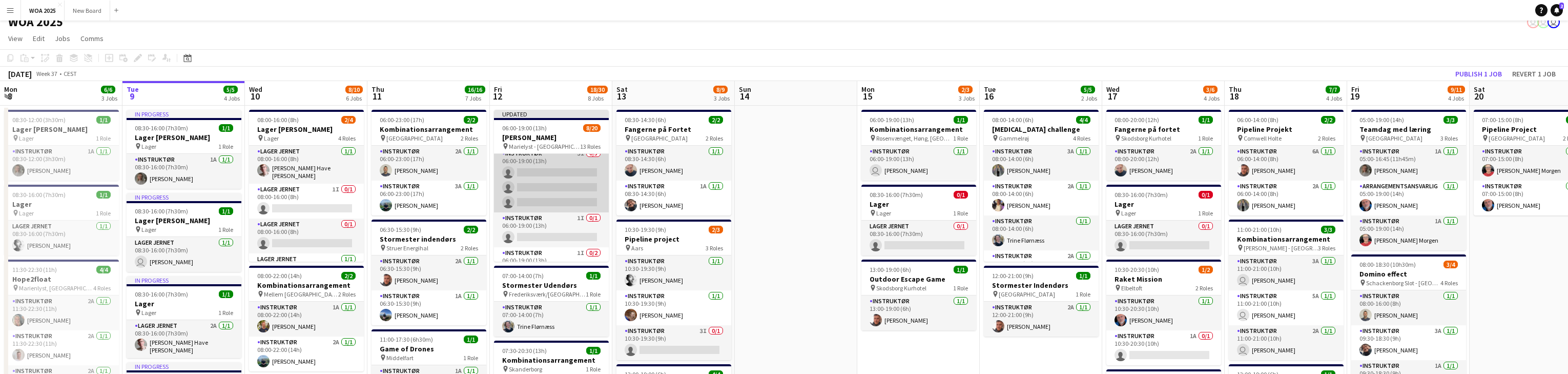
scroll to position [249, 0]
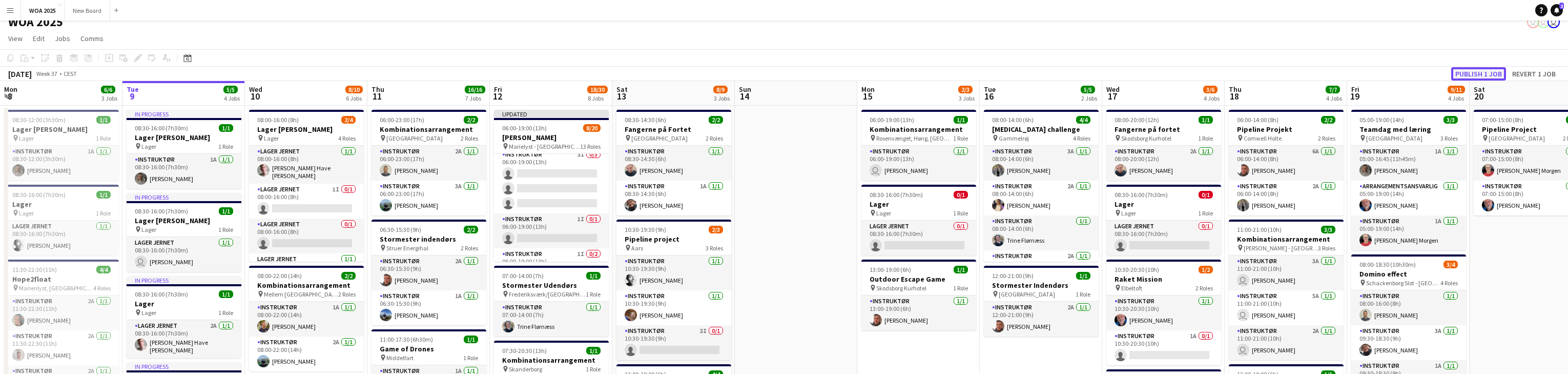
click at [1487, 72] on button "Publish 1 job" at bounding box center [1479, 74] width 55 height 13
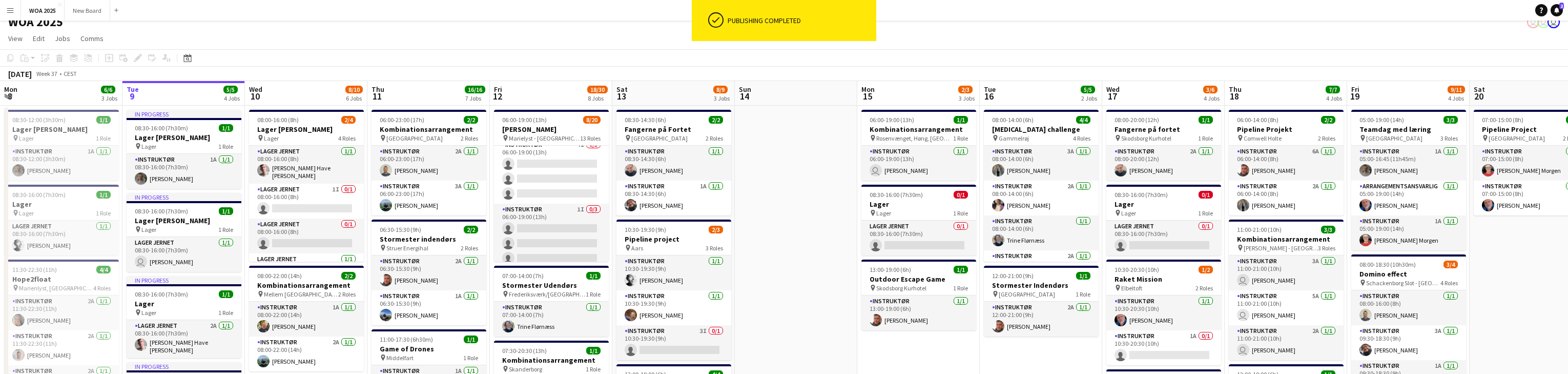
scroll to position [441, 0]
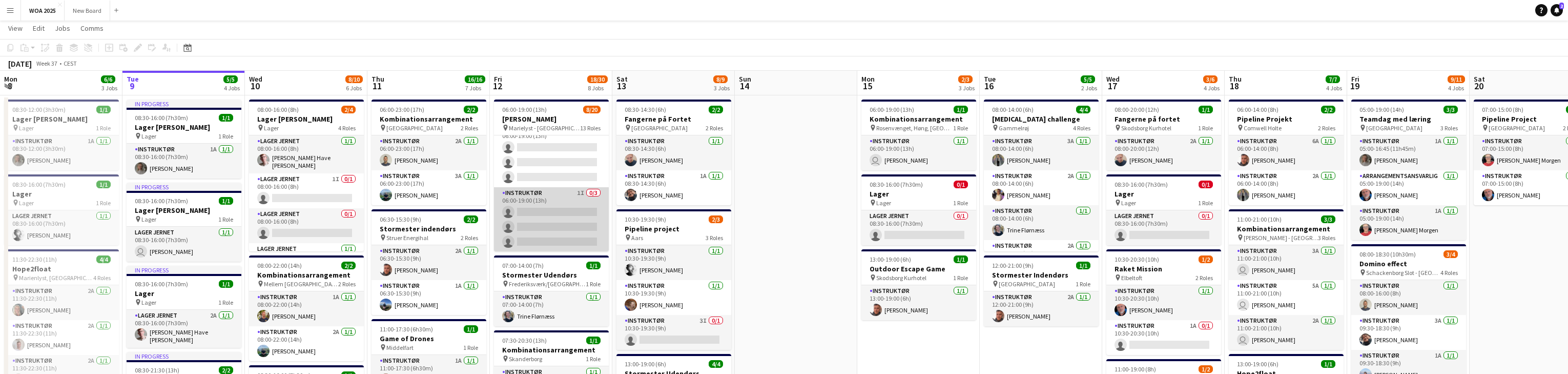
click at [551, 228] on app-card-role "Instruktør 1I 0/3 06:00-19:00 (13h) single-neutral-actions single-neutral-actio…" at bounding box center [551, 219] width 115 height 64
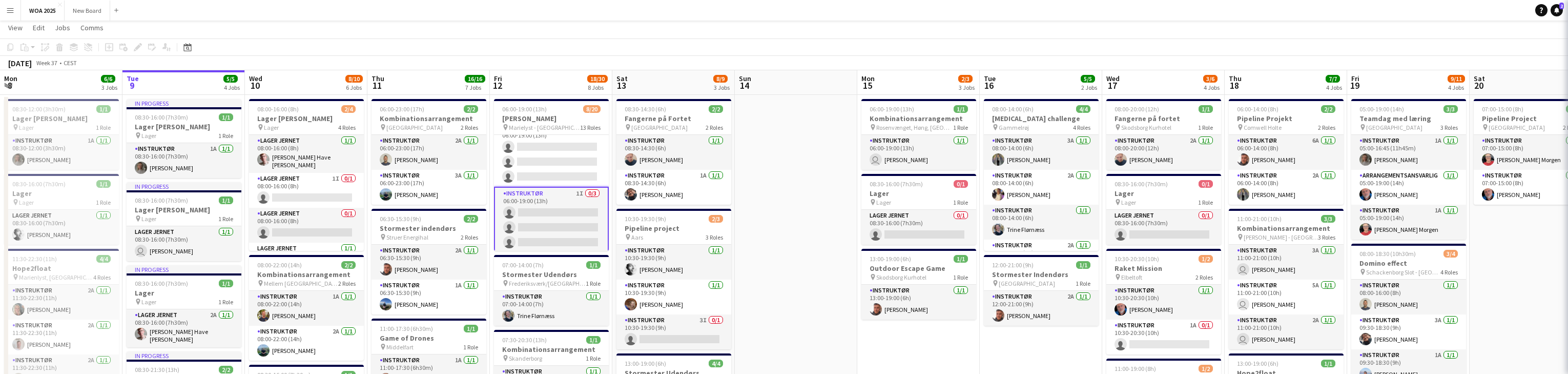
scroll to position [441, 0]
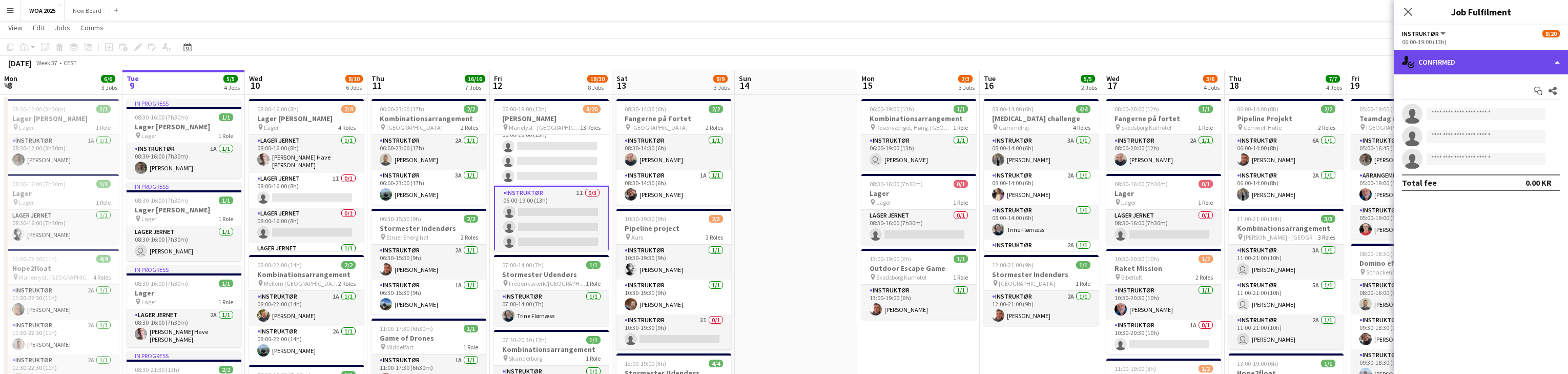
click at [1509, 56] on div "single-neutral-actions-check-2 Confirmed" at bounding box center [1481, 61] width 174 height 24
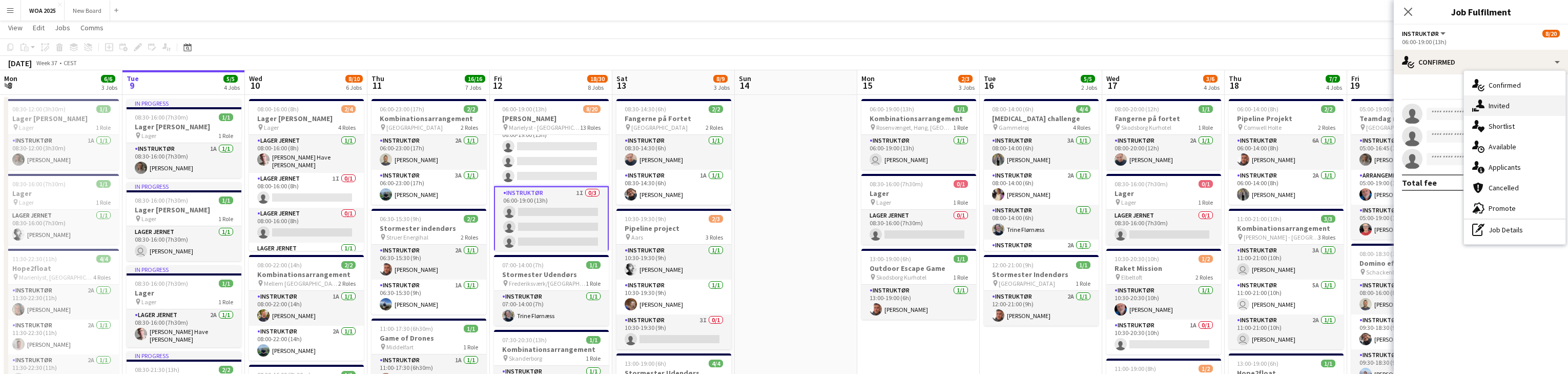
click at [1515, 104] on div "single-neutral-actions-share-1 Invited" at bounding box center [1514, 105] width 101 height 21
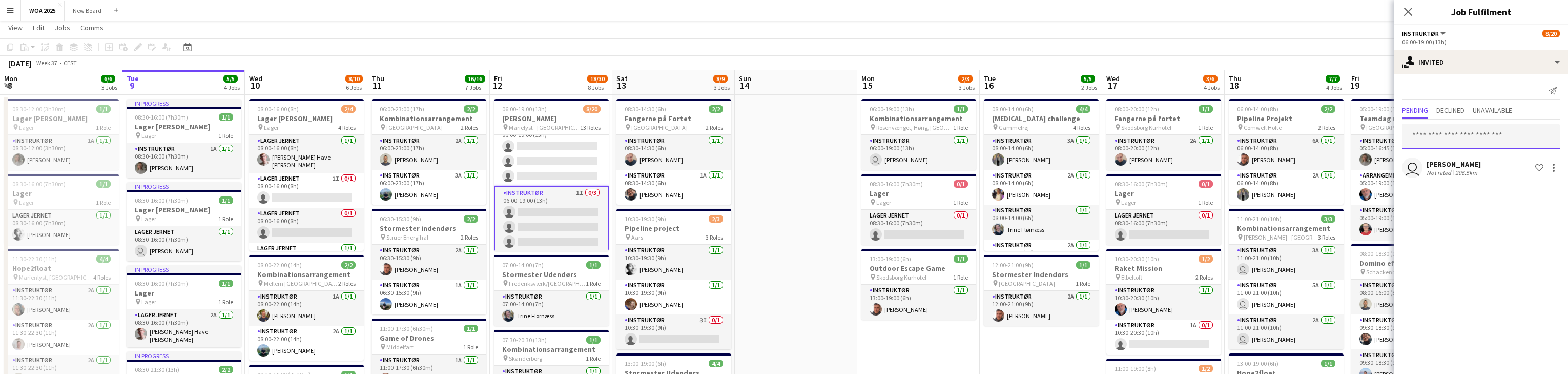
click at [1482, 136] on input "text" at bounding box center [1481, 136] width 158 height 26
type input "****"
click at [1468, 158] on span "Bøje Andersen Active" at bounding box center [1481, 161] width 141 height 8
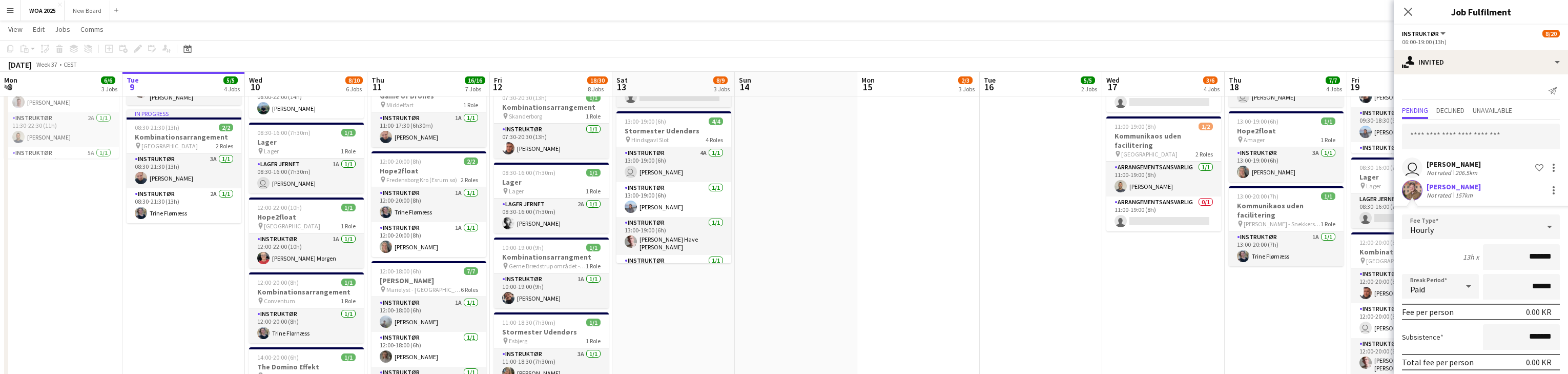
scroll to position [38, 0]
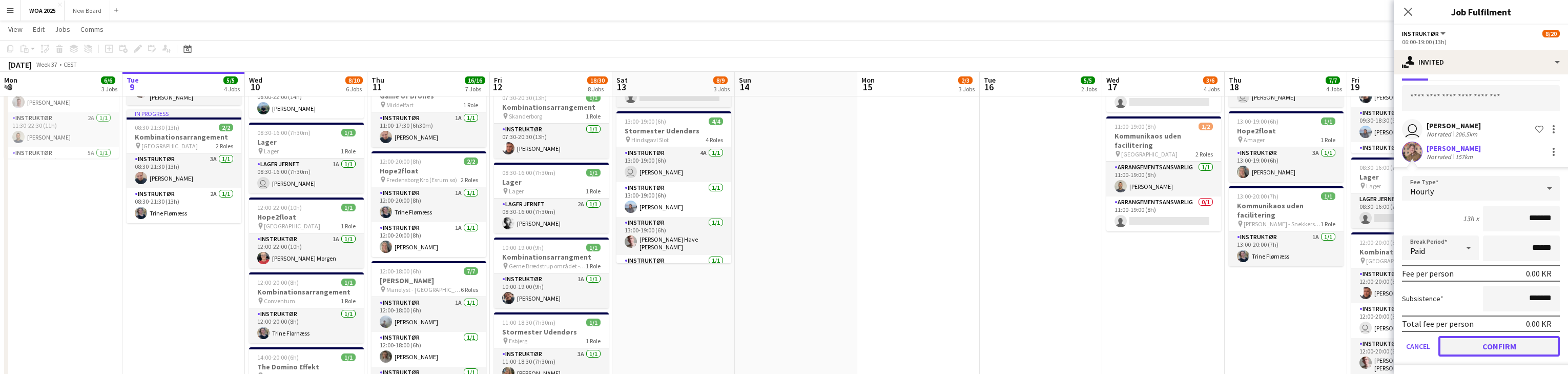
click at [1534, 345] on button "Confirm" at bounding box center [1499, 346] width 121 height 21
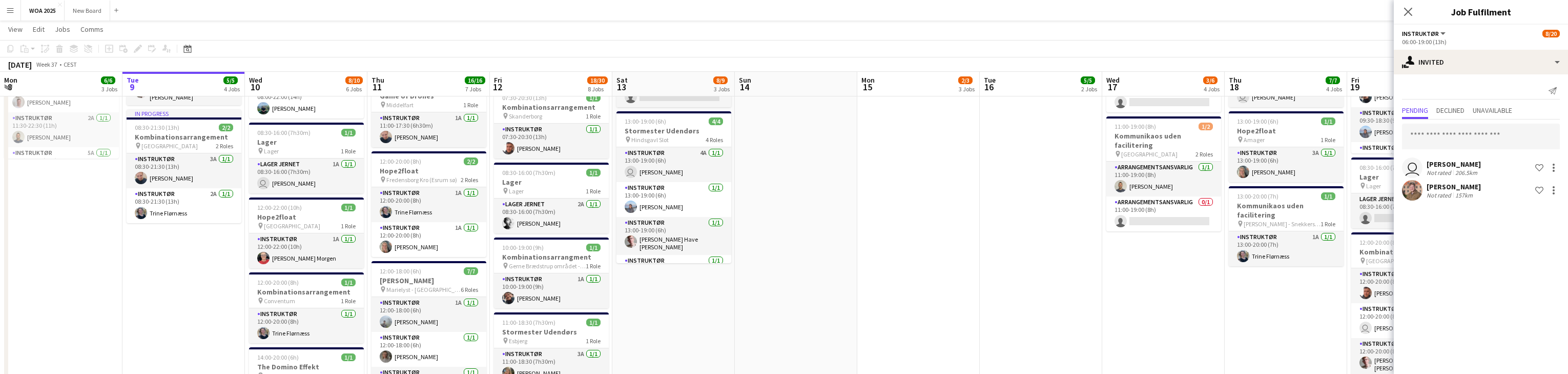
scroll to position [0, 0]
click at [1521, 65] on div "single-neutral-actions-share-1 Invited" at bounding box center [1481, 61] width 174 height 24
click at [1528, 141] on div "single-neutral-actions-upload Available" at bounding box center [1514, 146] width 101 height 21
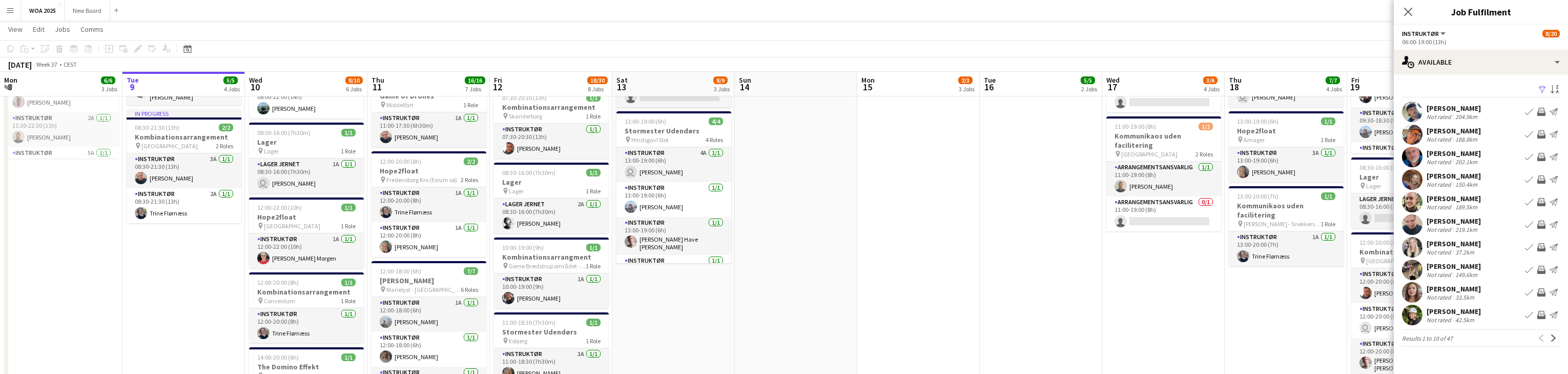
click at [1457, 287] on div "Svitlana Plyhun" at bounding box center [1453, 288] width 54 height 9
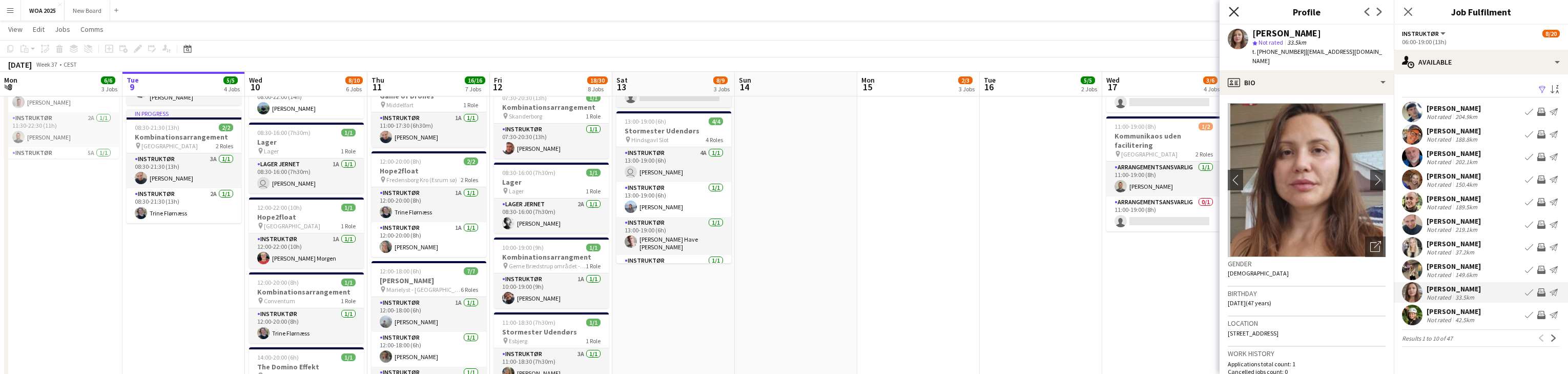
click at [1234, 10] on icon at bounding box center [1234, 12] width 10 height 10
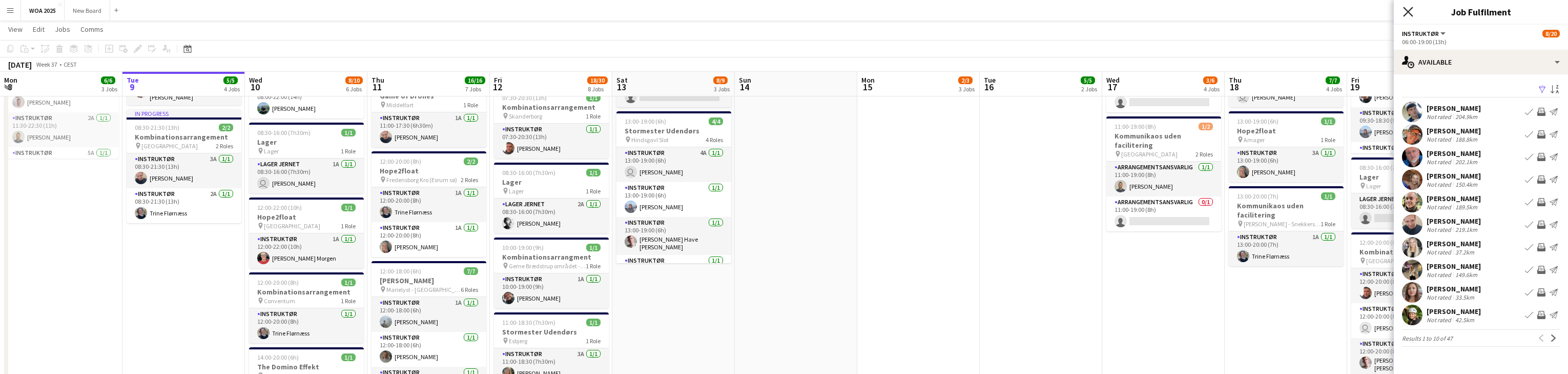
click at [1405, 8] on icon at bounding box center [1408, 12] width 10 height 10
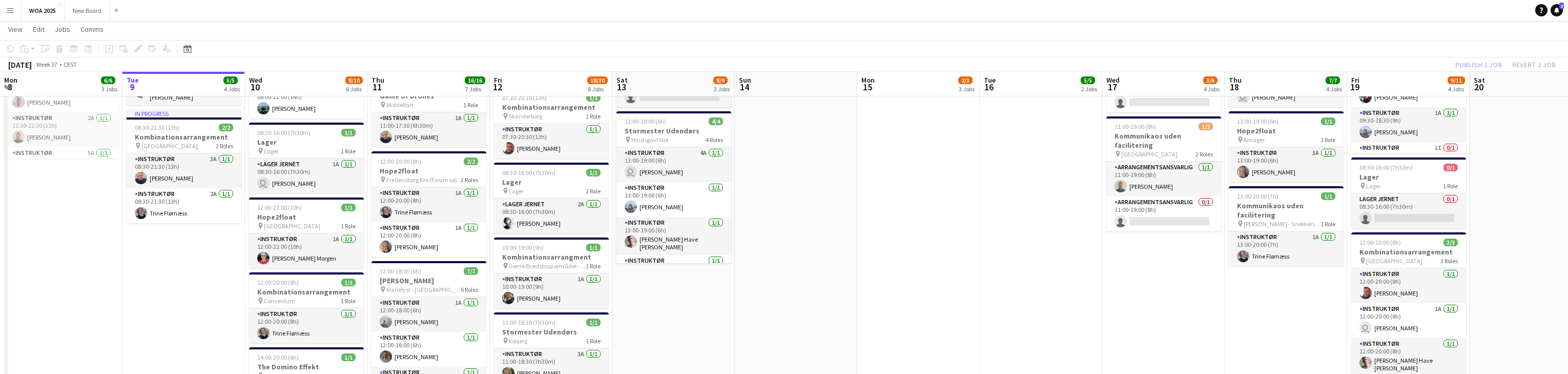
click at [1474, 64] on div "Publish 1 job Revert 1 job" at bounding box center [1505, 64] width 125 height 13
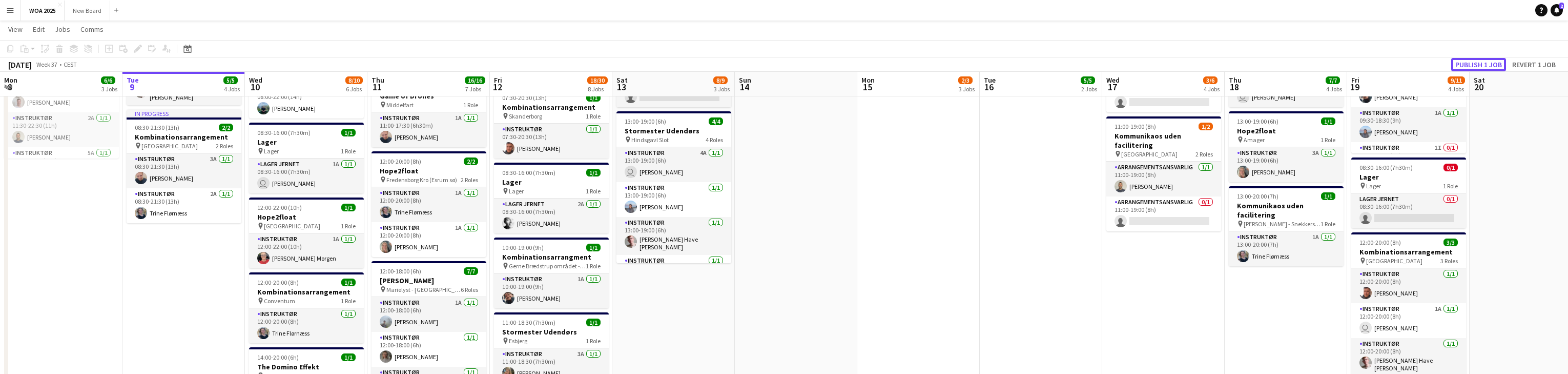
click at [1474, 64] on button "Publish 1 job" at bounding box center [1479, 64] width 55 height 13
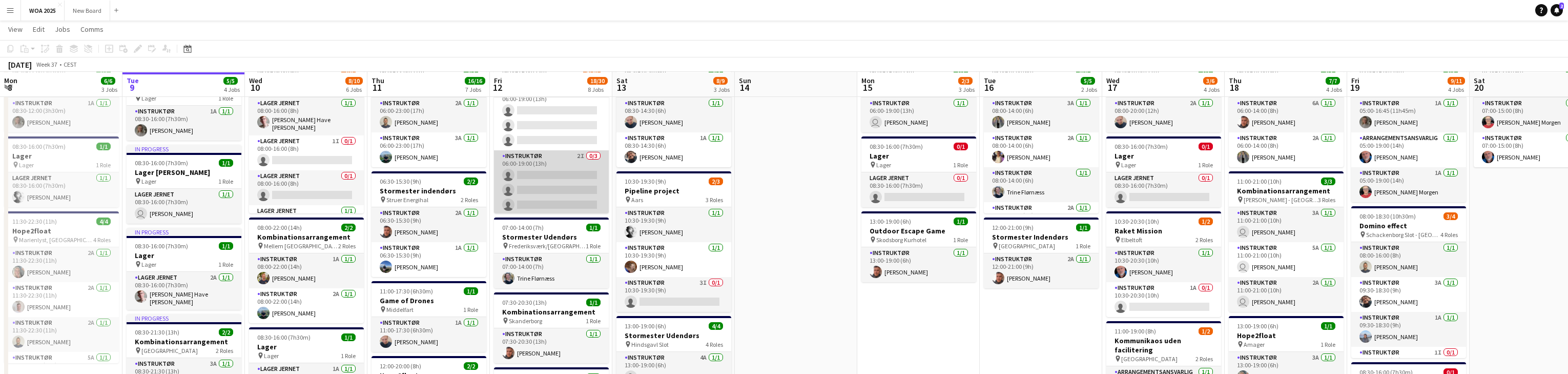
scroll to position [441, 0]
click at [567, 178] on app-card-role "Instruktør 2I 0/3 06:00-19:00 (13h) single-neutral-actions single-neutral-actio…" at bounding box center [551, 181] width 115 height 64
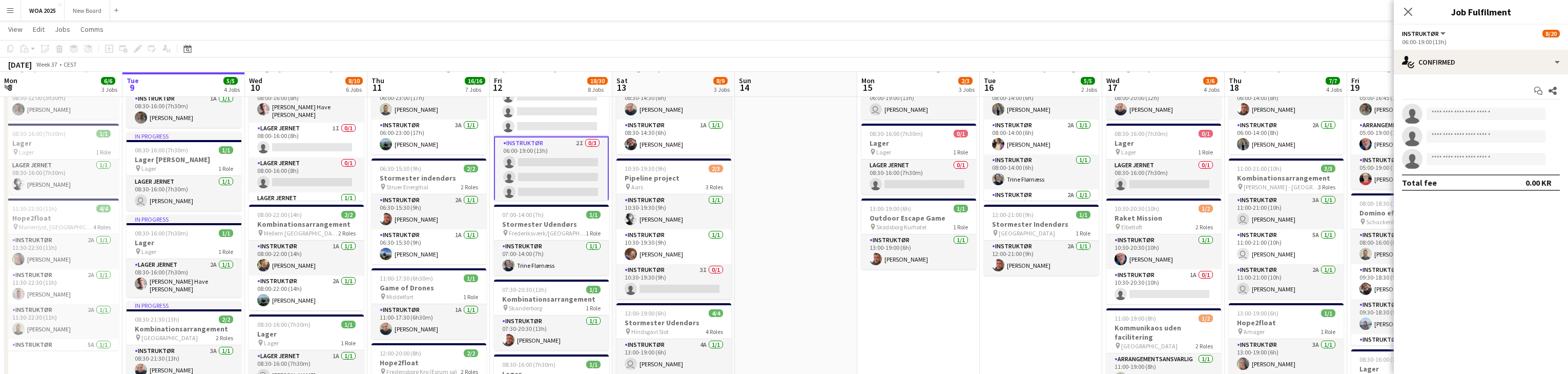
scroll to position [443, 0]
click at [1552, 58] on div "single-neutral-actions-check-2 Confirmed" at bounding box center [1481, 61] width 174 height 24
click at [1523, 105] on div "single-neutral-actions-share-1 Invited" at bounding box center [1514, 105] width 101 height 21
click at [1480, 136] on input "text" at bounding box center [1481, 136] width 158 height 26
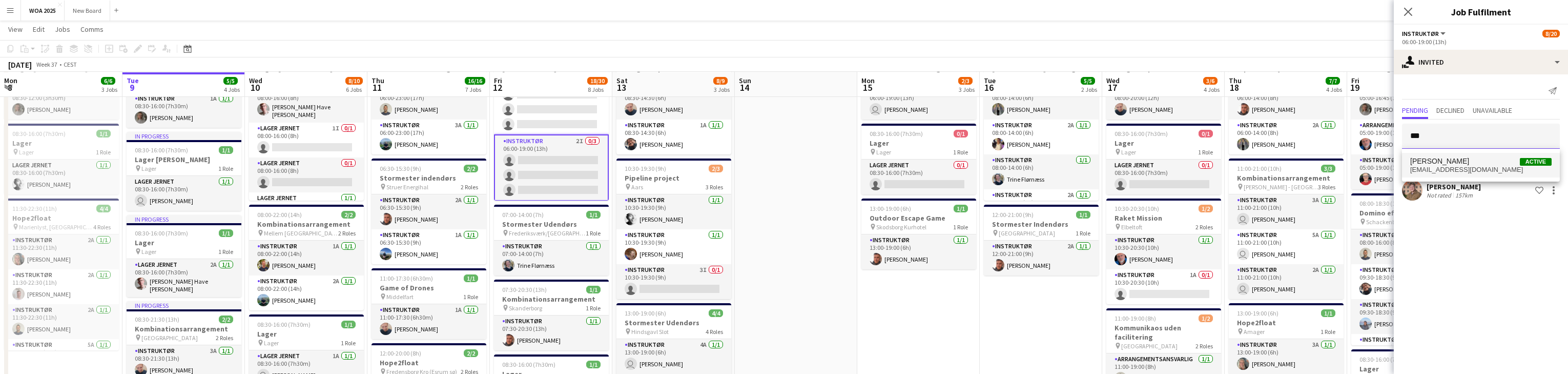
type input "***"
click at [1477, 162] on span "Svitlana Plyhun Active" at bounding box center [1481, 161] width 141 height 8
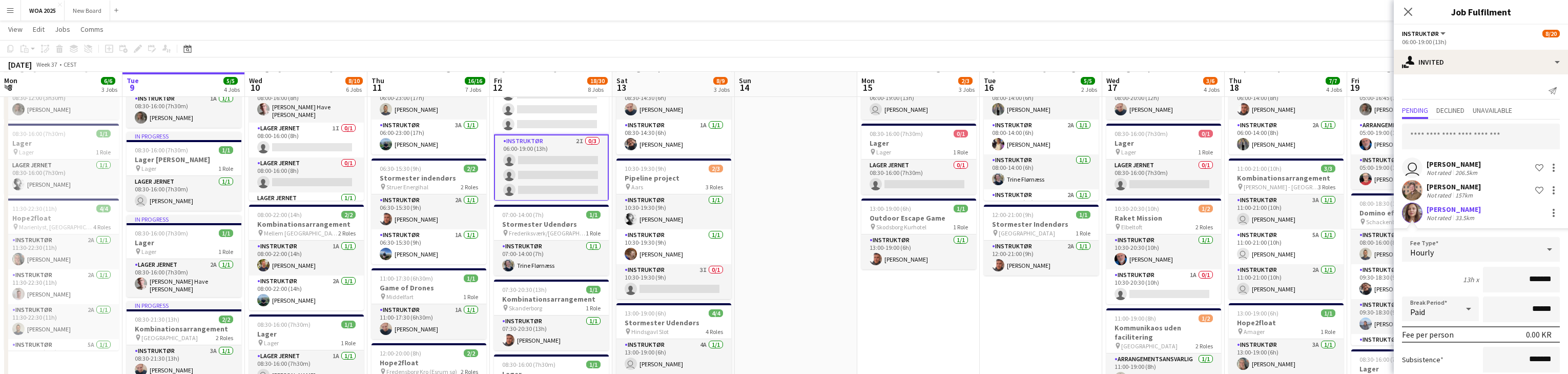
scroll to position [61, 0]
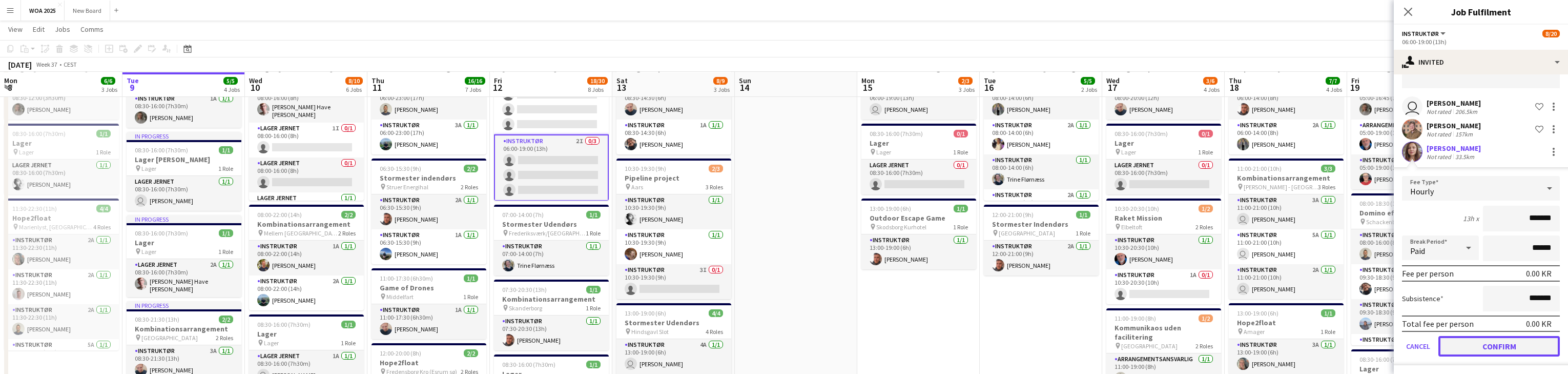
click at [1530, 339] on button "Confirm" at bounding box center [1499, 346] width 121 height 21
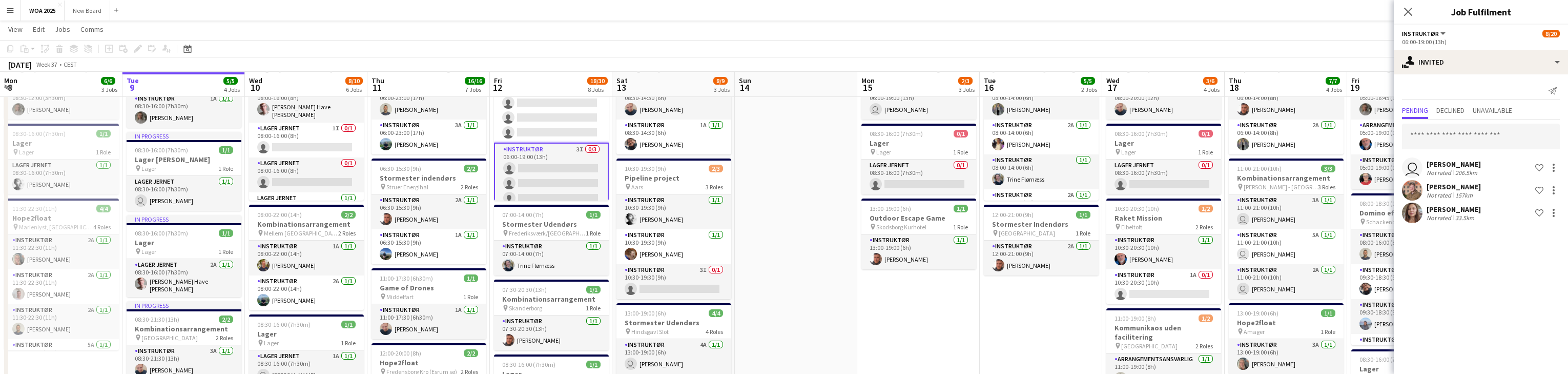
scroll to position [0, 0]
click at [1478, 133] on input "text" at bounding box center [1481, 136] width 158 height 26
click at [1550, 57] on div "single-neutral-actions-share-1 Invited" at bounding box center [1481, 61] width 174 height 24
click at [1530, 147] on div "single-neutral-actions-upload Available" at bounding box center [1514, 146] width 101 height 21
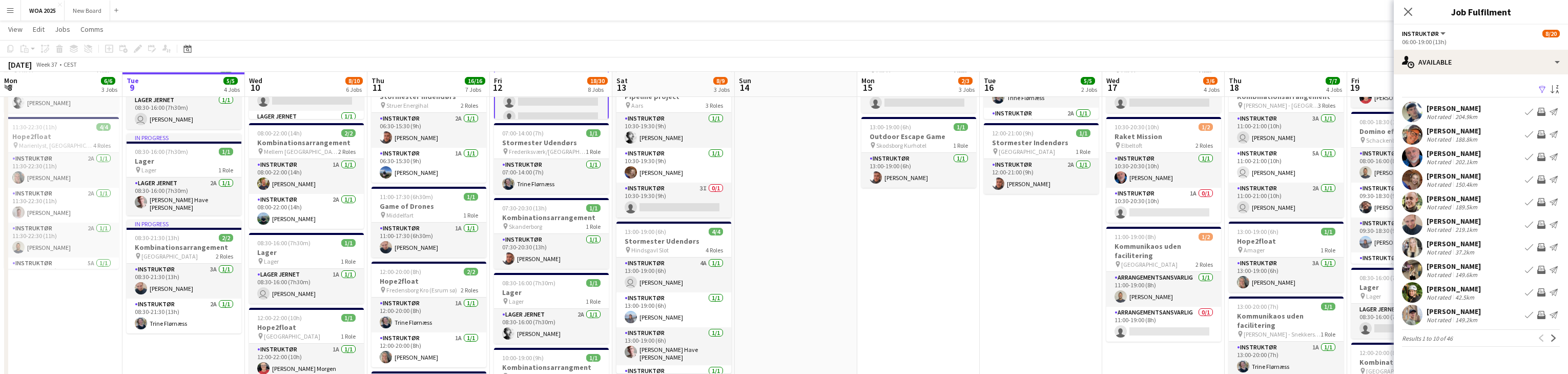
scroll to position [152, 0]
click at [1554, 338] on app-icon "Next" at bounding box center [1554, 337] width 8 height 8
click at [582, 110] on app-card-role "Instruktør 3I 0/3 06:00-19:00 (13h) single-neutral-actions single-neutral-actio…" at bounding box center [551, 94] width 115 height 67
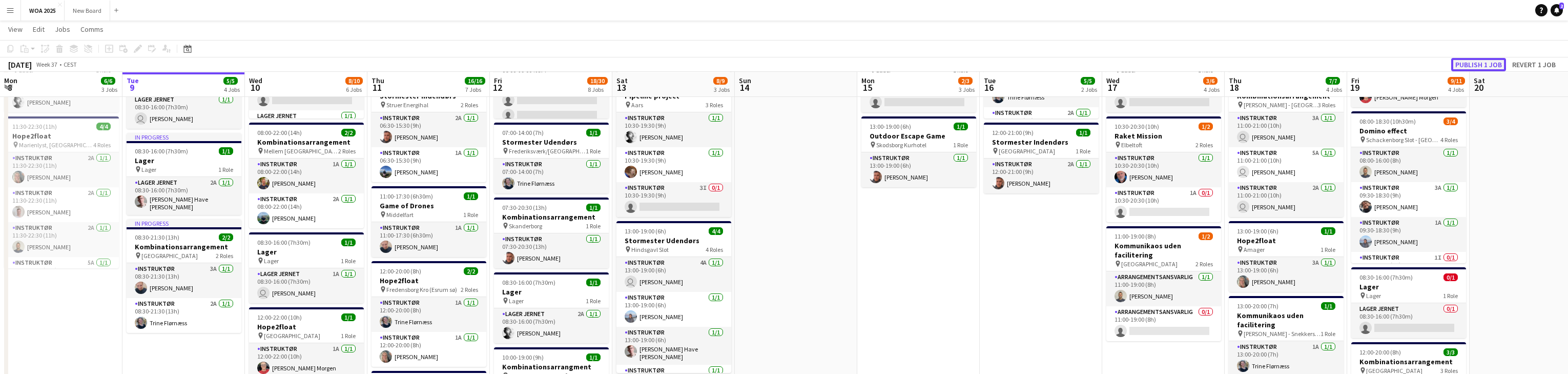
click at [1486, 62] on button "Publish 1 job" at bounding box center [1479, 64] width 55 height 13
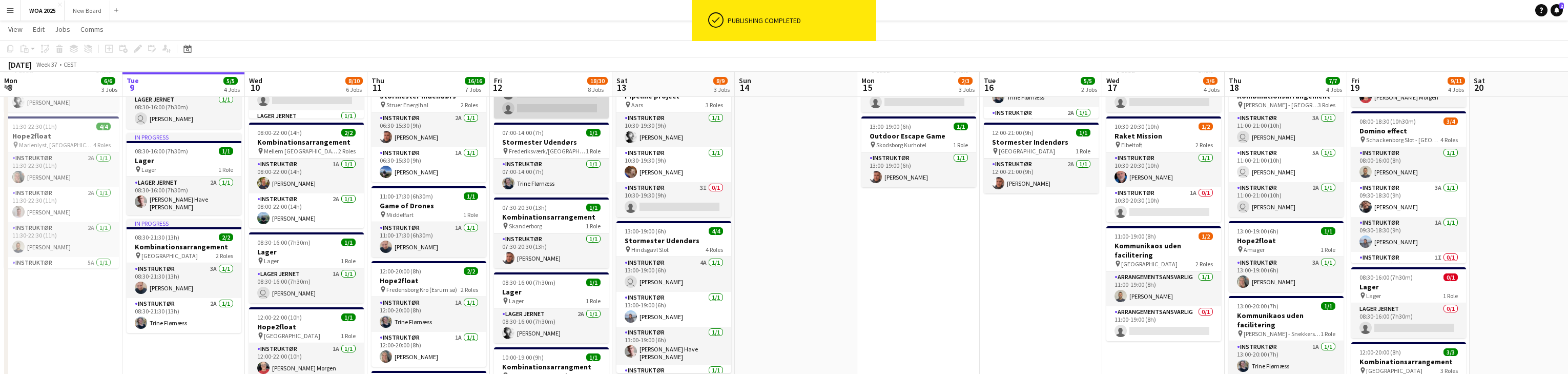
scroll to position [441, 0]
click at [566, 113] on app-card-role "Instruktør 3I 0/3 06:00-19:00 (13h) single-neutral-actions single-neutral-actio…" at bounding box center [551, 86] width 115 height 64
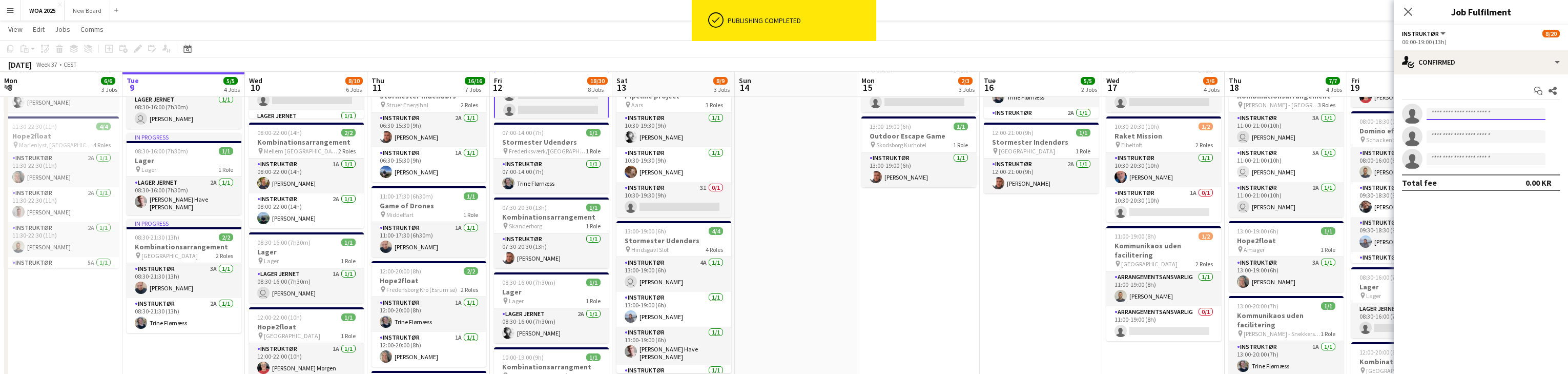
click at [1504, 115] on input at bounding box center [1486, 114] width 119 height 13
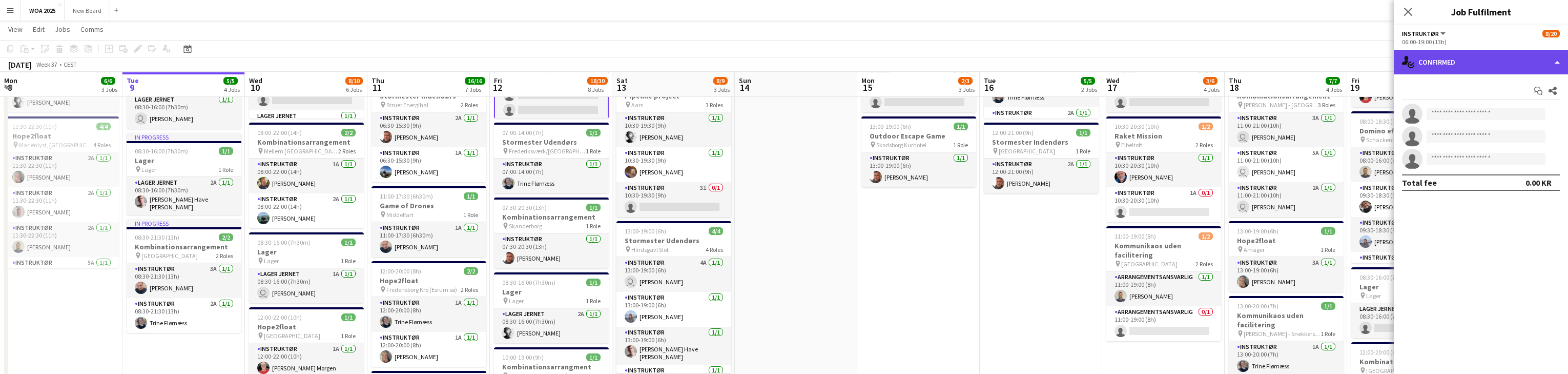
click at [1543, 56] on div "single-neutral-actions-check-2 Confirmed" at bounding box center [1481, 61] width 174 height 24
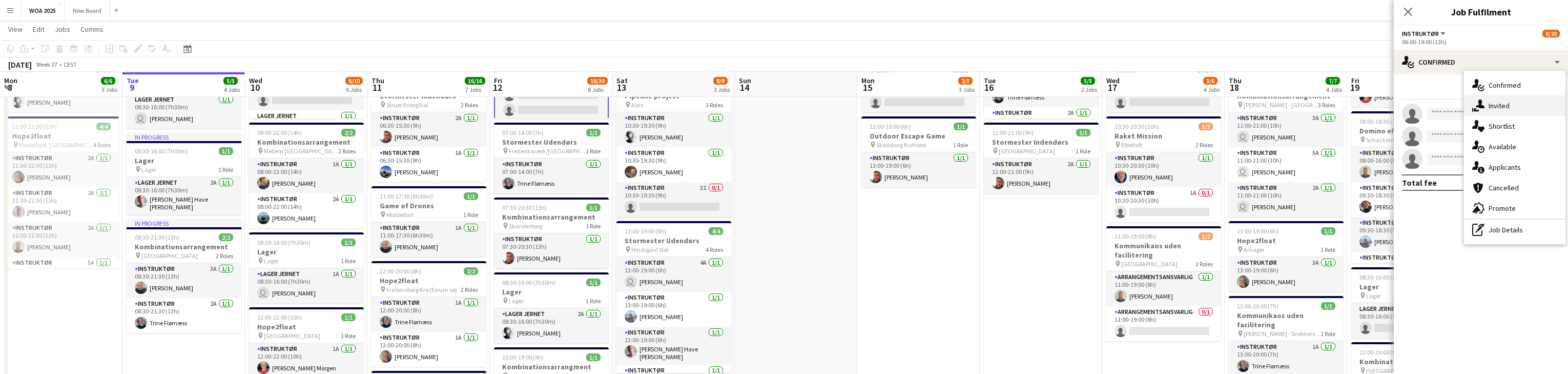
click at [1539, 103] on div "single-neutral-actions-share-1 Invited" at bounding box center [1514, 105] width 101 height 21
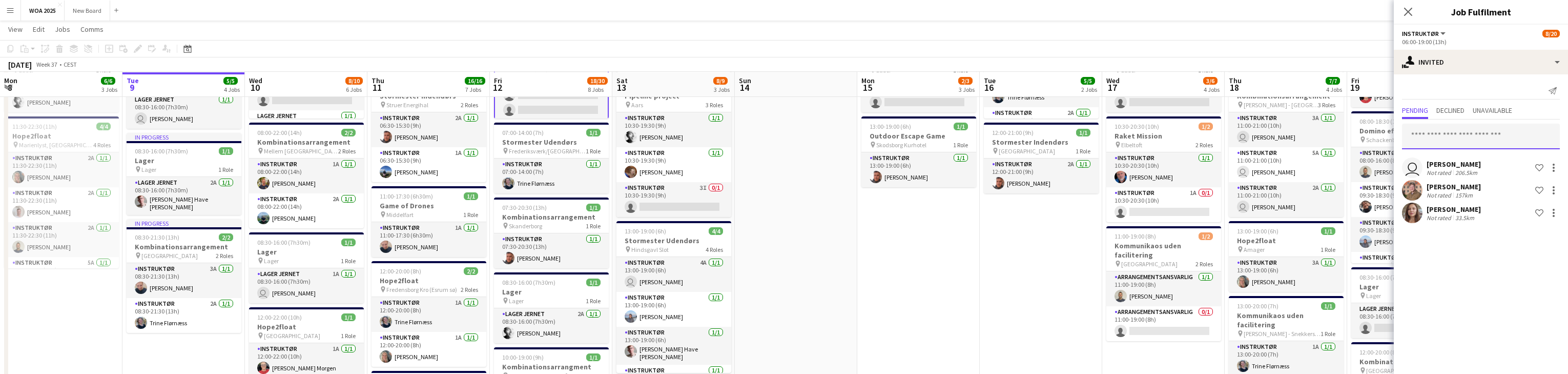
click at [1480, 142] on input "text" at bounding box center [1481, 136] width 158 height 26
type input "*****"
click at [1486, 162] on span "Enela Mahovic Active" at bounding box center [1481, 161] width 141 height 8
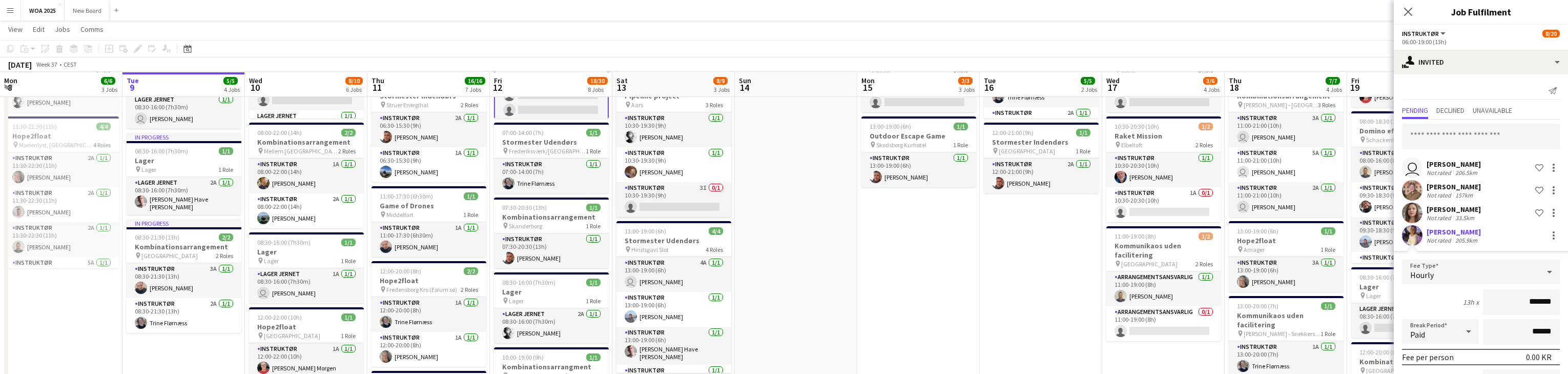
scroll to position [84, 0]
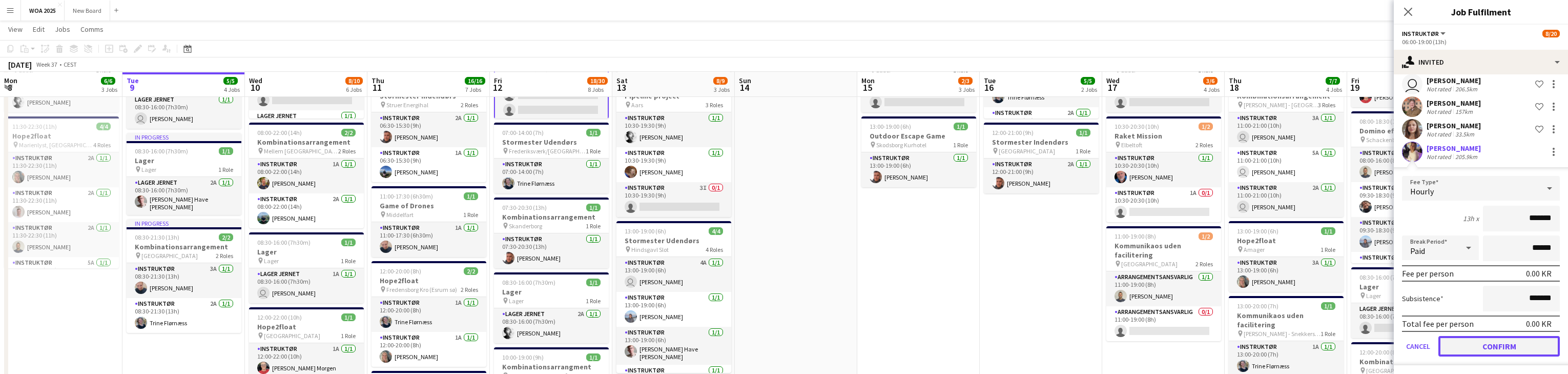
click at [1513, 345] on button "Confirm" at bounding box center [1499, 346] width 121 height 21
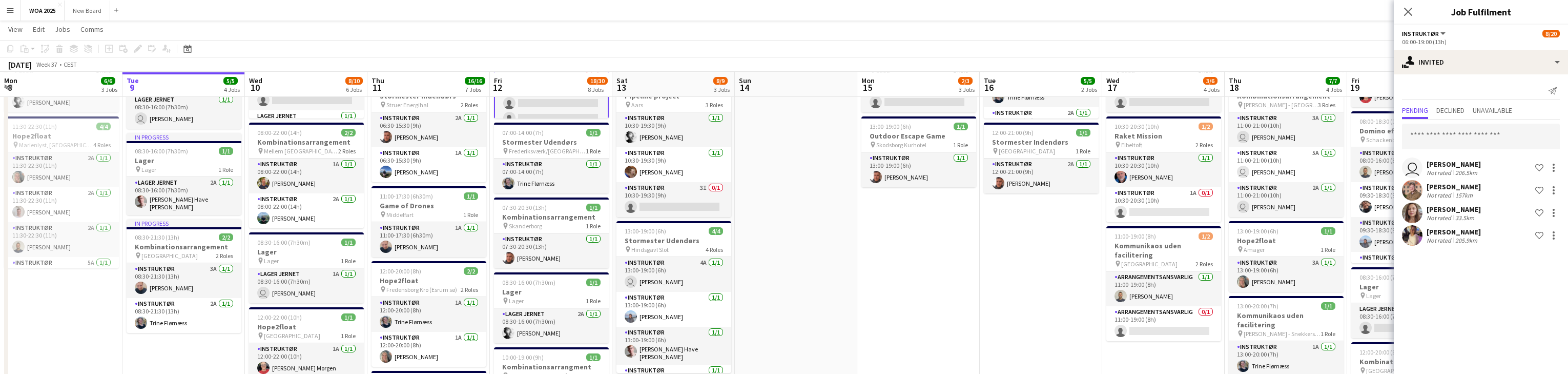
scroll to position [0, 0]
click at [1548, 64] on div "single-neutral-actions-share-1 Invited" at bounding box center [1481, 61] width 174 height 24
click at [1545, 146] on div "single-neutral-actions-upload Available" at bounding box center [1514, 146] width 101 height 21
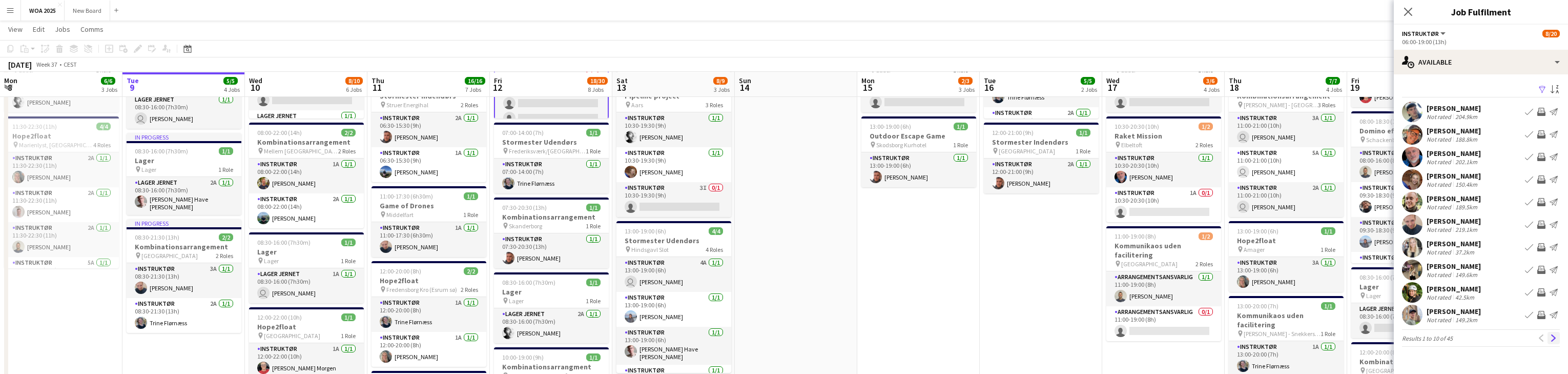
click at [1552, 338] on app-icon "Next" at bounding box center [1554, 337] width 8 height 8
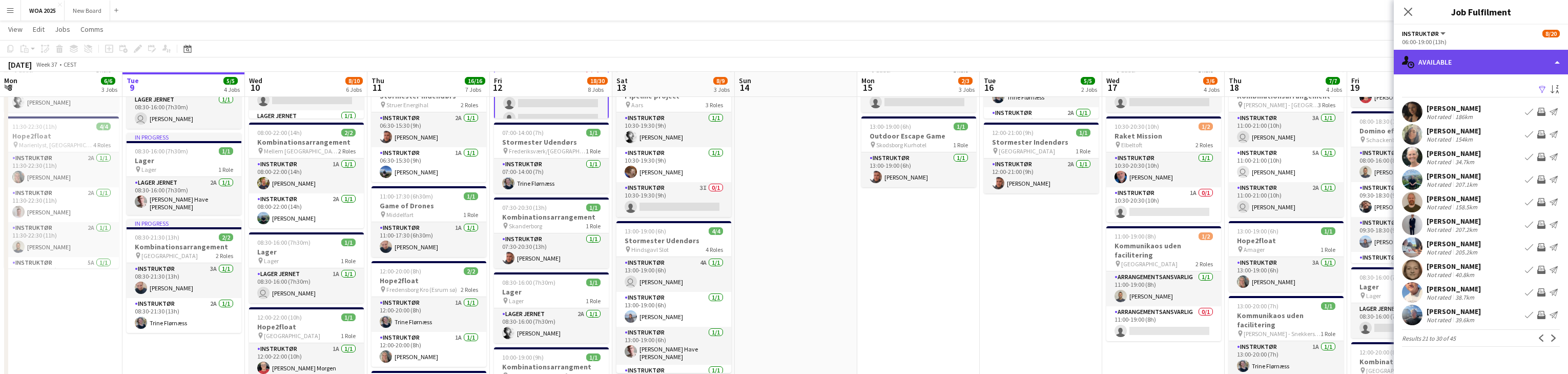
click at [1491, 63] on div "single-neutral-actions-upload Available" at bounding box center [1481, 61] width 174 height 24
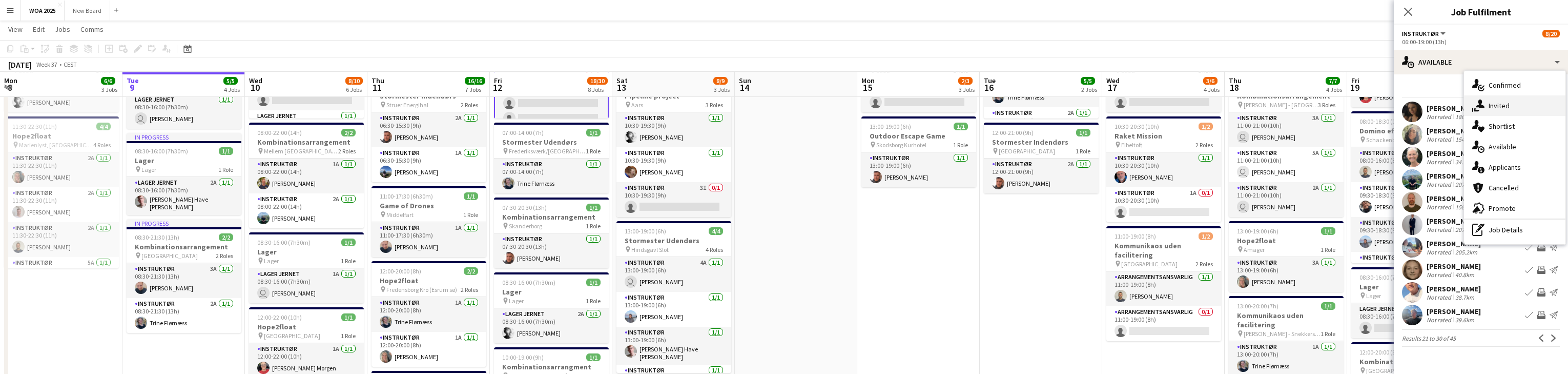
click at [1500, 105] on span "Invited" at bounding box center [1499, 105] width 21 height 9
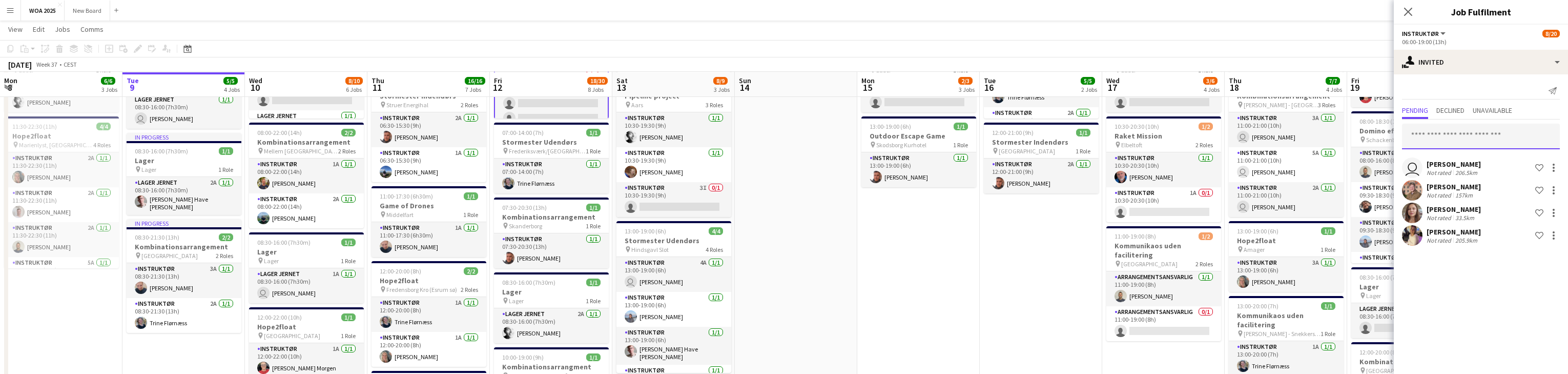
click at [1474, 135] on input "text" at bounding box center [1481, 136] width 158 height 26
type input "*"
type input "****"
click at [1478, 165] on span "Tine Skovlund Active" at bounding box center [1481, 161] width 141 height 8
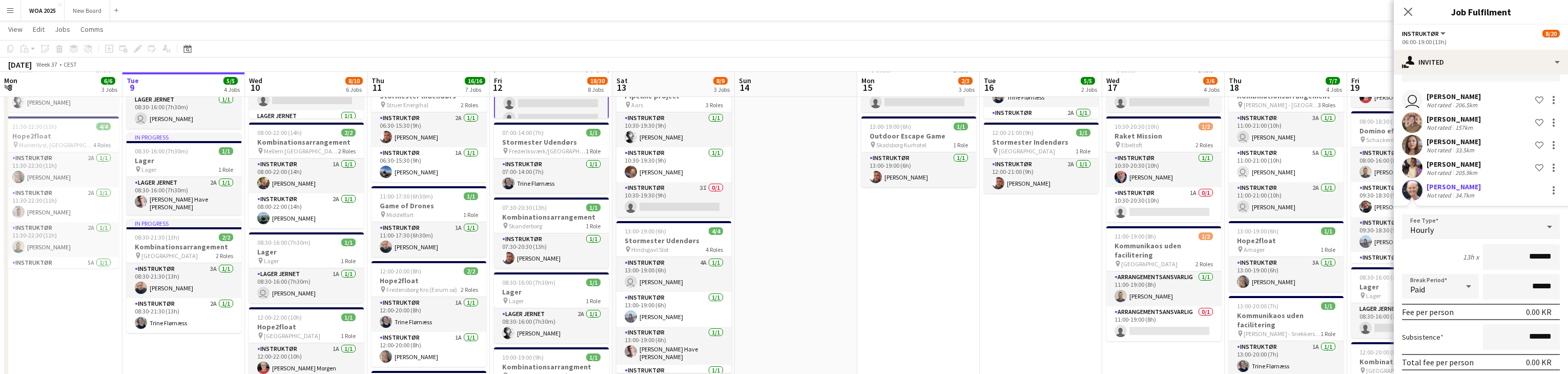
scroll to position [106, 0]
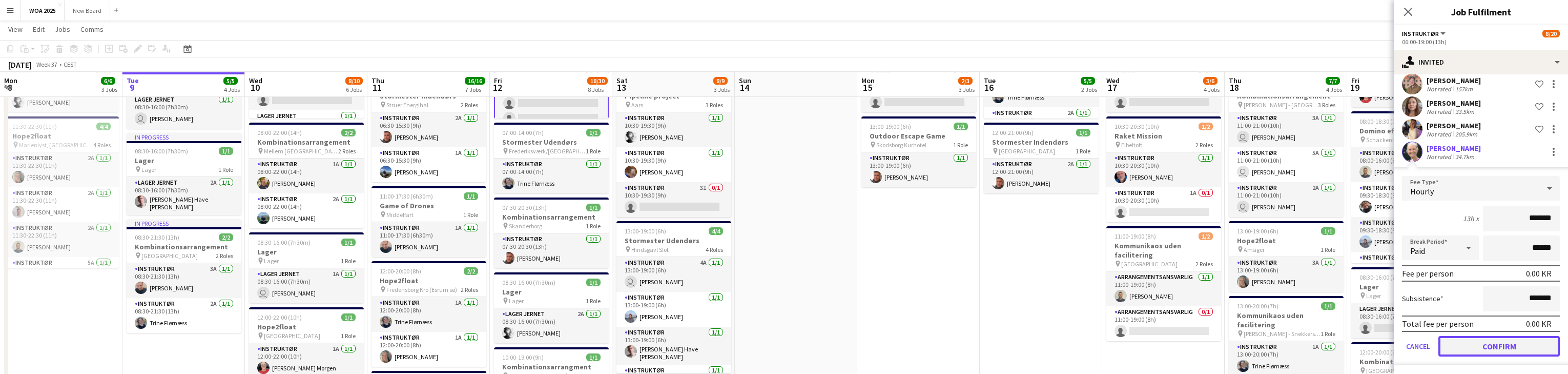
click at [1520, 343] on button "Confirm" at bounding box center [1499, 346] width 121 height 21
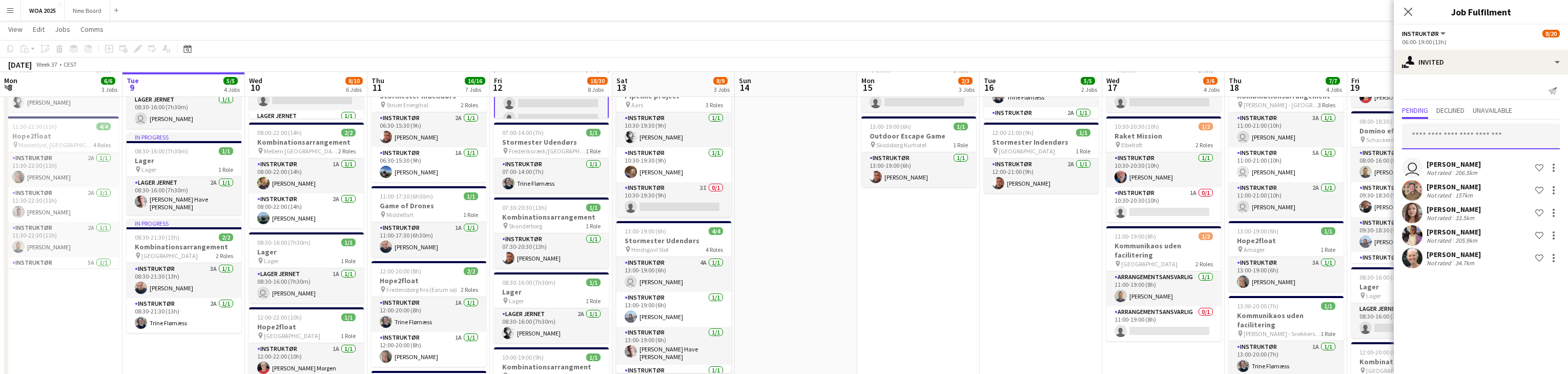
click at [1483, 132] on input "text" at bounding box center [1481, 136] width 158 height 26
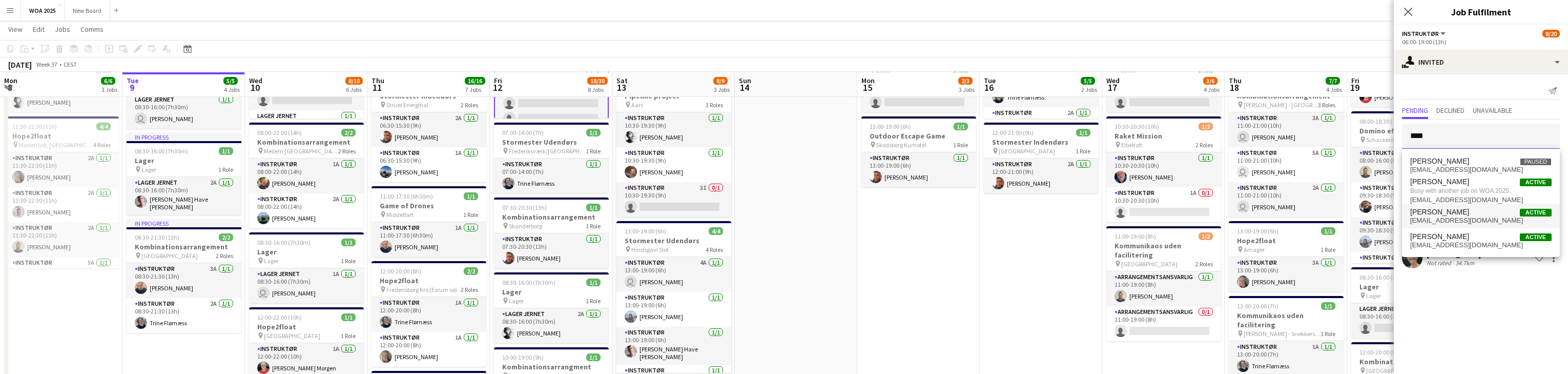
type input "****"
click at [1494, 209] on span "Jens Müller Active" at bounding box center [1481, 212] width 141 height 8
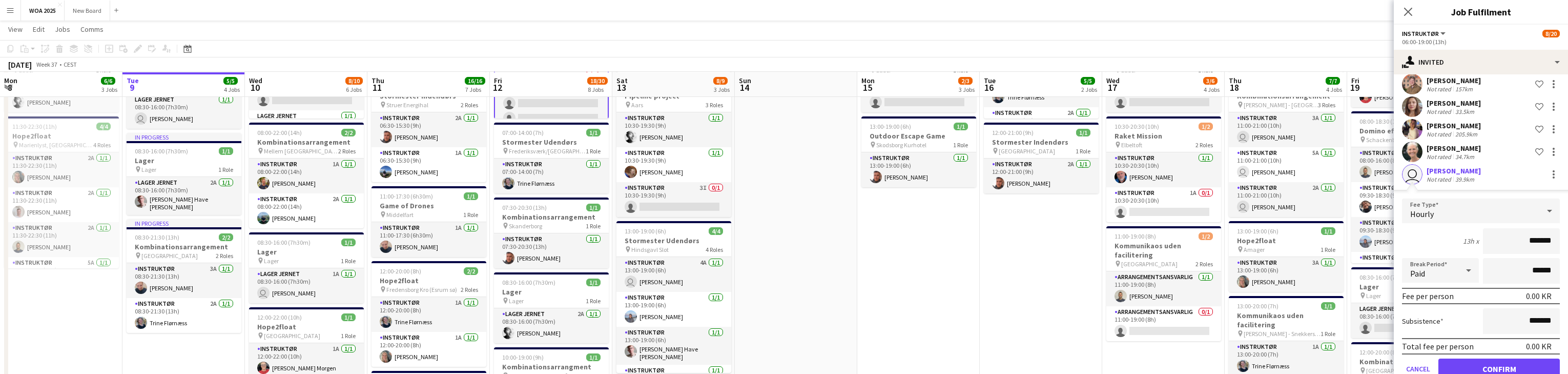
scroll to position [110, 0]
click at [1511, 366] on button "Confirm" at bounding box center [1499, 364] width 121 height 21
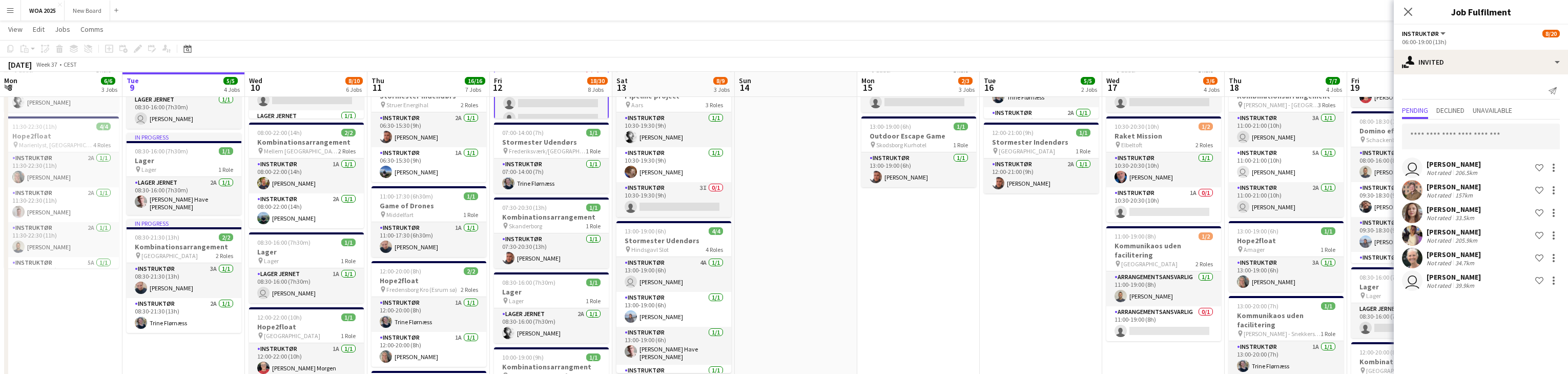
scroll to position [0, 0]
click at [1472, 136] on input "text" at bounding box center [1481, 136] width 158 height 26
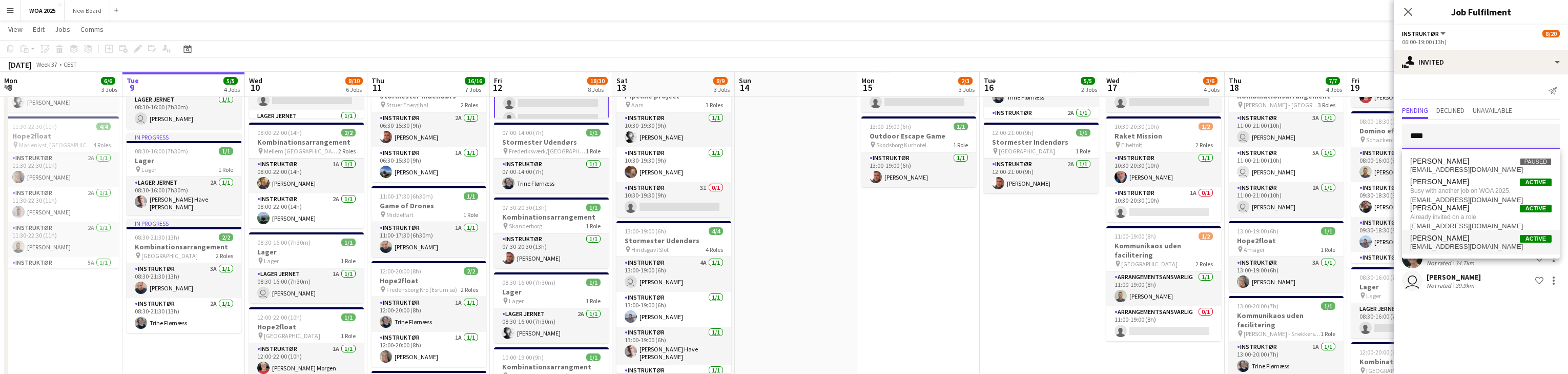
type input "****"
click at [1470, 244] on span "jenspeterholmvejrup@gmail.com" at bounding box center [1481, 247] width 141 height 8
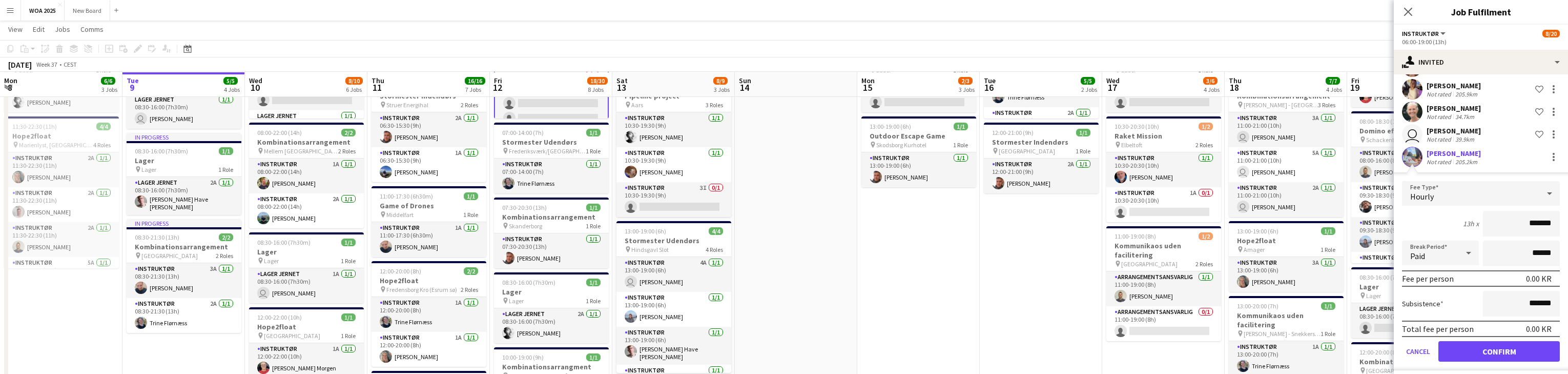
scroll to position [151, 0]
click at [1534, 339] on button "Confirm" at bounding box center [1499, 346] width 121 height 21
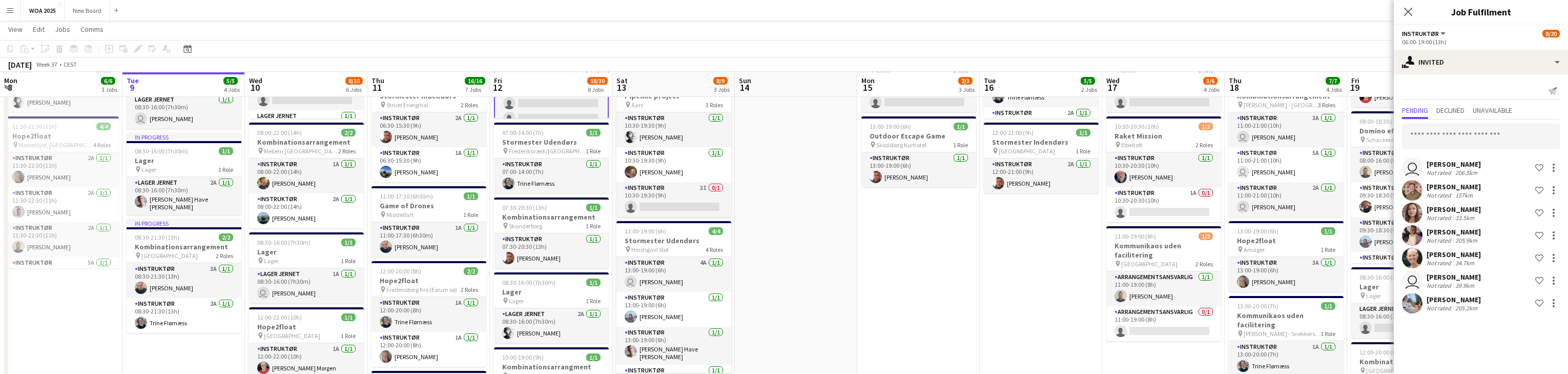
scroll to position [0, 0]
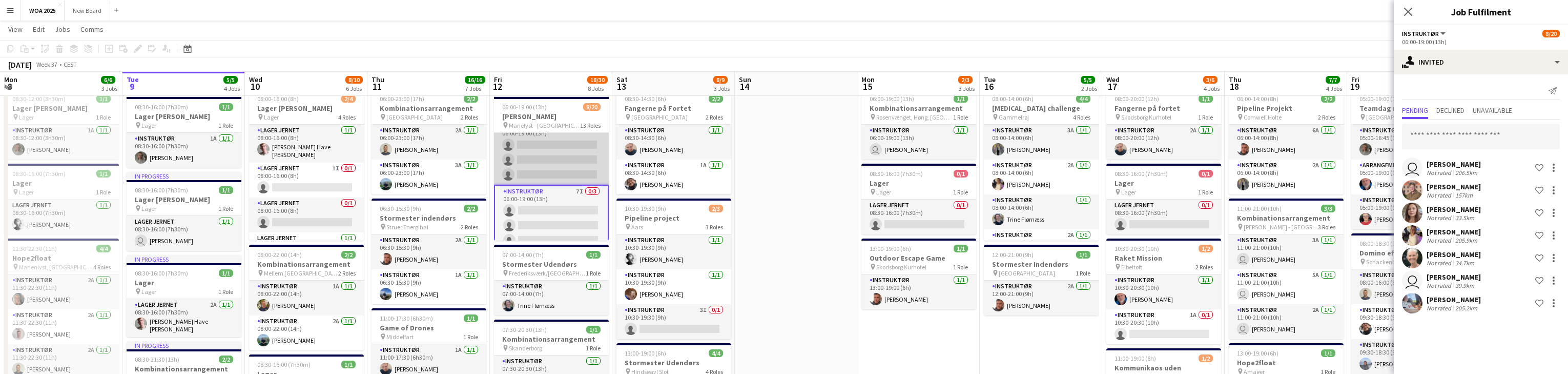
click at [564, 163] on app-card-role "Instruktør 4I 0/3 06:00-19:00 (13h) single-neutral-actions single-neutral-actio…" at bounding box center [551, 151] width 115 height 64
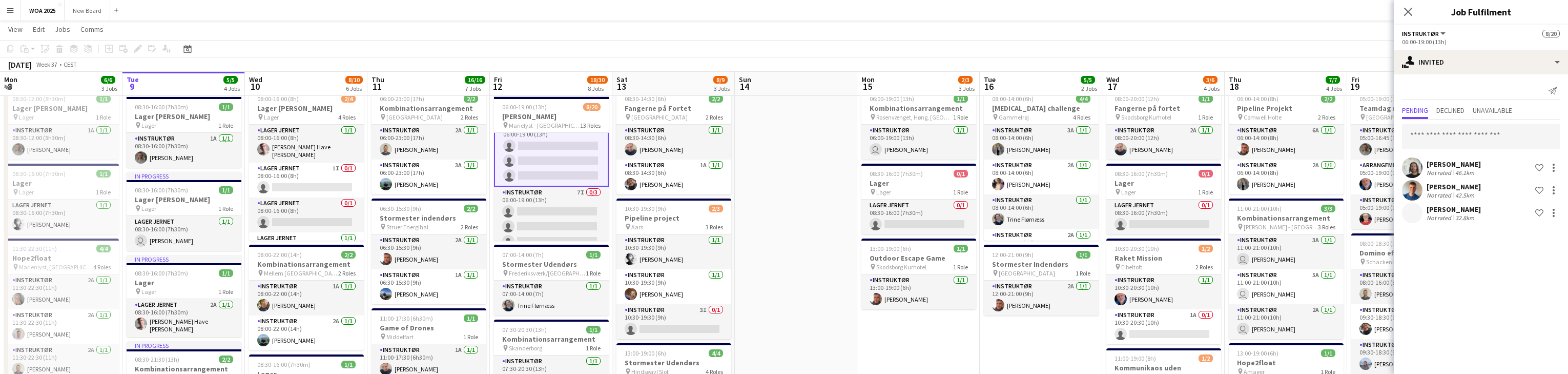
scroll to position [29, 0]
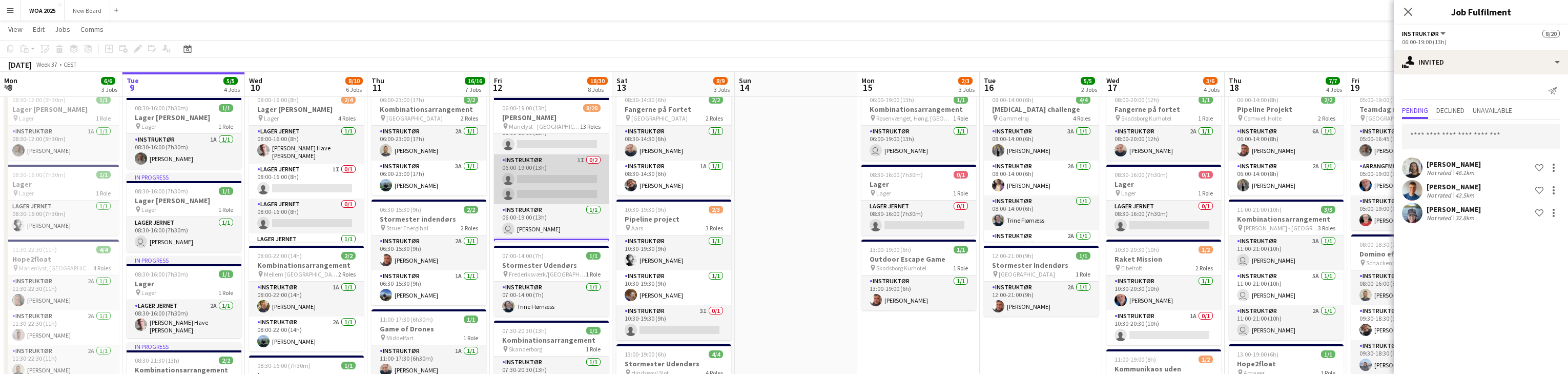
click at [565, 174] on app-card-role "Instruktør 1I 0/2 06:00-19:00 (13h) single-neutral-actions single-neutral-actio…" at bounding box center [551, 178] width 115 height 49
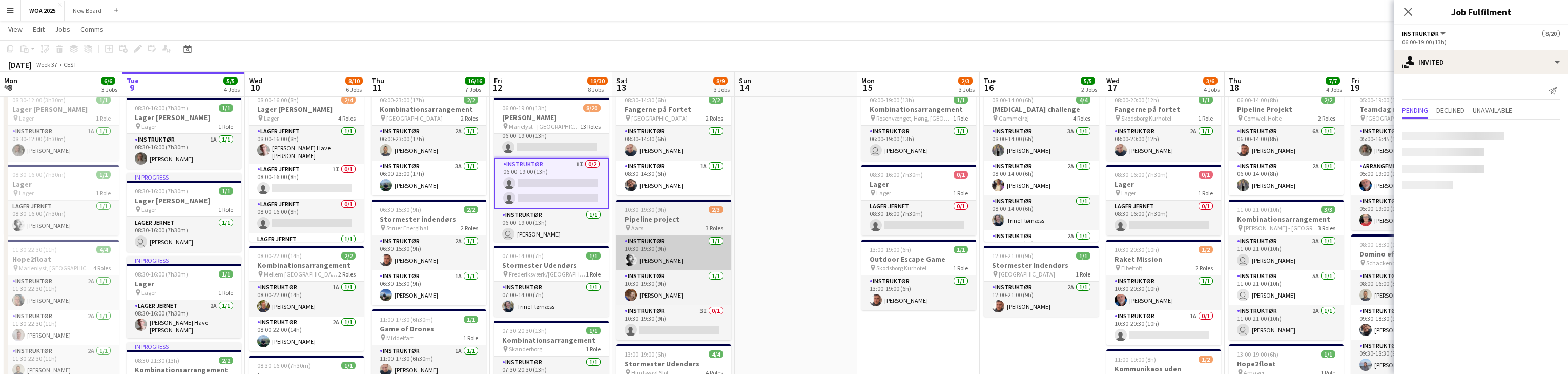
scroll to position [320, 0]
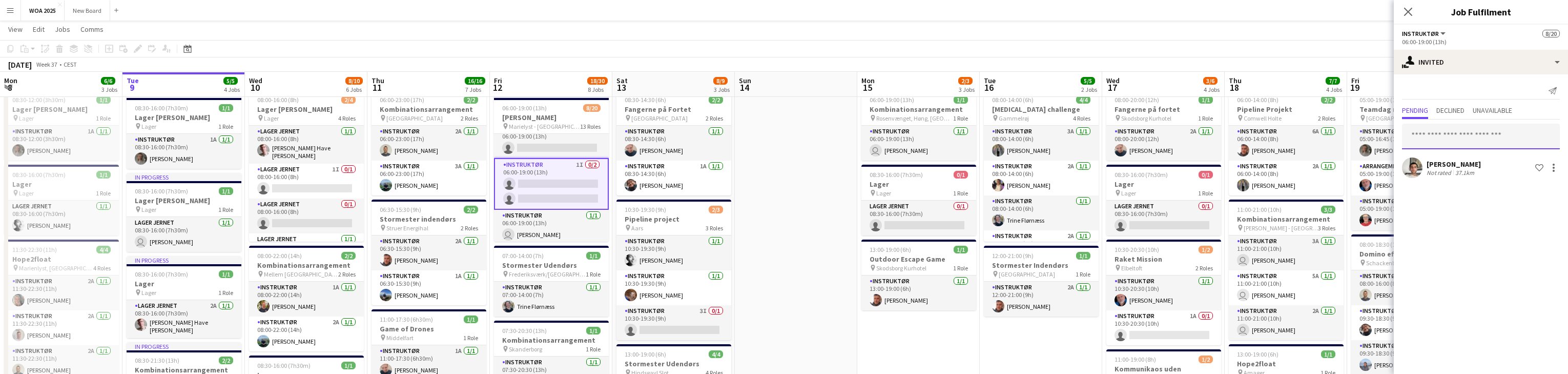
click at [1532, 142] on input "text" at bounding box center [1481, 136] width 158 height 26
type input "****"
click at [1494, 166] on span "sebastianholmboe@gmail.com" at bounding box center [1481, 170] width 141 height 8
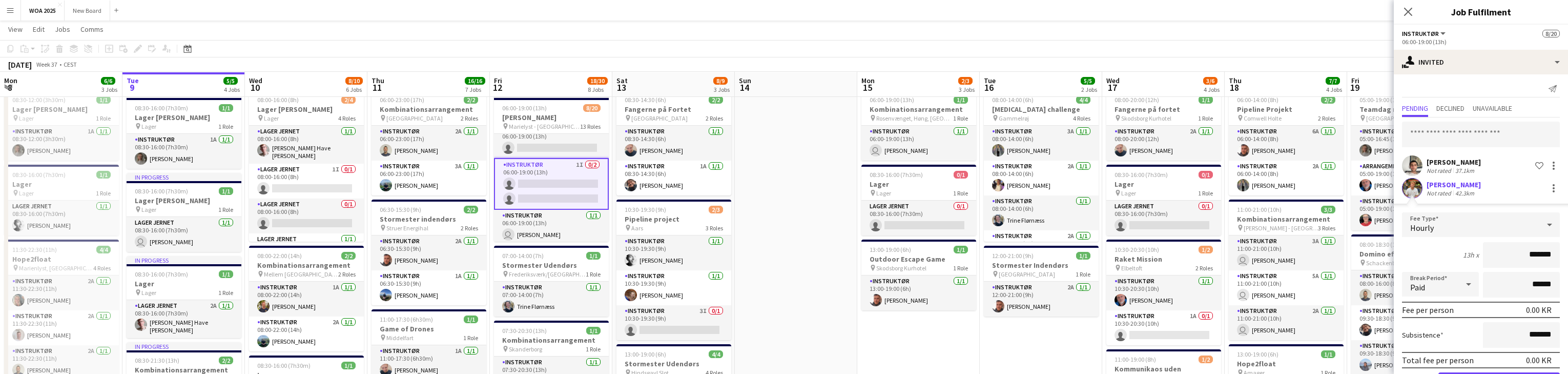
scroll to position [38, 0]
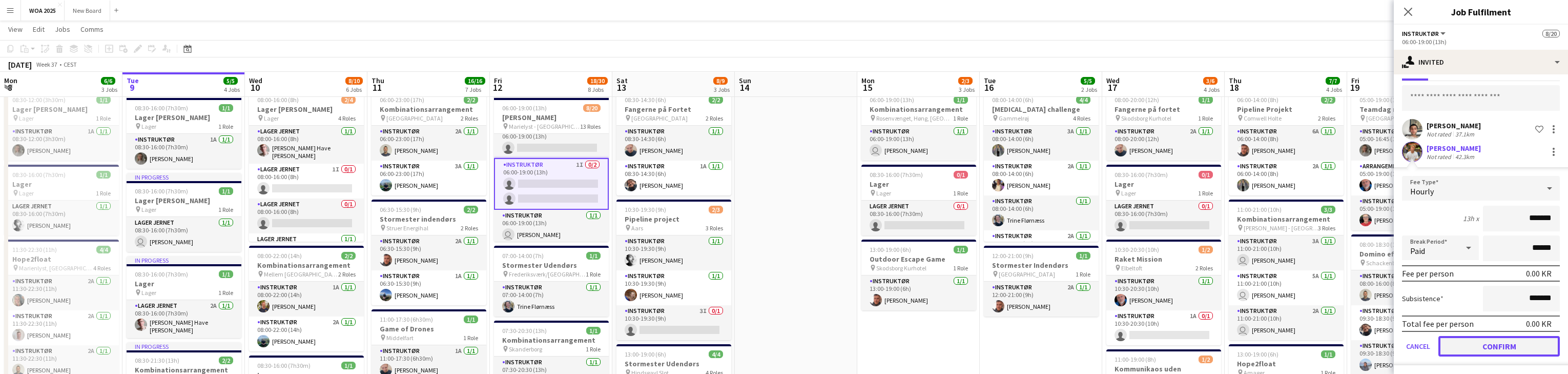
click at [1528, 346] on button "Confirm" at bounding box center [1499, 346] width 121 height 21
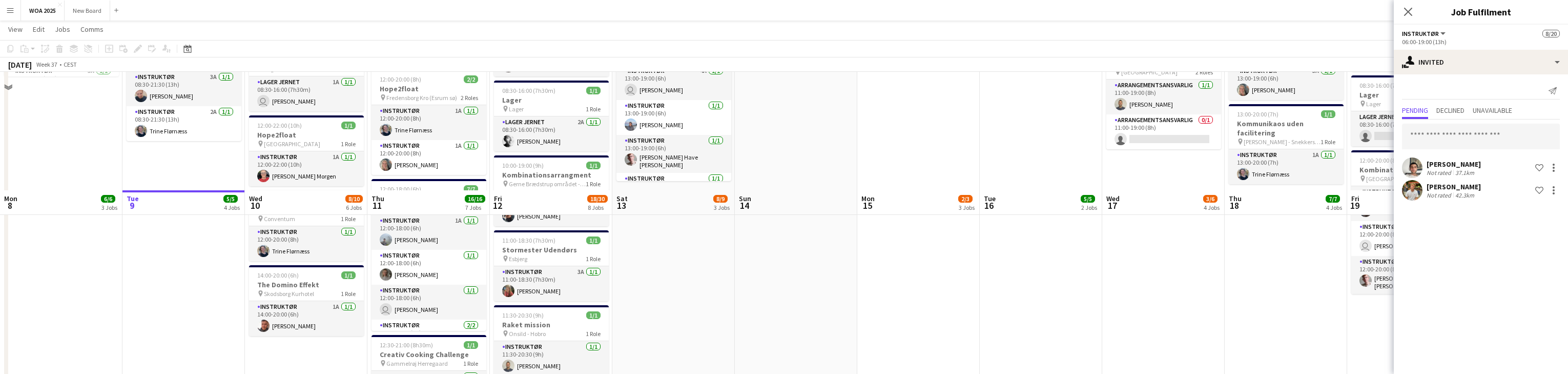
scroll to position [546, 0]
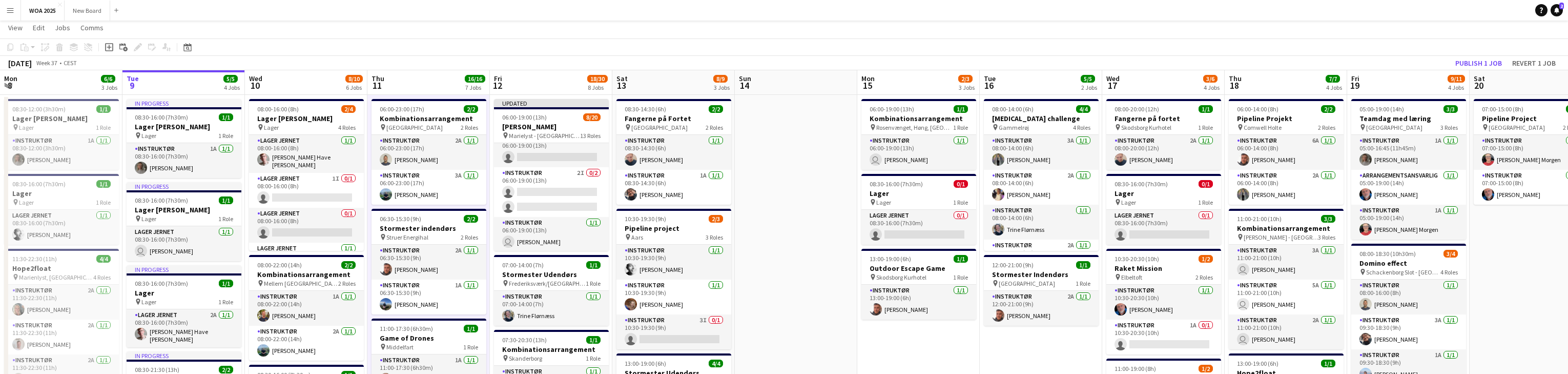
scroll to position [0, 0]
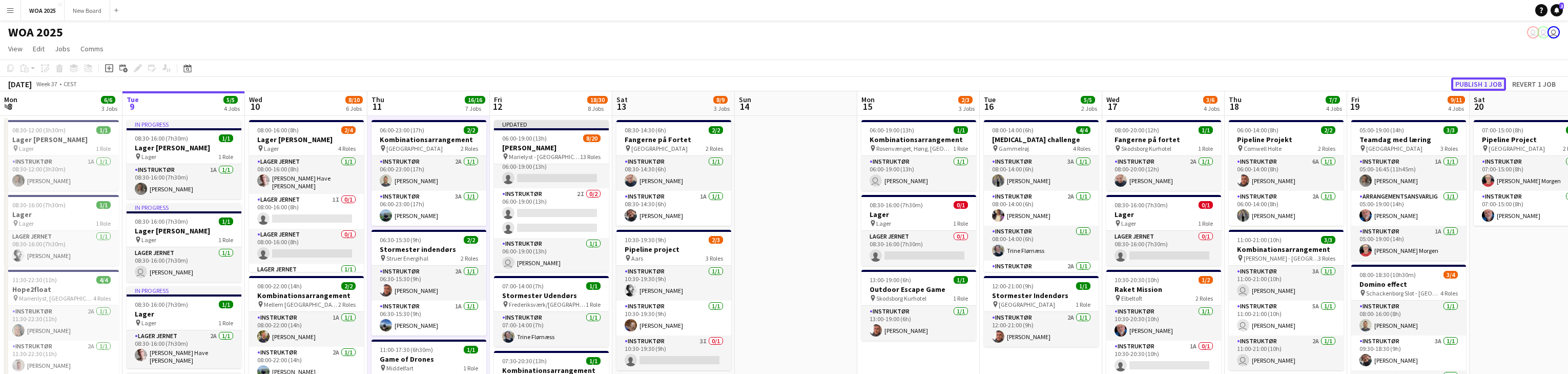
click at [1484, 80] on button "Publish 1 job" at bounding box center [1479, 84] width 55 height 13
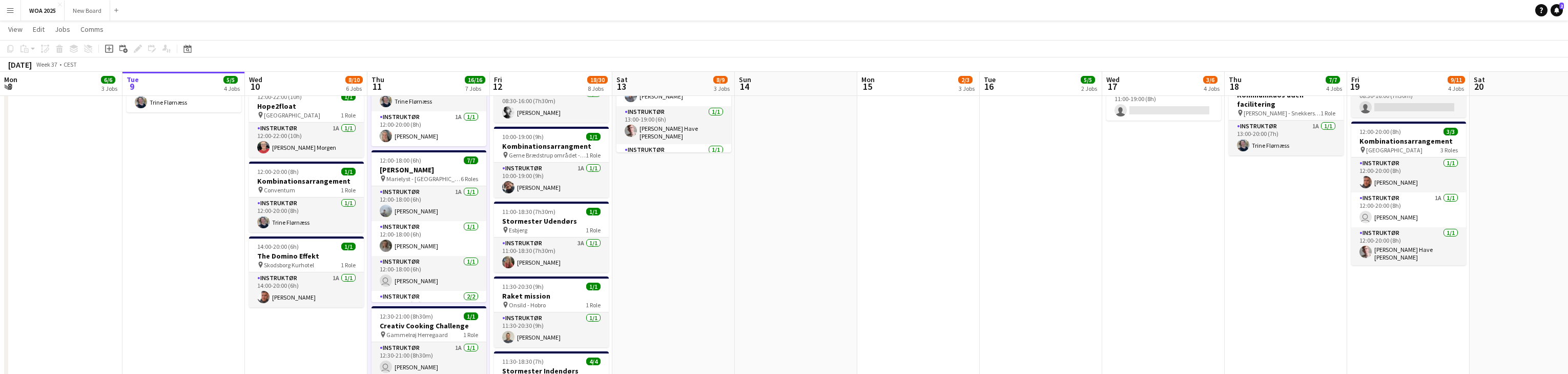
scroll to position [373, 0]
click at [566, 265] on app-card-role "Instruktør 3A 1/1 11:00-18:30 (7h30m) Caroline Sommer" at bounding box center [551, 254] width 115 height 35
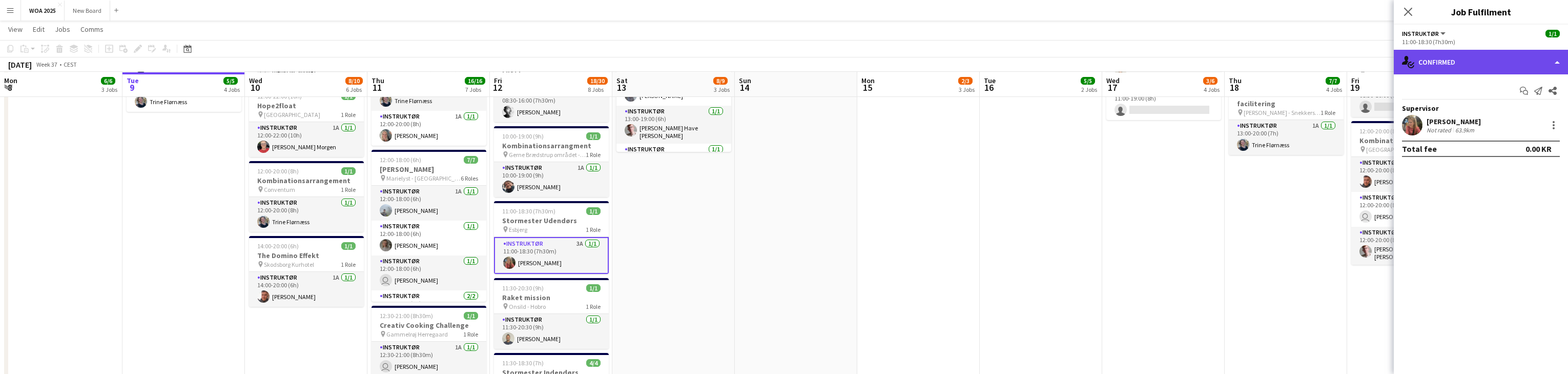
click at [1545, 69] on div "single-neutral-actions-check-2 Confirmed" at bounding box center [1481, 61] width 174 height 24
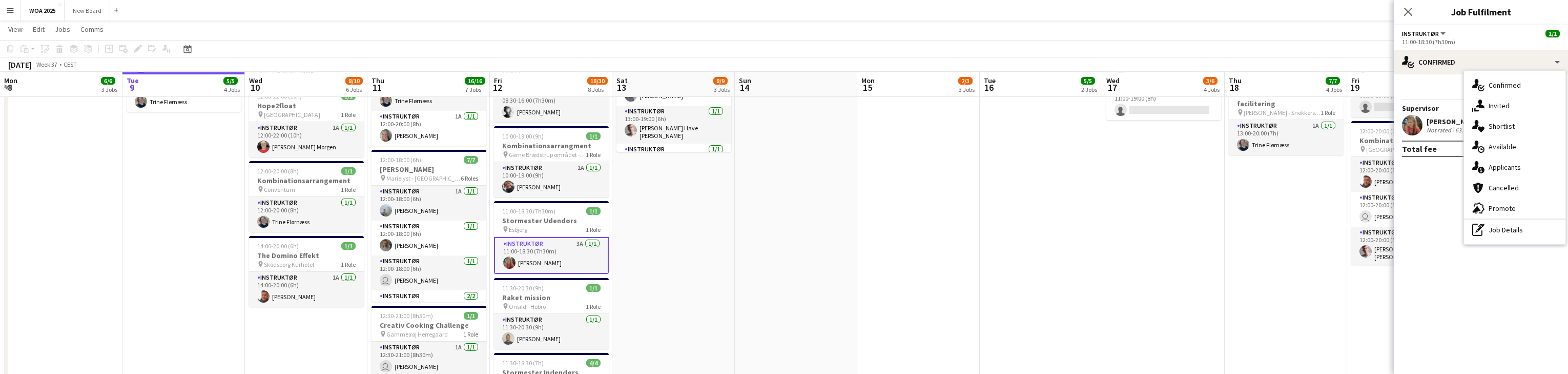
click at [1555, 168] on div "single-neutral-actions-information Applicants" at bounding box center [1514, 167] width 101 height 21
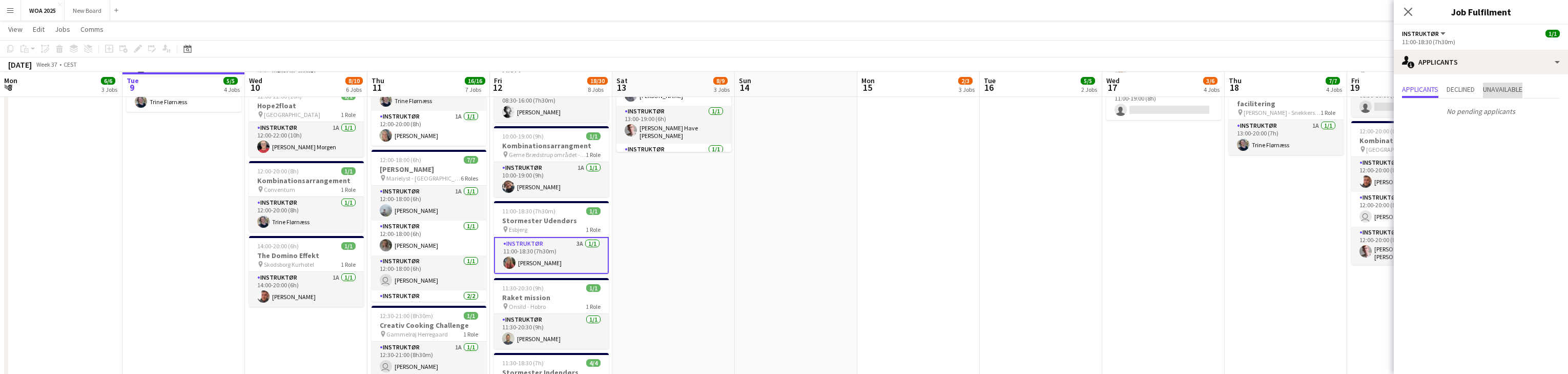
click at [1513, 92] on span "Unavailable" at bounding box center [1503, 89] width 39 height 8
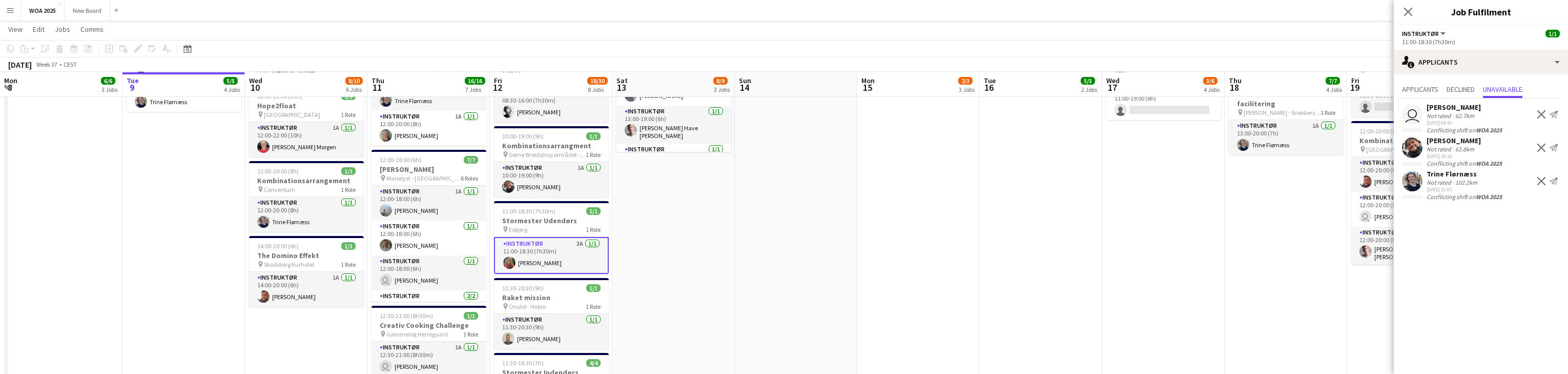
click at [648, 268] on app-date-cell "08:30-14:30 (6h) 2/2 Fangerne på Fortet pin Odense 2 Roles Instruktør 1/1 08:30…" at bounding box center [674, 143] width 122 height 804
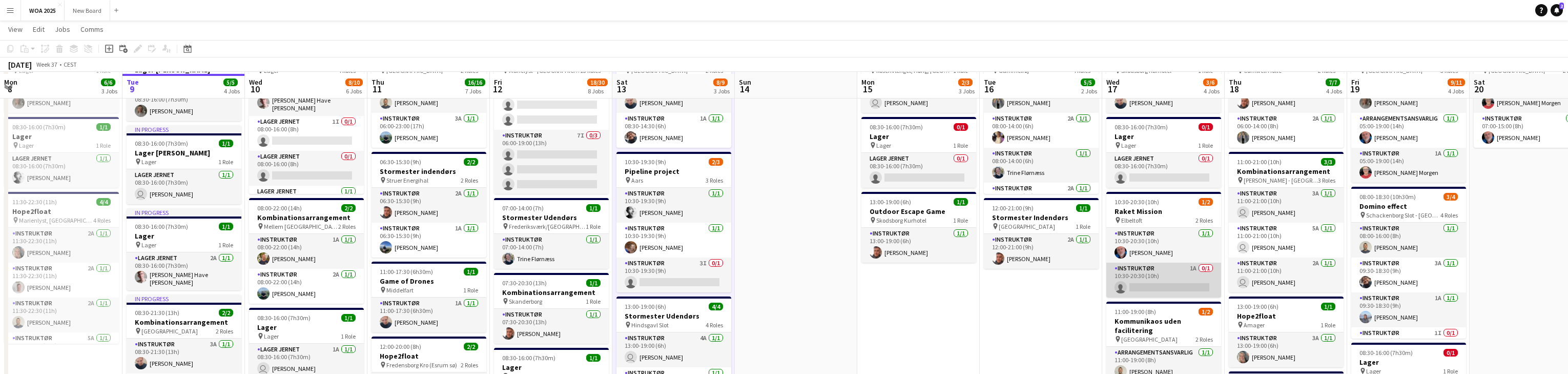
scroll to position [81, 0]
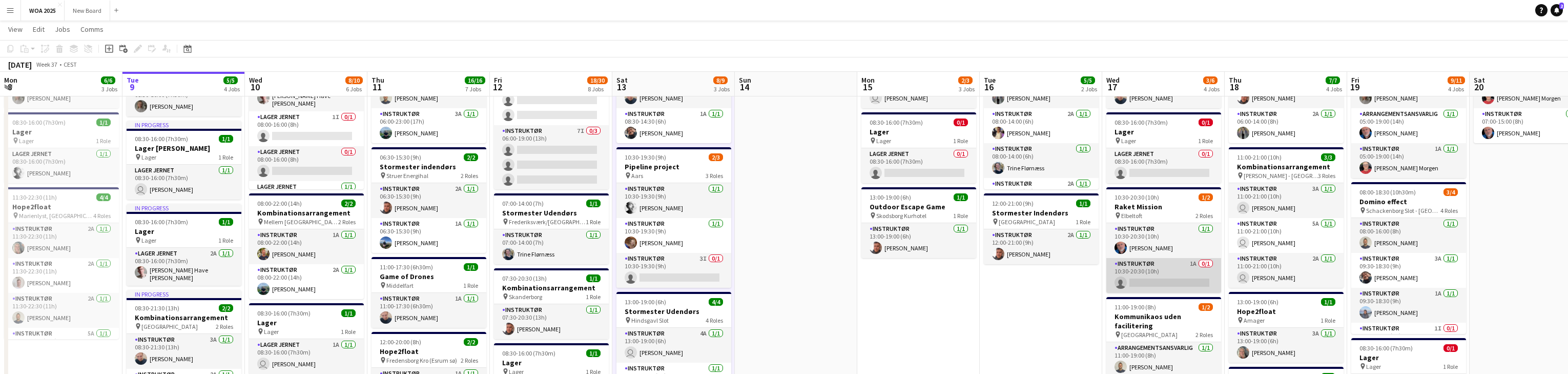
click at [1176, 279] on app-card-role "Instruktør 1A 0/1 10:30-20:30 (10h) single-neutral-actions" at bounding box center [1163, 275] width 115 height 35
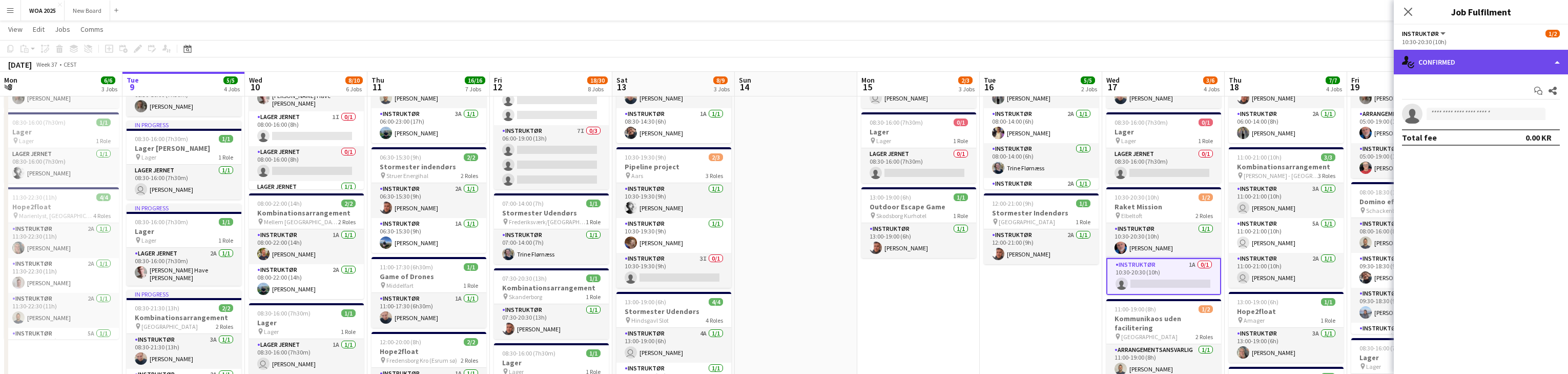
click at [1523, 64] on div "single-neutral-actions-check-2 Confirmed" at bounding box center [1481, 61] width 174 height 24
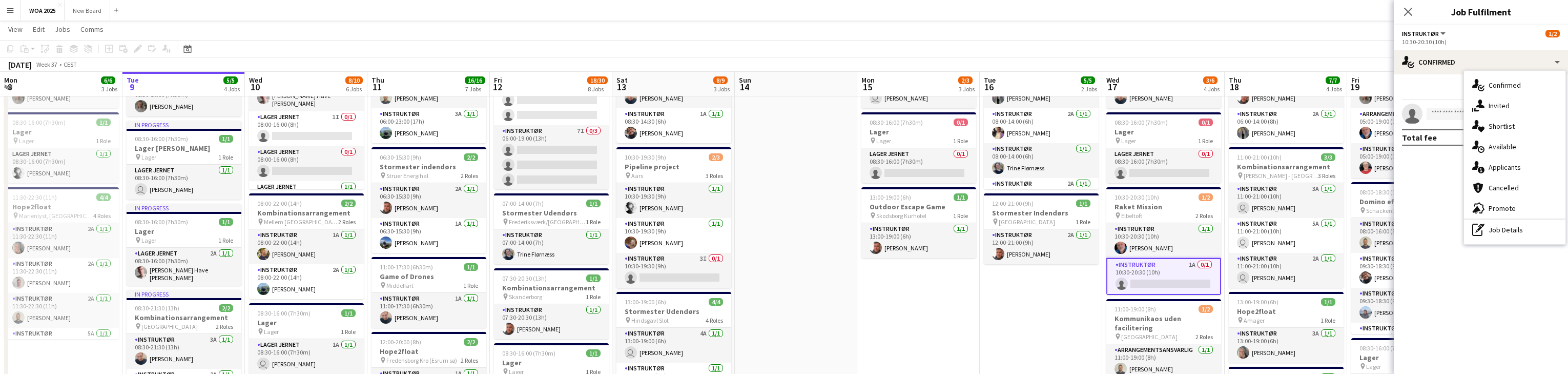
click at [1545, 167] on div "single-neutral-actions-information Applicants" at bounding box center [1514, 167] width 101 height 21
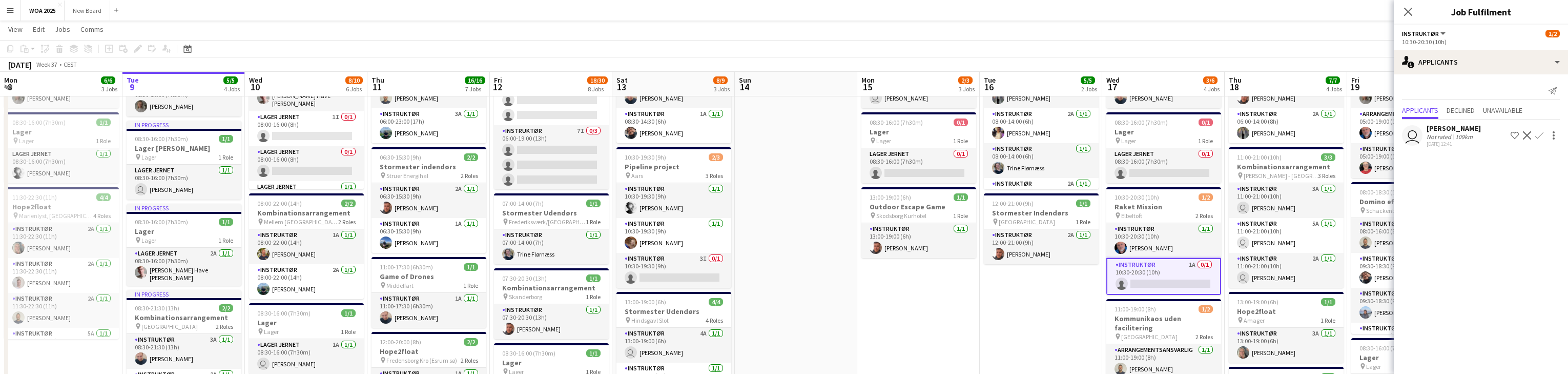
click at [1541, 135] on app-icon "Confirm" at bounding box center [1540, 136] width 8 height 8
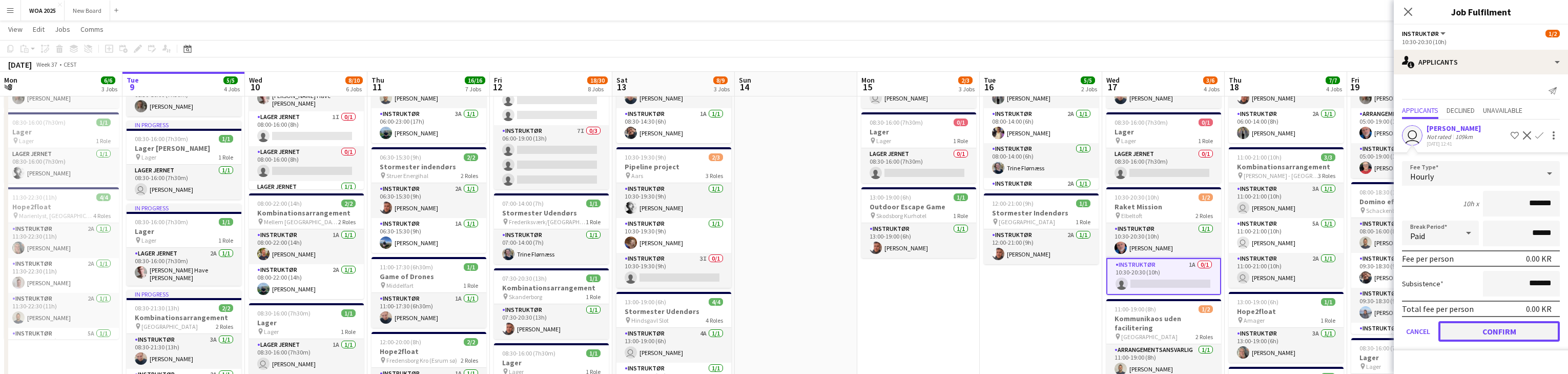
click at [1512, 326] on button "Confirm" at bounding box center [1499, 330] width 121 height 21
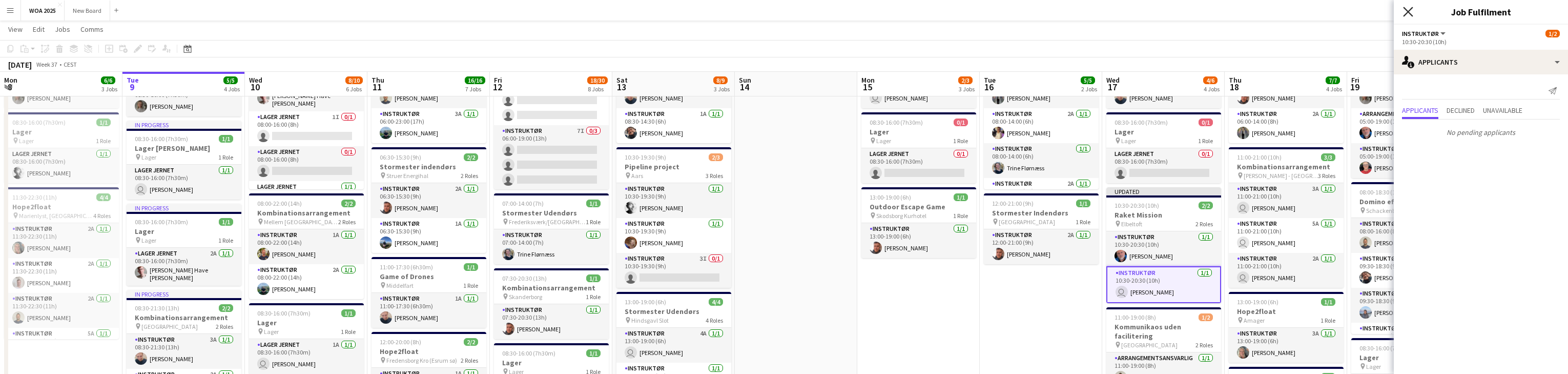
click at [1407, 10] on icon "Close pop-in" at bounding box center [1408, 12] width 10 height 10
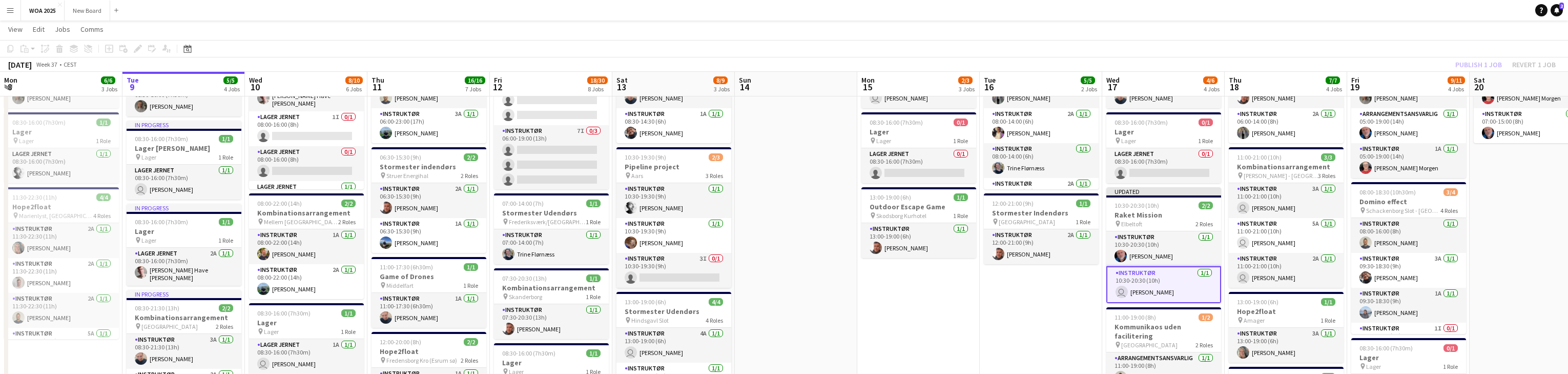
click at [1478, 62] on div "Publish 1 job Revert 1 job" at bounding box center [1505, 64] width 125 height 13
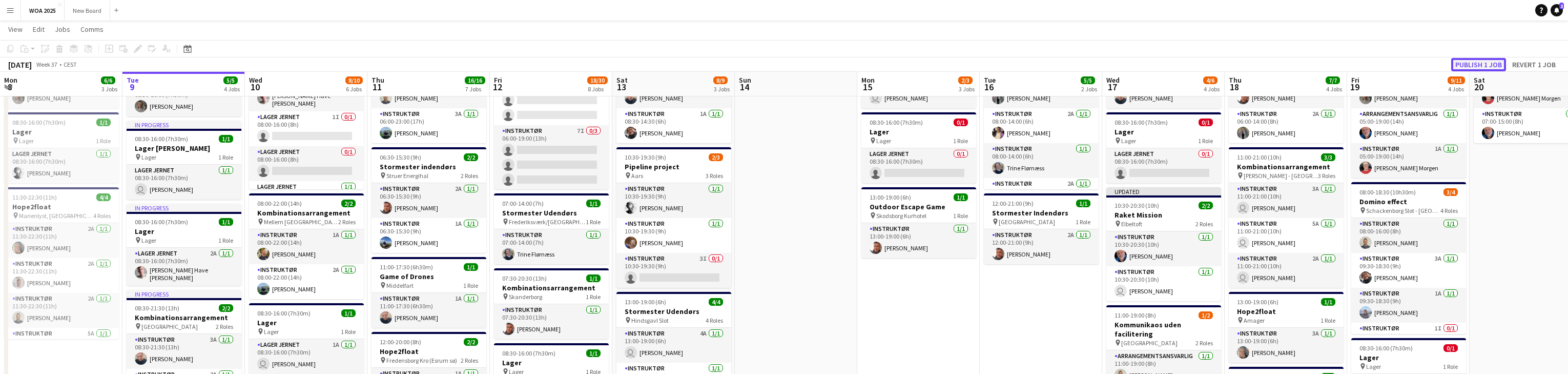
click at [1478, 62] on button "Publish 1 job" at bounding box center [1479, 64] width 55 height 13
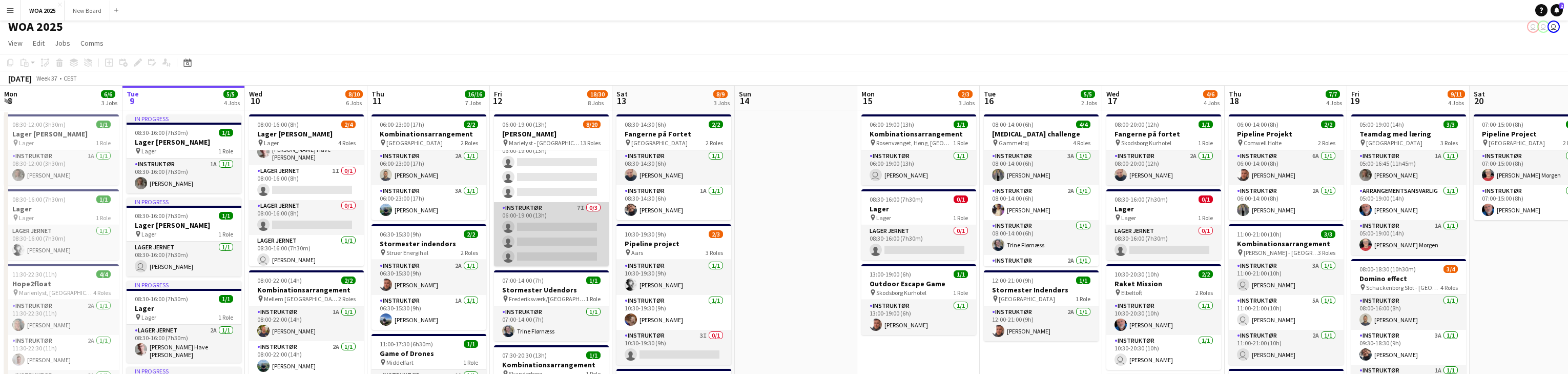
scroll to position [0, 0]
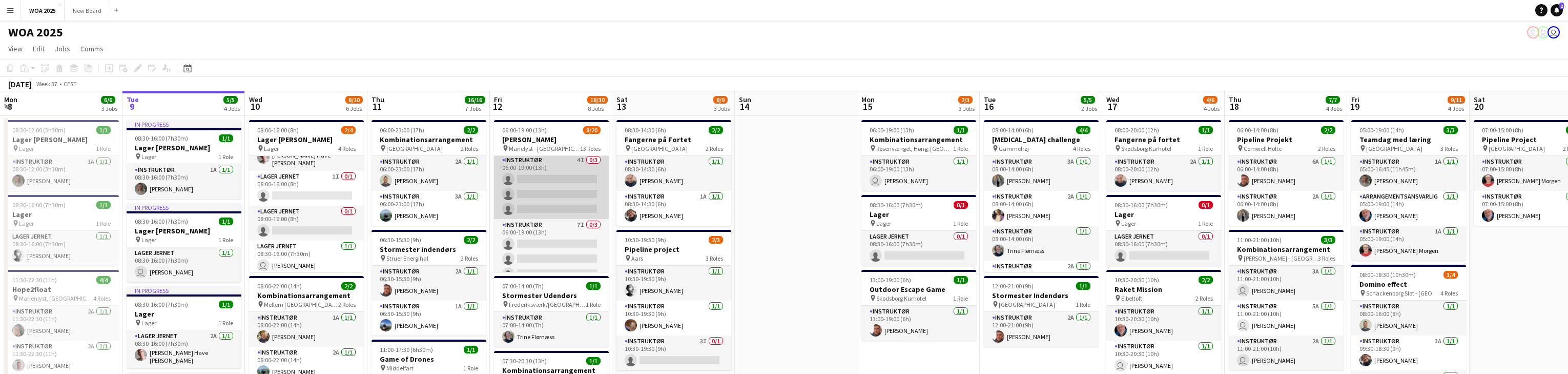
click at [566, 185] on app-card-role "Instruktør 4I 0/3 06:00-19:00 (13h) single-neutral-actions single-neutral-actio…" at bounding box center [551, 186] width 115 height 64
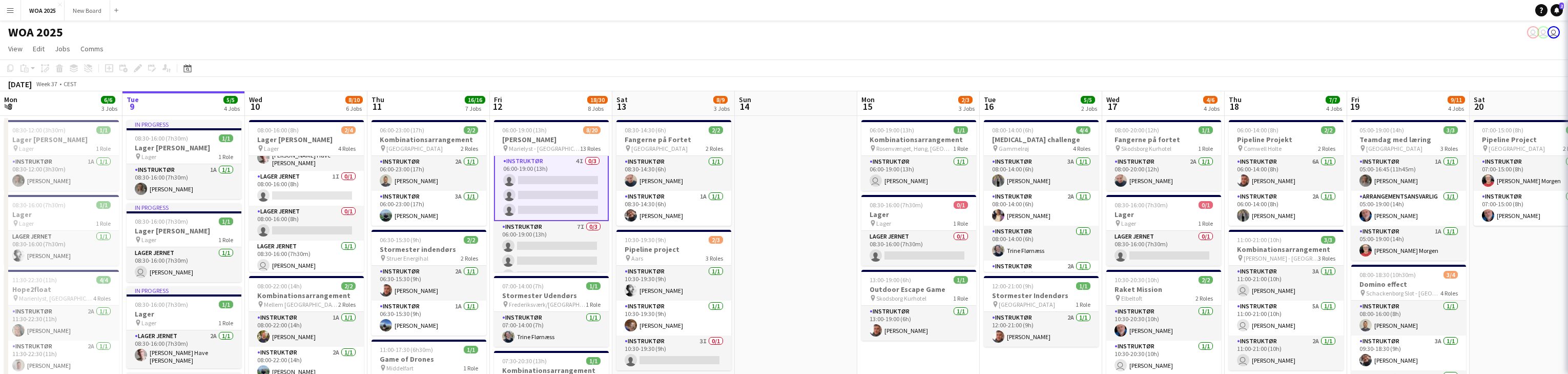
scroll to position [431, 0]
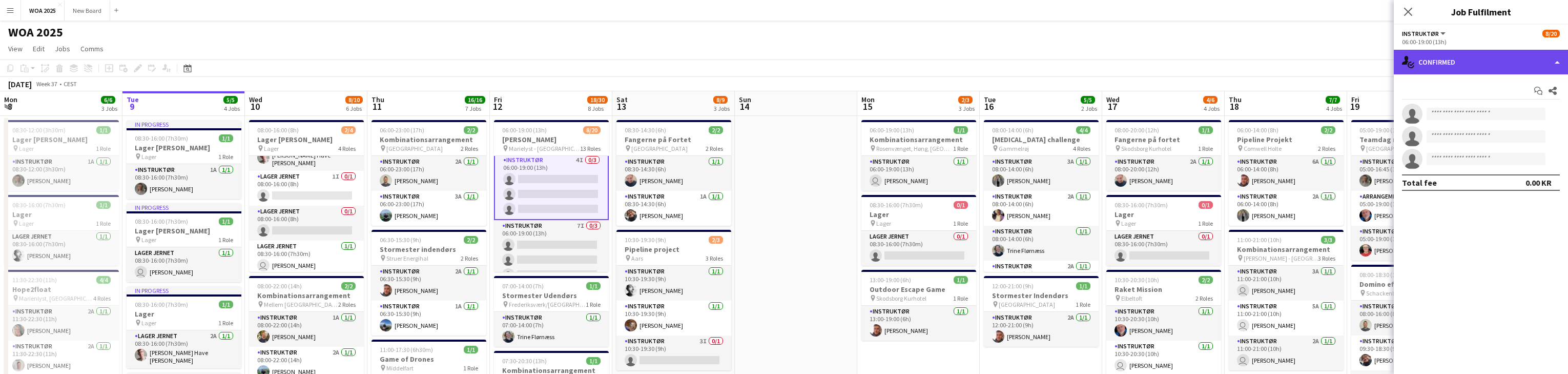
click at [1525, 60] on div "single-neutral-actions-check-2 Confirmed" at bounding box center [1481, 61] width 174 height 24
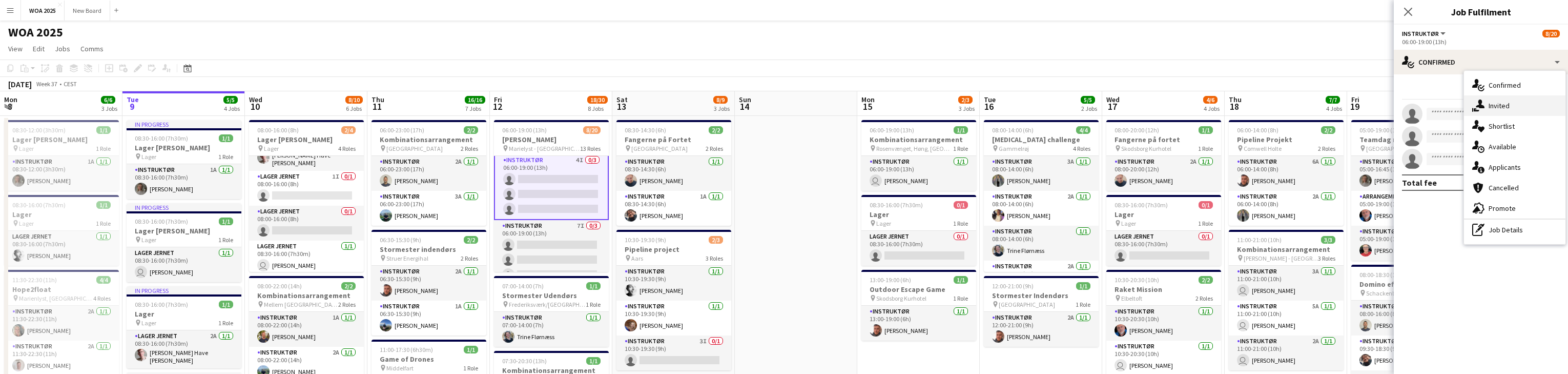
click at [1532, 104] on div "single-neutral-actions-share-1 Invited" at bounding box center [1514, 105] width 101 height 21
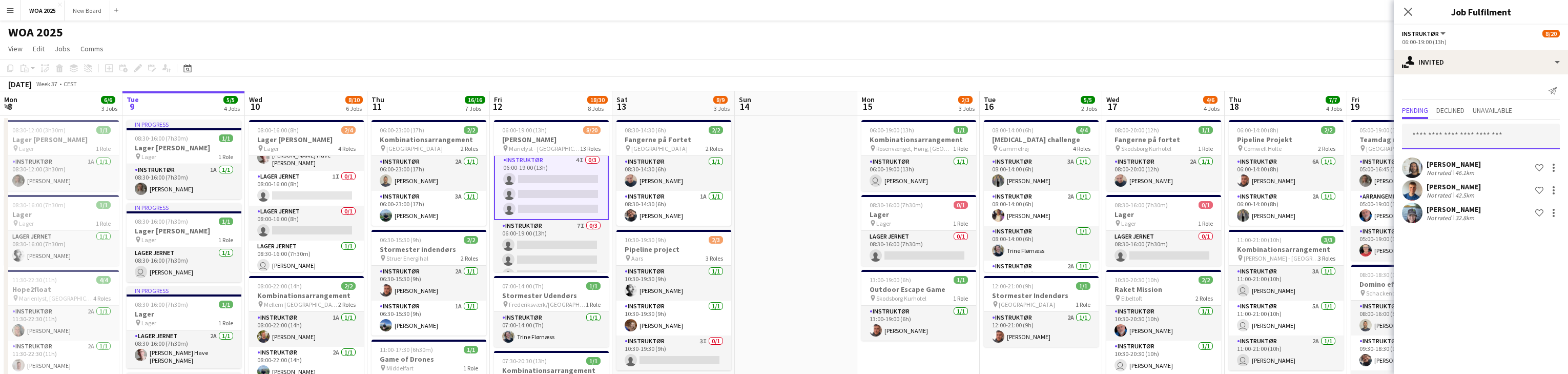
click at [1487, 138] on input "text" at bounding box center [1481, 136] width 158 height 26
type input "*"
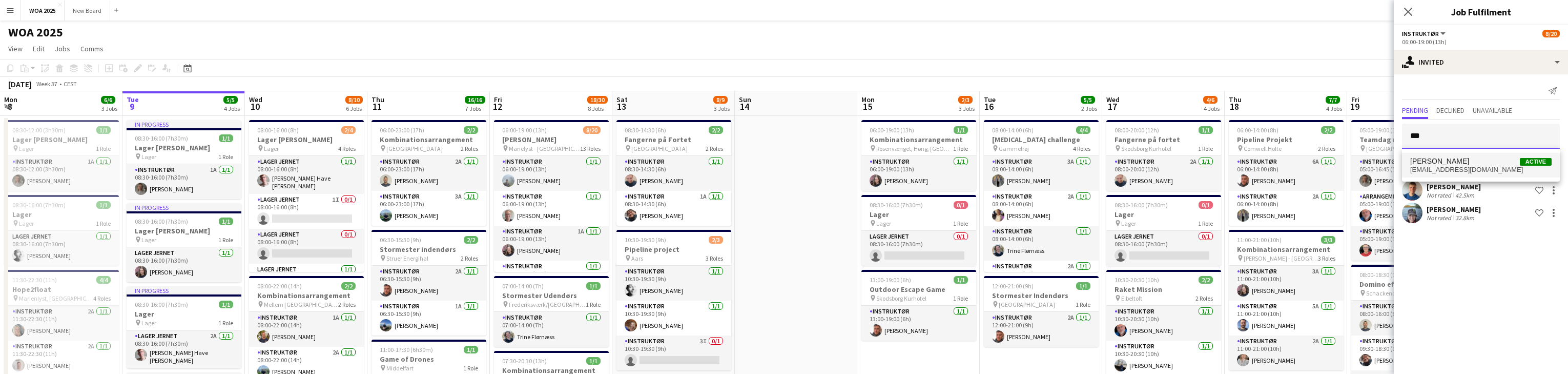
type input "***"
click at [1466, 158] on span "Phillip Fyhn Active" at bounding box center [1481, 161] width 141 height 8
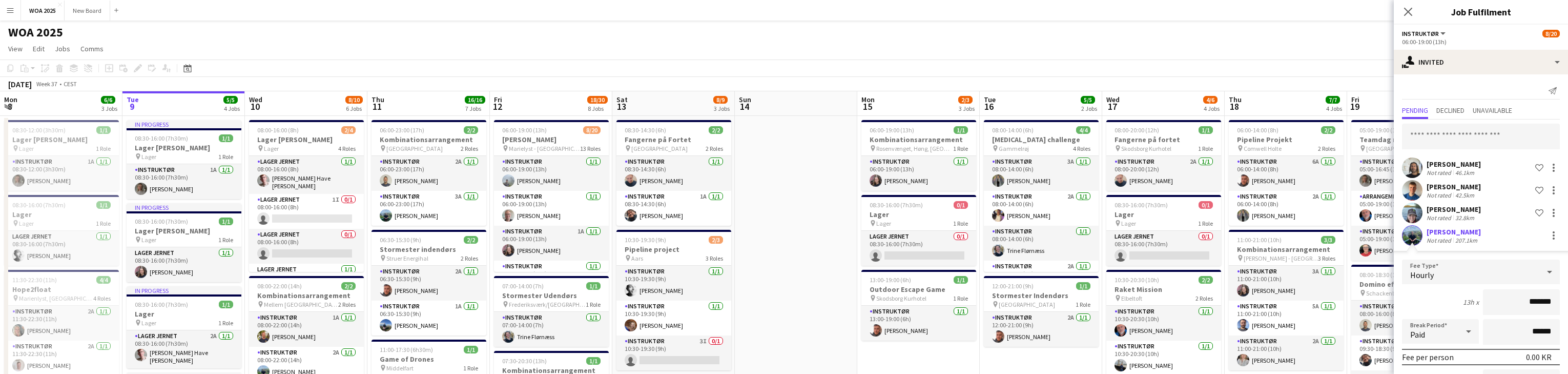
scroll to position [84, 0]
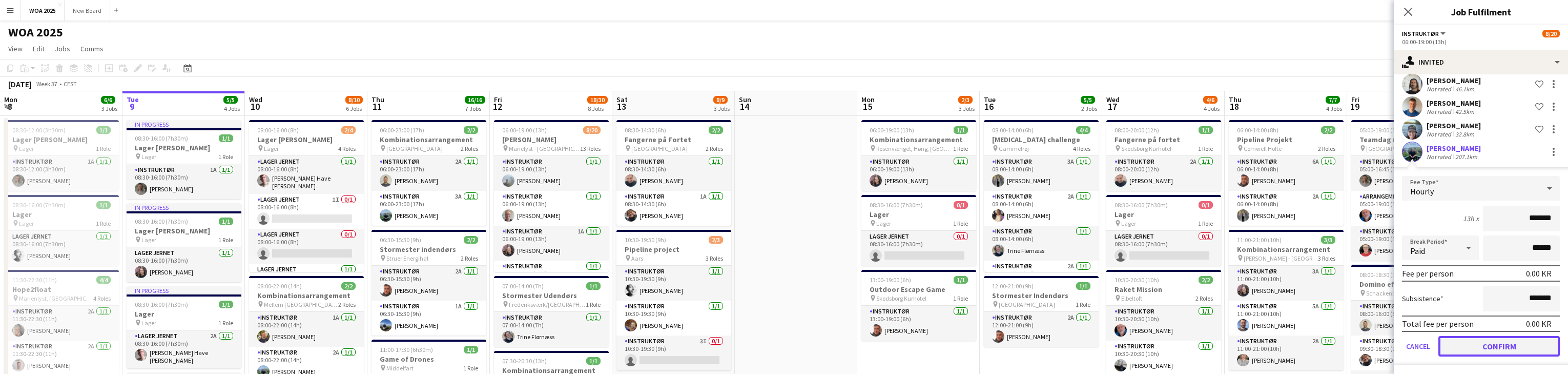
click at [1524, 338] on button "Confirm" at bounding box center [1499, 346] width 121 height 21
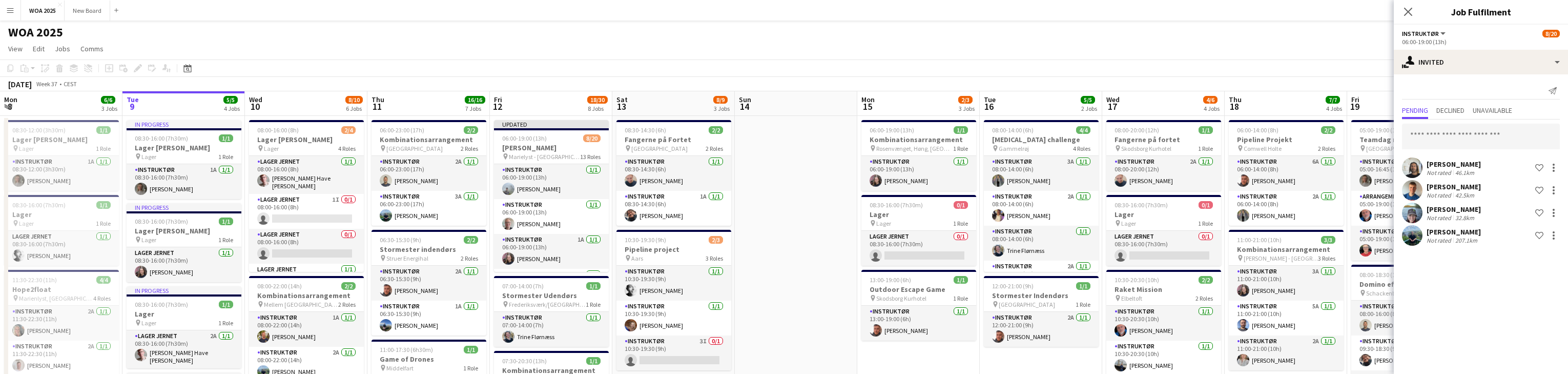
scroll to position [0, 0]
click at [1409, 11] on icon at bounding box center [1408, 12] width 10 height 10
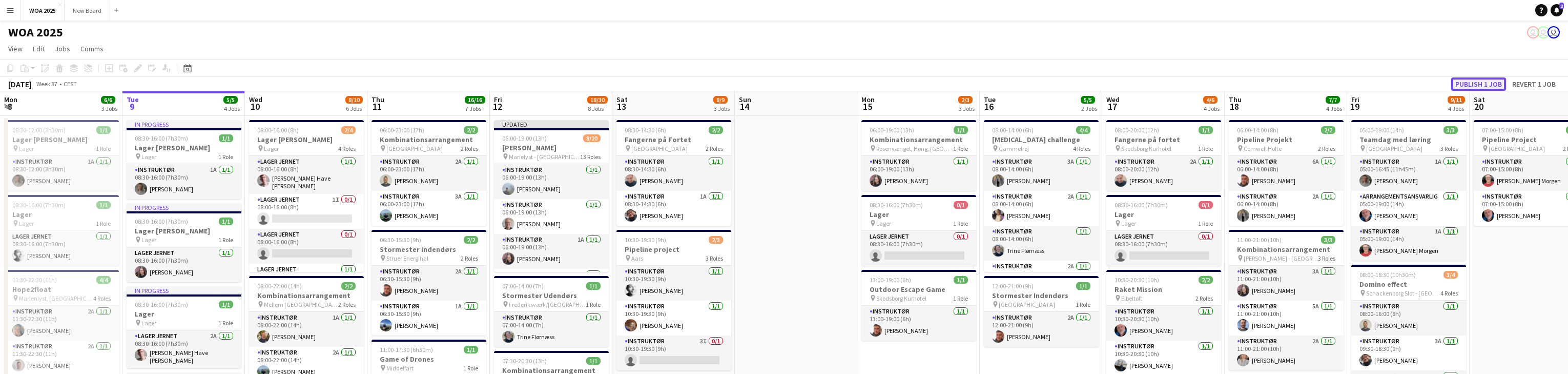
click at [1490, 82] on button "Publish 1 job" at bounding box center [1479, 84] width 55 height 13
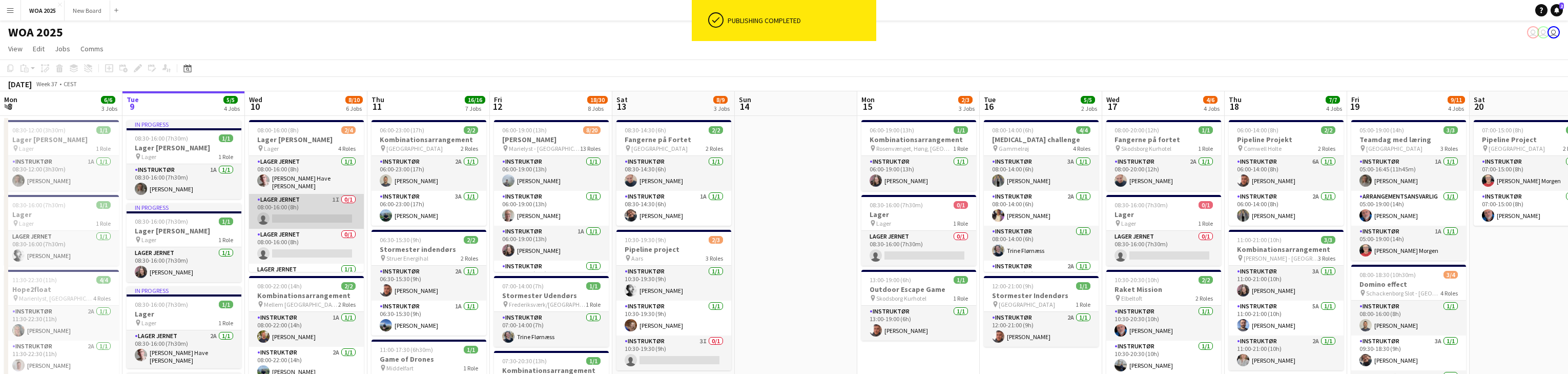
click at [329, 208] on app-card-role "Lager Jernet 1I 0/1 08:00-16:00 (8h) single-neutral-actions" at bounding box center [306, 212] width 115 height 35
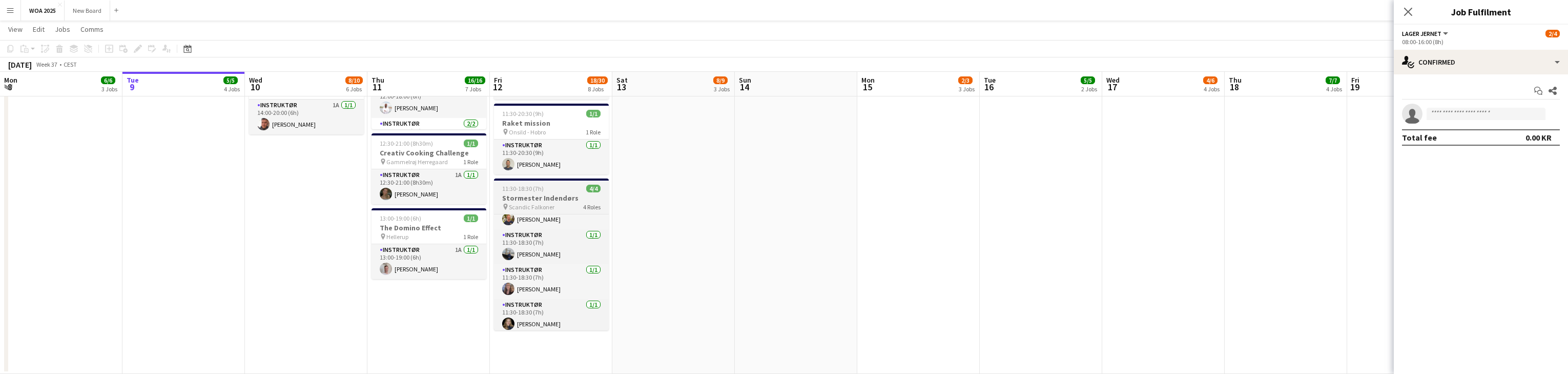
scroll to position [23, 0]
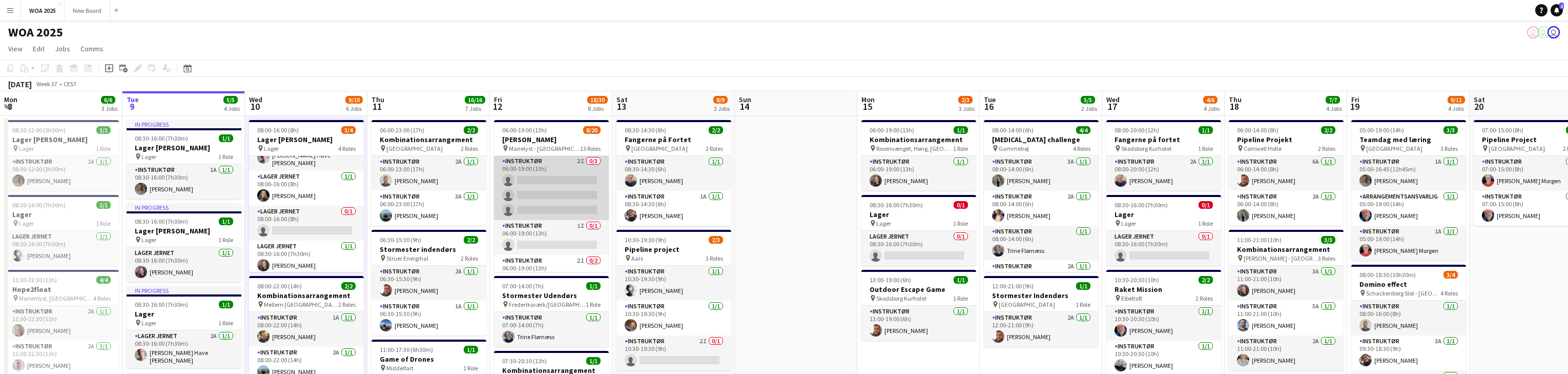
scroll to position [245, 0]
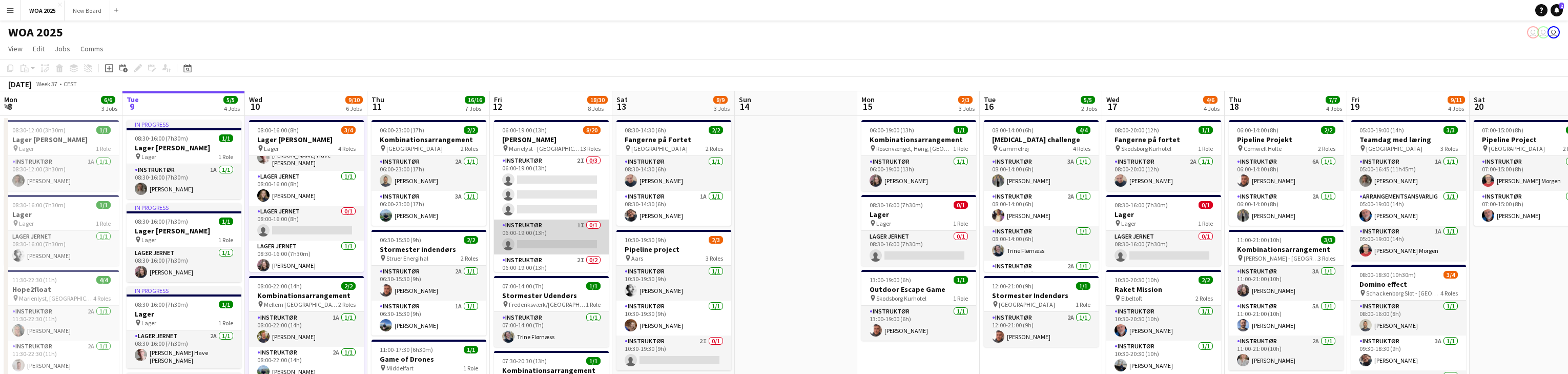
click at [564, 231] on app-card-role "Instruktør 1I 0/1 06:00-19:00 (13h) single-neutral-actions" at bounding box center [551, 237] width 115 height 35
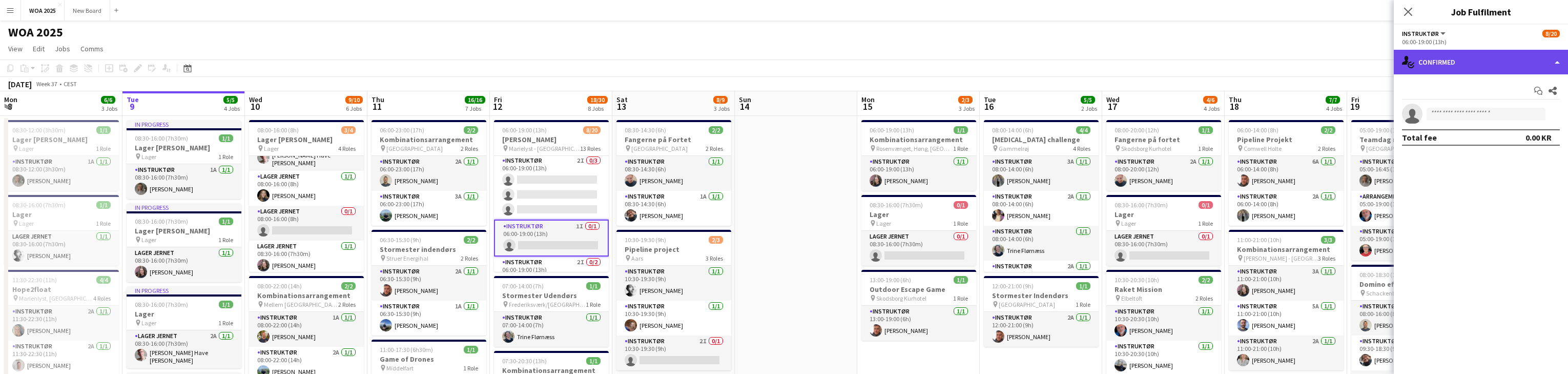
click at [1541, 65] on div "single-neutral-actions-check-2 Confirmed" at bounding box center [1481, 61] width 174 height 24
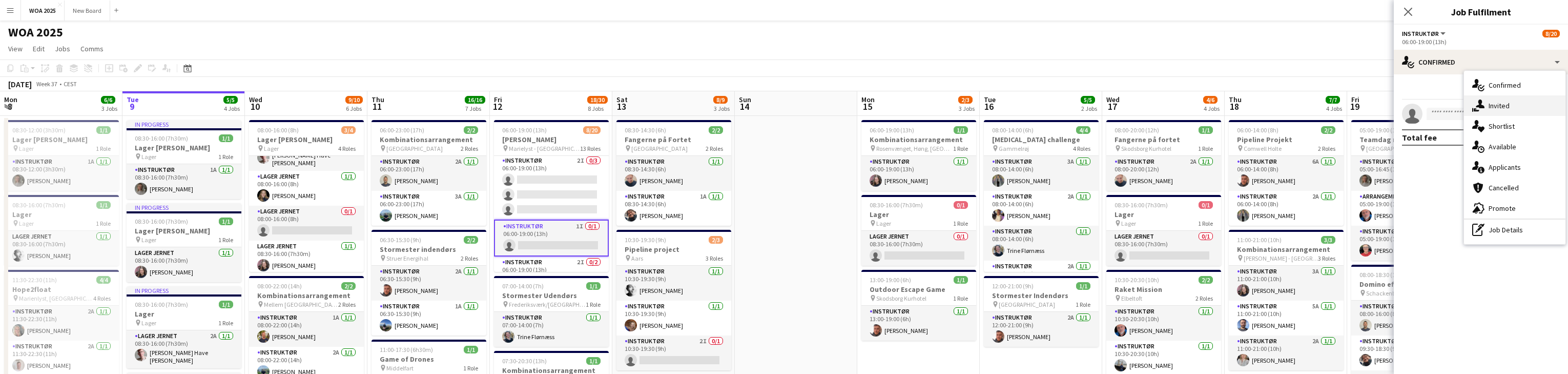
click at [1545, 110] on div "single-neutral-actions-share-1 Invited" at bounding box center [1514, 105] width 101 height 21
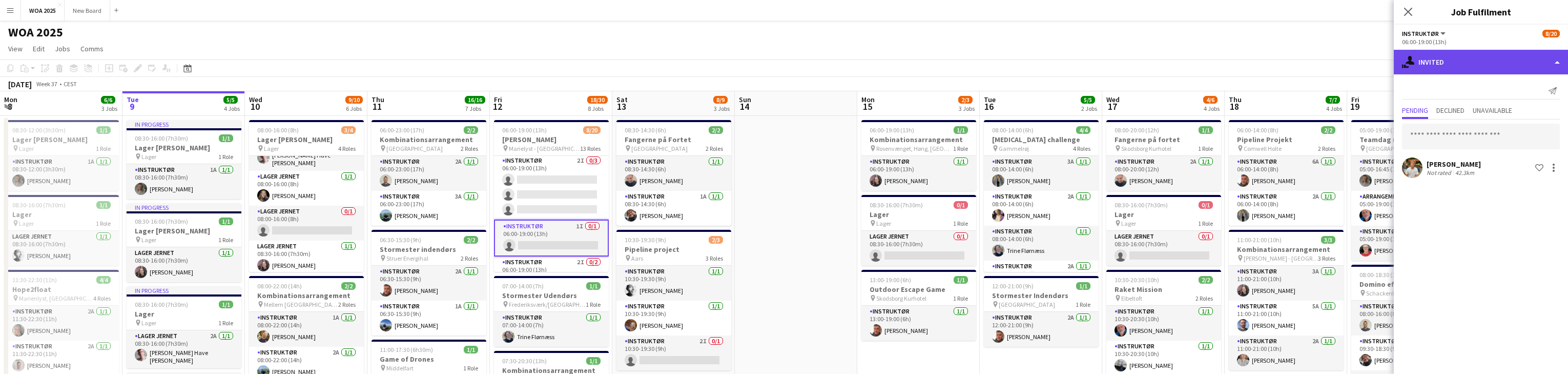
click at [1480, 58] on div "single-neutral-actions-share-1 Invited" at bounding box center [1481, 61] width 174 height 24
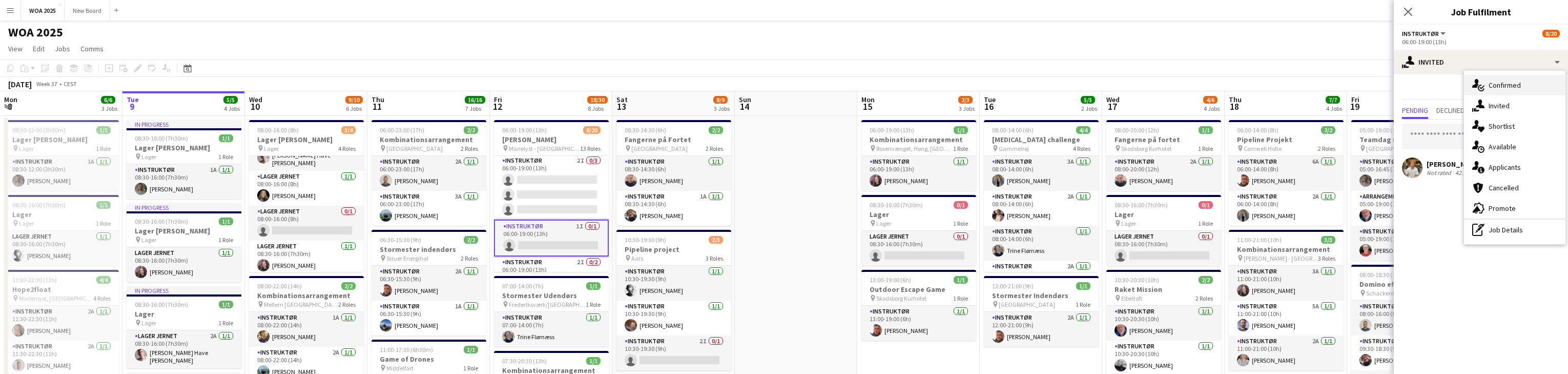
click at [1528, 84] on div "single-neutral-actions-check-2 Confirmed" at bounding box center [1514, 85] width 101 height 21
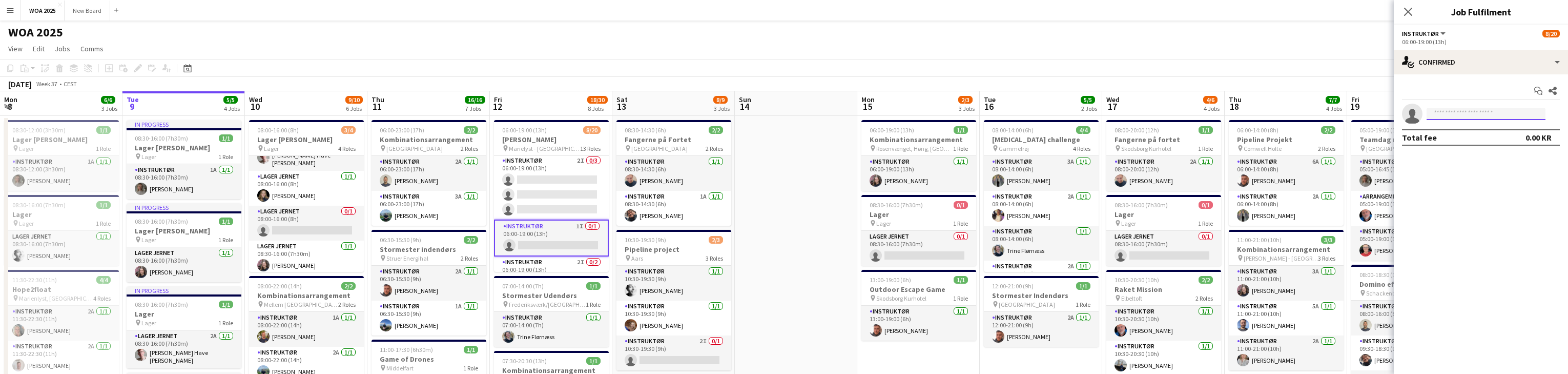
click at [1495, 115] on input at bounding box center [1486, 114] width 119 height 13
type input "****"
click at [1473, 144] on span "+4521622252" at bounding box center [1486, 145] width 103 height 8
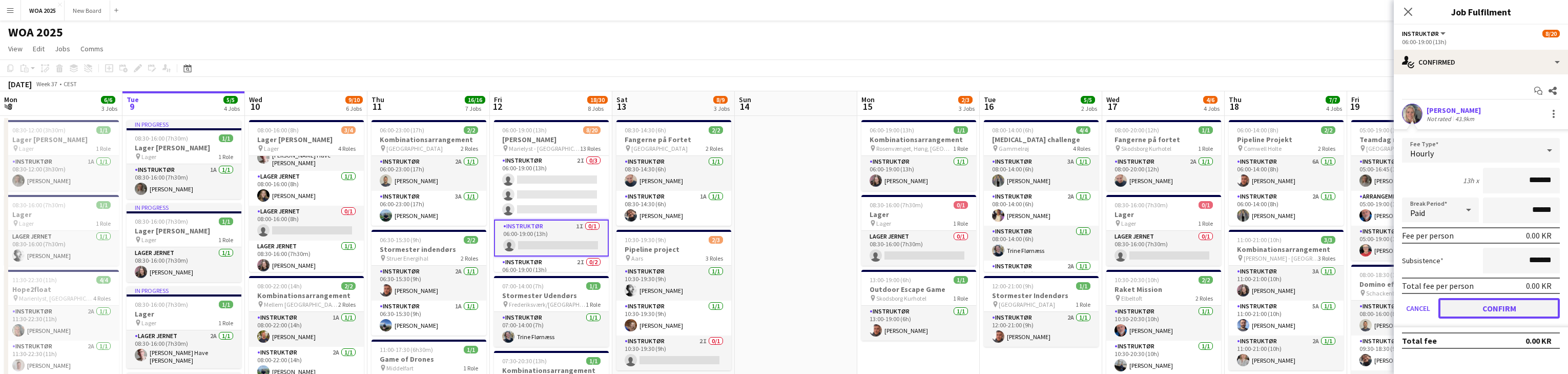
click at [1519, 306] on button "Confirm" at bounding box center [1499, 308] width 121 height 21
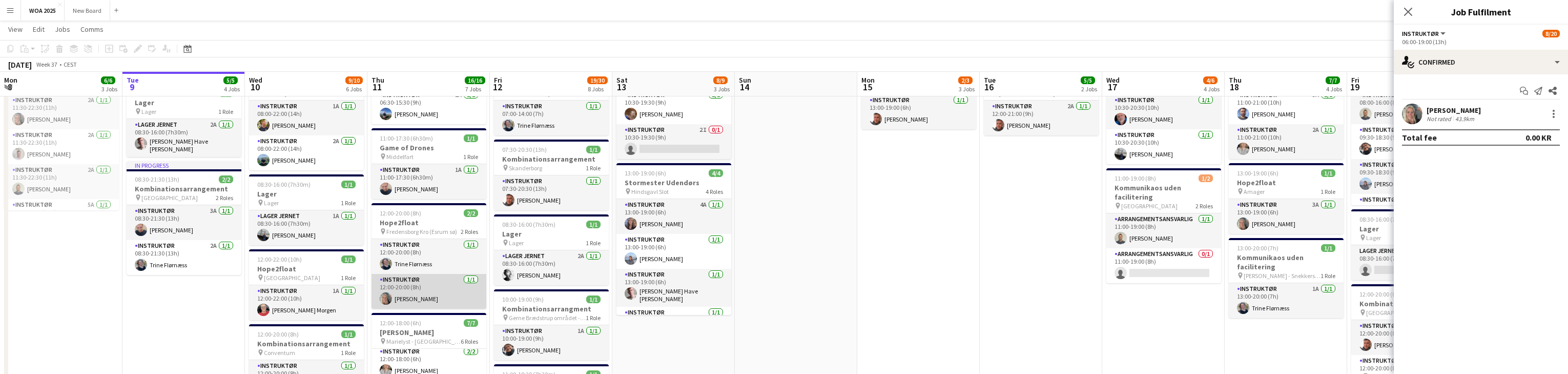
scroll to position [211, 0]
click at [453, 285] on app-card-role "Instruktør 1/1 12:00-20:00 (8h) Maja Hochheim Olesen" at bounding box center [428, 290] width 115 height 35
click at [1554, 117] on div at bounding box center [1554, 116] width 2 height 2
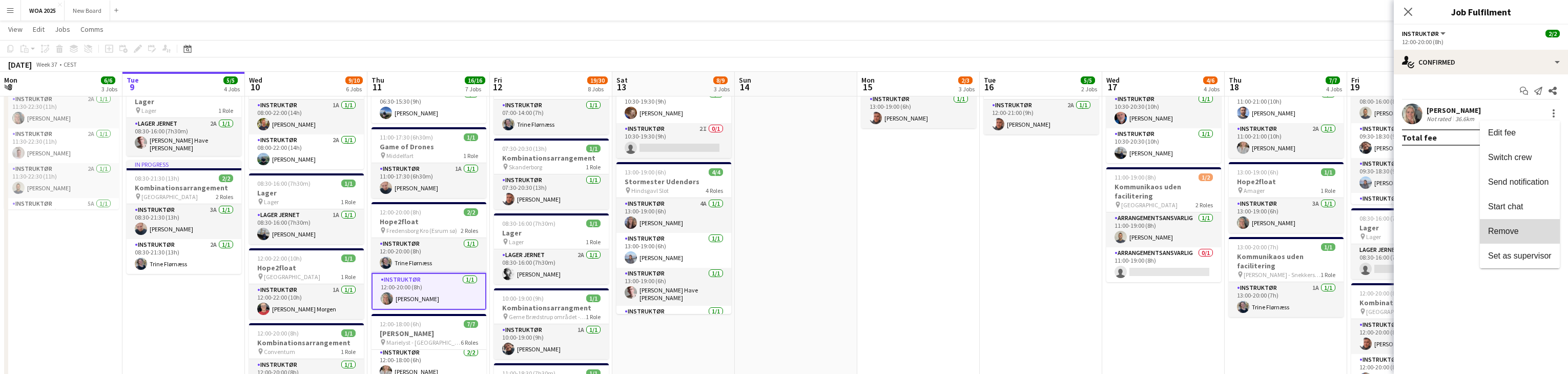
click at [1538, 235] on span "Remove" at bounding box center [1520, 231] width 64 height 9
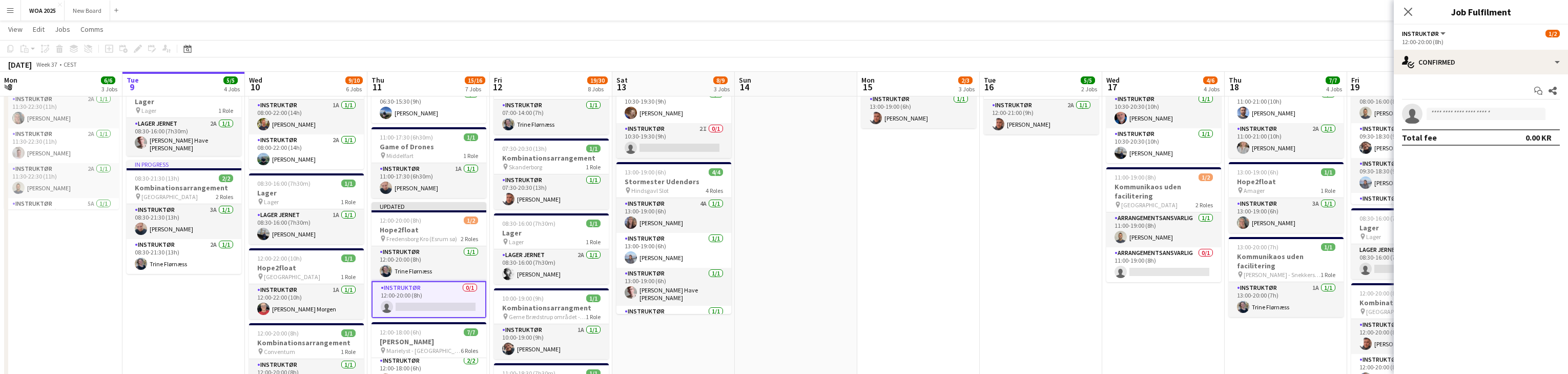
click at [424, 302] on app-card-role "Instruktør 0/1 12:00-20:00 (8h) single-neutral-actions" at bounding box center [428, 300] width 115 height 37
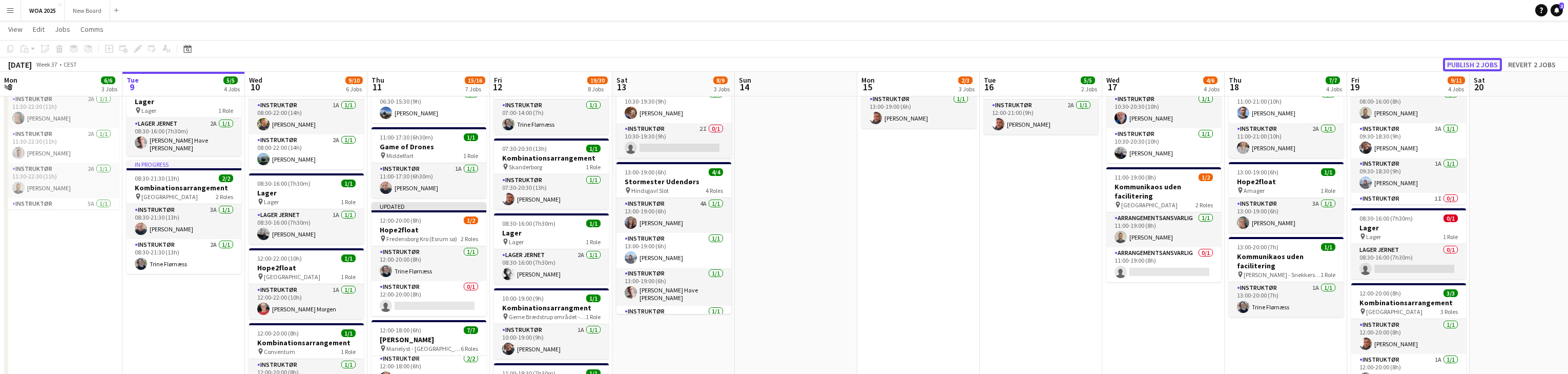
click at [1487, 64] on button "Publish 2 jobs" at bounding box center [1473, 64] width 59 height 13
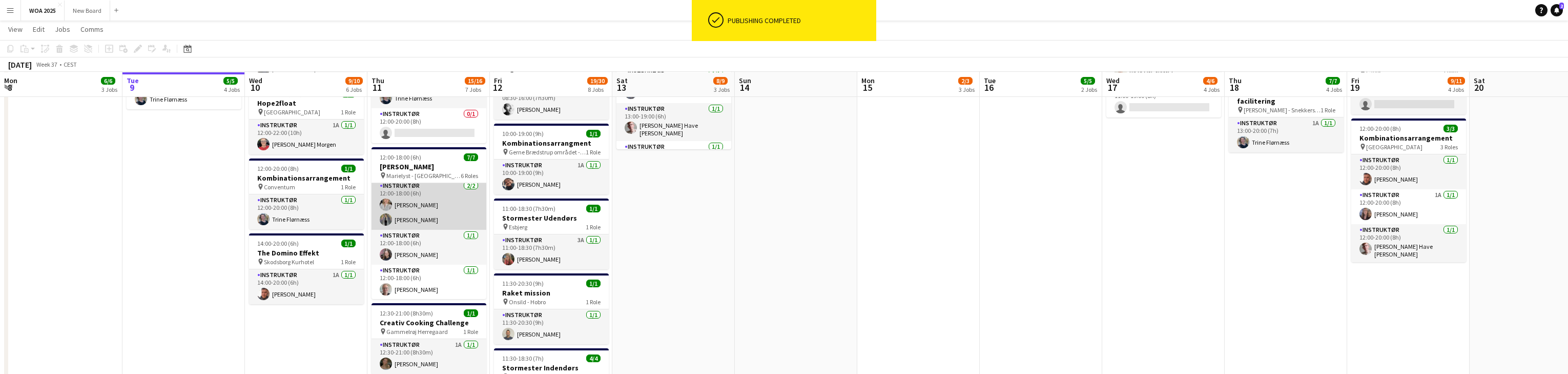
click at [445, 203] on app-card-role "Instruktør 2/2 12:00-18:00 (6h) Camilla Ankerstjerne Klarskov Isabella Gehlen" at bounding box center [428, 204] width 115 height 49
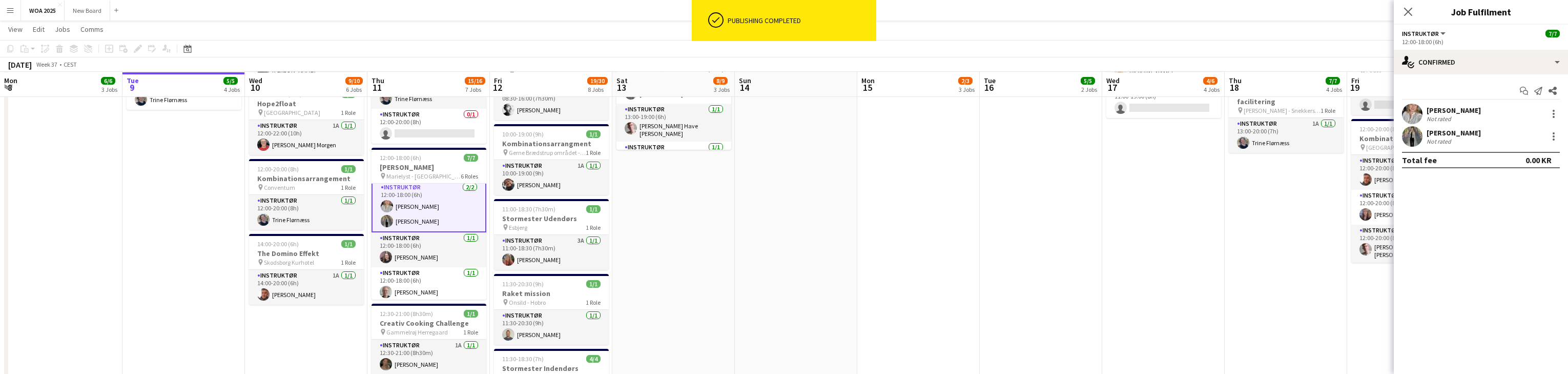
scroll to position [109, 0]
click at [1555, 113] on div at bounding box center [1554, 114] width 13 height 13
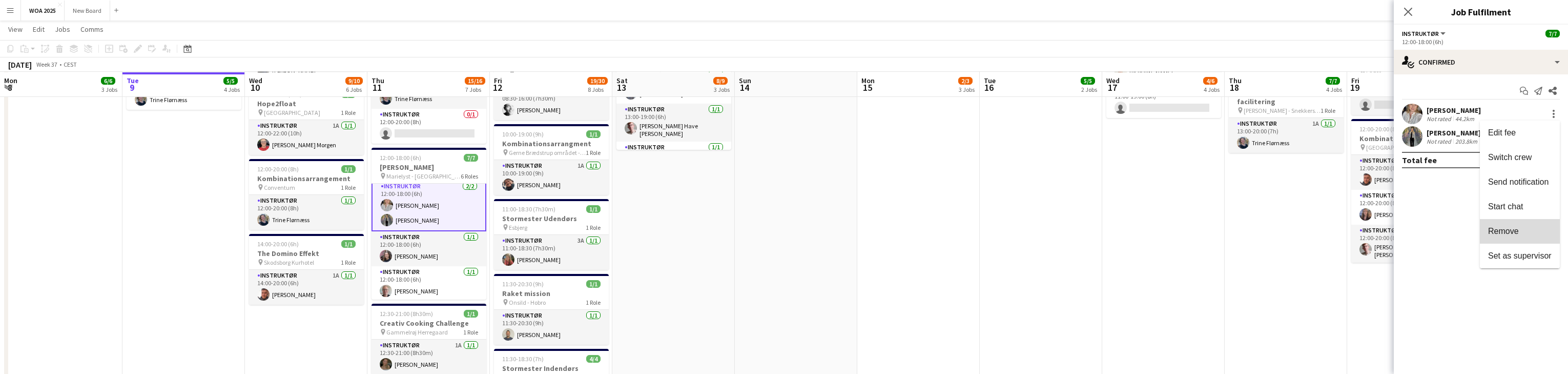
click at [1535, 232] on span "Remove" at bounding box center [1520, 231] width 64 height 9
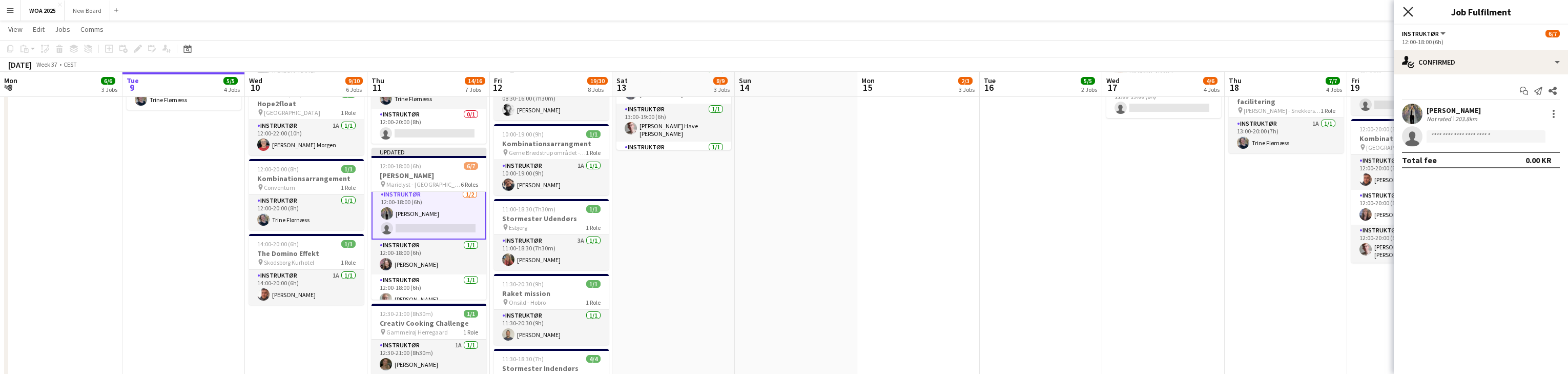
click at [1412, 13] on icon "Close pop-in" at bounding box center [1408, 12] width 10 height 10
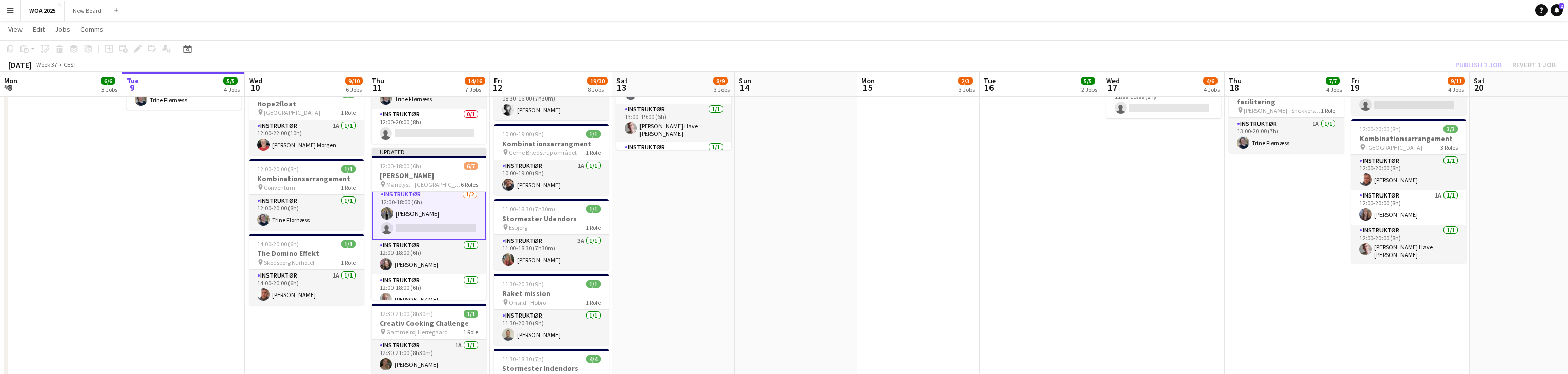
click at [1462, 64] on div "Publish 1 job Revert 1 job" at bounding box center [1505, 64] width 125 height 13
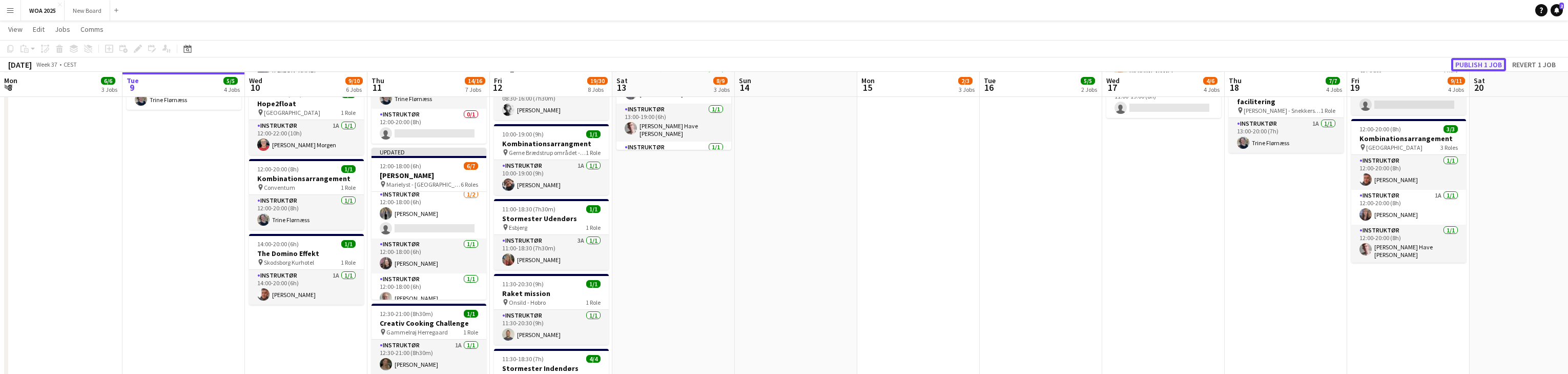
click at [1463, 64] on button "Publish 1 job" at bounding box center [1479, 64] width 55 height 13
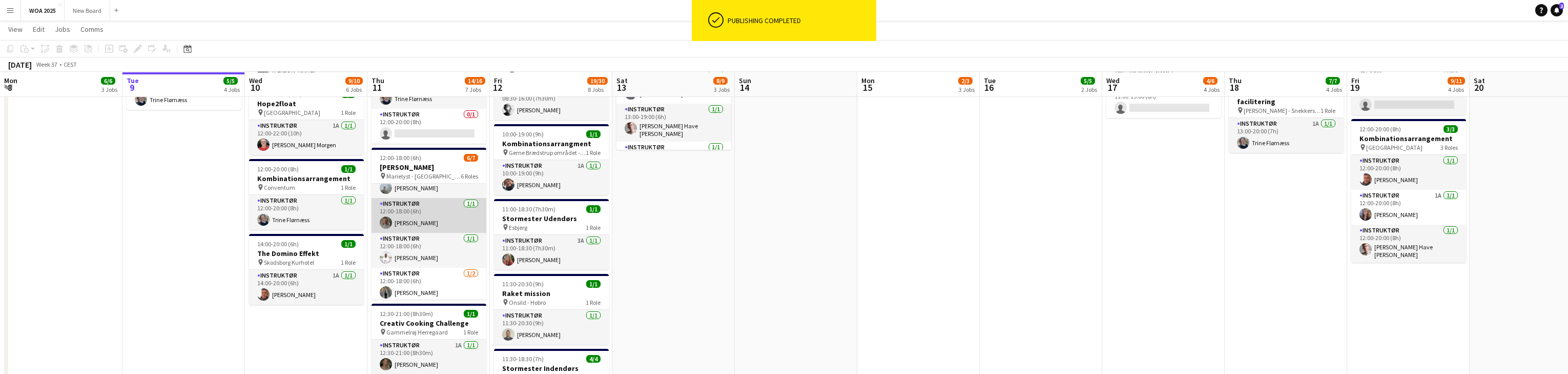
scroll to position [0, 0]
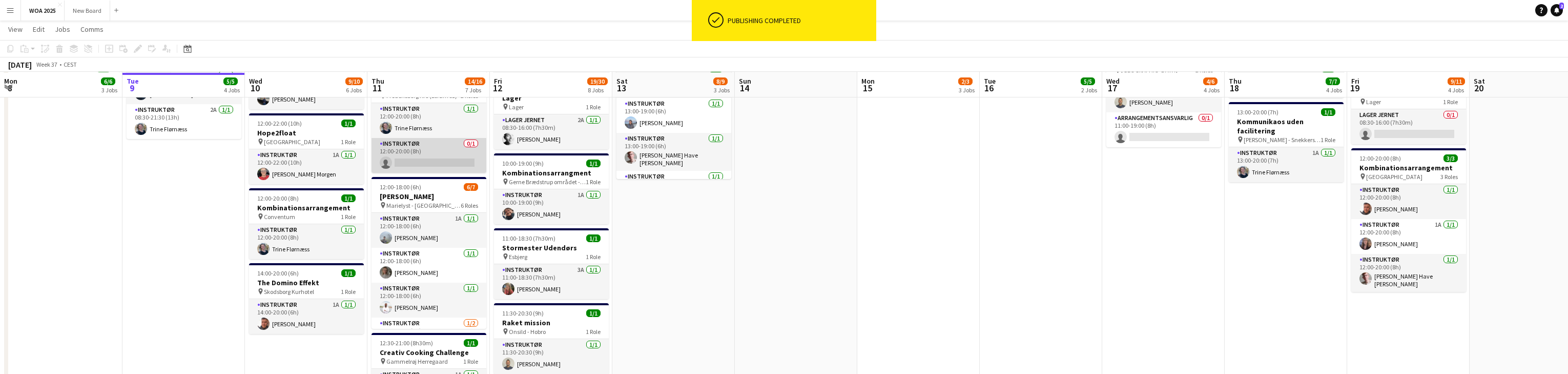
click at [426, 159] on app-card-role "Instruktør 0/1 12:00-20:00 (8h) single-neutral-actions" at bounding box center [428, 156] width 115 height 35
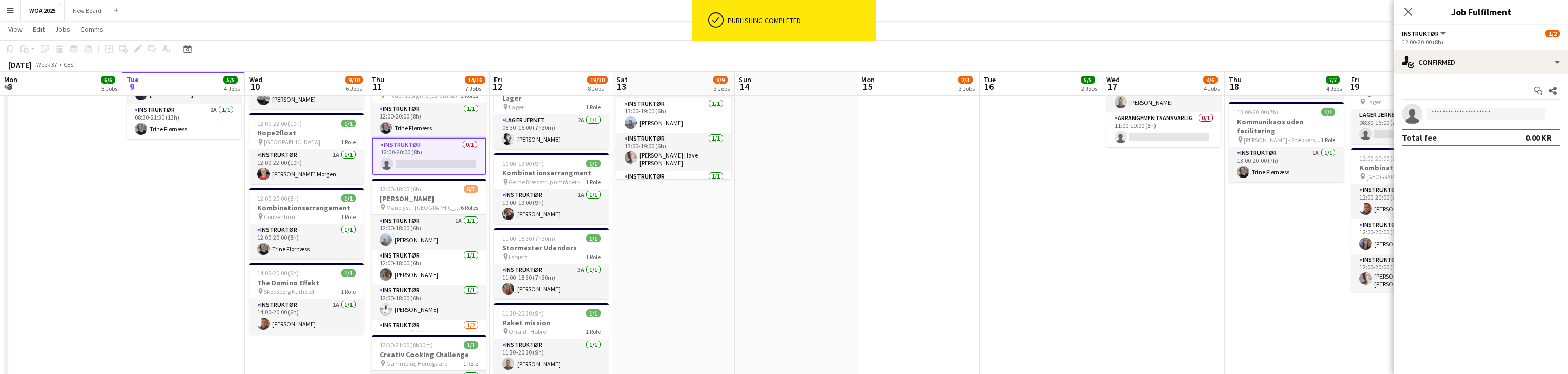
scroll to position [345, 0]
click at [1449, 113] on input at bounding box center [1486, 114] width 119 height 13
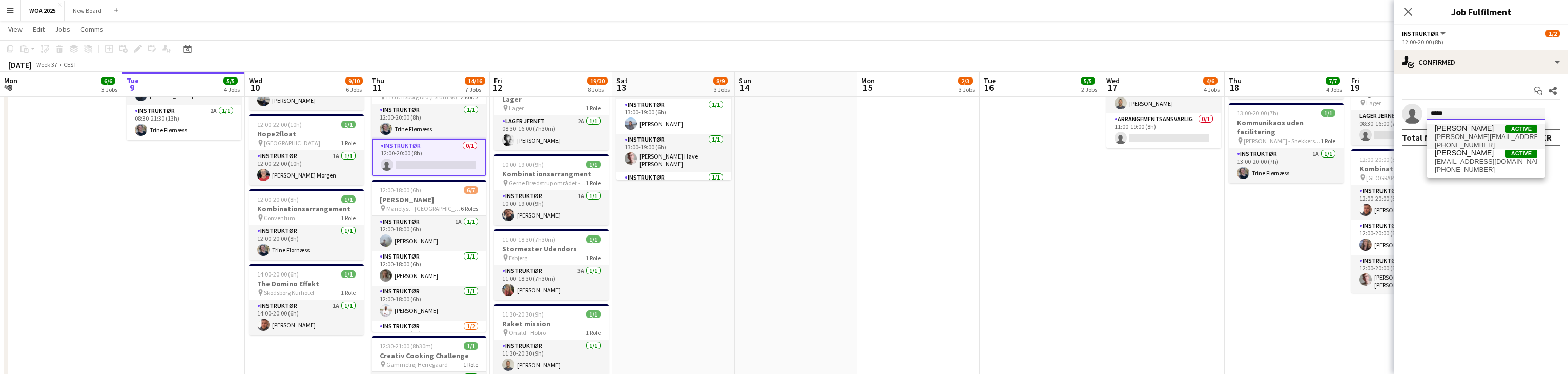
type input "*****"
click at [1478, 134] on span "camilla_klarskov@hotmail.com" at bounding box center [1486, 137] width 103 height 8
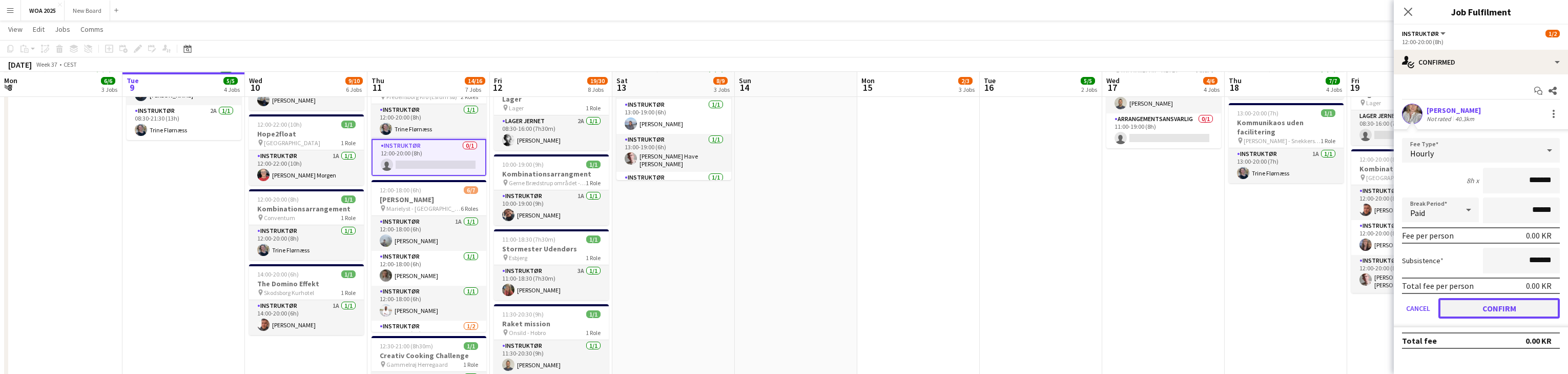
click at [1498, 310] on button "Confirm" at bounding box center [1499, 308] width 121 height 21
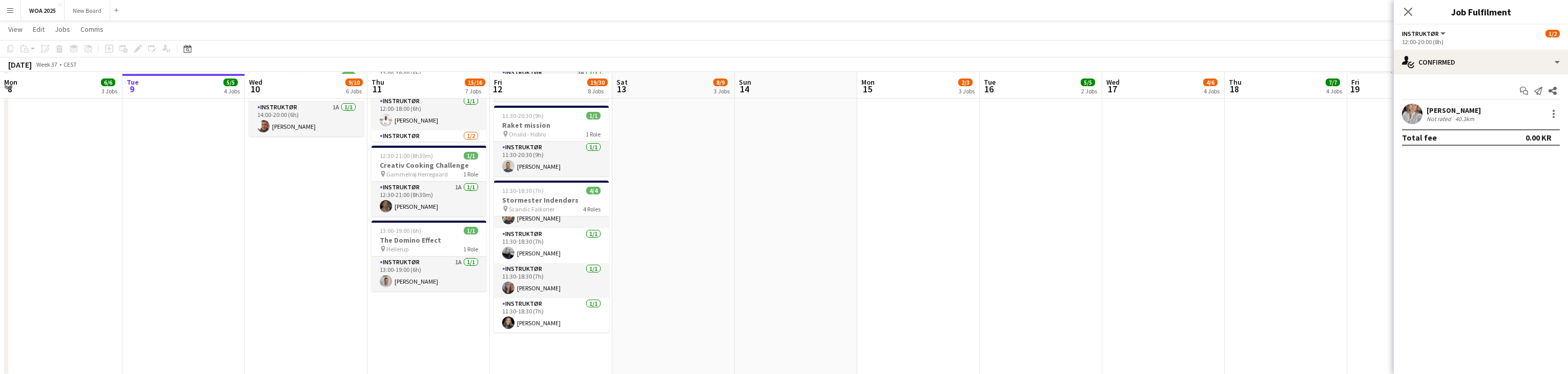
scroll to position [546, 0]
click at [1407, 11] on icon at bounding box center [1408, 12] width 10 height 10
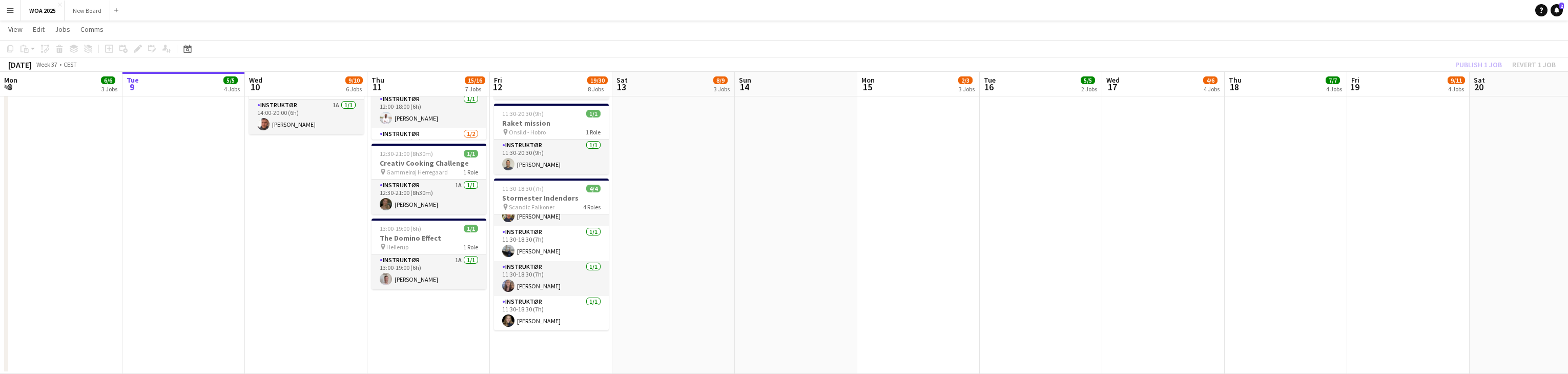
click at [1475, 63] on div "Publish 1 job Revert 1 job" at bounding box center [1505, 64] width 125 height 13
click at [1475, 63] on button "Publish 1 job" at bounding box center [1479, 64] width 55 height 13
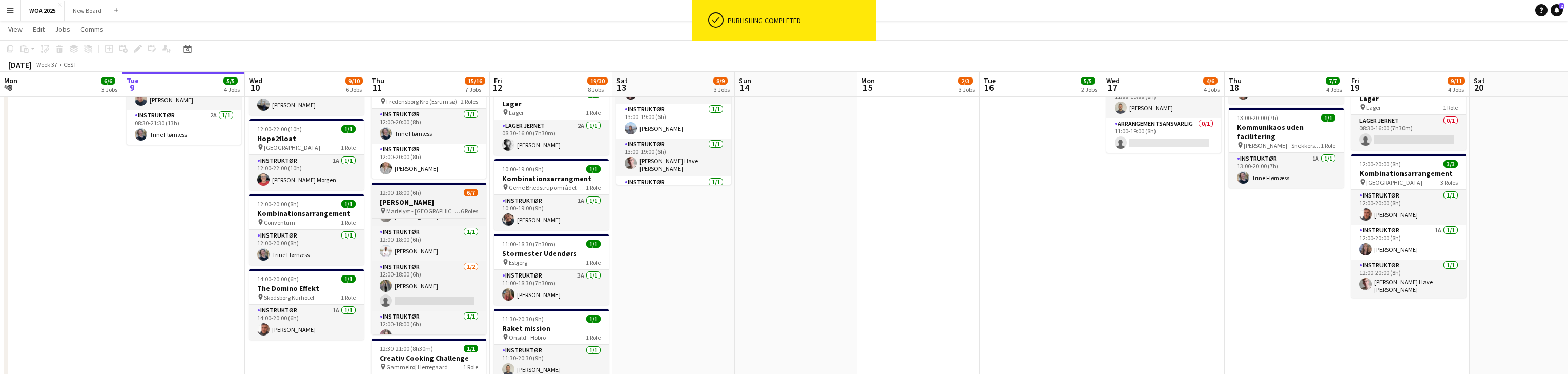
scroll to position [74, 0]
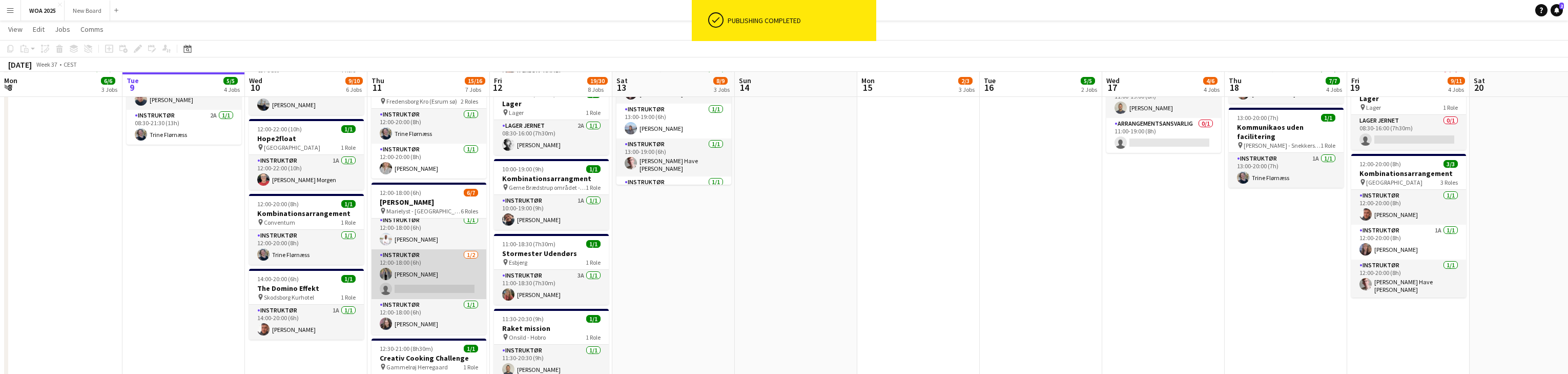
click at [438, 285] on app-card-role "Instruktør 1/2 12:00-18:00 (6h) Isabella Gehlen single-neutral-actions" at bounding box center [428, 274] width 115 height 49
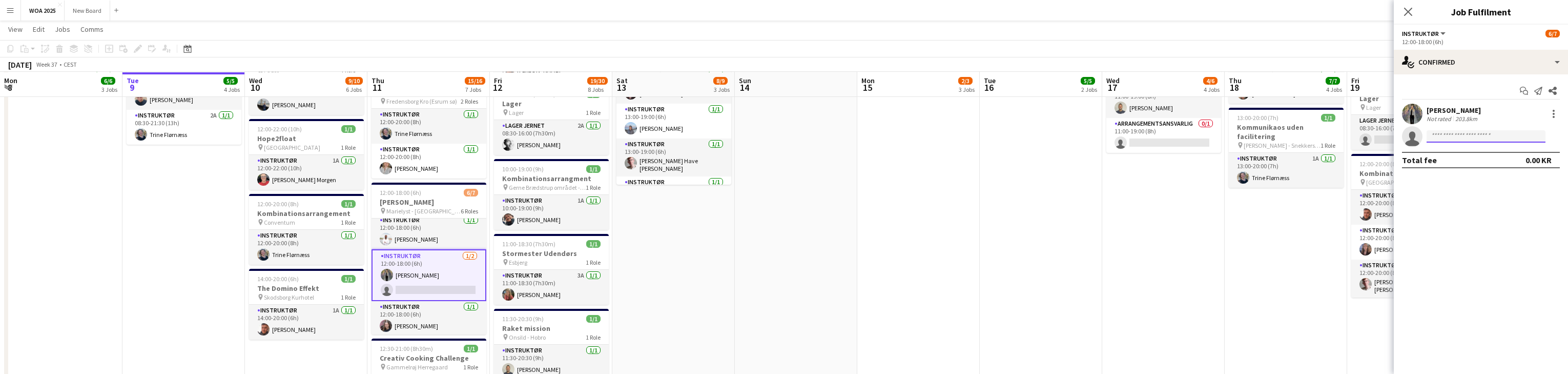
click at [1471, 136] on input at bounding box center [1486, 136] width 119 height 13
type input "****"
click at [1473, 156] on span "majahjonsson@gmail.com" at bounding box center [1486, 160] width 103 height 8
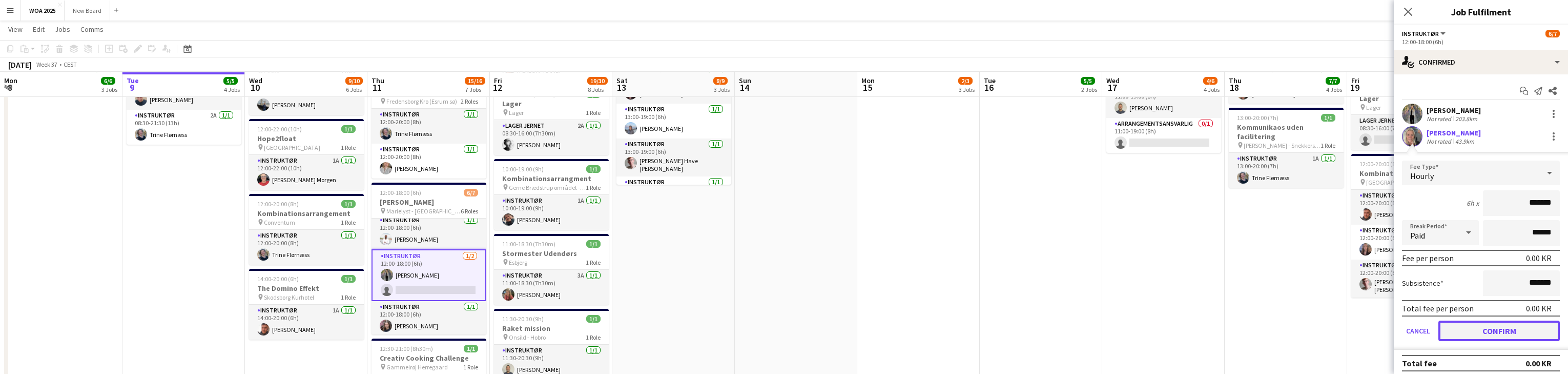
click at [1512, 329] on button "Confirm" at bounding box center [1499, 330] width 121 height 21
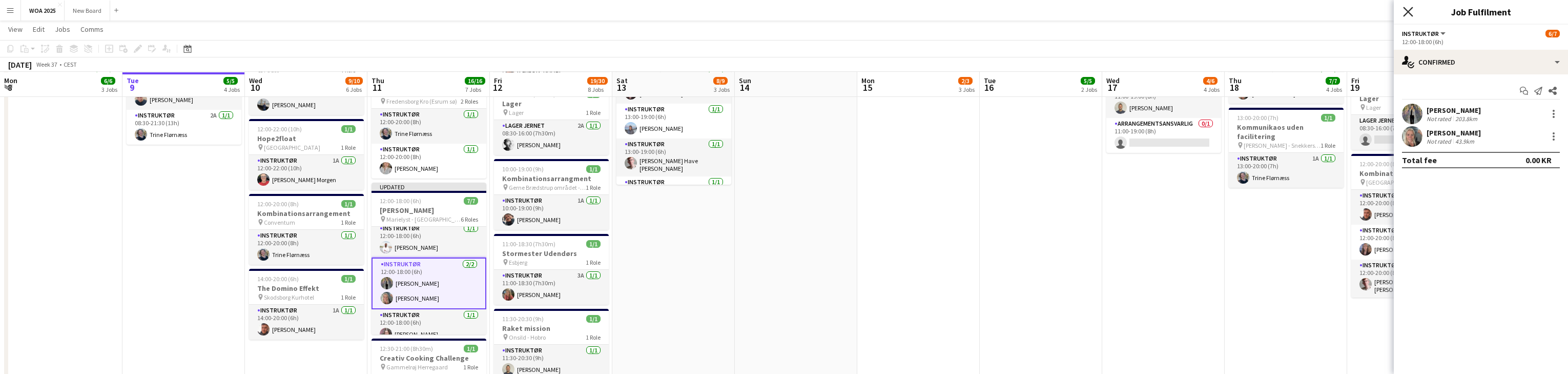
click at [1410, 10] on icon at bounding box center [1408, 12] width 10 height 10
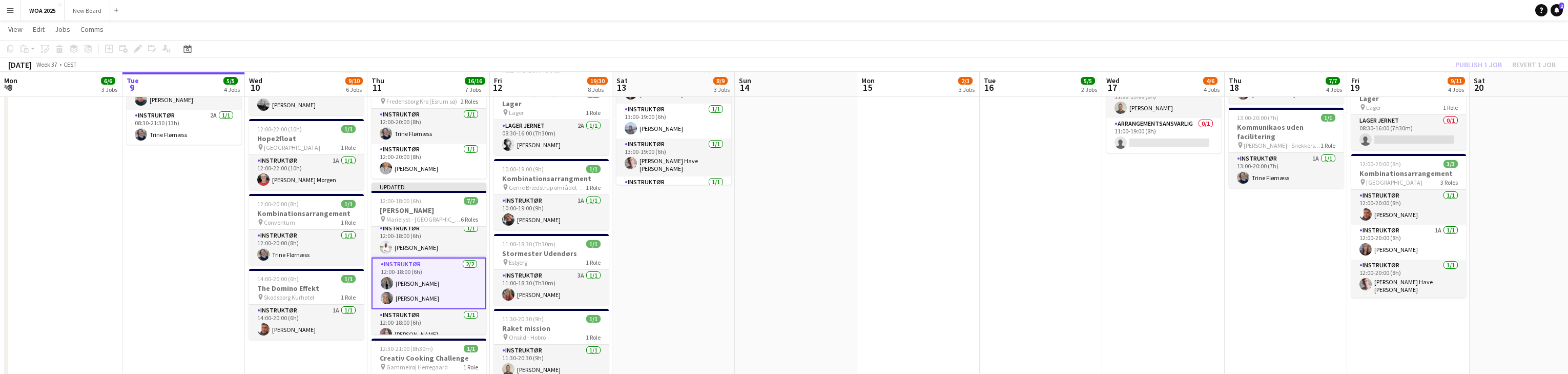
click at [1488, 63] on div "Publish 1 job Revert 1 job" at bounding box center [1505, 64] width 125 height 13
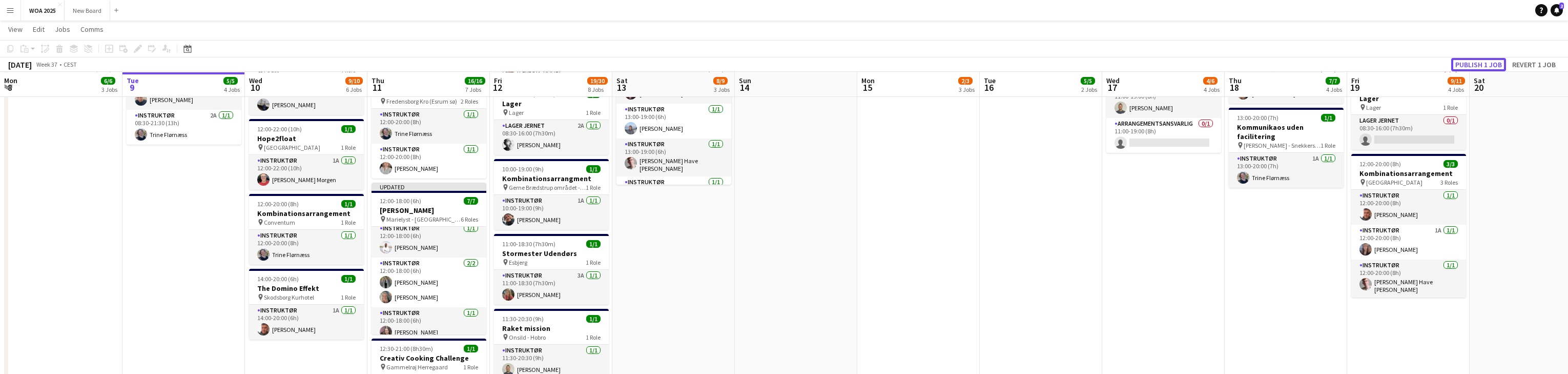
click at [1488, 63] on button "Publish 1 job" at bounding box center [1479, 64] width 55 height 13
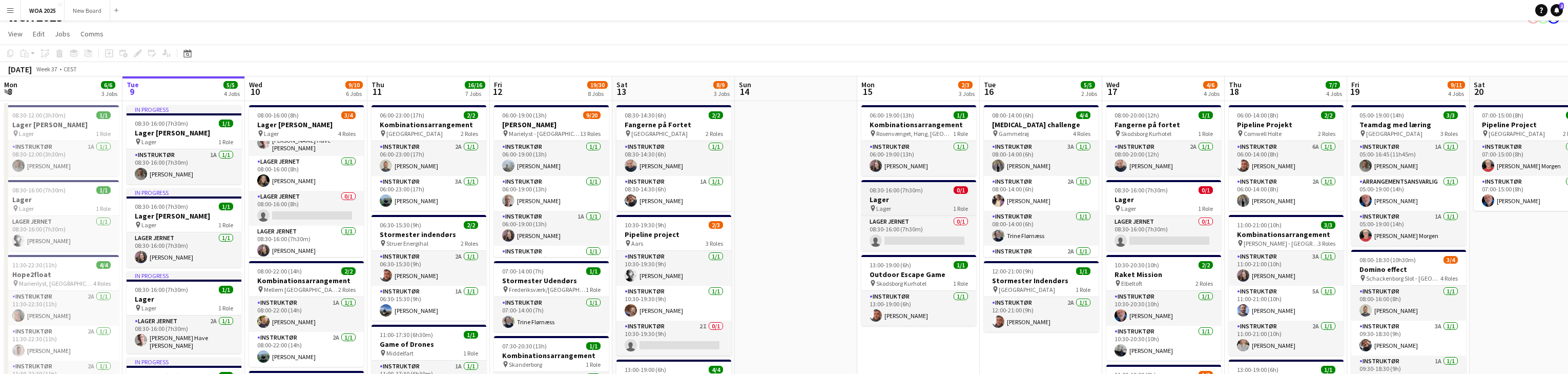
scroll to position [0, 0]
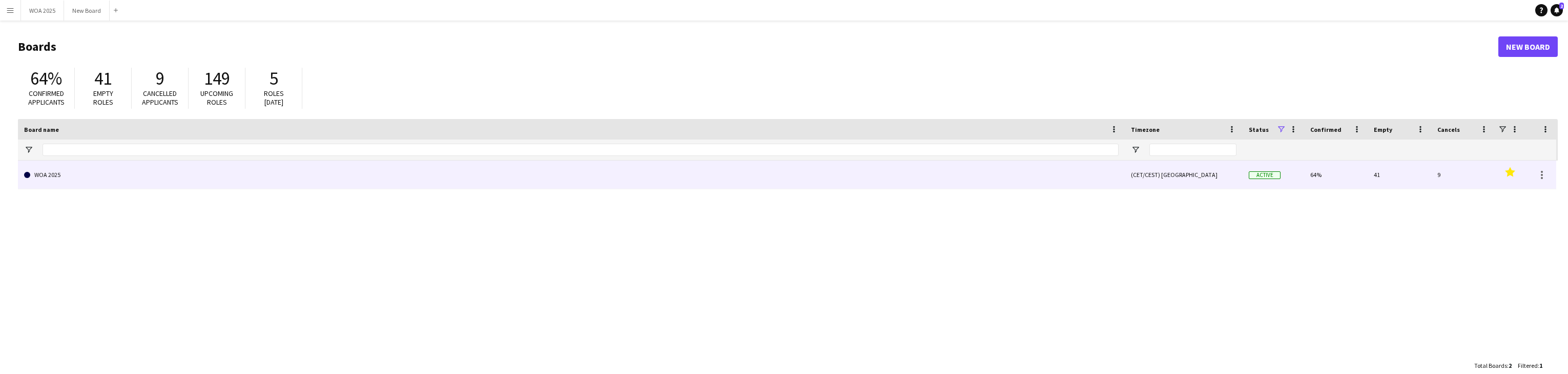
click at [65, 178] on link "WOA 2025" at bounding box center [571, 175] width 1094 height 28
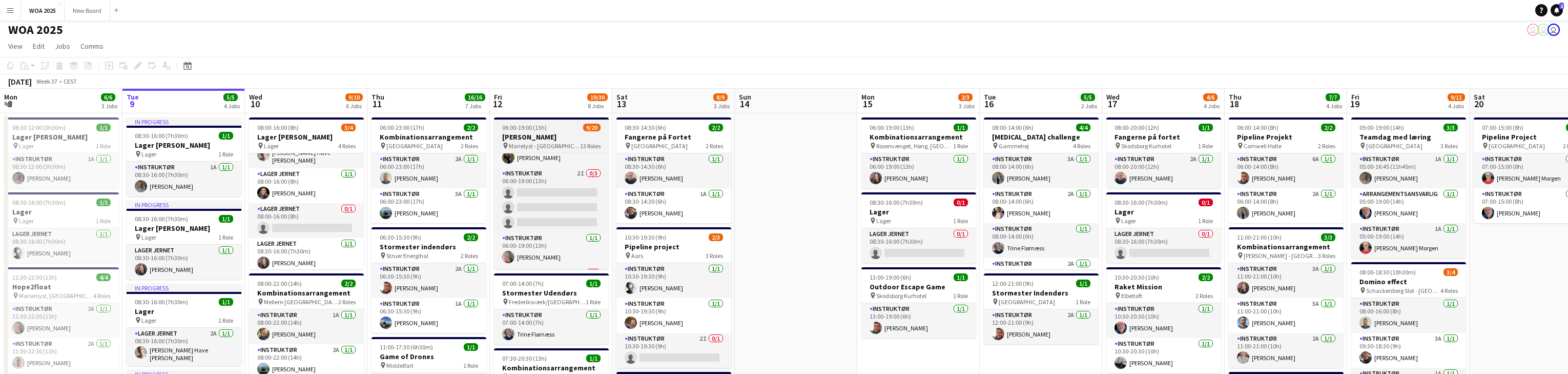
scroll to position [232, 0]
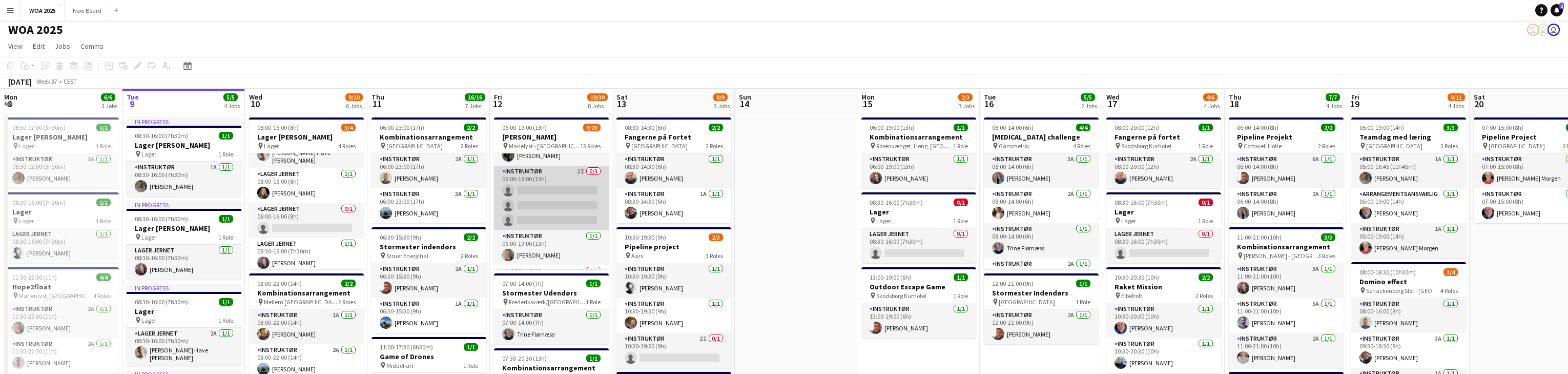
click at [560, 188] on app-card-role "Instruktør 2I 0/3 06:00-19:00 (13h) single-neutral-actions single-neutral-actio…" at bounding box center [551, 197] width 115 height 64
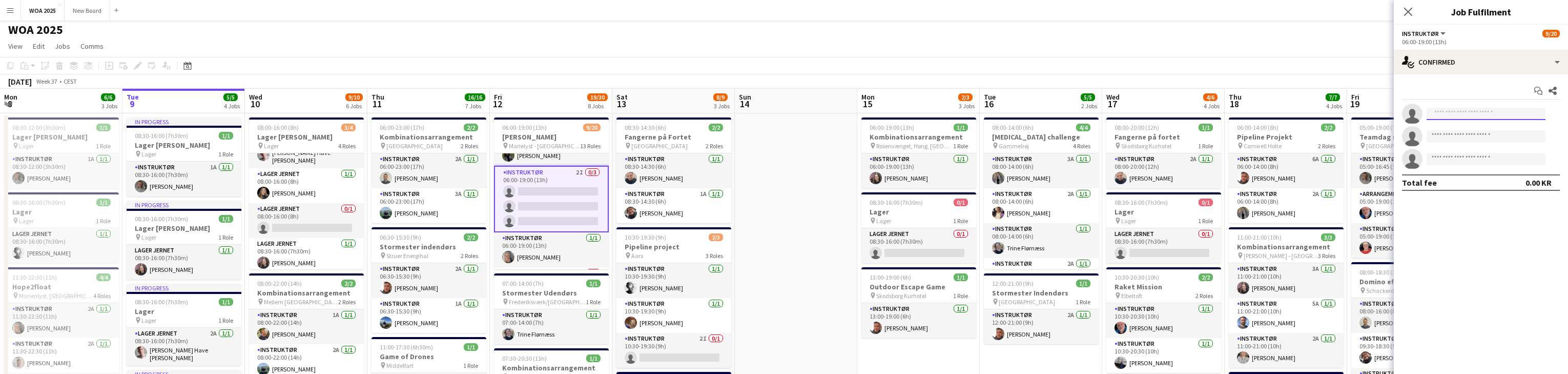
click at [1465, 112] on input at bounding box center [1486, 114] width 119 height 13
type input "***"
click at [1493, 138] on span "[EMAIL_ADDRESS][DOMAIN_NAME]" at bounding box center [1486, 137] width 103 height 8
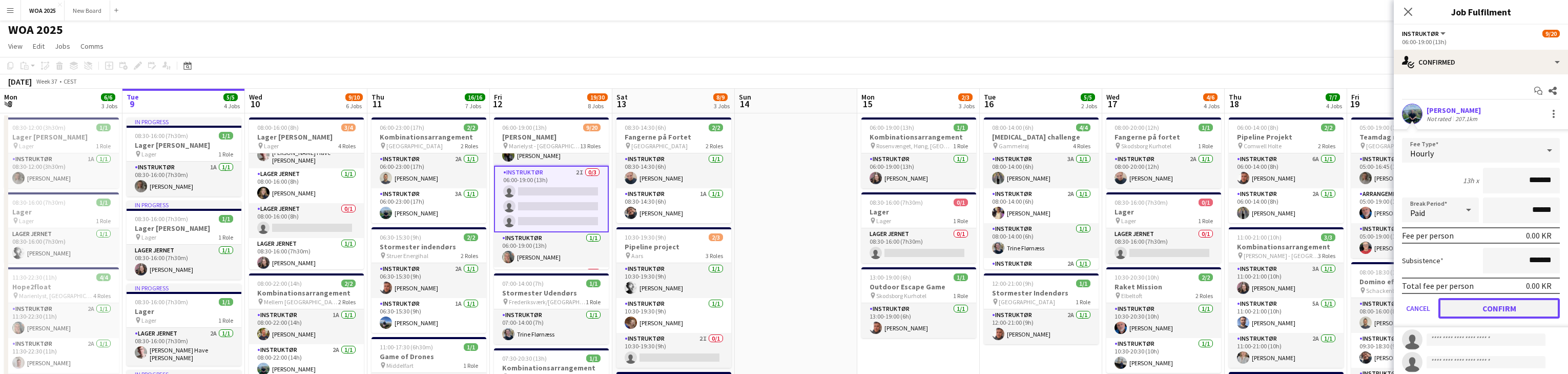
click at [1513, 312] on button "Confirm" at bounding box center [1499, 308] width 121 height 21
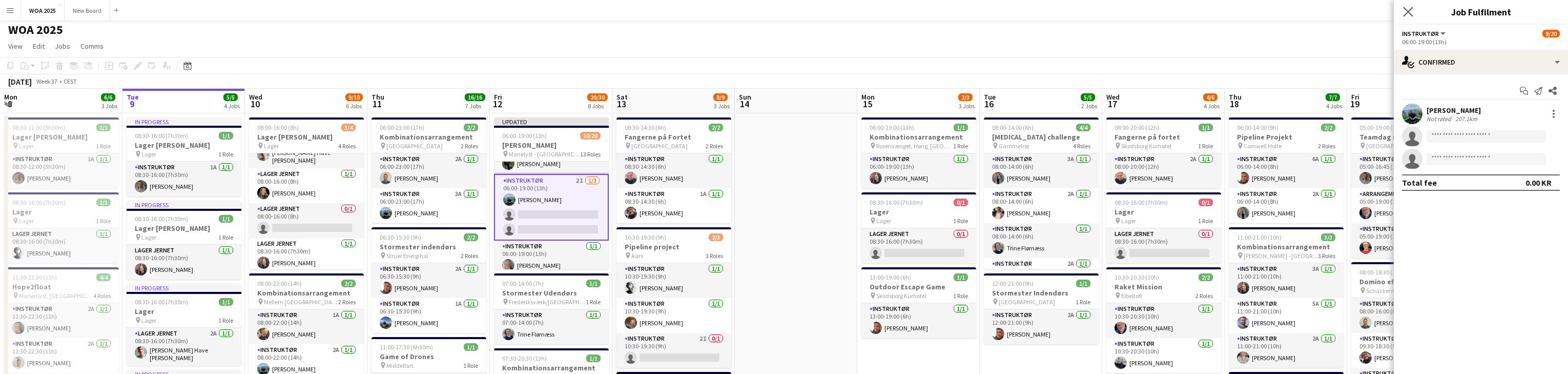
click at [1414, 14] on app-icon "Close pop-in" at bounding box center [1409, 13] width 15 height 15
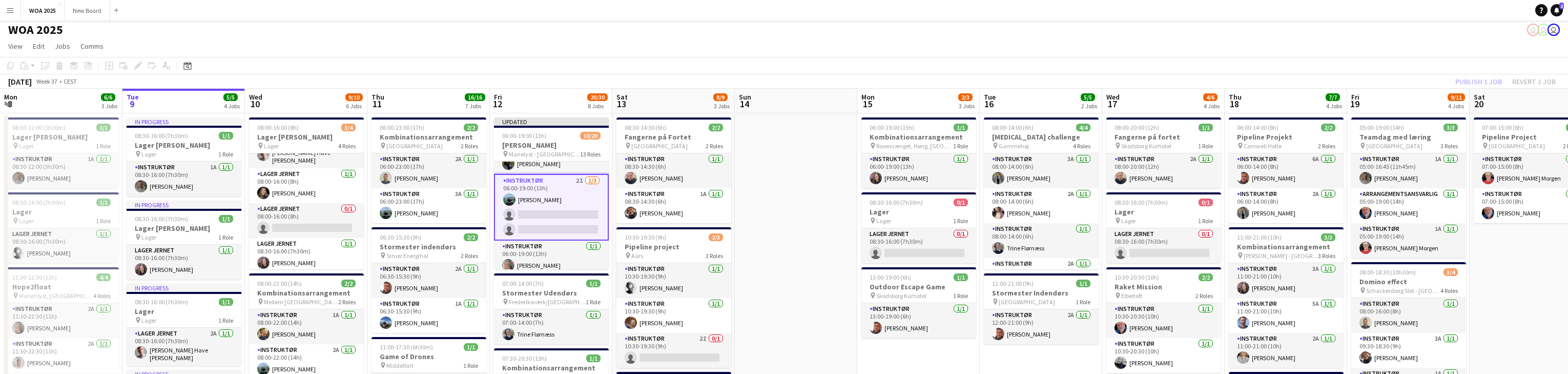
click at [1471, 81] on div "Publish 1 job Revert 1 job" at bounding box center [1505, 81] width 125 height 13
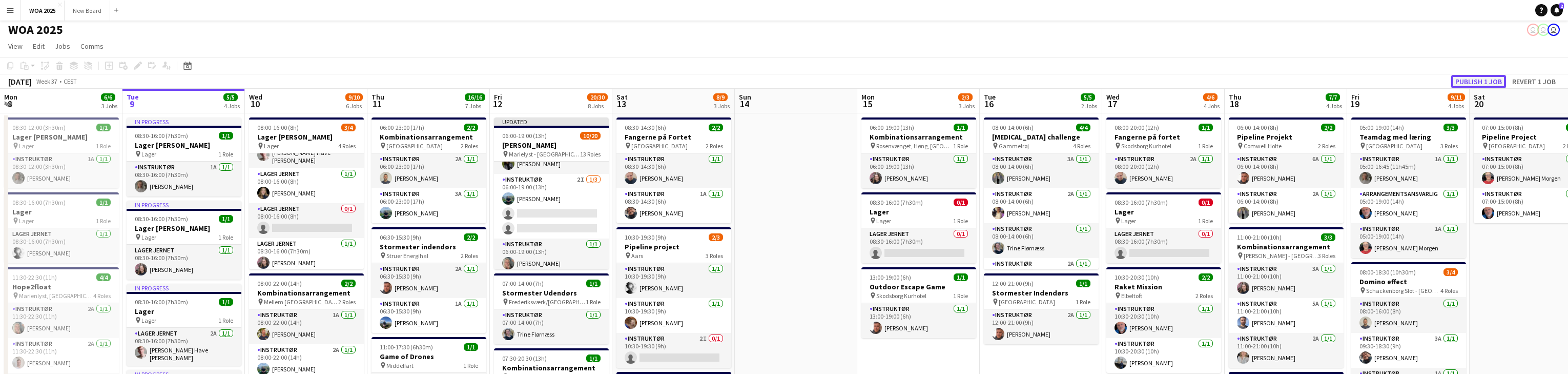
click at [1471, 81] on button "Publish 1 job" at bounding box center [1479, 81] width 55 height 13
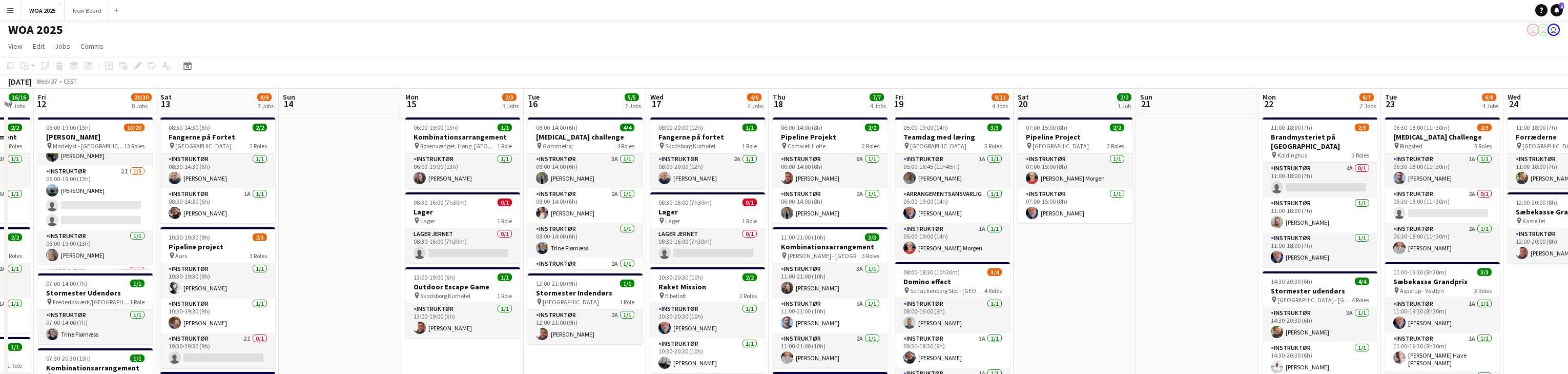
drag, startPoint x: 1558, startPoint y: 264, endPoint x: 1101, endPoint y: 269, distance: 457.0
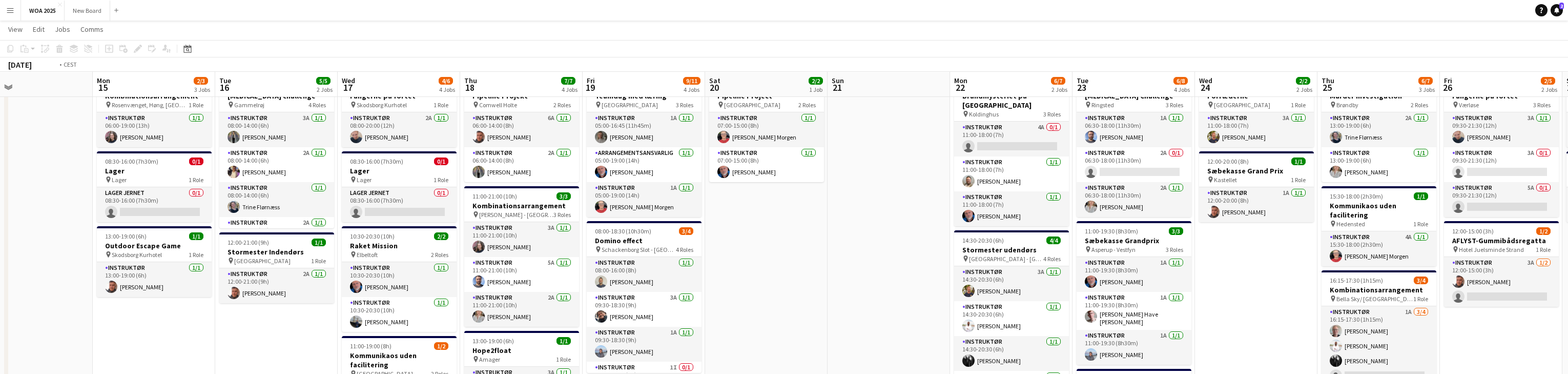
scroll to position [43, 0]
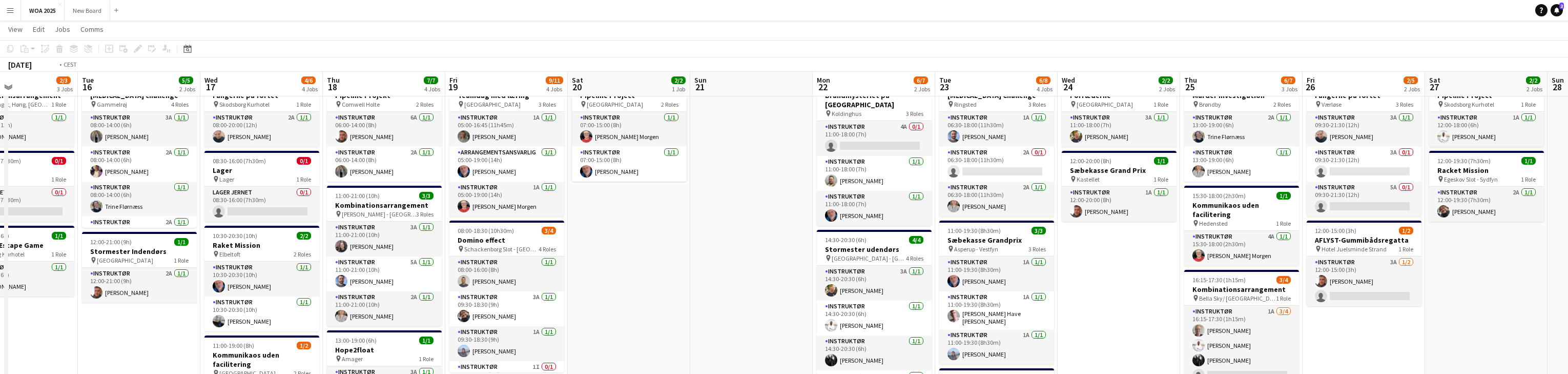
drag, startPoint x: 1535, startPoint y: 286, endPoint x: 947, endPoint y: 237, distance: 590.0
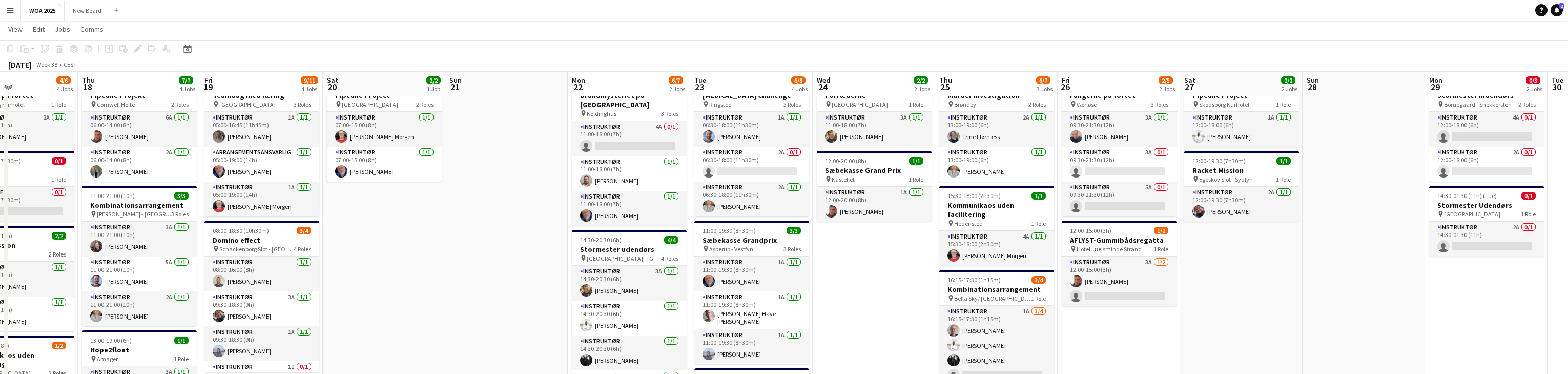
scroll to position [0, 310]
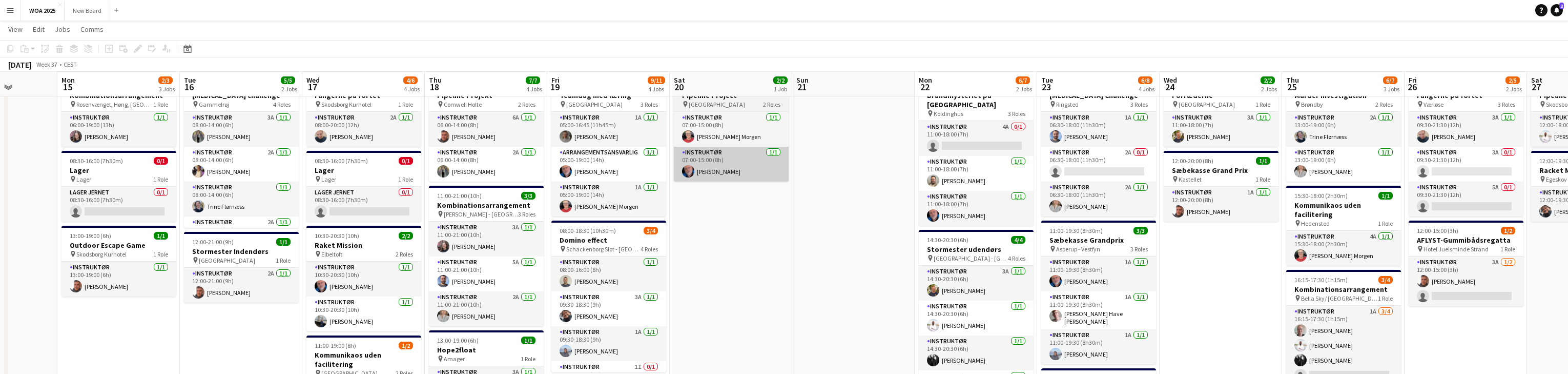
drag, startPoint x: 514, startPoint y: 234, endPoint x: 828, endPoint y: 168, distance: 320.9
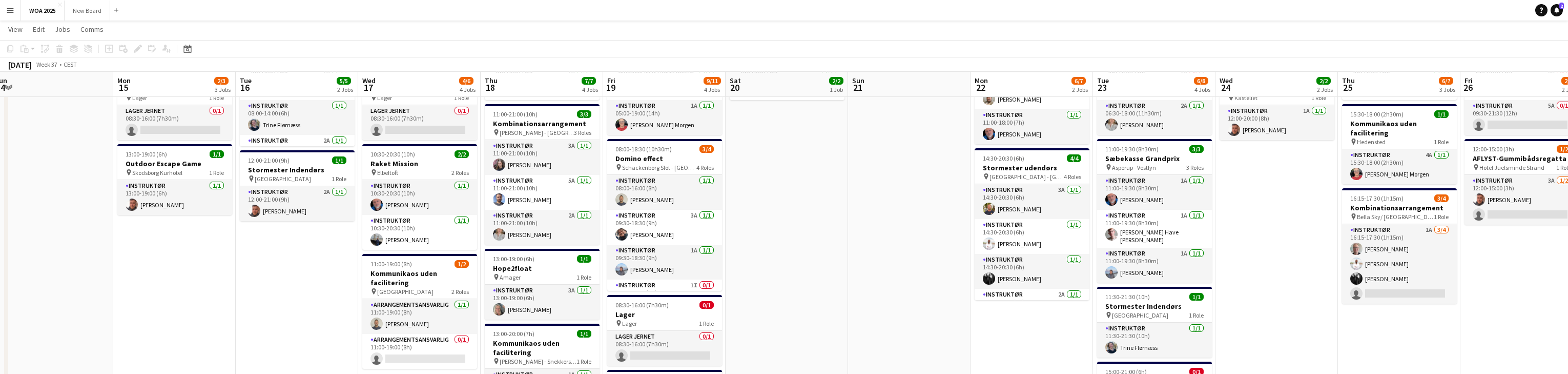
scroll to position [125, 0]
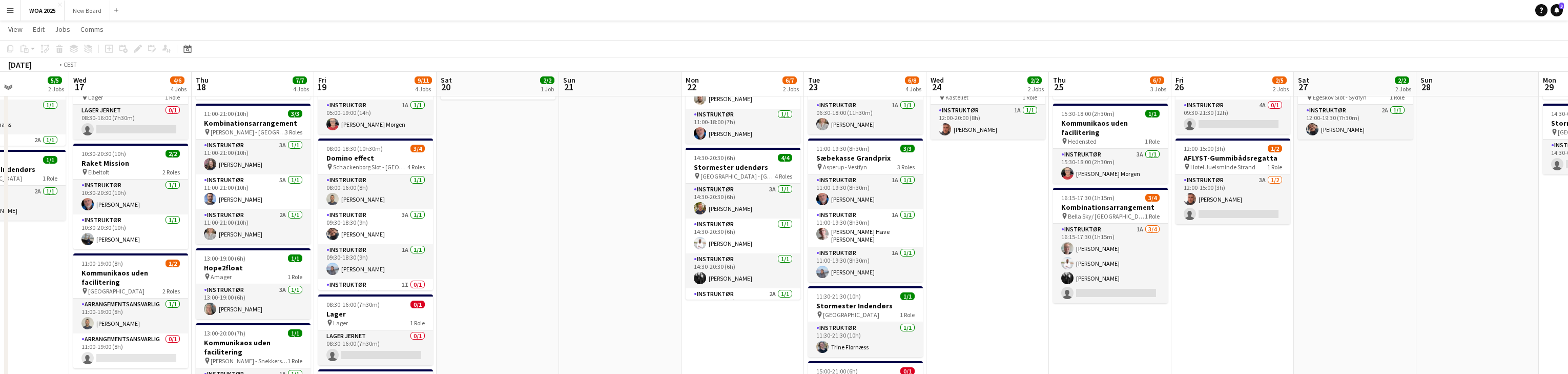
drag, startPoint x: 687, startPoint y: 183, endPoint x: 372, endPoint y: 178, distance: 315.0
click at [372, 178] on app-calendar-viewport "Fri 12 20/30 8 Jobs Sat 13 8/9 3 Jobs Sun 14 Mon 15 2/3 3 Jobs Tue 16 5/5 2 Job…" at bounding box center [784, 354] width 1568 height 879
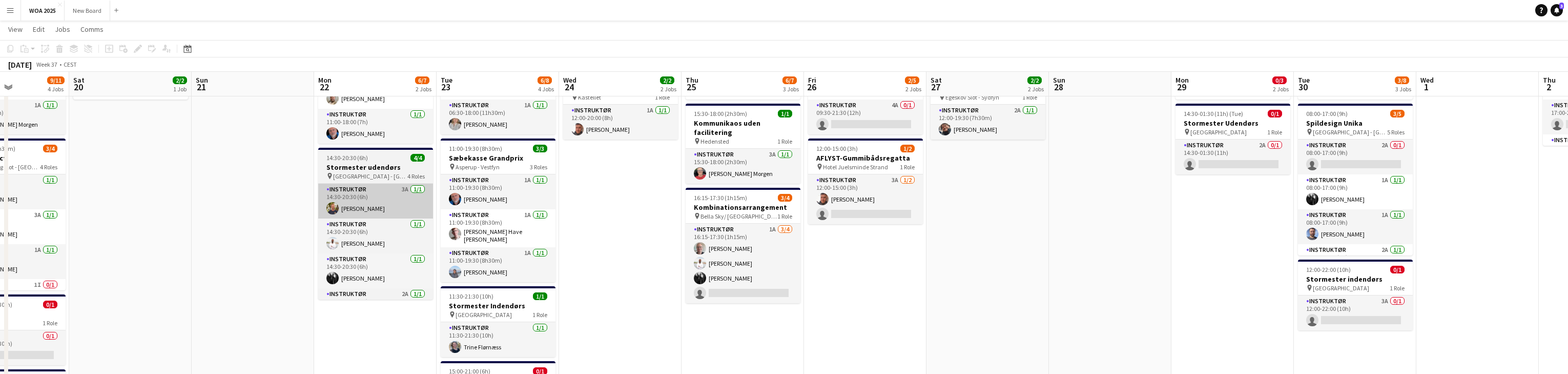
scroll to position [0, 405]
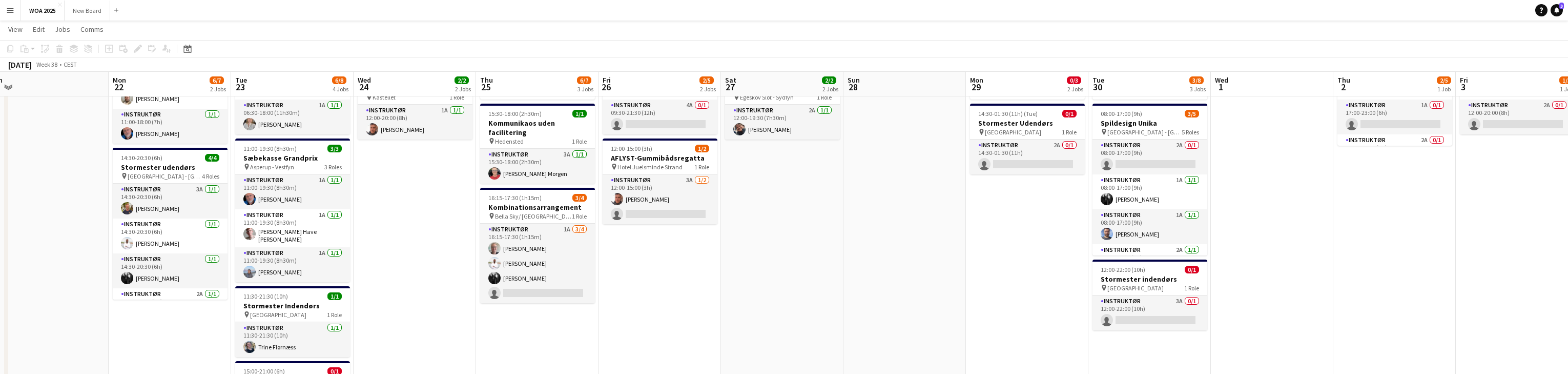
drag, startPoint x: 1200, startPoint y: 249, endPoint x: 903, endPoint y: 259, distance: 297.2
click at [903, 259] on app-calendar-viewport "Thu 18 7/7 4 Jobs Fri 19 9/11 4 Jobs Sat 20 2/2 1 Job Sun 21 Mon 22 6/7 2 Jobs …" at bounding box center [784, 354] width 1568 height 879
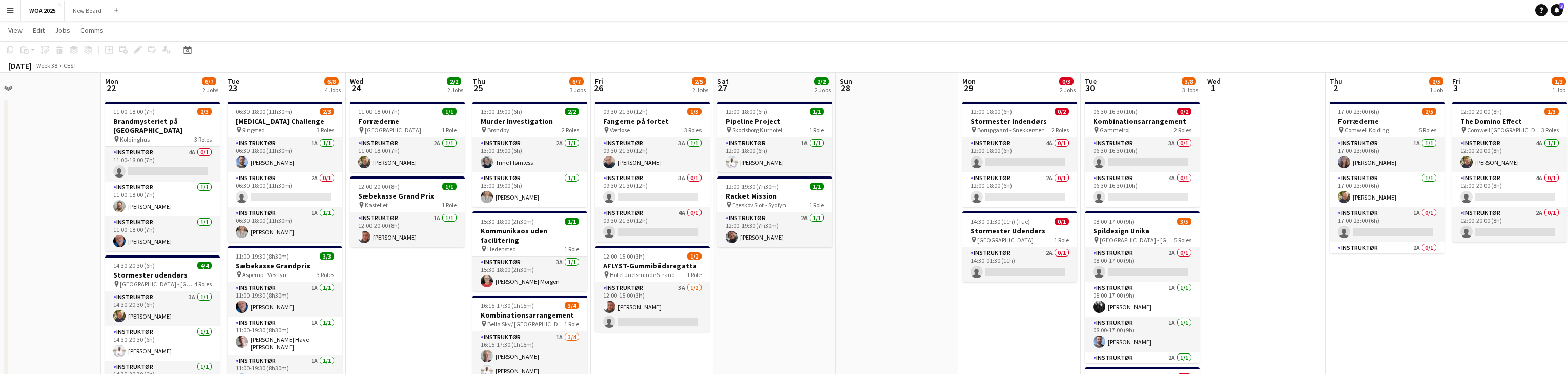
scroll to position [0, 0]
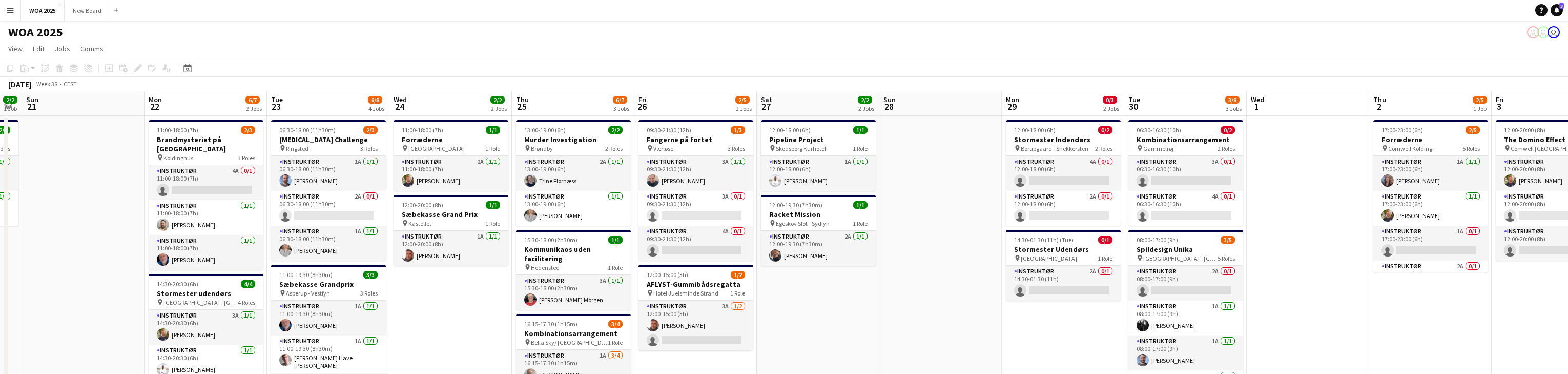
drag, startPoint x: 412, startPoint y: 310, endPoint x: 459, endPoint y: 305, distance: 47.3
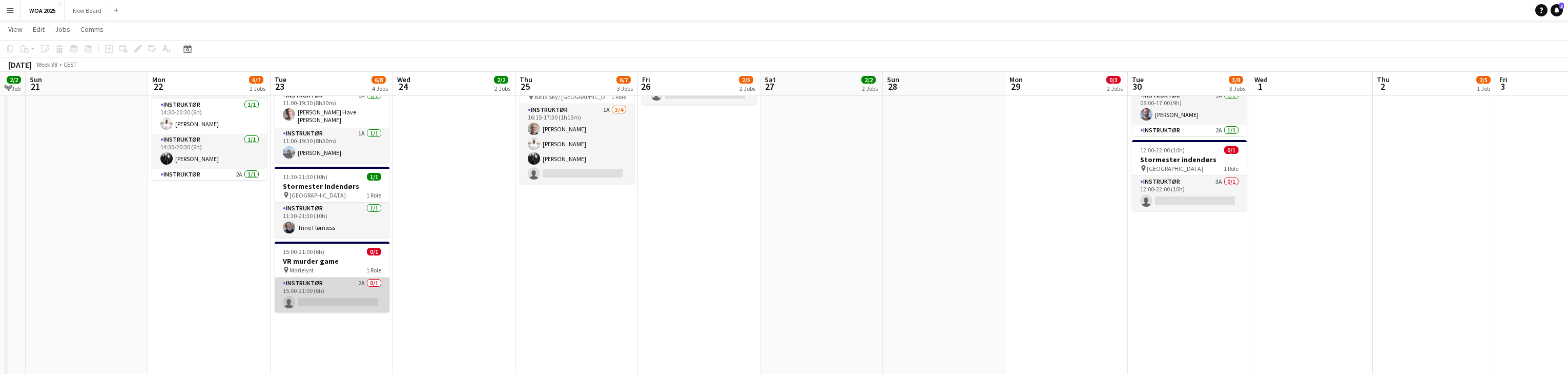
click at [353, 280] on app-card-role "Instruktør 2A 0/1 15:00-21:00 (6h) single-neutral-actions" at bounding box center [331, 295] width 115 height 35
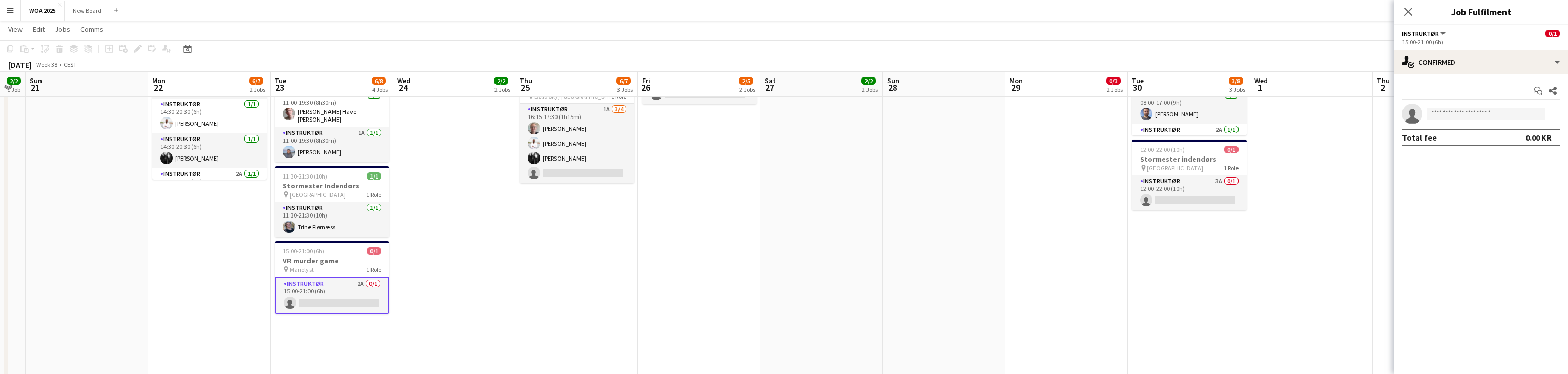
scroll to position [245, 0]
click at [1515, 59] on div "single-neutral-actions-check-2 Confirmed" at bounding box center [1481, 61] width 174 height 24
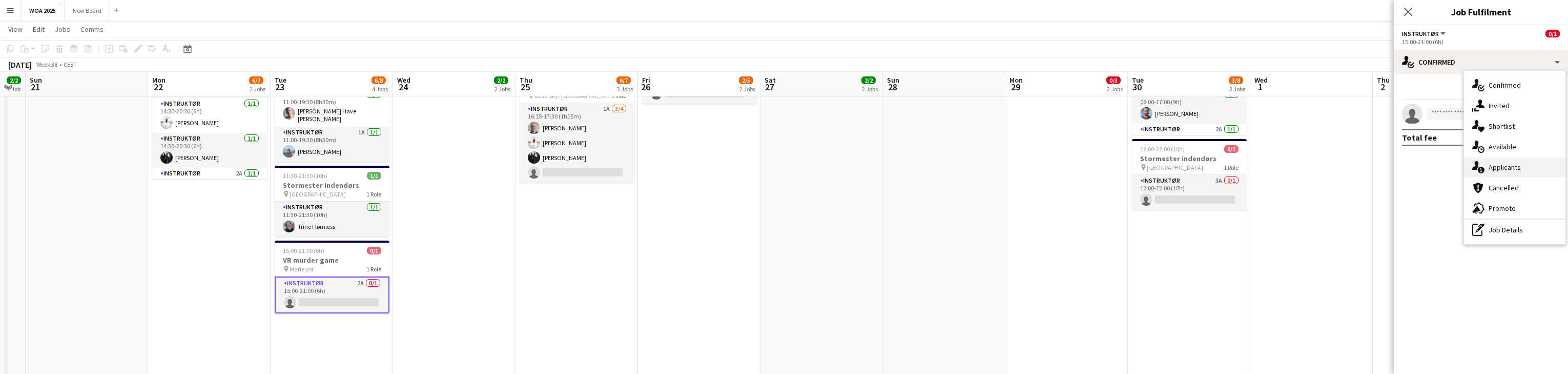
click at [1532, 171] on div "single-neutral-actions-information Applicants" at bounding box center [1514, 167] width 101 height 21
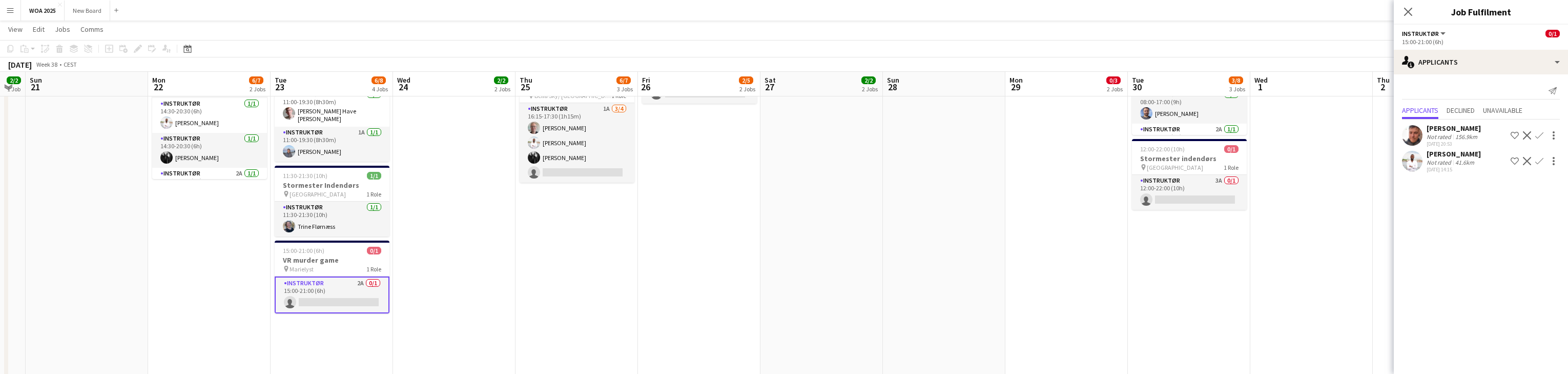
click at [1540, 135] on app-icon "Confirm" at bounding box center [1540, 136] width 8 height 8
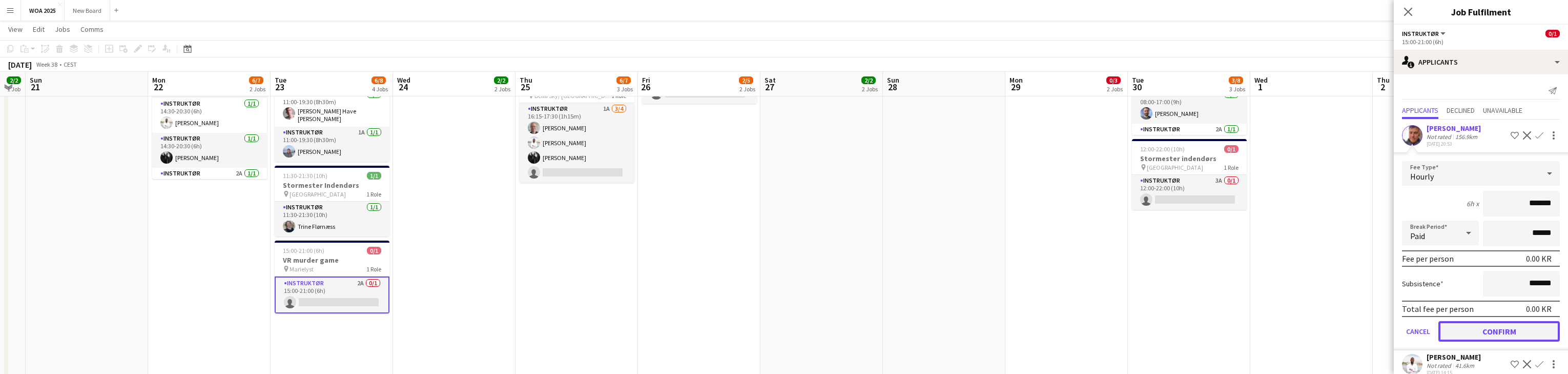
click at [1527, 331] on button "Confirm" at bounding box center [1499, 330] width 121 height 21
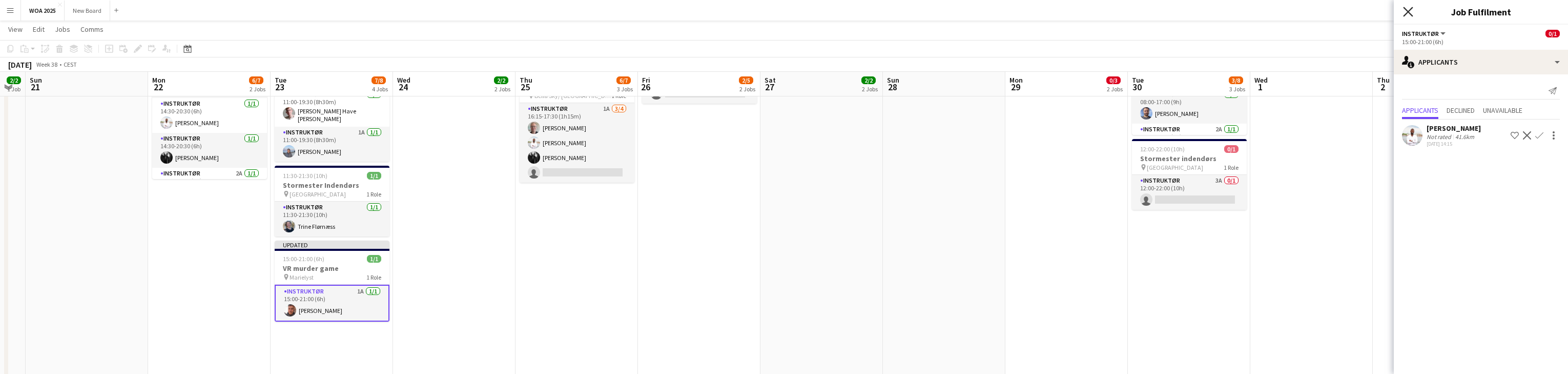
click at [1407, 10] on icon at bounding box center [1408, 12] width 10 height 10
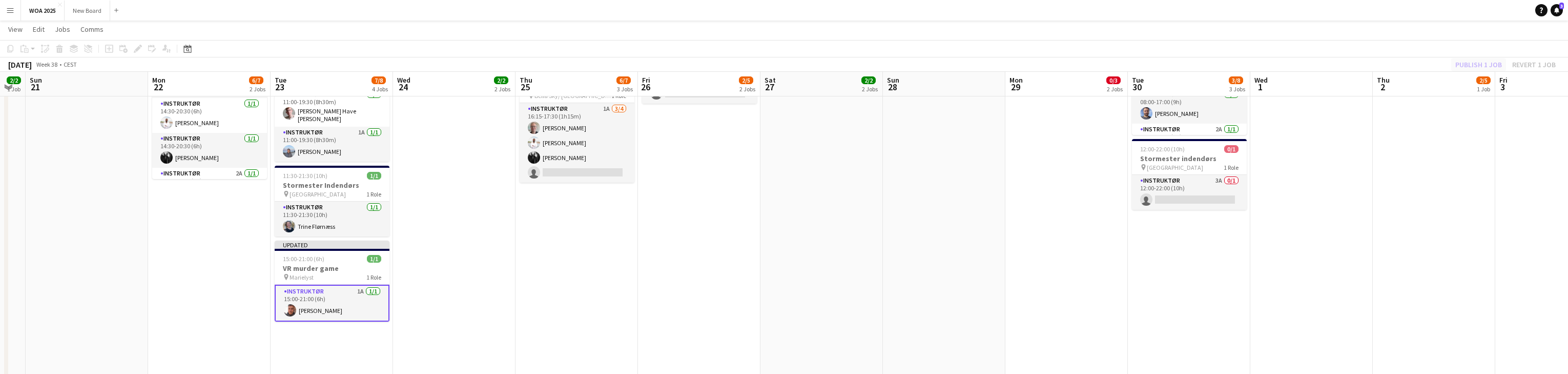
click at [1474, 63] on div "Publish 1 job Revert 1 job" at bounding box center [1505, 64] width 125 height 13
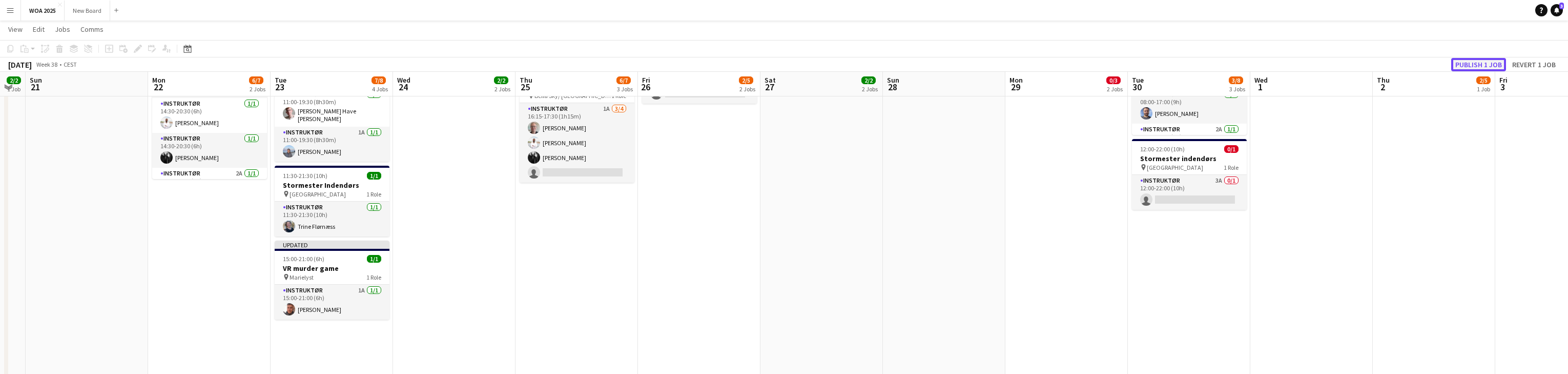
click at [1474, 63] on button "Publish 1 job" at bounding box center [1479, 64] width 55 height 13
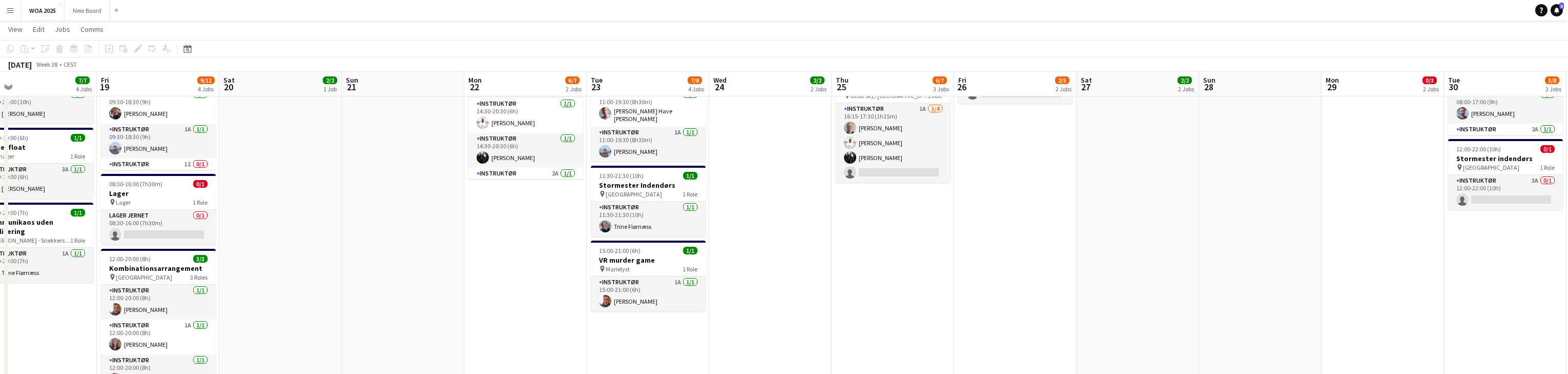
drag, startPoint x: 472, startPoint y: 279, endPoint x: 904, endPoint y: 293, distance: 432.2
click at [906, 295] on app-calendar-viewport "Tue 16 5/5 2 Jobs Wed 17 4/6 4 Jobs Thu 18 7/7 4 Jobs Fri 19 9/11 4 Jobs Sat 20…" at bounding box center [784, 233] width 1568 height 879
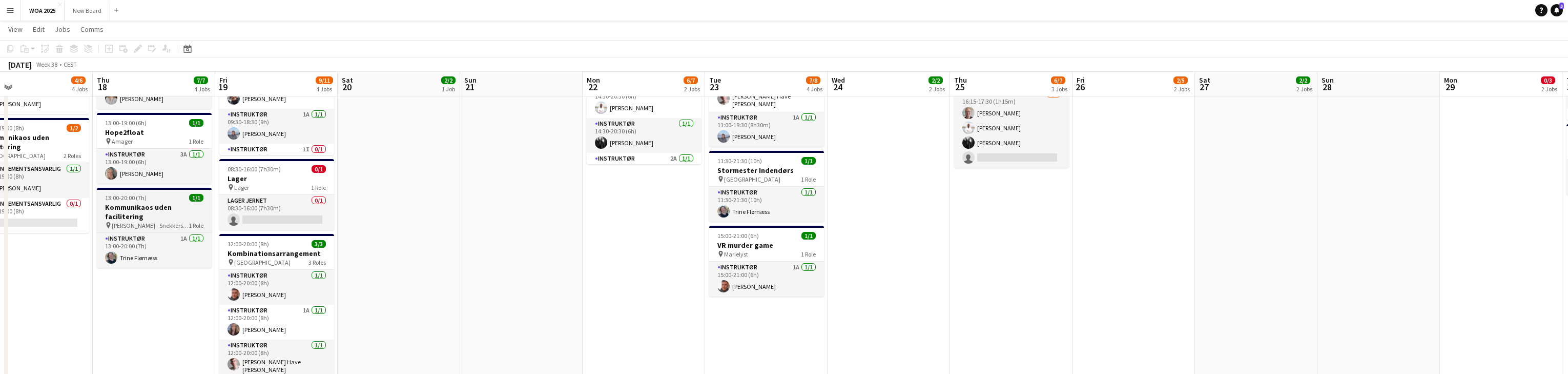
scroll to position [261, 0]
click at [149, 213] on h3 "Kommunikaos uden facilitering" at bounding box center [154, 211] width 115 height 18
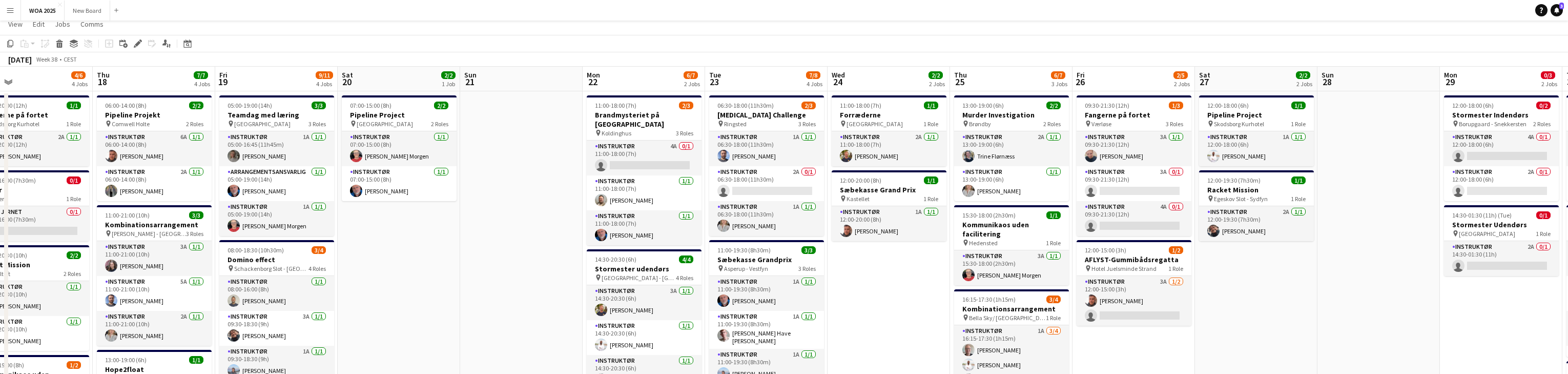
scroll to position [0, 0]
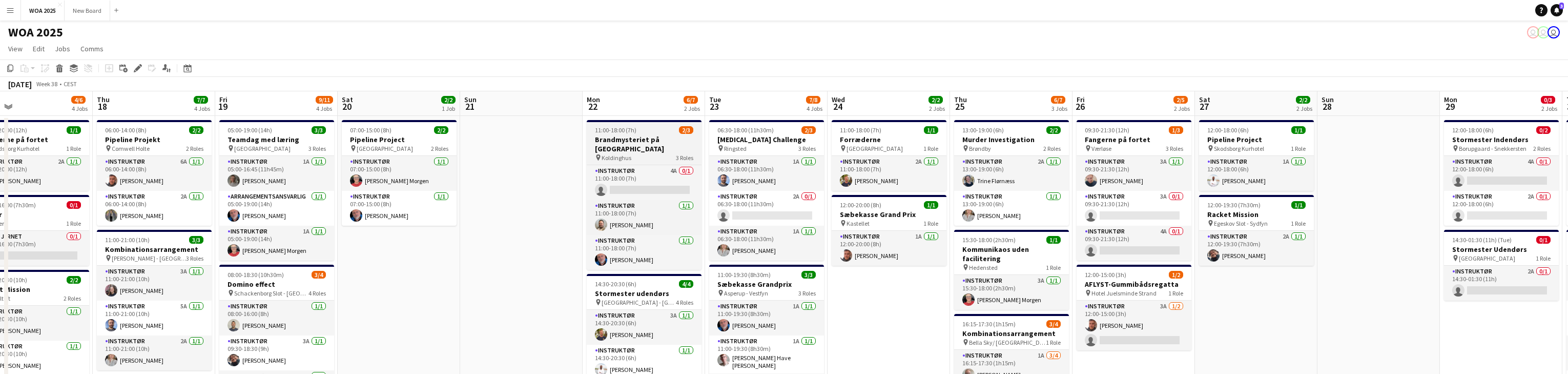
click at [639, 142] on h3 "Brandmysteriet på [GEOGRAPHIC_DATA]" at bounding box center [643, 144] width 115 height 18
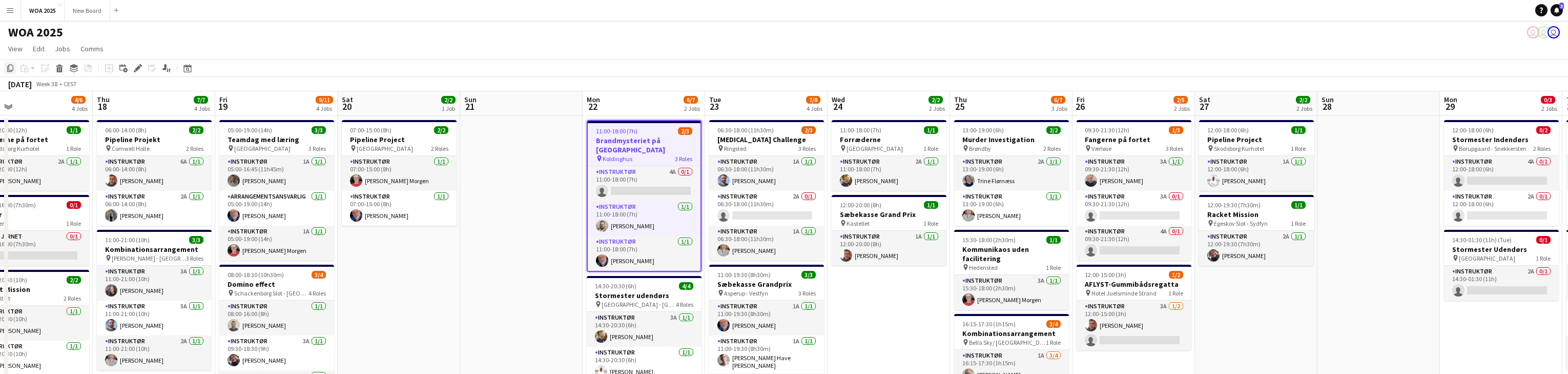
click at [14, 69] on div "Copy" at bounding box center [10, 68] width 13 height 13
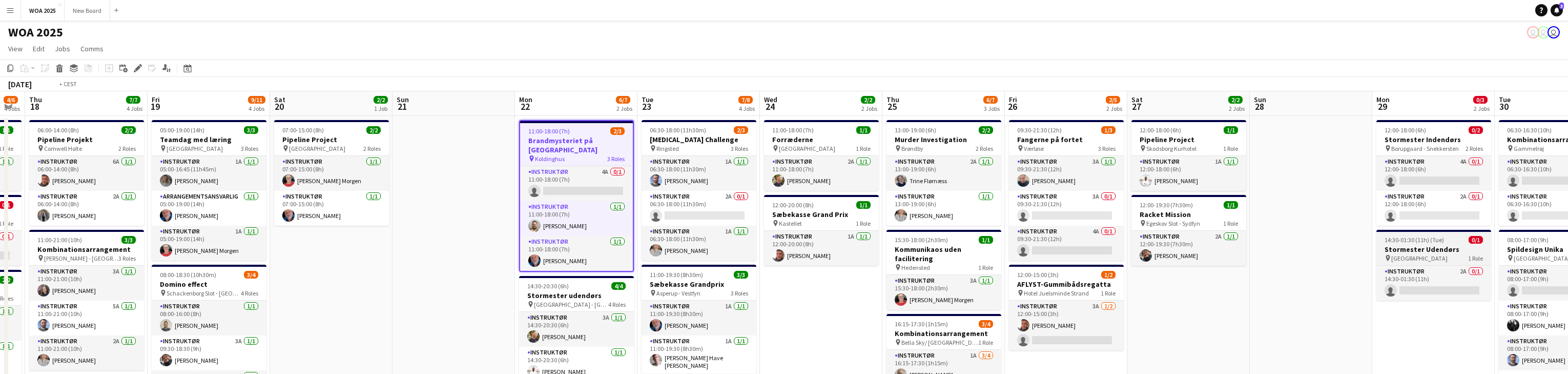
drag, startPoint x: 1257, startPoint y: 315, endPoint x: 626, endPoint y: 249, distance: 634.4
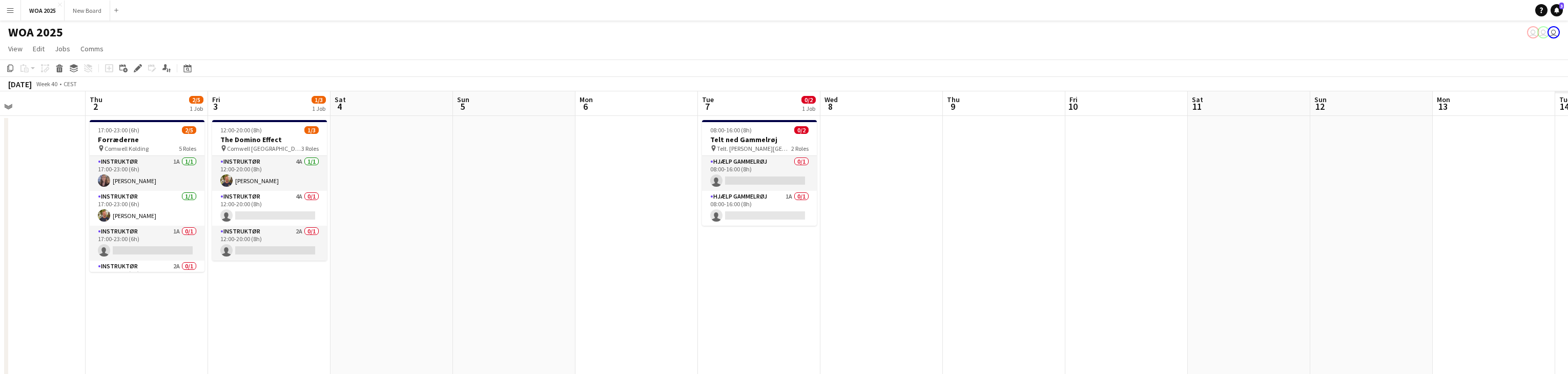
drag, startPoint x: 1140, startPoint y: 274, endPoint x: 211, endPoint y: 185, distance: 933.3
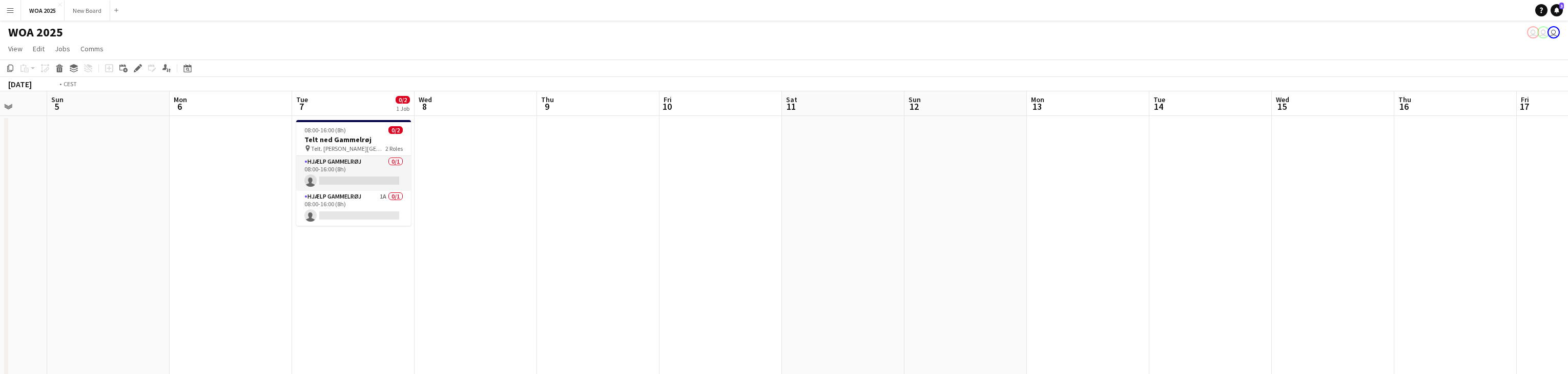
drag, startPoint x: 1043, startPoint y: 235, endPoint x: -39, endPoint y: 115, distance: 1088.6
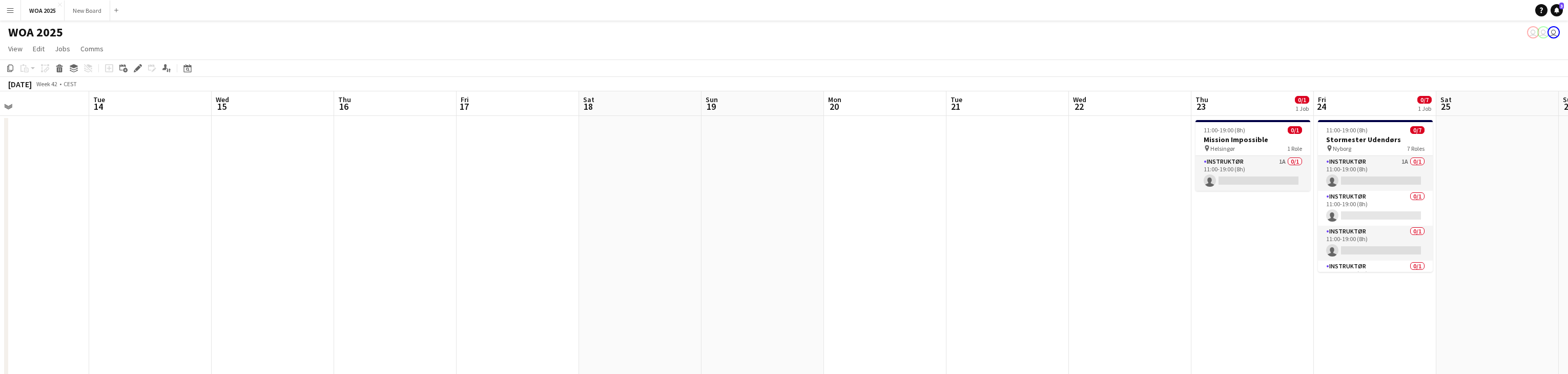
drag, startPoint x: 857, startPoint y: 194, endPoint x: 82, endPoint y: 93, distance: 781.6
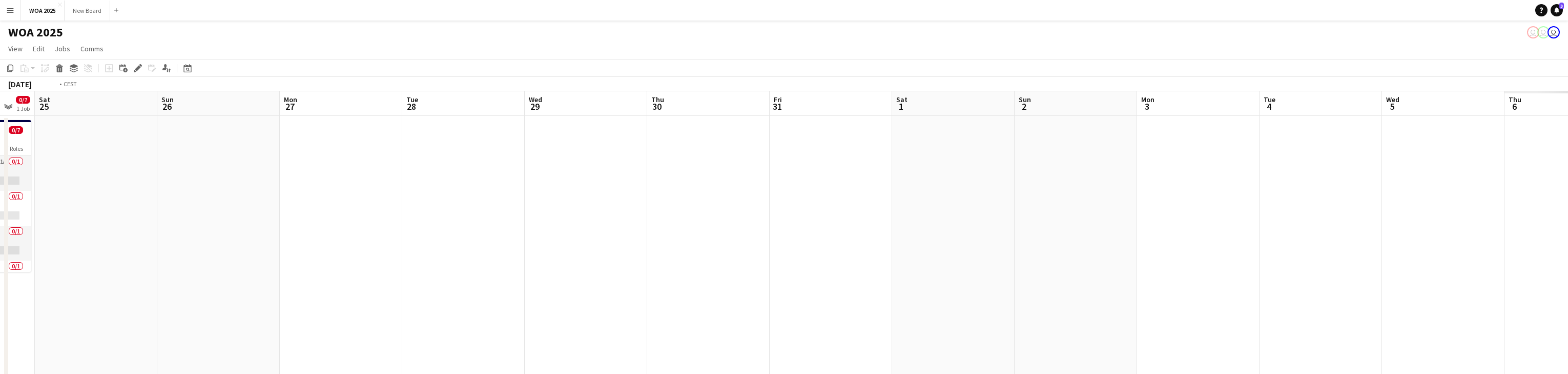
drag, startPoint x: 1112, startPoint y: 205, endPoint x: 190, endPoint y: 91, distance: 929.0
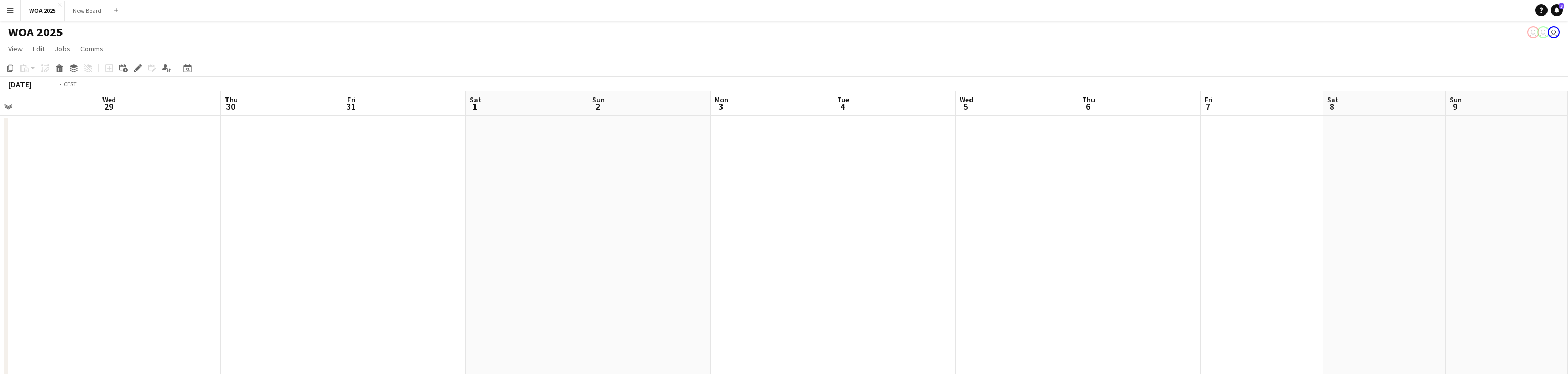
drag, startPoint x: 1156, startPoint y: 209, endPoint x: 140, endPoint y: 97, distance: 1022.2
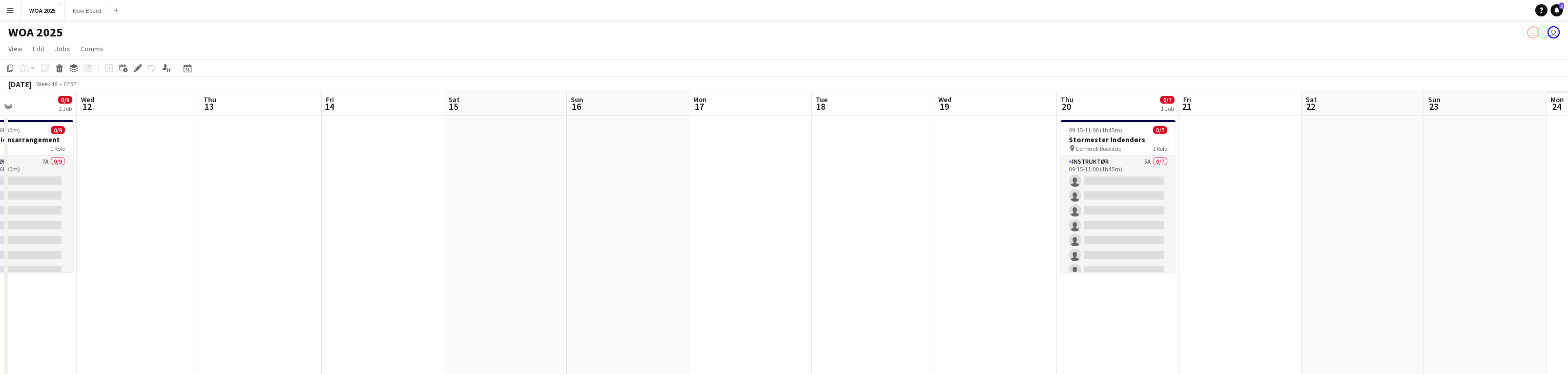
drag, startPoint x: 492, startPoint y: 165, endPoint x: 169, endPoint y: 124, distance: 325.6
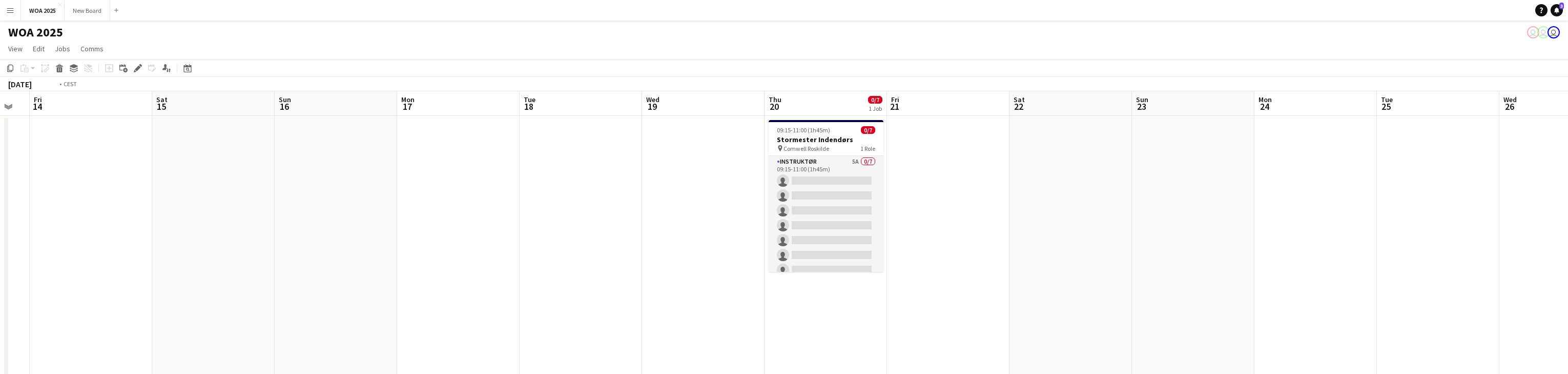
drag, startPoint x: 380, startPoint y: 172, endPoint x: 203, endPoint y: 141, distance: 179.7
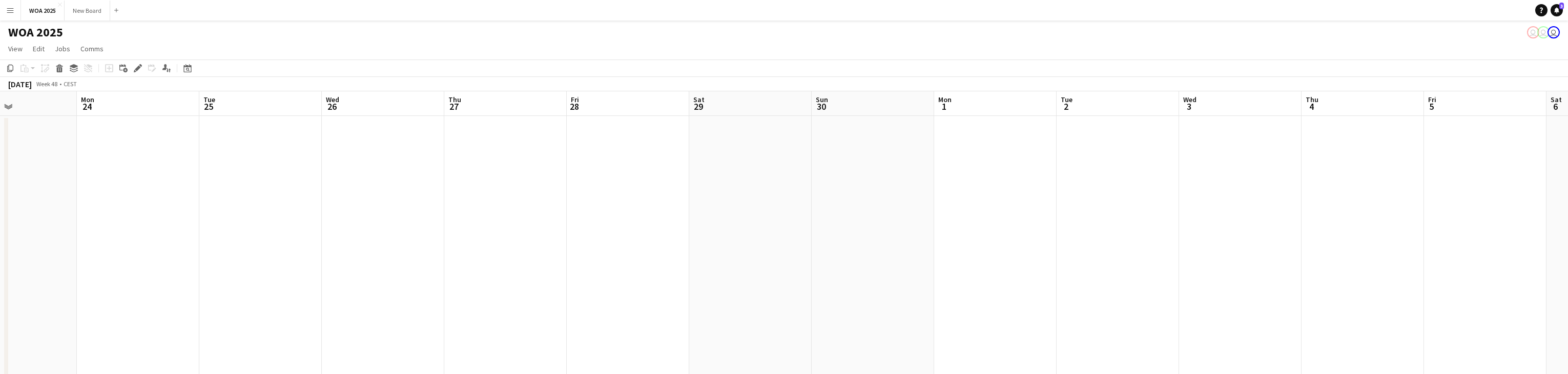
scroll to position [0, 406]
drag, startPoint x: 1099, startPoint y: 287, endPoint x: 739, endPoint y: 236, distance: 363.6
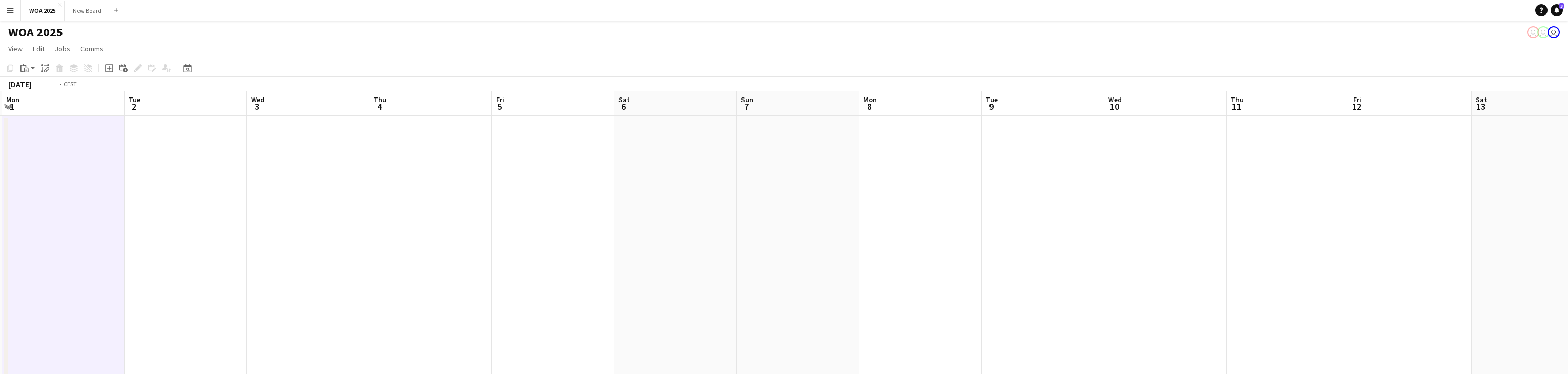
drag, startPoint x: 1080, startPoint y: 288, endPoint x: 254, endPoint y: 204, distance: 830.3
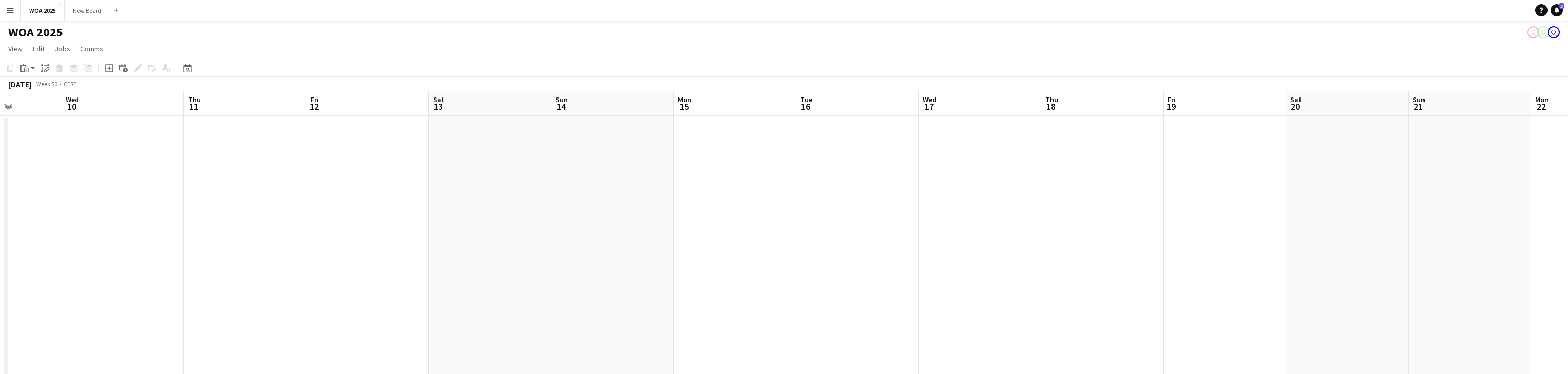
drag, startPoint x: 505, startPoint y: 249, endPoint x: 172, endPoint y: 206, distance: 335.8
drag, startPoint x: 646, startPoint y: 256, endPoint x: 1145, endPoint y: 263, distance: 499.0
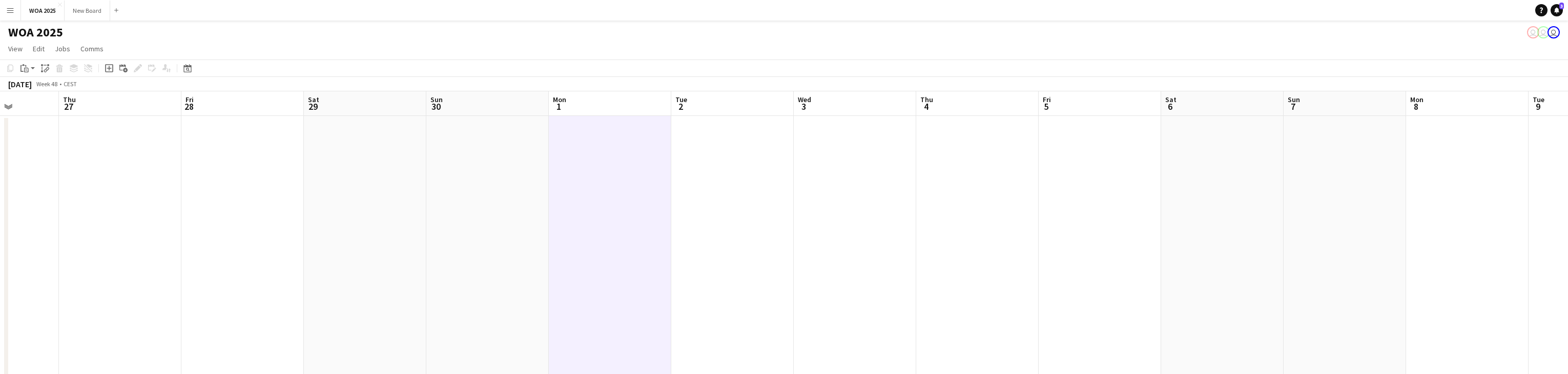
drag, startPoint x: 418, startPoint y: 233, endPoint x: 838, endPoint y: 235, distance: 420.0
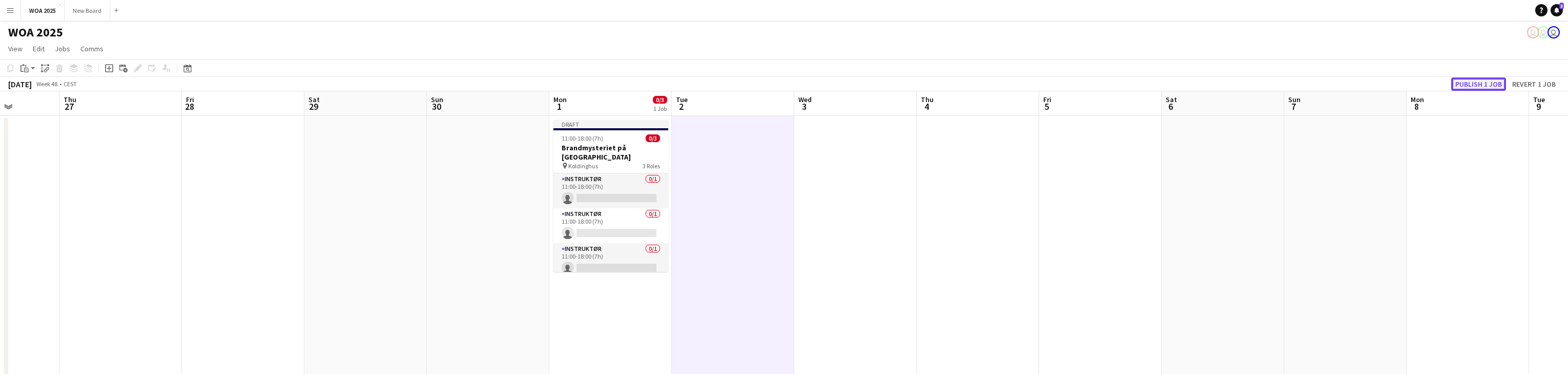
click at [1483, 82] on button "Publish 1 job" at bounding box center [1479, 84] width 55 height 13
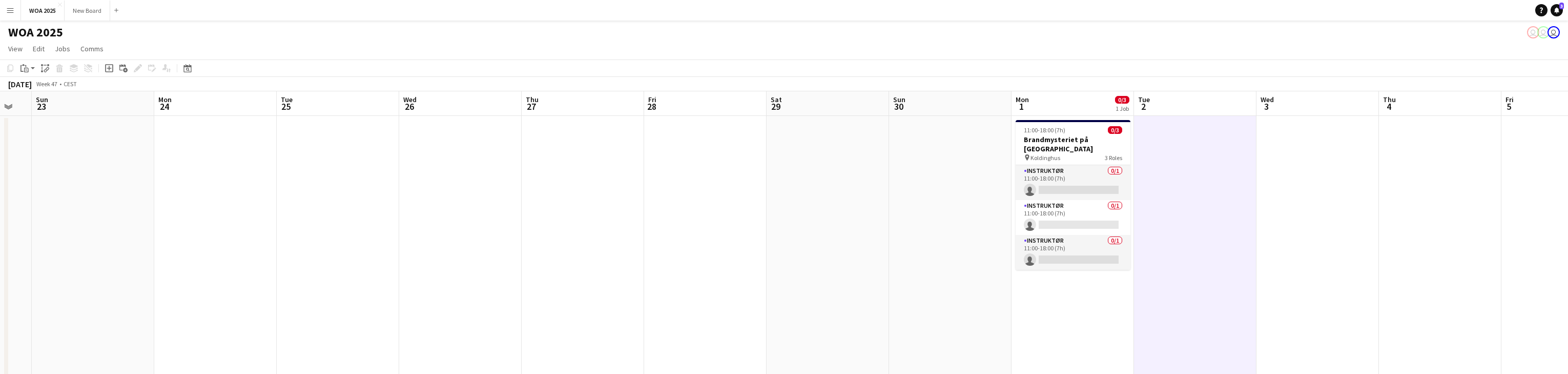
drag, startPoint x: 322, startPoint y: 213, endPoint x: 887, endPoint y: 130, distance: 571.1
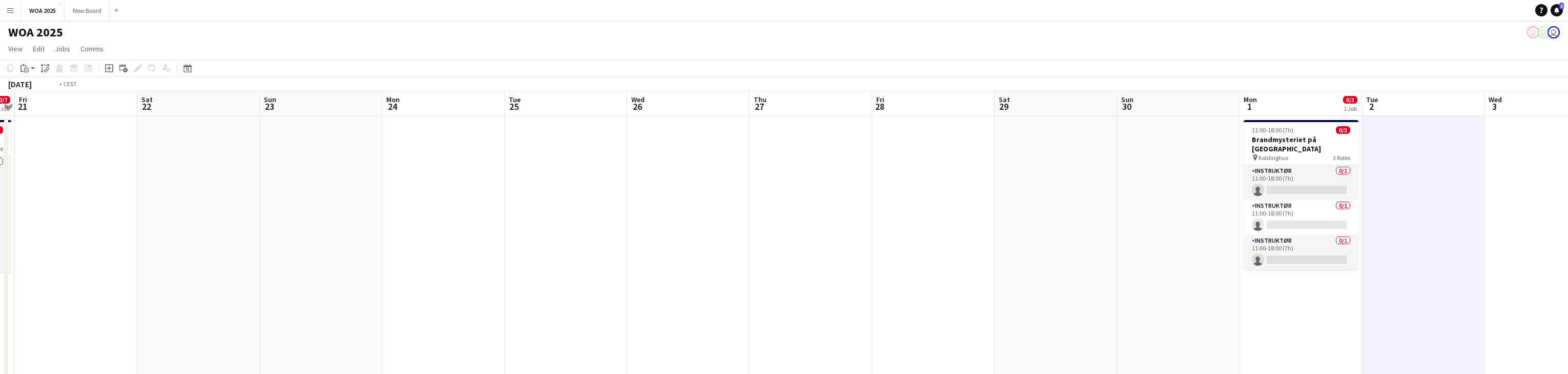
drag, startPoint x: 361, startPoint y: 181, endPoint x: 857, endPoint y: 137, distance: 497.9
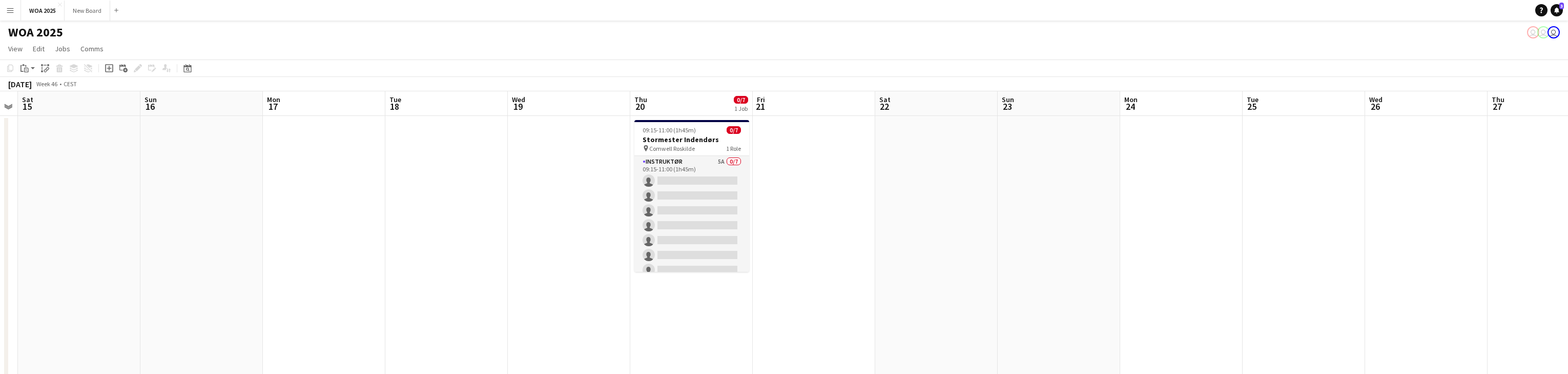
drag, startPoint x: 269, startPoint y: 203, endPoint x: 932, endPoint y: 178, distance: 663.5
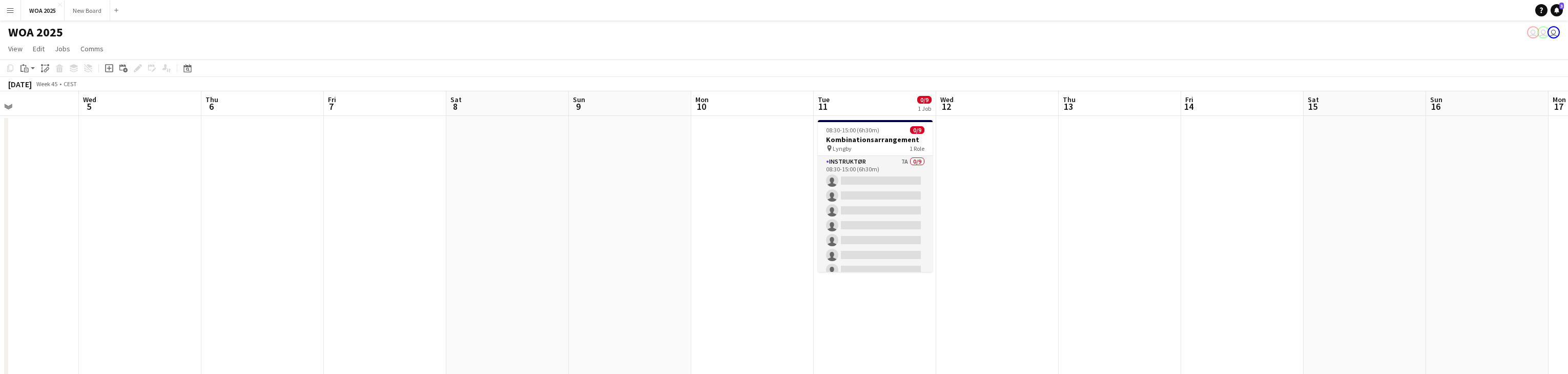
drag, startPoint x: 650, startPoint y: 225, endPoint x: 736, endPoint y: 190, distance: 92.8
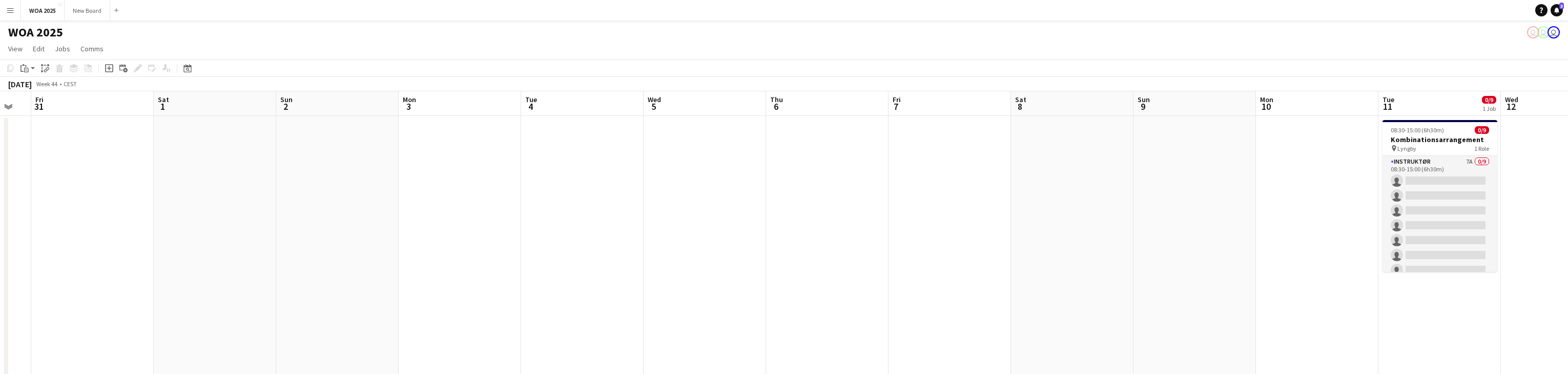
drag, startPoint x: 677, startPoint y: 182, endPoint x: 938, endPoint y: 182, distance: 261.0
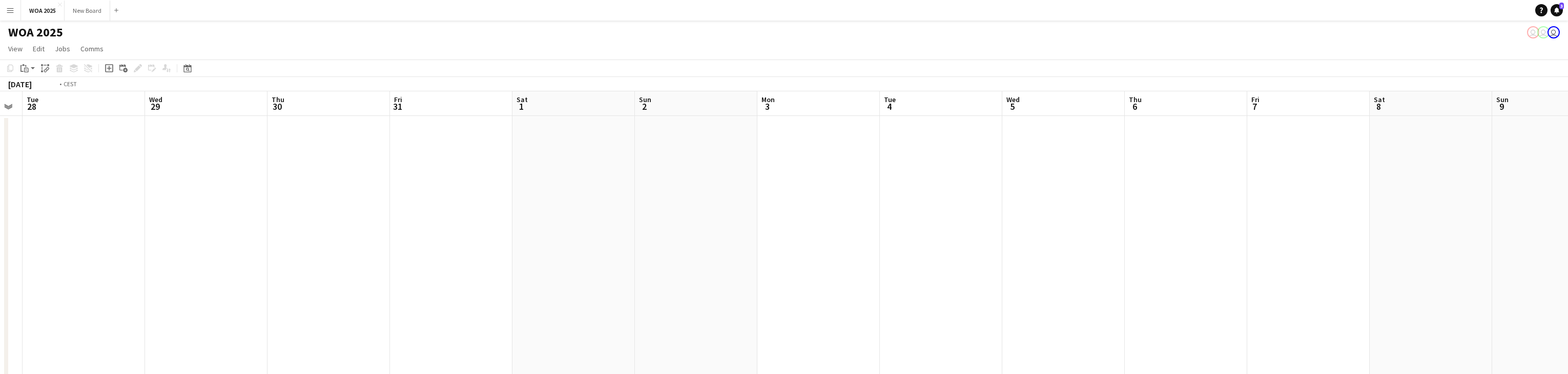
drag, startPoint x: 240, startPoint y: 200, endPoint x: 858, endPoint y: 144, distance: 620.5
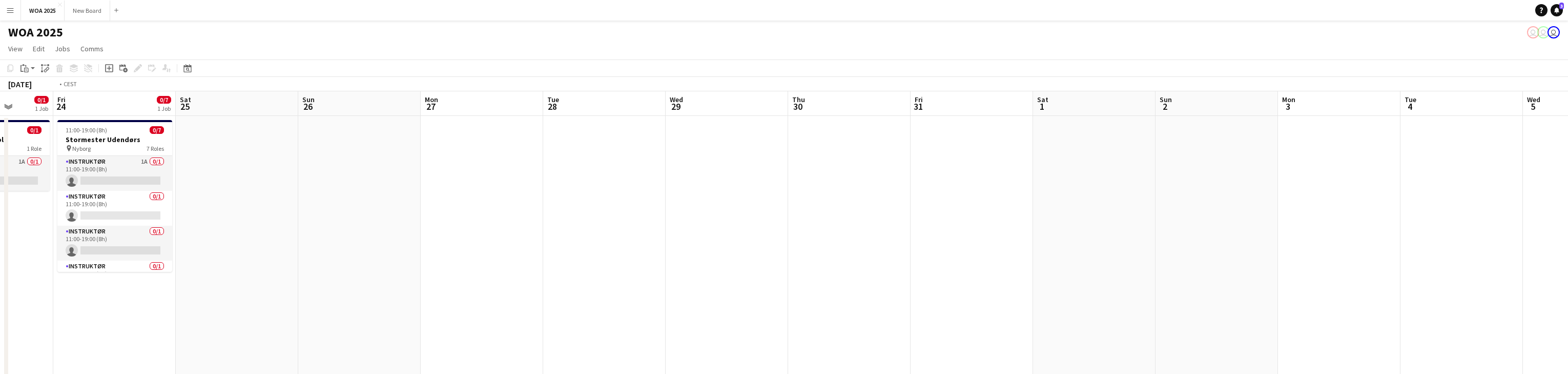
drag, startPoint x: 453, startPoint y: 208, endPoint x: 1130, endPoint y: 121, distance: 682.6
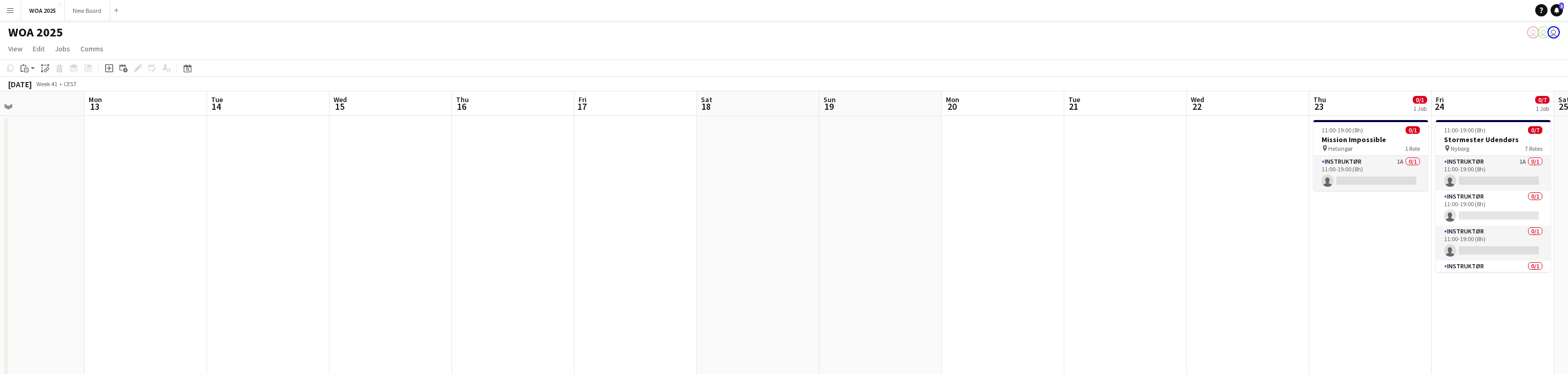
drag, startPoint x: 746, startPoint y: 167, endPoint x: 1085, endPoint y: 136, distance: 340.4
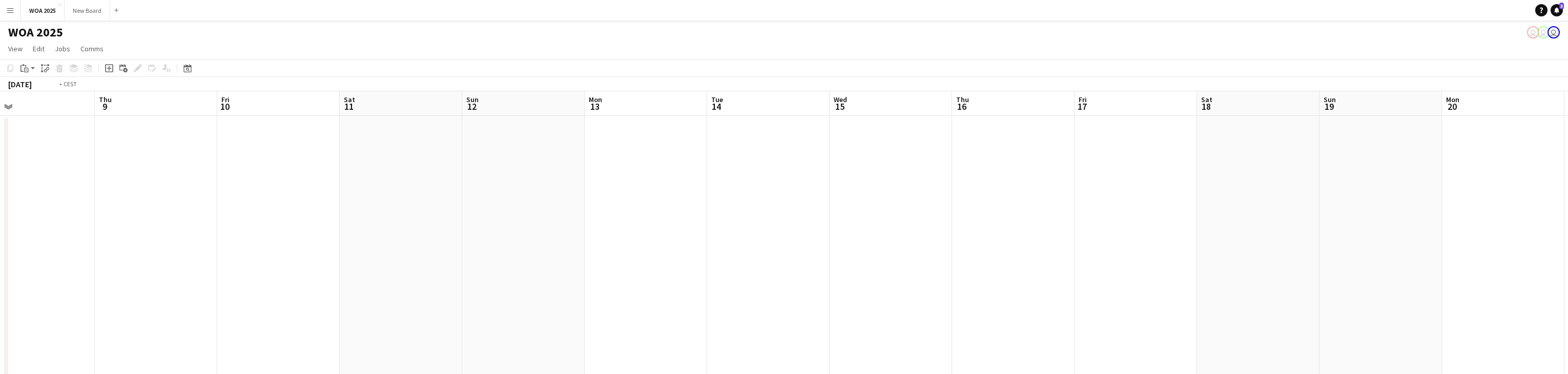
drag, startPoint x: 304, startPoint y: 248, endPoint x: 1064, endPoint y: 145, distance: 766.9
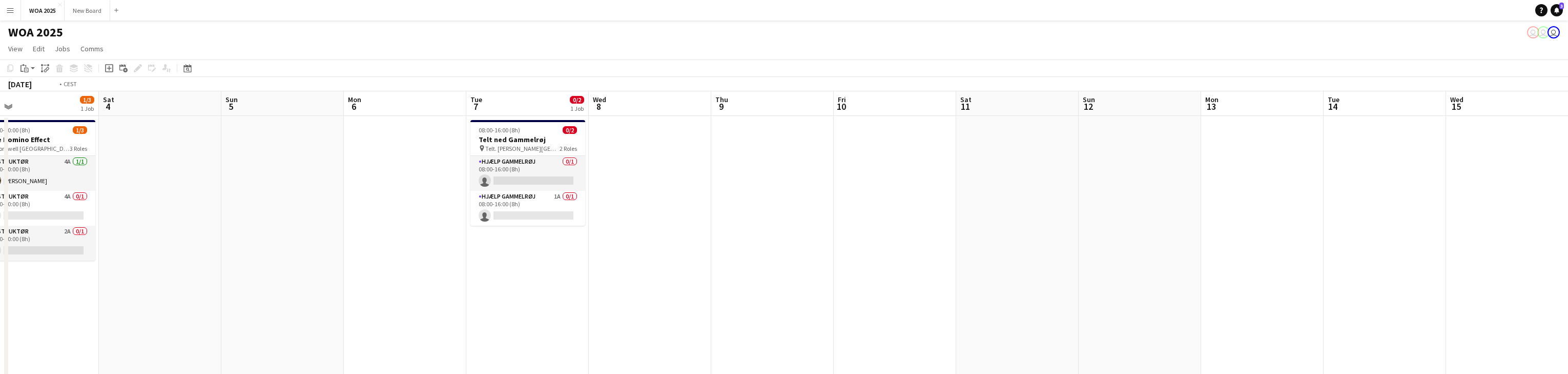
drag, startPoint x: 418, startPoint y: 254, endPoint x: 702, endPoint y: 211, distance: 287.2
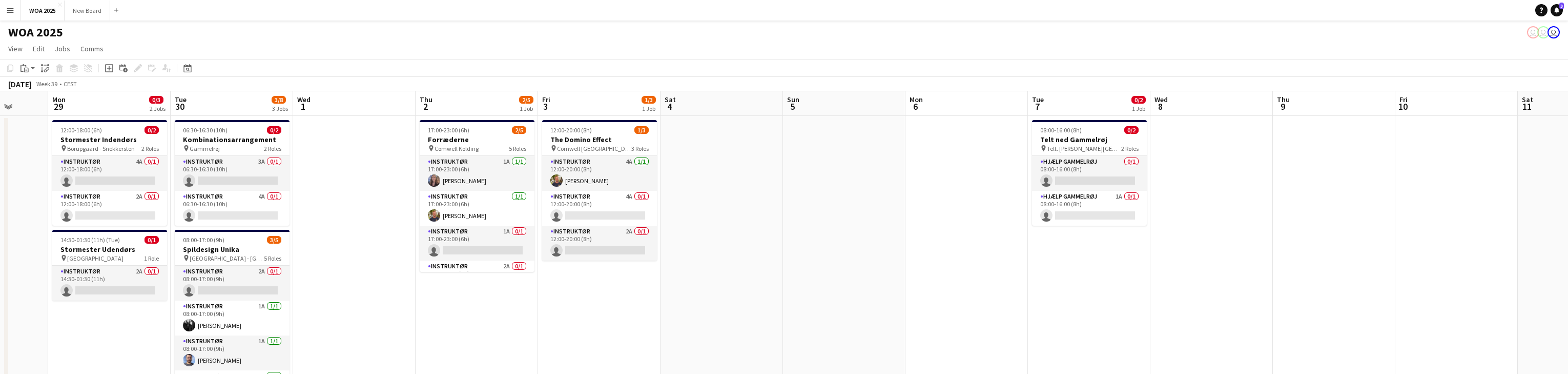
drag, startPoint x: 305, startPoint y: 233, endPoint x: 935, endPoint y: 183, distance: 632.0
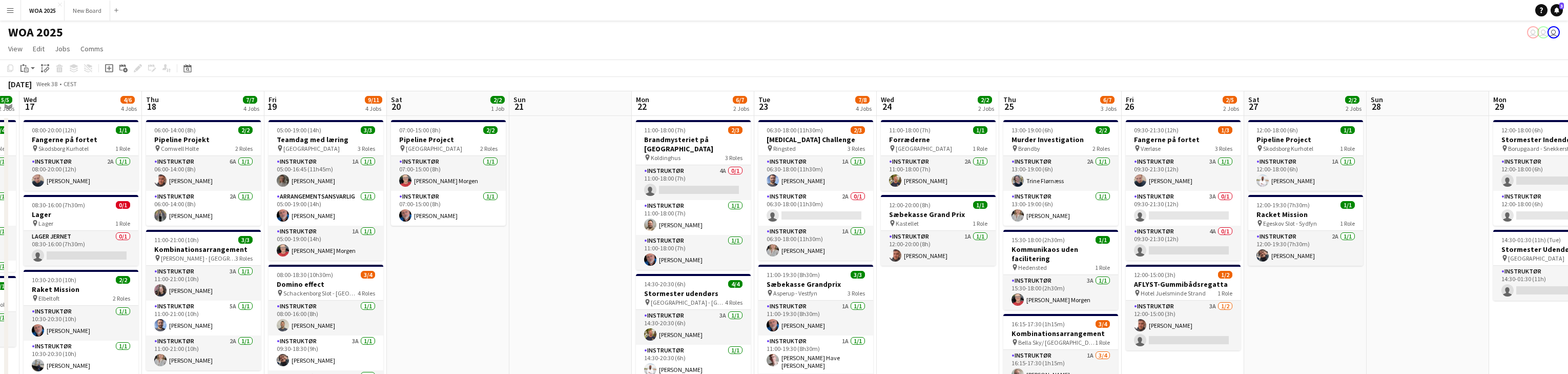
scroll to position [0, 345]
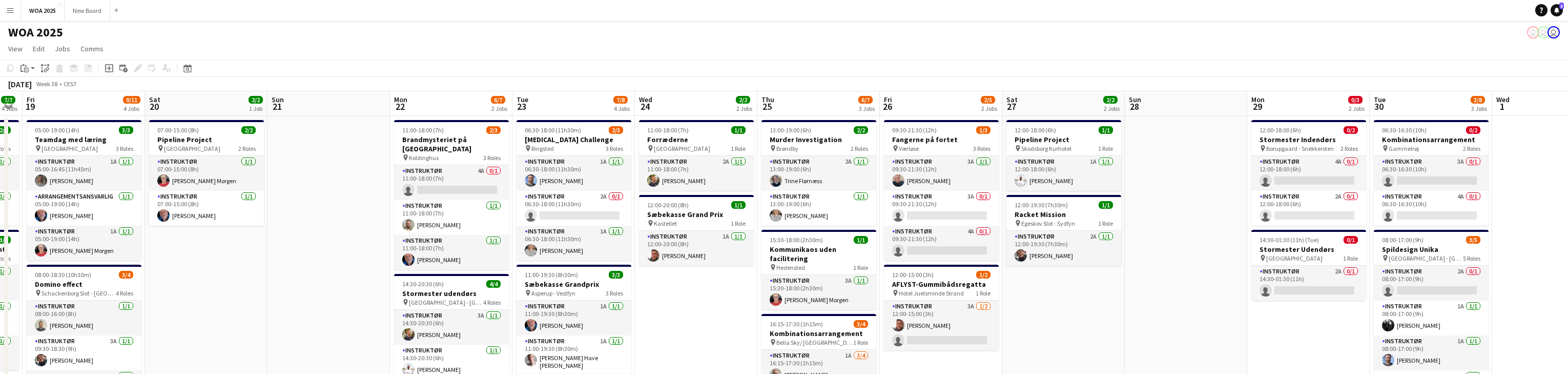
drag, startPoint x: 338, startPoint y: 280, endPoint x: 905, endPoint y: 213, distance: 570.9
click at [443, 137] on h3 "Brandmysteriet på [GEOGRAPHIC_DATA]" at bounding box center [451, 144] width 115 height 18
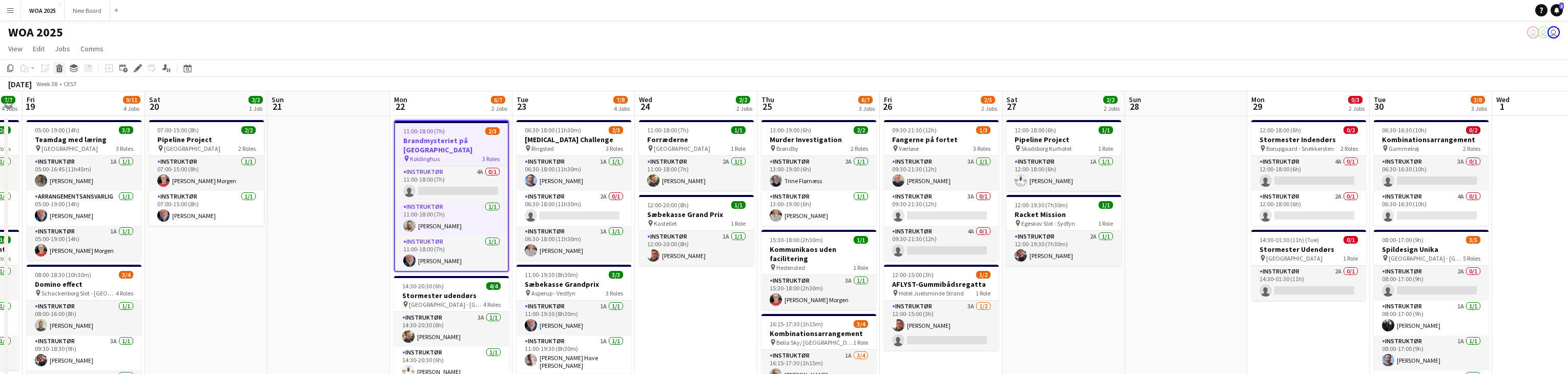
click at [58, 65] on icon at bounding box center [59, 65] width 7 height 3
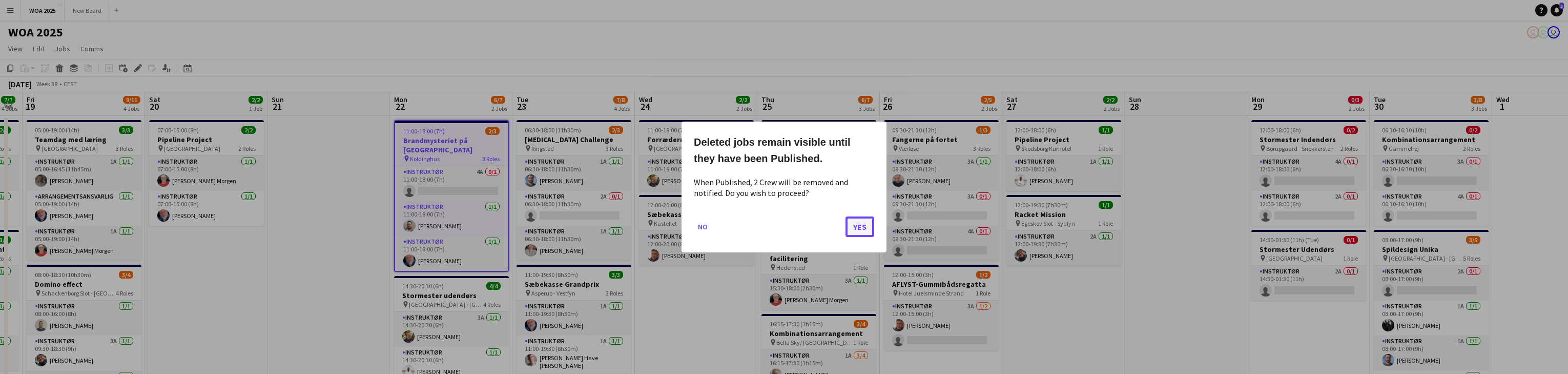
click at [858, 224] on button "Yes" at bounding box center [860, 226] width 28 height 21
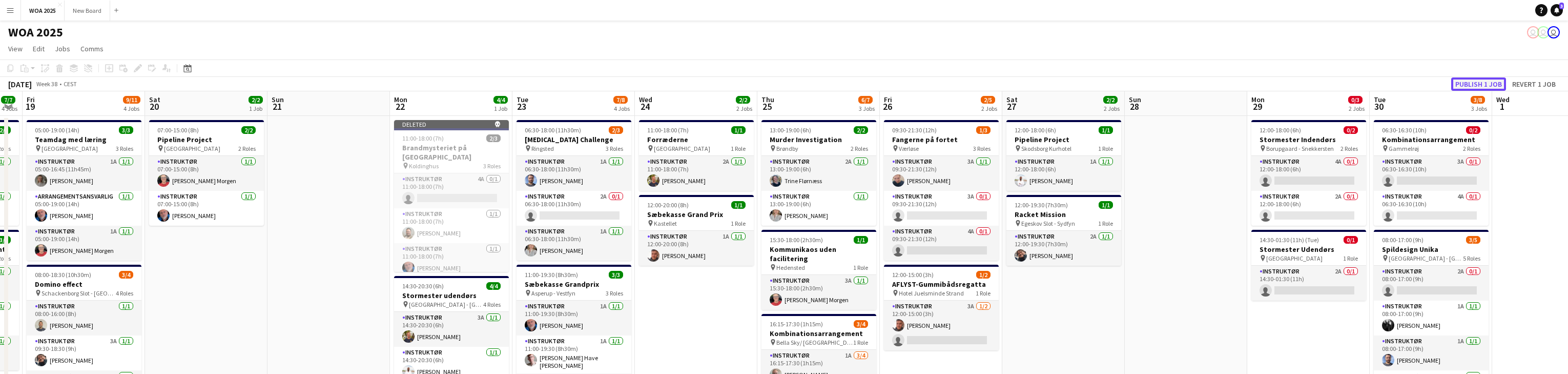
click at [1480, 84] on button "Publish 1 job" at bounding box center [1479, 84] width 55 height 13
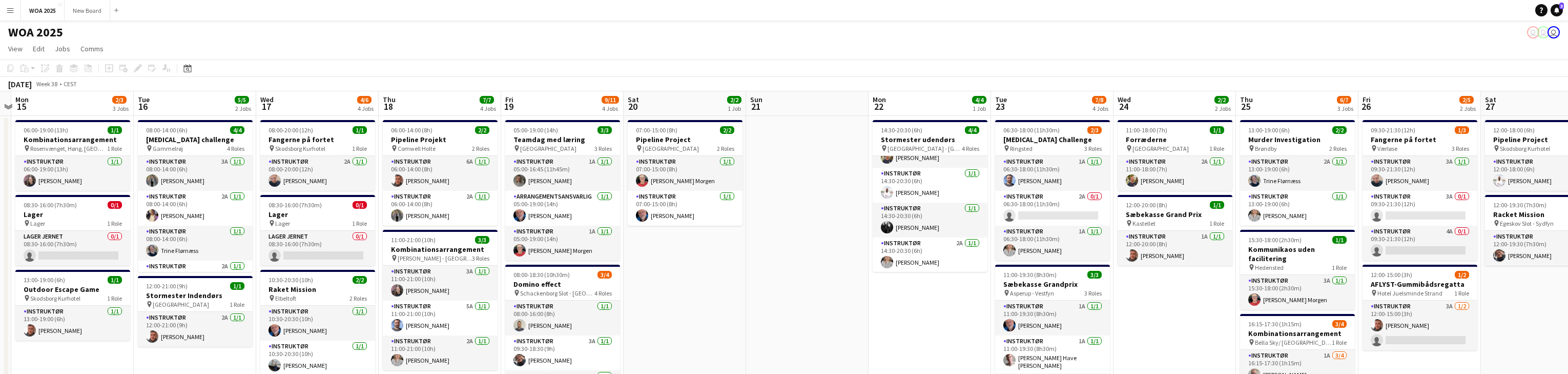
scroll to position [0, 269]
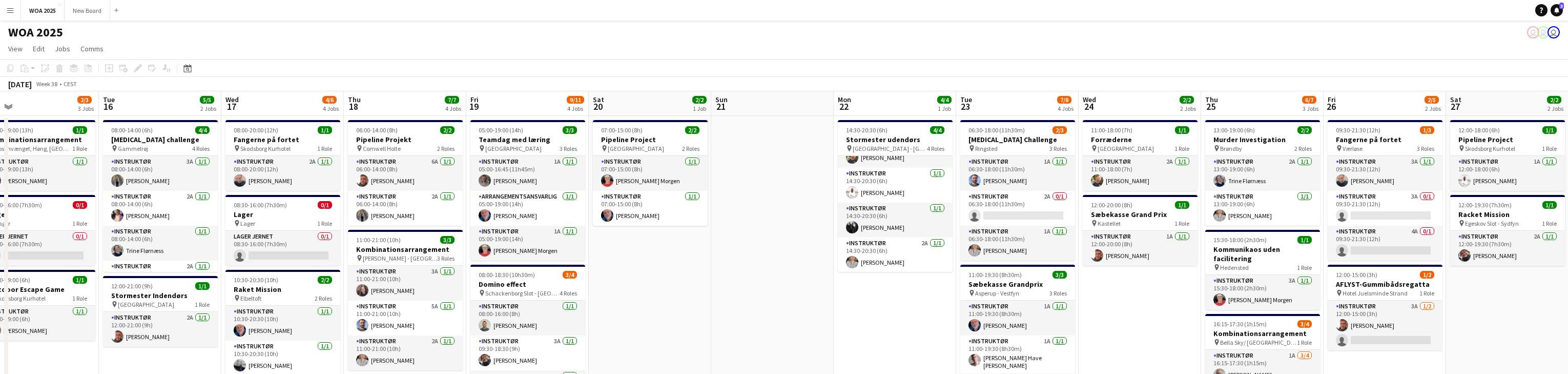
drag, startPoint x: 327, startPoint y: 256, endPoint x: 771, endPoint y: 259, distance: 444.0
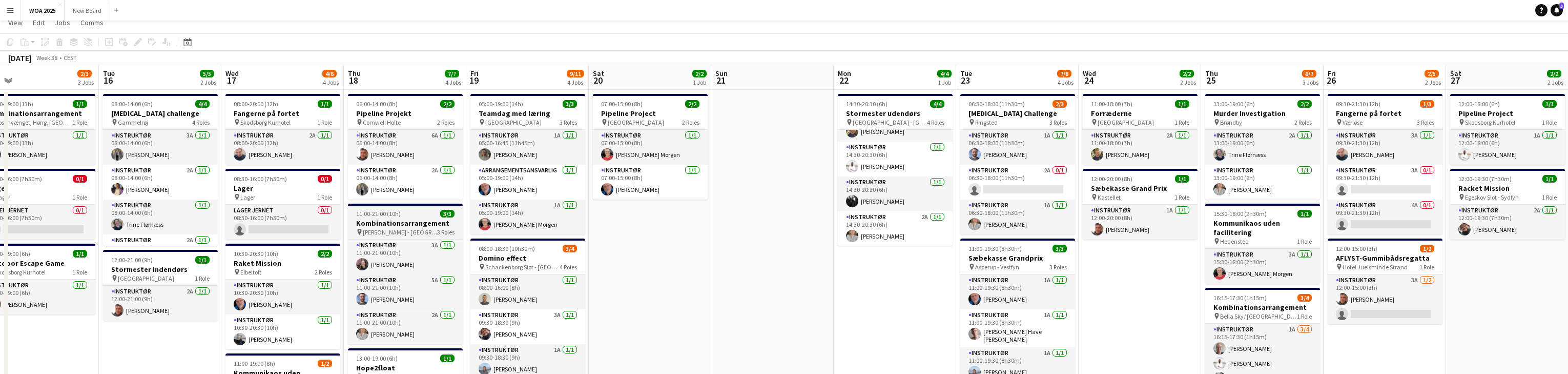
scroll to position [0, 0]
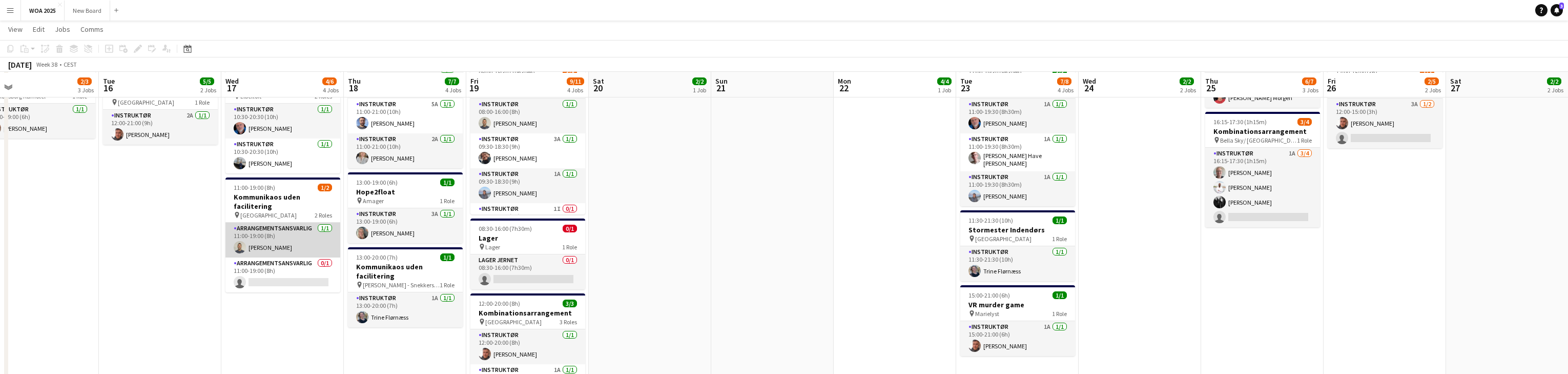
click at [305, 243] on app-card-role "Arrangementsansvarlig [DATE] 11:00-19:00 (8h) [PERSON_NAME]" at bounding box center [283, 240] width 115 height 35
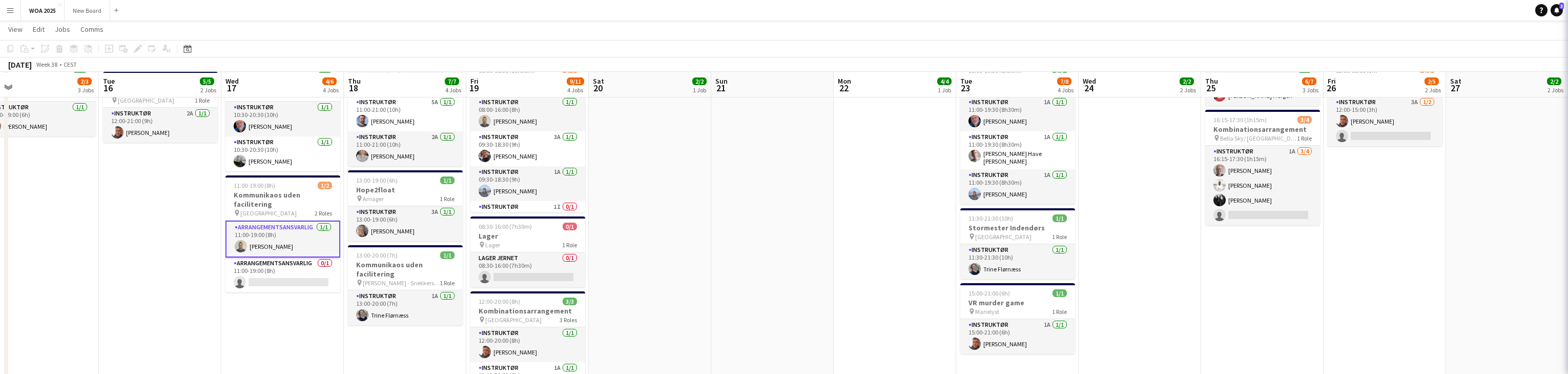
scroll to position [204, 0]
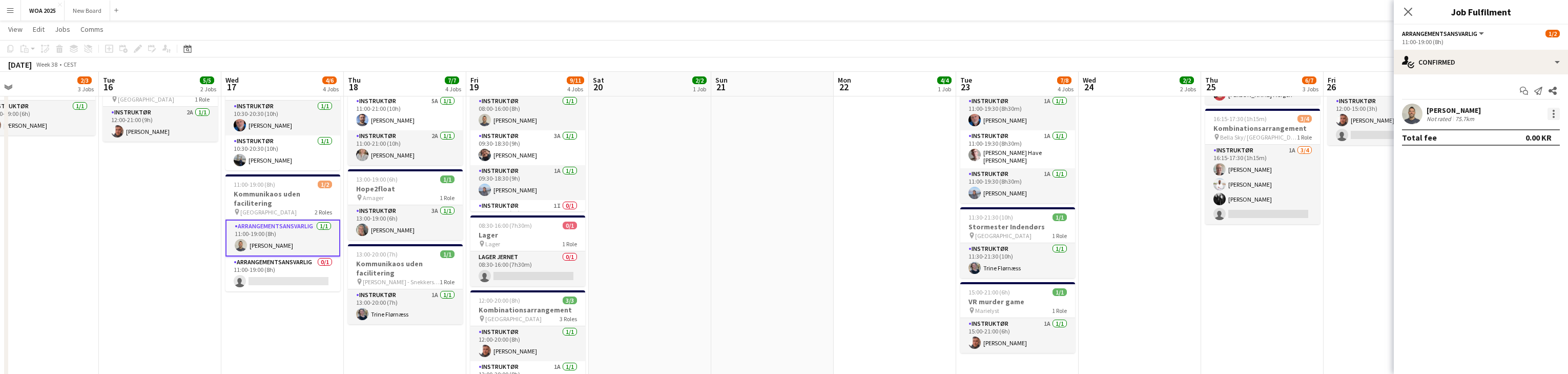
click at [1554, 110] on div at bounding box center [1554, 110] width 2 height 2
click at [1545, 256] on span "Set as supervisor" at bounding box center [1520, 255] width 64 height 8
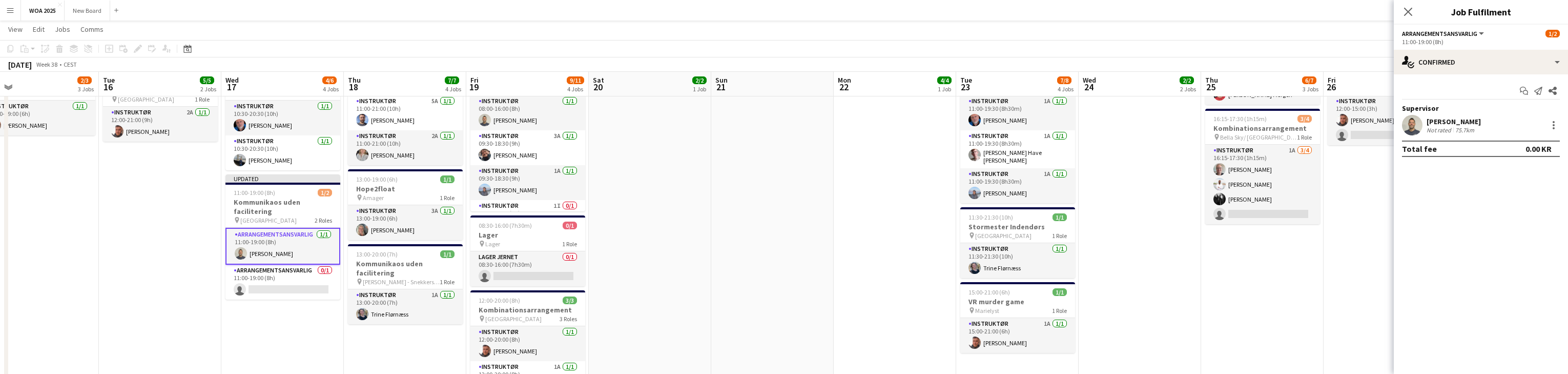
click at [161, 279] on app-date-cell "08:00-14:00 (6h) 4/4 [MEDICAL_DATA] challenge pin Gammelrøj 4 Roles Instruktør …" at bounding box center [160, 312] width 122 height 804
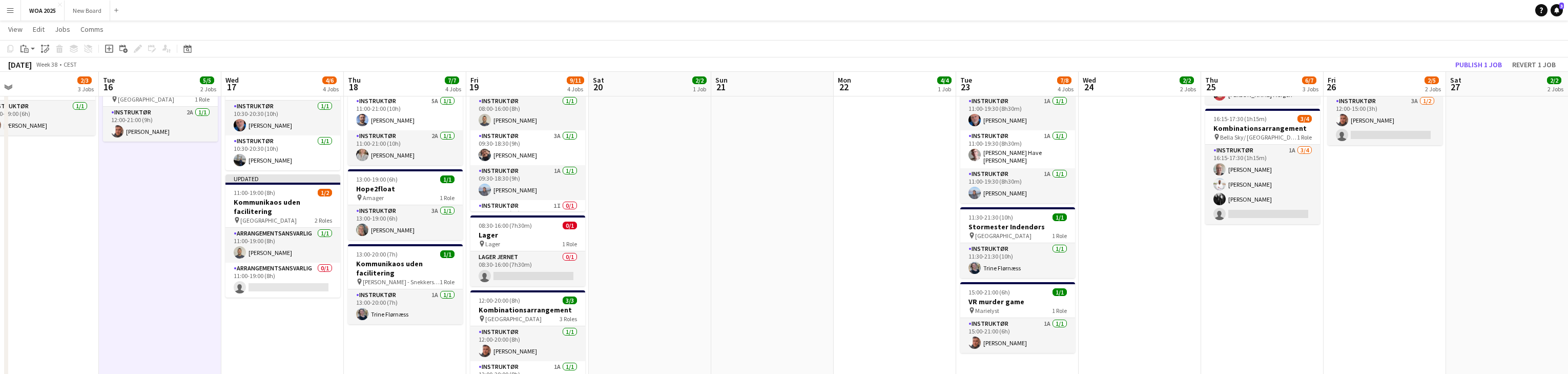
click at [281, 332] on app-date-cell "08:00-20:00 (12h) 1/1 Fangerne på fortet pin Skodsborg Kurhotel 1 Role Instrukt…" at bounding box center [283, 312] width 122 height 804
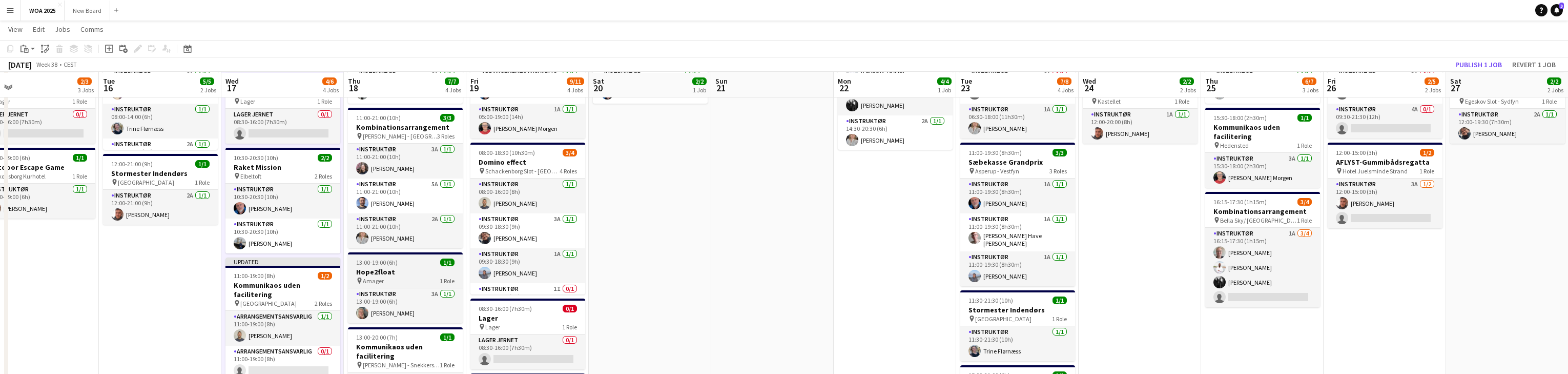
scroll to position [122, 0]
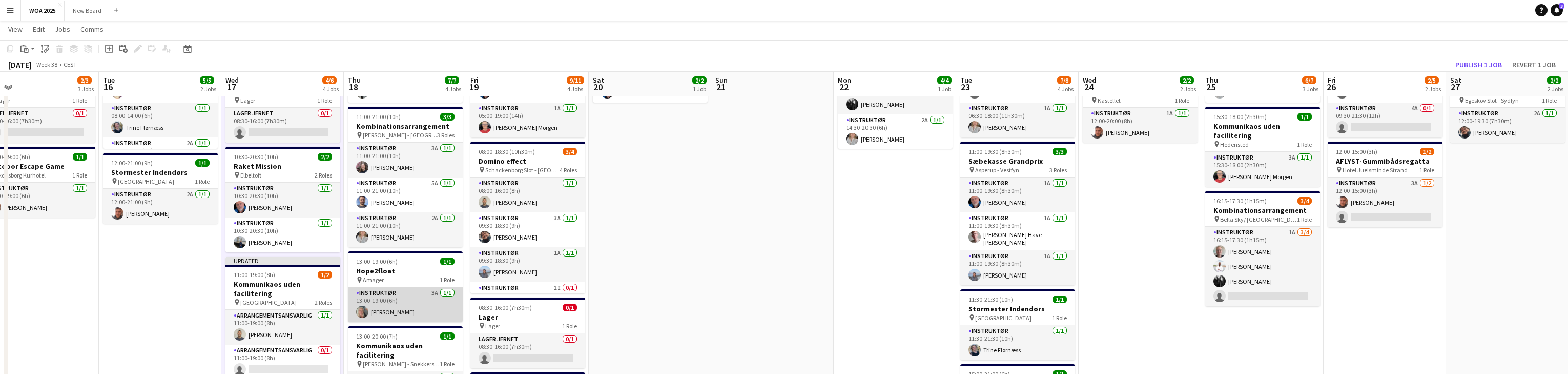
click at [413, 304] on app-card-role "Instruktør 3A [DATE] 13:00-19:00 (6h) [PERSON_NAME]" at bounding box center [405, 305] width 115 height 35
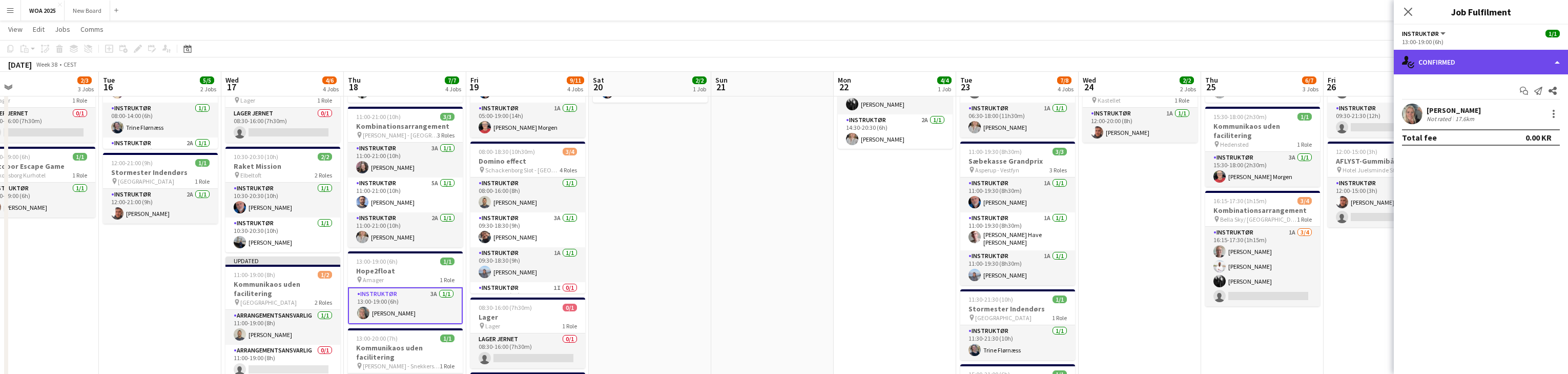
click at [1555, 63] on div "single-neutral-actions-check-2 Confirmed" at bounding box center [1481, 61] width 174 height 24
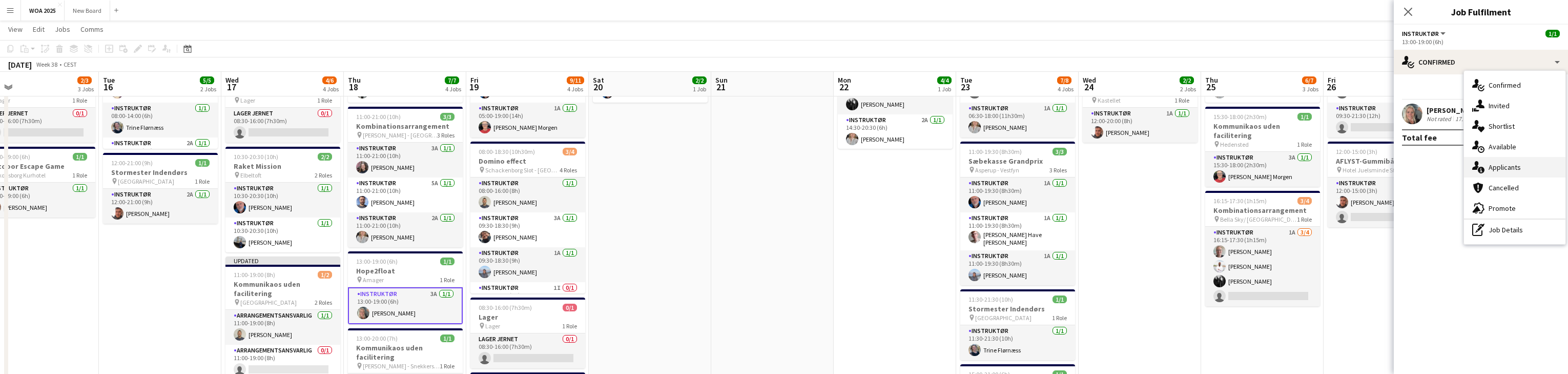
click at [1530, 163] on div "single-neutral-actions-information Applicants" at bounding box center [1514, 167] width 101 height 21
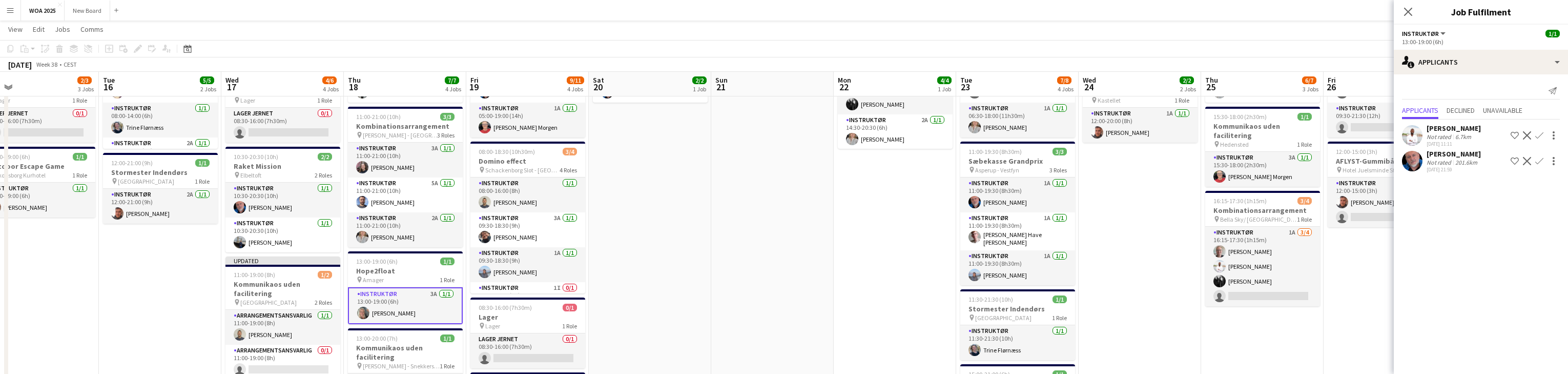
click at [415, 302] on app-card-role "Instruktør 3A [DATE] 13:00-19:00 (6h) [PERSON_NAME]" at bounding box center [405, 305] width 115 height 37
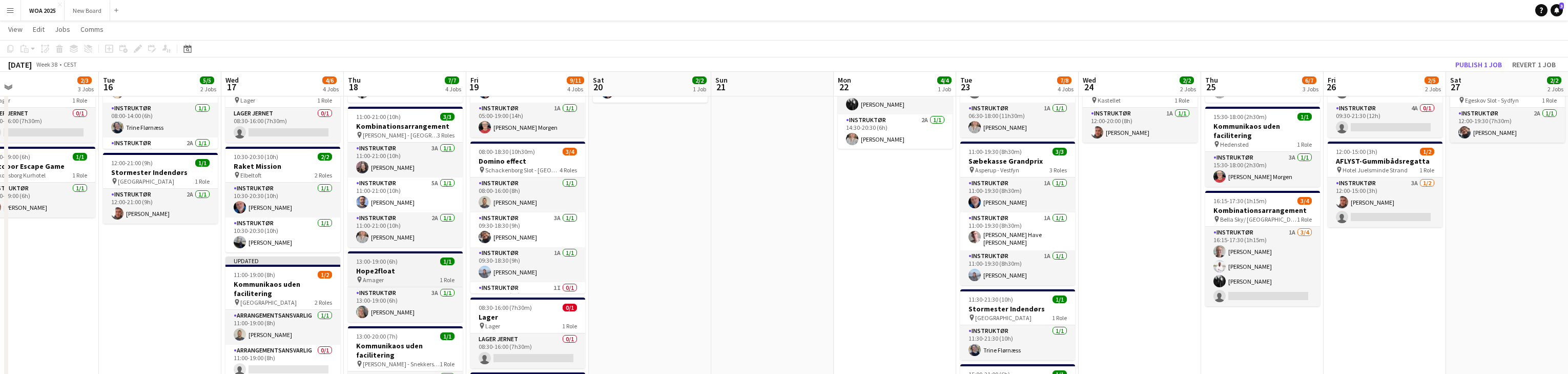
click at [412, 270] on h3 "Hope2float" at bounding box center [405, 270] width 115 height 9
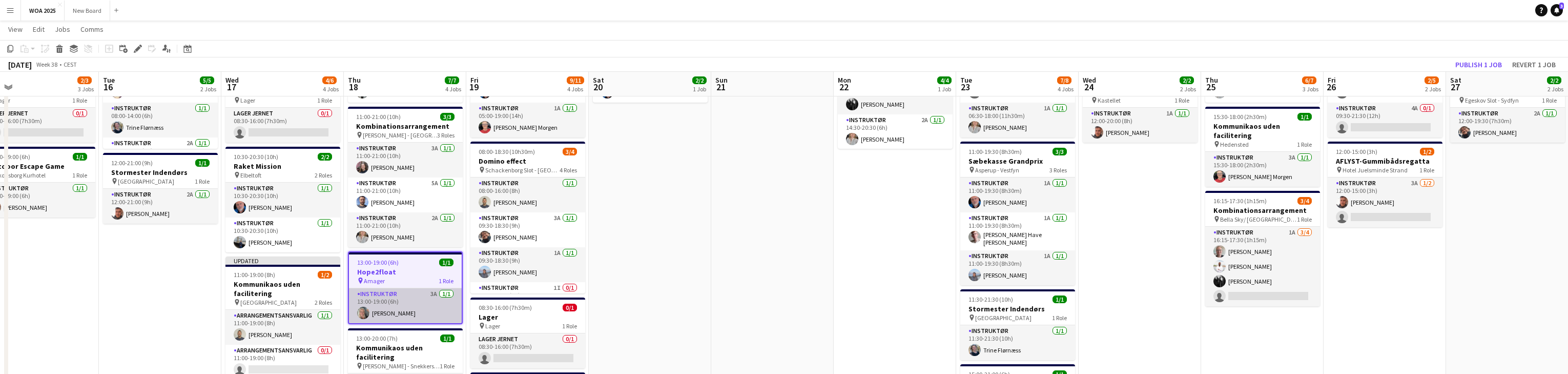
click at [431, 305] on app-card-role "Instruktør 3A [DATE] 13:00-19:00 (6h) [PERSON_NAME]" at bounding box center [405, 305] width 113 height 35
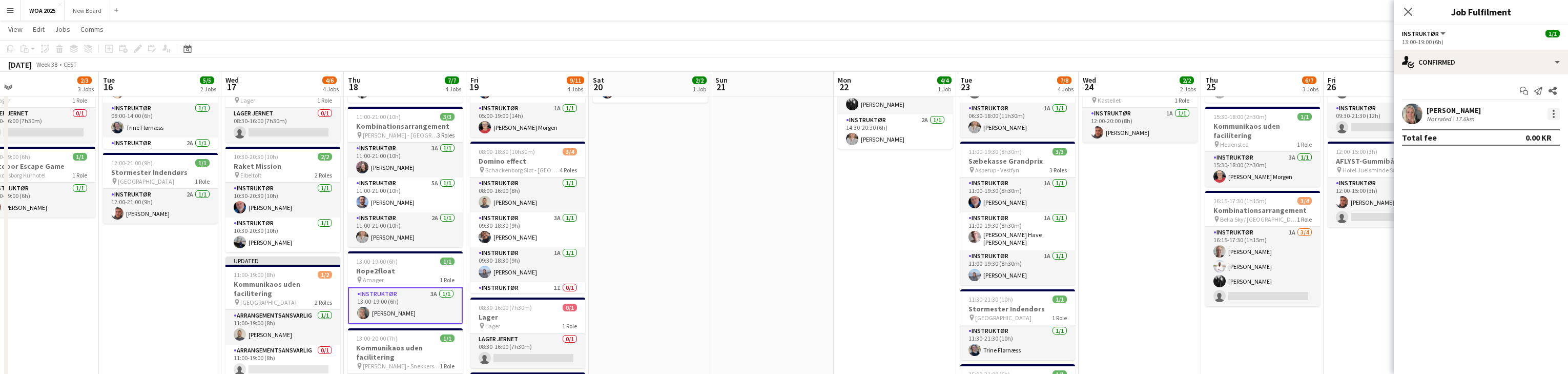
click at [1554, 117] on div at bounding box center [1554, 116] width 2 height 2
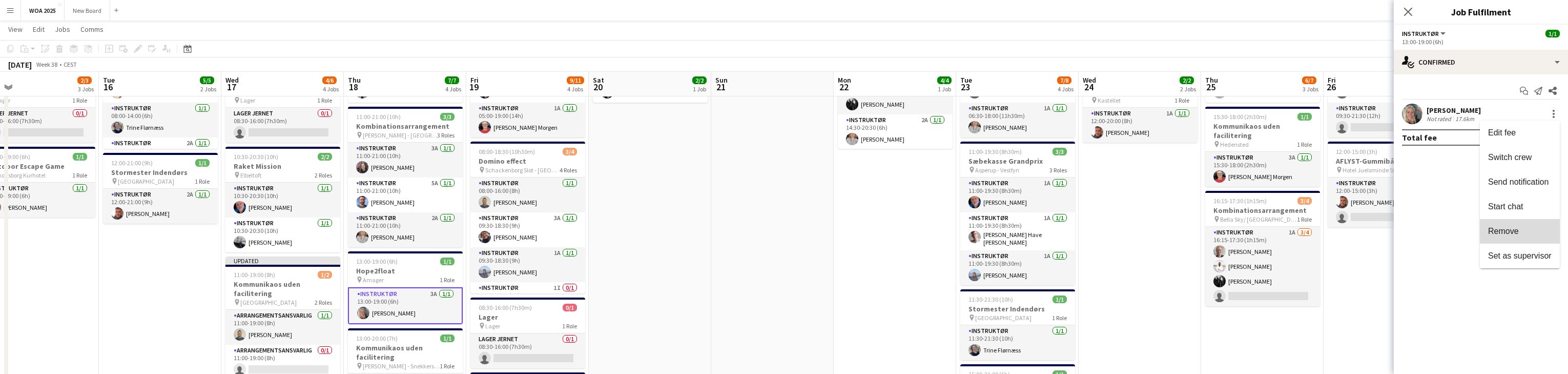
click at [1528, 229] on span "Remove" at bounding box center [1520, 231] width 64 height 9
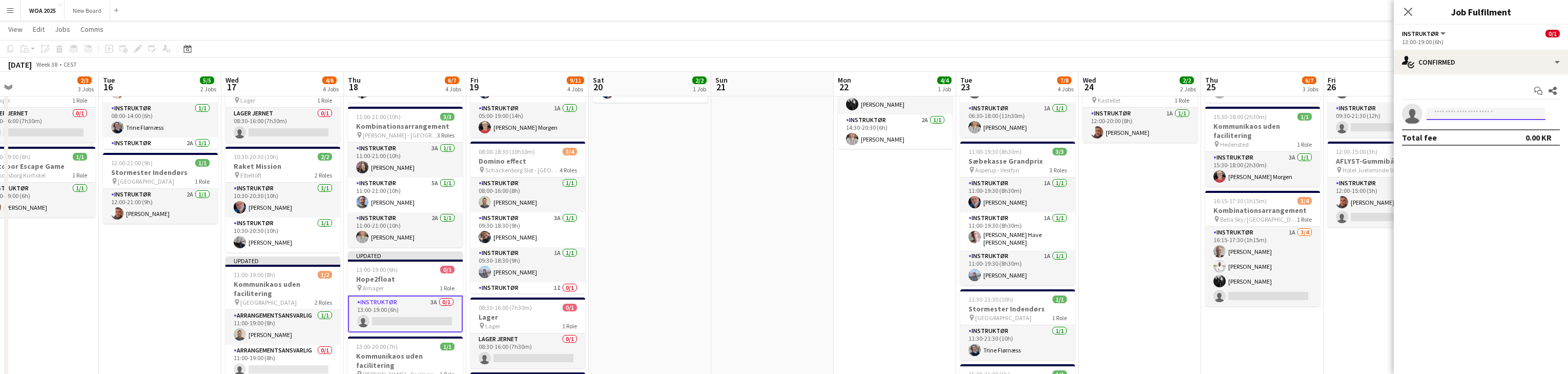
click at [1483, 113] on input at bounding box center [1486, 114] width 119 height 13
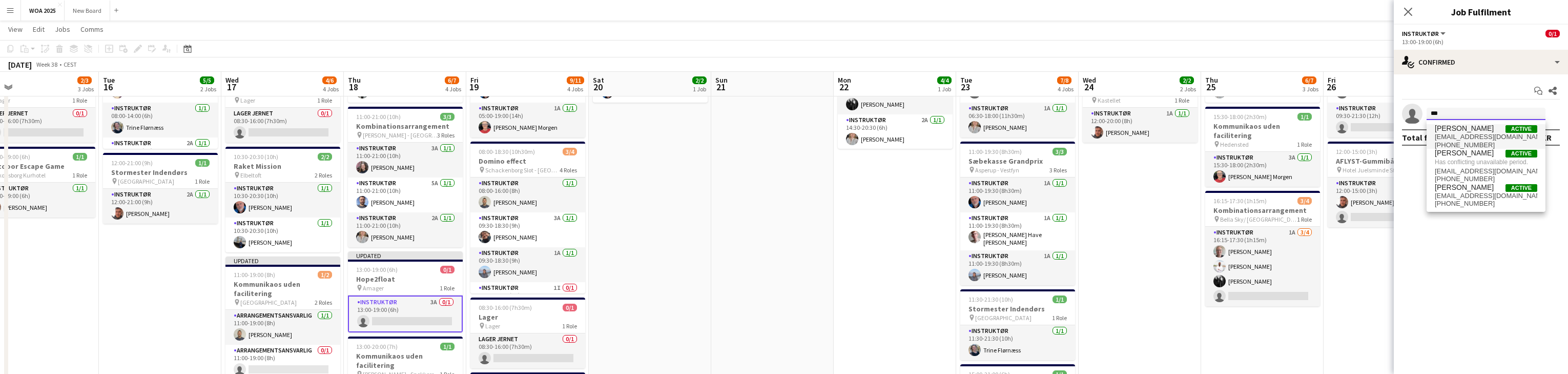
type input "***"
click at [1474, 134] on span "[EMAIL_ADDRESS][DOMAIN_NAME]" at bounding box center [1486, 137] width 103 height 8
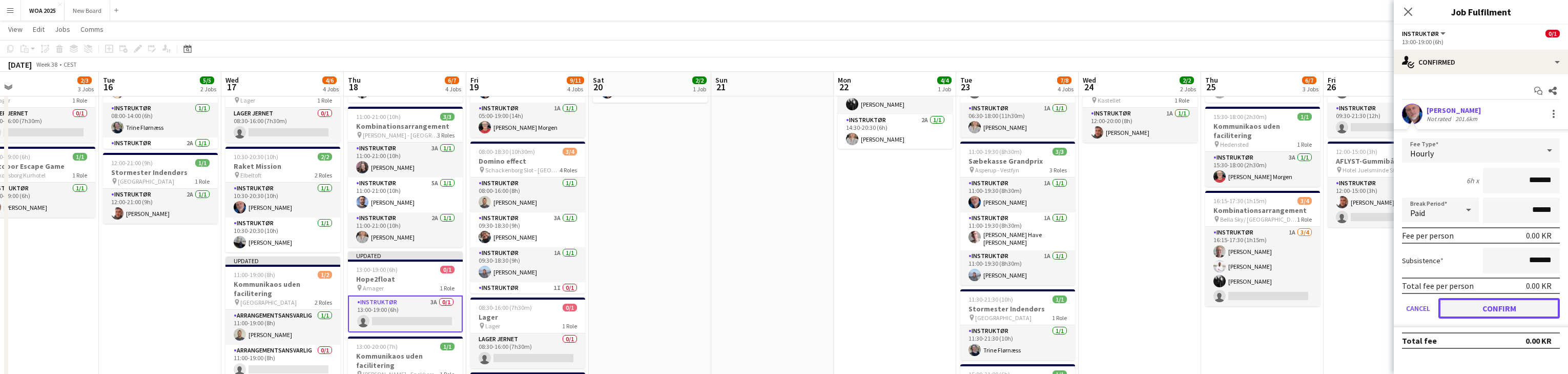
click at [1500, 310] on button "Confirm" at bounding box center [1499, 308] width 121 height 21
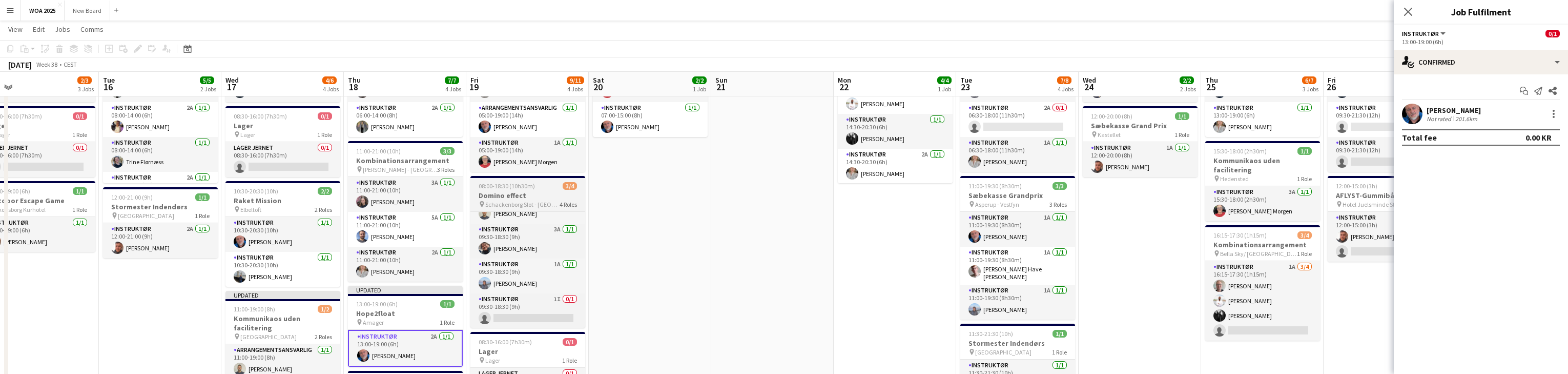
scroll to position [0, 0]
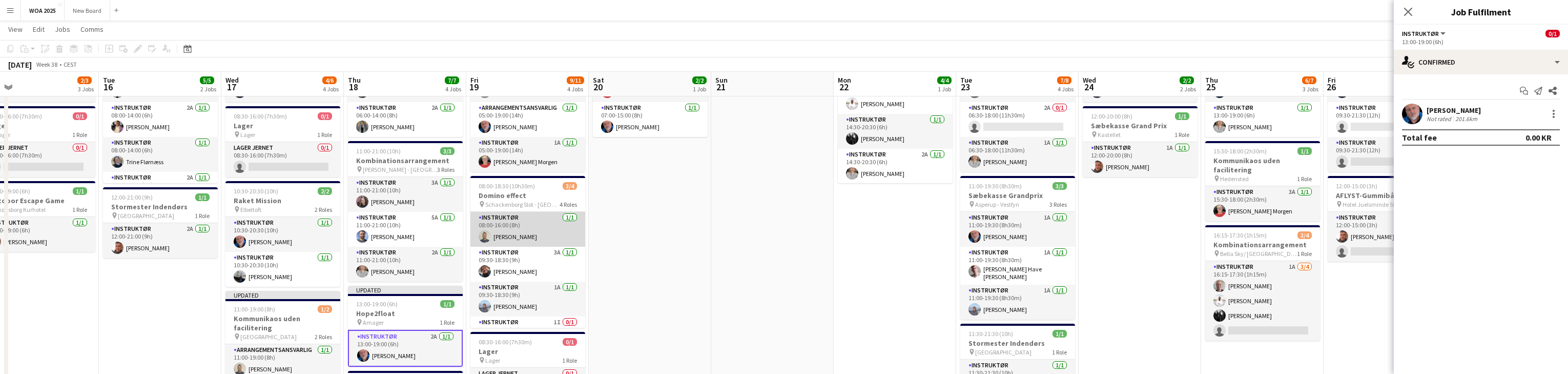
click at [542, 229] on app-card-role "Instruktør 1/1 08:00-16:00 (8h) Christian Støvring" at bounding box center [527, 229] width 115 height 35
click at [1559, 115] on div at bounding box center [1554, 114] width 13 height 13
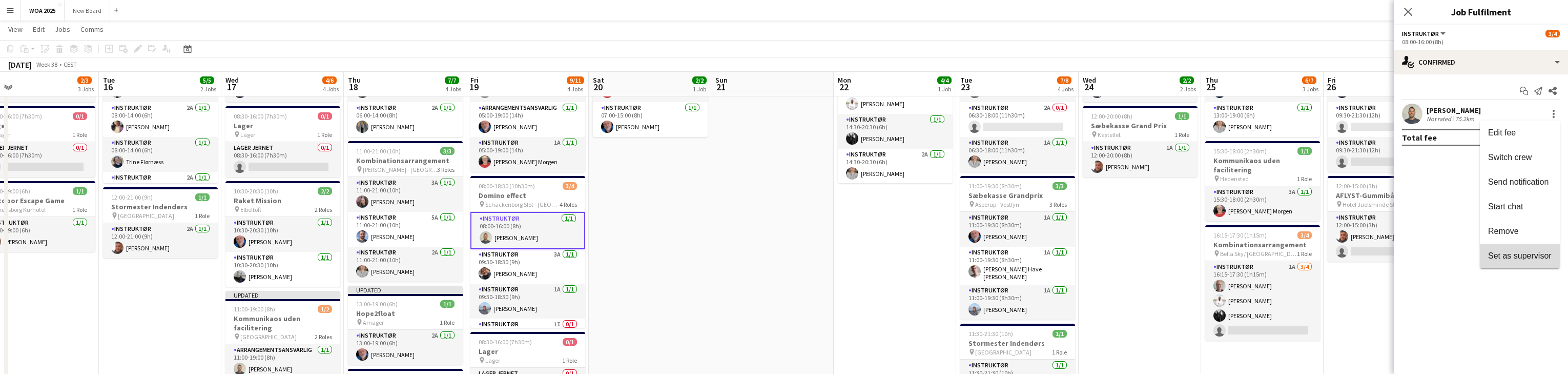
click at [1532, 259] on span "Set as supervisor" at bounding box center [1520, 255] width 64 height 8
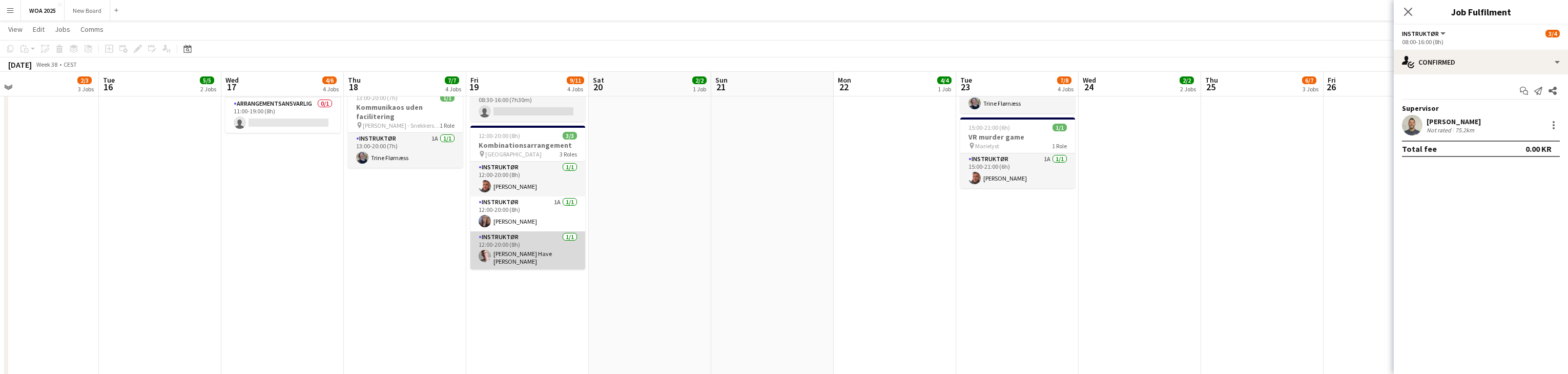
scroll to position [369, 0]
drag, startPoint x: 213, startPoint y: 162, endPoint x: 494, endPoint y: 191, distance: 282.5
click at [444, 186] on app-calendar-viewport "Sat 13 8/9 3 Jobs Sun 14 Mon 15 2/3 3 Jobs Tue 16 5/5 2 Jobs Wed 17 4/6 4 Jobs …" at bounding box center [784, 110] width 1568 height 879
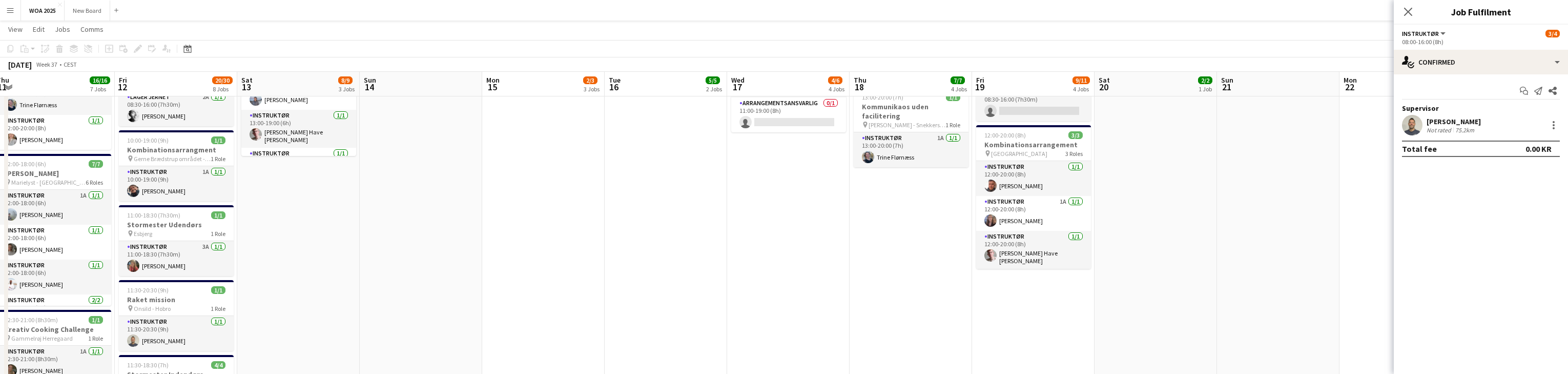
drag, startPoint x: 283, startPoint y: 214, endPoint x: 692, endPoint y: 169, distance: 411.5
click at [692, 169] on app-calendar-viewport "Tue 9 5/5 4 Jobs Wed 10 9/10 6 Jobs Thu 11 16/16 7 Jobs Fri 12 20/30 8 Jobs Sat…" at bounding box center [784, 110] width 1568 height 879
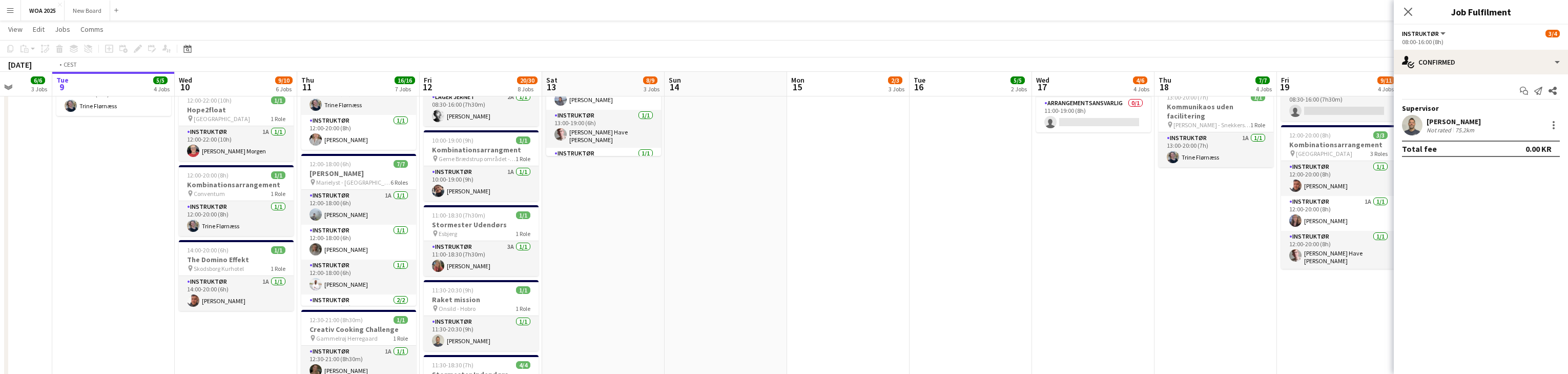
scroll to position [0, 243]
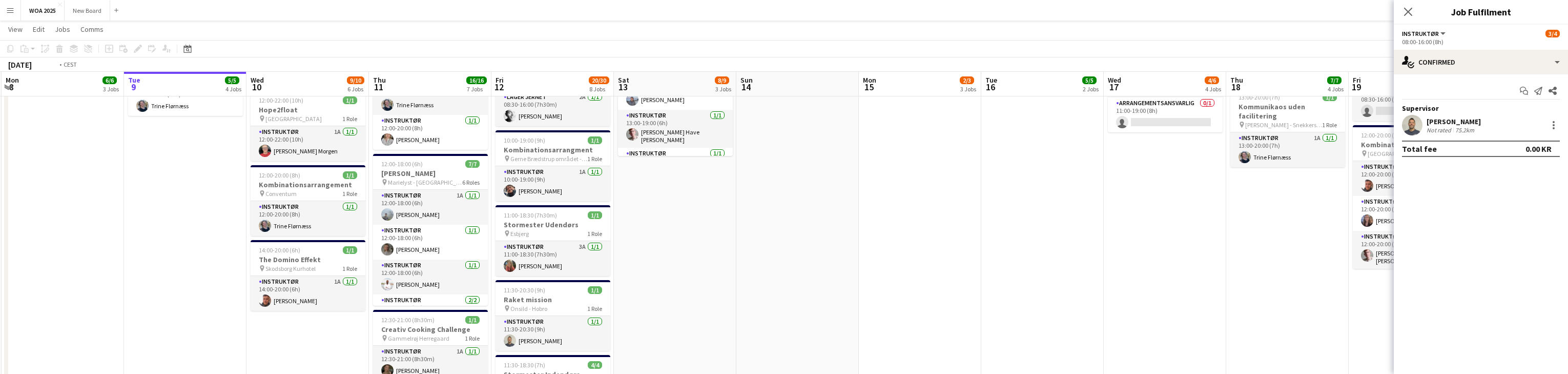
drag, startPoint x: 619, startPoint y: 188, endPoint x: 695, endPoint y: 184, distance: 76.1
click at [695, 184] on app-calendar-viewport "Sat 6 6/6 3 Jobs Sun 7 Mon 8 6/6 3 Jobs Tue 9 5/5 4 Jobs Wed 10 9/10 6 Jobs Thu…" at bounding box center [784, 110] width 1568 height 879
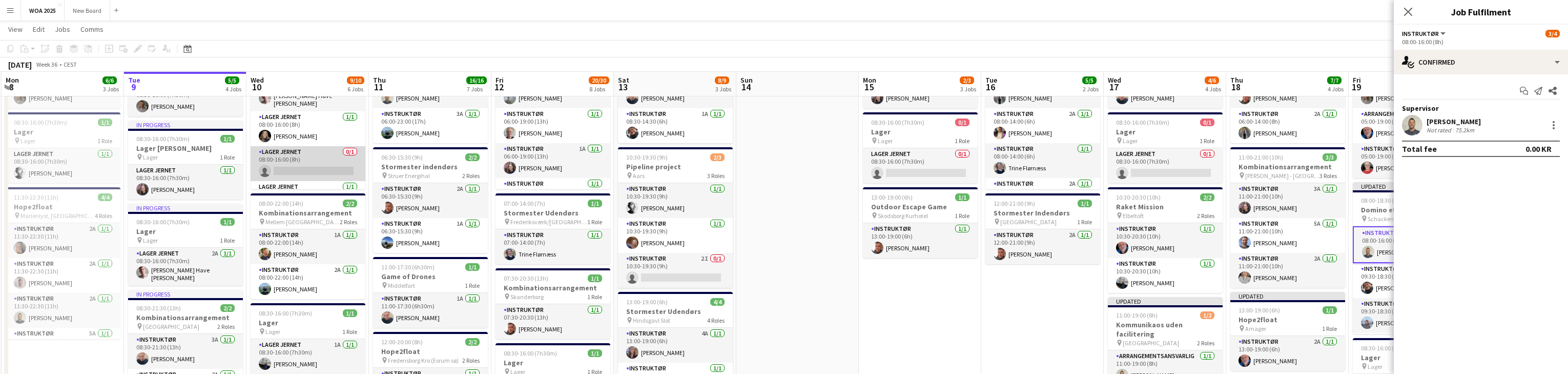
scroll to position [0, 0]
click at [318, 150] on app-card-role "Lager Jernet 0/1 08:00-16:00 (8h) single-neutral-actions" at bounding box center [308, 164] width 115 height 35
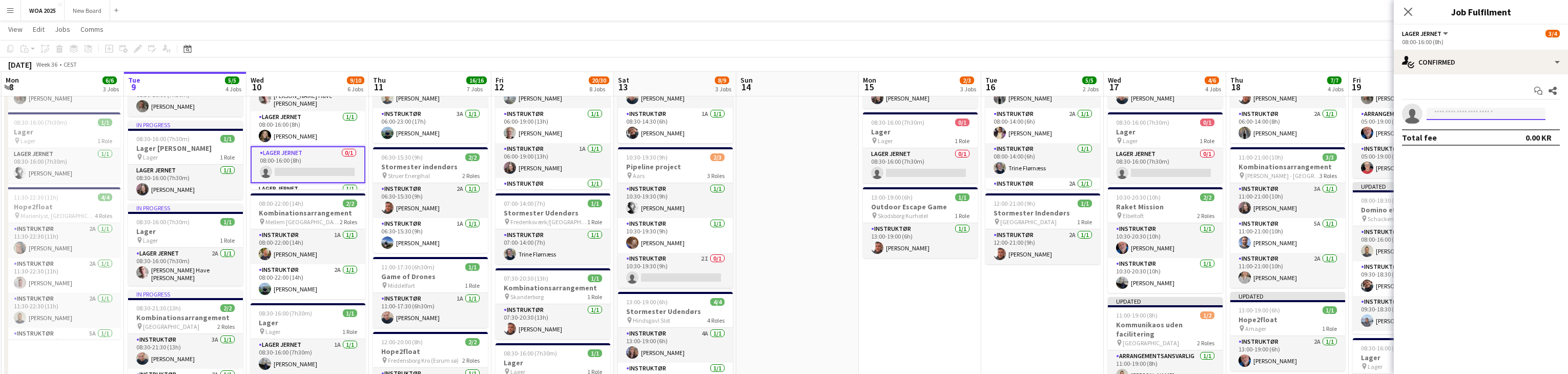
click at [1468, 117] on input at bounding box center [1486, 114] width 119 height 13
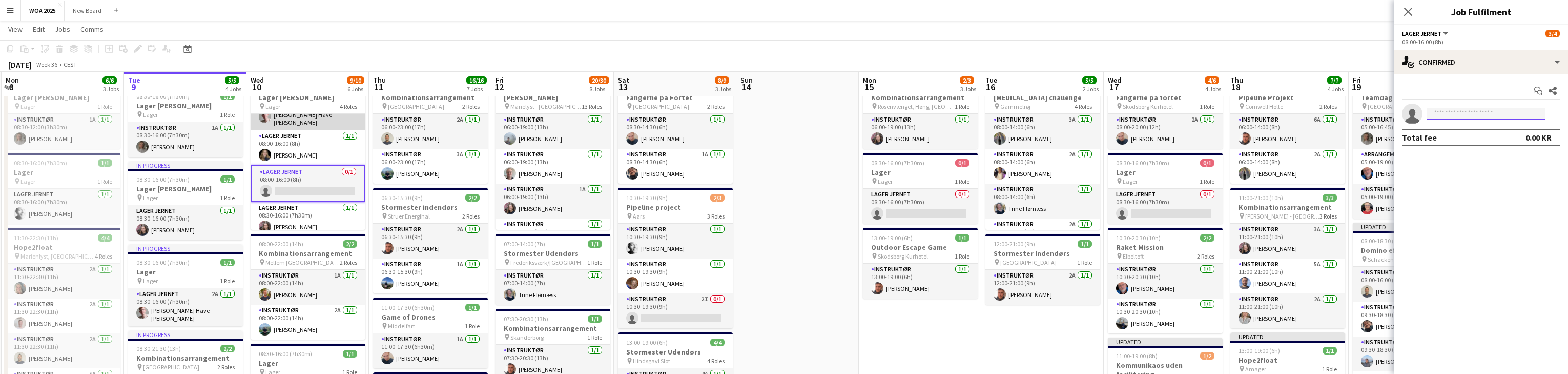
scroll to position [24, 0]
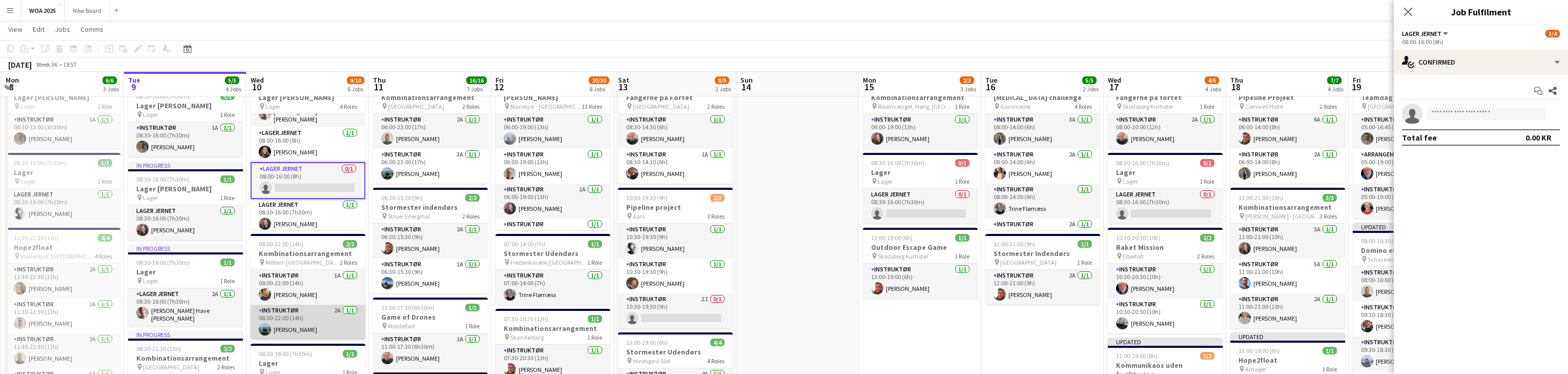
click at [315, 323] on app-card-role "Instruktør 2A 1/1 08:00-22:00 (14h) Phillip Fyhn" at bounding box center [308, 322] width 115 height 35
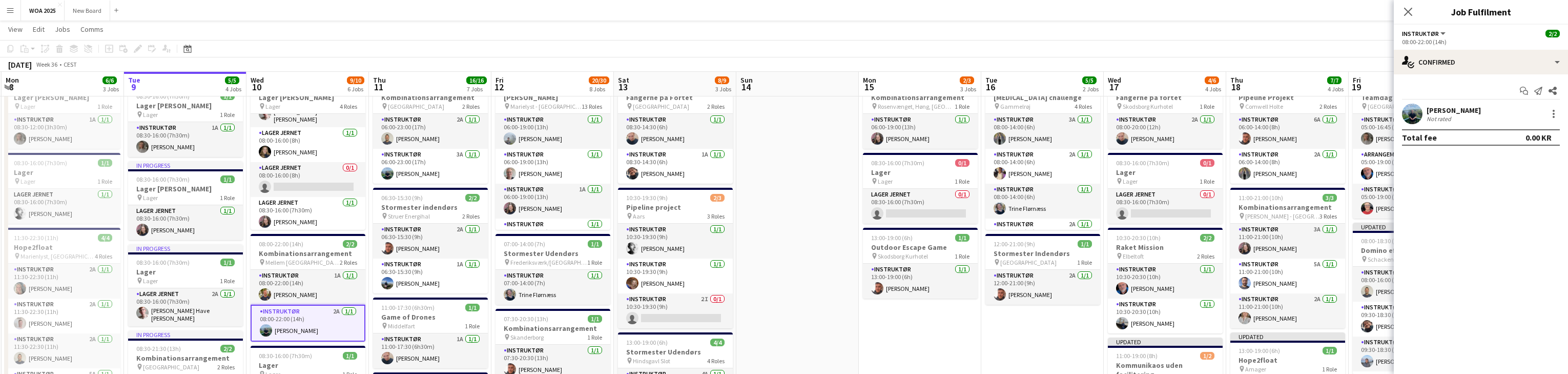
scroll to position [23, 0]
click at [1499, 64] on div "single-neutral-actions-check-2 Confirmed" at bounding box center [1481, 61] width 174 height 24
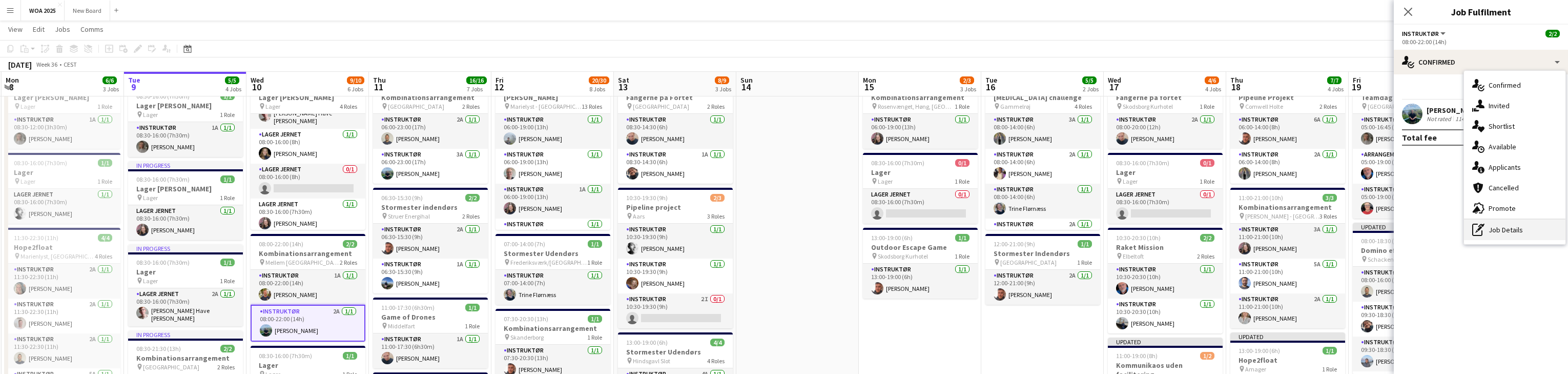
click at [1544, 227] on div "pen-write Job Details" at bounding box center [1514, 229] width 101 height 21
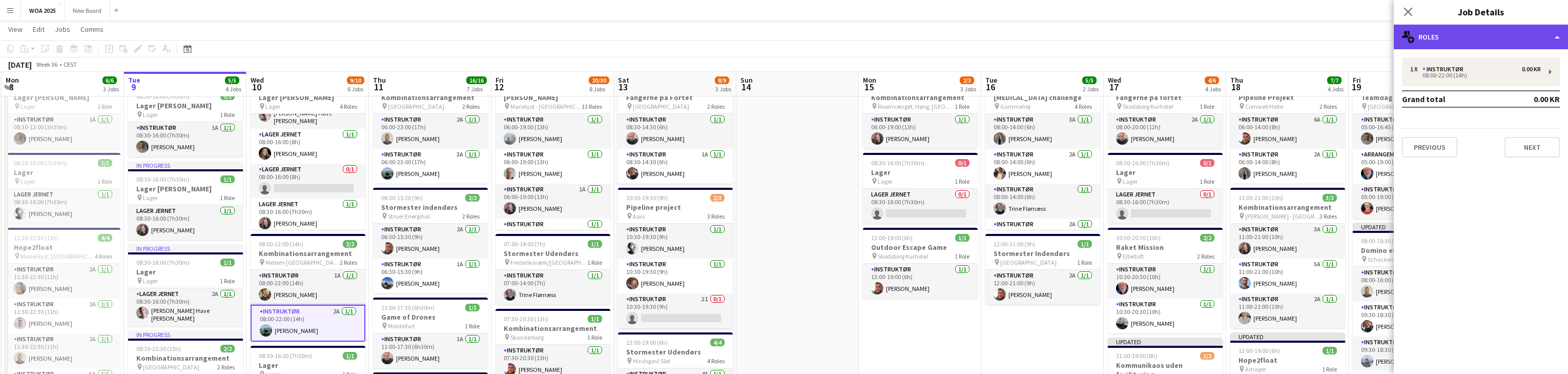
click at [1517, 37] on div "multiple-users-add Roles" at bounding box center [1481, 36] width 174 height 24
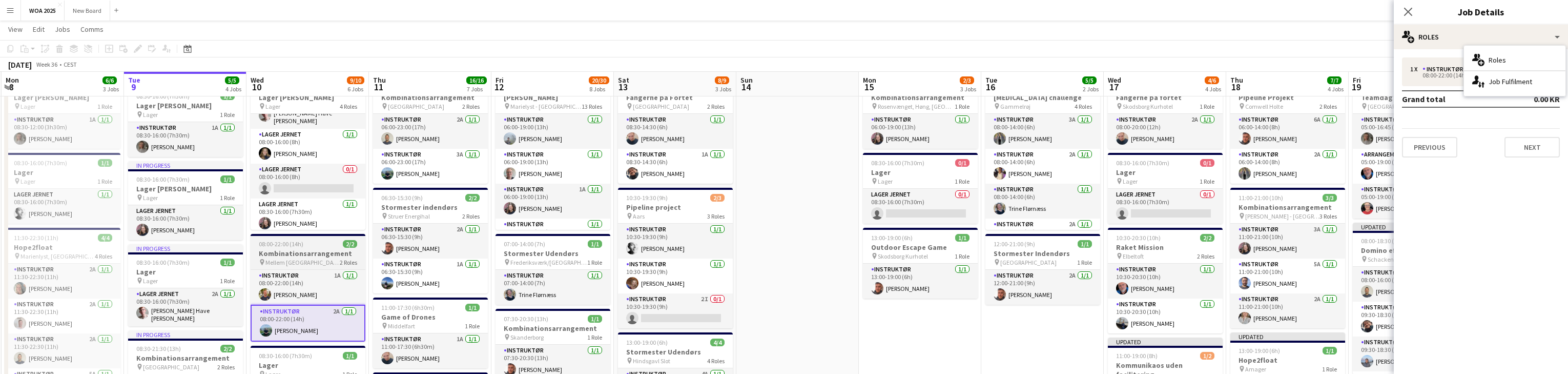
click at [318, 252] on h3 "Kombinationsarrangement" at bounding box center [308, 253] width 115 height 9
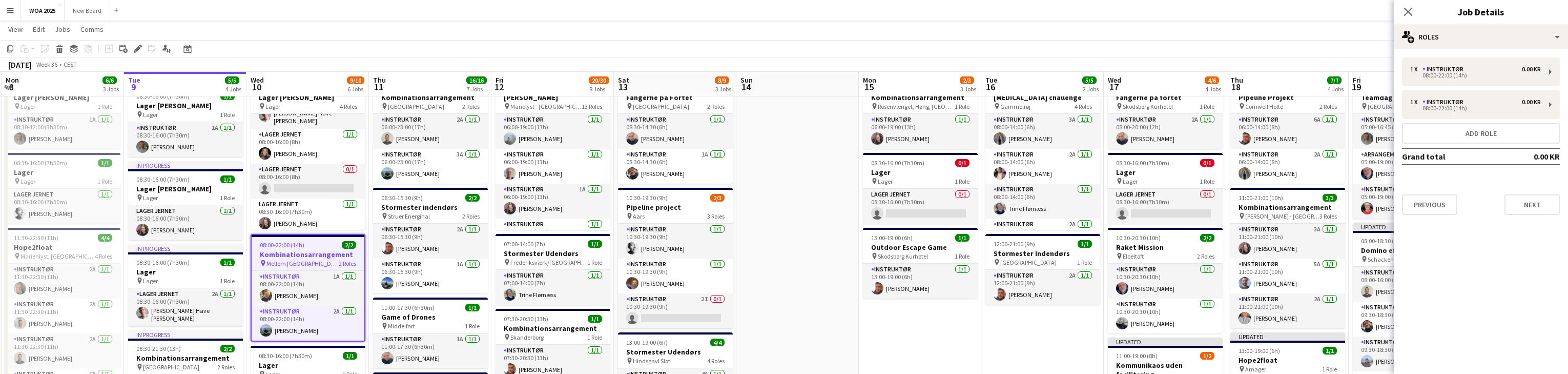
click at [318, 252] on h3 "Kombinationsarrangement" at bounding box center [308, 254] width 113 height 9
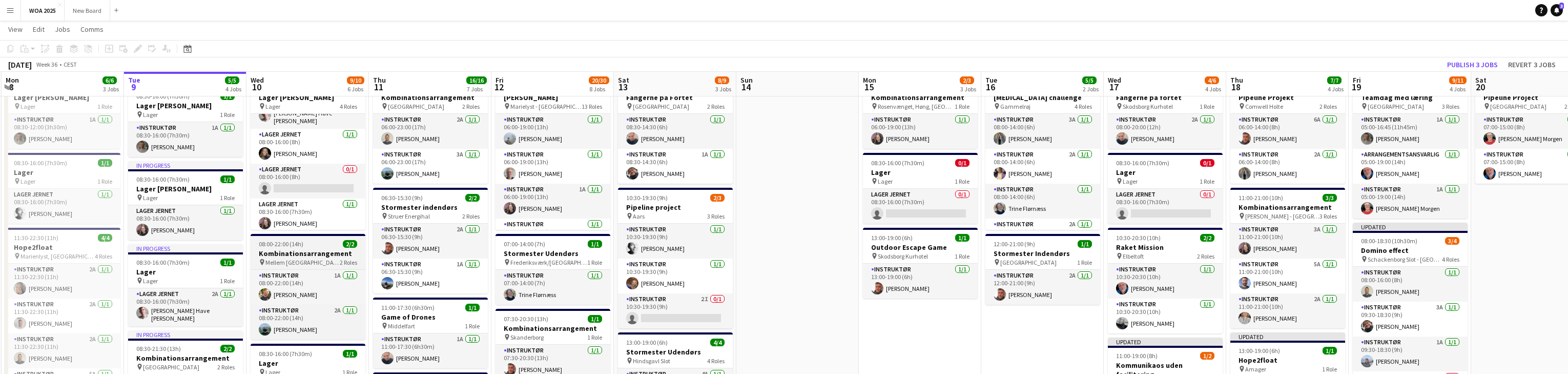
click at [318, 252] on h3 "Kombinationsarrangement" at bounding box center [308, 253] width 115 height 9
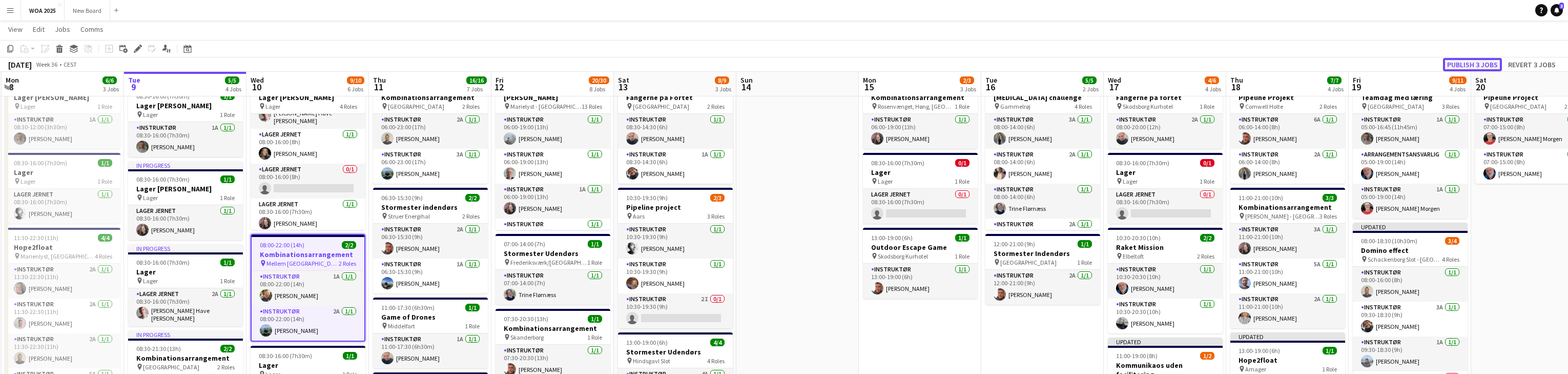
click at [1482, 66] on button "Publish 3 jobs" at bounding box center [1473, 64] width 59 height 13
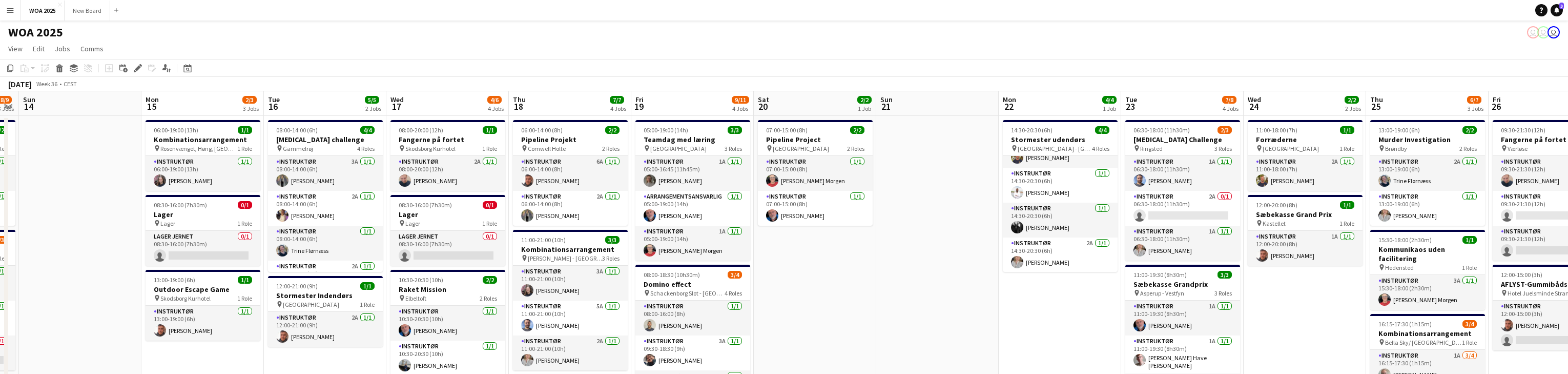
scroll to position [0, 351]
drag, startPoint x: 1527, startPoint y: 264, endPoint x: 685, endPoint y: 225, distance: 842.9
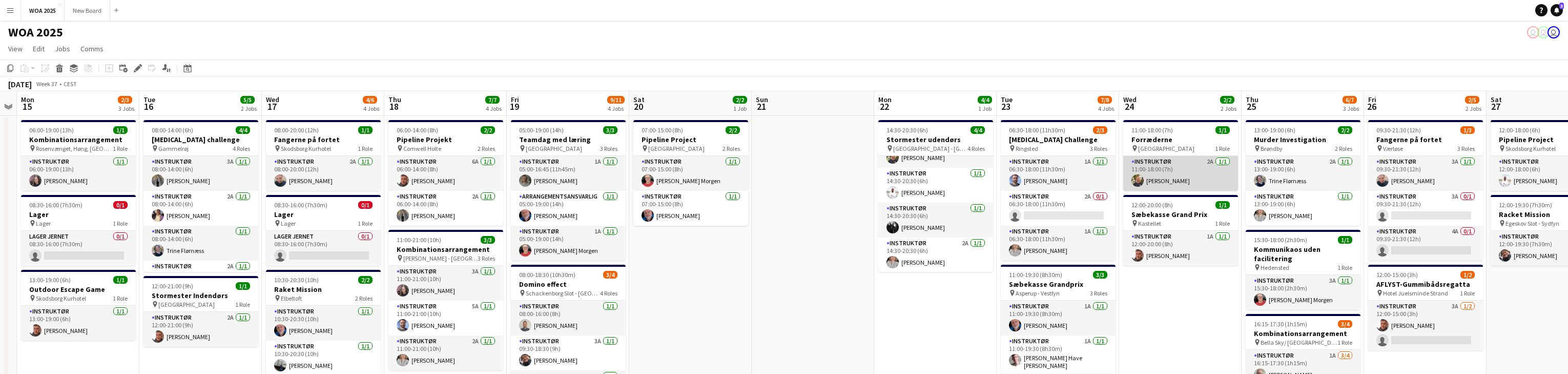
click at [1186, 166] on app-card-role "Instruktør 2A 1/1 11:00-18:00 (7h) Alexander Poulsen" at bounding box center [1181, 173] width 115 height 35
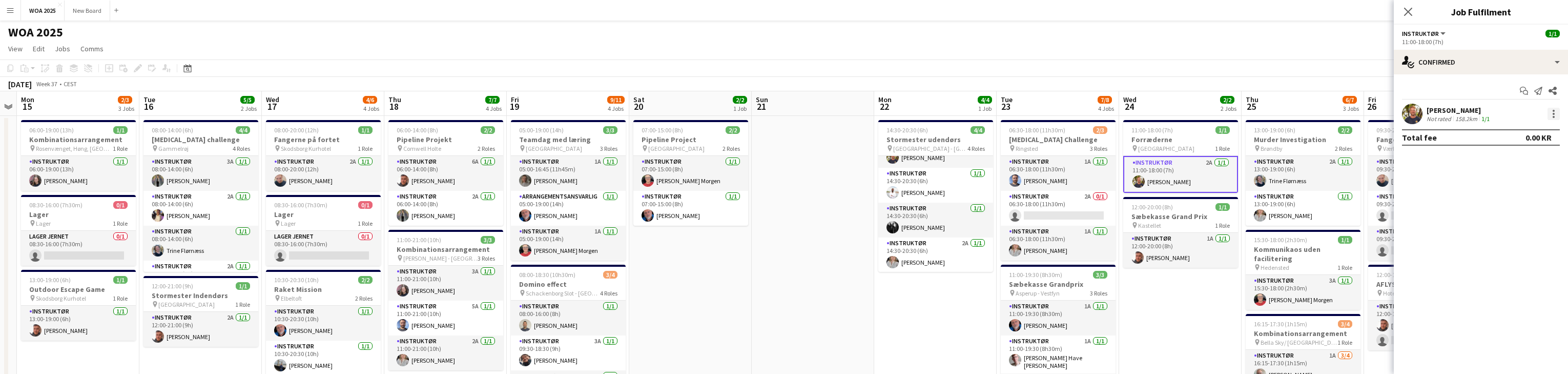
click at [1553, 114] on div at bounding box center [1554, 114] width 2 height 2
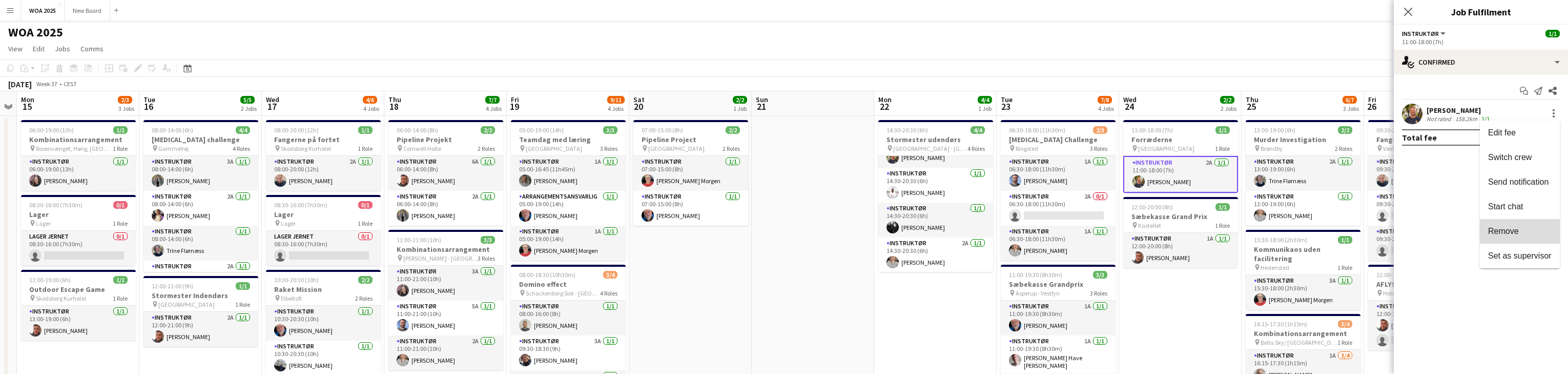
click at [1545, 230] on span "Remove" at bounding box center [1520, 231] width 64 height 9
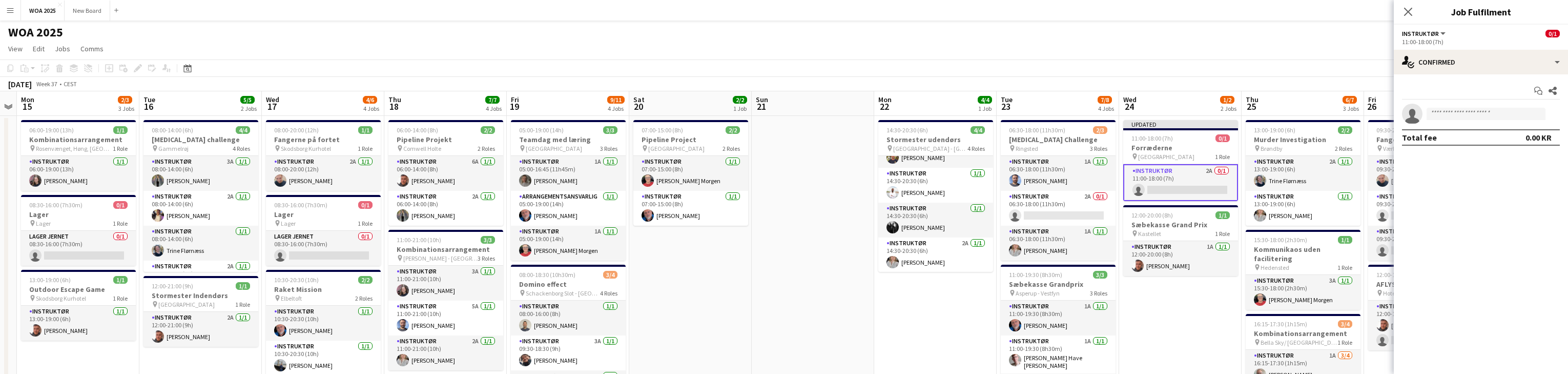
click at [1290, 37] on div "WOA 2025 user user user" at bounding box center [784, 30] width 1568 height 19
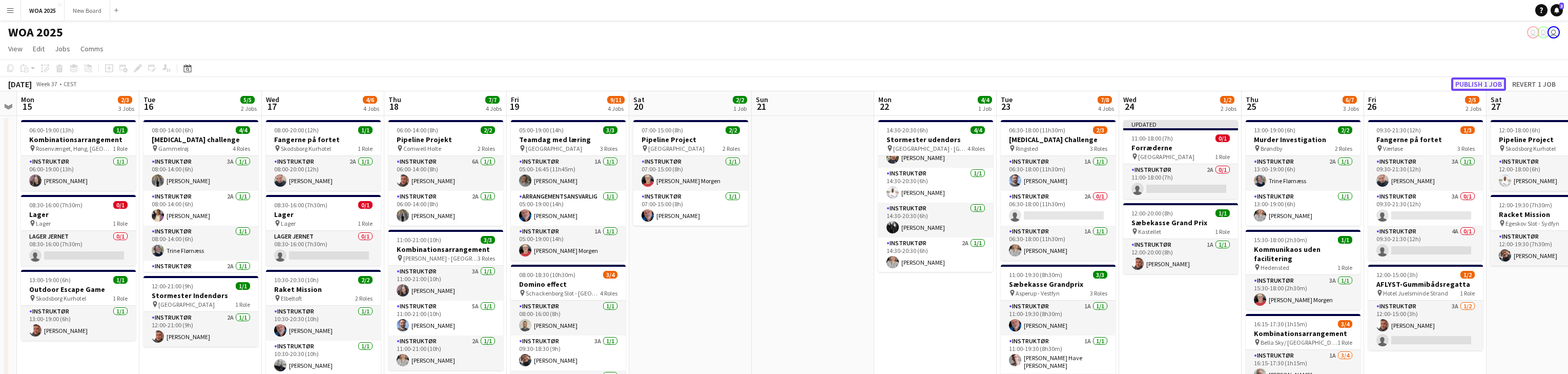
click at [1481, 87] on button "Publish 1 job" at bounding box center [1479, 84] width 55 height 13
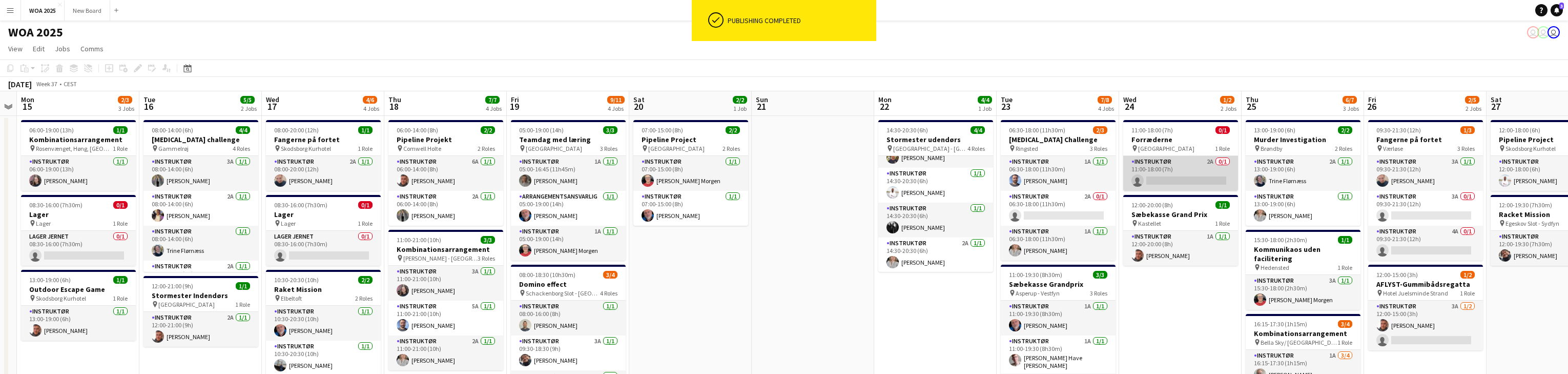
click at [1203, 176] on app-card-role "Instruktør 2A 0/1 11:00-18:00 (7h) single-neutral-actions" at bounding box center [1181, 173] width 115 height 35
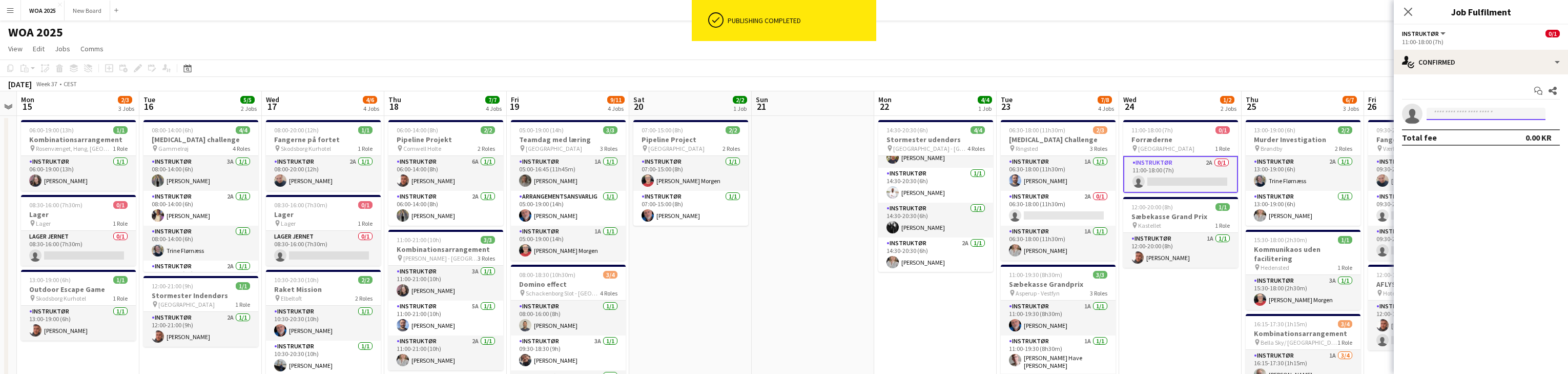
click at [1456, 113] on input at bounding box center [1486, 114] width 119 height 13
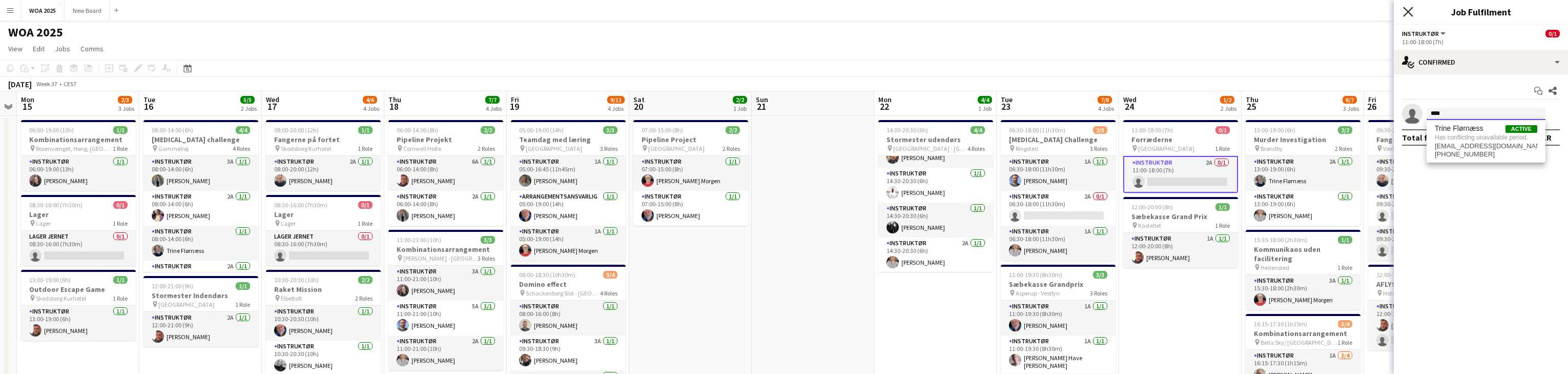
type input "****"
click at [1407, 14] on icon at bounding box center [1408, 12] width 10 height 10
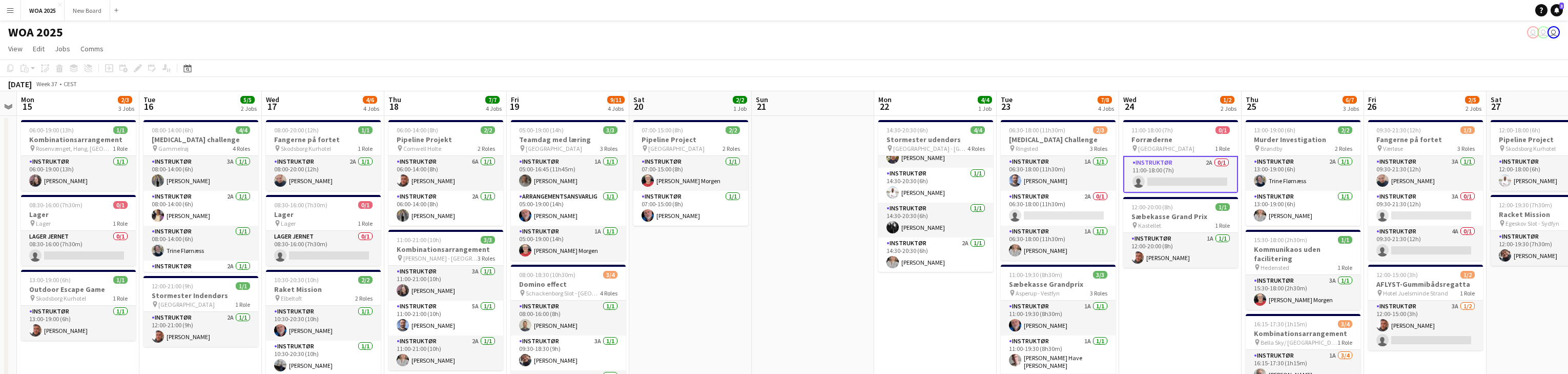
click at [1234, 58] on app-page-menu "View Day view expanded Day view collapsed Month view Date picker Jump to today …" at bounding box center [784, 49] width 1568 height 19
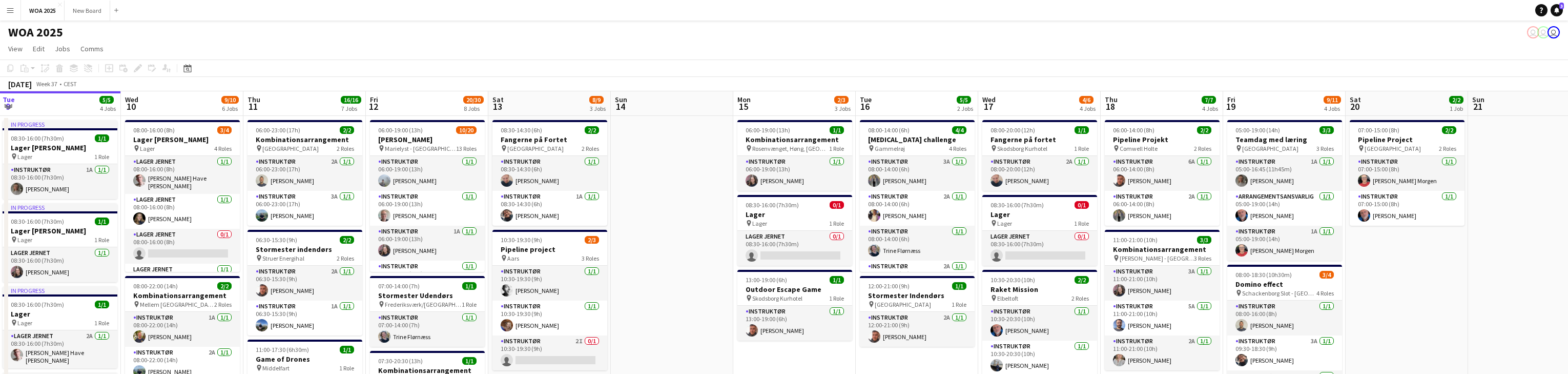
scroll to position [0, 370]
drag, startPoint x: 1053, startPoint y: 361, endPoint x: 929, endPoint y: 343, distance: 125.3
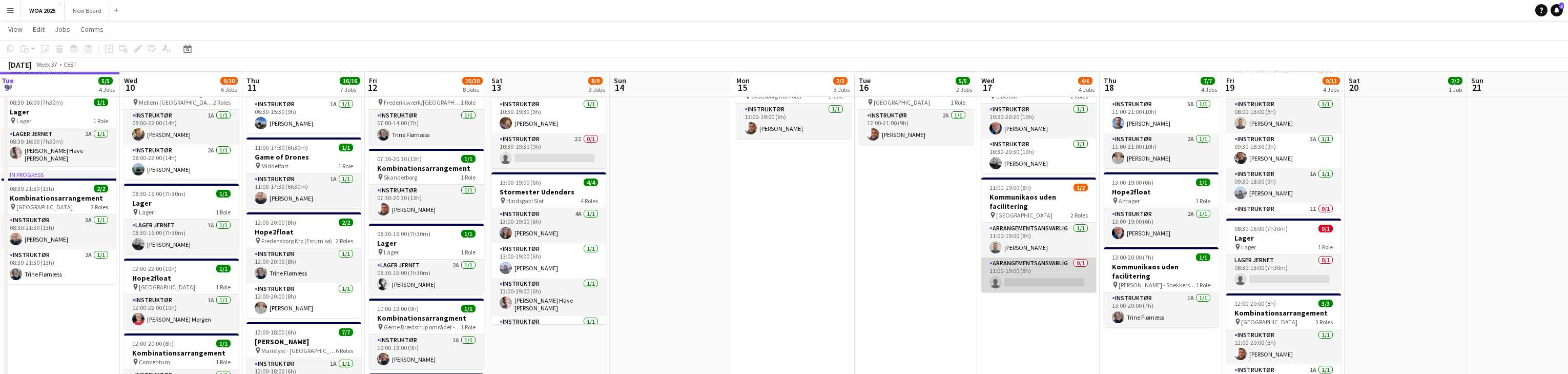
scroll to position [202, 0]
click at [1048, 263] on app-card-role "Arrangementsansvarlig 0/1 11:00-19:00 (8h) single-neutral-actions" at bounding box center [1038, 274] width 115 height 35
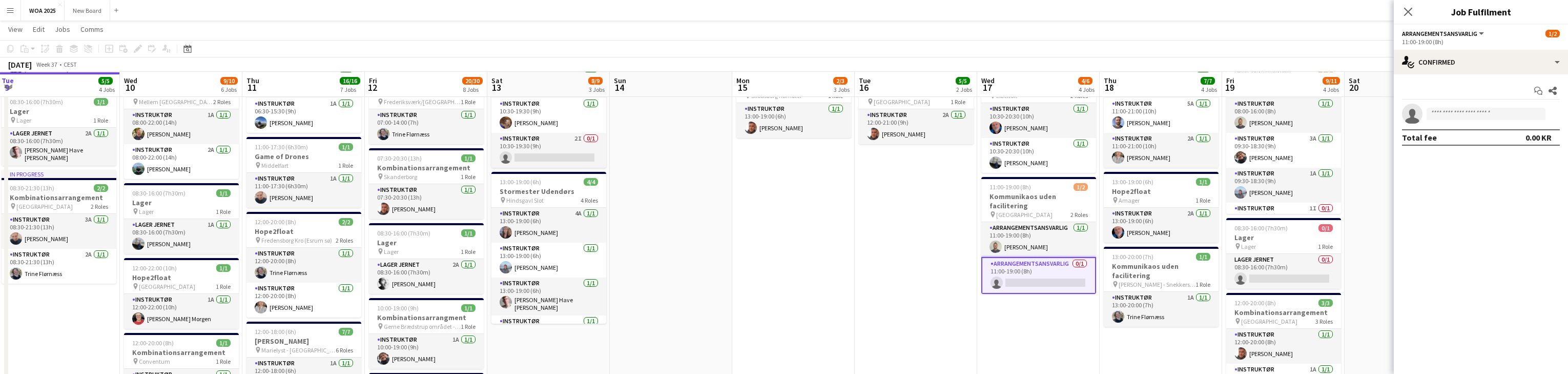
click at [862, 330] on app-date-cell "08:00-14:00 (6h) 4/4 Outdoor cooking challenge pin Gammelrøj 4 Roles Instruktør…" at bounding box center [916, 315] width 122 height 804
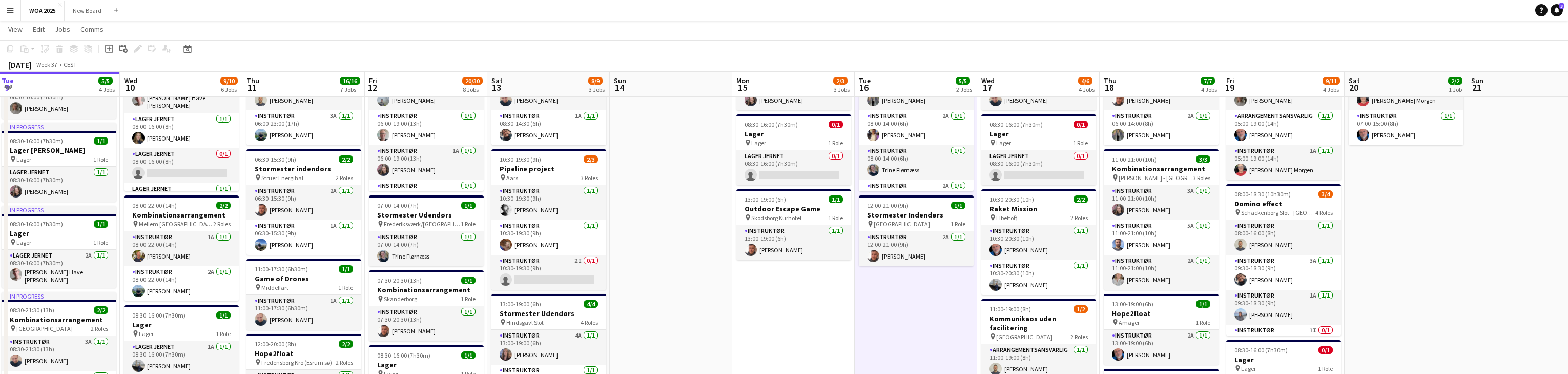
scroll to position [79, 0]
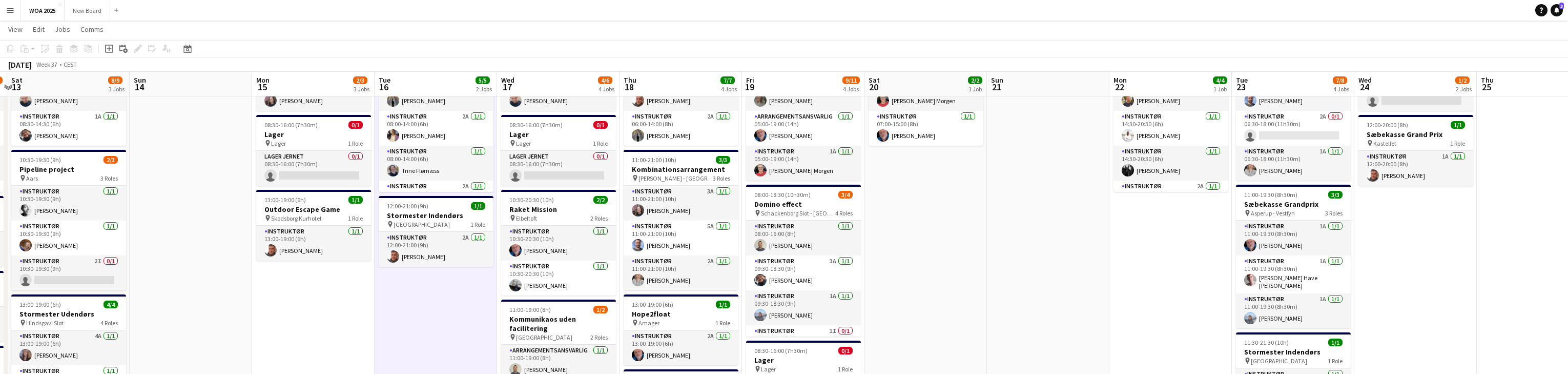
drag, startPoint x: 1419, startPoint y: 216, endPoint x: 848, endPoint y: 248, distance: 571.9
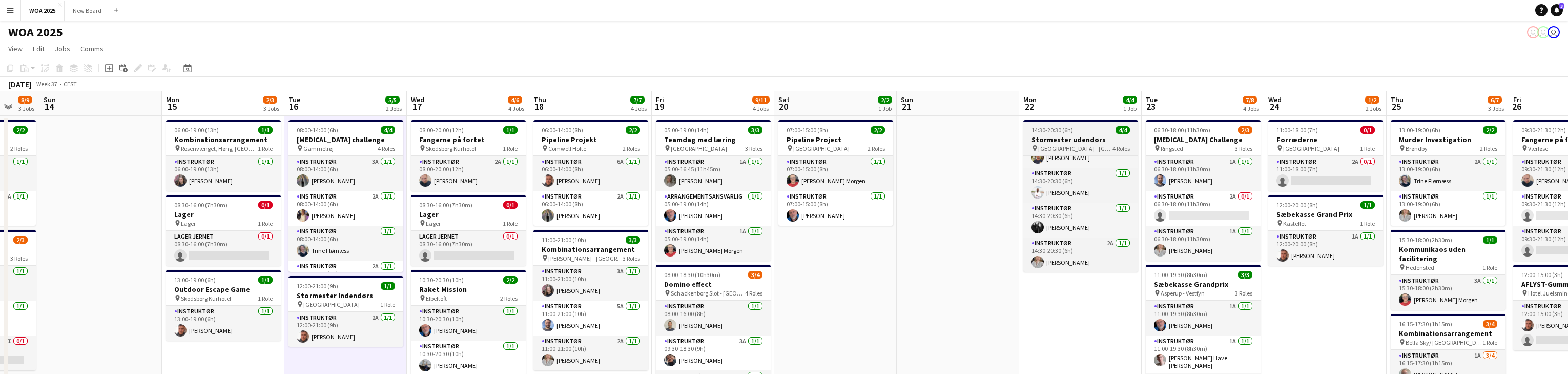
scroll to position [0, 0]
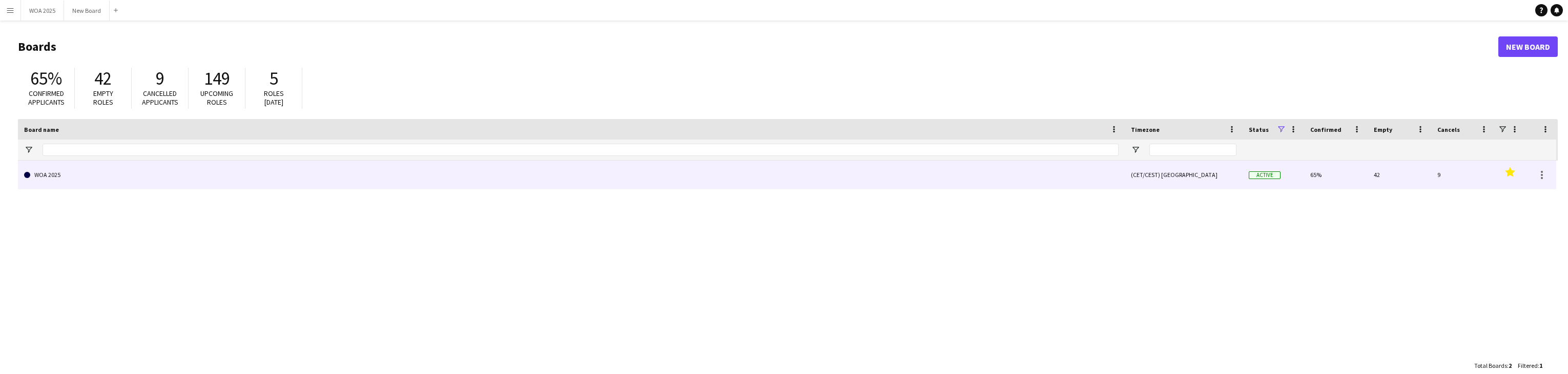
click at [103, 174] on link "WOA 2025" at bounding box center [571, 175] width 1094 height 28
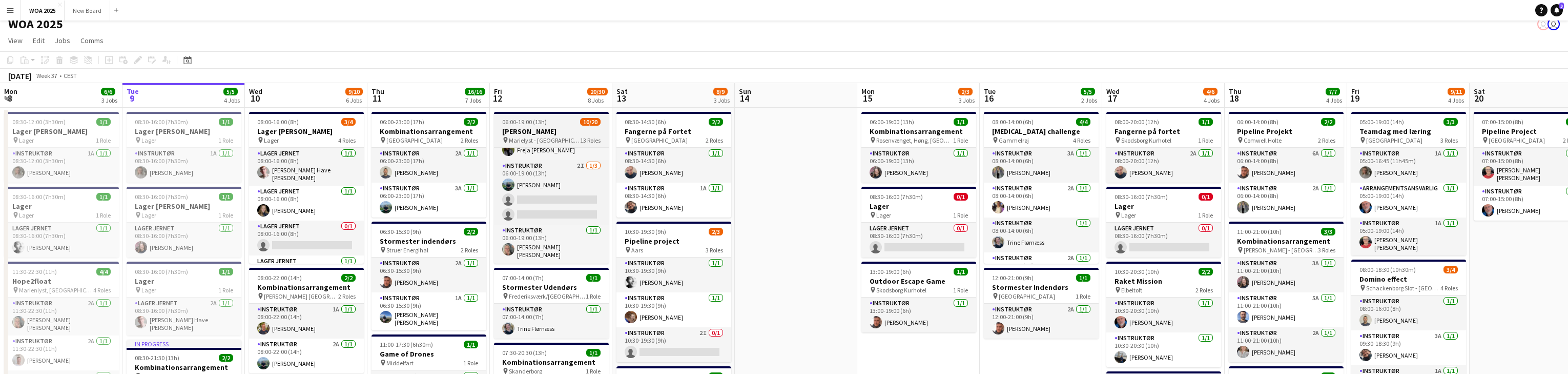
scroll to position [233, 0]
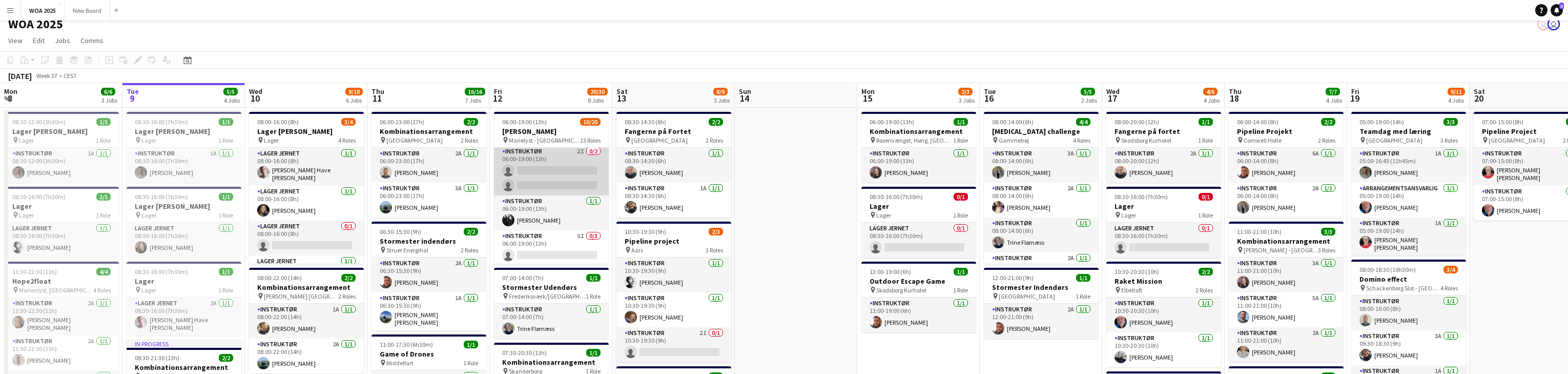
click at [566, 166] on app-card-role "Instruktør 2I 0/2 06:00-19:00 (13h) single-neutral-actions single-neutral-actio…" at bounding box center [551, 170] width 115 height 49
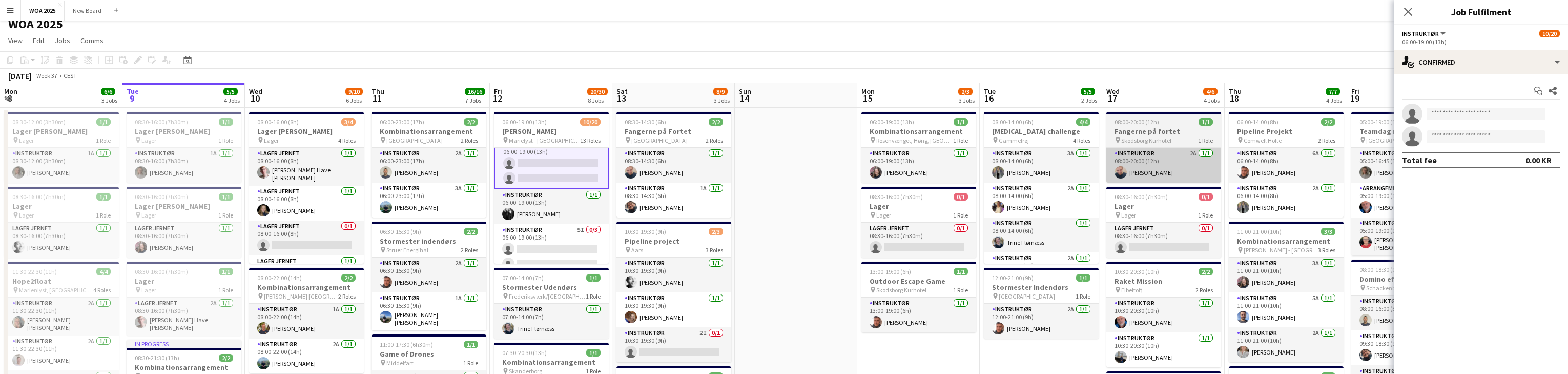
scroll to position [356, 0]
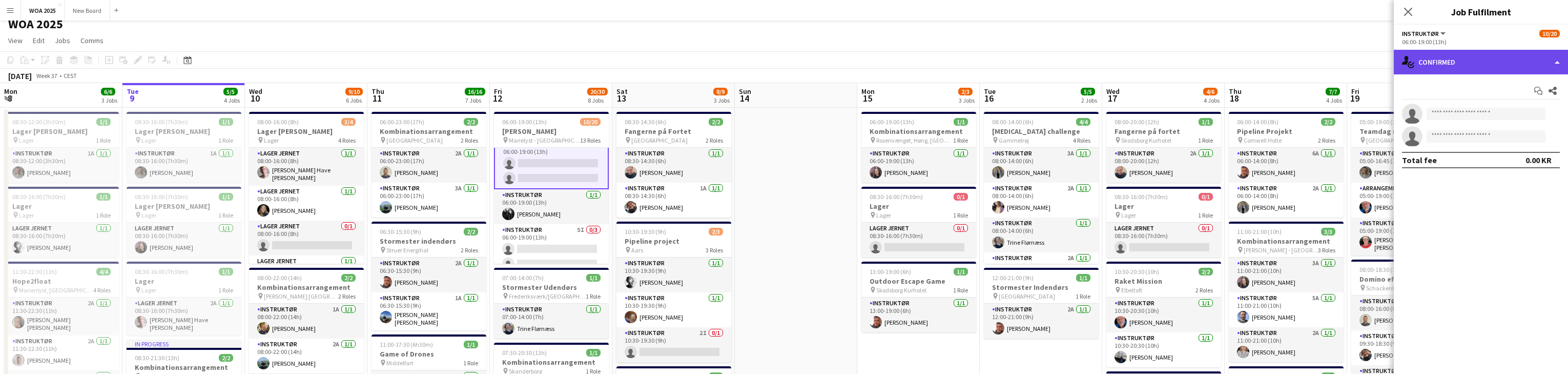
click at [1521, 59] on div "single-neutral-actions-check-2 Confirmed" at bounding box center [1481, 61] width 174 height 24
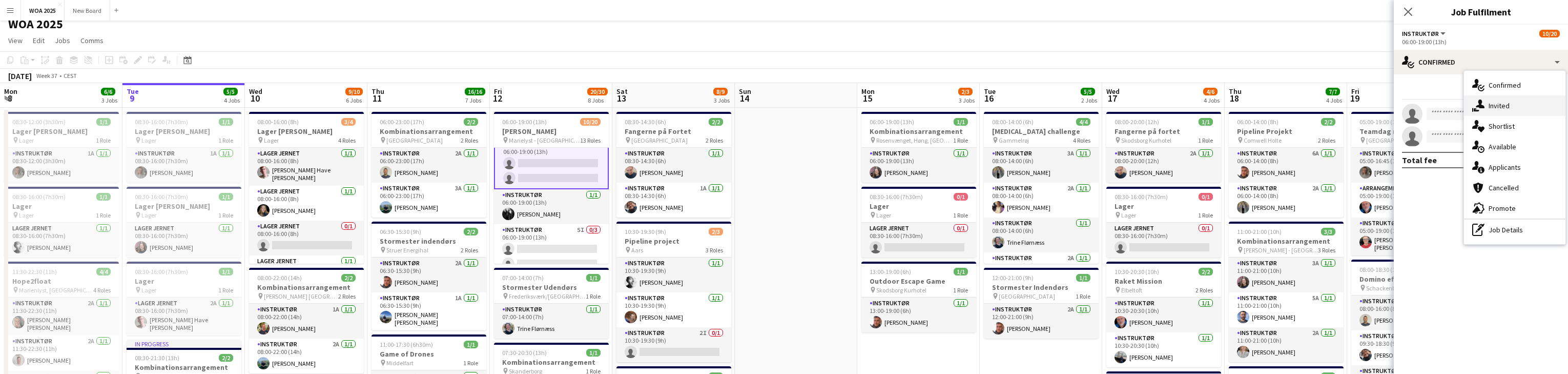
click at [1513, 105] on div "single-neutral-actions-share-1 Invited" at bounding box center [1514, 105] width 101 height 21
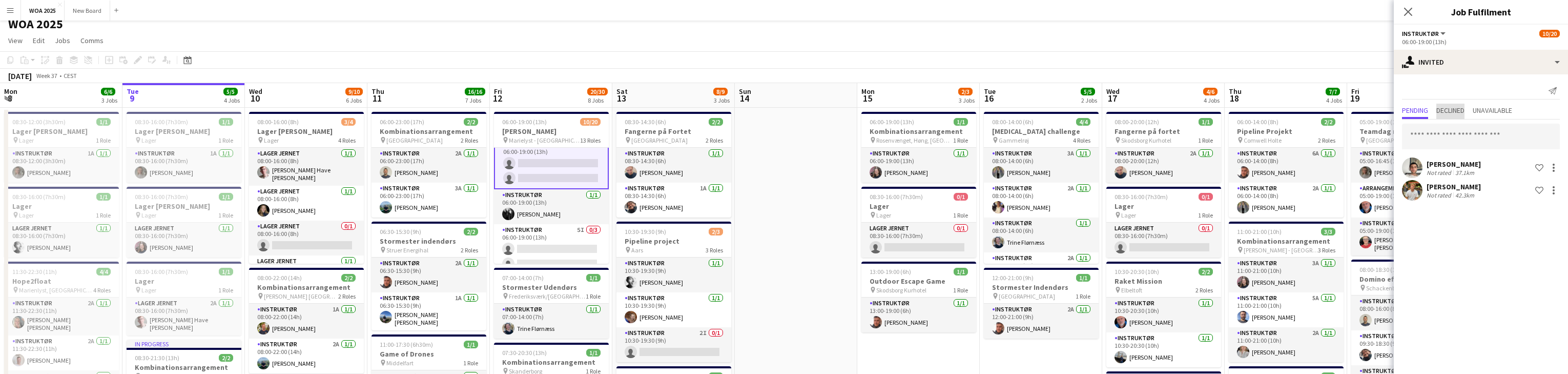
click at [1459, 110] on span "Declined" at bounding box center [1451, 110] width 28 height 8
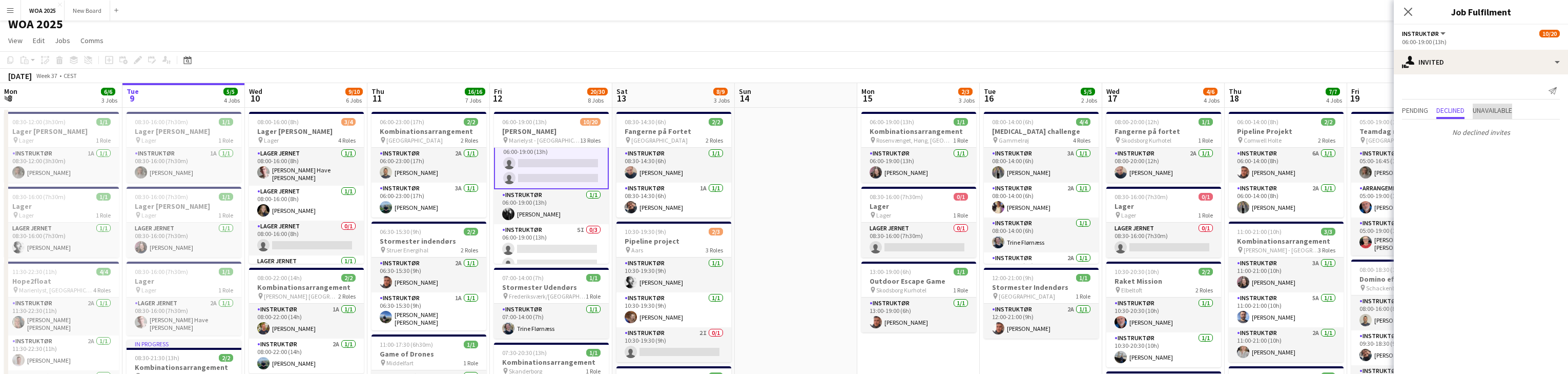
click at [1493, 110] on span "Unavailable" at bounding box center [1492, 110] width 39 height 8
click at [1422, 110] on span "Pending" at bounding box center [1415, 110] width 26 height 8
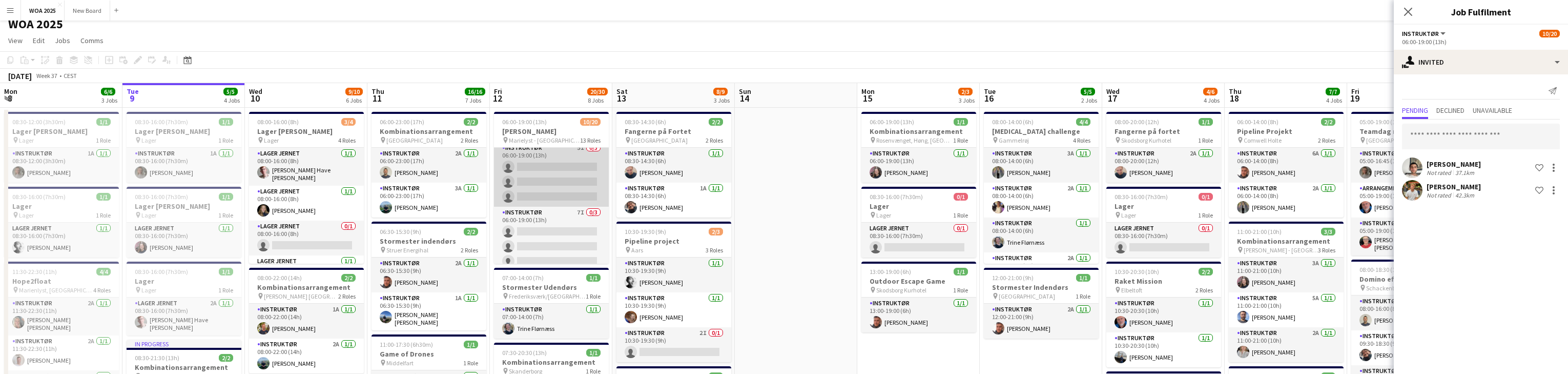
click at [587, 226] on app-card-role "Instruktør 7I 0/3 06:00-19:00 (13h) single-neutral-actions single-neutral-actio…" at bounding box center [551, 238] width 115 height 64
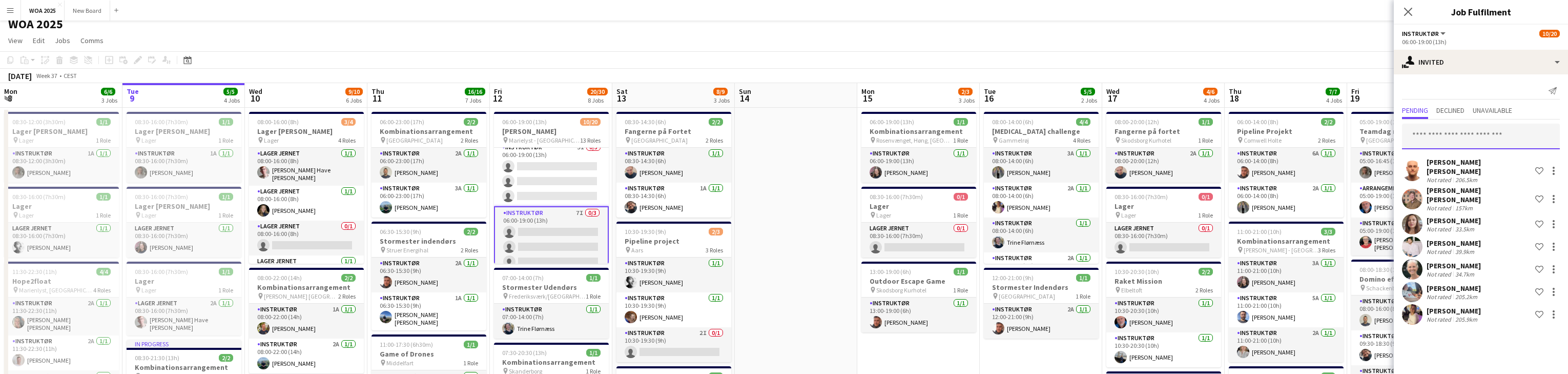
click at [1479, 133] on input "text" at bounding box center [1481, 136] width 158 height 26
type input "*"
click at [1363, 38] on app-page-menu "View Day view expanded Day view collapsed Month view Date picker Jump to today …" at bounding box center [784, 41] width 1568 height 19
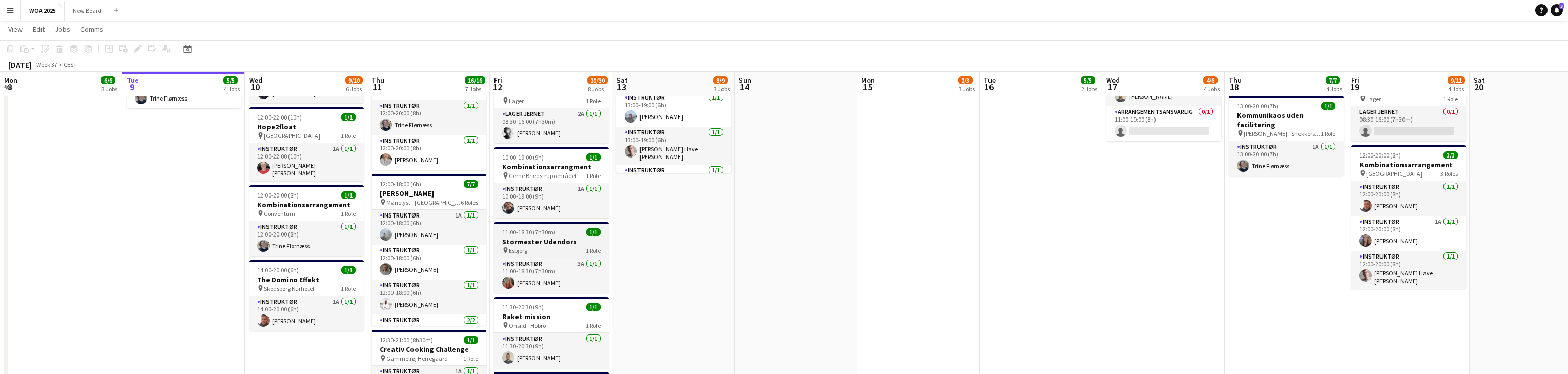
scroll to position [352, 0]
click at [556, 132] on app-card-role "Lager Jernet 2A 1/1 08:30-16:00 (7h30m) Lucas Kobeissi" at bounding box center [551, 126] width 115 height 35
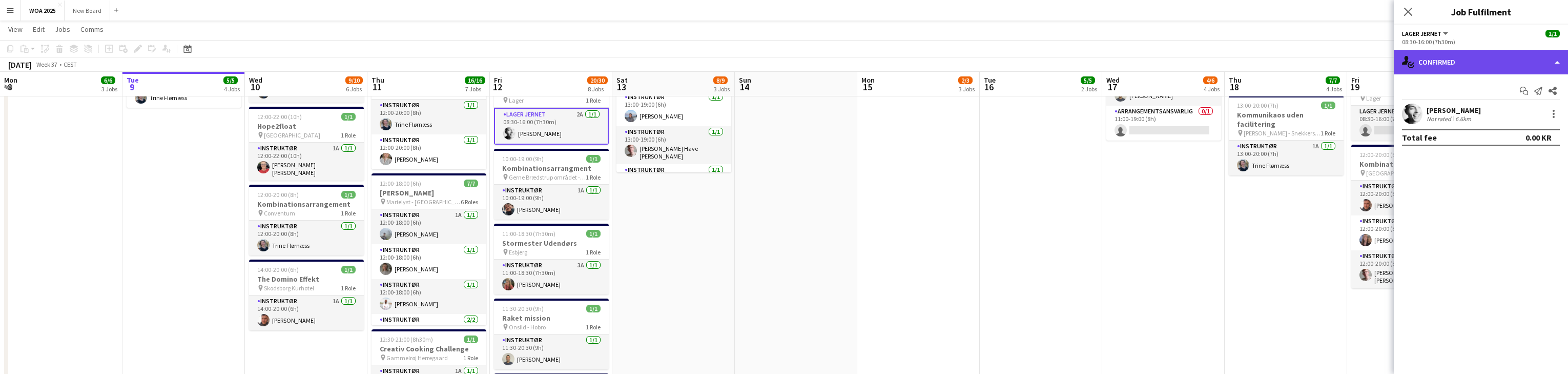
click at [1545, 59] on div "single-neutral-actions-check-2 Confirmed" at bounding box center [1481, 61] width 174 height 24
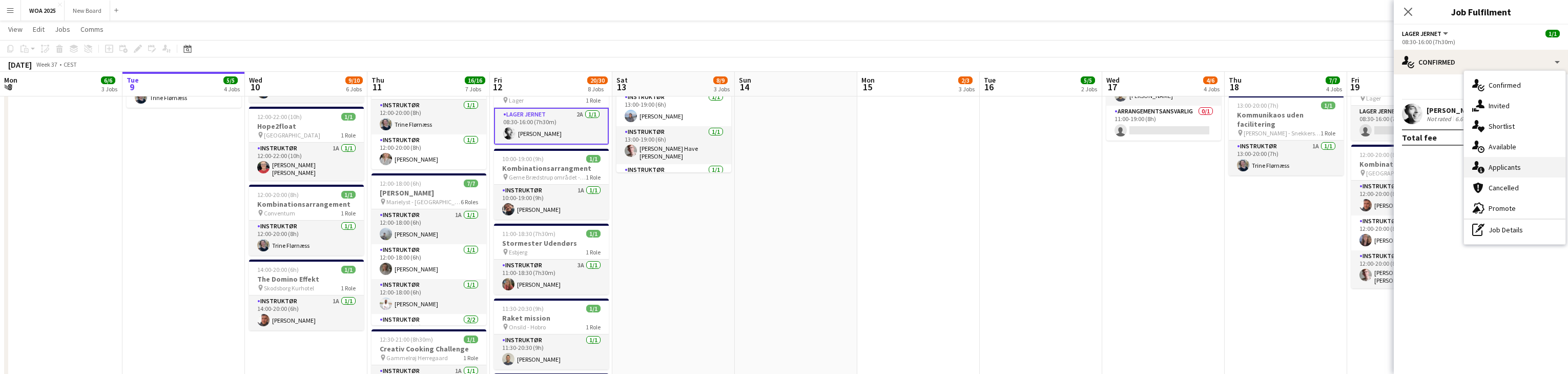
click at [1541, 170] on div "single-neutral-actions-information Applicants" at bounding box center [1514, 167] width 101 height 21
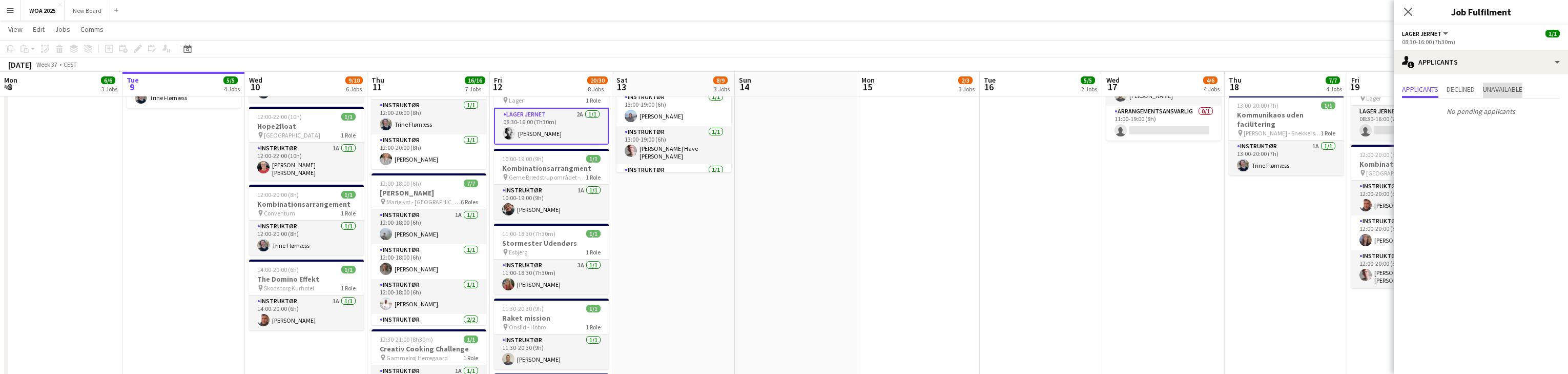
click at [1500, 90] on span "Unavailable" at bounding box center [1503, 89] width 39 height 8
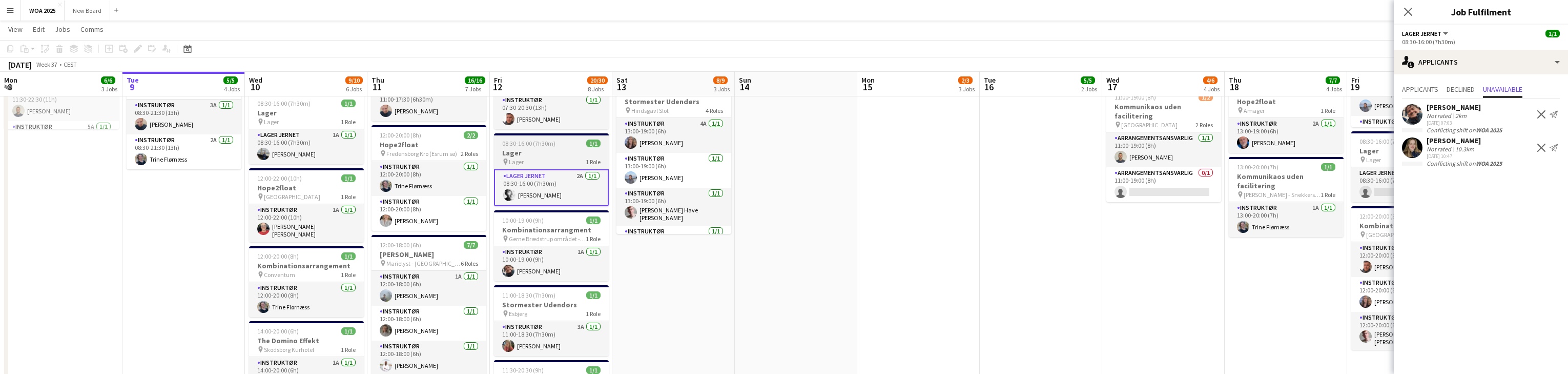
scroll to position [291, 0]
click at [574, 188] on app-card-role "Lager Jernet 2A 1/1 08:30-16:00 (7h30m) Lucas Kobeissi" at bounding box center [551, 187] width 115 height 37
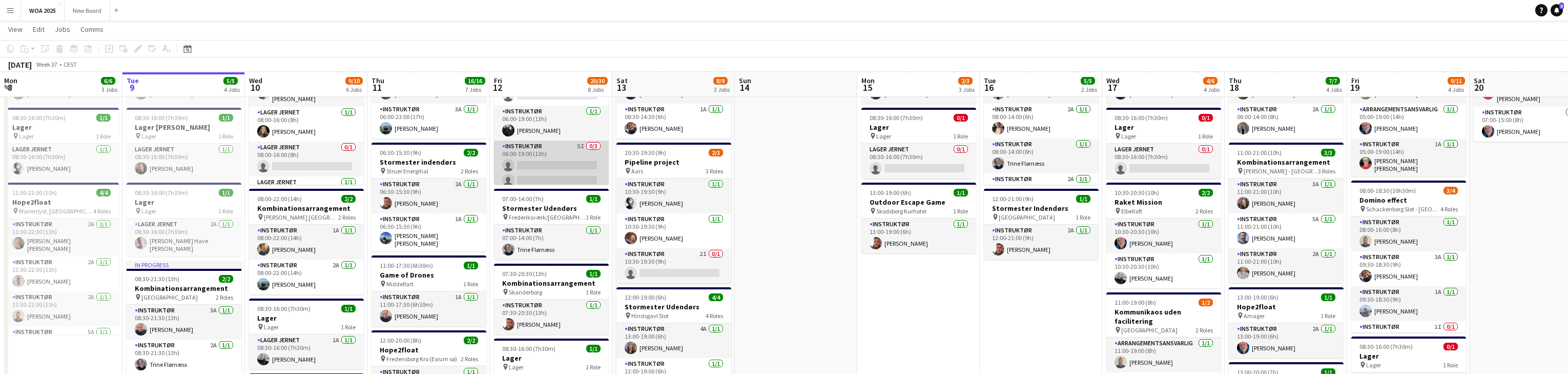
scroll to position [359, 0]
click at [551, 156] on app-card-role "Instruktør 5I 0/3 06:00-19:00 (13h) single-neutral-actions single-neutral-actio…" at bounding box center [551, 172] width 115 height 64
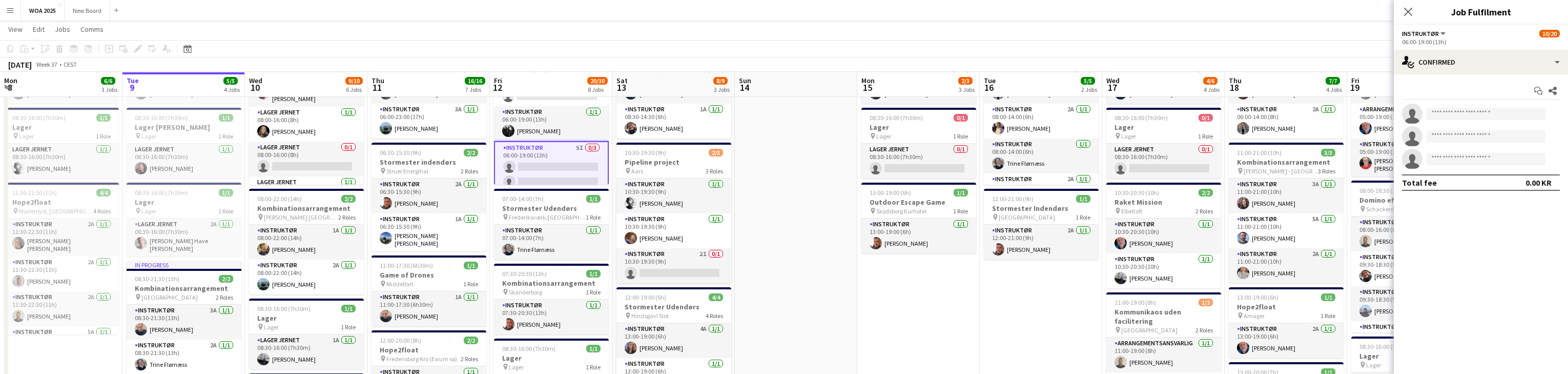
click at [564, 168] on app-card-role "Instruktør 5I 0/3 06:00-19:00 (13h) single-neutral-actions single-neutral-actio…" at bounding box center [551, 174] width 115 height 67
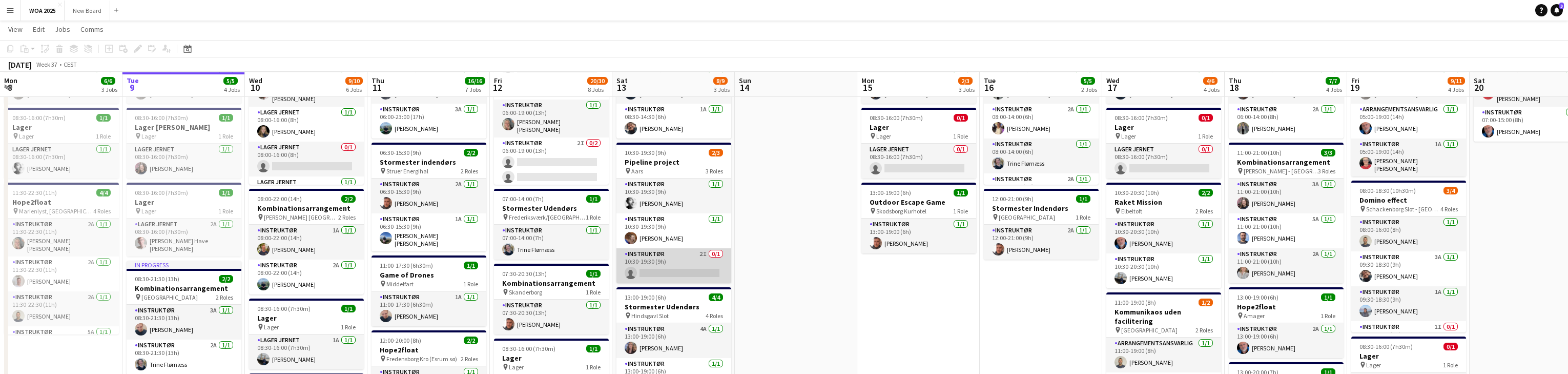
scroll to position [86, 0]
click at [684, 256] on app-card-role "Instruktør 2I 0/1 10:30-19:30 (9h) single-neutral-actions" at bounding box center [674, 265] width 115 height 35
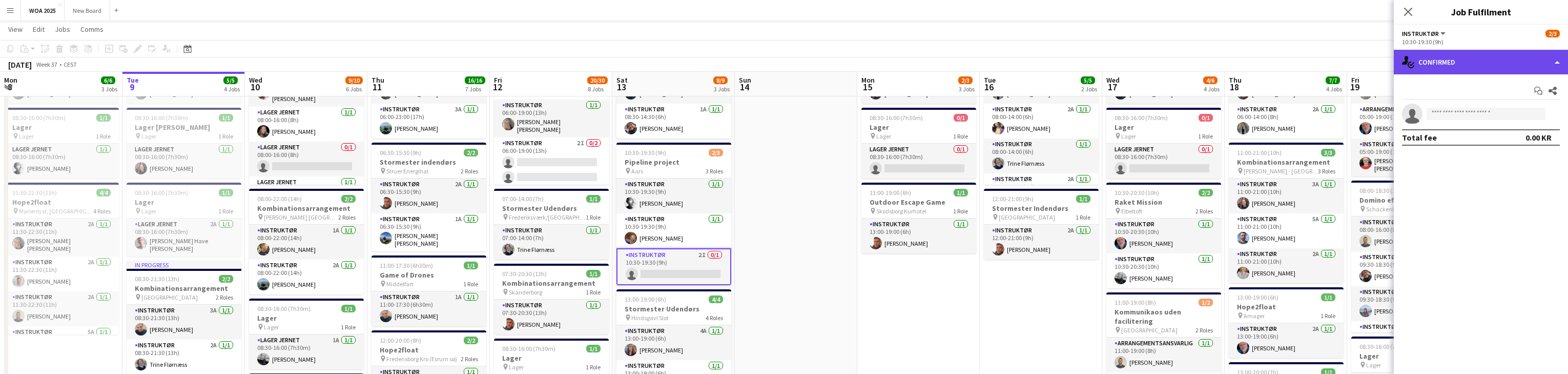
click at [1529, 72] on div "single-neutral-actions-check-2 Confirmed" at bounding box center [1481, 61] width 174 height 24
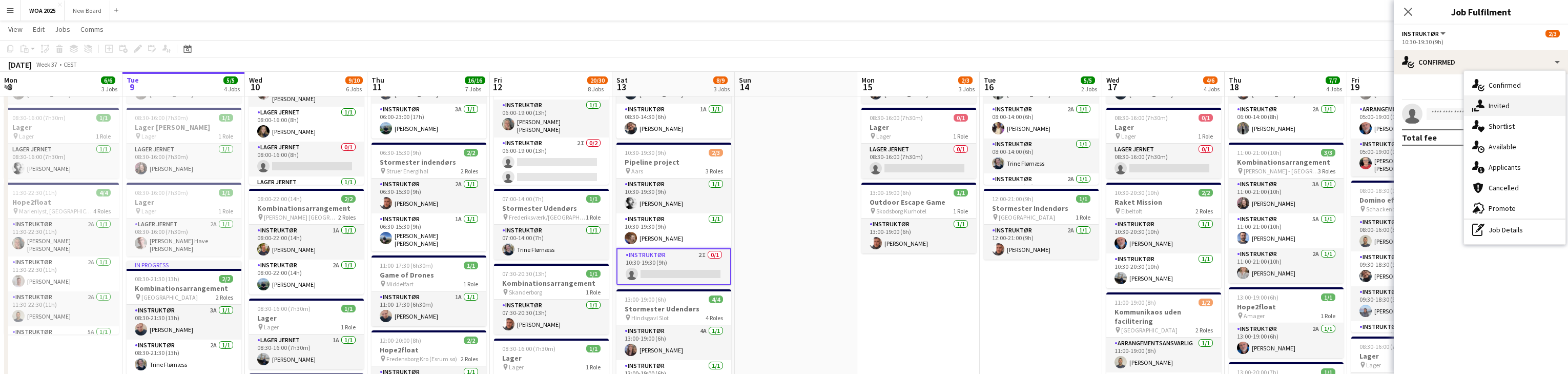
click at [1547, 106] on div "single-neutral-actions-share-1 Invited" at bounding box center [1514, 105] width 101 height 21
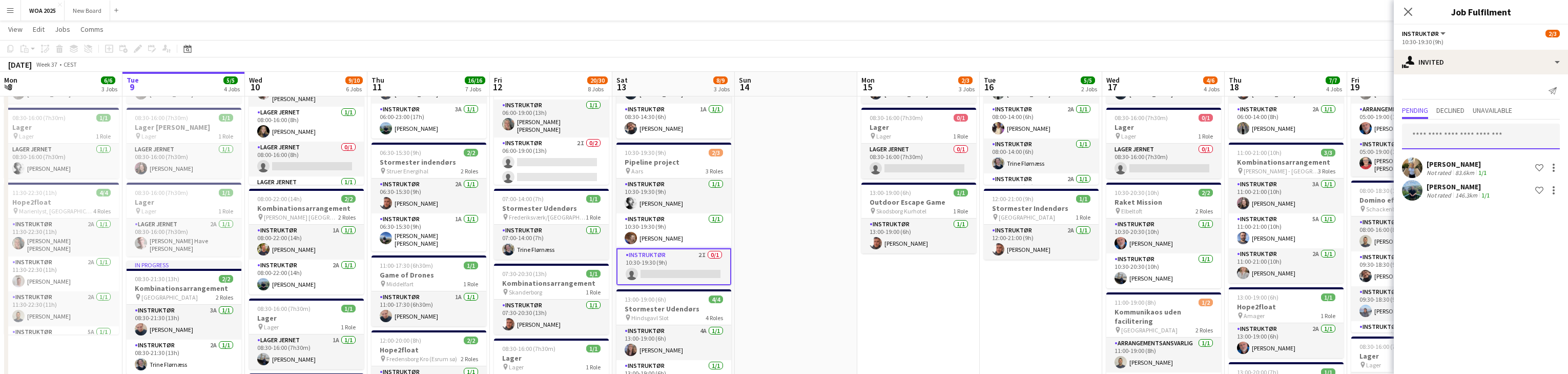
click at [1490, 136] on input "text" at bounding box center [1481, 136] width 158 height 26
type input "****"
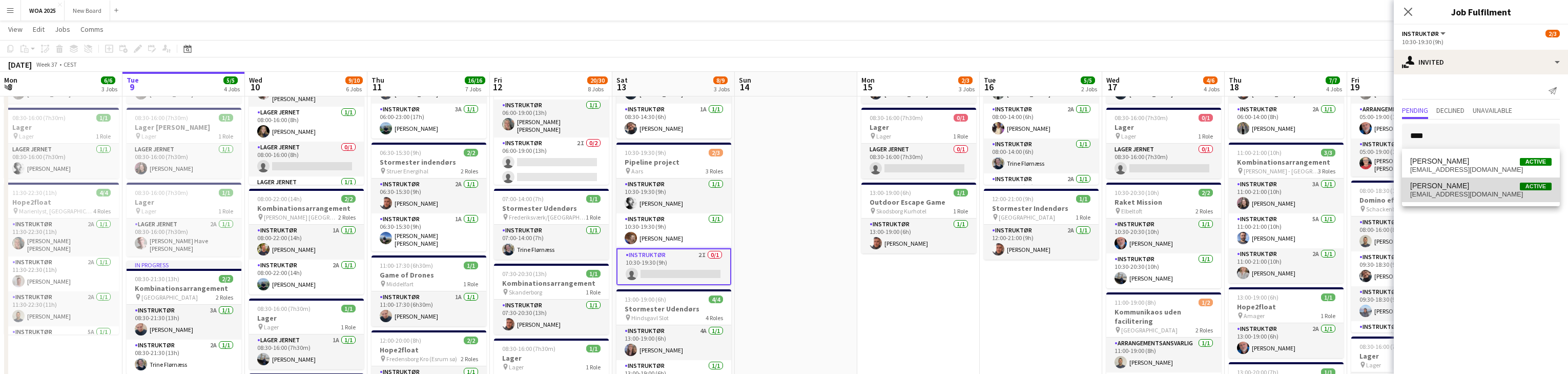
click at [1469, 185] on span "[PERSON_NAME]" at bounding box center [1440, 186] width 59 height 8
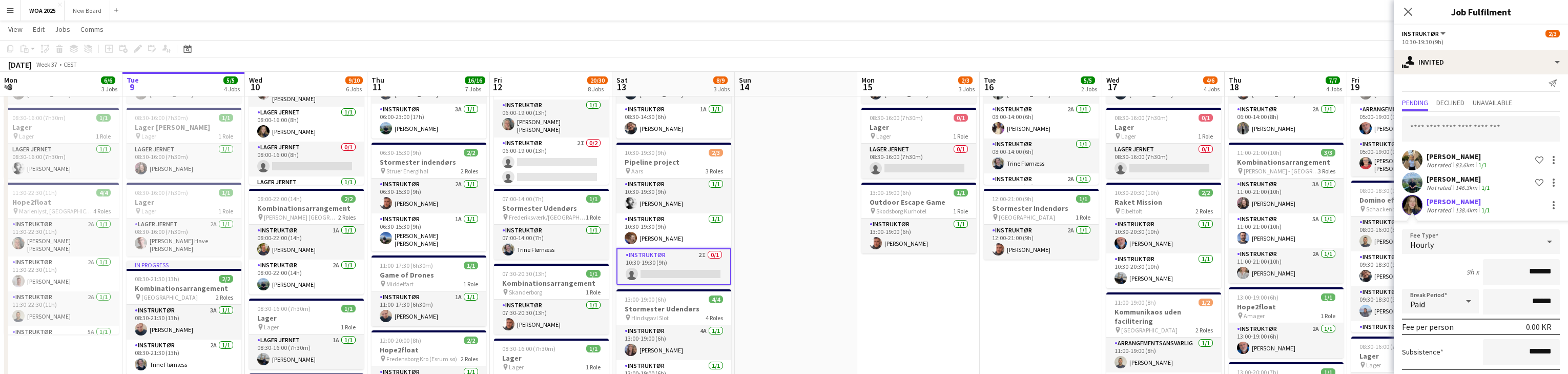
scroll to position [0, 0]
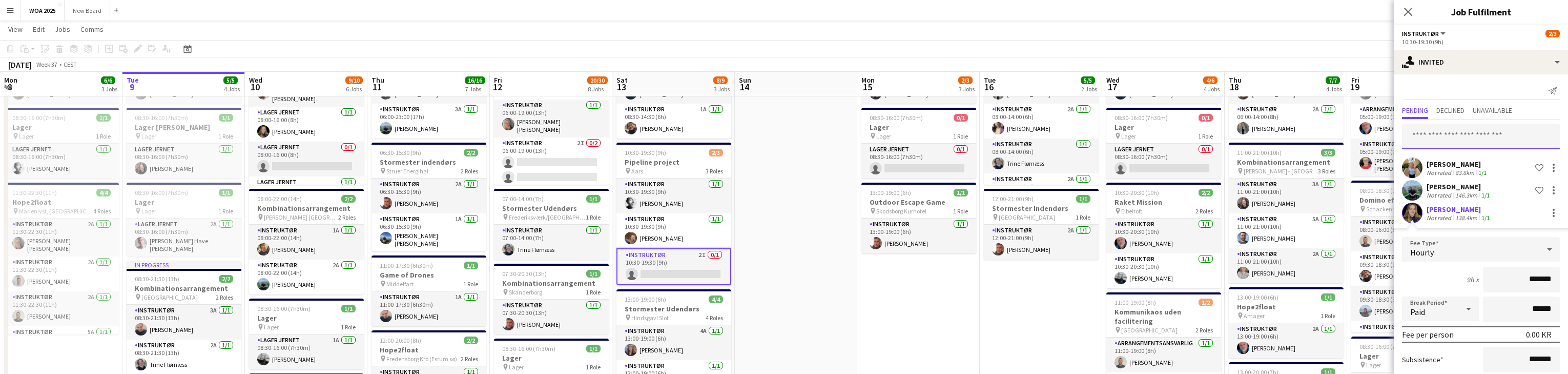
click at [1487, 134] on input "text" at bounding box center [1481, 136] width 158 height 26
type input "****"
click at [1477, 168] on span "adam.larsen@hotmail.com" at bounding box center [1478, 170] width 136 height 8
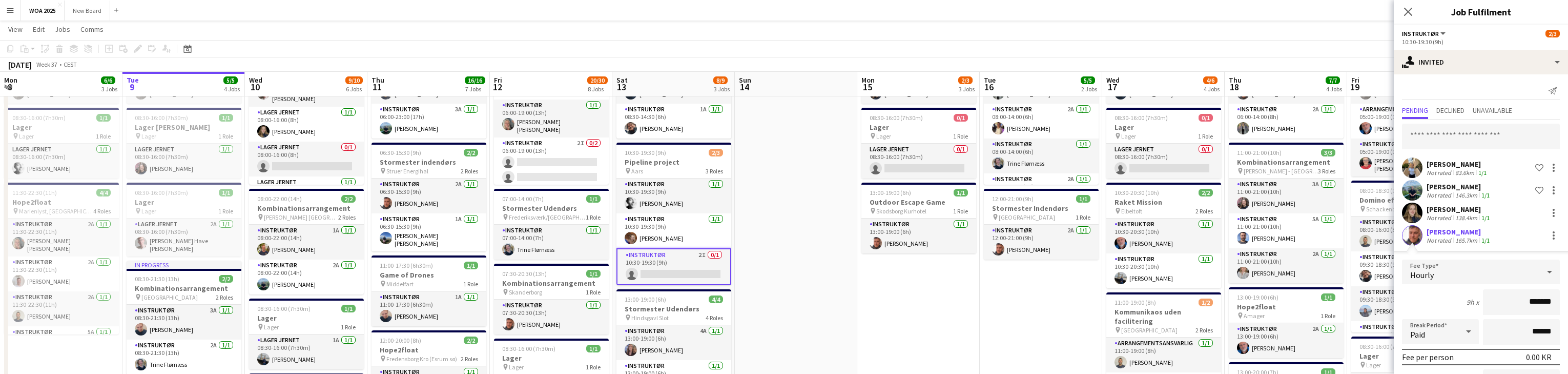
scroll to position [84, 0]
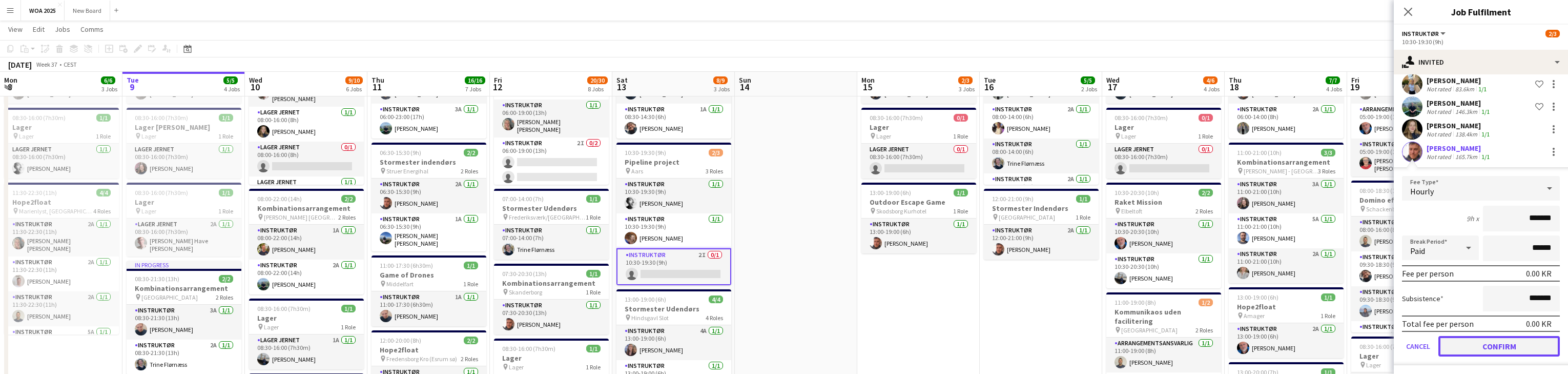
click at [1504, 346] on button "Confirm" at bounding box center [1499, 346] width 121 height 21
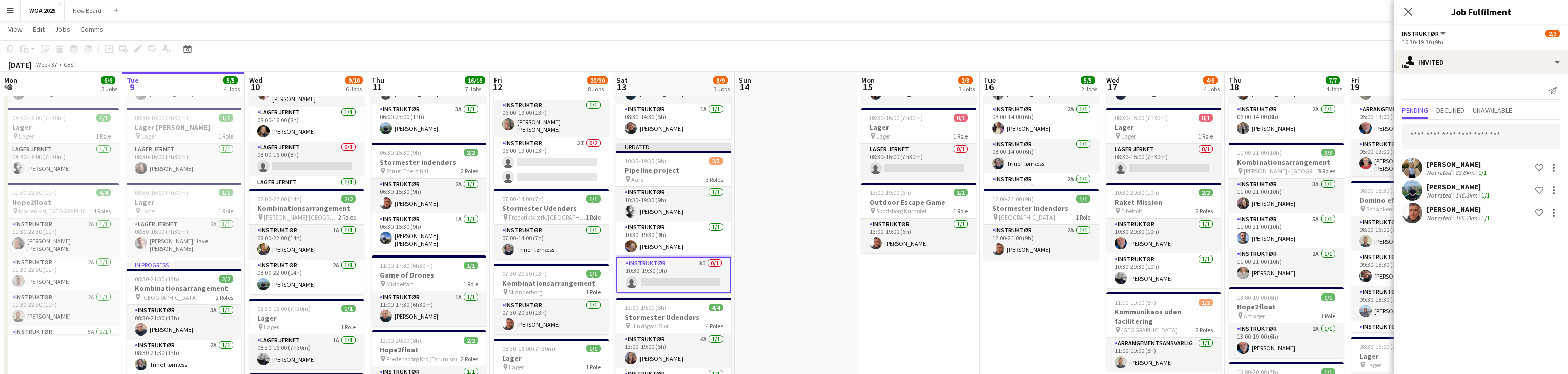
scroll to position [0, 0]
click at [1486, 131] on input "text" at bounding box center [1481, 136] width 158 height 26
type input "*****"
click at [1479, 166] on span "m2002.lenskjold@gmail.com" at bounding box center [1481, 170] width 141 height 8
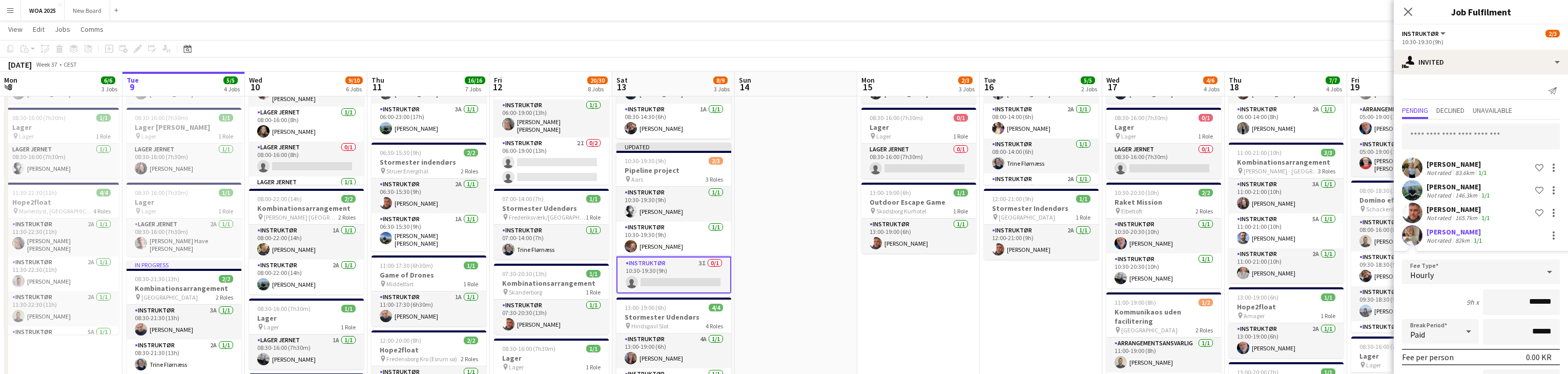
scroll to position [84, 0]
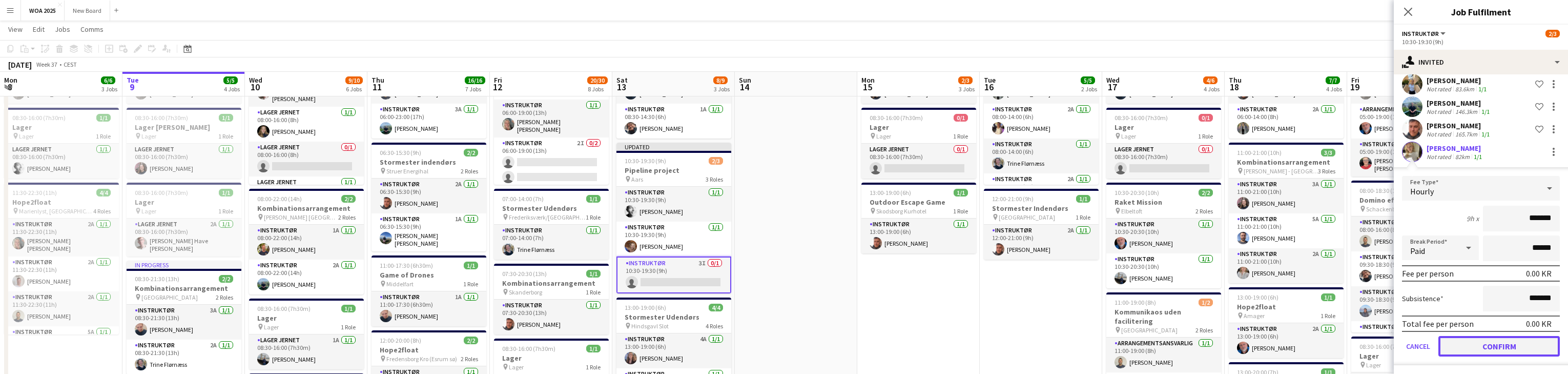
click at [1524, 345] on button "Confirm" at bounding box center [1499, 346] width 121 height 21
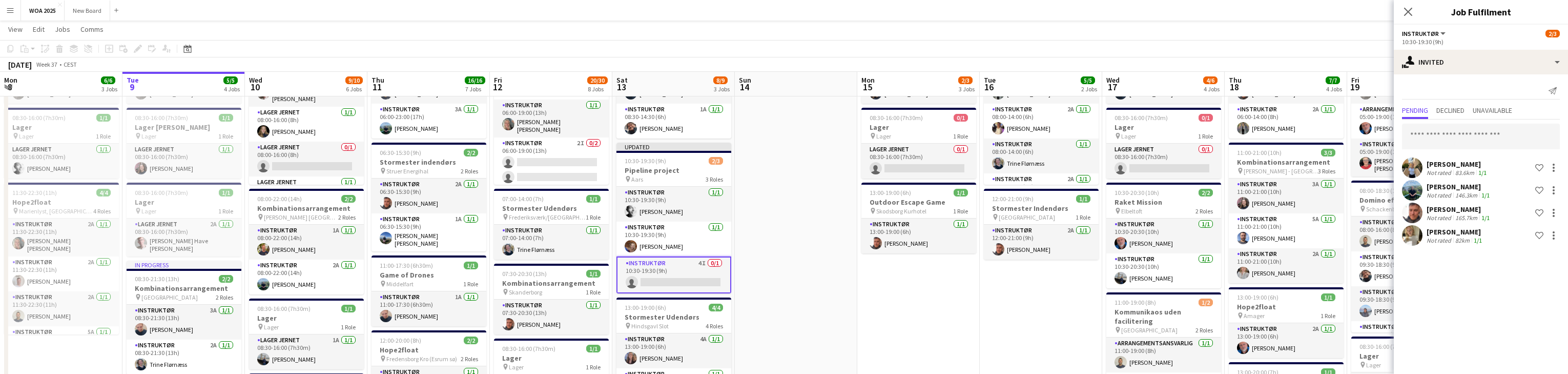
scroll to position [0, 0]
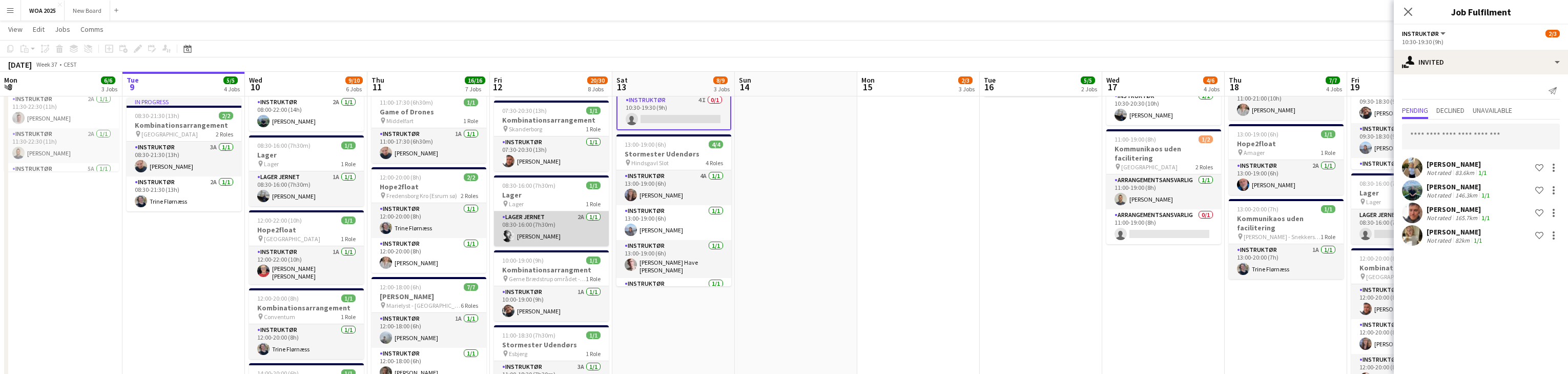
click at [560, 233] on app-card-role "Lager Jernet 2A 1/1 08:30-16:00 (7h30m) Lucas Kobeissi" at bounding box center [551, 228] width 115 height 35
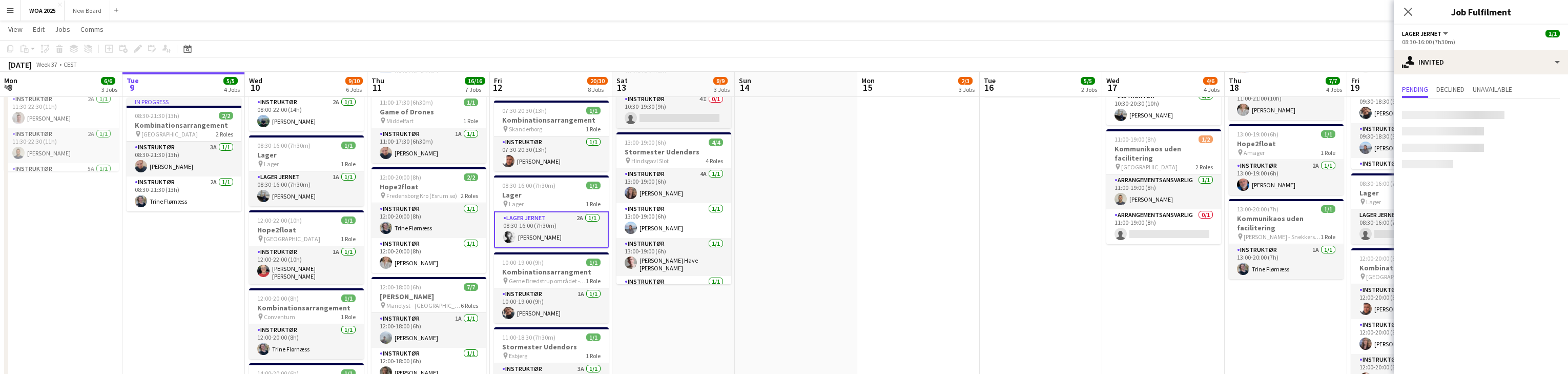
scroll to position [249, 0]
click at [548, 228] on app-card-role "Lager Jernet 2A 1/1 08:30-16:00 (7h30m) Lucas Kobeissi" at bounding box center [551, 229] width 115 height 37
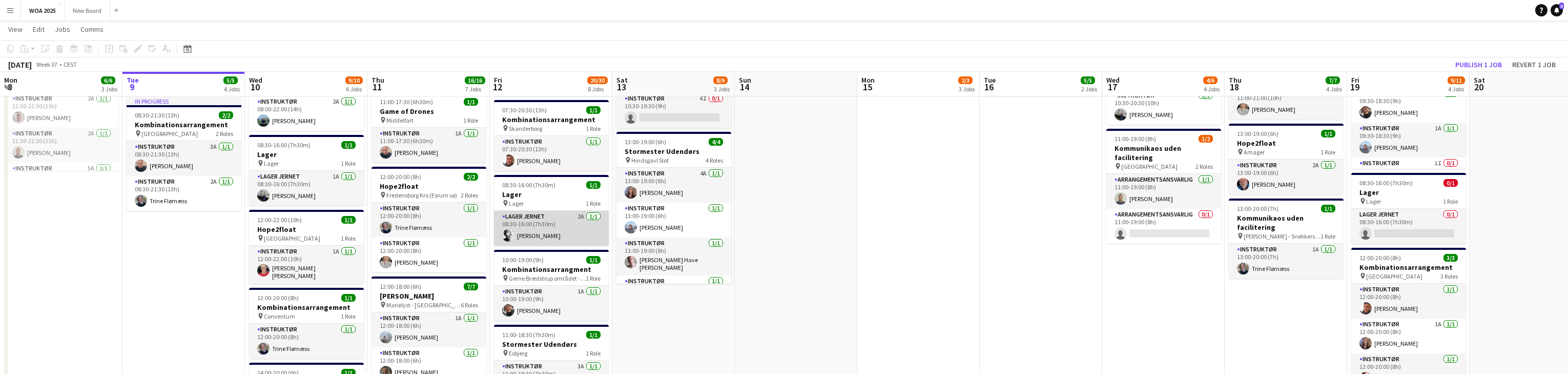
click at [548, 228] on app-card-role "Lager Jernet 2A 1/1 08:30-16:00 (7h30m) Lucas Kobeissi" at bounding box center [551, 228] width 115 height 35
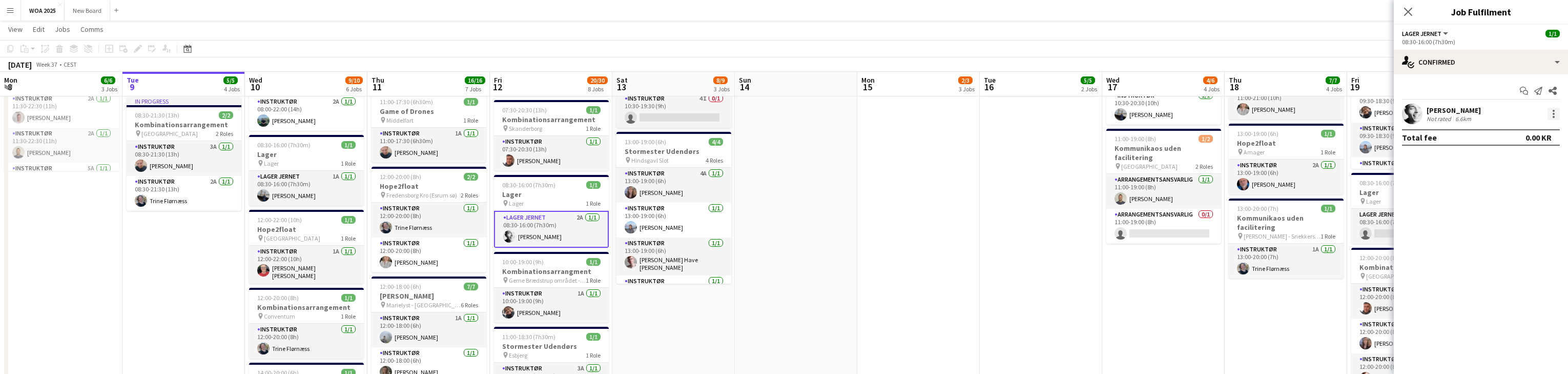
click at [1558, 115] on div at bounding box center [1554, 114] width 13 height 13
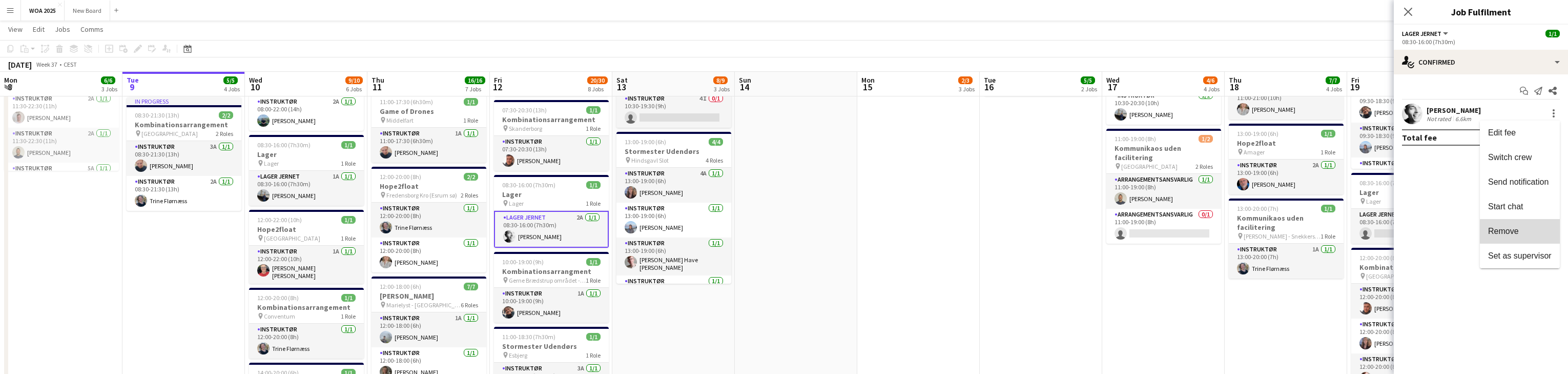
click at [1547, 232] on span "Remove" at bounding box center [1520, 231] width 64 height 9
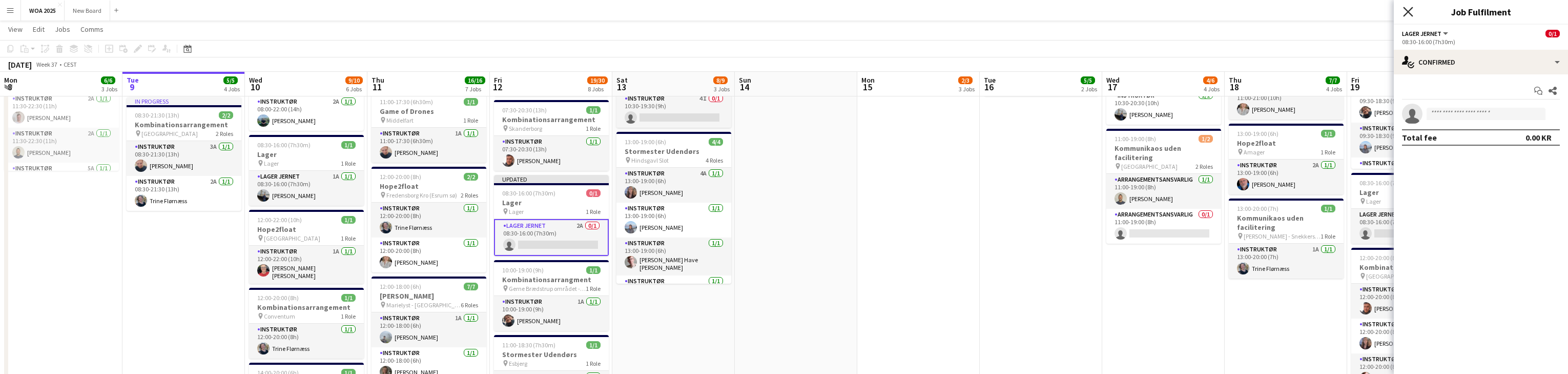
click at [1405, 13] on icon "Close pop-in" at bounding box center [1408, 12] width 10 height 10
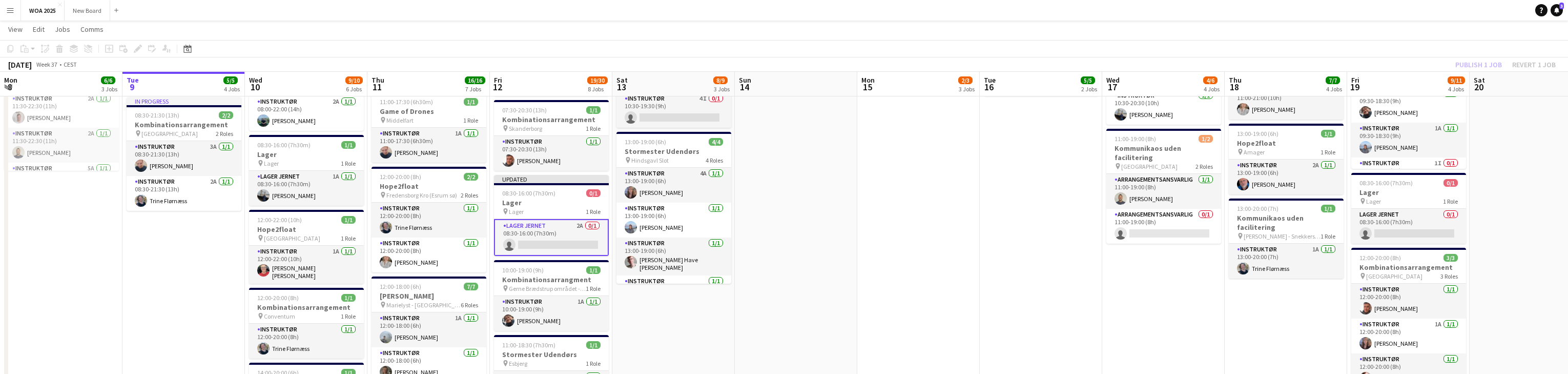
click at [1477, 63] on div "Publish 1 job Revert 1 job" at bounding box center [1505, 64] width 125 height 13
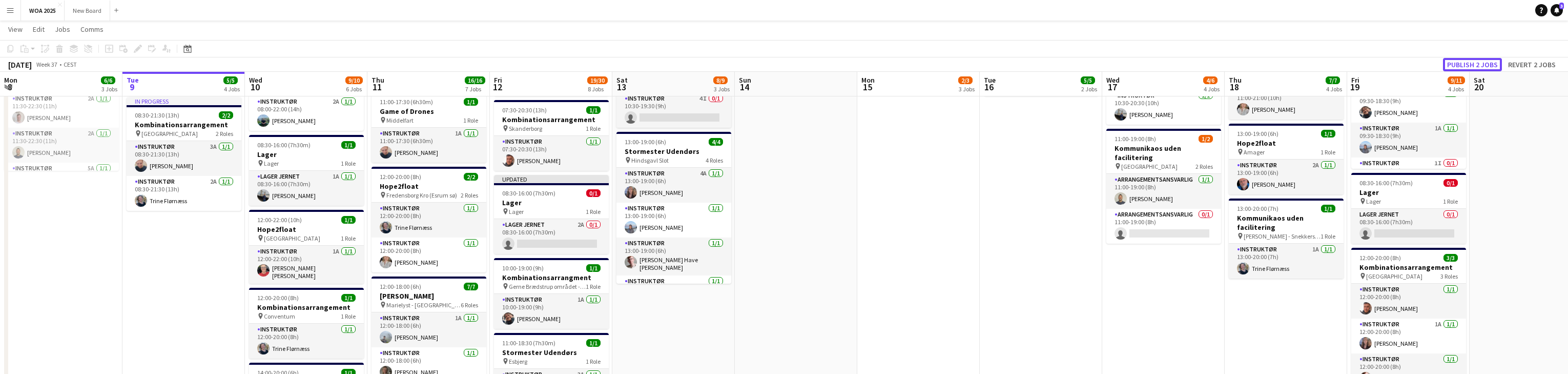
click at [1477, 63] on button "Publish 2 jobs" at bounding box center [1473, 64] width 59 height 13
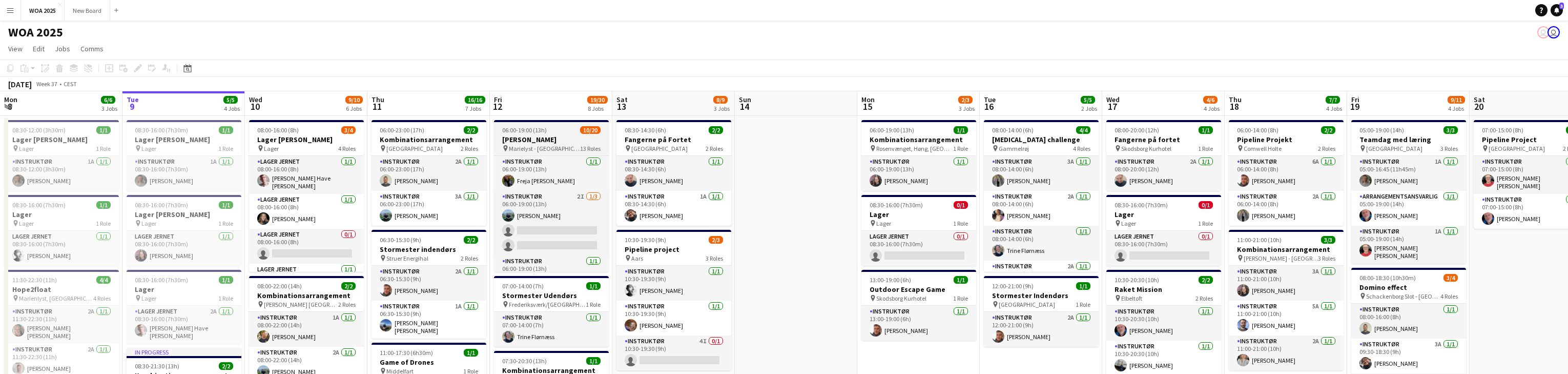
scroll to position [220, 0]
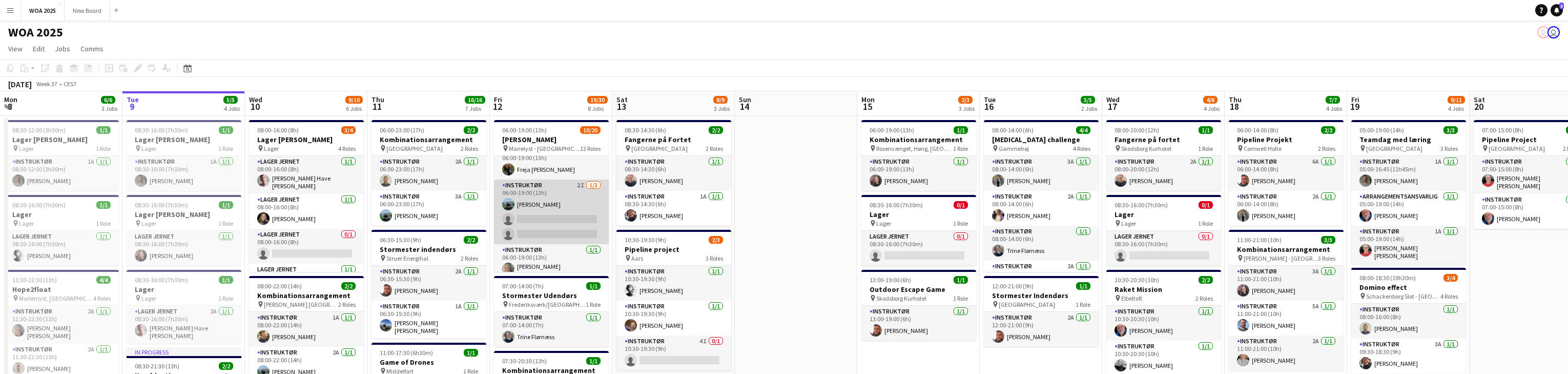
click at [560, 215] on app-card-role "Instruktør 2I 1/3 06:00-19:00 (13h) Phillip Fyhn single-neutral-actions single-…" at bounding box center [551, 211] width 115 height 64
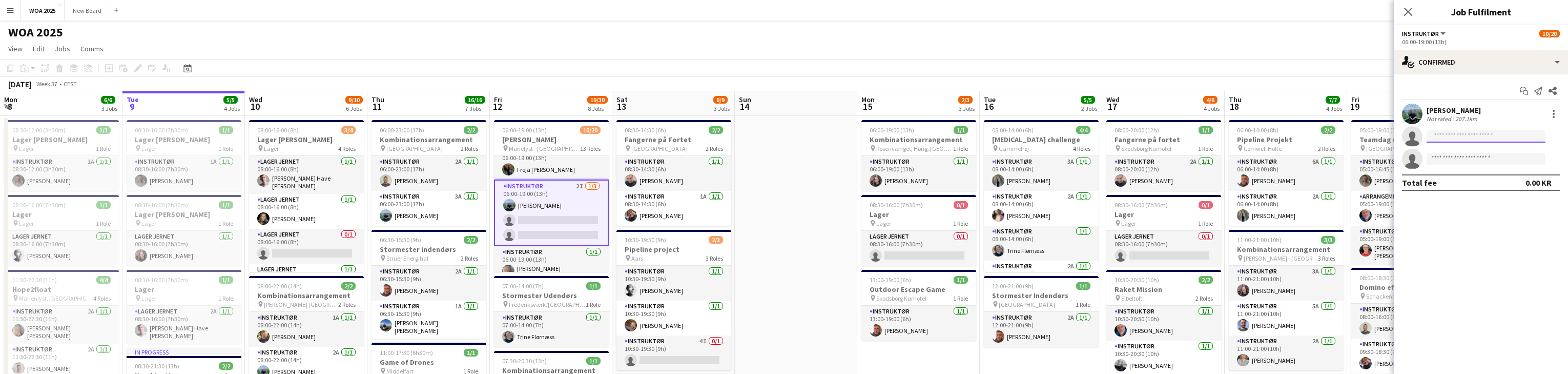
click at [1459, 136] on input at bounding box center [1486, 136] width 119 height 13
type input "***"
click at [1470, 158] on span "lucas@kobeissi.dk" at bounding box center [1486, 160] width 103 height 8
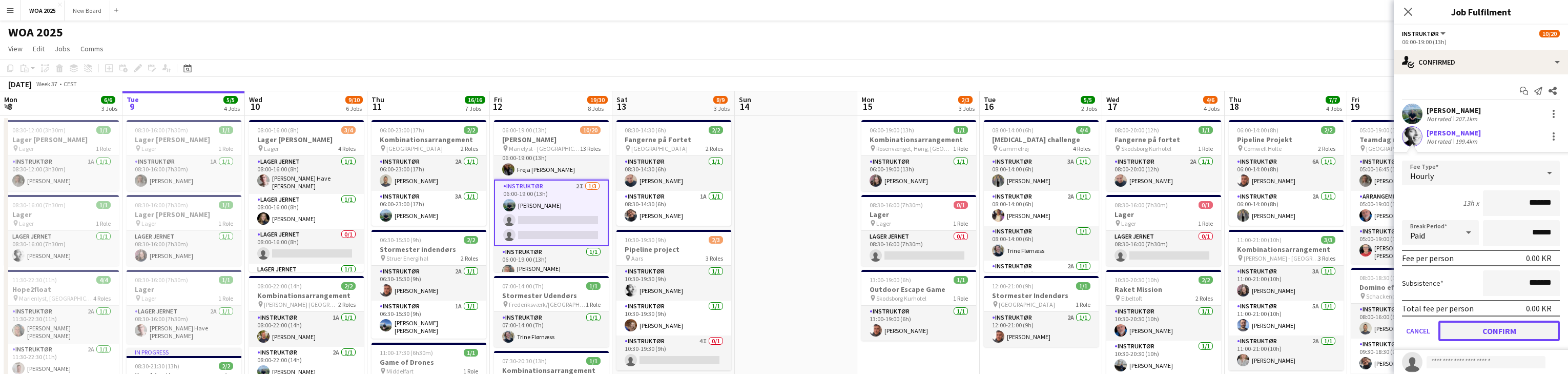
click at [1509, 338] on button "Confirm" at bounding box center [1499, 330] width 121 height 21
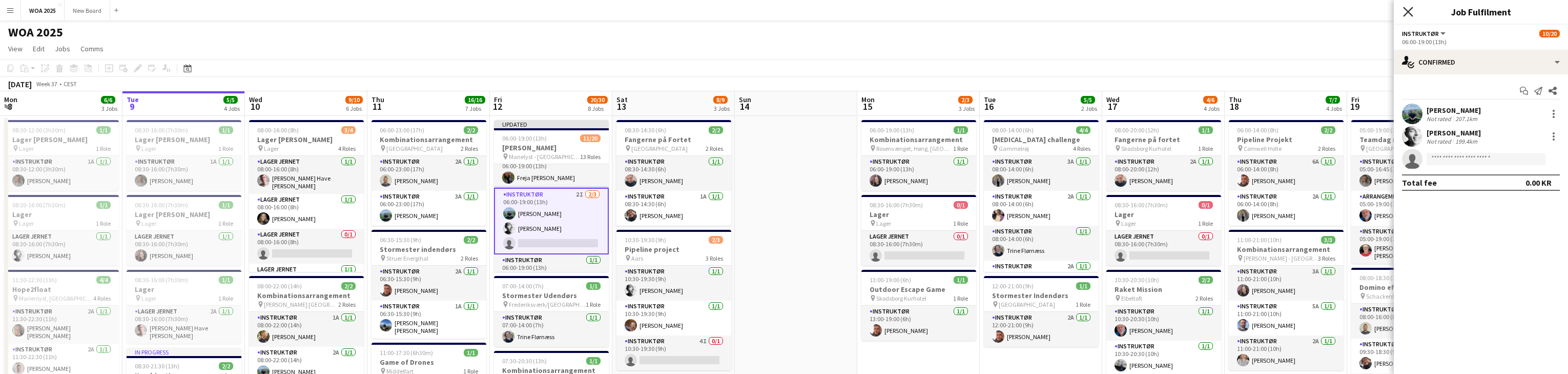
click at [1406, 9] on icon at bounding box center [1408, 12] width 10 height 10
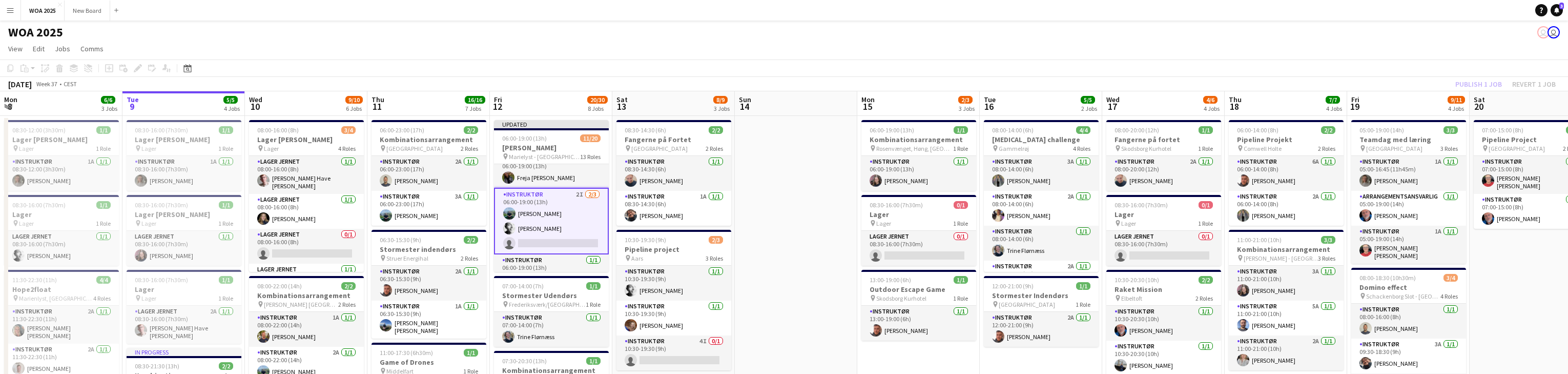
click at [1466, 84] on div "Publish 1 job Revert 1 job" at bounding box center [1505, 84] width 125 height 13
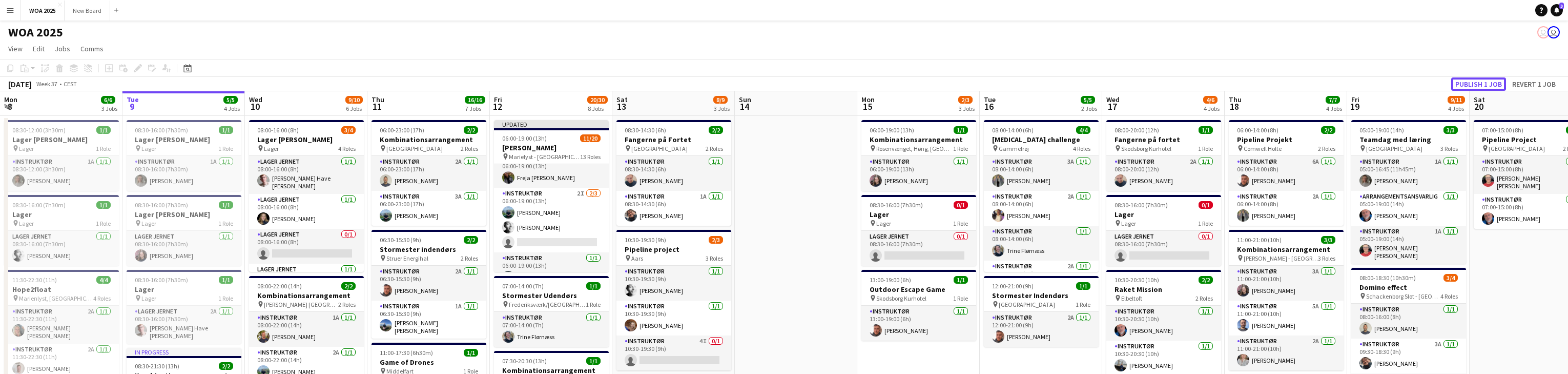
click at [1466, 84] on button "Publish 1 job" at bounding box center [1479, 84] width 55 height 13
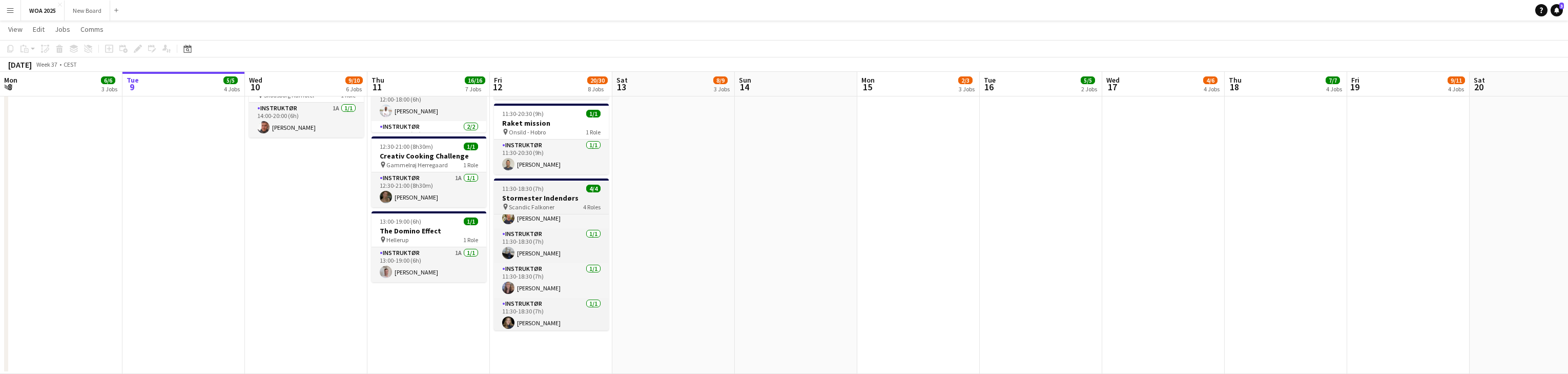
scroll to position [23, 0]
click at [559, 195] on h3 "Stormester Indendørs" at bounding box center [551, 197] width 115 height 9
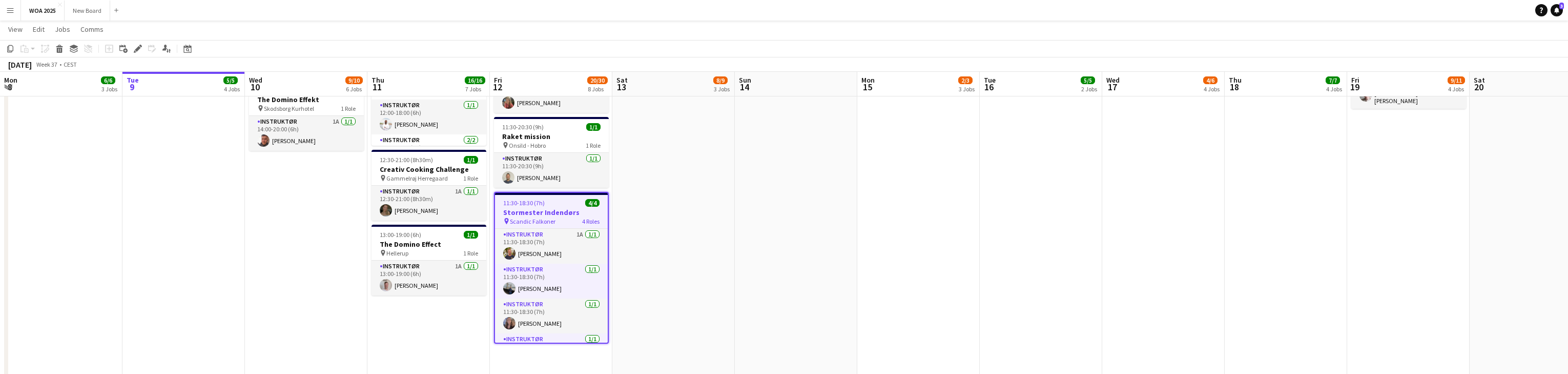
scroll to position [531, 0]
click at [563, 218] on div "pin Scandic Falkoner 4 Roles" at bounding box center [551, 222] width 113 height 8
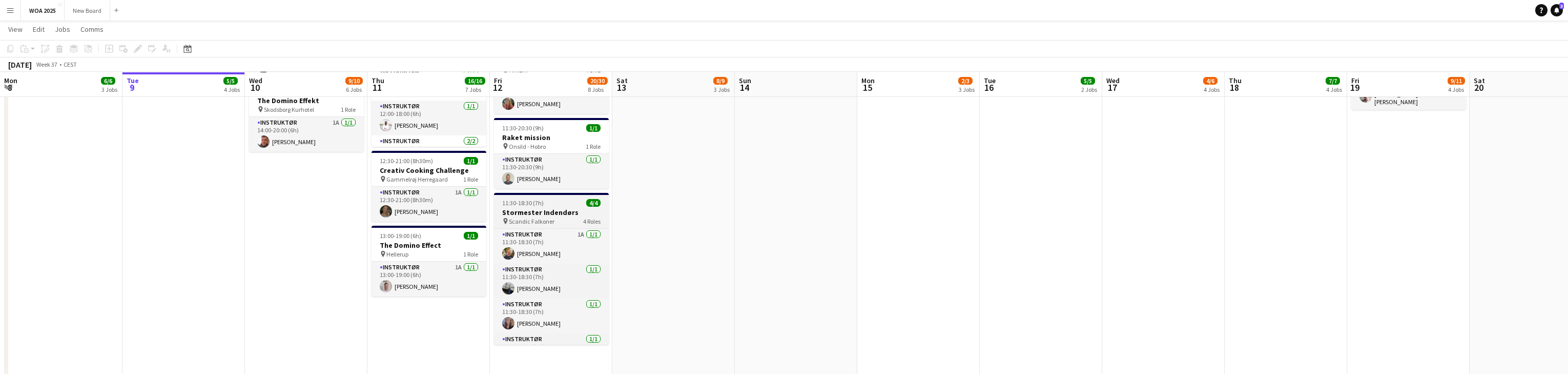
click at [563, 217] on div "pin Scandic Falkoner 4 Roles" at bounding box center [551, 221] width 115 height 8
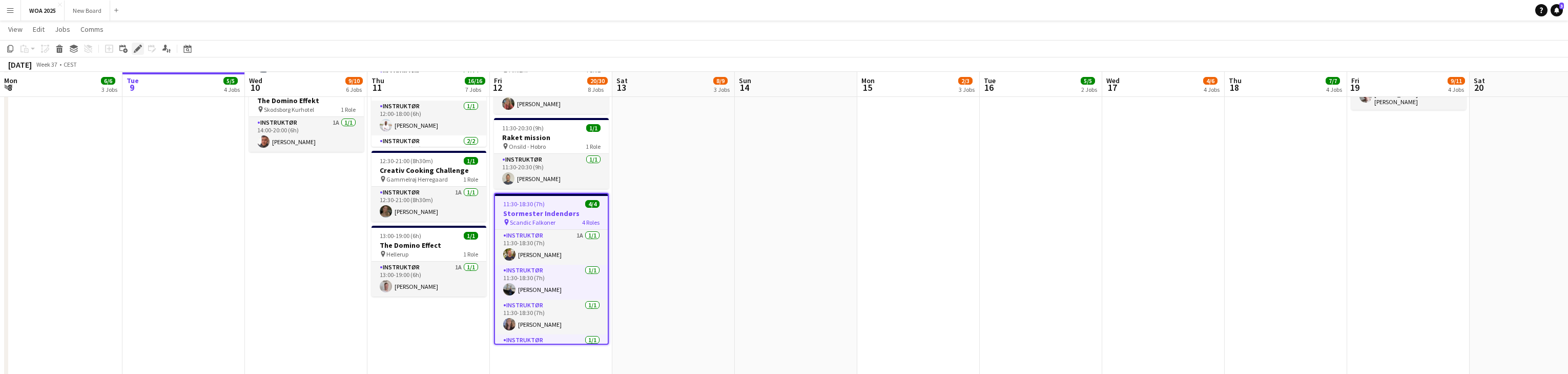
click at [141, 48] on icon "Edit" at bounding box center [138, 49] width 8 height 8
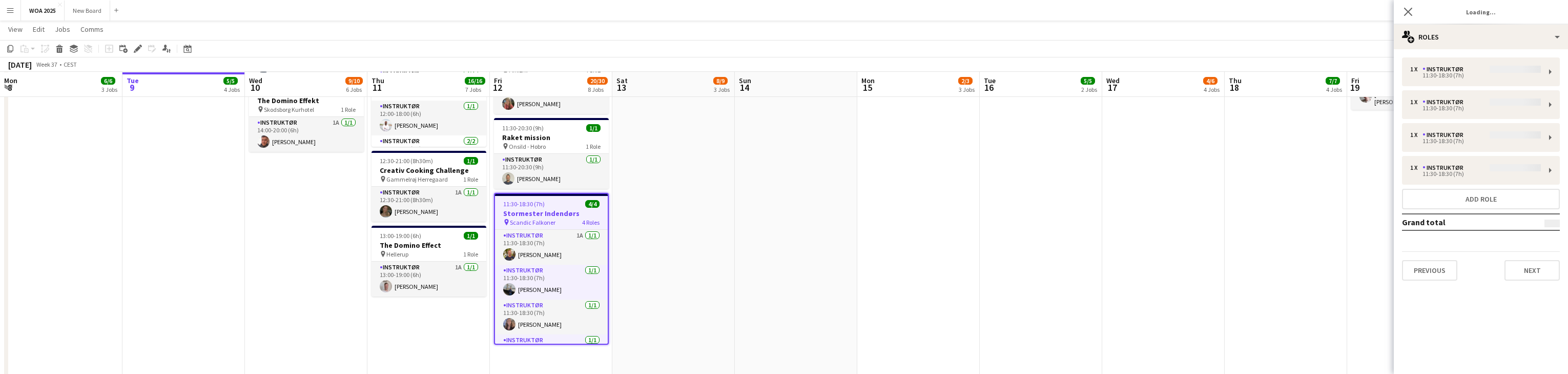
type input "**********"
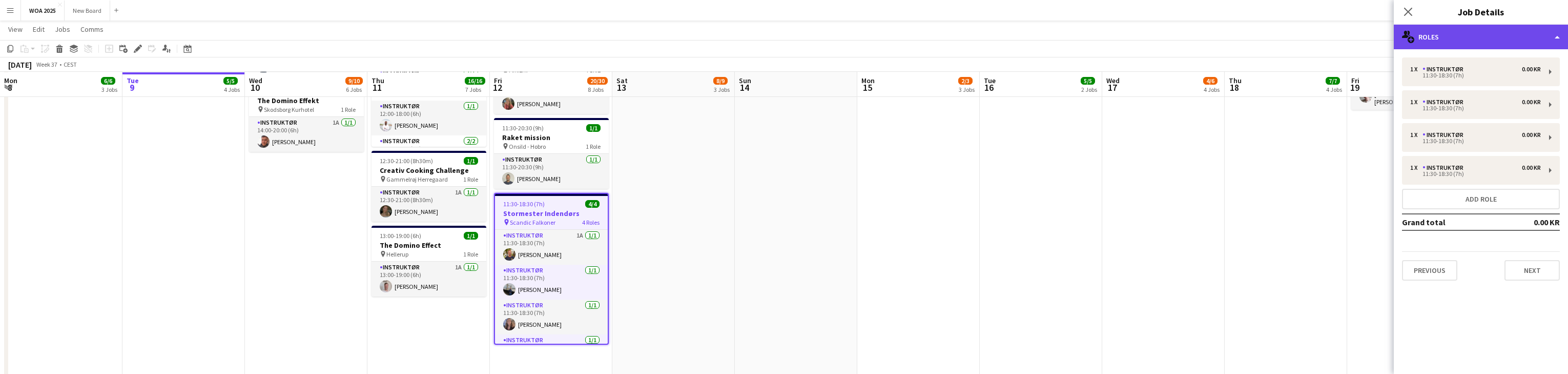
click at [1531, 34] on div "multiple-users-add Roles" at bounding box center [1481, 36] width 174 height 24
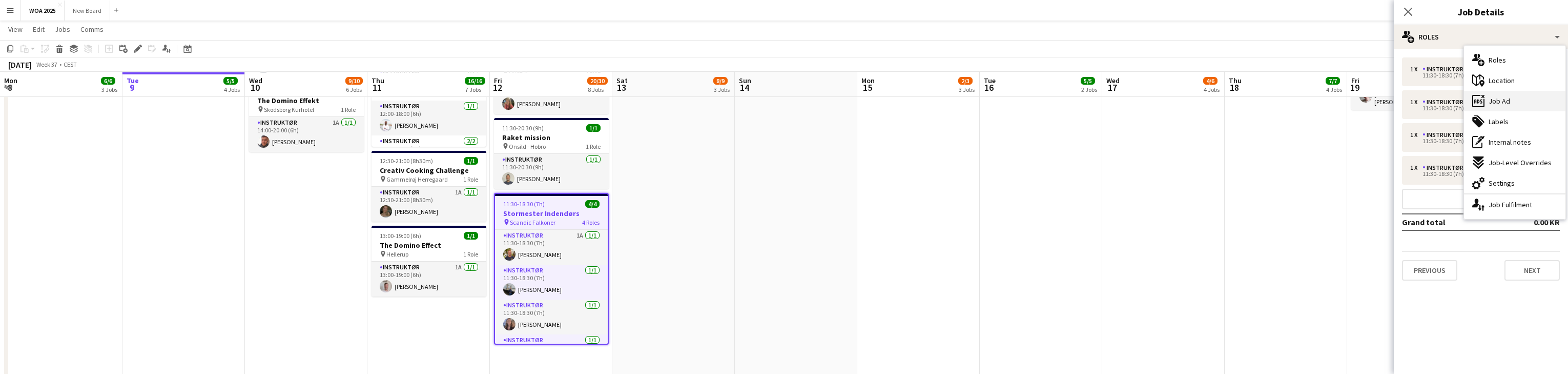
click at [1523, 94] on div "ads-window Job Ad" at bounding box center [1514, 100] width 101 height 21
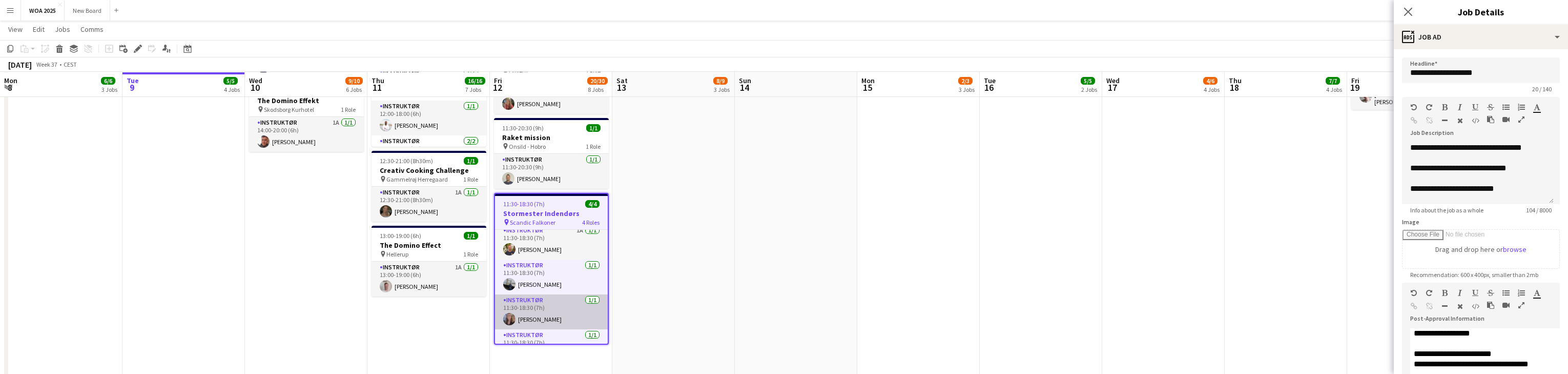
scroll to position [0, 0]
click at [556, 306] on app-card-role "Instruktør 1/1 11:30-18:30 (7h) Sille Jensen" at bounding box center [551, 317] width 113 height 35
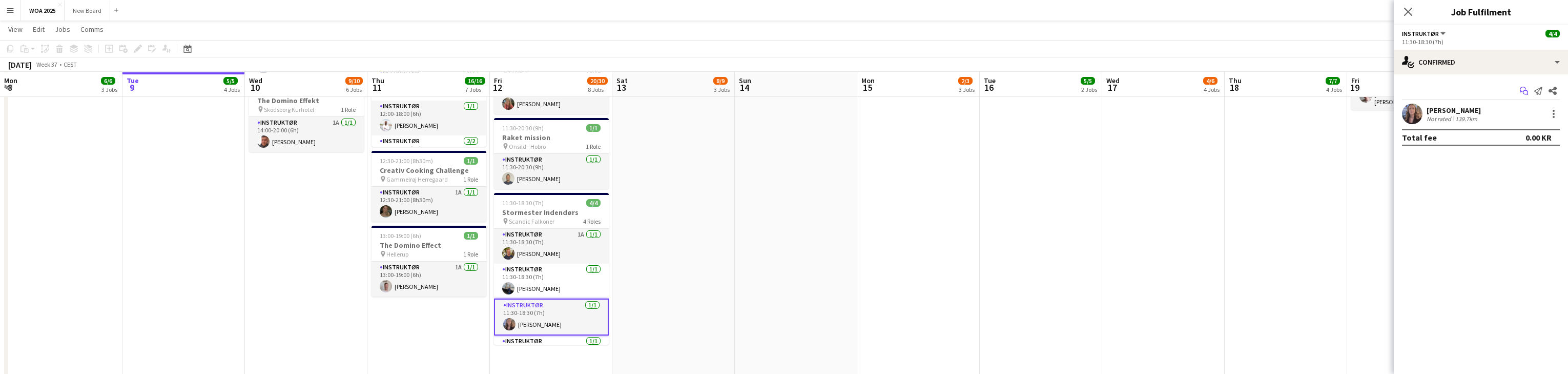
click at [1524, 92] on icon "Start chat" at bounding box center [1524, 91] width 8 height 8
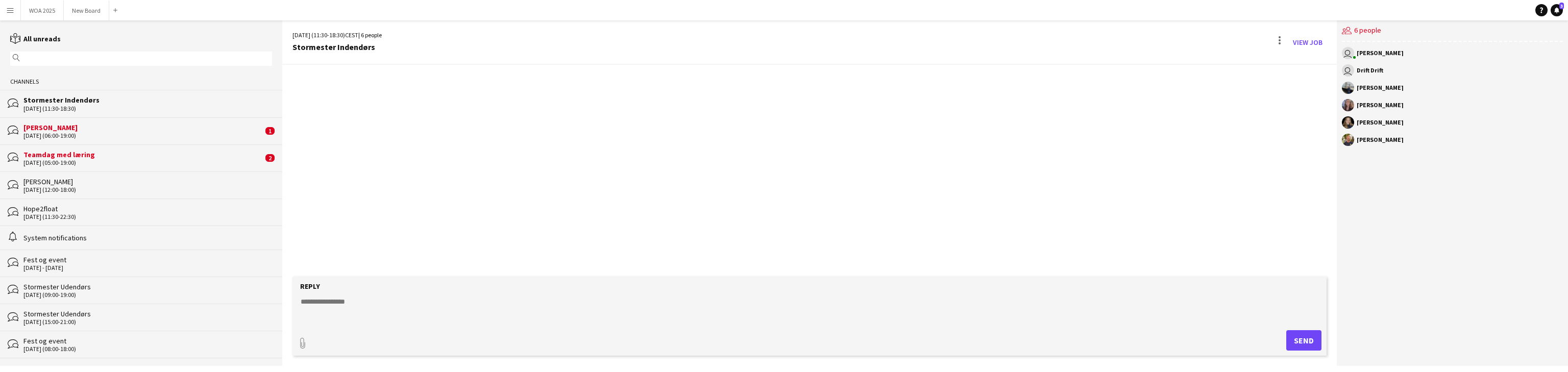
click at [317, 300] on textarea at bounding box center [811, 310] width 1024 height 27
type textarea "**********"
click at [1306, 345] on button "Send" at bounding box center [1304, 340] width 35 height 21
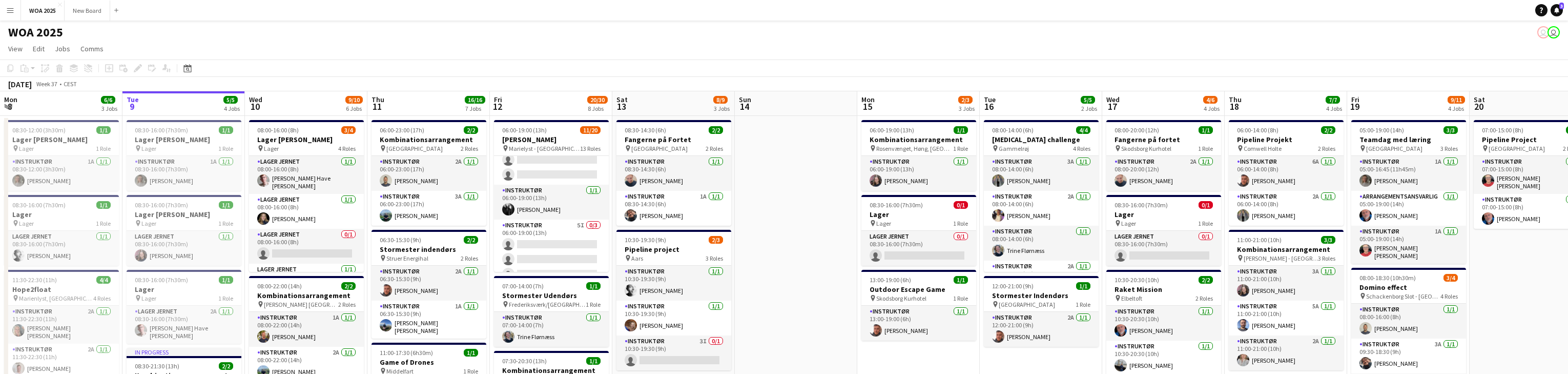
scroll to position [368, 0]
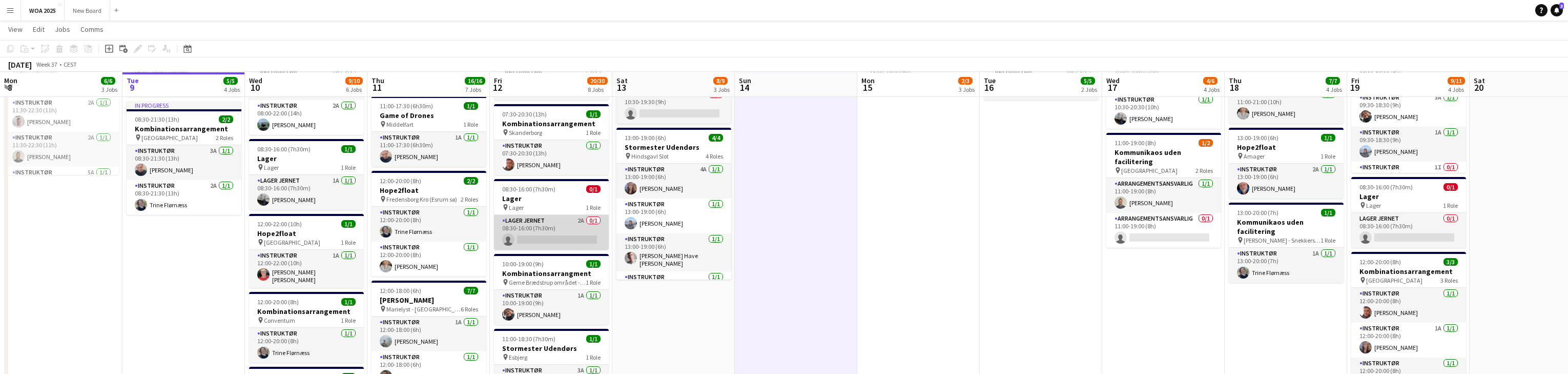
scroll to position [246, 0]
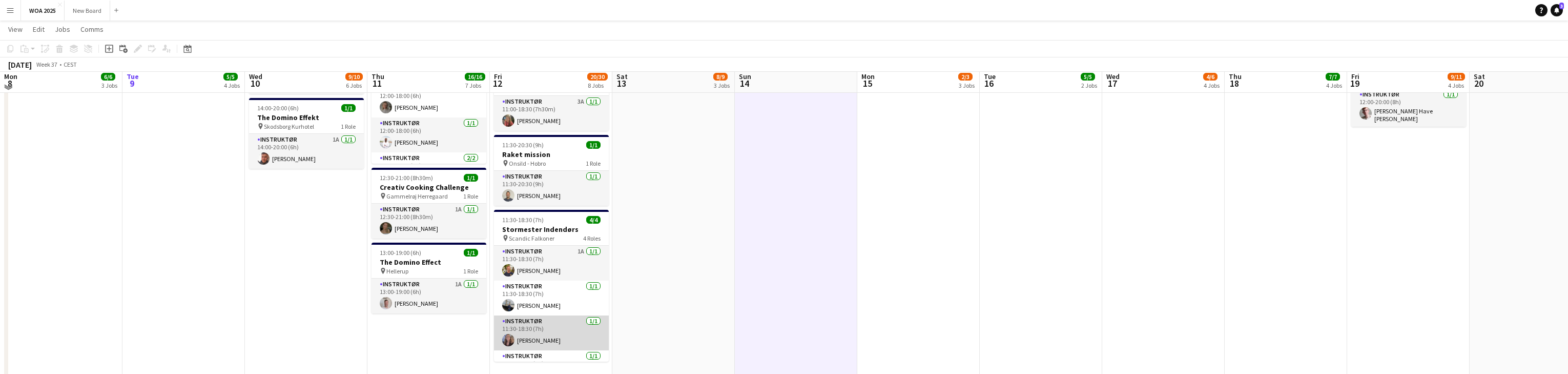
click at [566, 331] on app-card-role "Instruktør 1/1 11:30-18:30 (7h) Sille Jensen" at bounding box center [551, 333] width 115 height 35
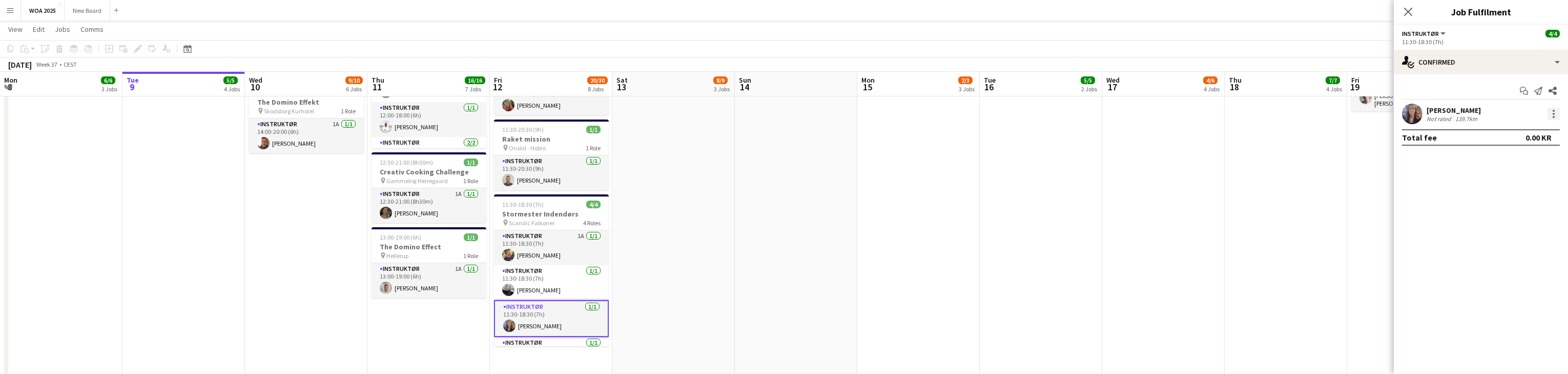
click at [1552, 112] on div at bounding box center [1554, 114] width 13 height 13
click at [1535, 229] on span "Remove" at bounding box center [1520, 230] width 64 height 9
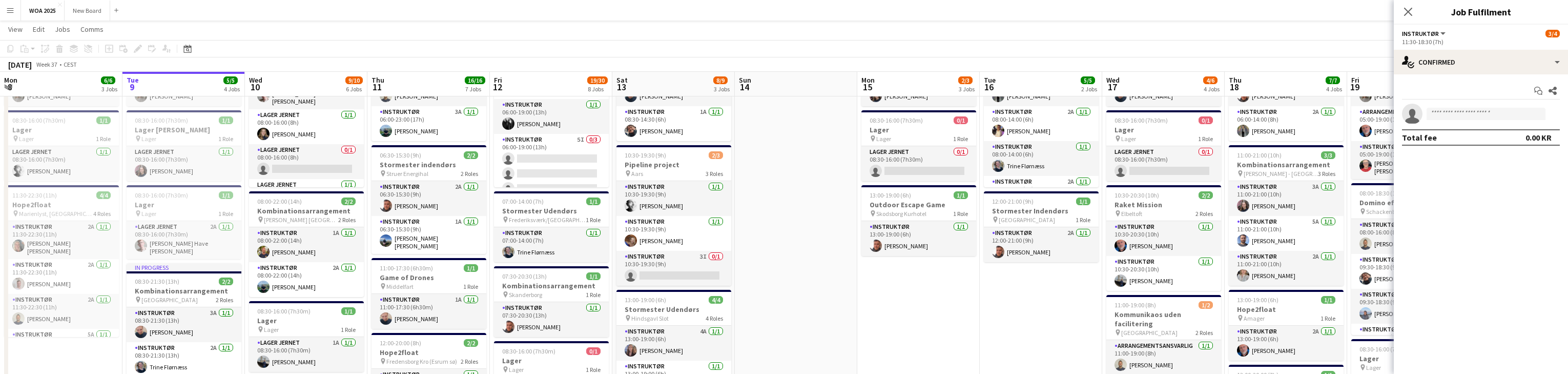
scroll to position [0, 332]
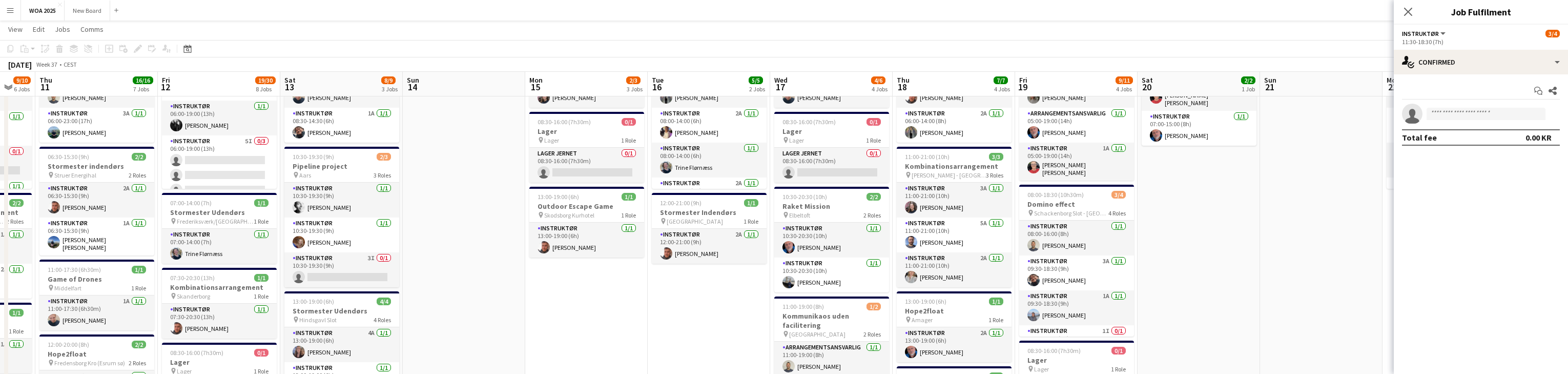
drag, startPoint x: 993, startPoint y: 283, endPoint x: 326, endPoint y: 225, distance: 669.5
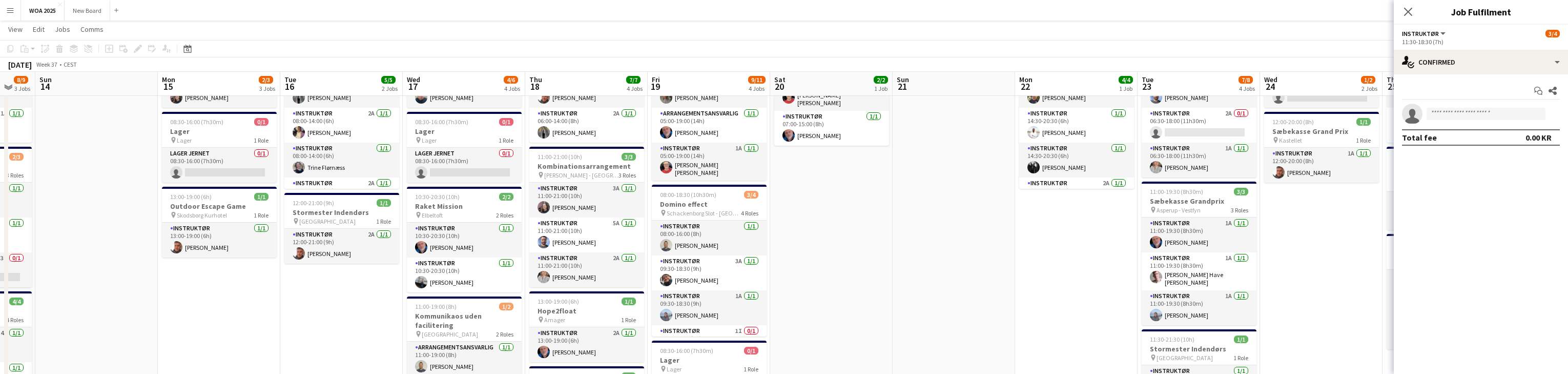
scroll to position [81, 0]
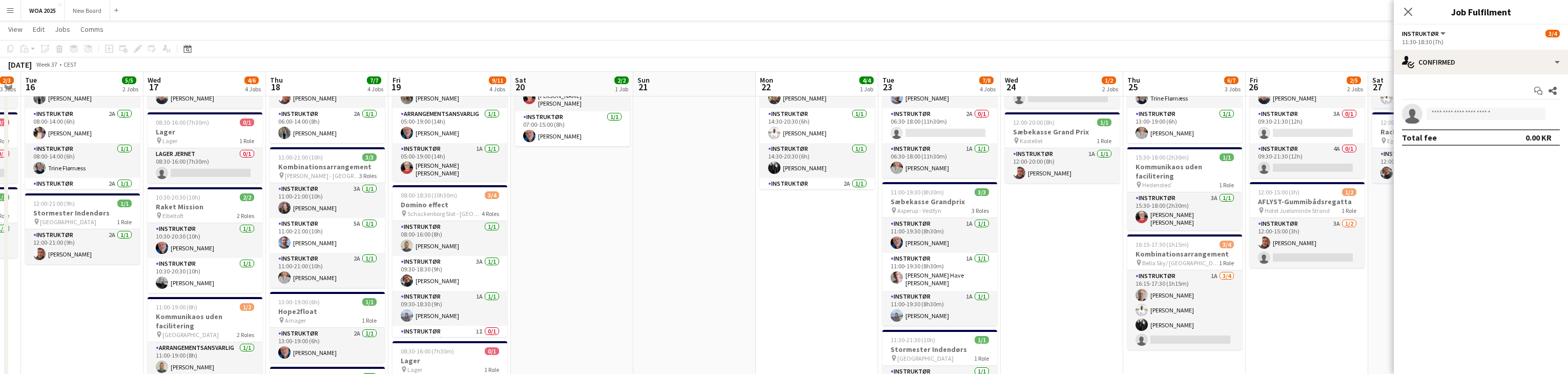
drag, startPoint x: 1037, startPoint y: 212, endPoint x: 377, endPoint y: 183, distance: 660.6
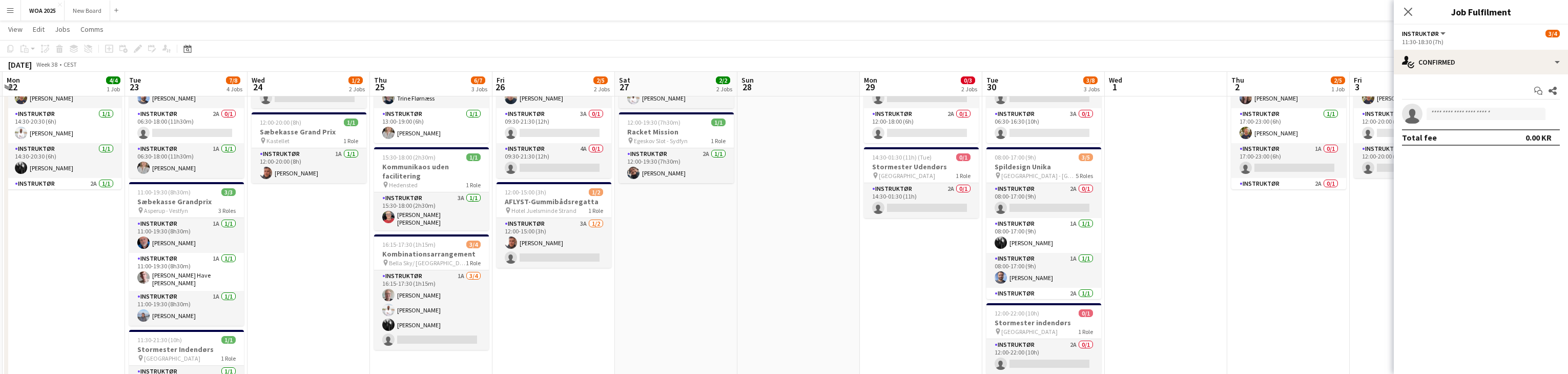
drag, startPoint x: 1144, startPoint y: 248, endPoint x: 820, endPoint y: 244, distance: 324.0
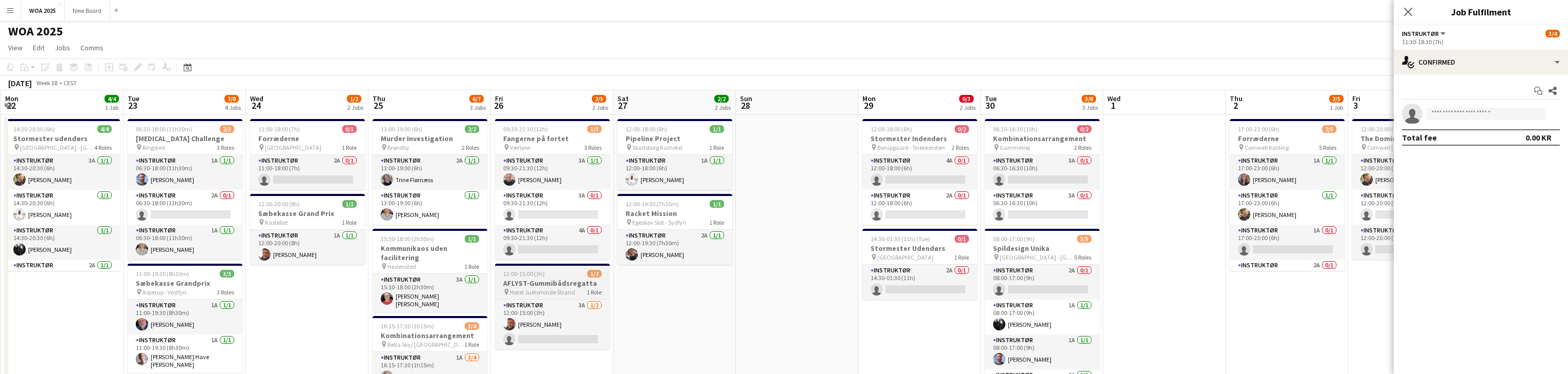
scroll to position [0, 0]
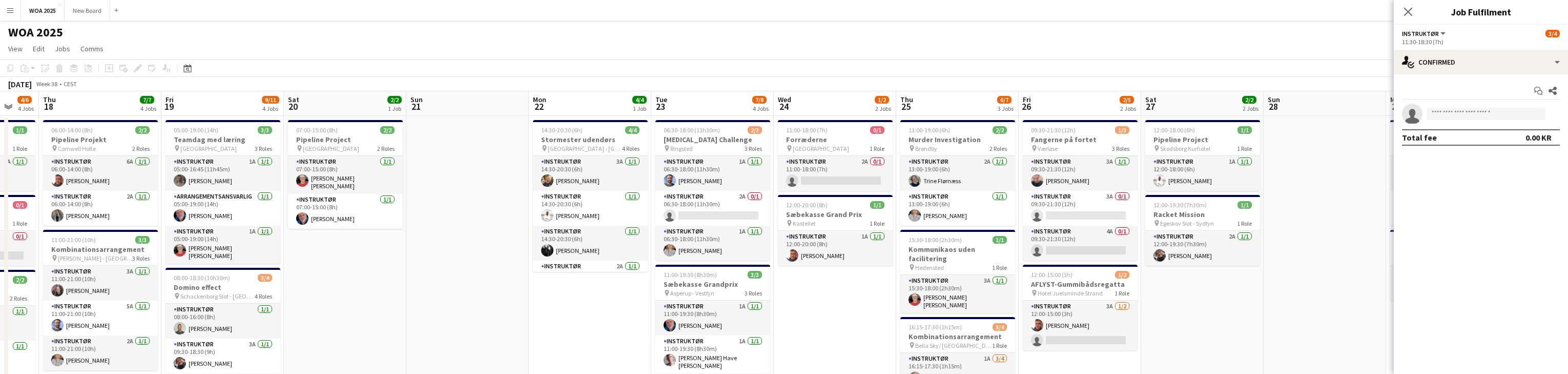
drag, startPoint x: 90, startPoint y: 333, endPoint x: 434, endPoint y: 330, distance: 344.0
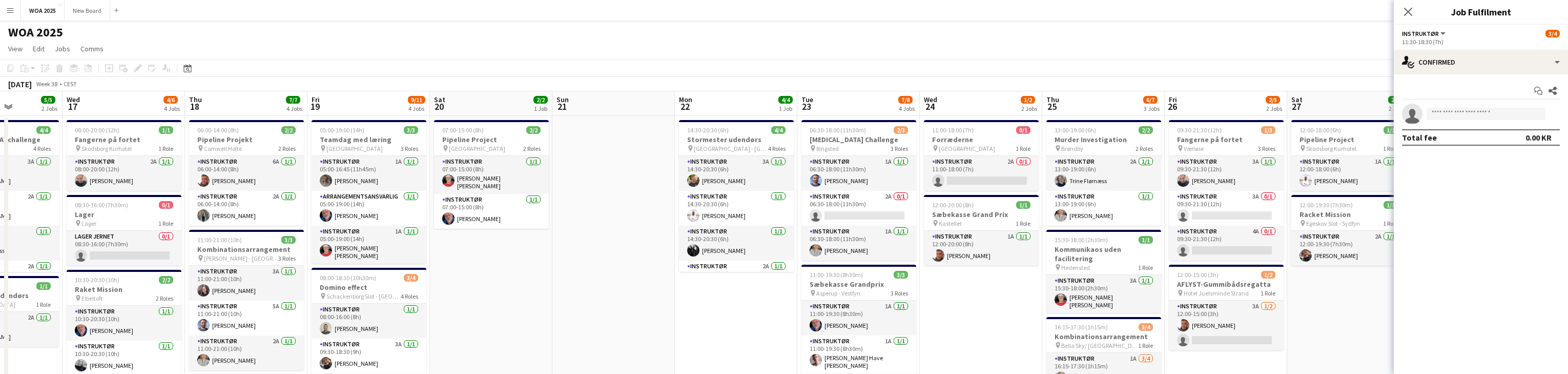
scroll to position [0, 304]
drag, startPoint x: 491, startPoint y: 295, endPoint x: 503, endPoint y: 291, distance: 12.6
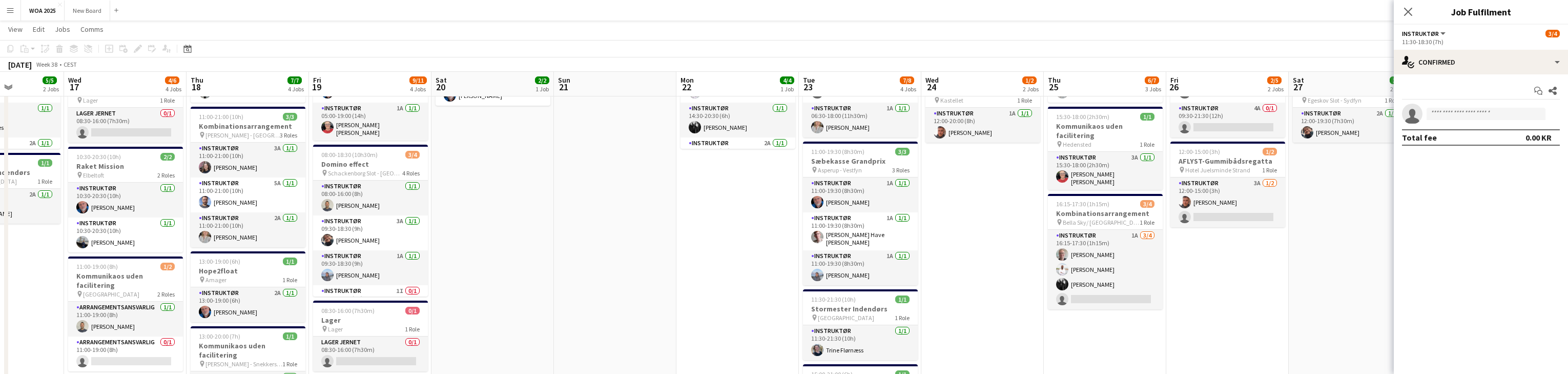
scroll to position [122, 0]
click at [240, 134] on span "[PERSON_NAME] - [GEOGRAPHIC_DATA]" at bounding box center [243, 134] width 74 height 8
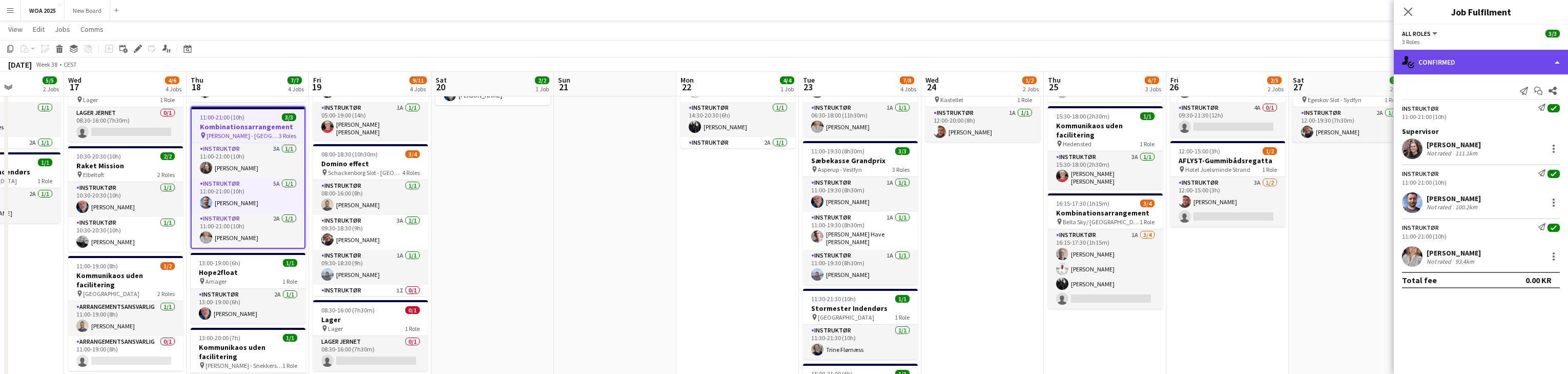
click at [1480, 58] on div "single-neutral-actions-check-2 Confirmed" at bounding box center [1481, 61] width 174 height 24
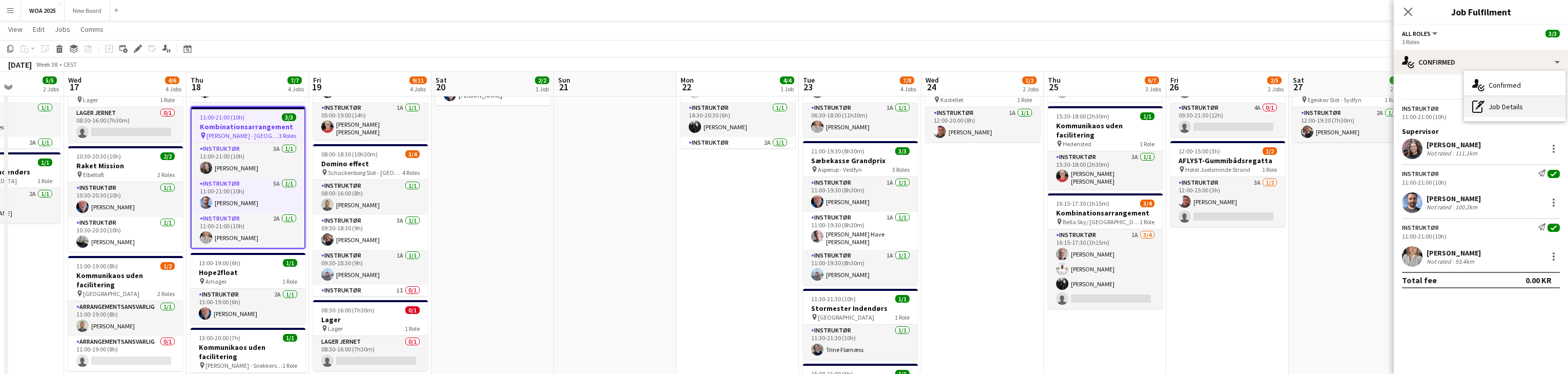
click at [1513, 105] on div "pen-write Job Details" at bounding box center [1514, 106] width 101 height 21
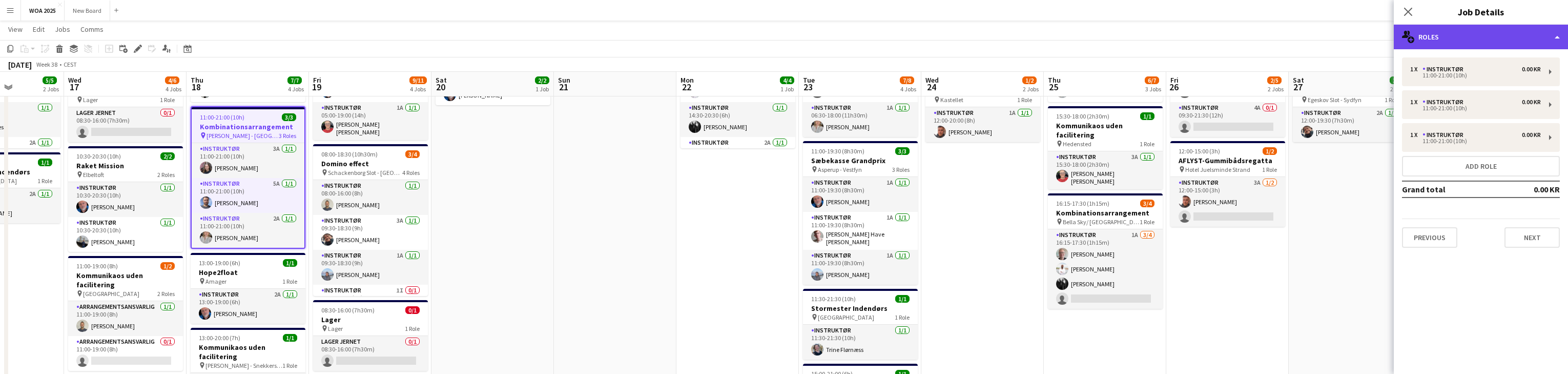
click at [1527, 41] on div "multiple-users-add Roles" at bounding box center [1481, 36] width 174 height 24
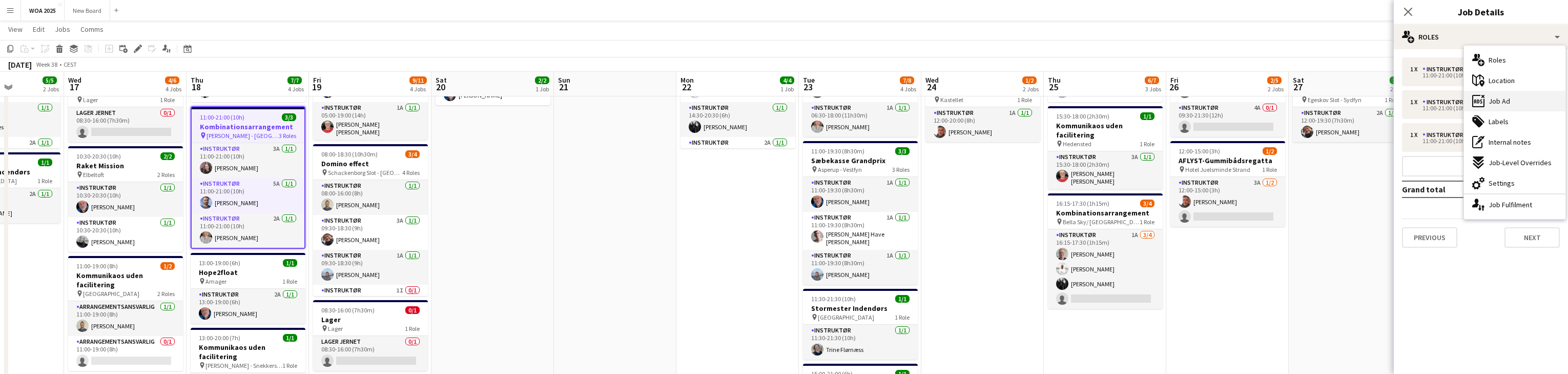
click at [1527, 103] on div "ads-window Job Ad" at bounding box center [1514, 100] width 101 height 21
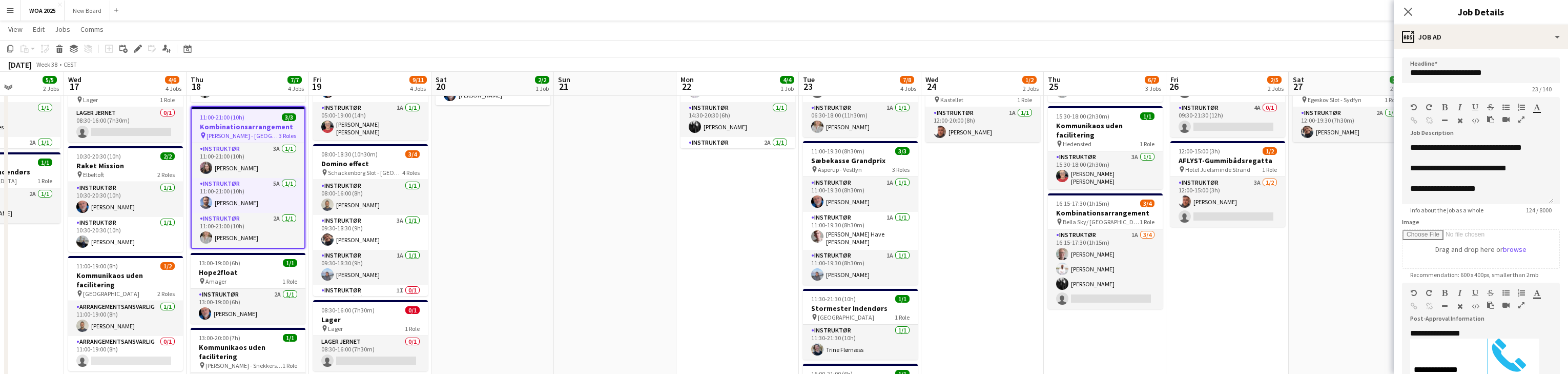
scroll to position [122, 0]
click at [1524, 168] on p "**********" at bounding box center [1475, 168] width 129 height 10
drag, startPoint x: 1520, startPoint y: 167, endPoint x: 1491, endPoint y: 169, distance: 29.1
click at [1491, 169] on p "**********" at bounding box center [1475, 168] width 129 height 10
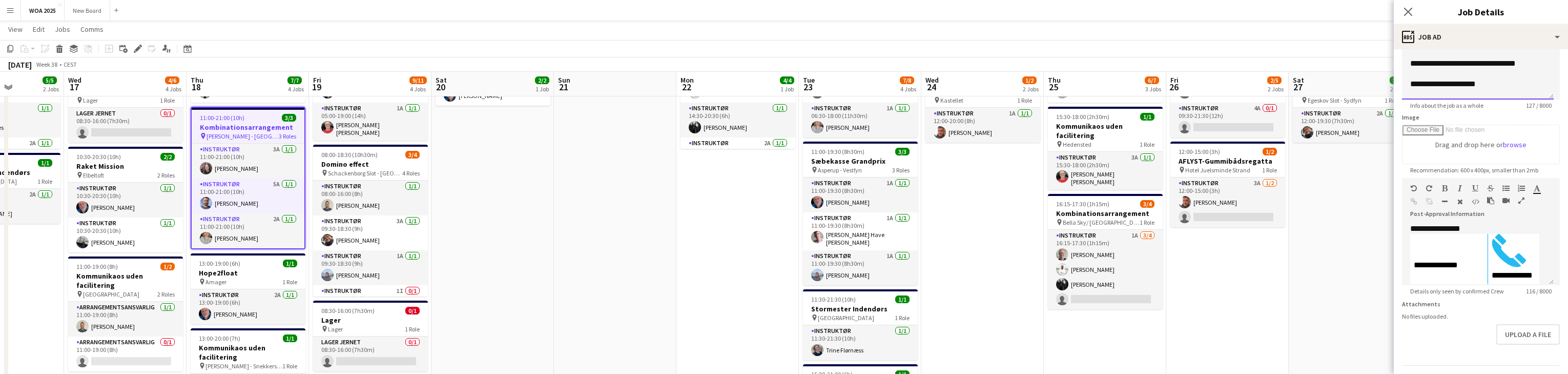
scroll to position [112, 0]
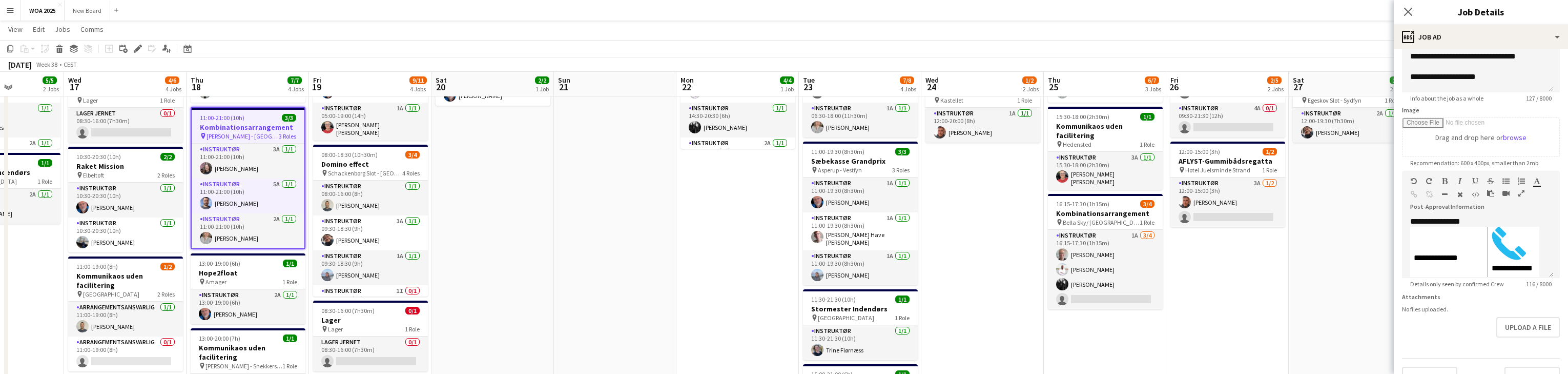
click at [1476, 347] on form "**********" at bounding box center [1481, 166] width 174 height 441
click at [1407, 8] on icon "Close pop-in" at bounding box center [1408, 12] width 10 height 10
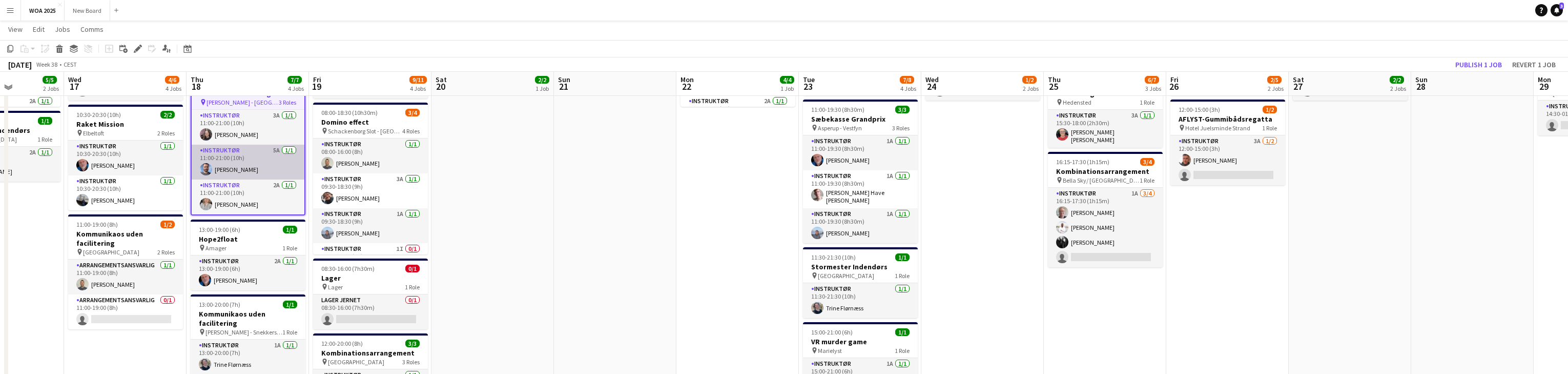
scroll to position [163, 0]
click at [254, 159] on app-card-role "Instruktør 5A 1/1 11:00-21:00 (10h) Julius Vissing" at bounding box center [248, 162] width 113 height 35
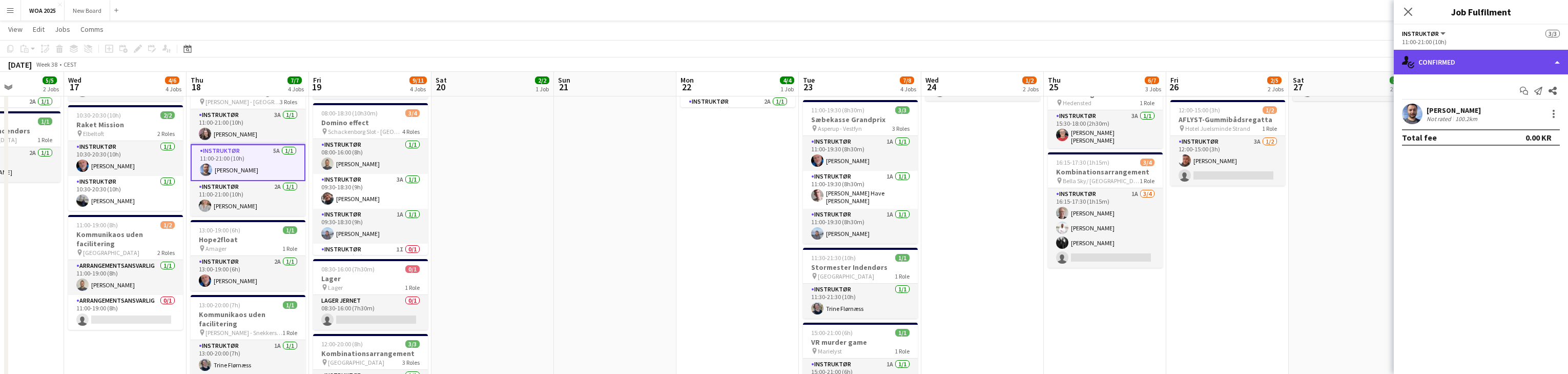
click at [1519, 62] on div "single-neutral-actions-check-2 Confirmed" at bounding box center [1481, 61] width 174 height 24
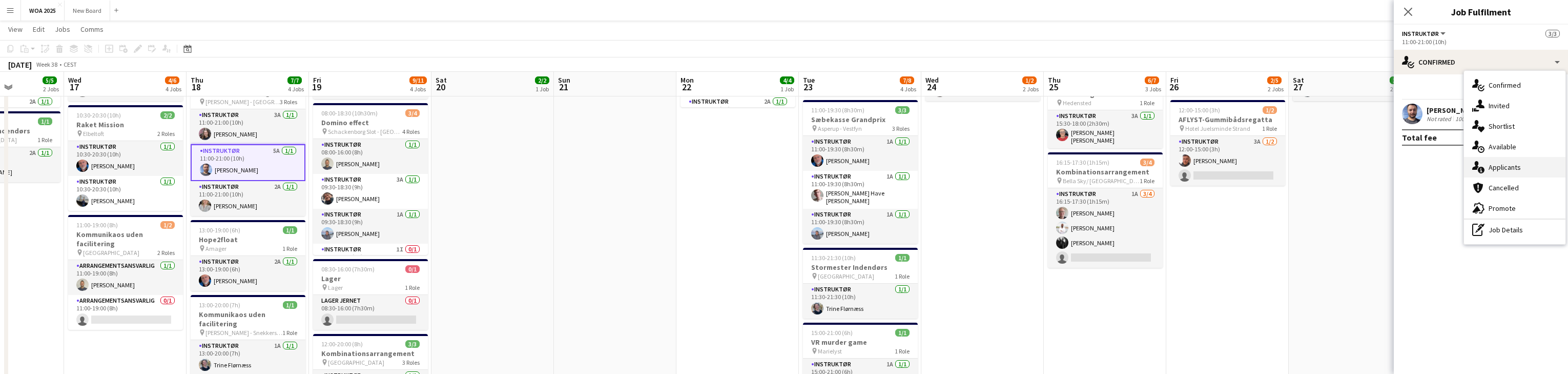
click at [1540, 170] on div "single-neutral-actions-information Applicants" at bounding box center [1514, 167] width 101 height 21
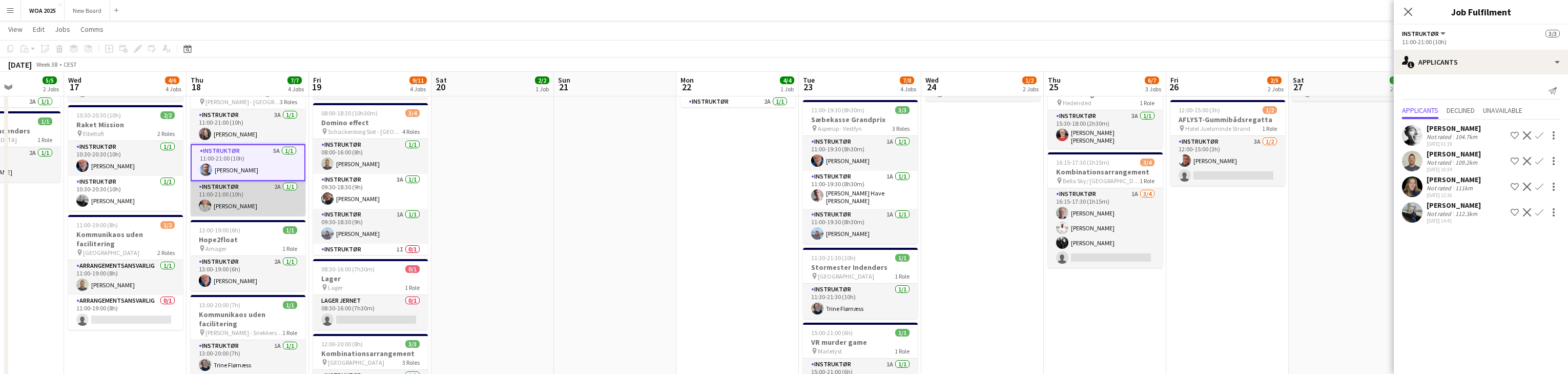
click at [238, 192] on app-card-role "Instruktør 2A 1/1 11:00-21:00 (10h) Camilla Ankerstjerne Klarskov" at bounding box center [248, 198] width 115 height 35
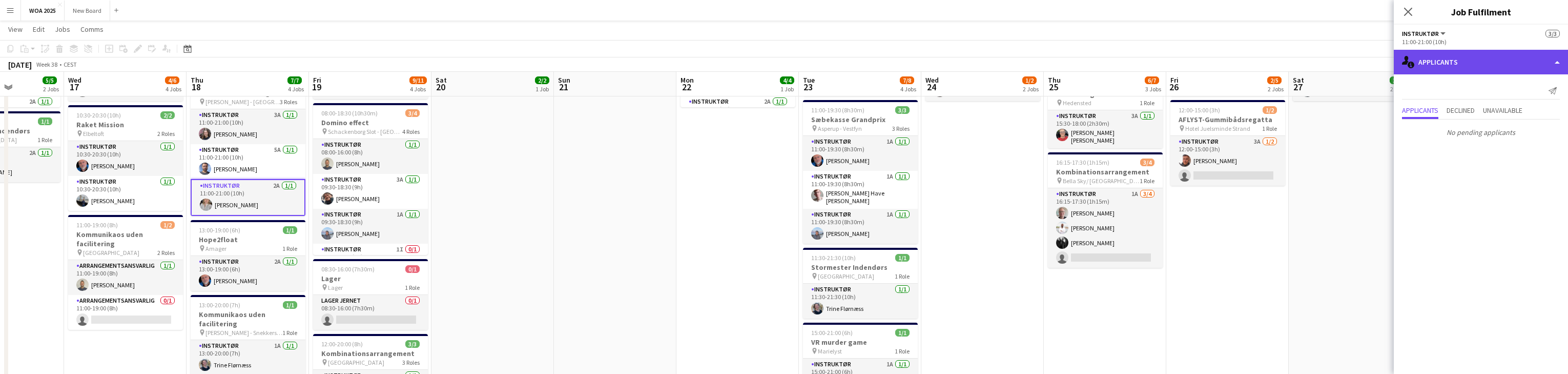
click at [1548, 64] on div "single-neutral-actions-information Applicants" at bounding box center [1481, 61] width 174 height 24
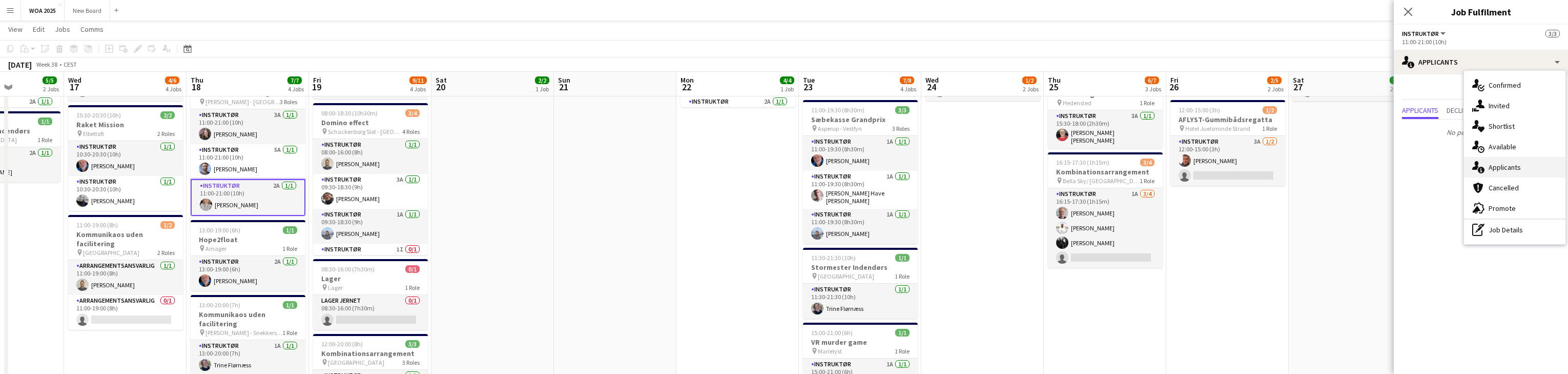
click at [1541, 169] on div "single-neutral-actions-information Applicants" at bounding box center [1514, 167] width 101 height 21
click at [1510, 113] on span "Unavailable" at bounding box center [1503, 110] width 39 height 8
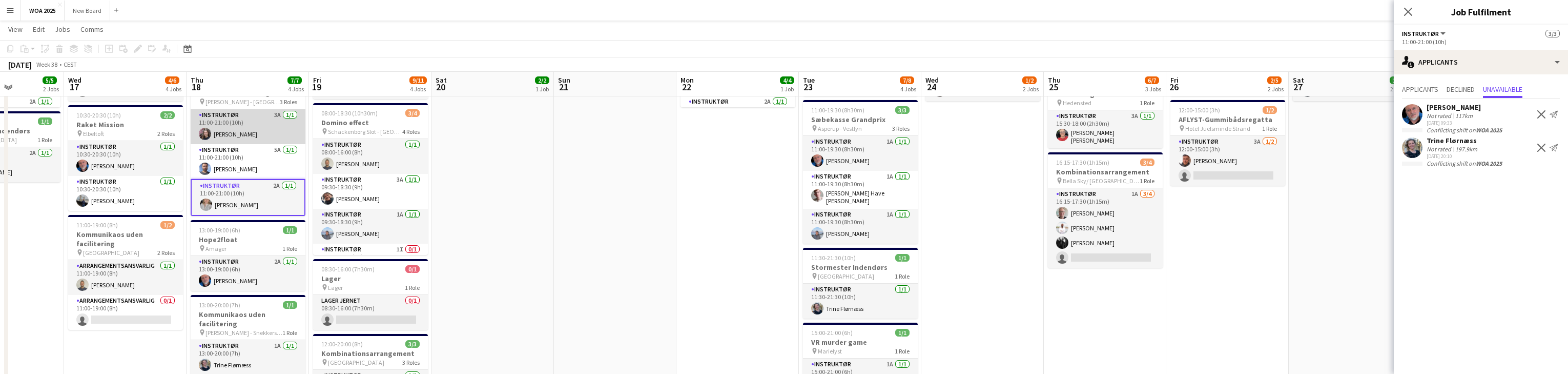
click at [233, 124] on app-card-role "Instruktør 3A 1/1 11:00-21:00 (10h) Johanne Bjerrisgaard" at bounding box center [248, 126] width 115 height 35
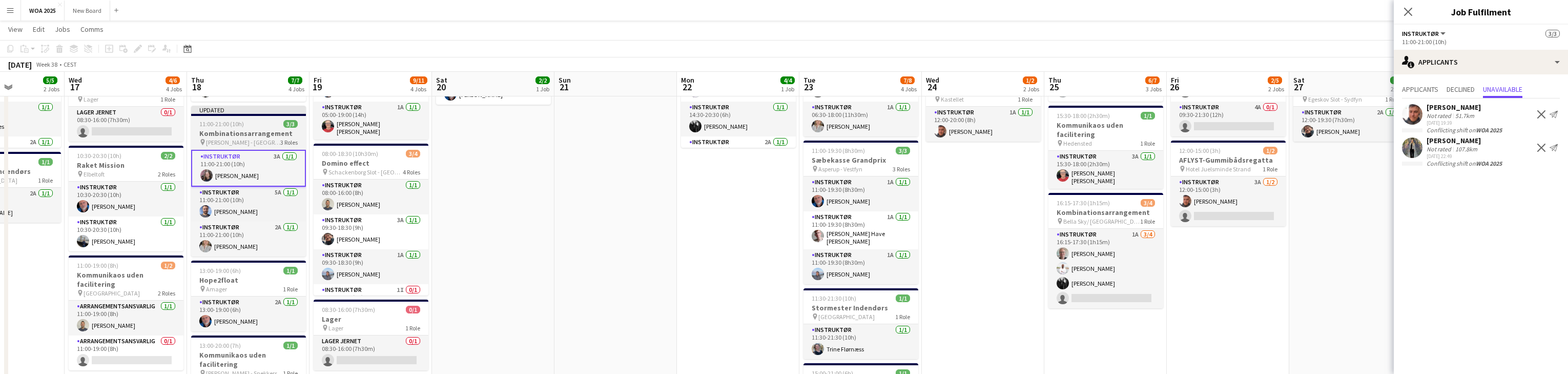
scroll to position [122, 0]
click at [247, 126] on div "11:00-21:00 (10h) 3/3" at bounding box center [248, 124] width 115 height 8
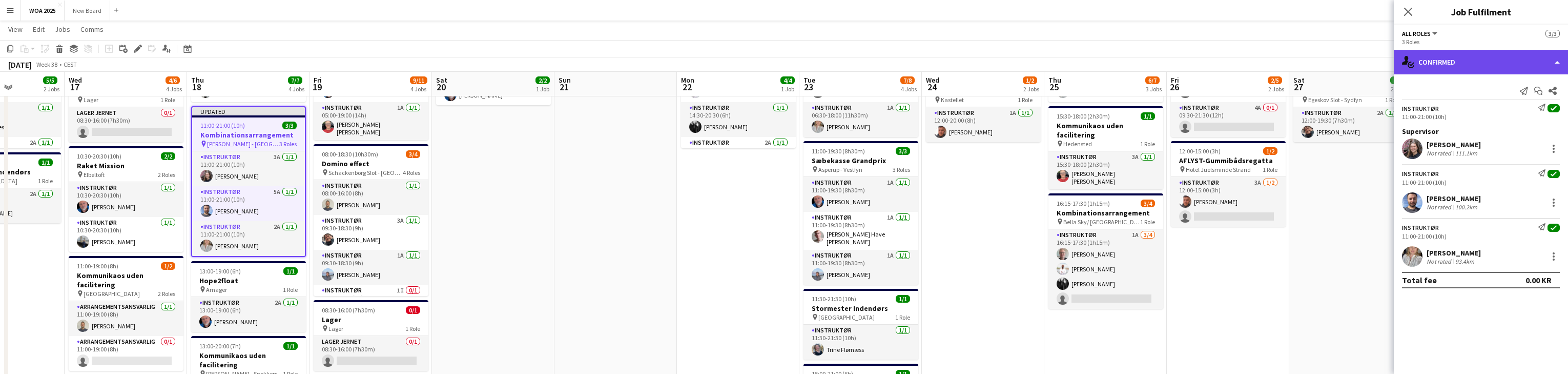
click at [1548, 55] on div "single-neutral-actions-check-2 Confirmed" at bounding box center [1481, 61] width 174 height 24
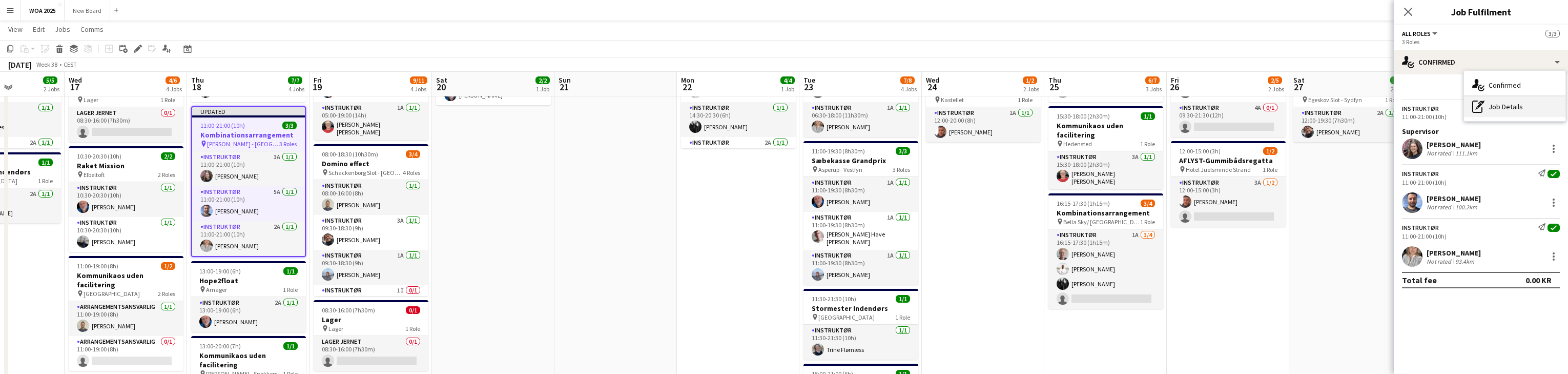
click at [1516, 105] on div "pen-write Job Details" at bounding box center [1514, 106] width 101 height 21
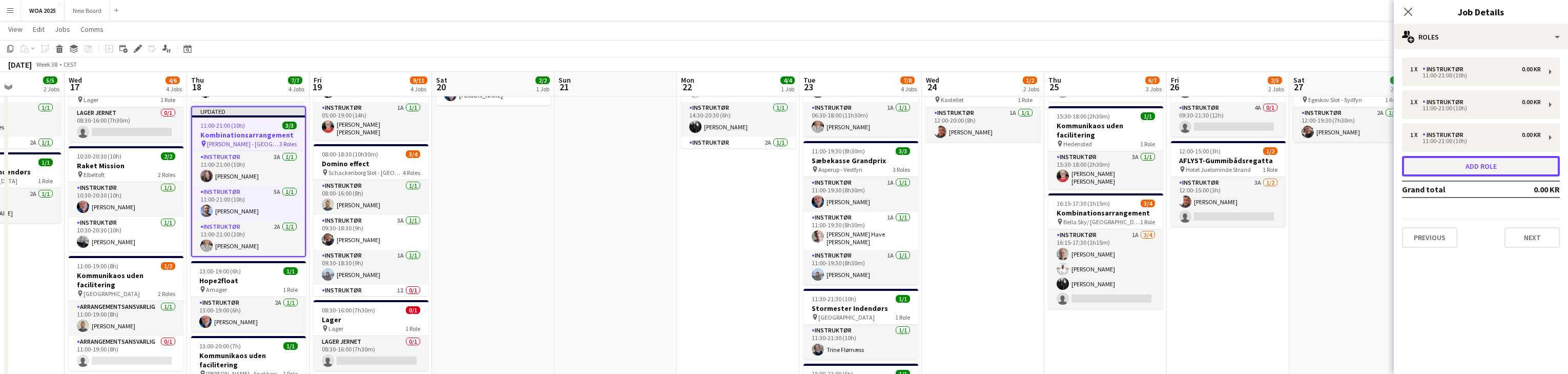
click at [1493, 160] on button "Add role" at bounding box center [1481, 166] width 158 height 21
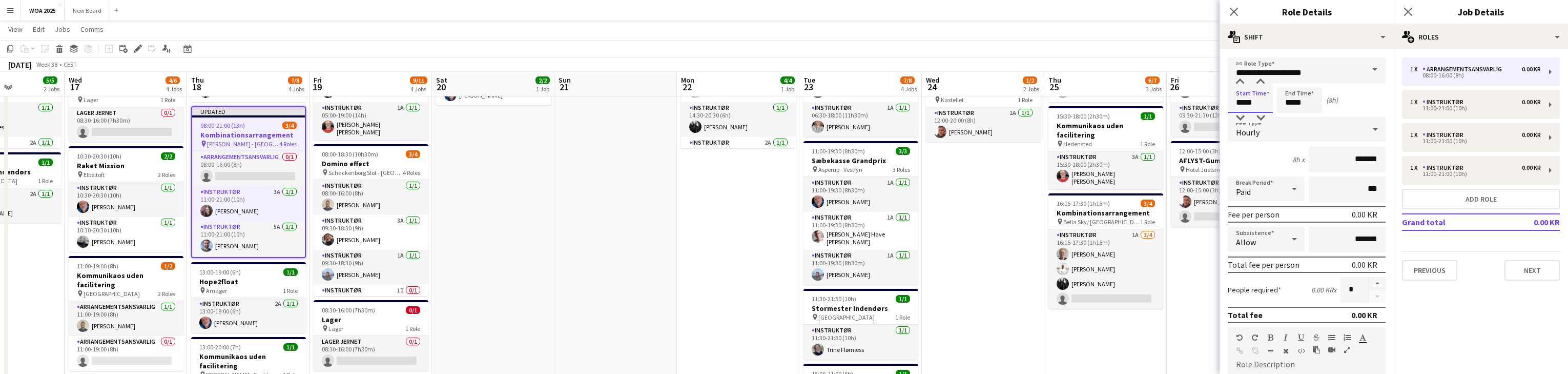
click at [1257, 101] on input "*****" at bounding box center [1251, 100] width 45 height 26
click at [1238, 81] on div at bounding box center [1240, 82] width 21 height 10
type input "*****"
click at [1238, 81] on div at bounding box center [1240, 82] width 21 height 10
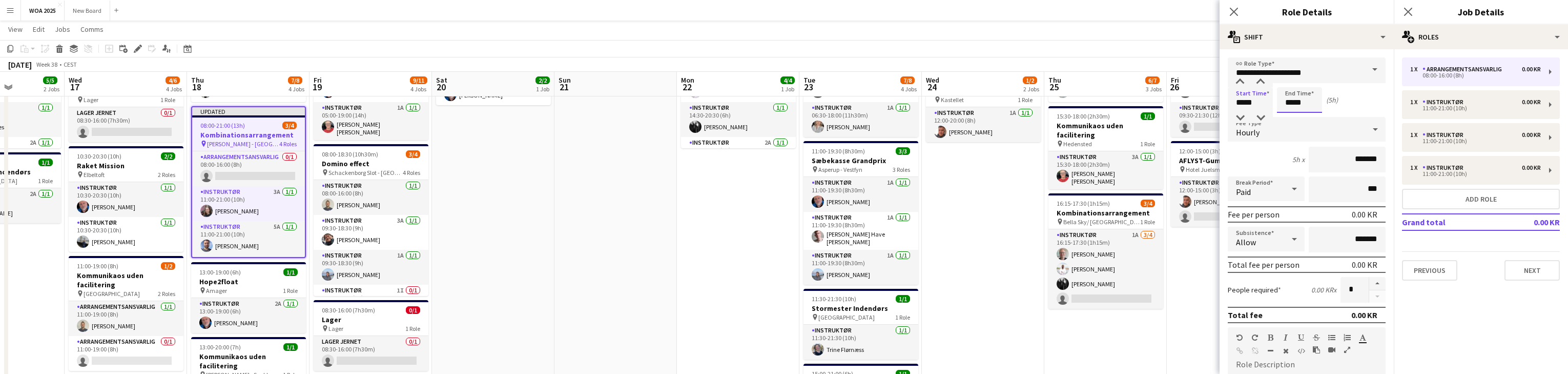
click at [1311, 102] on input "*****" at bounding box center [1299, 100] width 45 height 26
click at [1289, 81] on div at bounding box center [1289, 82] width 21 height 10
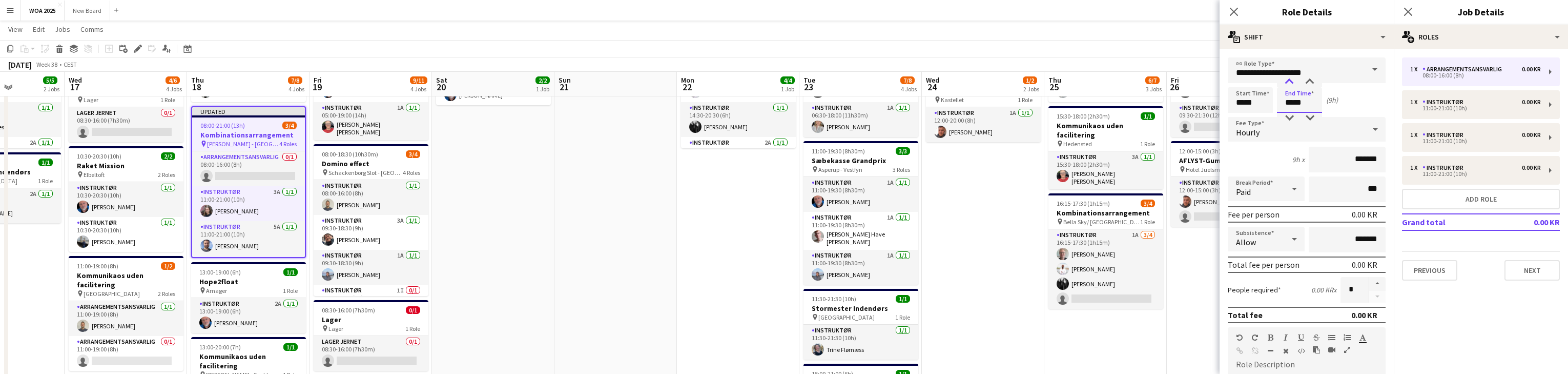
type input "*****"
click at [1289, 81] on div at bounding box center [1289, 82] width 21 height 10
click at [1359, 100] on div "Start Time ***** End Time ***** (10h)" at bounding box center [1307, 100] width 158 height 26
click at [1371, 69] on span at bounding box center [1375, 69] width 22 height 24
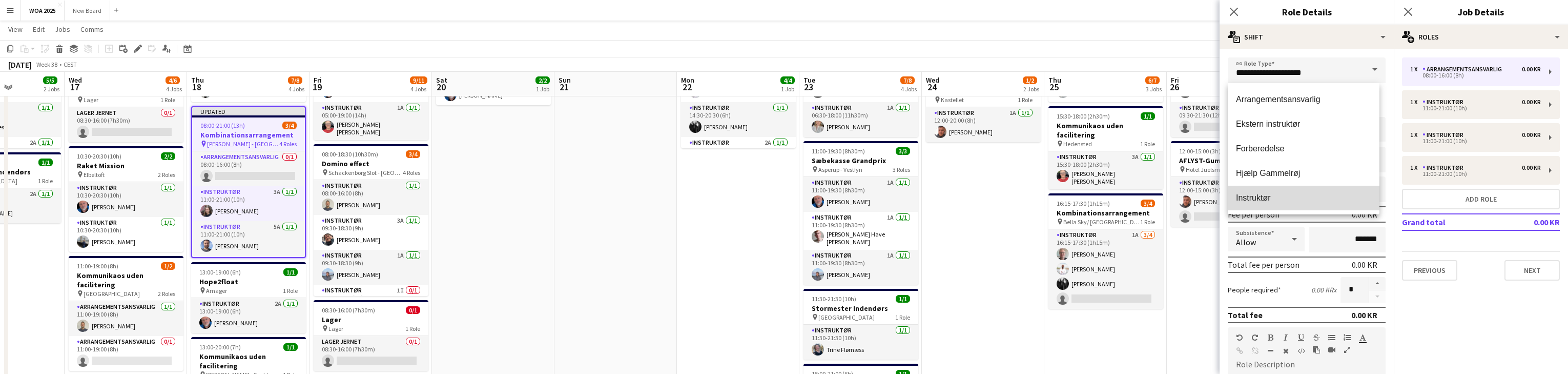
click at [1335, 202] on span "Instruktør" at bounding box center [1304, 197] width 136 height 10
type input "**********"
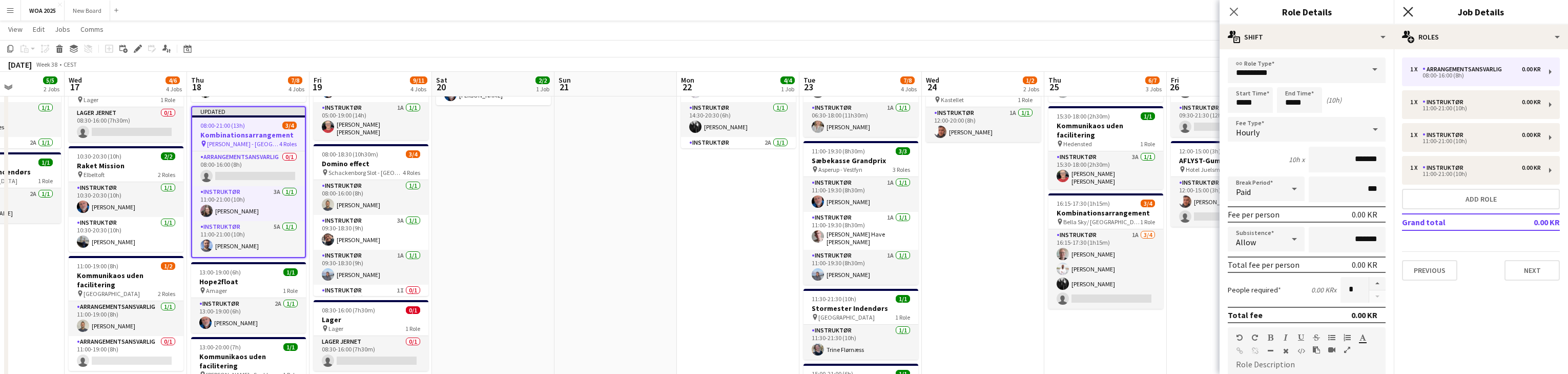
click at [1408, 10] on icon "Close pop-in" at bounding box center [1408, 12] width 10 height 10
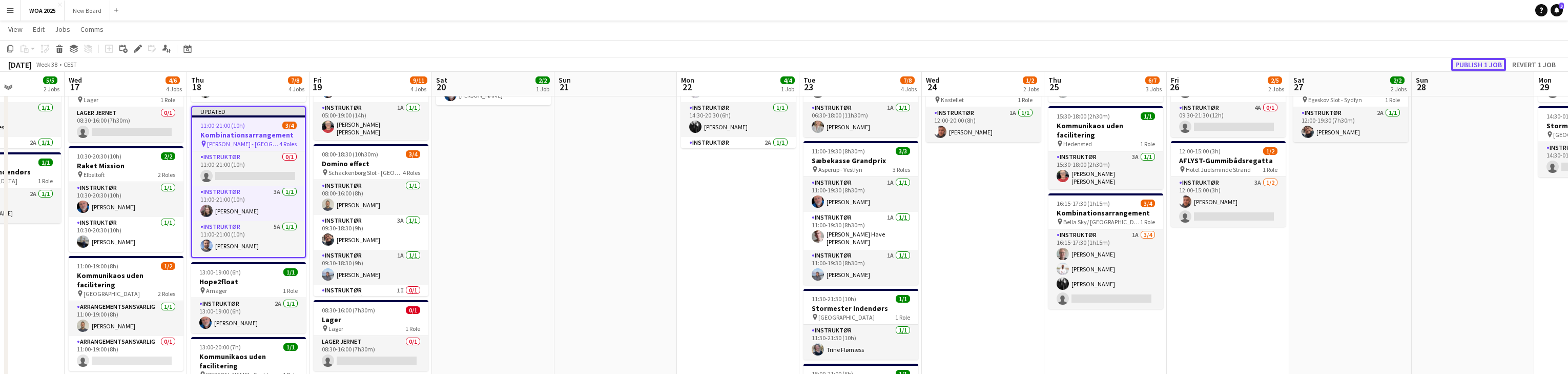
click at [1490, 61] on button "Publish 1 job" at bounding box center [1479, 64] width 55 height 13
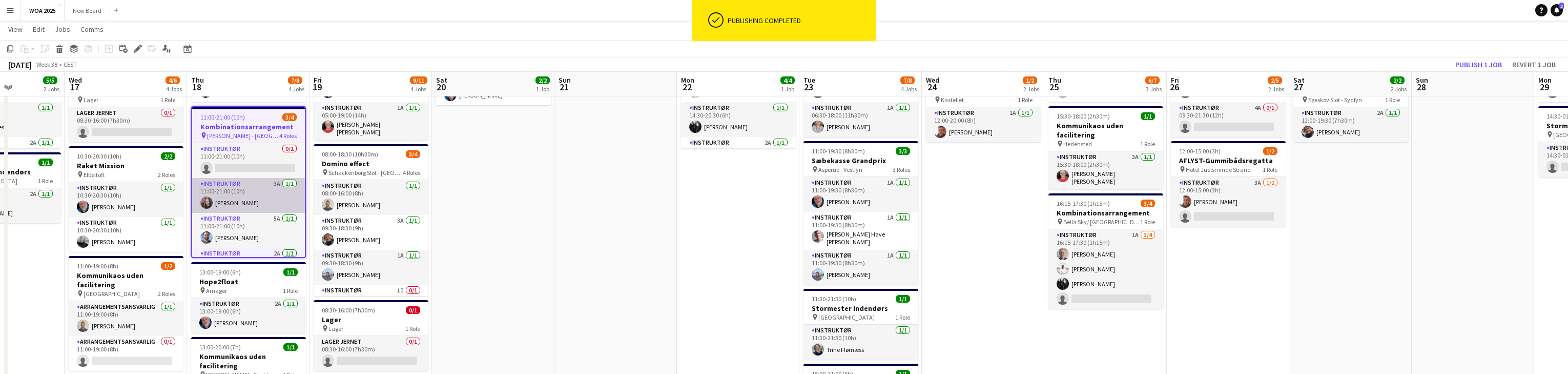
click at [254, 193] on app-card-role "Instruktør 3A 1/1 11:00-21:00 (10h) Johanne Bjerrisgaard" at bounding box center [249, 196] width 113 height 35
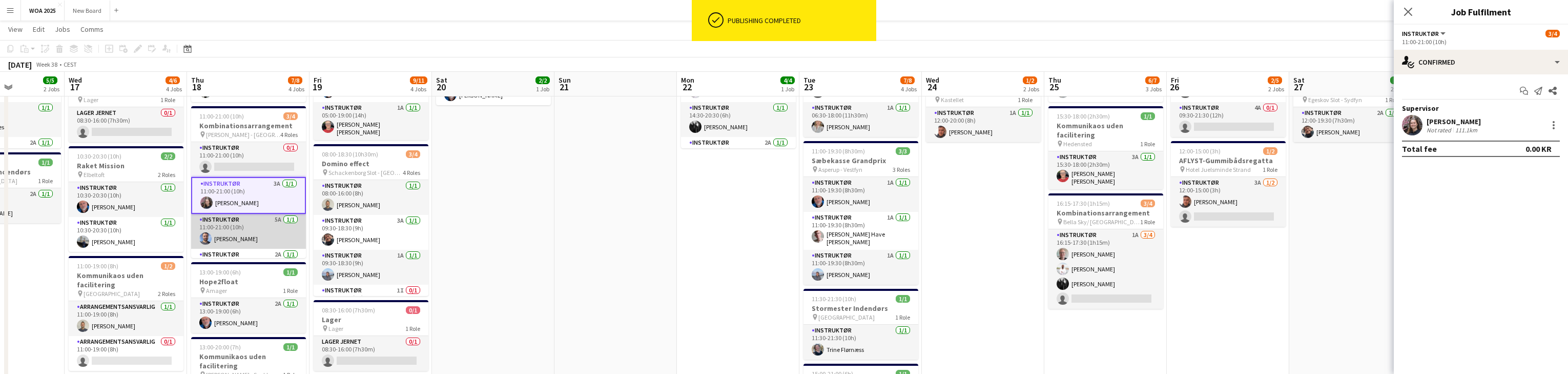
click at [261, 228] on app-card-role "Instruktør 5A 1/1 11:00-21:00 (10h) Julius Vissing" at bounding box center [248, 231] width 115 height 35
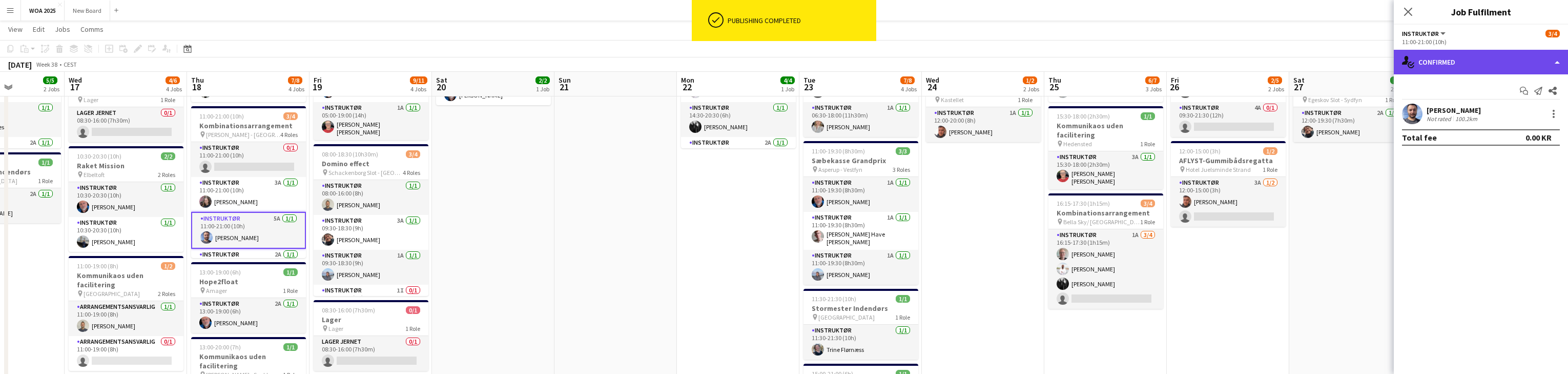
click at [1523, 64] on div "single-neutral-actions-check-2 Confirmed" at bounding box center [1481, 61] width 174 height 24
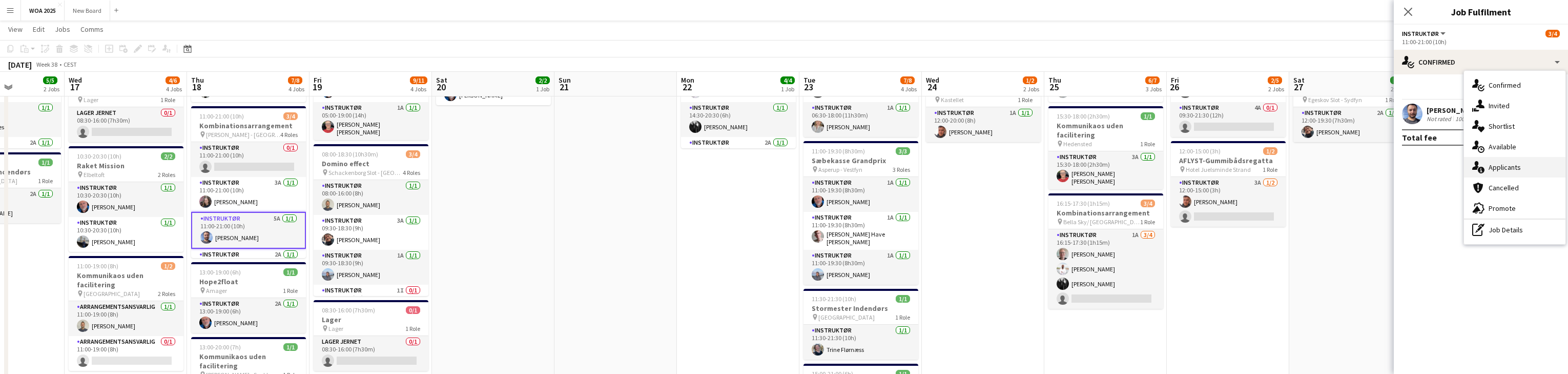
click at [1542, 165] on div "single-neutral-actions-information Applicants" at bounding box center [1514, 167] width 101 height 21
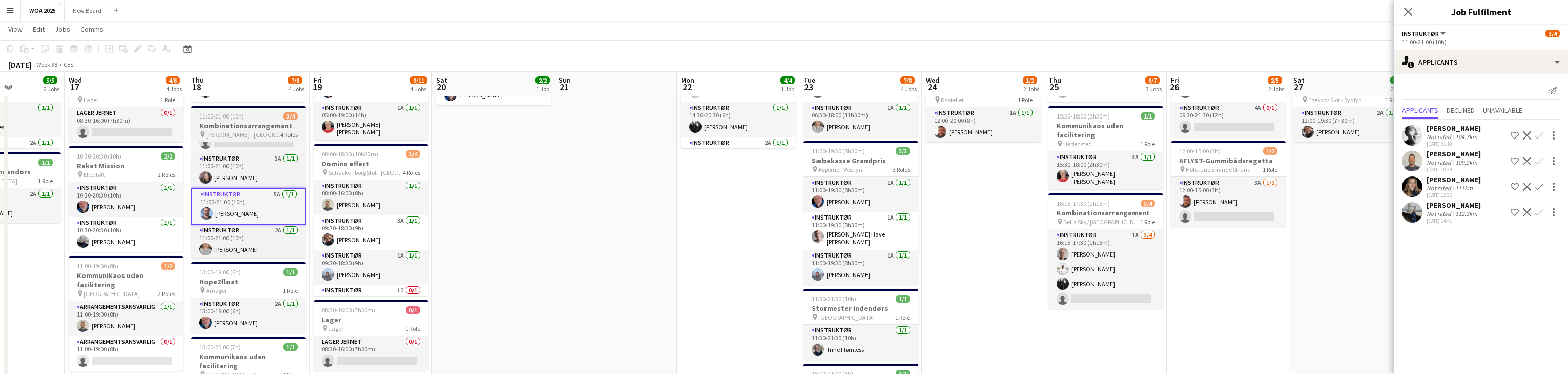
scroll to position [24, 0]
click at [1539, 216] on app-icon "Confirm" at bounding box center [1540, 213] width 8 height 8
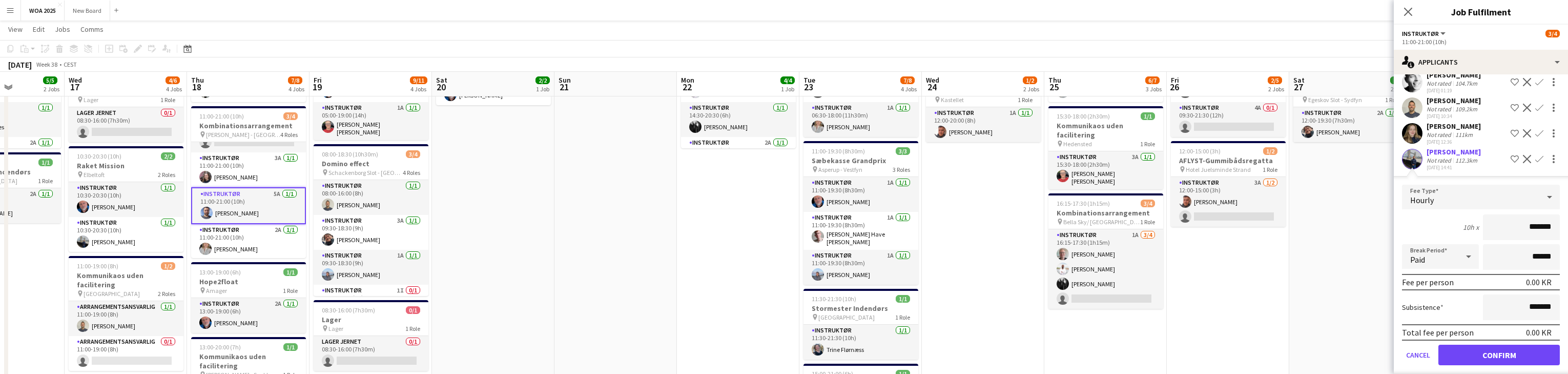
scroll to position [71, 0]
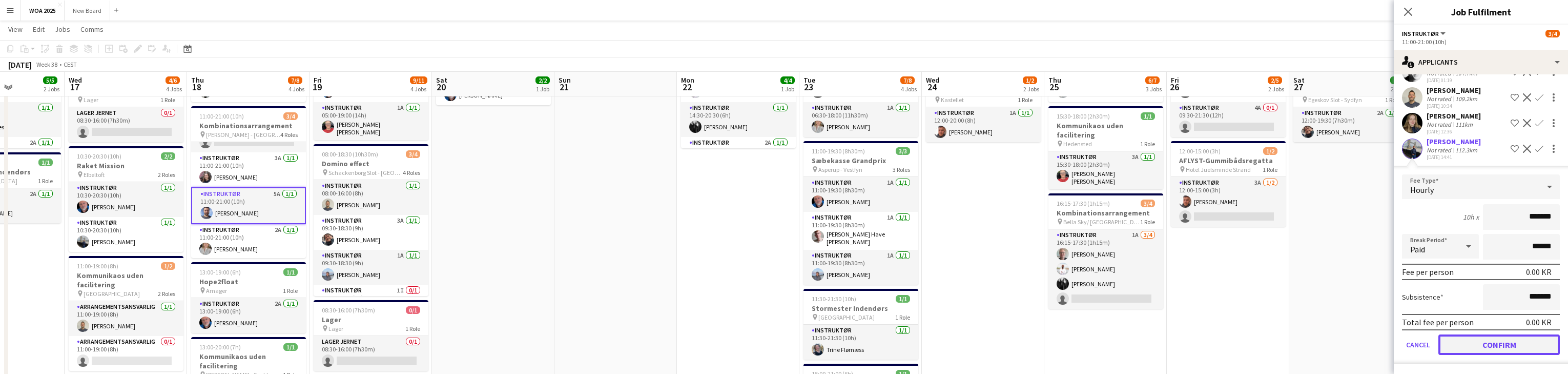
click at [1537, 344] on button "Confirm" at bounding box center [1499, 344] width 121 height 21
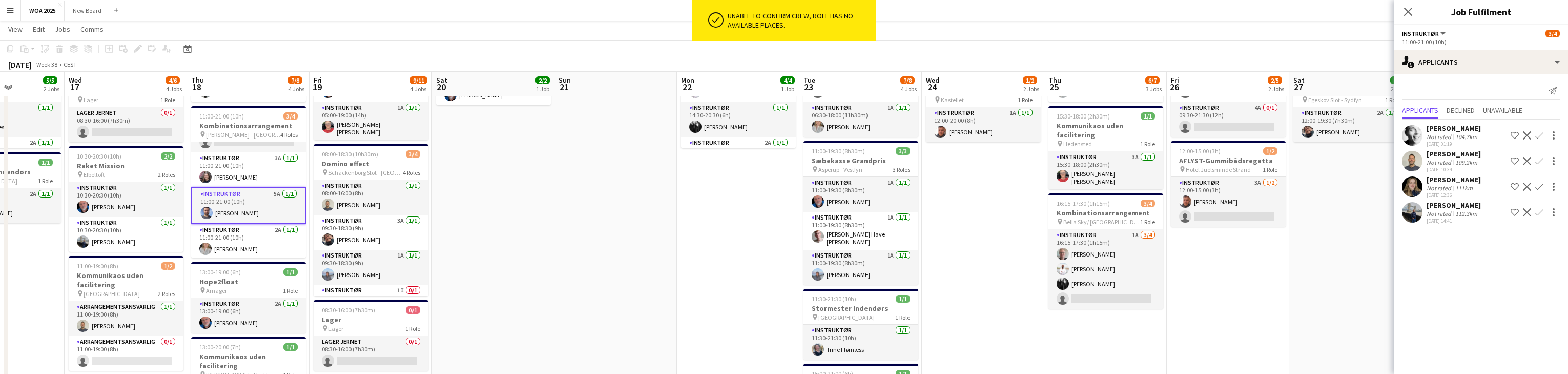
scroll to position [0, 0]
click at [1411, 14] on icon at bounding box center [1408, 12] width 10 height 10
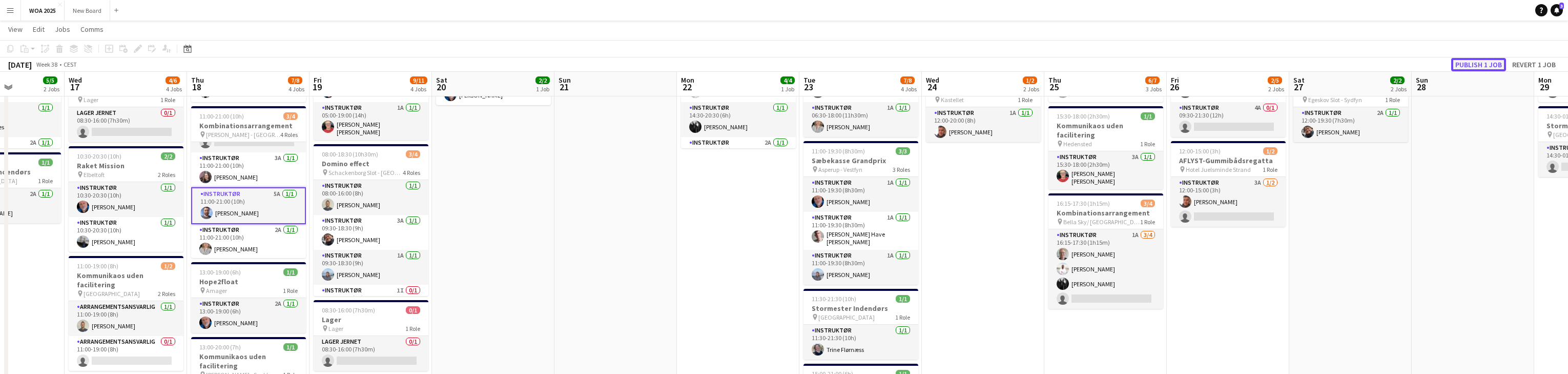
click at [1484, 66] on button "Publish 1 job" at bounding box center [1479, 64] width 55 height 13
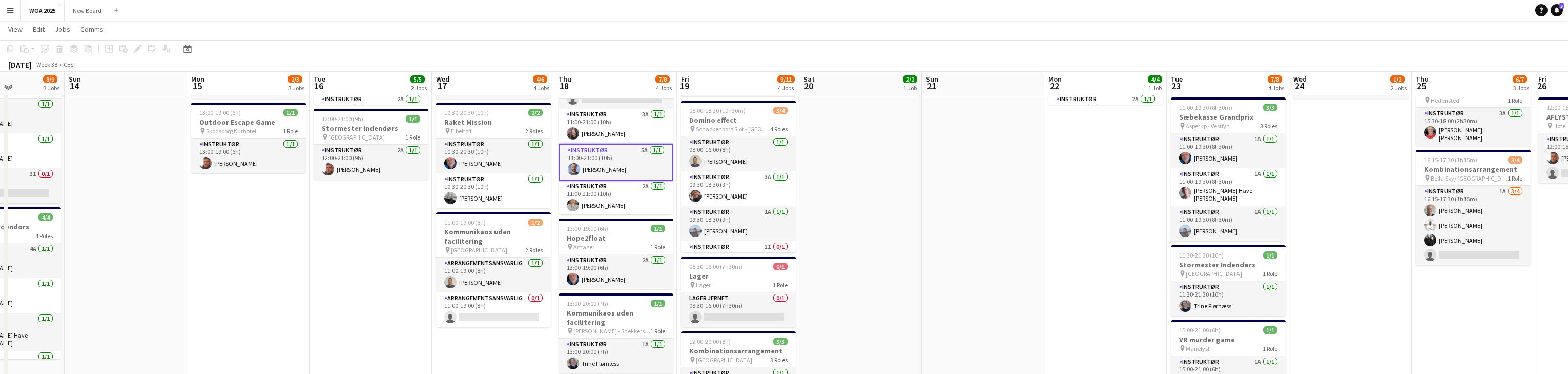
scroll to position [165, 0]
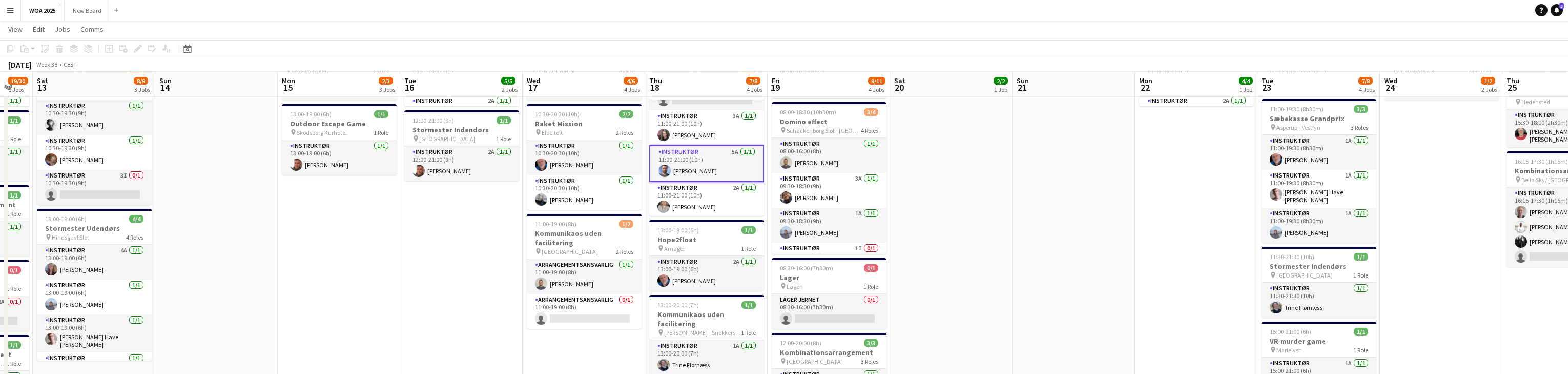
drag, startPoint x: 506, startPoint y: 218, endPoint x: 1017, endPoint y: 202, distance: 511.3
click at [1017, 202] on app-calendar-viewport "Thu 11 16/16 7 Jobs Fri 12 19/30 8 Jobs Sat 13 8/9 3 Jobs Sun 14 Mon 15 2/3 3 J…" at bounding box center [784, 315] width 1568 height 879
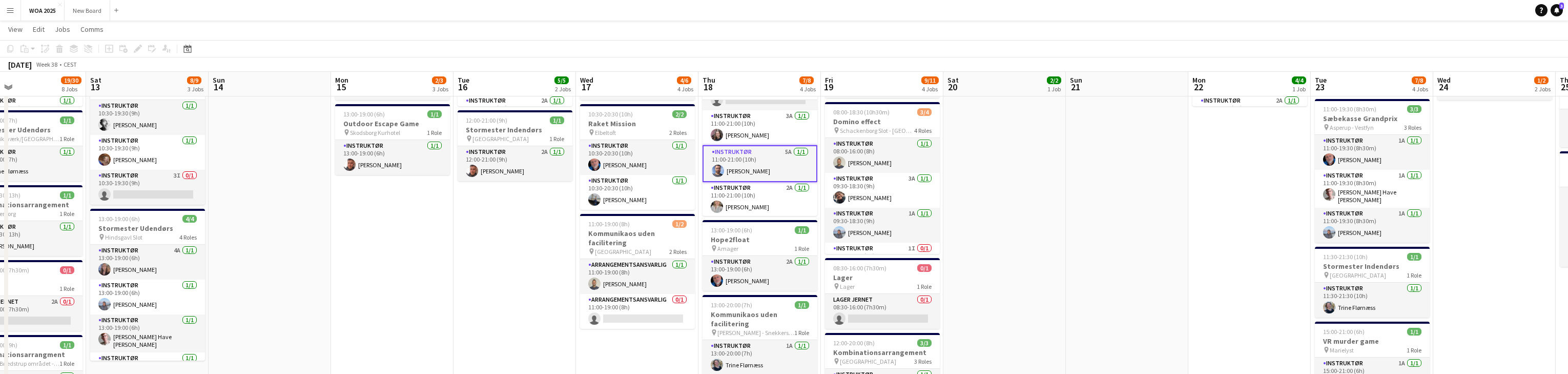
scroll to position [164, 0]
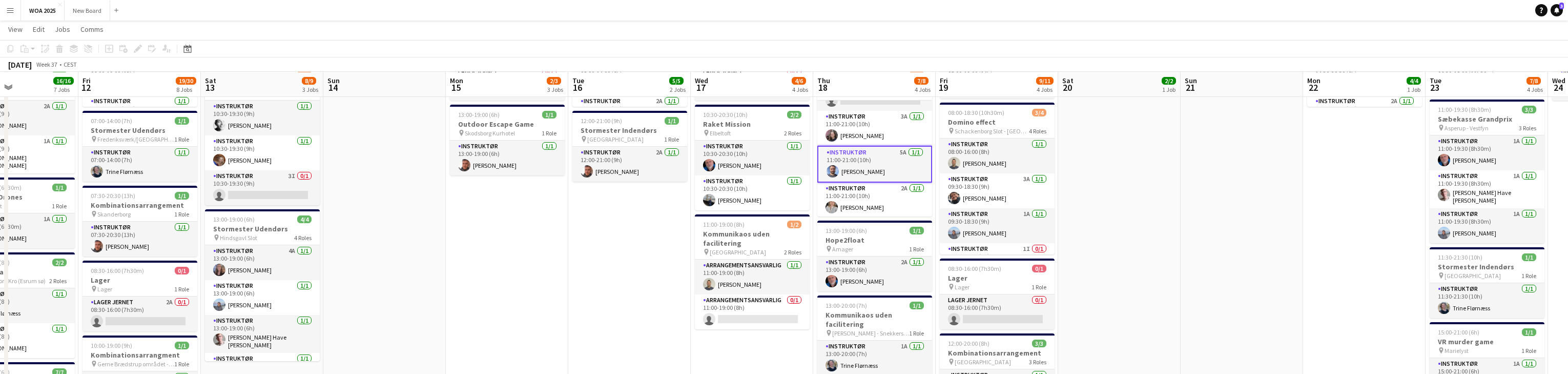
drag, startPoint x: 389, startPoint y: 261, endPoint x: 532, endPoint y: 264, distance: 143.0
click at [519, 264] on app-calendar-viewport "Tue 9 5/5 4 Jobs Wed 10 9/10 6 Jobs Thu 11 16/16 7 Jobs Fri 12 19/30 8 Jobs Sat…" at bounding box center [784, 315] width 1568 height 879
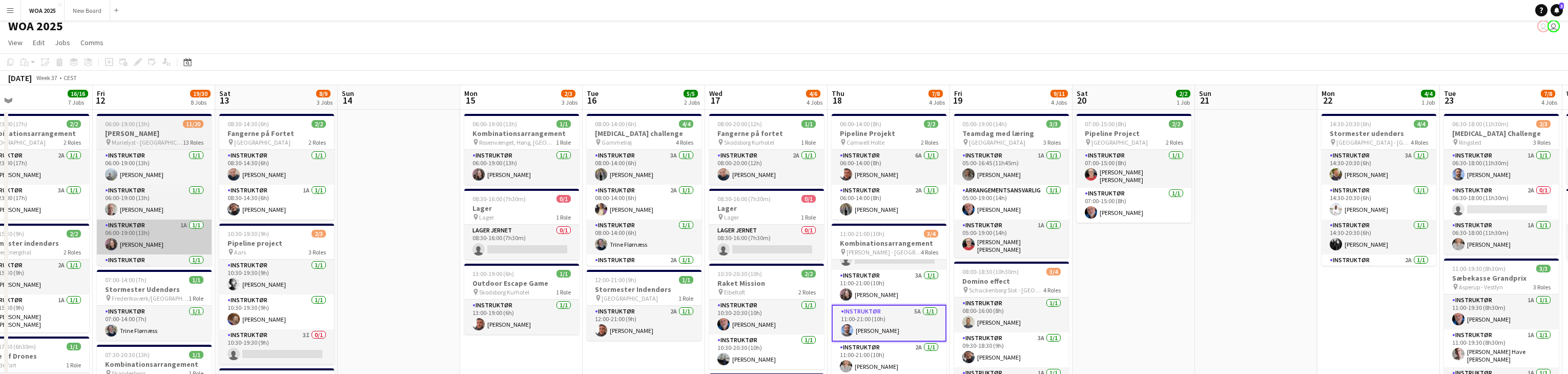
scroll to position [0, 232]
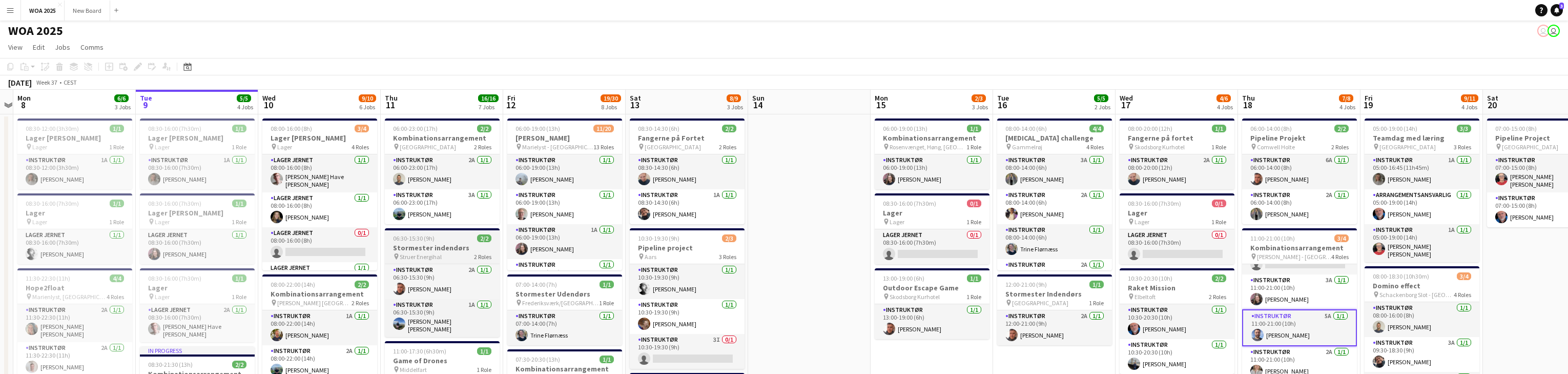
drag, startPoint x: 188, startPoint y: 236, endPoint x: 446, endPoint y: 233, distance: 258.0
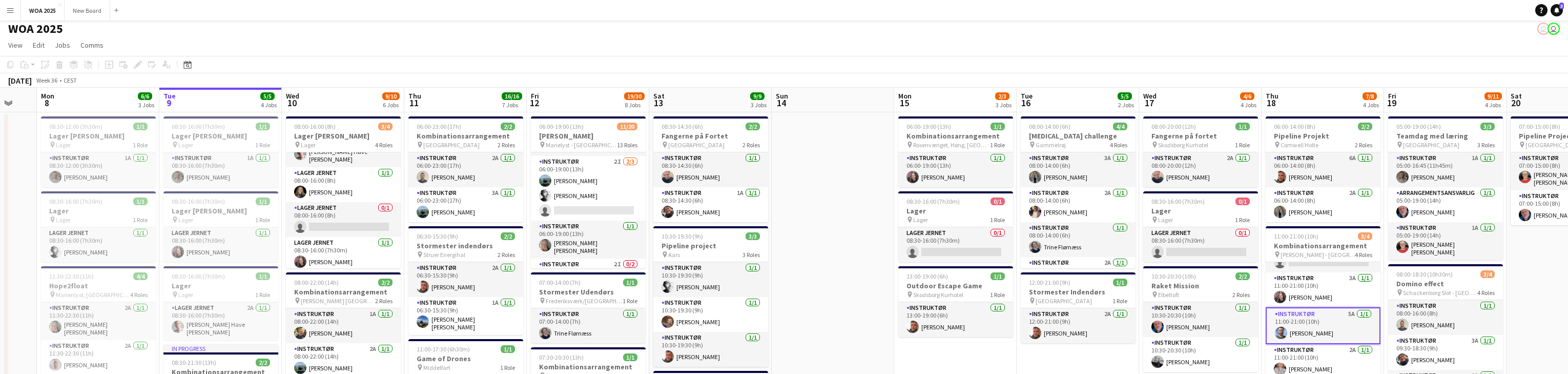
scroll to position [0, 0]
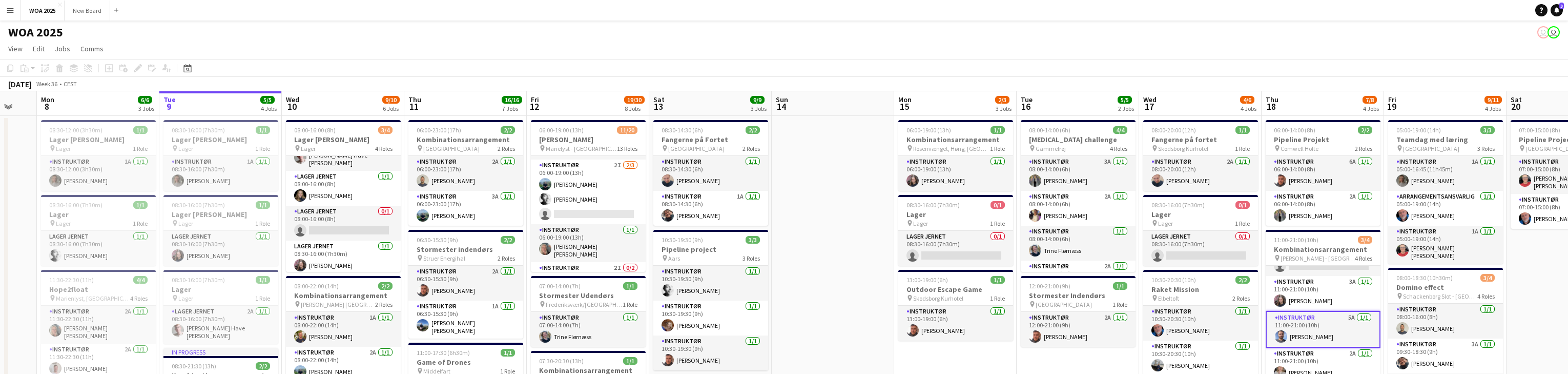
click at [428, 45] on app-page-menu "View Day view expanded Day view collapsed Month view Date picker Jump to today …" at bounding box center [784, 49] width 1568 height 19
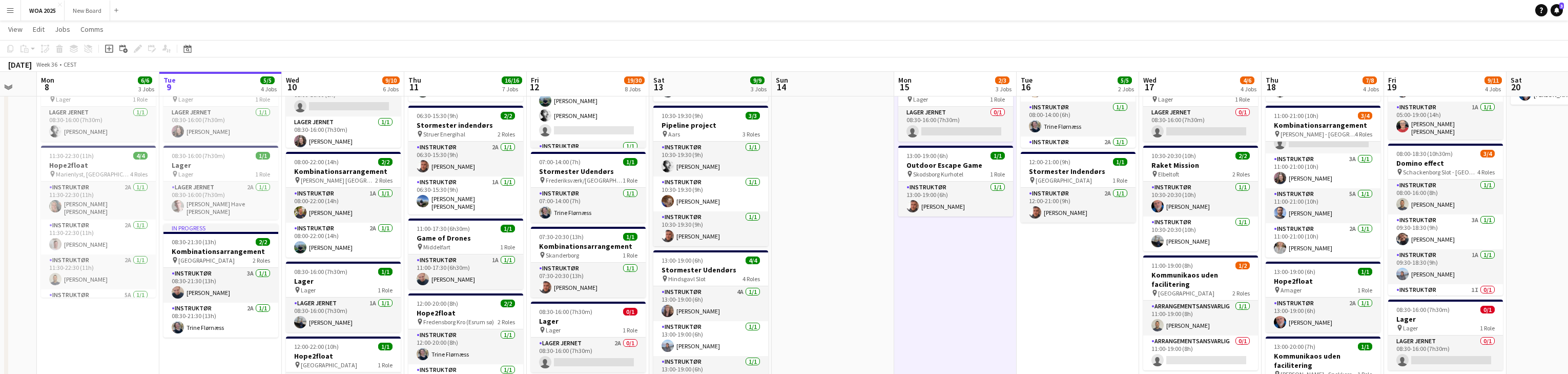
scroll to position [122, 0]
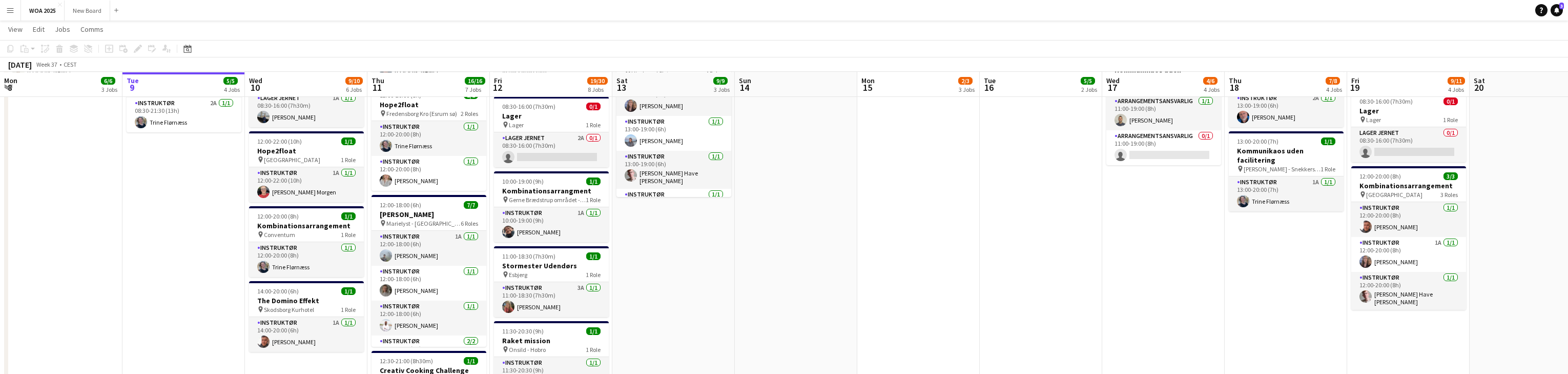
scroll to position [328, 0]
click at [313, 336] on app-card-role "Instruktør 1A [DATE] 14:00-20:00 (6h) [PERSON_NAME]" at bounding box center [306, 335] width 115 height 35
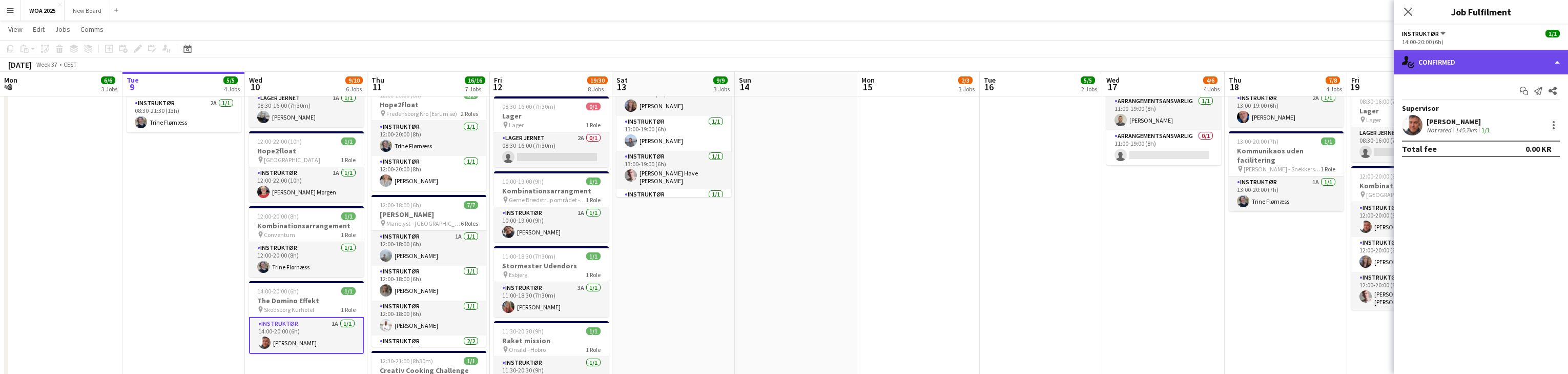
click at [1504, 63] on div "single-neutral-actions-check-2 Confirmed" at bounding box center [1481, 61] width 174 height 24
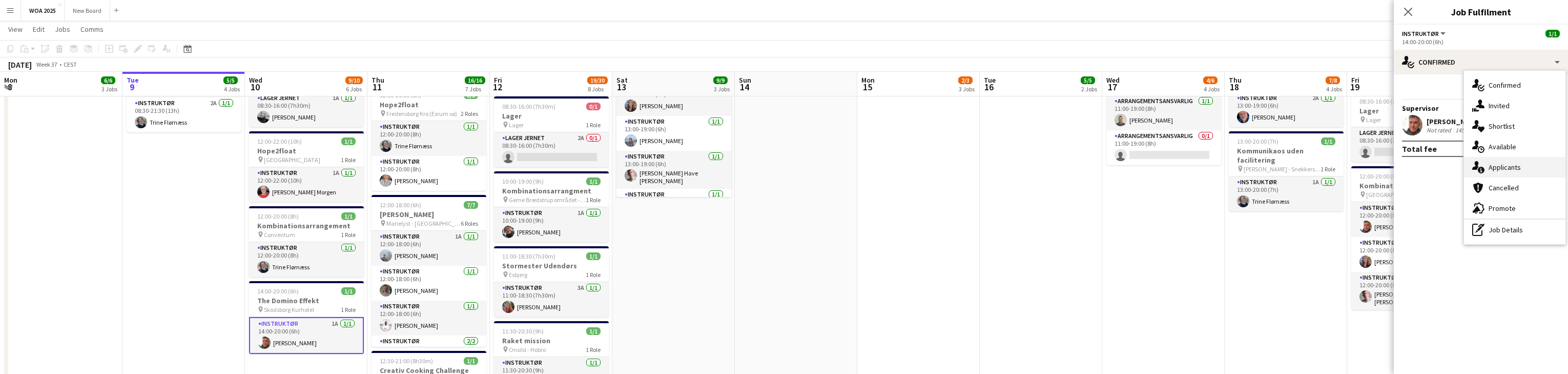
click at [1539, 169] on div "single-neutral-actions-information Applicants" at bounding box center [1514, 167] width 101 height 21
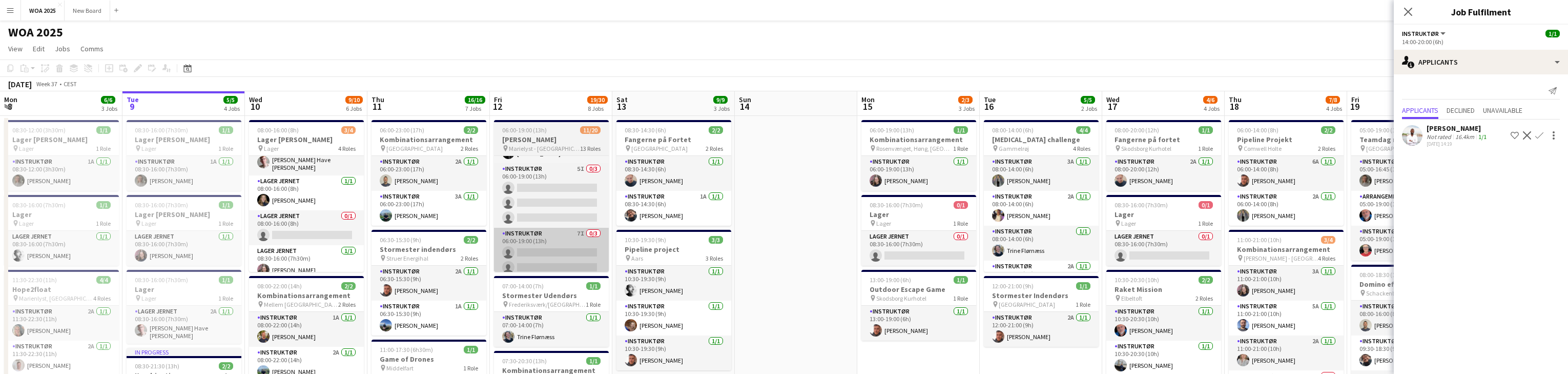
scroll to position [418, 0]
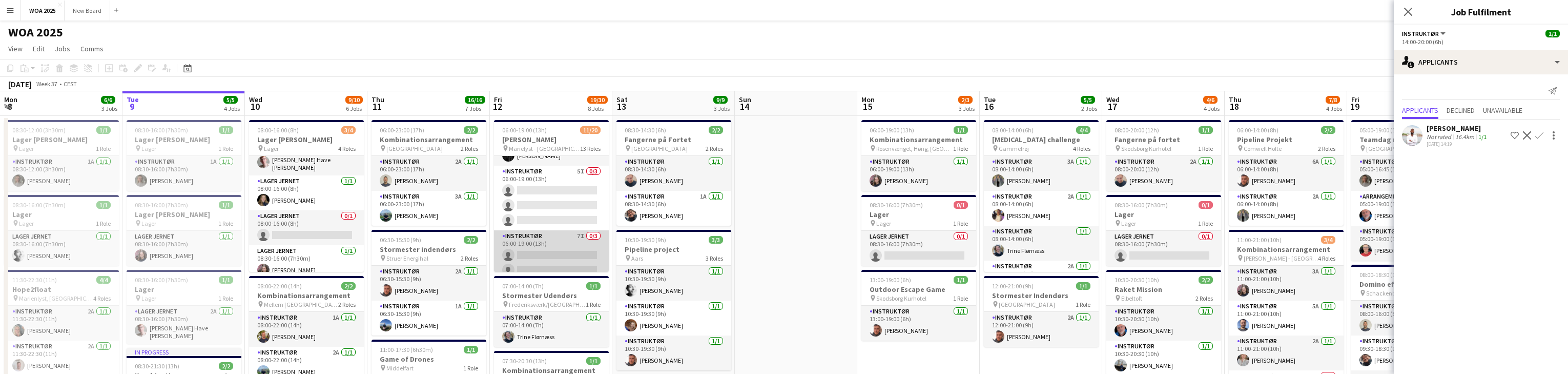
click at [553, 246] on app-card-role "Instruktør 7I 0/3 06:00-19:00 (13h) single-neutral-actions single-neutral-actio…" at bounding box center [551, 262] width 115 height 64
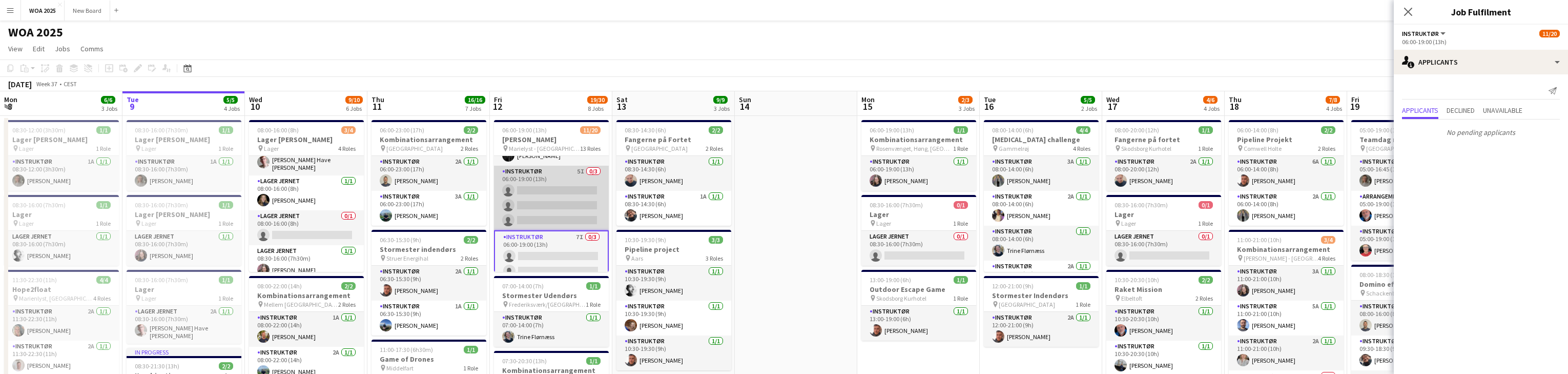
click at [551, 222] on app-card-role "Instruktør 5I 0/3 06:00-19:00 (13h) single-neutral-actions single-neutral-actio…" at bounding box center [551, 197] width 115 height 64
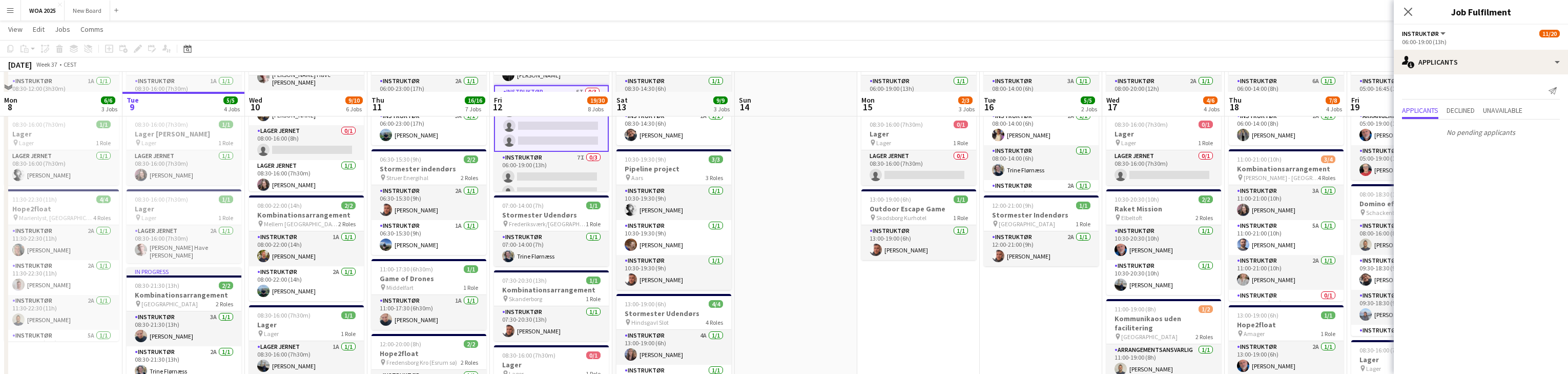
scroll to position [59, 0]
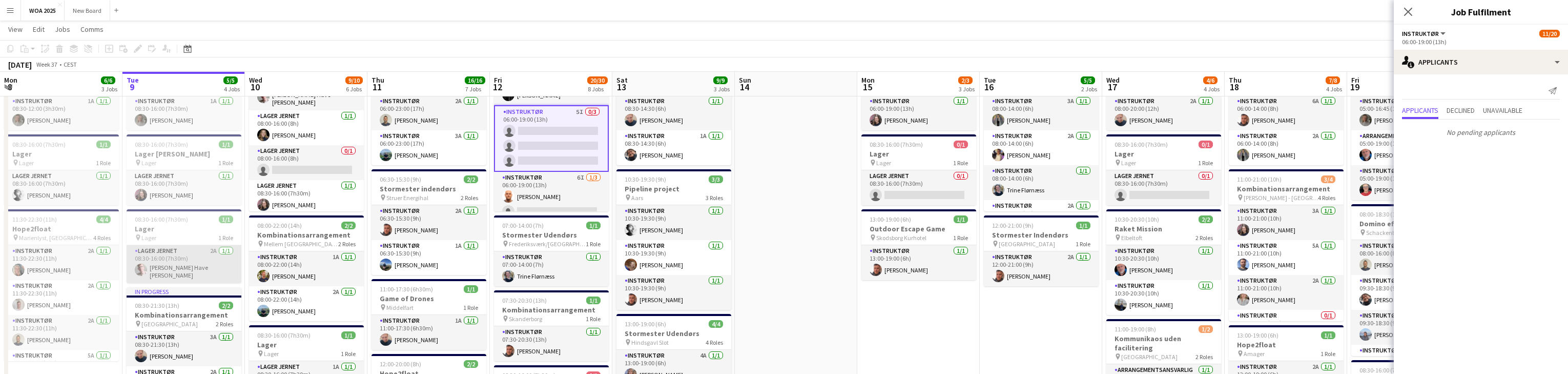
click at [192, 260] on app-card-role "Lager Jernet 2A [DATE] 08:30-16:00 (7h30m) [PERSON_NAME]" at bounding box center [183, 264] width 115 height 38
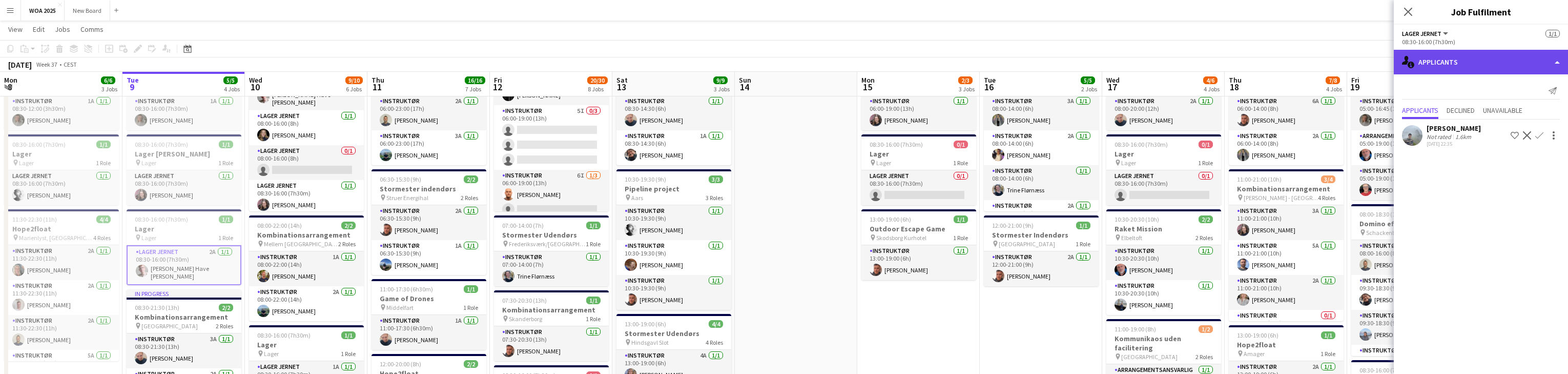
click at [1526, 64] on div "single-neutral-actions-information Applicants" at bounding box center [1481, 61] width 174 height 24
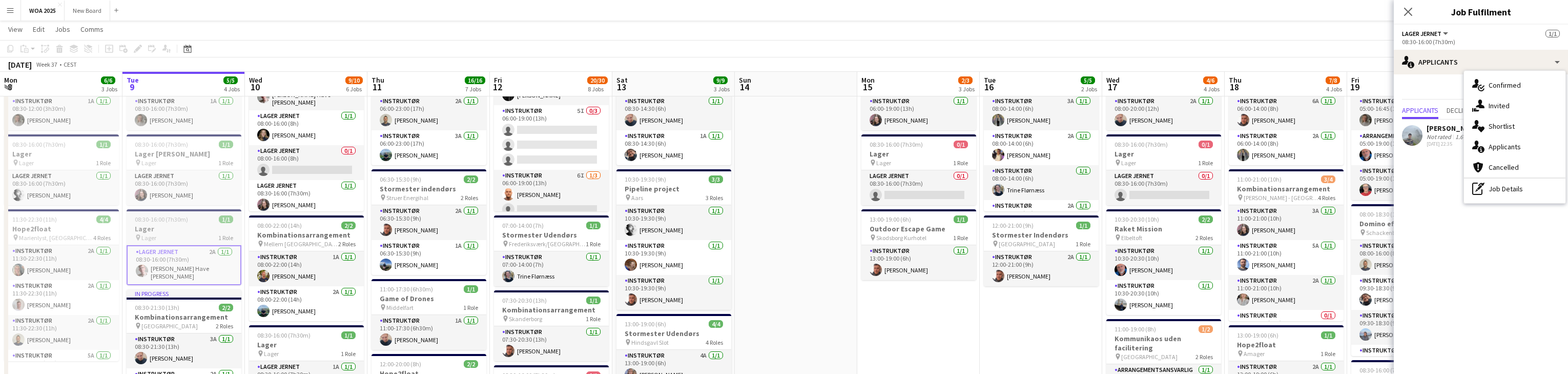
click at [180, 222] on span "08:30-16:00 (7h30m)" at bounding box center [161, 218] width 54 height 8
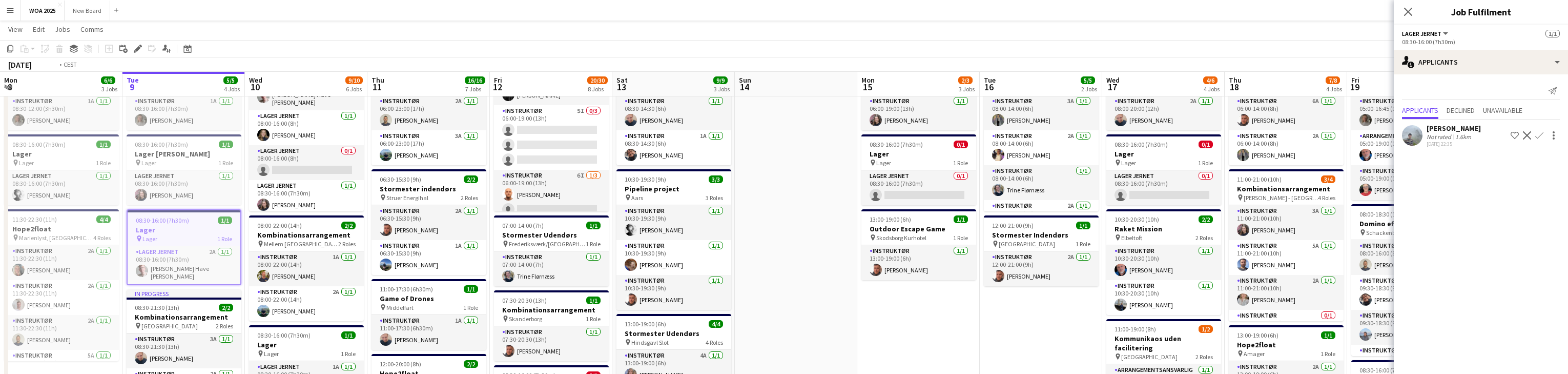
click at [181, 222] on span "08:30-16:00 (7h30m)" at bounding box center [162, 219] width 54 height 8
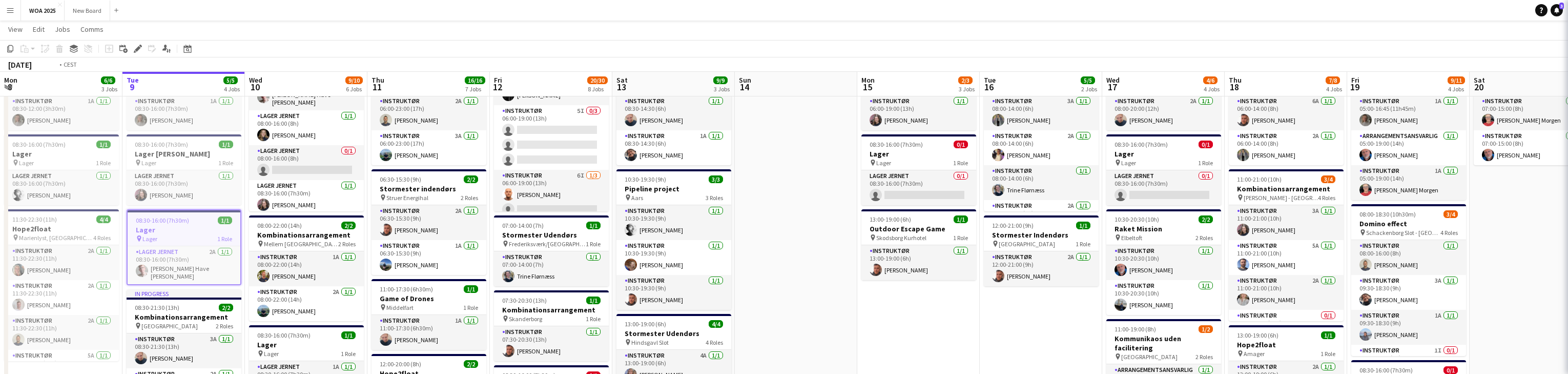
scroll to position [0, 244]
click at [178, 223] on app-job-card "08:30-16:00 (7h30m) 1/1 Lager pin Lager 1 Role Lager Jernet 2A [DATE] 08:30-16:…" at bounding box center [184, 246] width 115 height 74
click at [134, 47] on icon "Edit" at bounding box center [138, 49] width 8 height 8
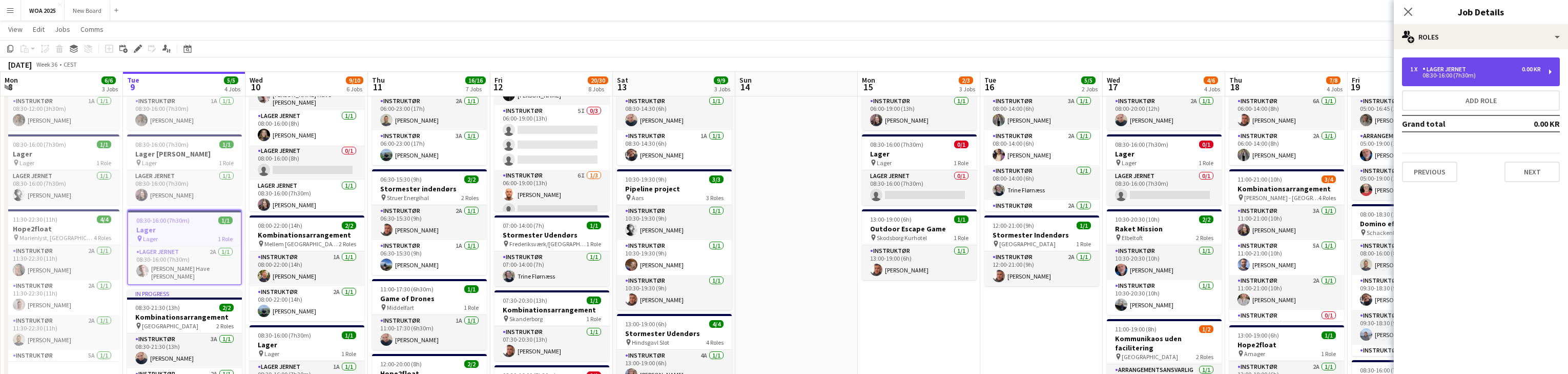
click at [1535, 69] on div "0.00 KR" at bounding box center [1531, 69] width 19 height 8
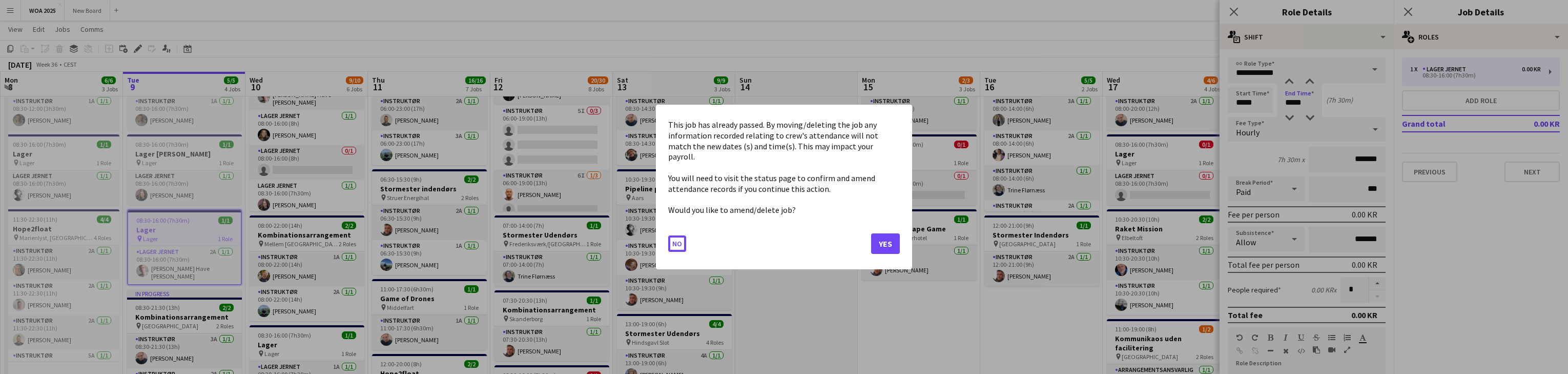
scroll to position [0, 0]
click at [882, 236] on button "Yes" at bounding box center [885, 243] width 28 height 21
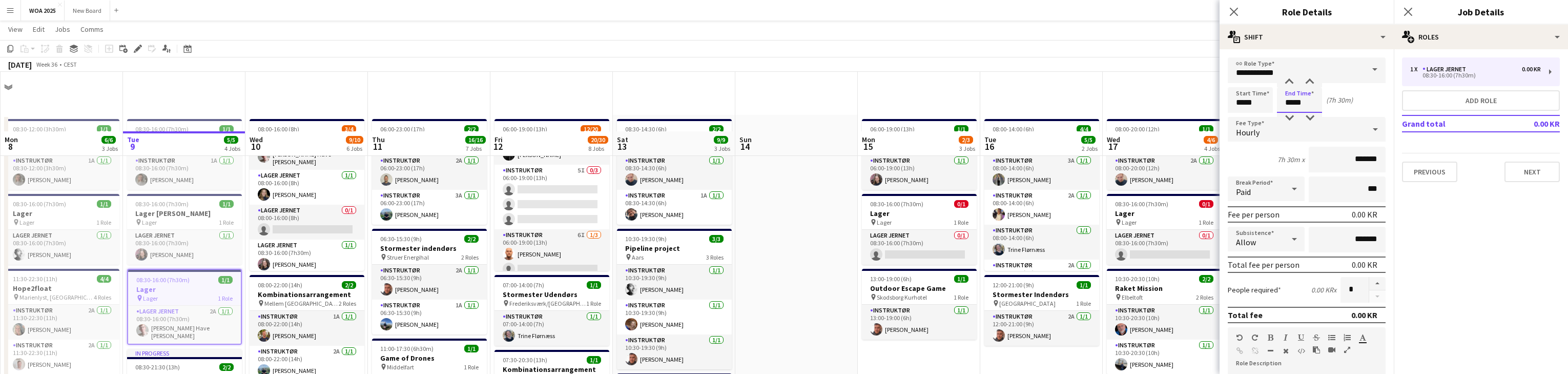
scroll to position [59, 0]
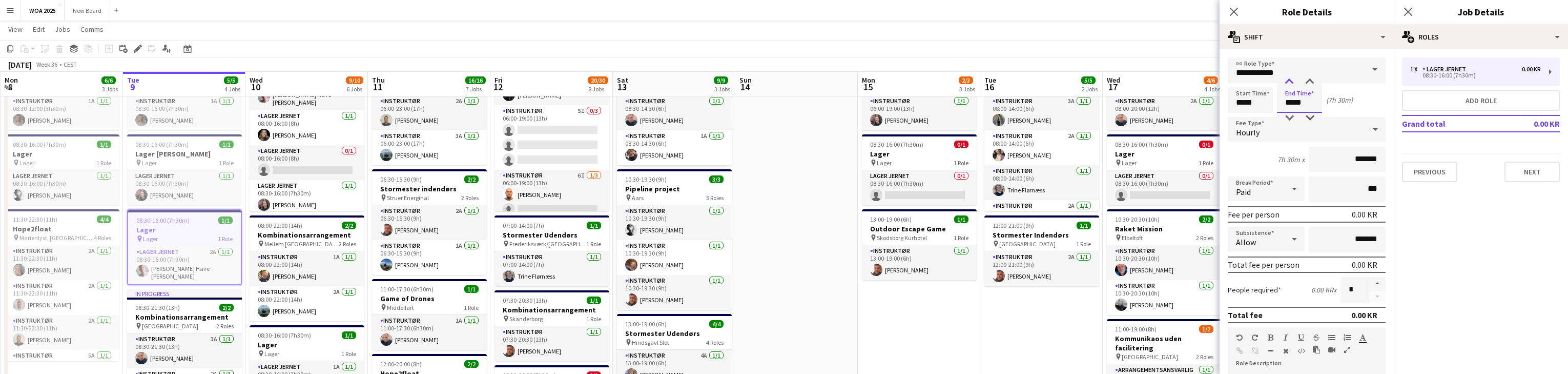
click at [1289, 80] on div at bounding box center [1289, 82] width 21 height 10
click at [1309, 100] on input "*****" at bounding box center [1299, 100] width 45 height 26
click at [1309, 81] on div at bounding box center [1309, 82] width 21 height 10
type input "*****"
click at [1309, 81] on div at bounding box center [1309, 82] width 21 height 10
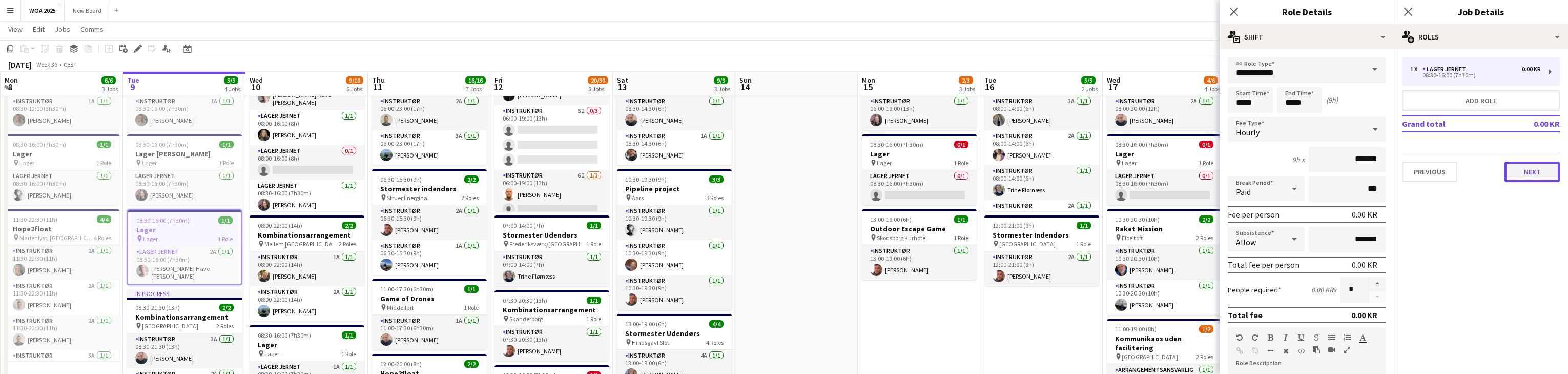
click at [1532, 169] on button "Next" at bounding box center [1532, 172] width 55 height 21
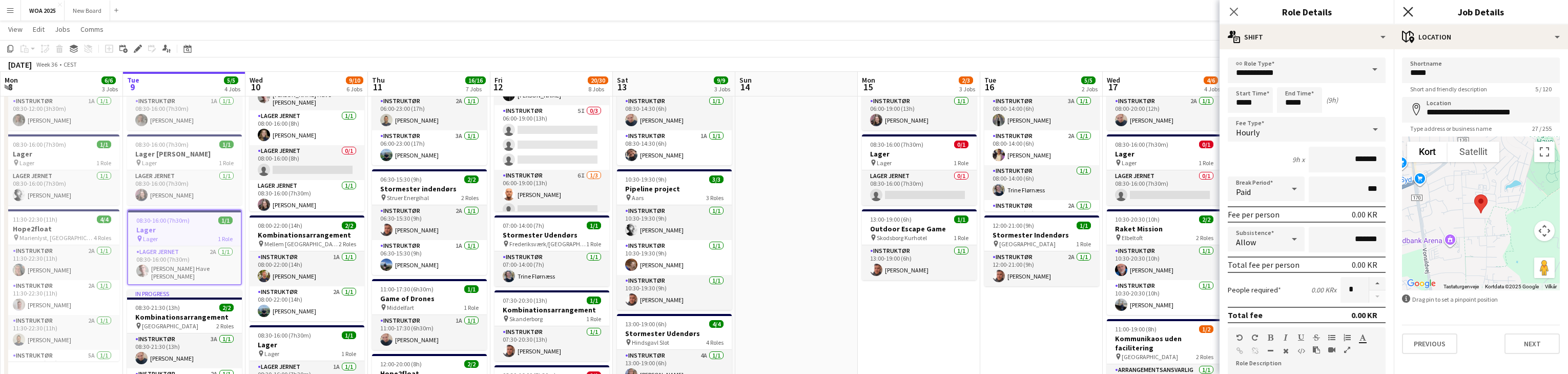
click at [1410, 13] on icon "Close pop-in" at bounding box center [1408, 12] width 10 height 10
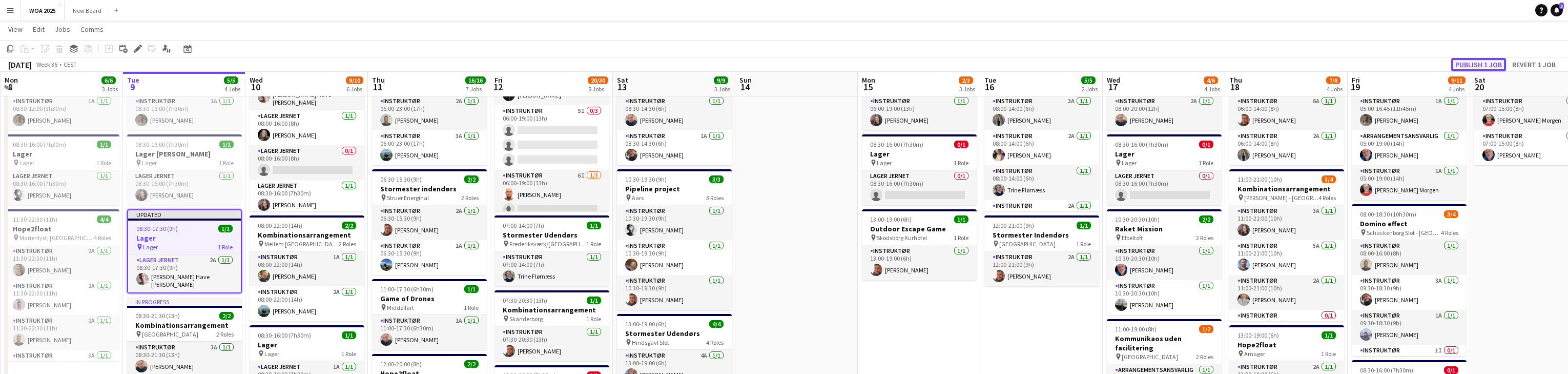
click at [1484, 62] on button "Publish 1 job" at bounding box center [1479, 64] width 55 height 13
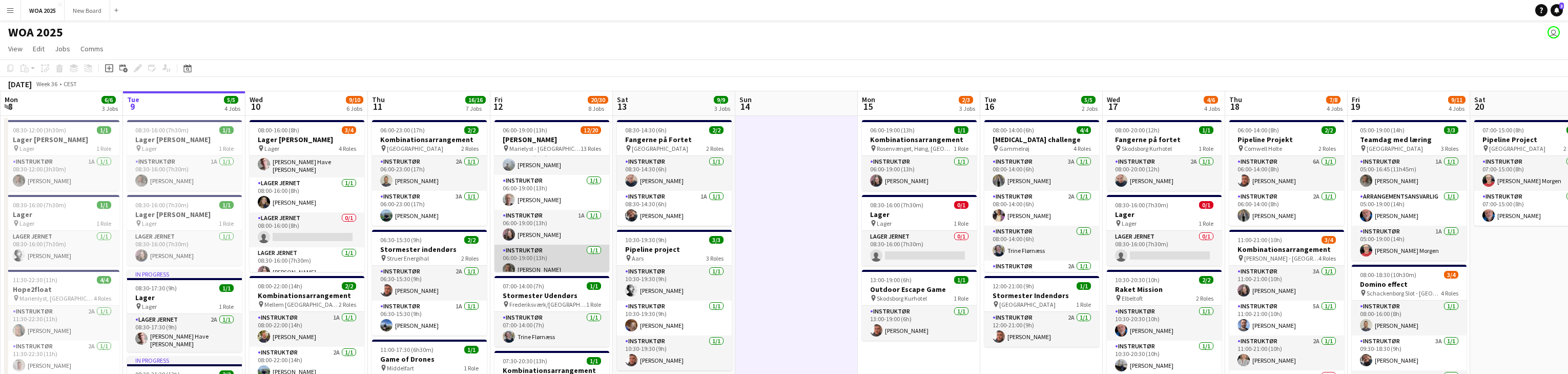
scroll to position [0, 0]
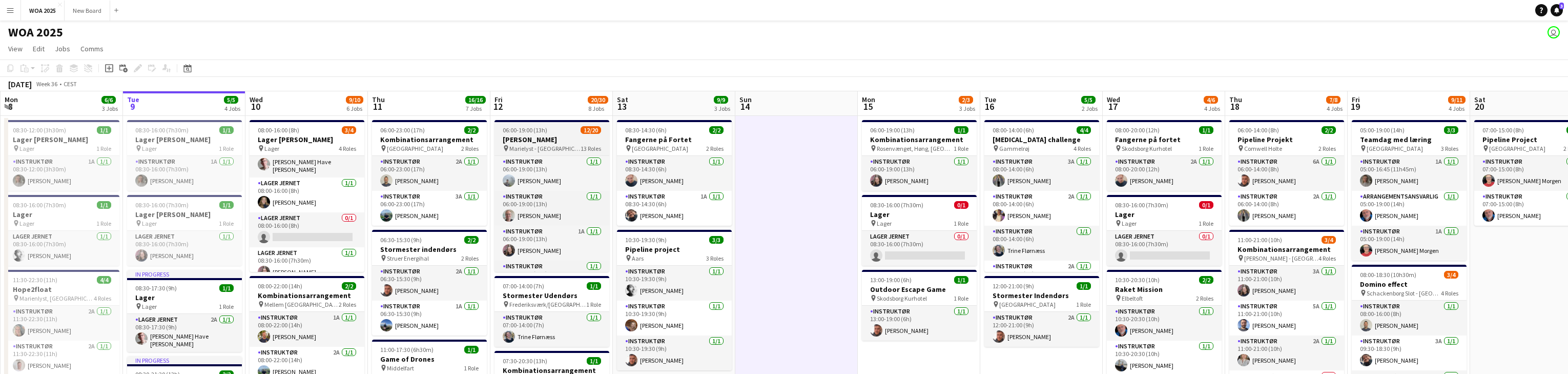
click at [564, 145] on div "pin Marielyst - Helsingør 13 Roles" at bounding box center [551, 148] width 115 height 8
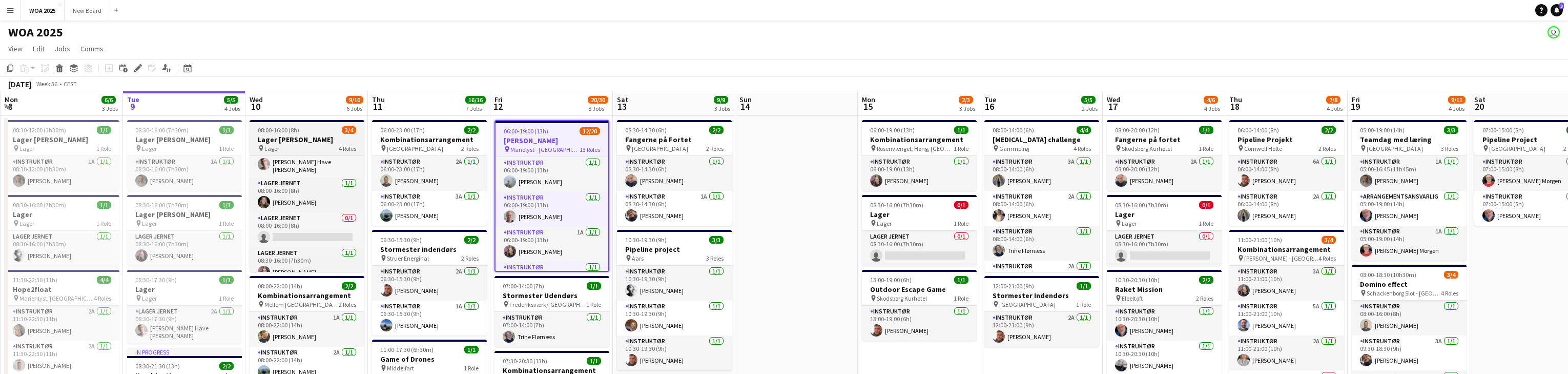
click at [311, 141] on h3 "Lager [PERSON_NAME]" at bounding box center [306, 139] width 115 height 9
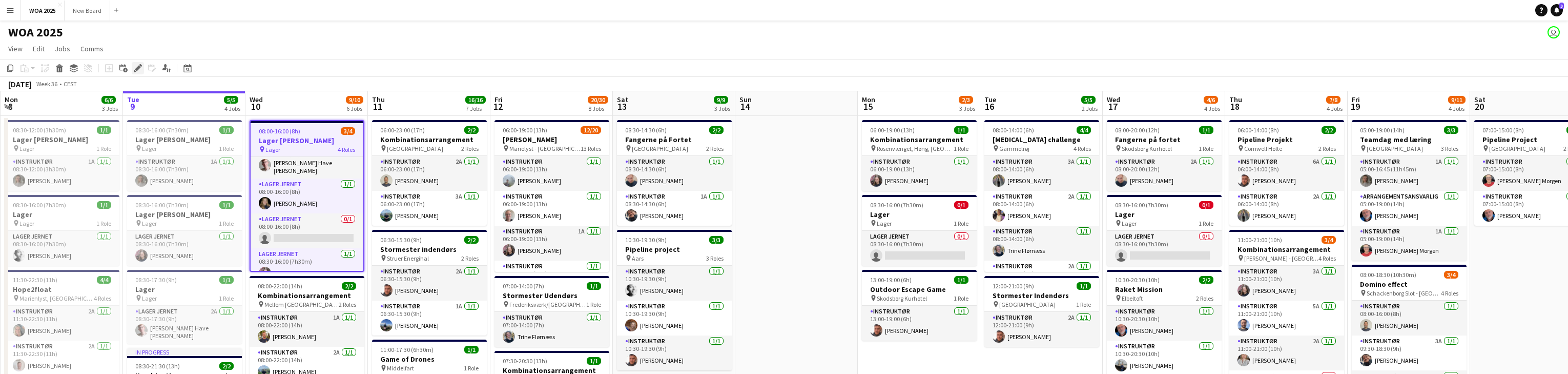
click at [138, 69] on icon "Edit" at bounding box center [138, 69] width 8 height 8
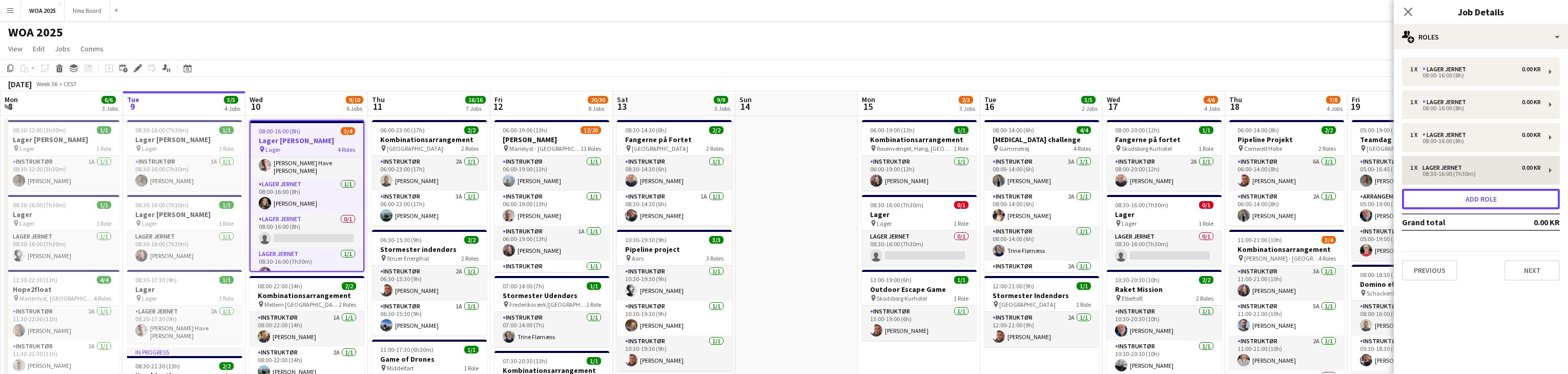
click at [1486, 197] on button "Add role" at bounding box center [1481, 198] width 158 height 21
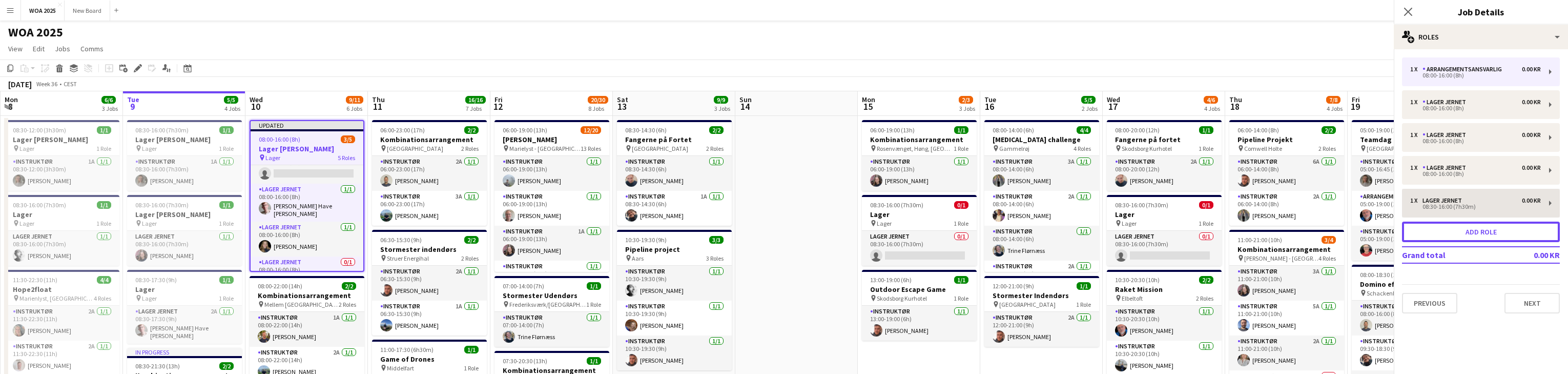
scroll to position [51, 0]
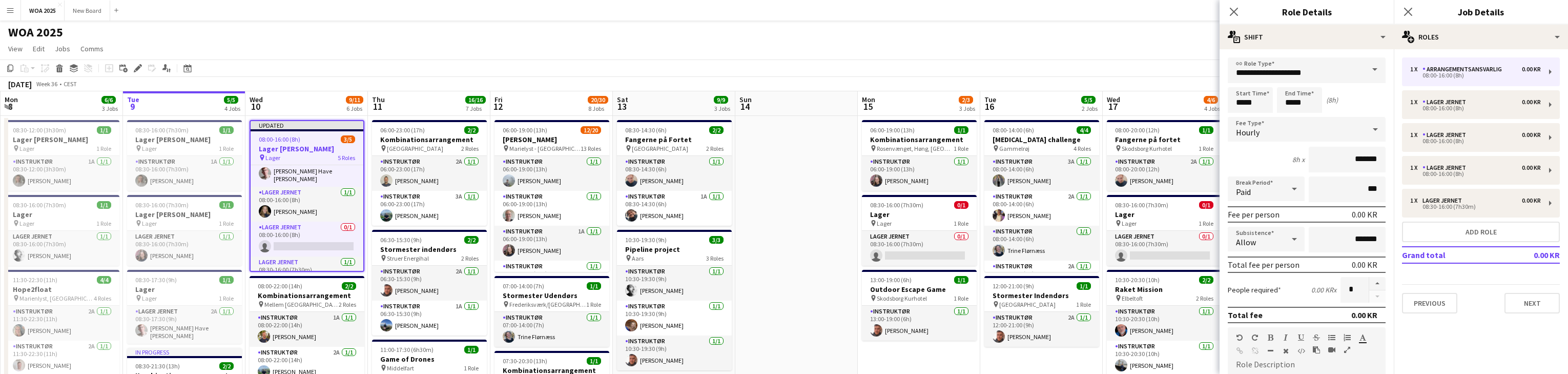
click at [1366, 67] on span at bounding box center [1375, 69] width 22 height 24
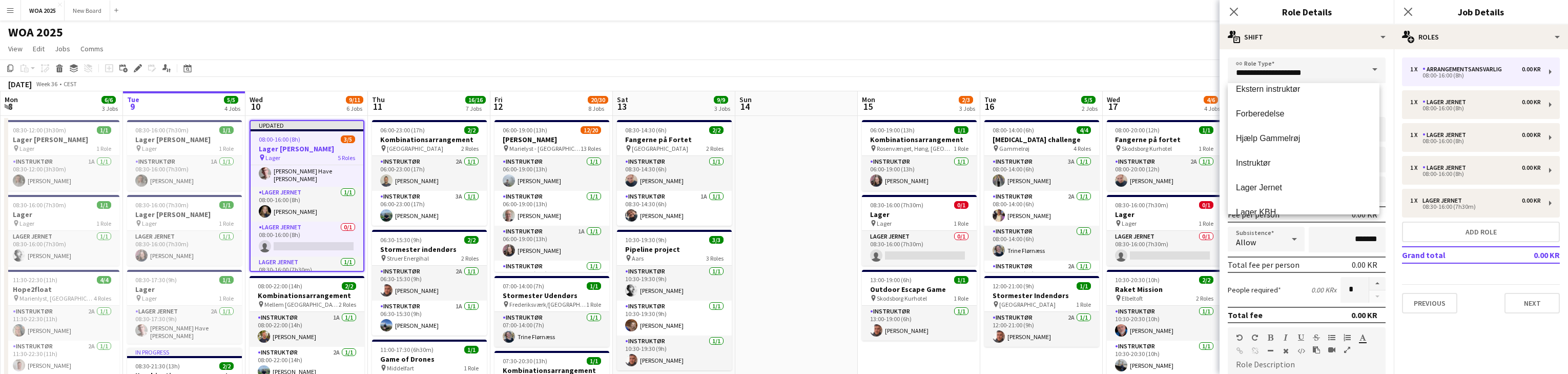
scroll to position [74, 0]
click at [1334, 147] on span "Lager Jernet" at bounding box center [1304, 149] width 136 height 10
type input "**********"
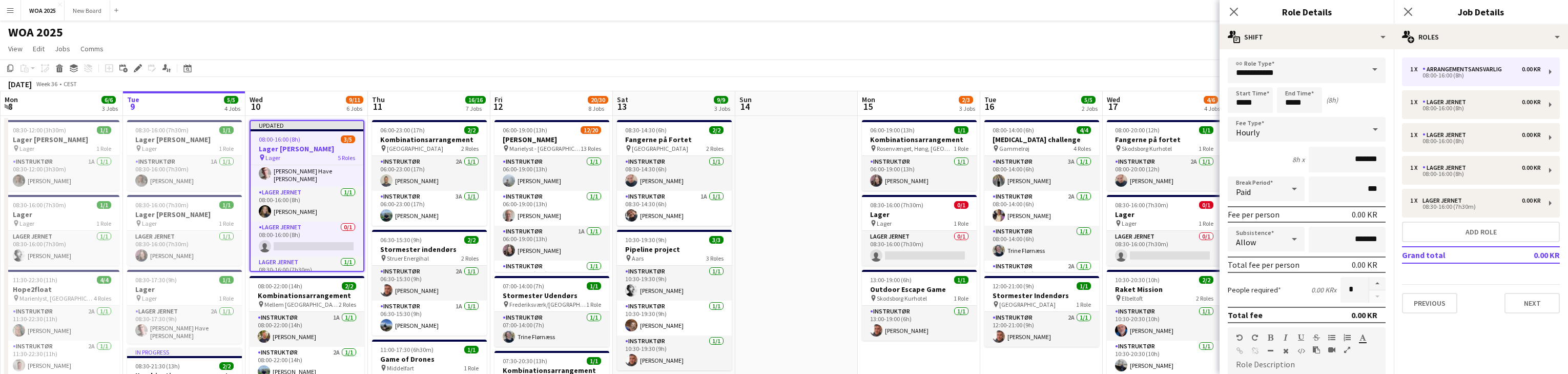
click at [1496, 275] on div "1 x Arrangementsansvarlig 0.00 KR 08:00-16:00 (8h) 1 x Lager Jernet 0.00 KR 08:…" at bounding box center [1481, 186] width 174 height 256
click at [1411, 11] on icon "Close pop-in" at bounding box center [1408, 12] width 10 height 10
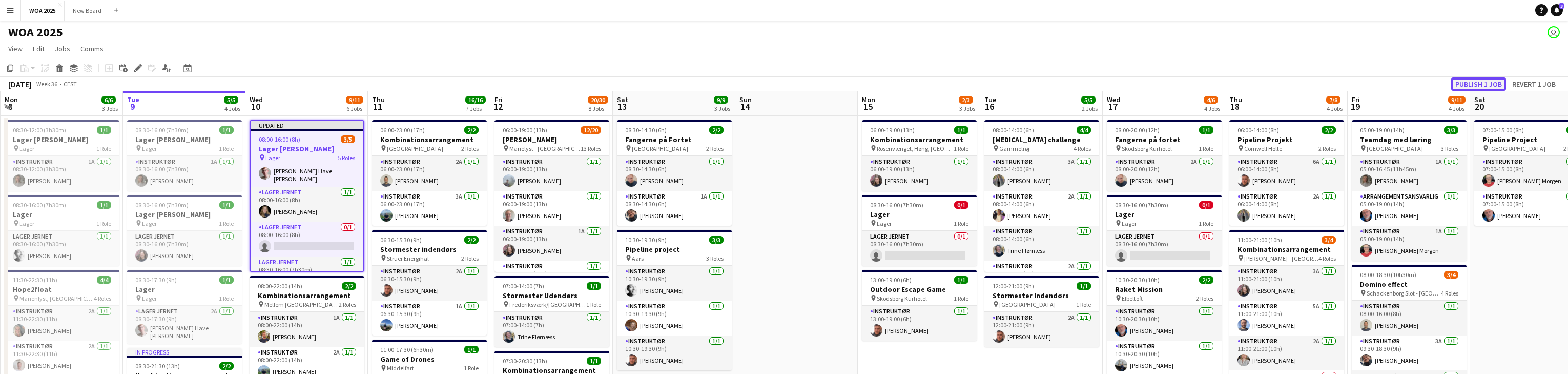
click at [1473, 84] on button "Publish 1 job" at bounding box center [1479, 84] width 55 height 13
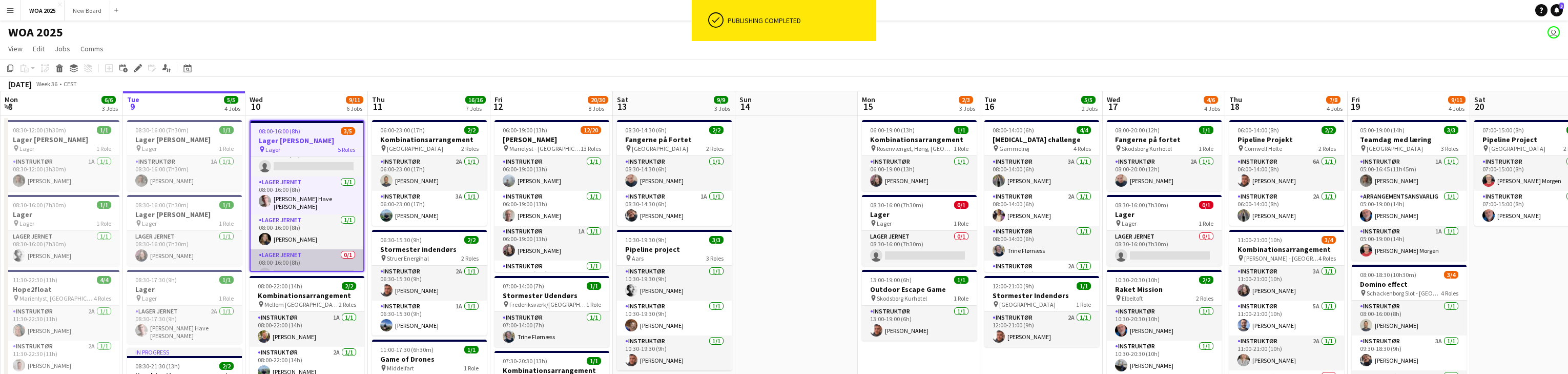
scroll to position [0, 0]
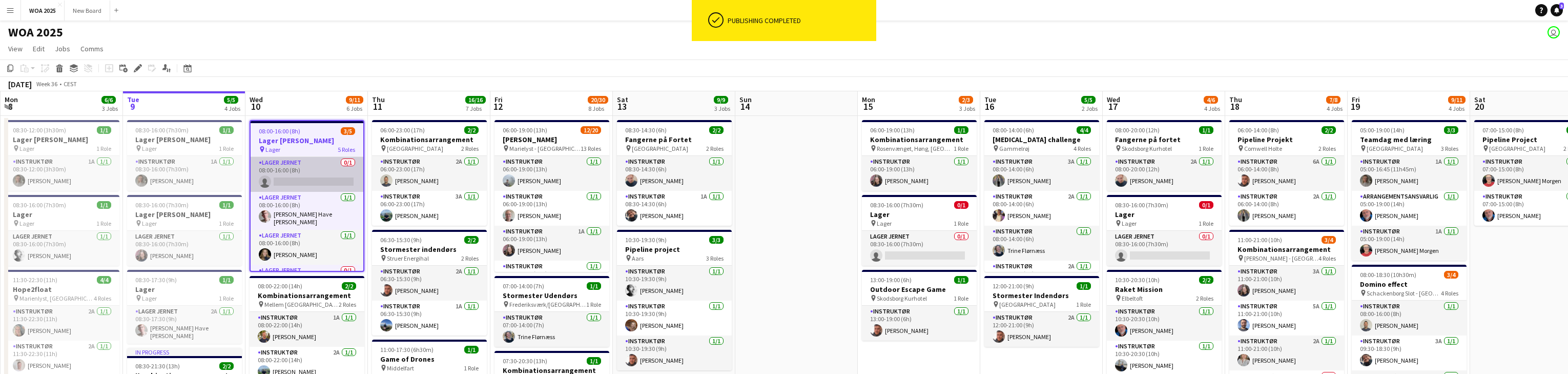
click at [331, 174] on app-card-role "Lager Jernet 0/1 08:00-16:00 (8h) single-neutral-actions" at bounding box center [307, 174] width 113 height 35
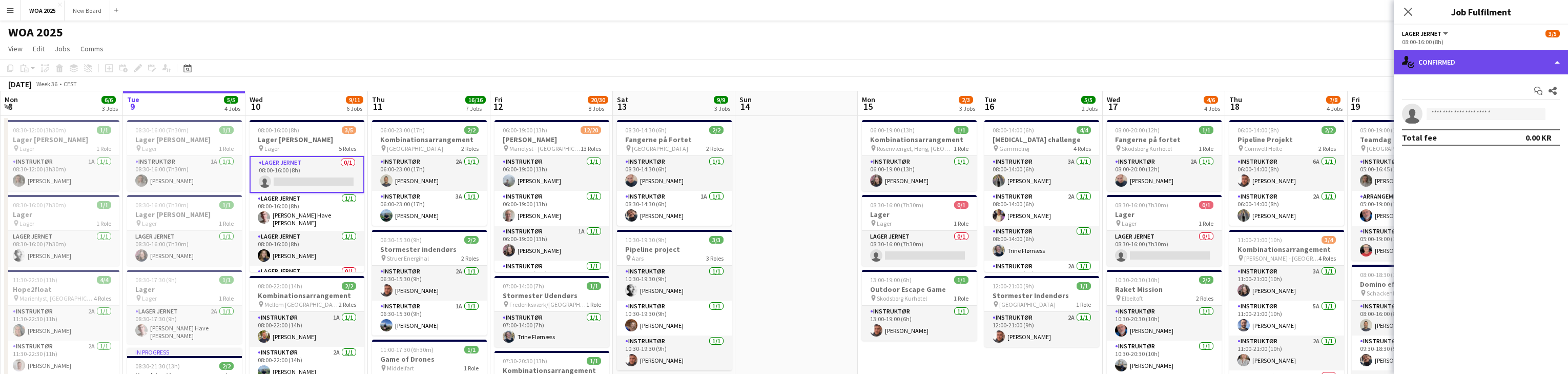
click at [1494, 62] on div "single-neutral-actions-check-2 Confirmed" at bounding box center [1481, 61] width 174 height 24
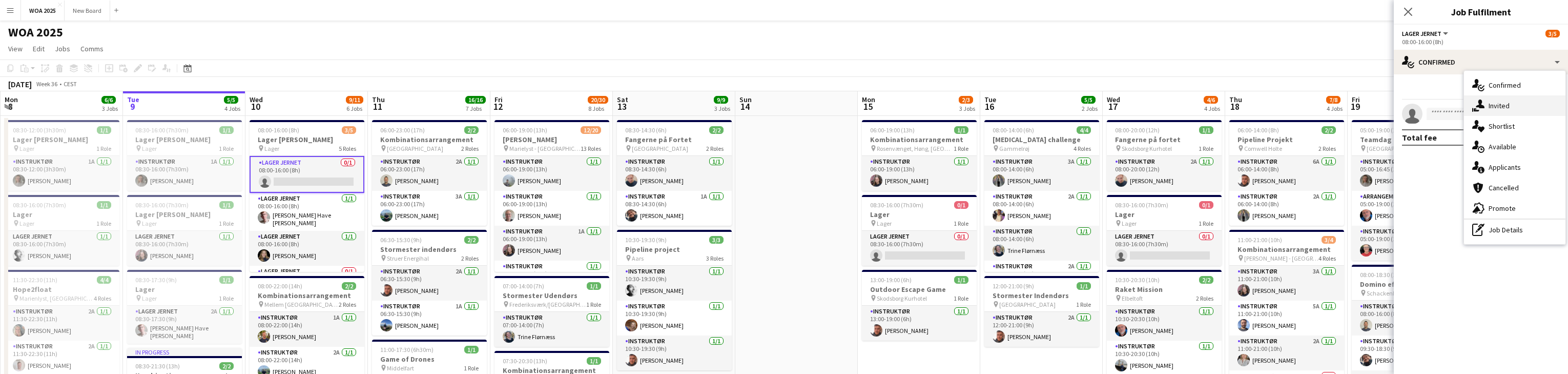
click at [1530, 106] on div "single-neutral-actions-share-1 Invited" at bounding box center [1514, 105] width 101 height 21
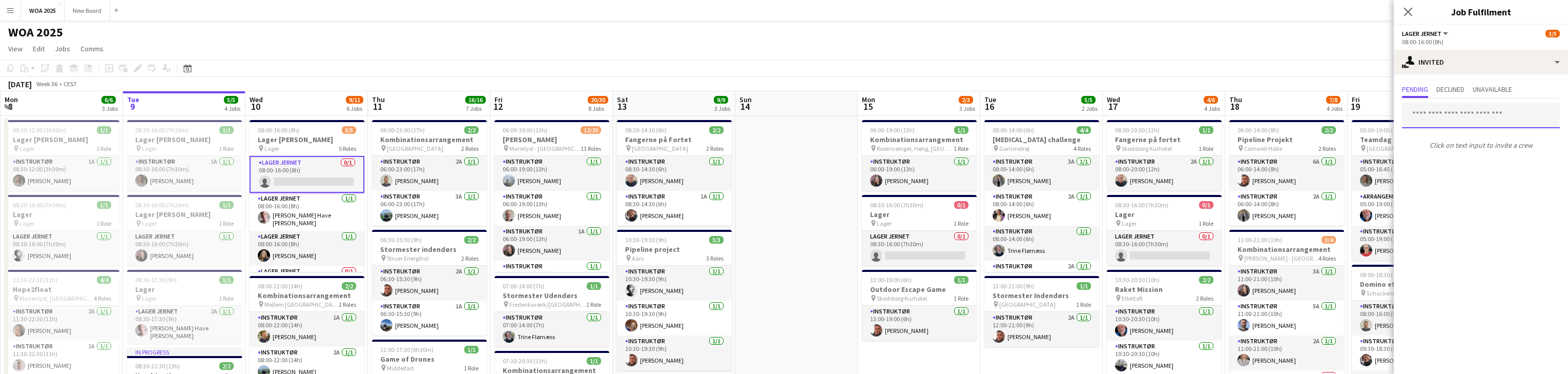
click at [1474, 115] on input "text" at bounding box center [1481, 115] width 158 height 26
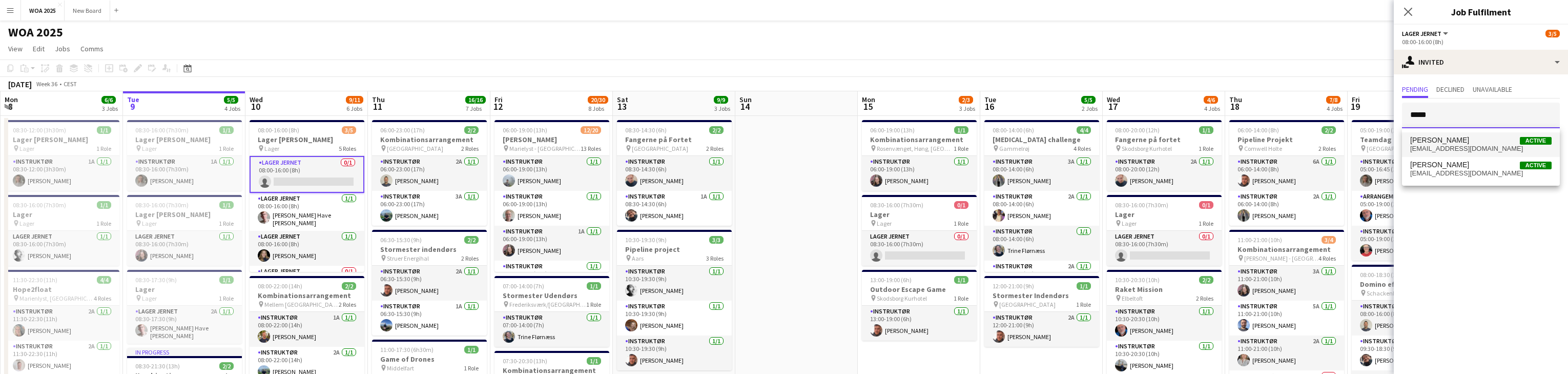
type input "*****"
click at [1469, 139] on span "[PERSON_NAME]" at bounding box center [1440, 140] width 59 height 8
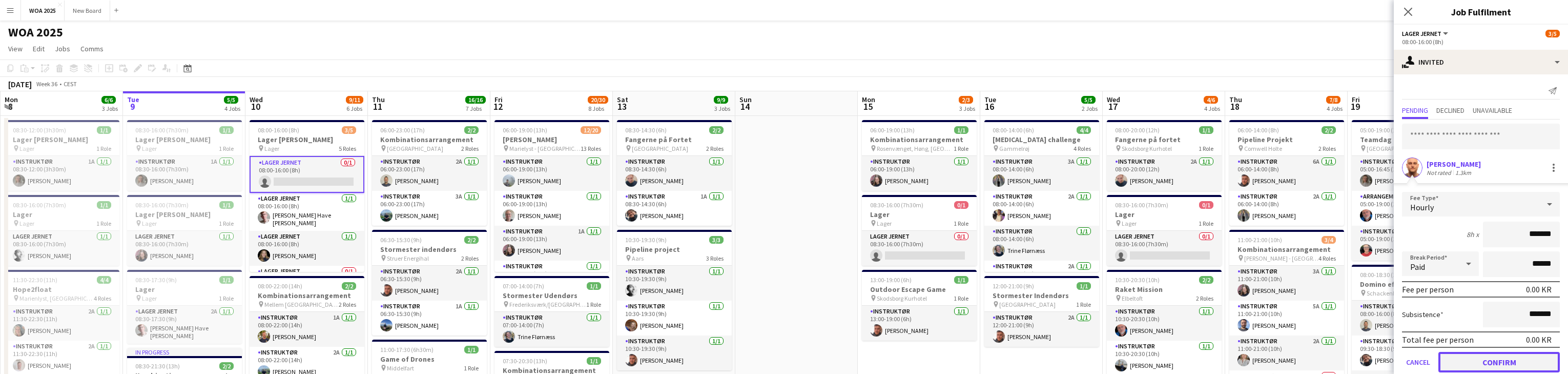
click at [1515, 361] on button "Confirm" at bounding box center [1499, 361] width 121 height 21
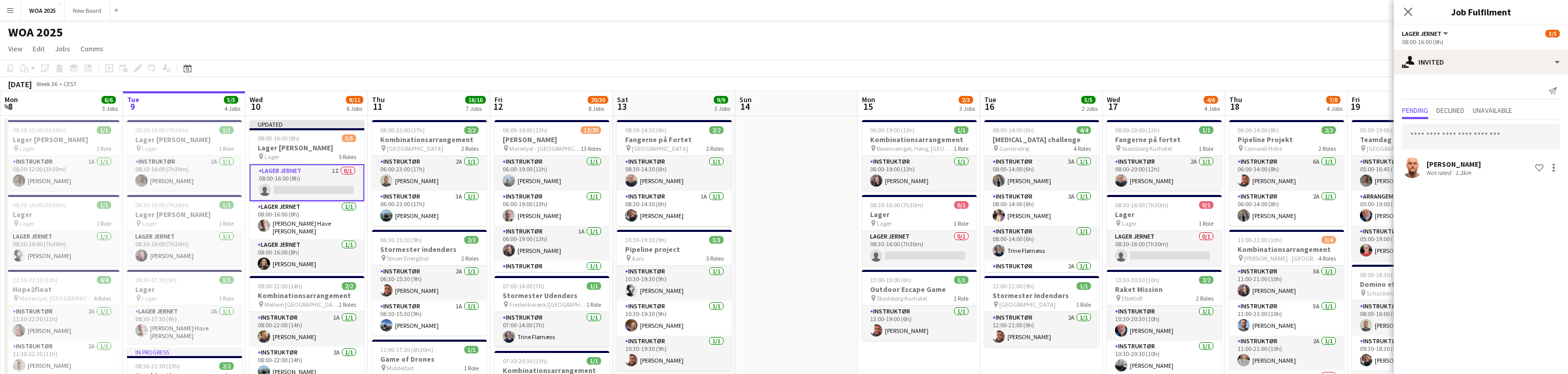
click at [322, 179] on app-card-role "Lager Jernet 1I 0/1 08:00-16:00 (8h) single-neutral-actions" at bounding box center [306, 182] width 115 height 37
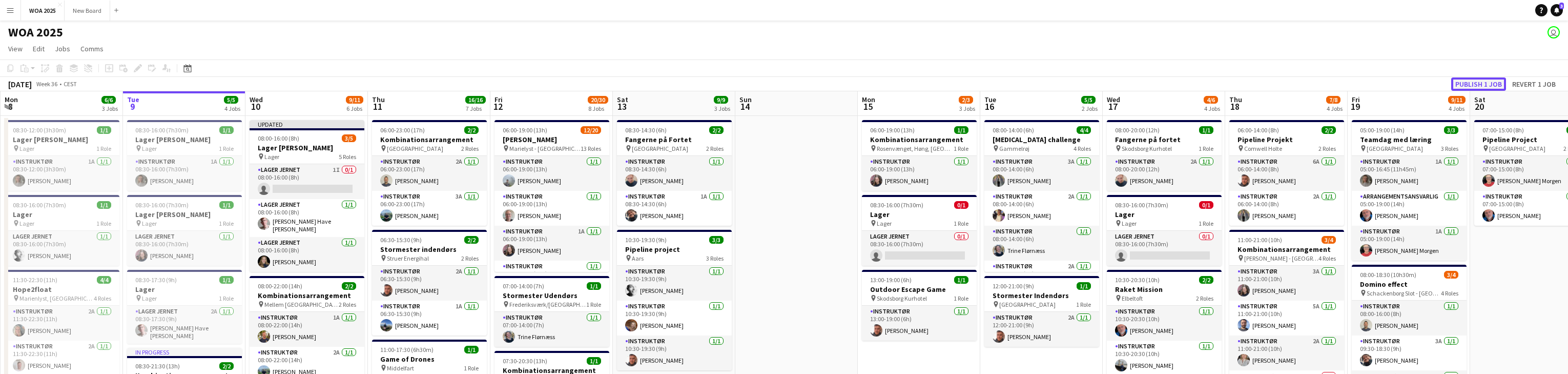
click at [1489, 84] on button "Publish 1 job" at bounding box center [1479, 84] width 55 height 13
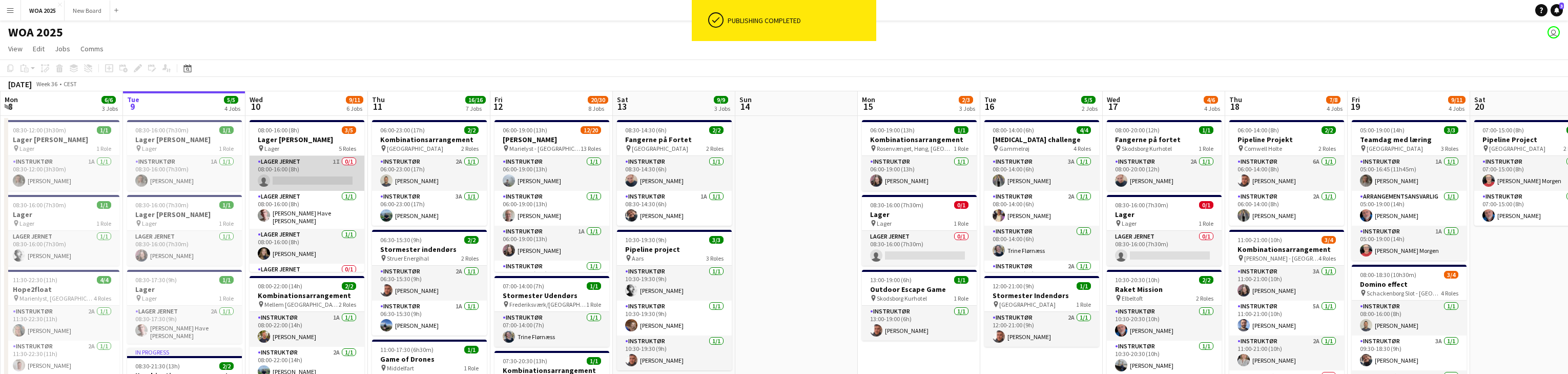
click at [318, 178] on app-card-role "Lager Jernet 1I 0/1 08:00-16:00 (8h) single-neutral-actions" at bounding box center [306, 173] width 115 height 35
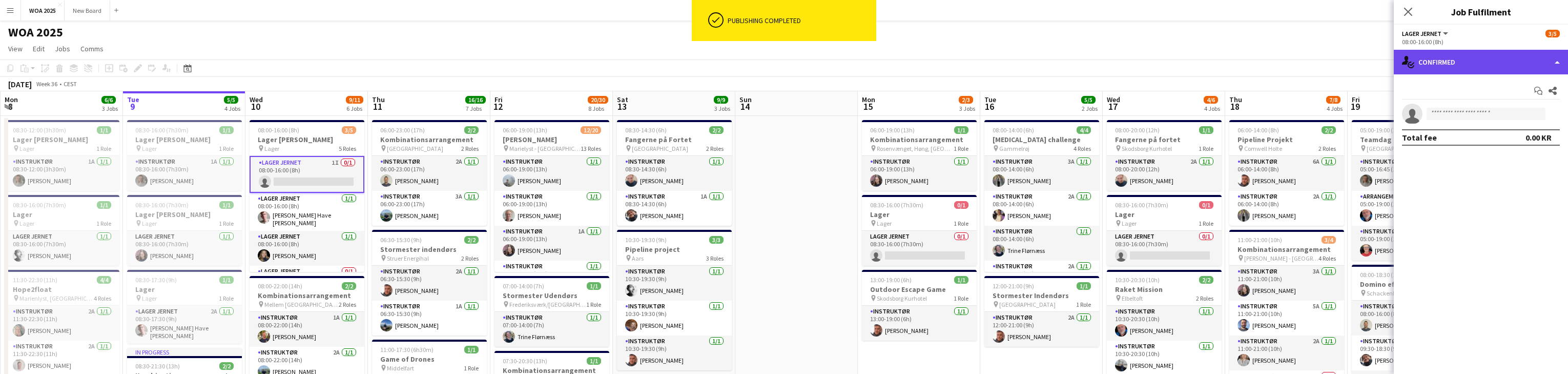
click at [1497, 64] on div "single-neutral-actions-check-2 Confirmed" at bounding box center [1481, 61] width 174 height 24
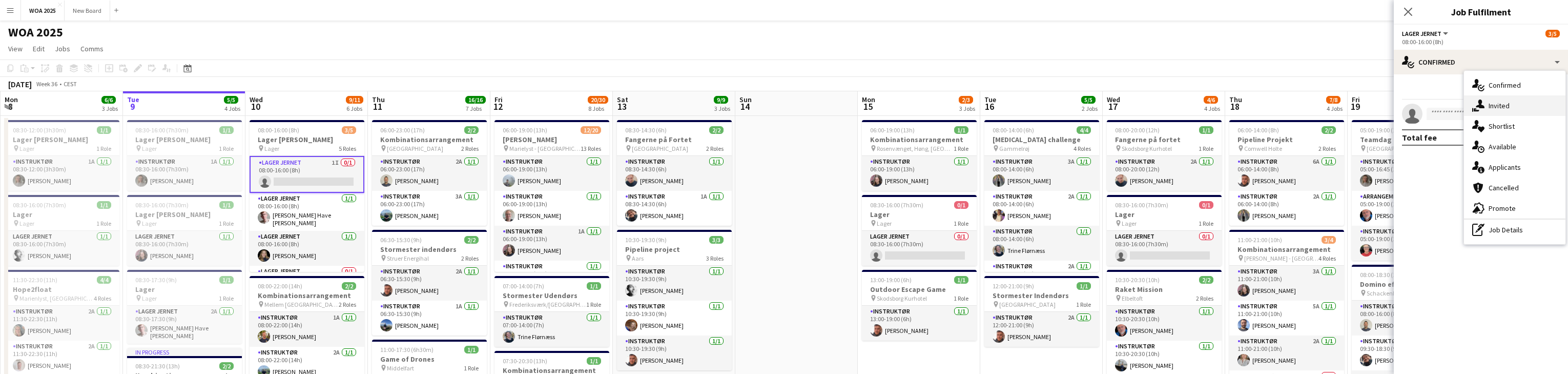
click at [1516, 100] on div "single-neutral-actions-share-1 Invited" at bounding box center [1514, 105] width 101 height 21
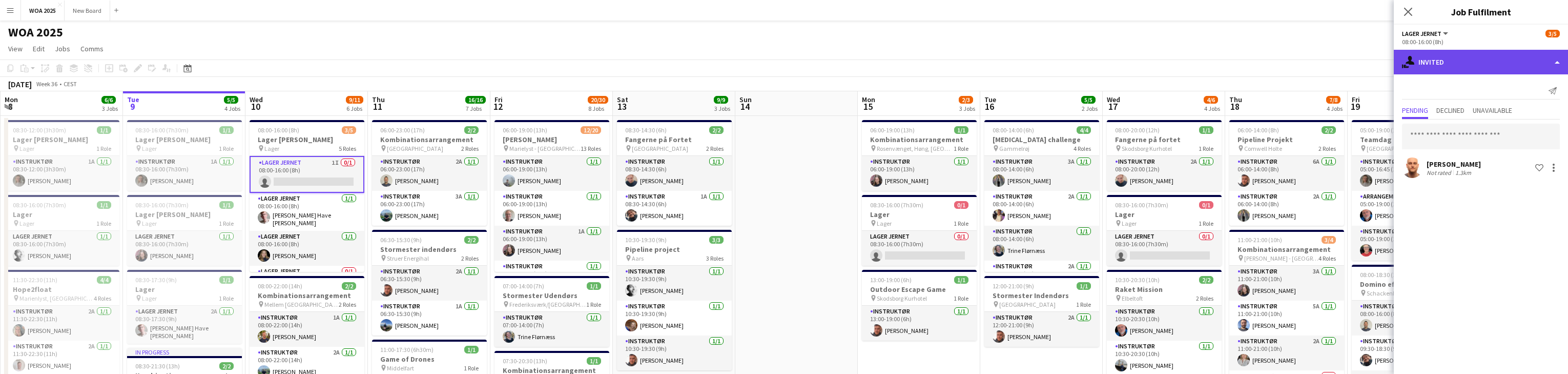
click at [1480, 68] on div "single-neutral-actions-share-1 Invited" at bounding box center [1481, 61] width 174 height 24
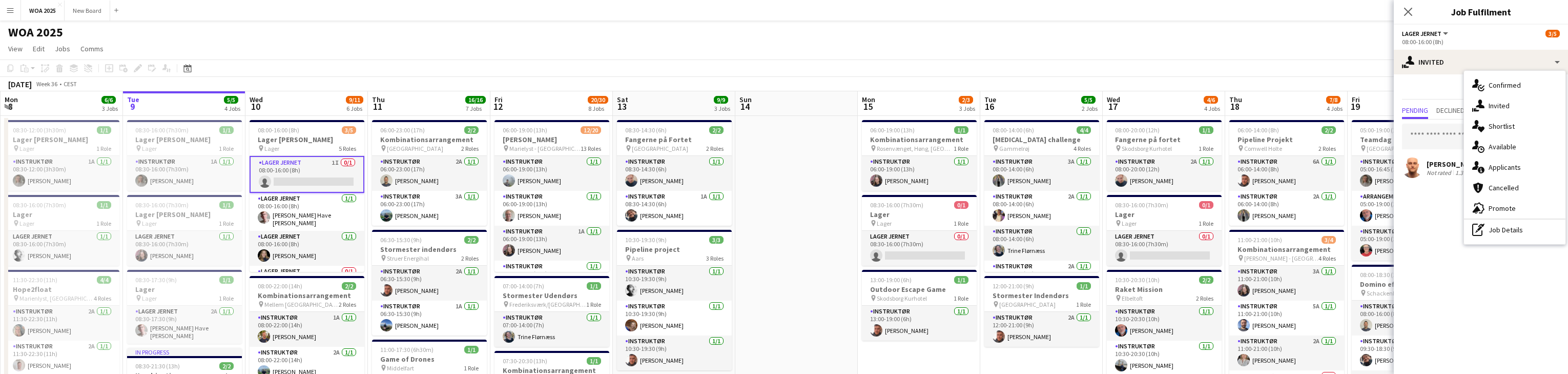
click at [1493, 42] on div "08:00-16:00 (8h)" at bounding box center [1481, 41] width 158 height 8
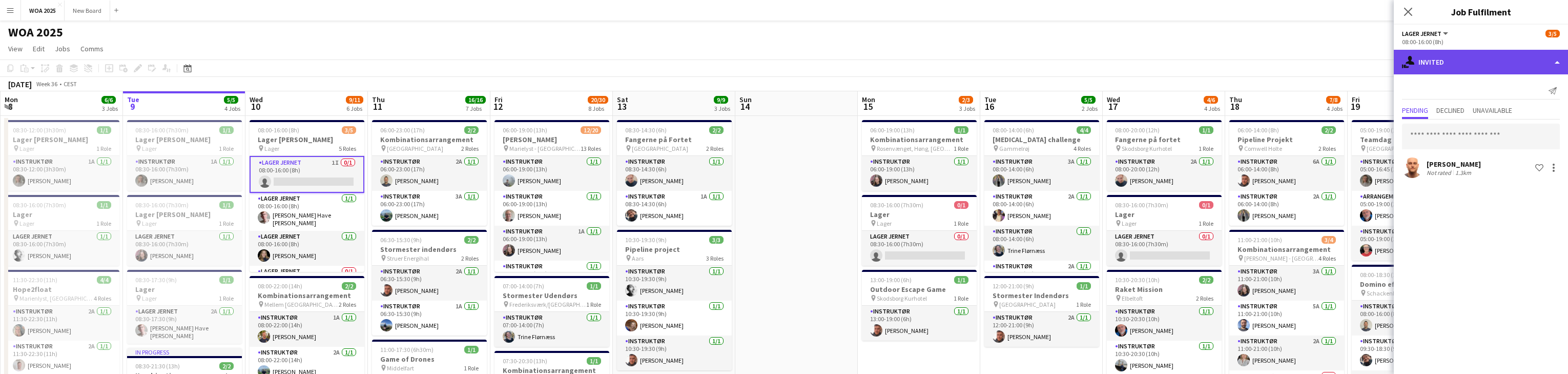
click at [1555, 65] on div "single-neutral-actions-share-1 Invited" at bounding box center [1481, 61] width 174 height 24
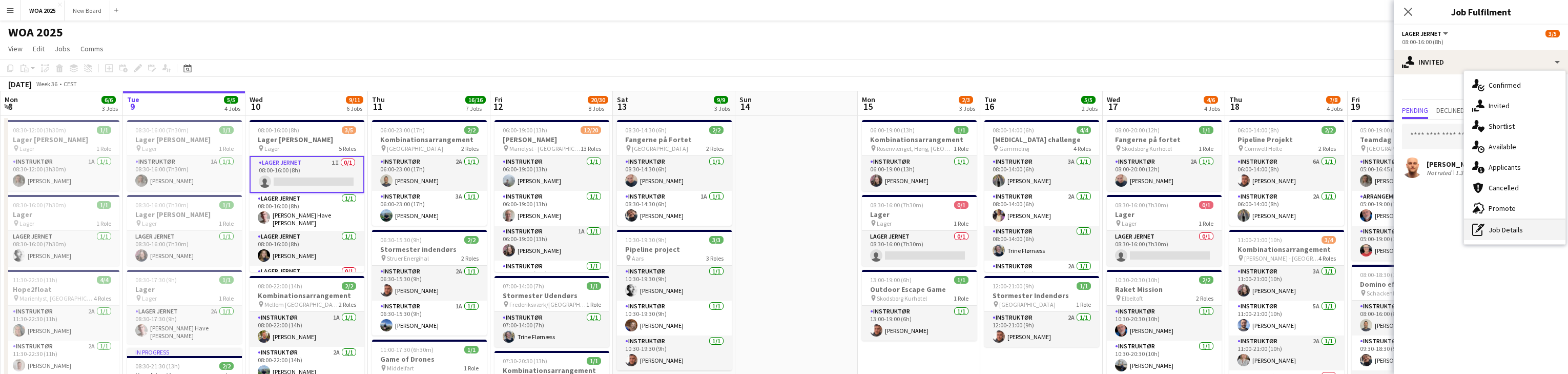
click at [1517, 228] on div "pen-write Job Details" at bounding box center [1514, 229] width 101 height 21
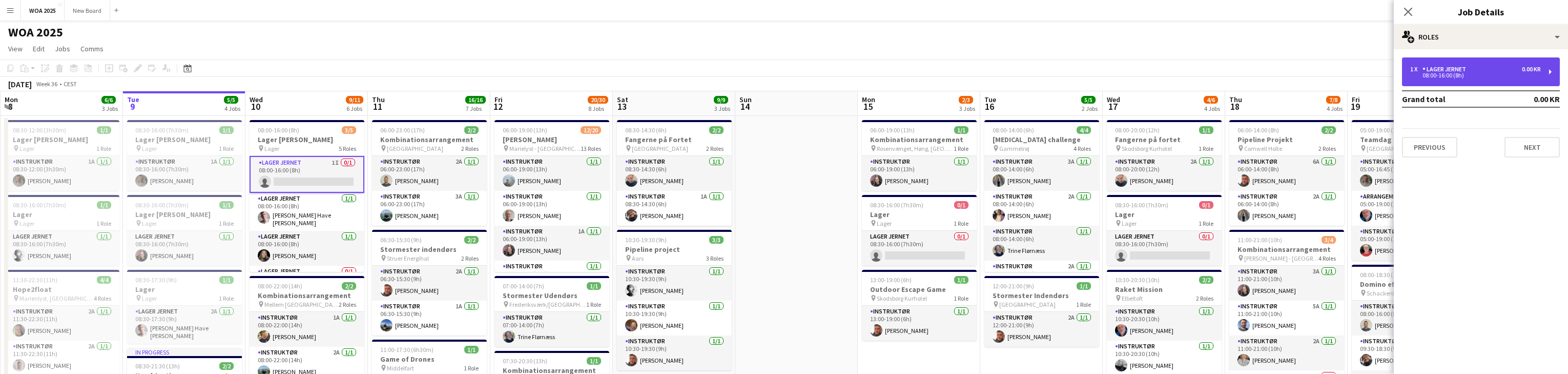
click at [1524, 76] on div "08:00-16:00 (8h)" at bounding box center [1476, 75] width 131 height 5
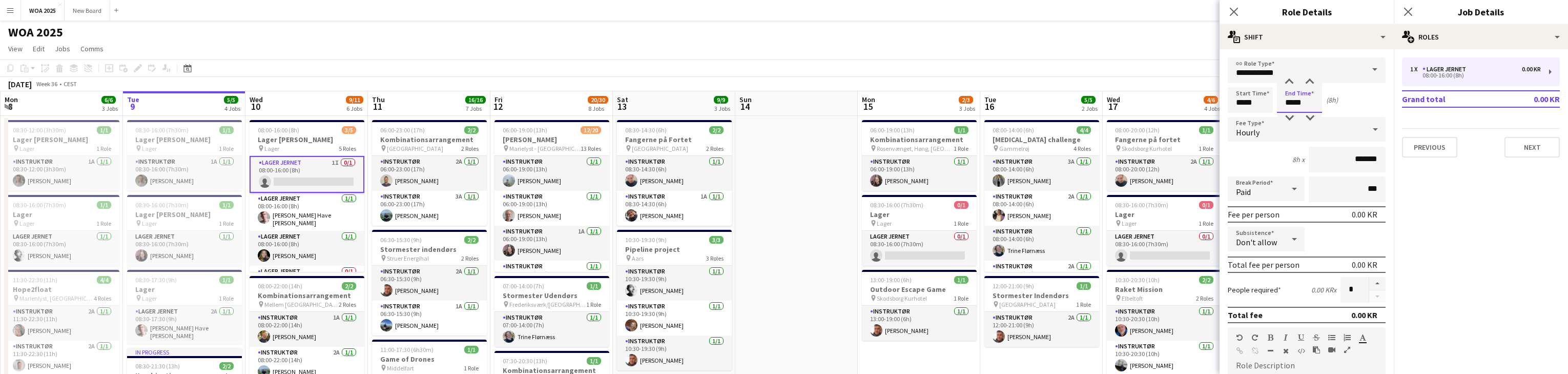
click at [1304, 104] on input "*****" at bounding box center [1299, 100] width 45 height 26
click at [1288, 117] on div at bounding box center [1289, 118] width 21 height 10
type input "*****"
click at [1288, 117] on div at bounding box center [1289, 118] width 21 height 10
click at [1405, 9] on icon at bounding box center [1408, 12] width 10 height 10
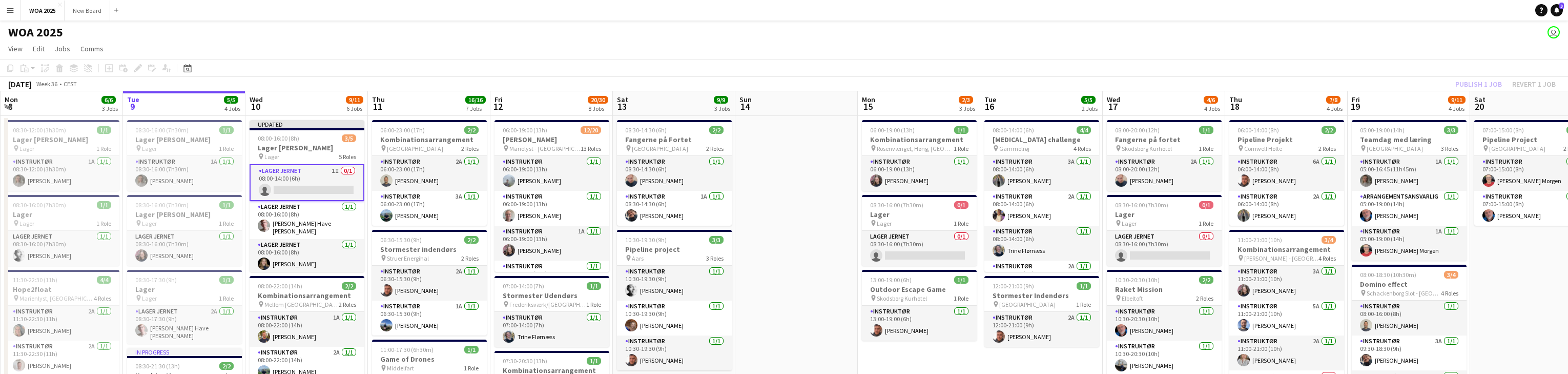
click at [334, 186] on app-card-role "Lager Jernet 1I 0/1 08:00-14:00 (6h) single-neutral-actions" at bounding box center [306, 182] width 115 height 37
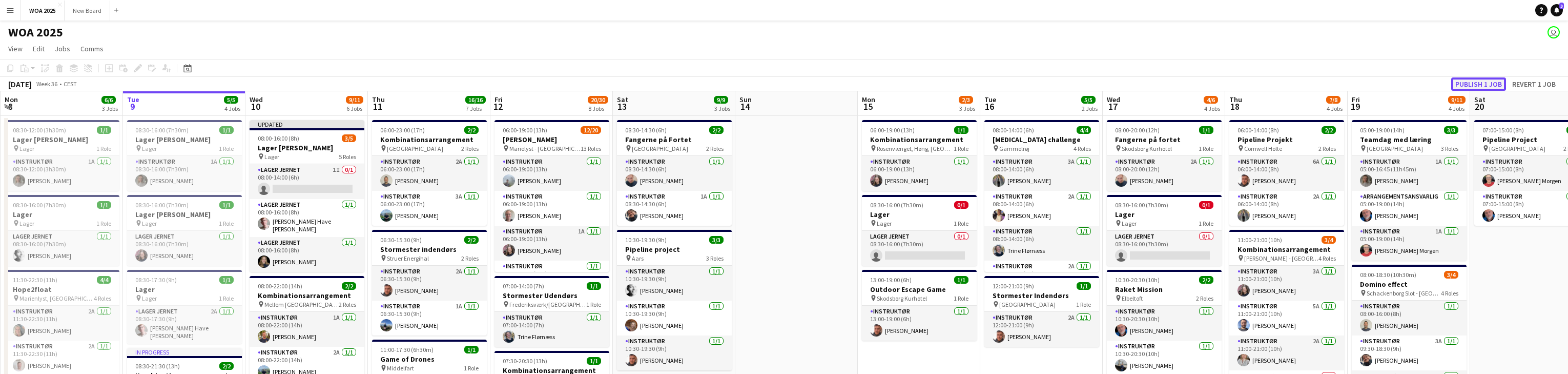
click at [1489, 84] on button "Publish 1 job" at bounding box center [1479, 84] width 55 height 13
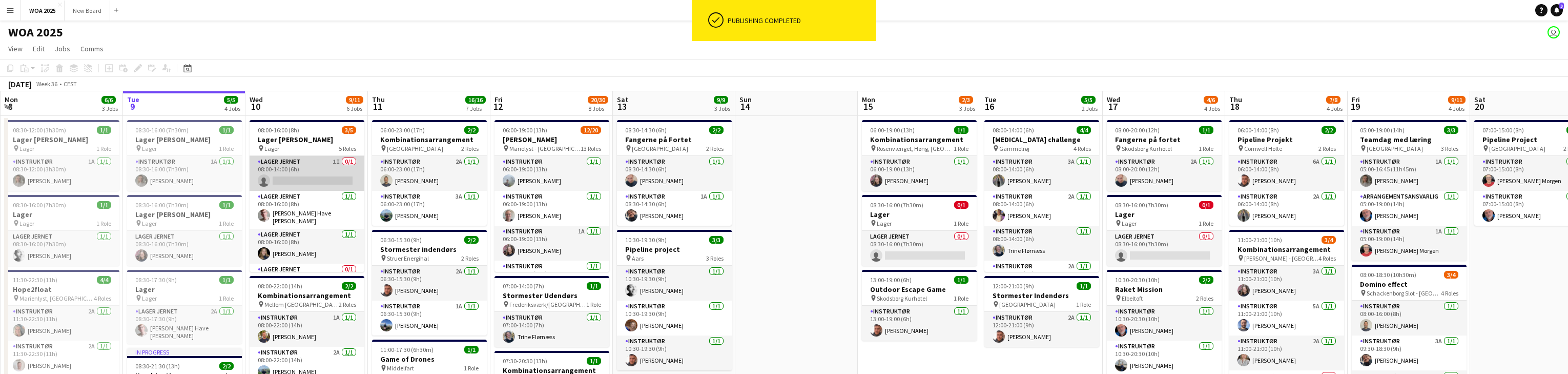
click at [309, 177] on app-card-role "Lager Jernet 1I 0/1 08:00-14:00 (6h) single-neutral-actions" at bounding box center [306, 173] width 115 height 35
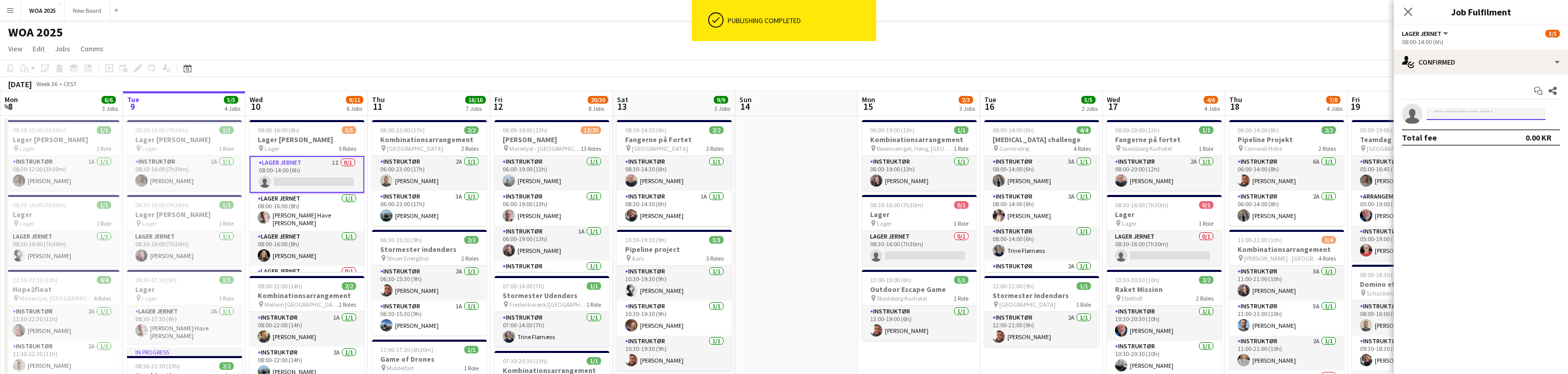
click at [1456, 113] on input at bounding box center [1486, 114] width 119 height 13
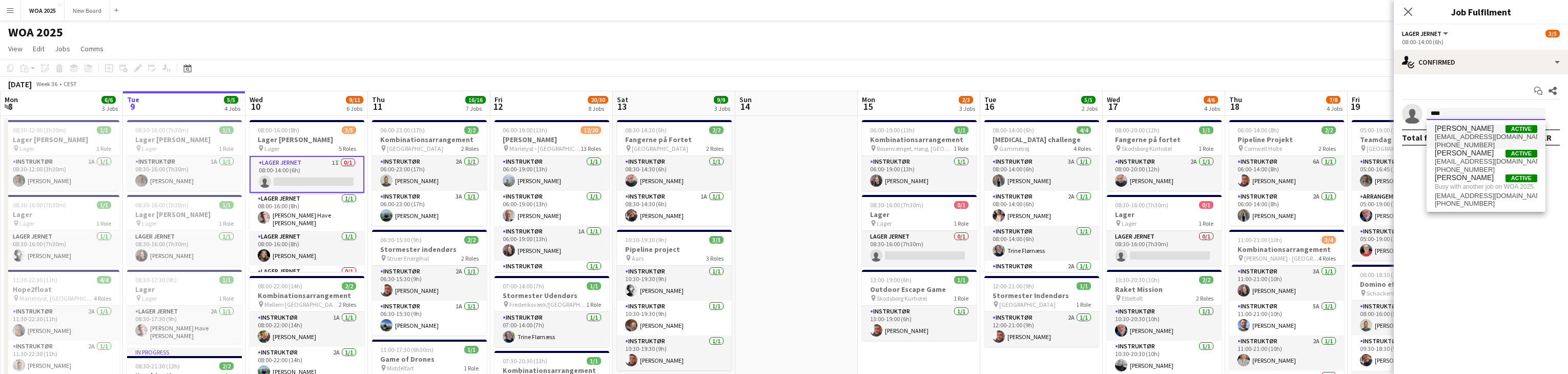
type input "****"
click at [1468, 131] on span "[PERSON_NAME]" at bounding box center [1464, 128] width 59 height 8
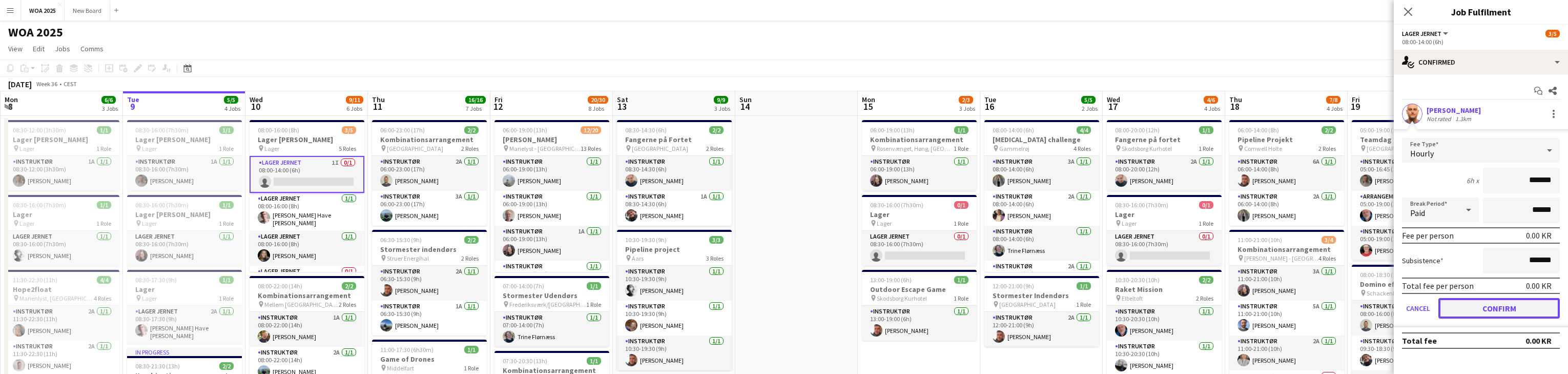
click at [1486, 306] on button "Confirm" at bounding box center [1499, 308] width 121 height 21
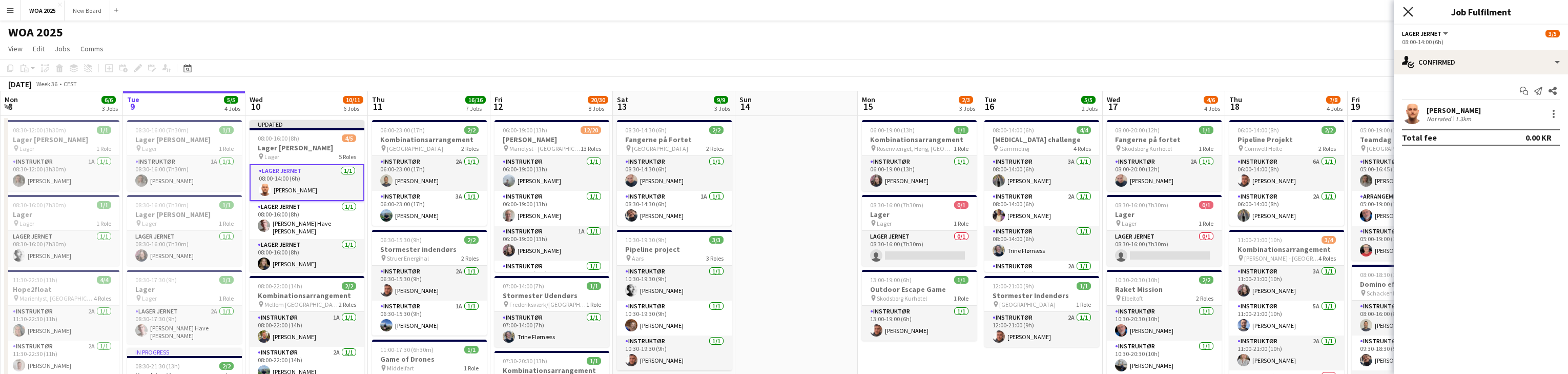
click at [1407, 8] on icon "Close pop-in" at bounding box center [1408, 12] width 10 height 10
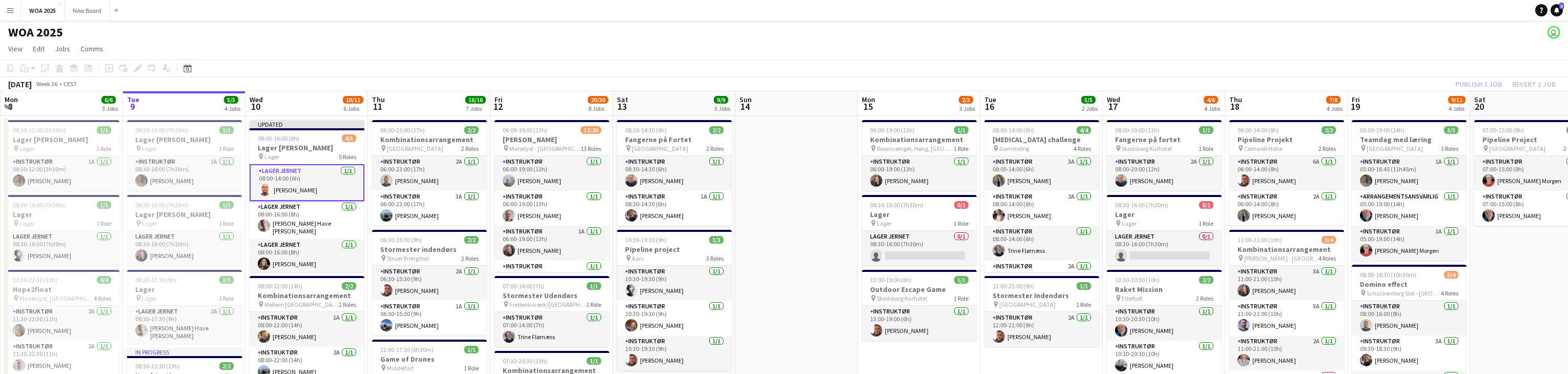
click at [1474, 82] on div "Publish 1 job Revert 1 job" at bounding box center [1505, 84] width 125 height 13
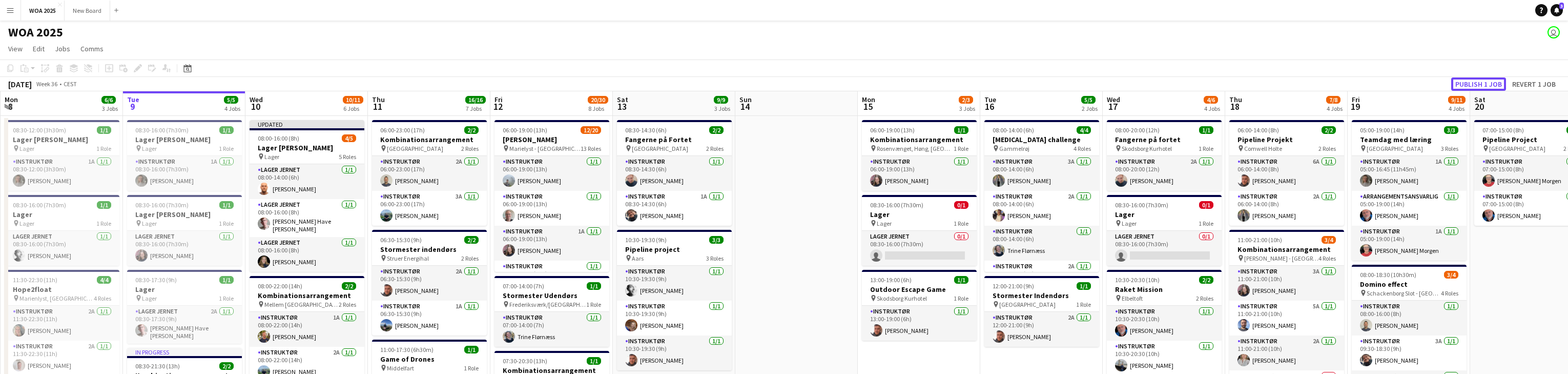
click at [1474, 82] on button "Publish 1 job" at bounding box center [1479, 84] width 55 height 13
click at [37, 14] on button "WOA 2025 Close" at bounding box center [43, 11] width 44 height 20
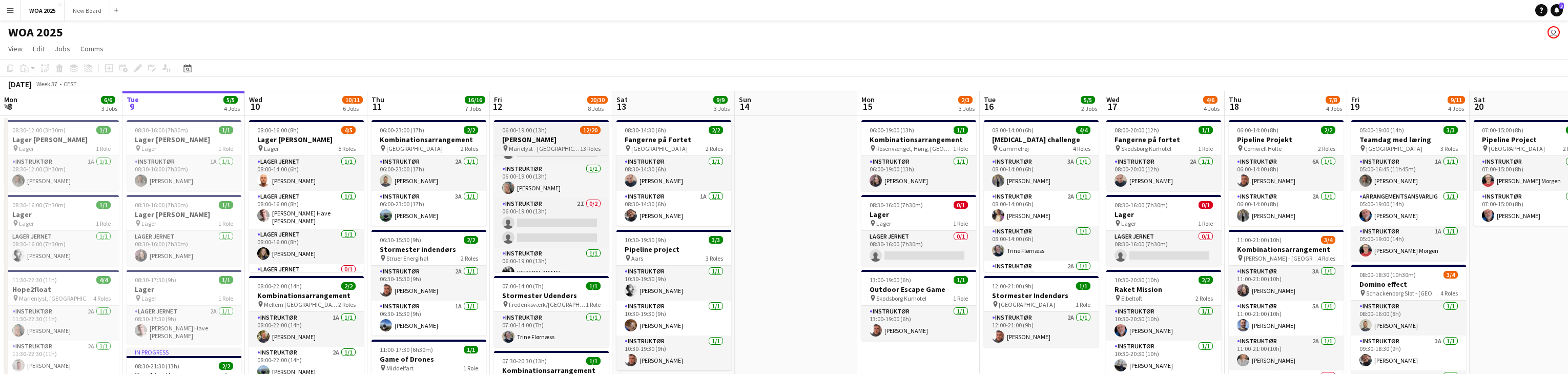
scroll to position [324, 0]
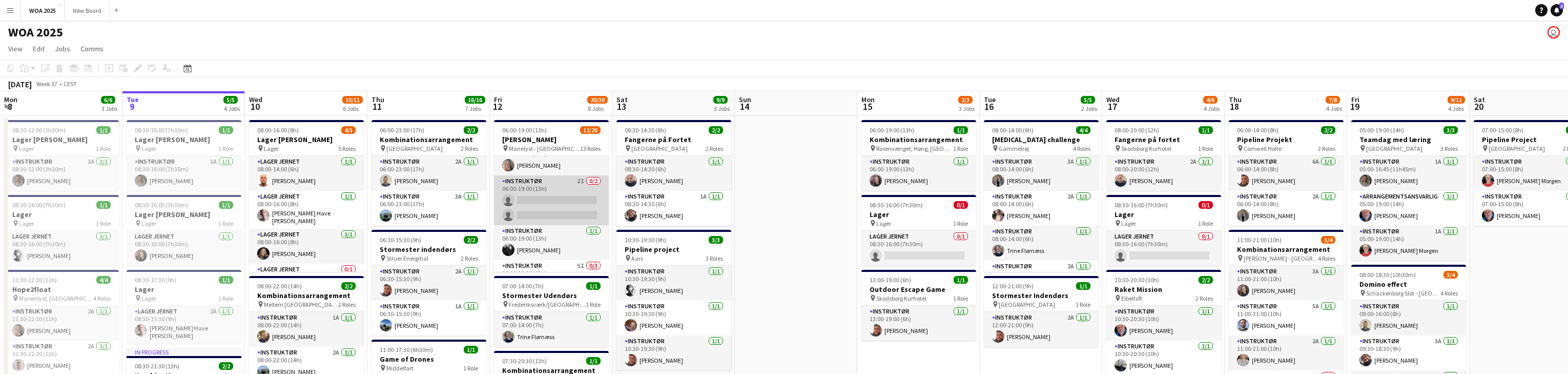
click at [554, 195] on app-card-role "Instruktør 2I 0/2 06:00-19:00 (13h) single-neutral-actions single-neutral-actio…" at bounding box center [551, 199] width 115 height 49
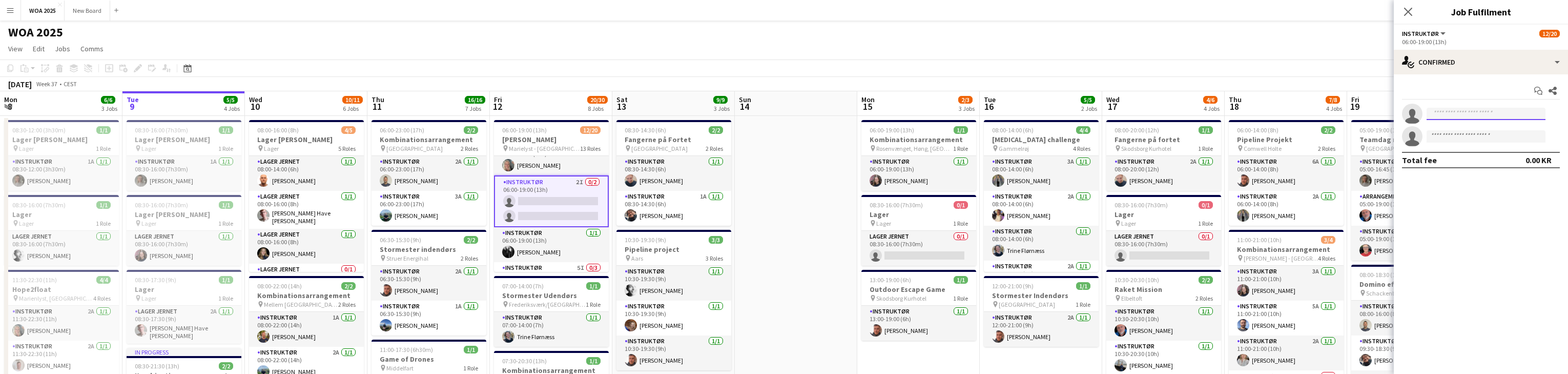
click at [1461, 113] on input at bounding box center [1486, 114] width 119 height 13
type input "*****"
click at [1462, 136] on span "[EMAIL_ADDRESS][DOMAIN_NAME]" at bounding box center [1486, 137] width 103 height 8
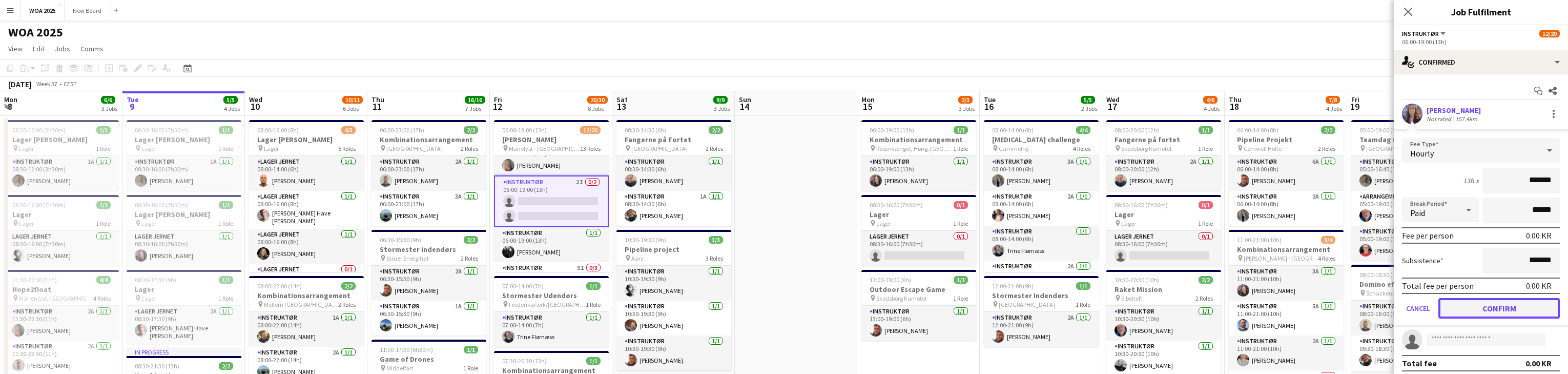
click at [1498, 305] on button "Confirm" at bounding box center [1499, 308] width 121 height 21
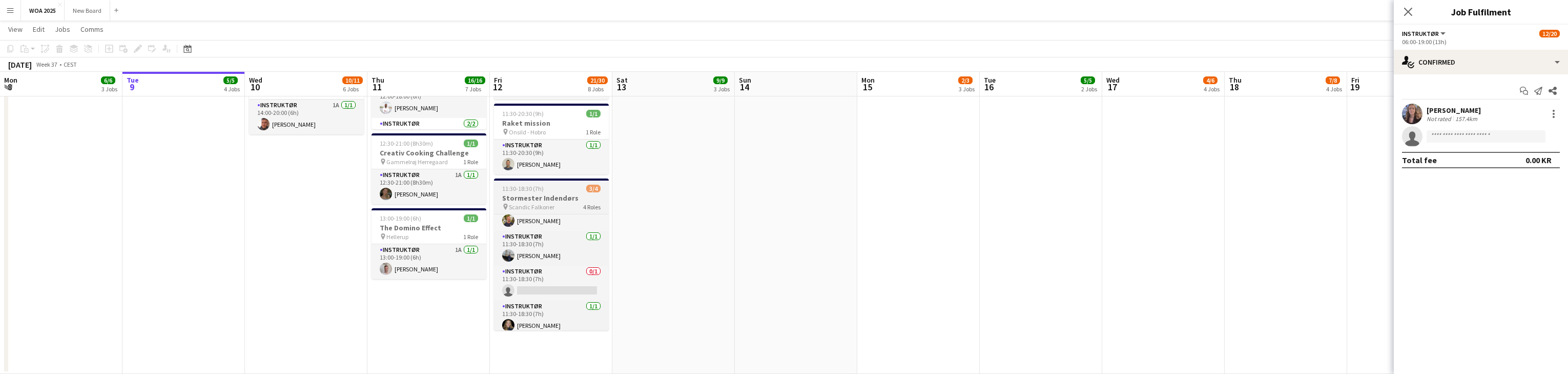
scroll to position [23, 0]
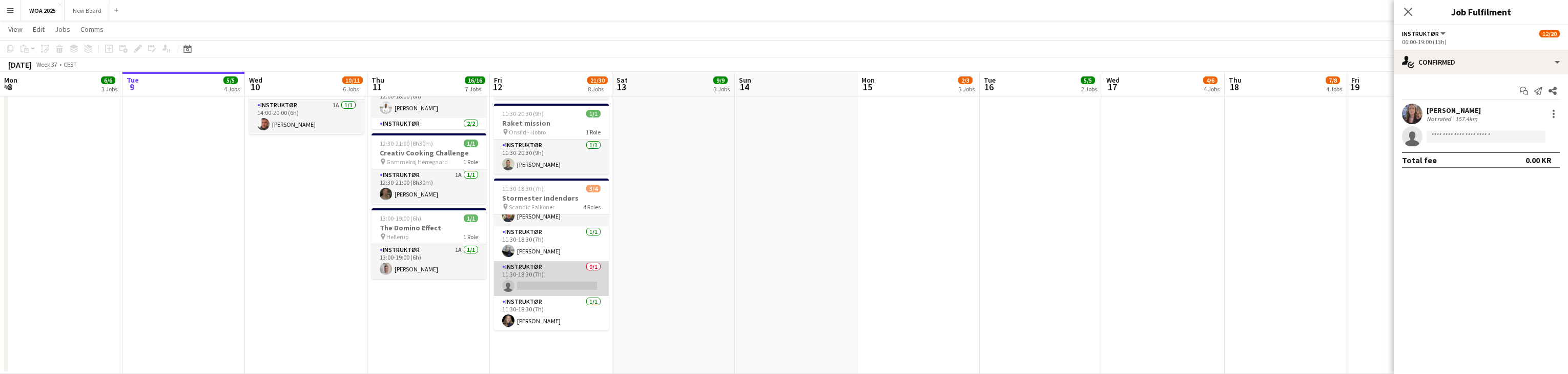
click at [561, 277] on app-card-role "Instruktør 0/1 11:30-18:30 (7h) single-neutral-actions" at bounding box center [551, 279] width 115 height 35
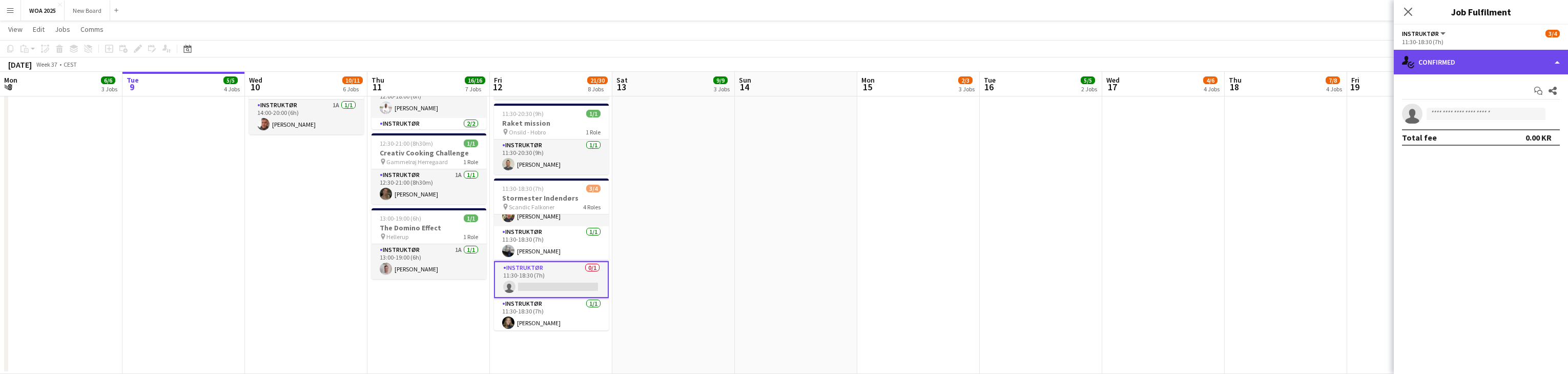
click at [1558, 64] on div "single-neutral-actions-check-2 Confirmed" at bounding box center [1481, 61] width 174 height 24
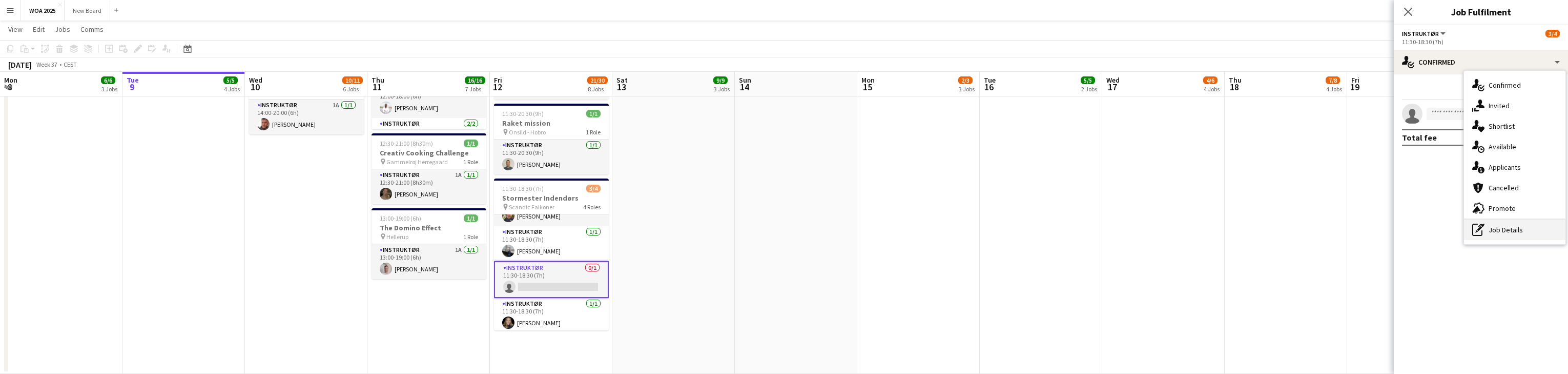
click at [1512, 232] on div "pen-write Job Details" at bounding box center [1514, 229] width 101 height 21
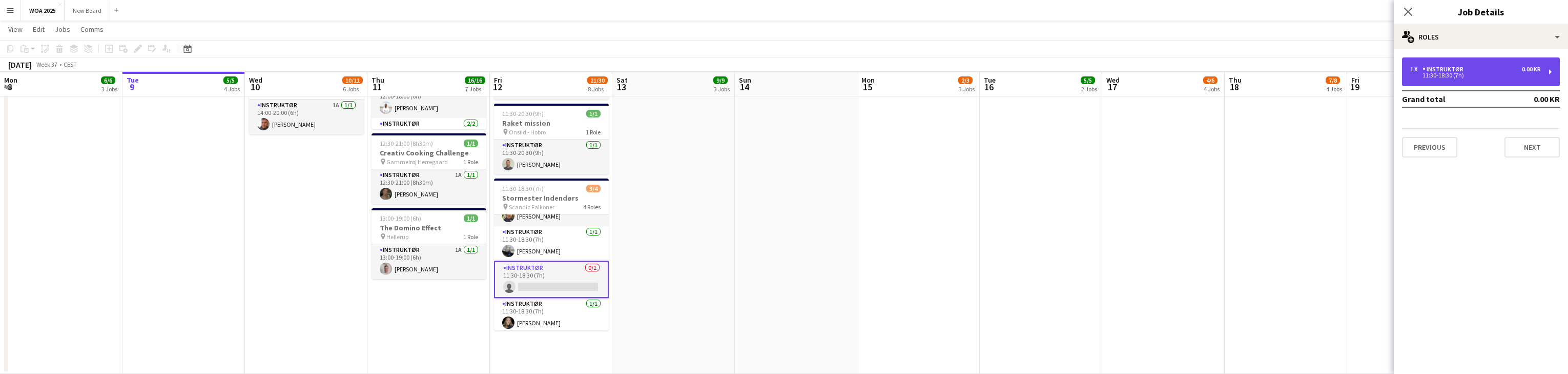
click at [1504, 69] on div "1 x Instruktør 0.00 KR" at bounding box center [1476, 69] width 131 height 8
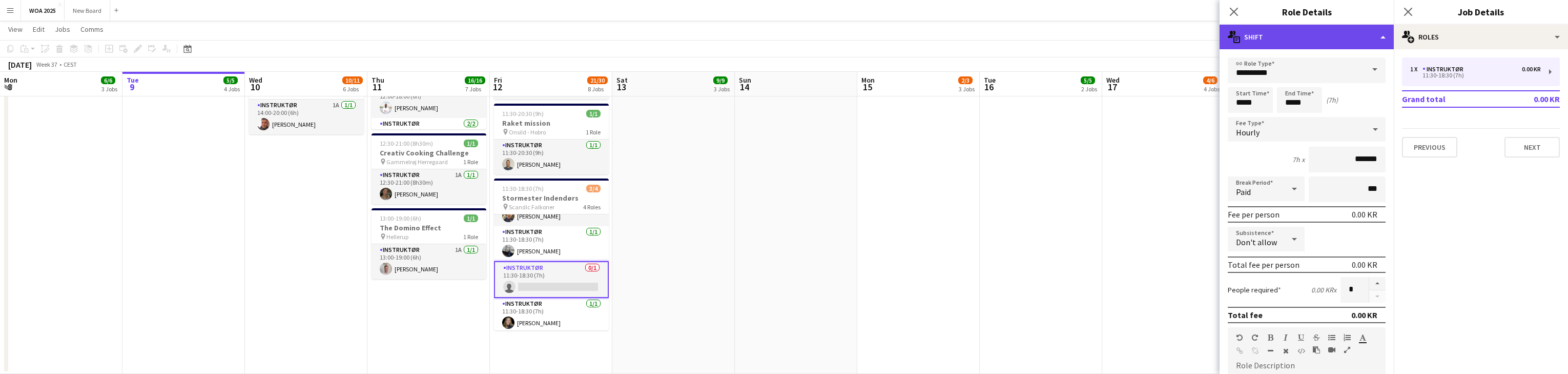
click at [1376, 37] on div "multiple-actions-text Shift" at bounding box center [1307, 36] width 174 height 24
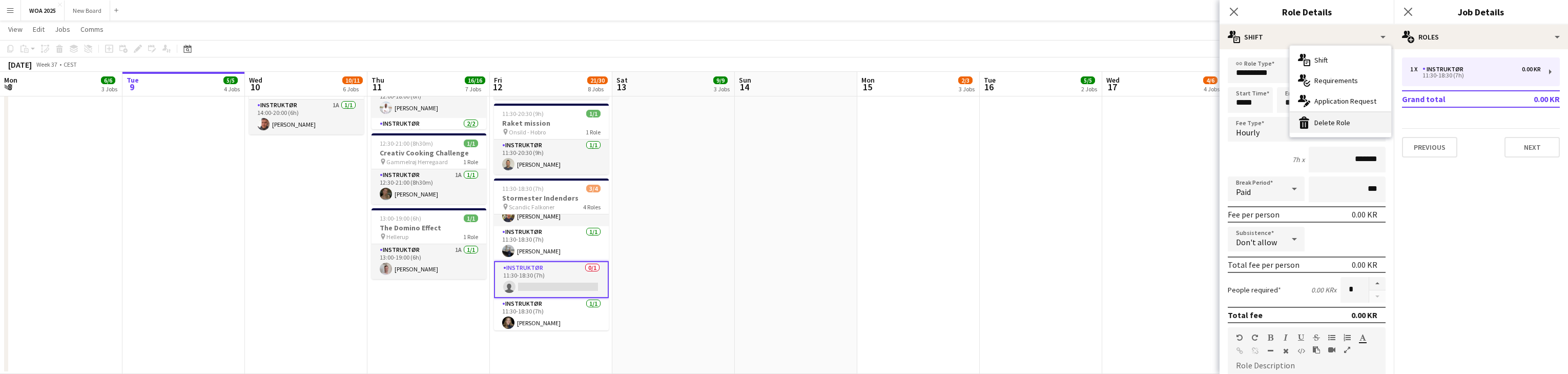
click at [1348, 121] on div "bin-2 Delete Role" at bounding box center [1340, 122] width 101 height 21
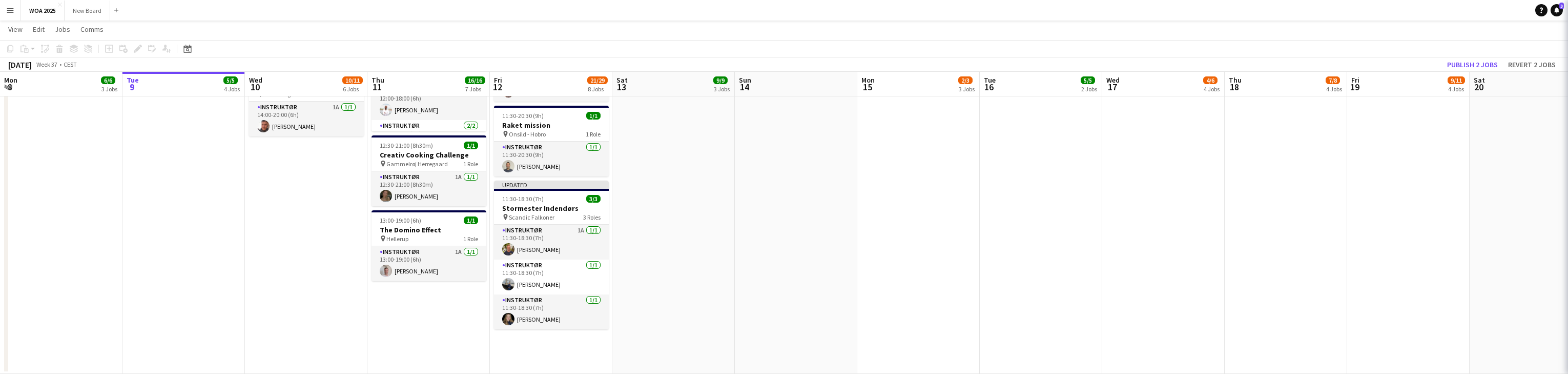
scroll to position [0, 0]
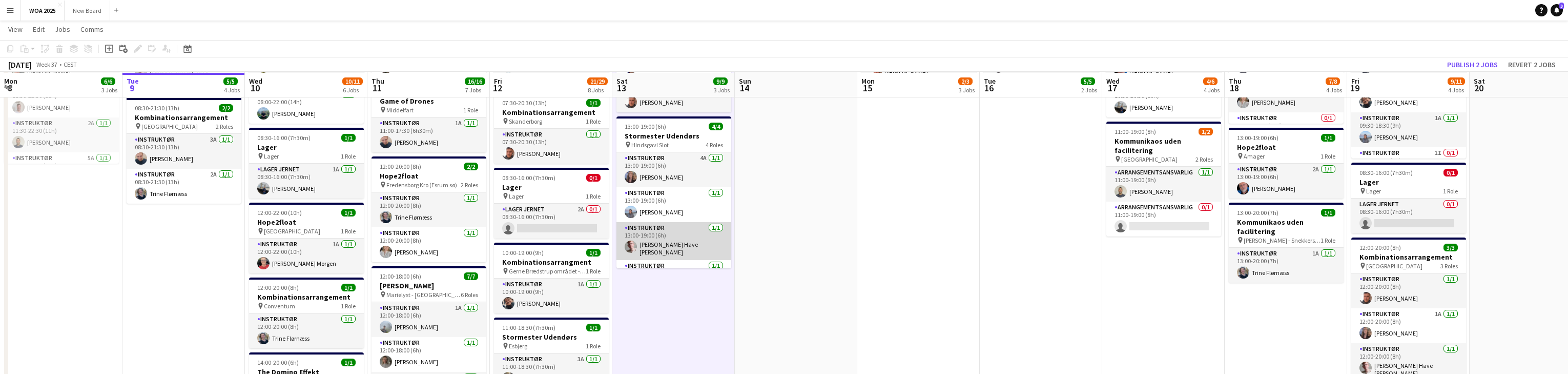
scroll to position [256, 0]
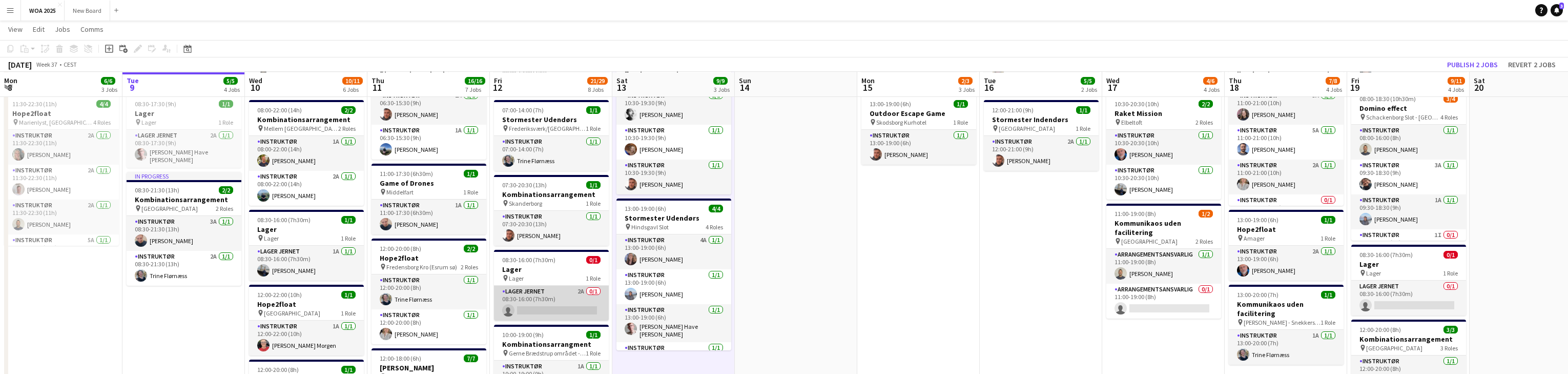
click at [556, 300] on app-card-role "Lager Jernet 2A 0/1 08:30-16:00 (7h30m) single-neutral-actions" at bounding box center [551, 303] width 115 height 35
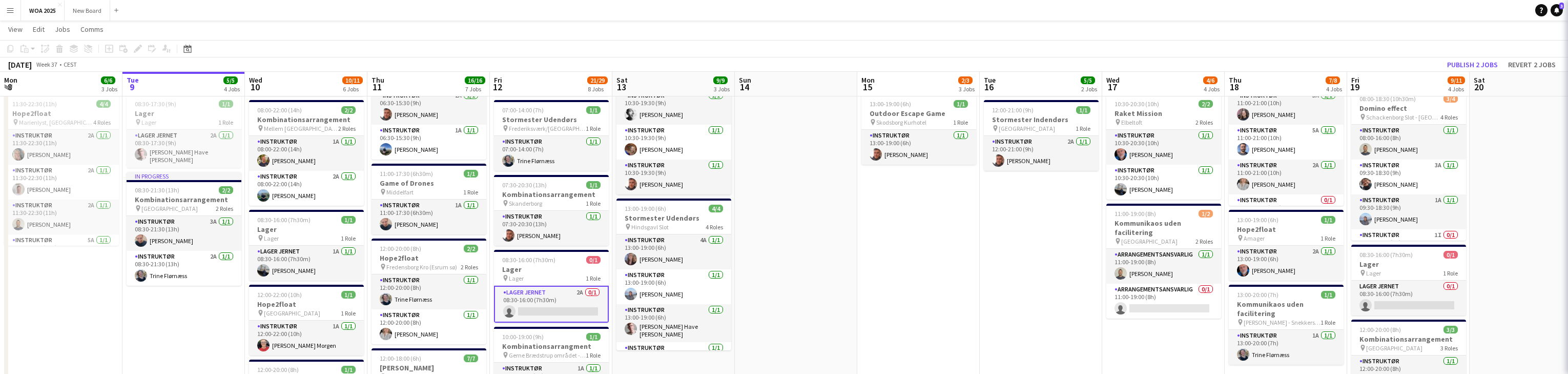
scroll to position [174, 0]
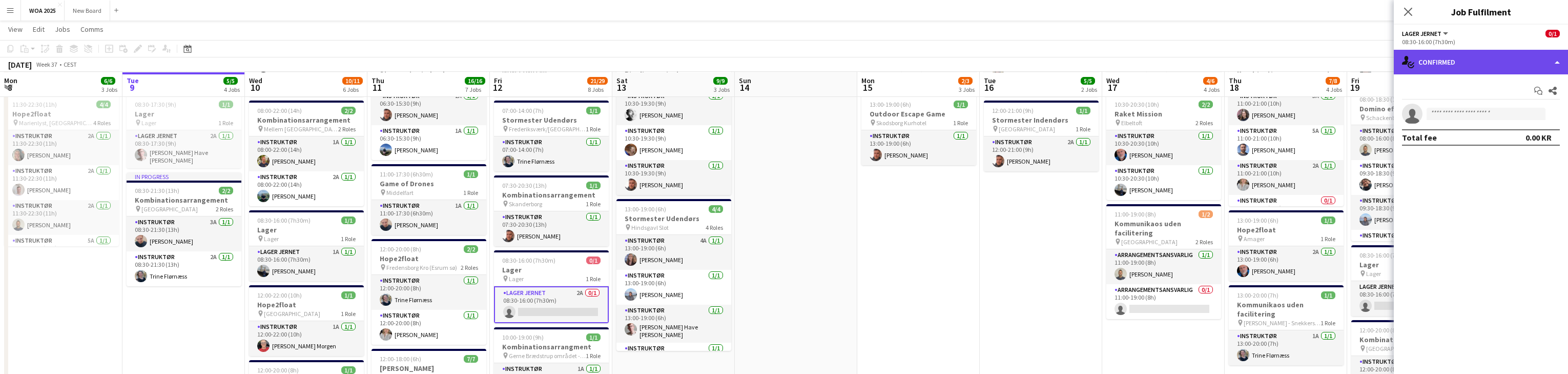
click at [1515, 61] on div "single-neutral-actions-check-2 Confirmed" at bounding box center [1481, 61] width 174 height 24
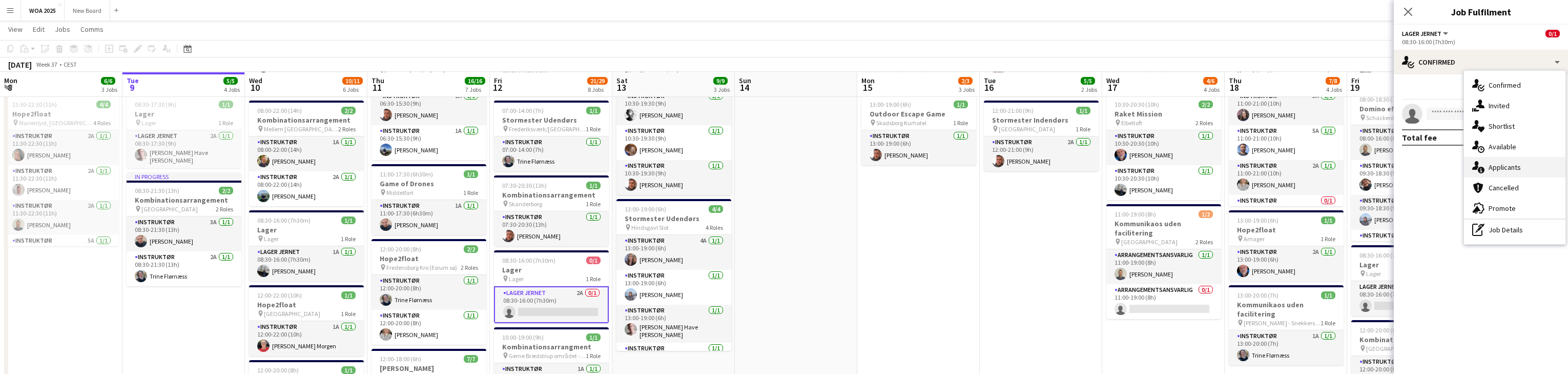
click at [1527, 164] on div "single-neutral-actions-information Applicants" at bounding box center [1514, 167] width 101 height 21
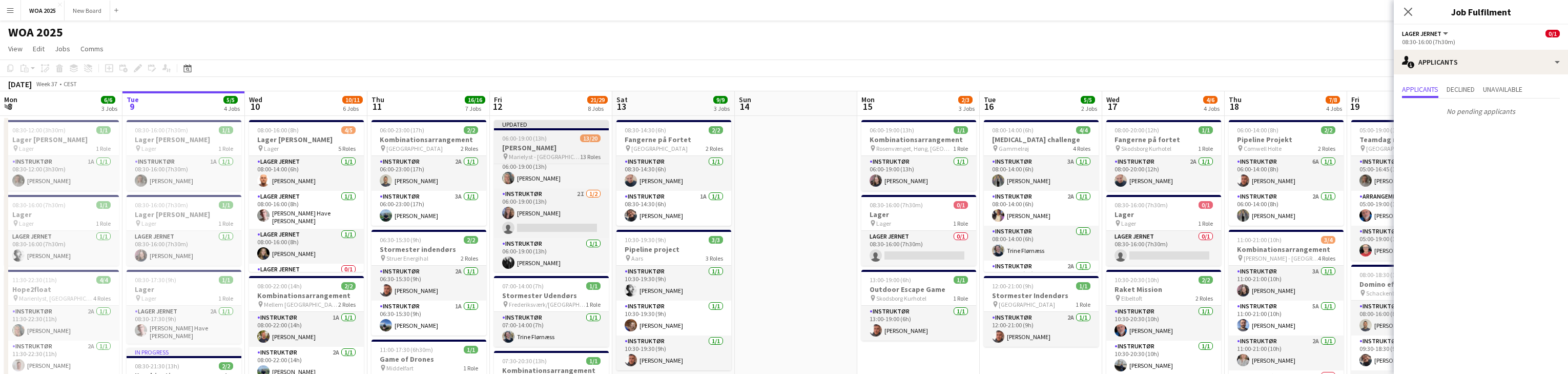
scroll to position [318, 0]
click at [571, 151] on h3 "[PERSON_NAME]" at bounding box center [551, 147] width 115 height 9
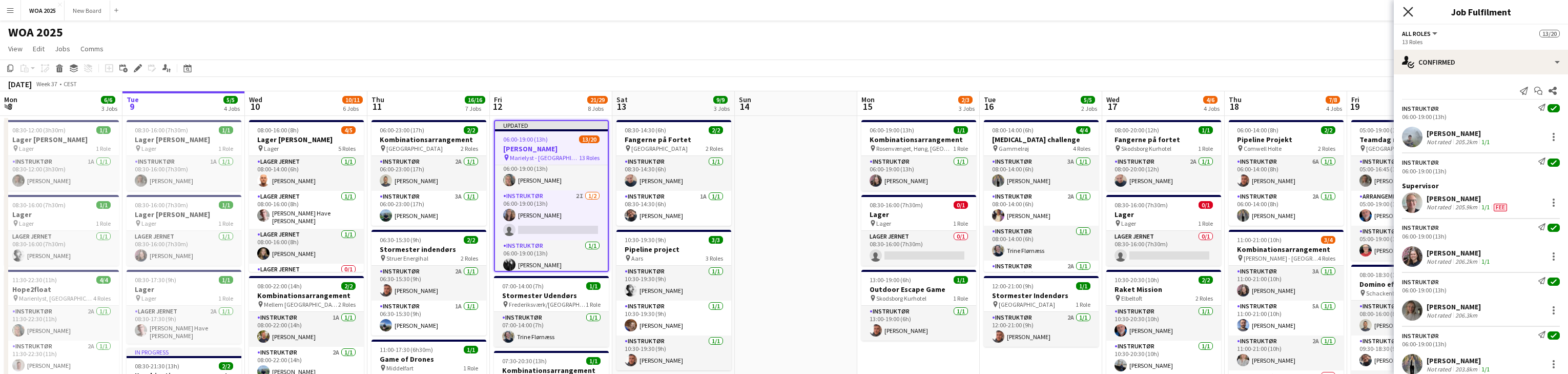
click at [1408, 13] on icon "Close pop-in" at bounding box center [1408, 12] width 10 height 10
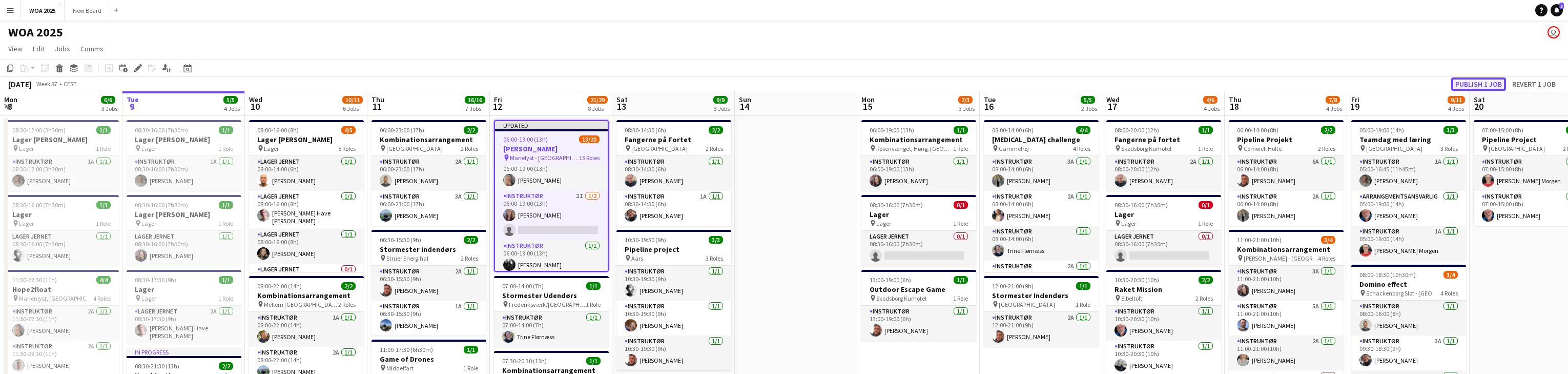
click at [1483, 84] on button "Publish 1 job" at bounding box center [1479, 84] width 55 height 13
